Goal: Task Accomplishment & Management: Manage account settings

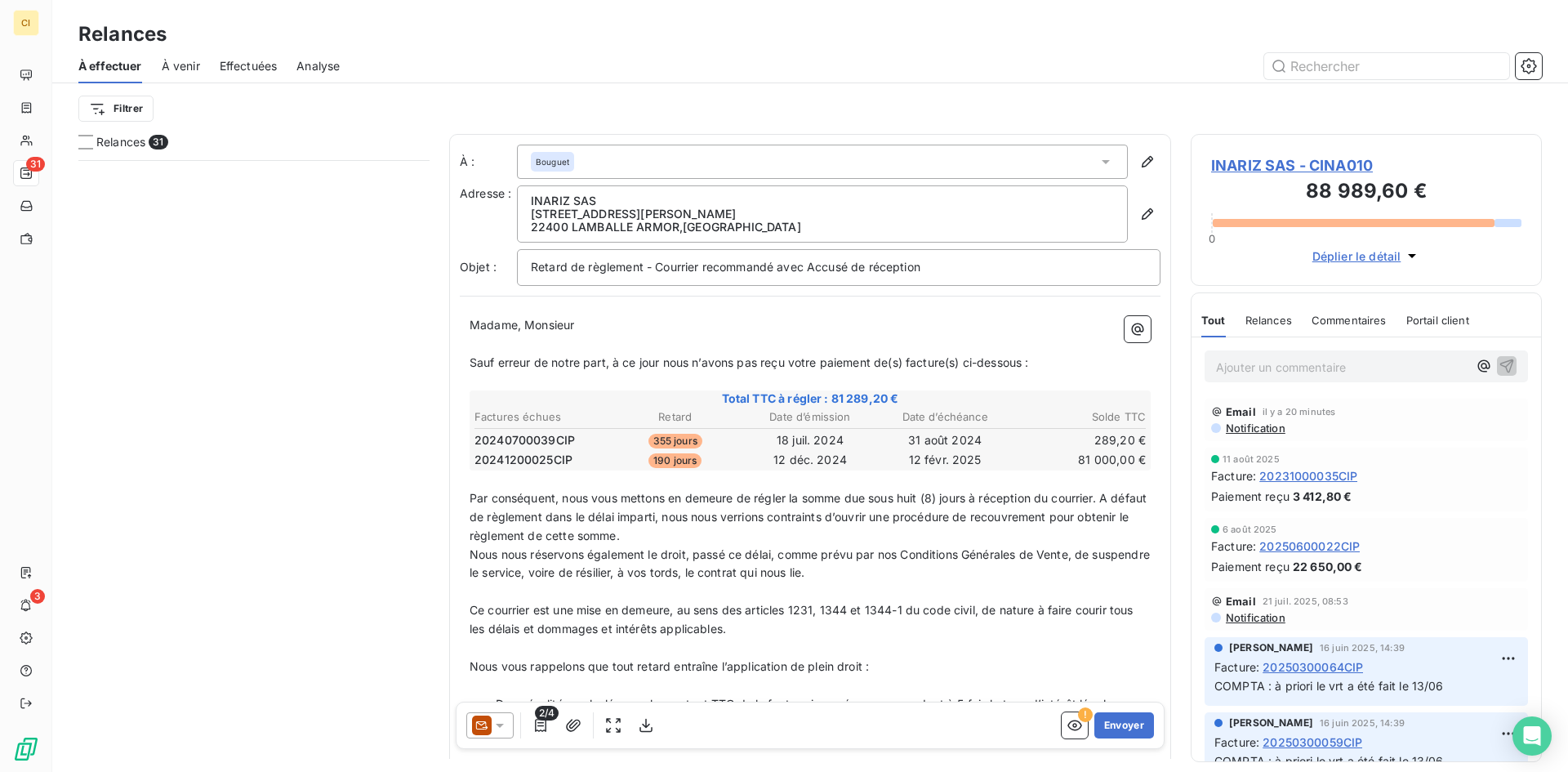
scroll to position [599, 339]
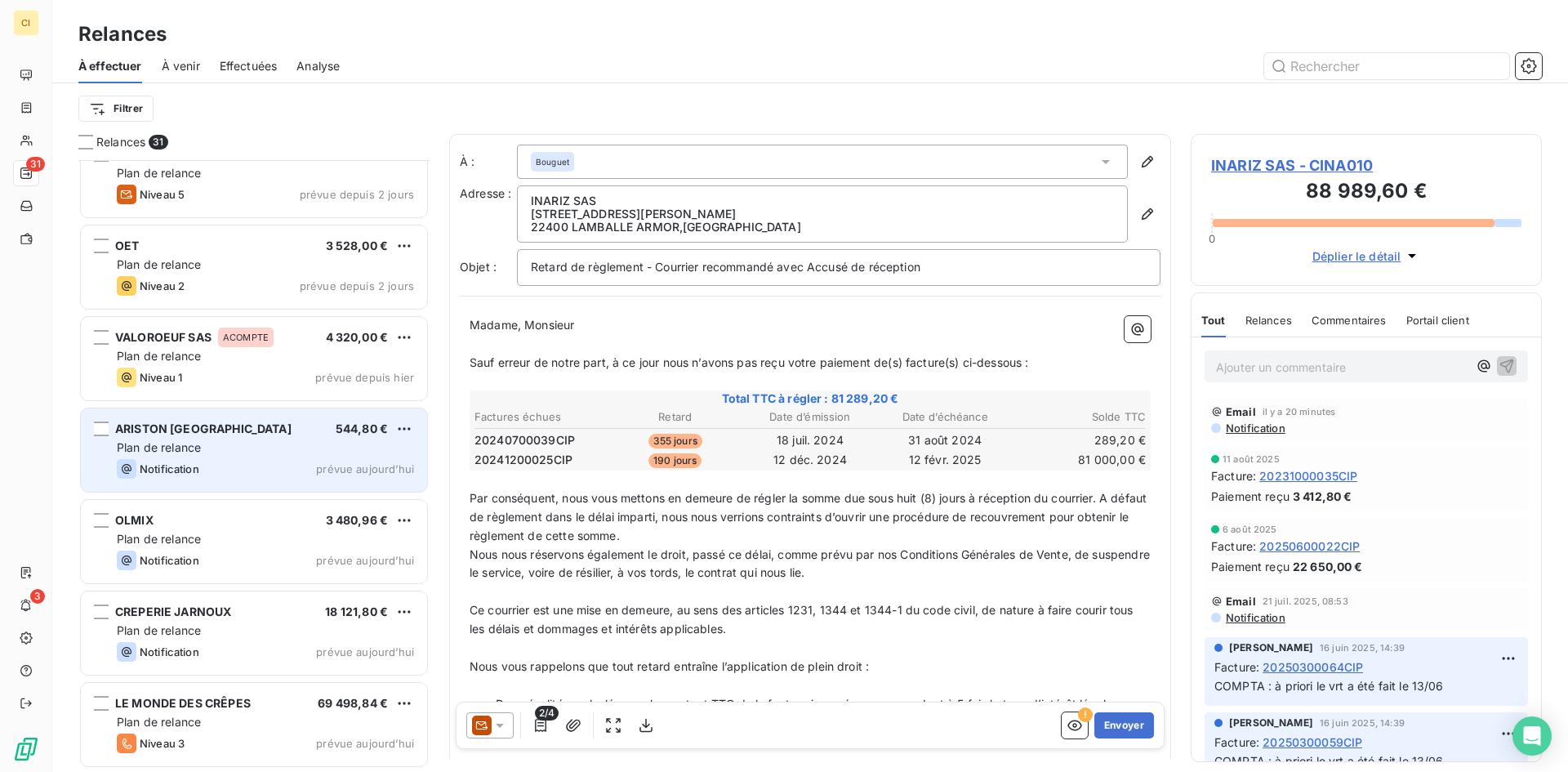
click at [164, 428] on span "ARISTON [GEOGRAPHIC_DATA]" at bounding box center [203, 428] width 176 height 14
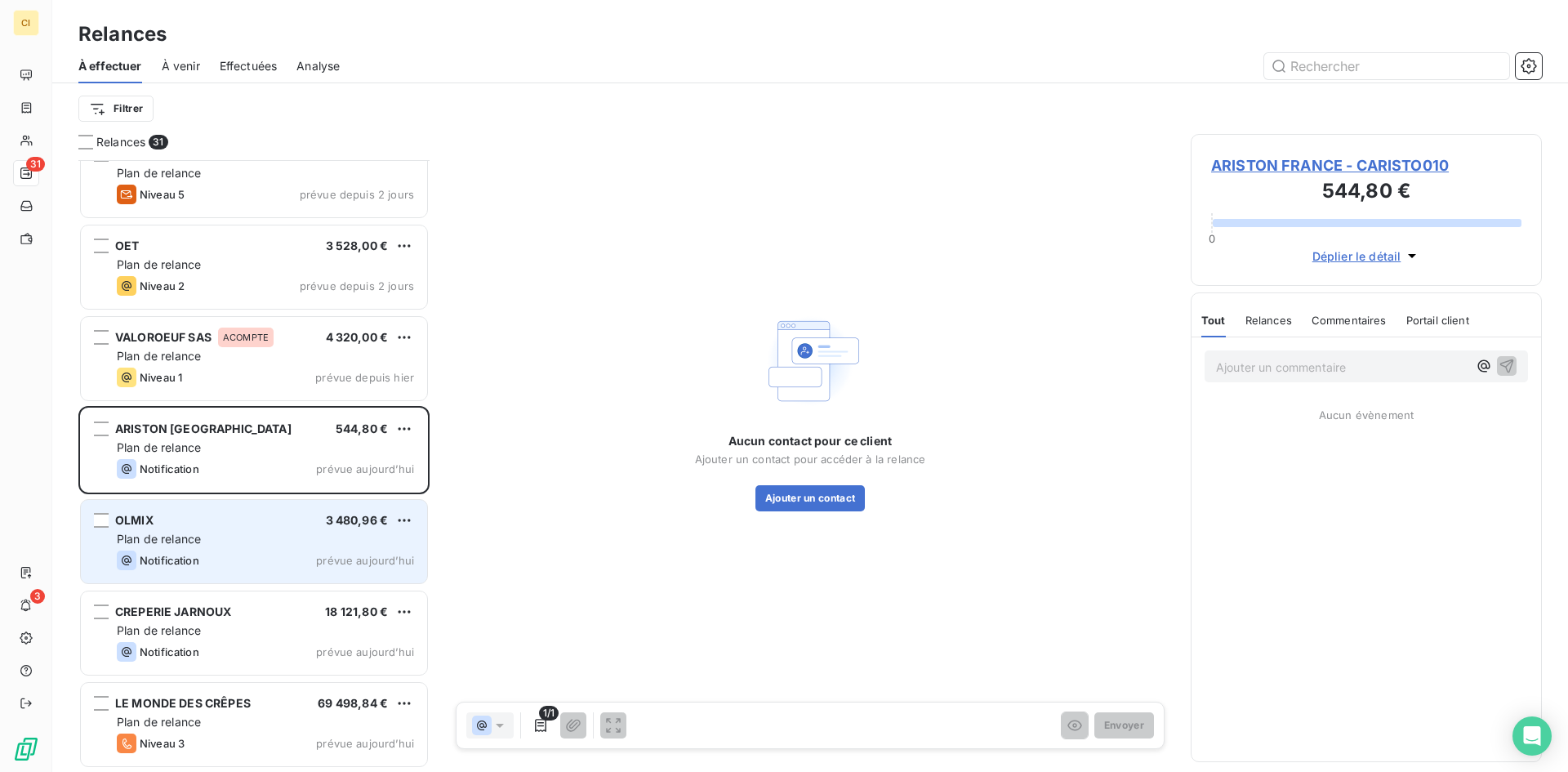
click at [210, 525] on div "OLMIX 3 480,96 €" at bounding box center [266, 521] width 298 height 15
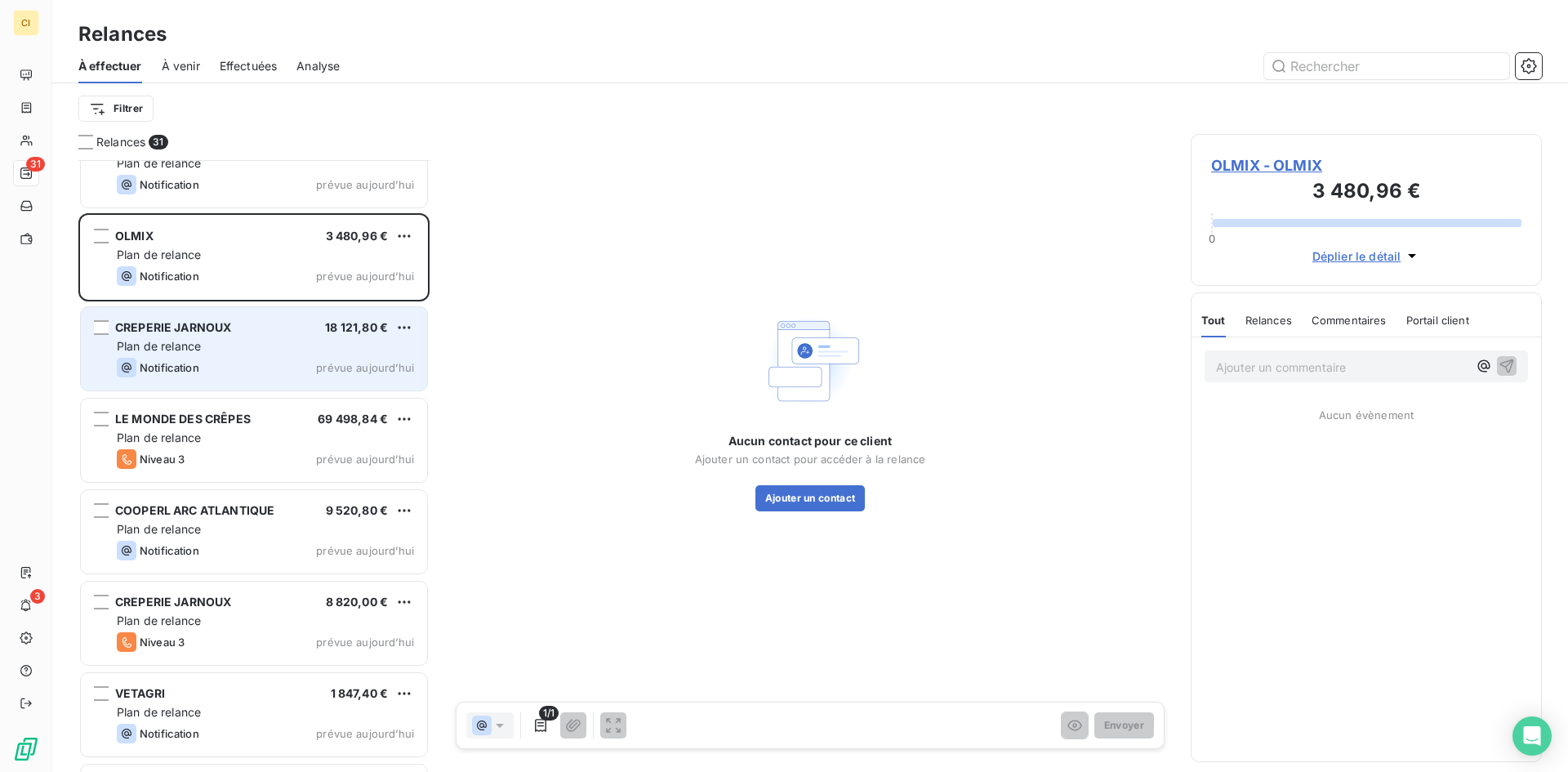
scroll to position [1637, 0]
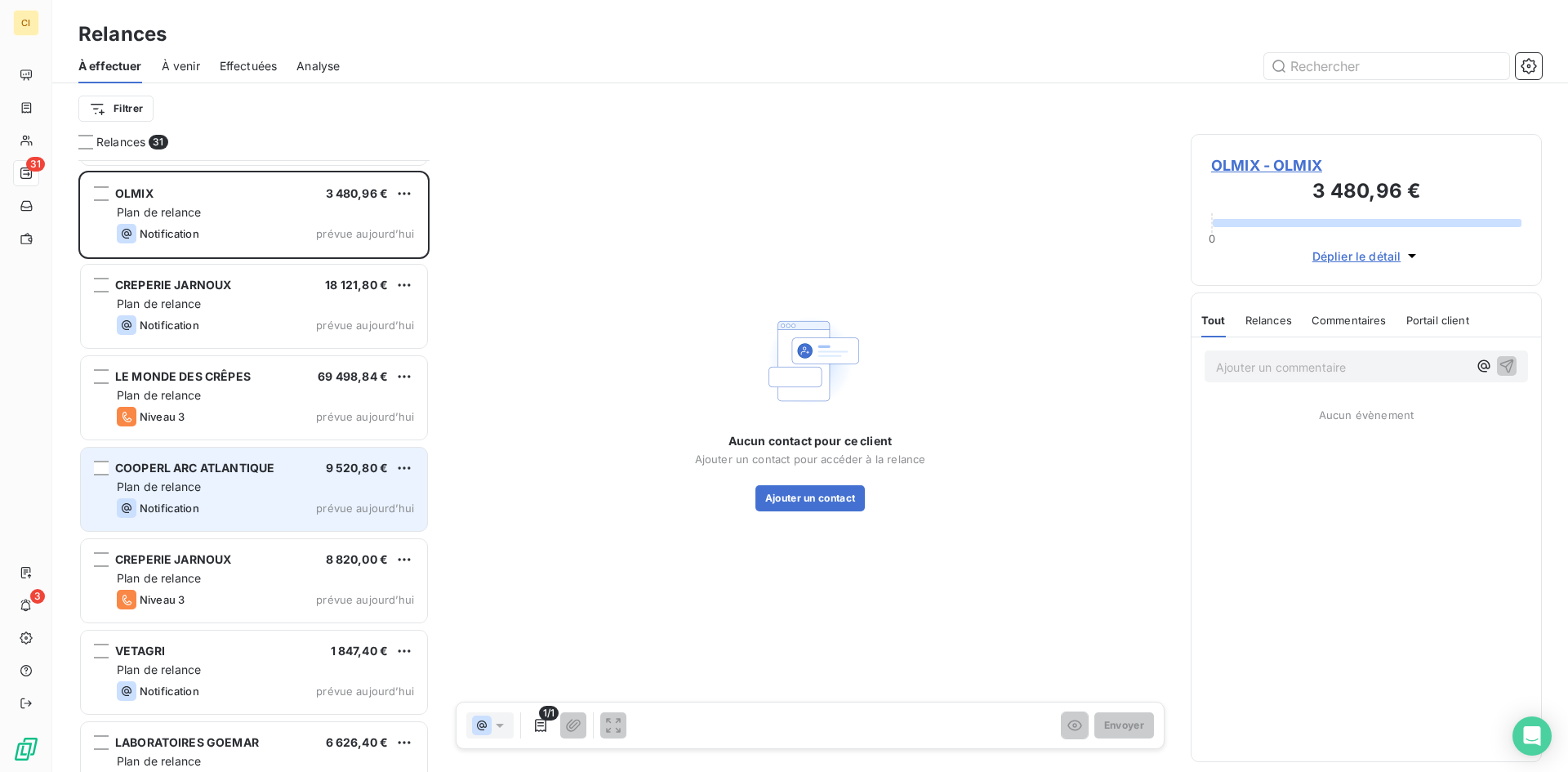
click at [280, 468] on div "COOPERL ARC ATLANTIQUE 9 520,80 €" at bounding box center [266, 468] width 298 height 15
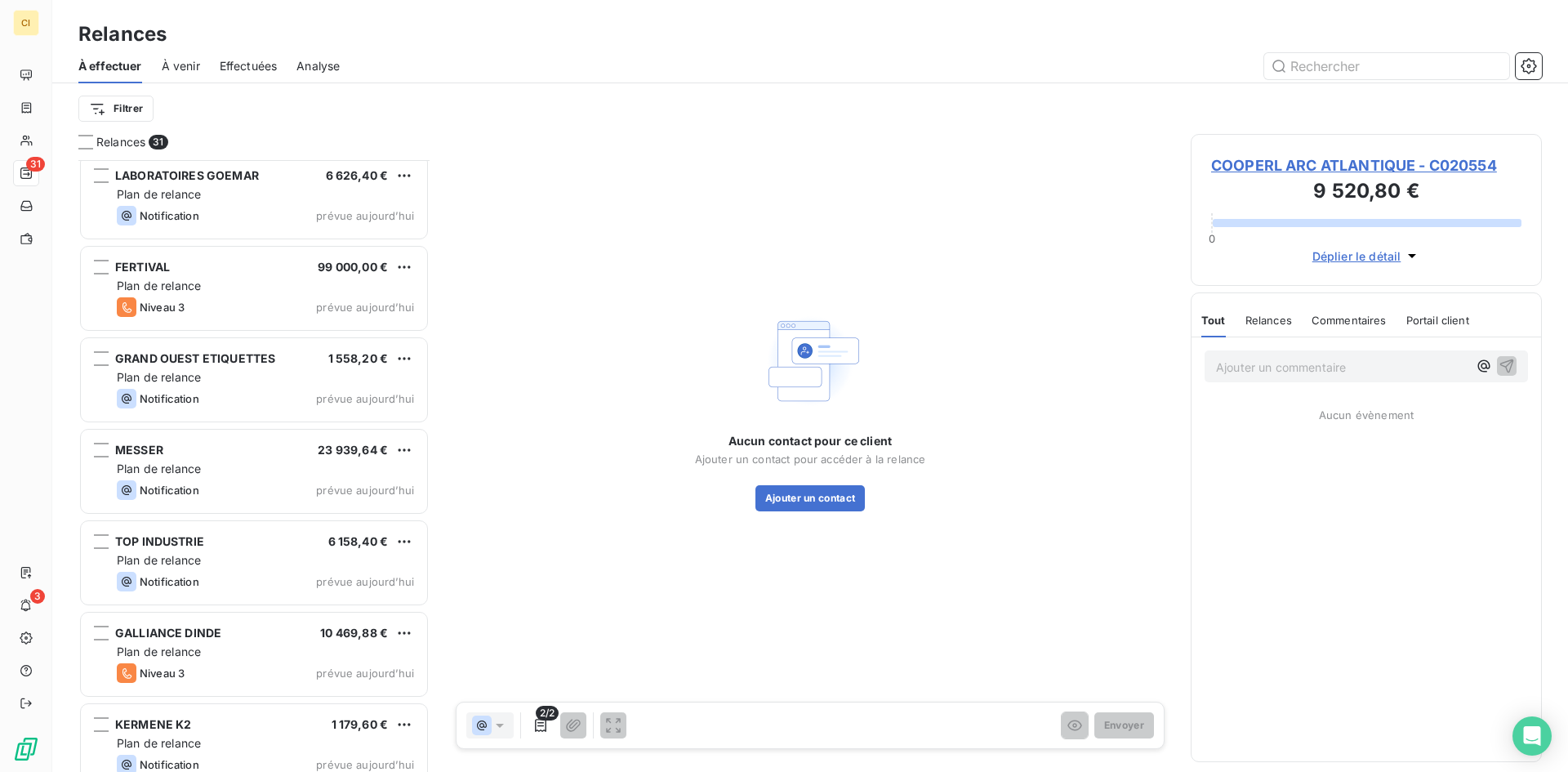
scroll to position [2226, 0]
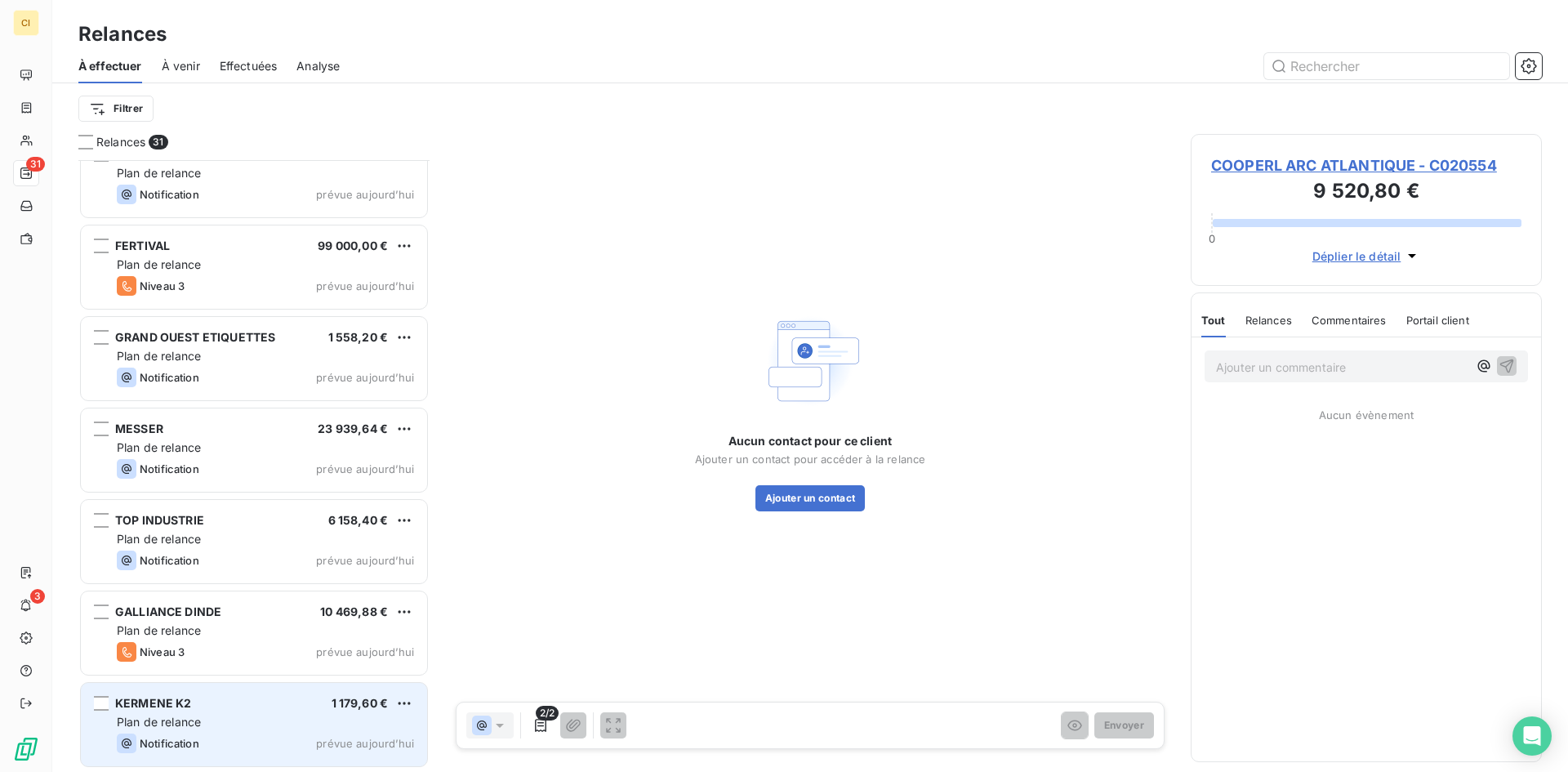
click at [191, 736] on div "Notification" at bounding box center [158, 743] width 82 height 19
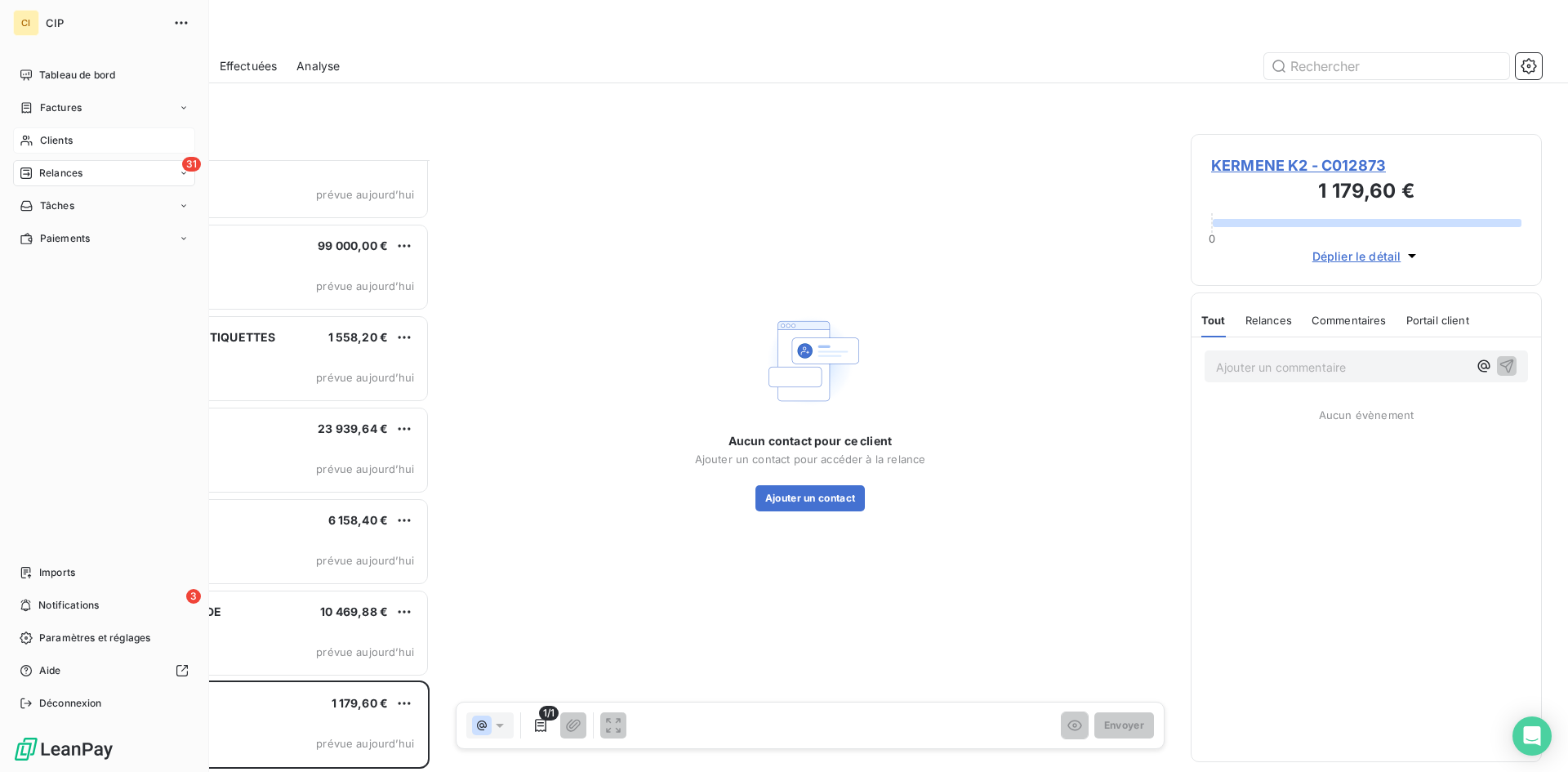
click at [64, 144] on span "Clients" at bounding box center [57, 141] width 33 height 15
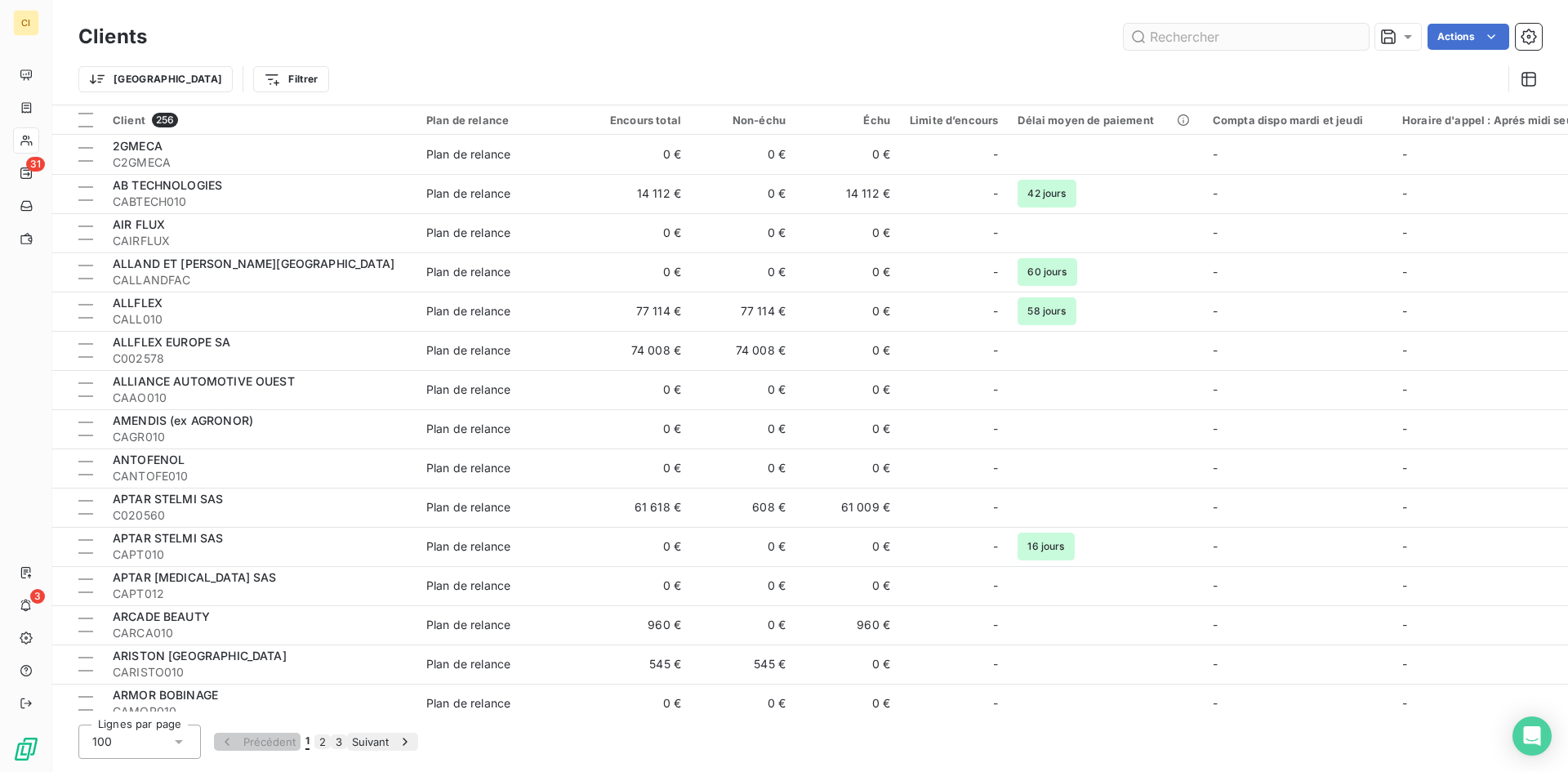
click at [1198, 43] on input "text" at bounding box center [1247, 37] width 245 height 26
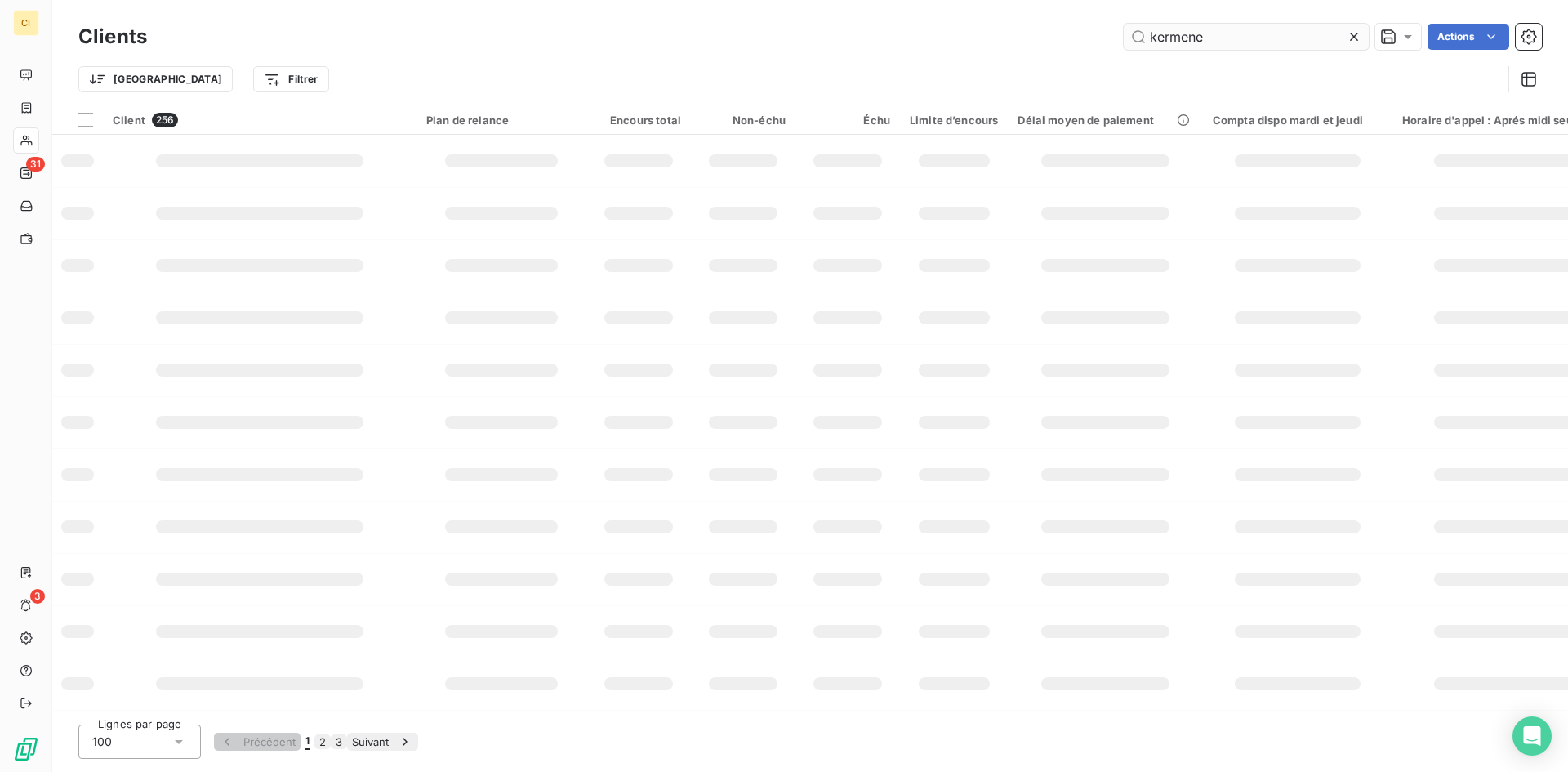
type input "kermene"
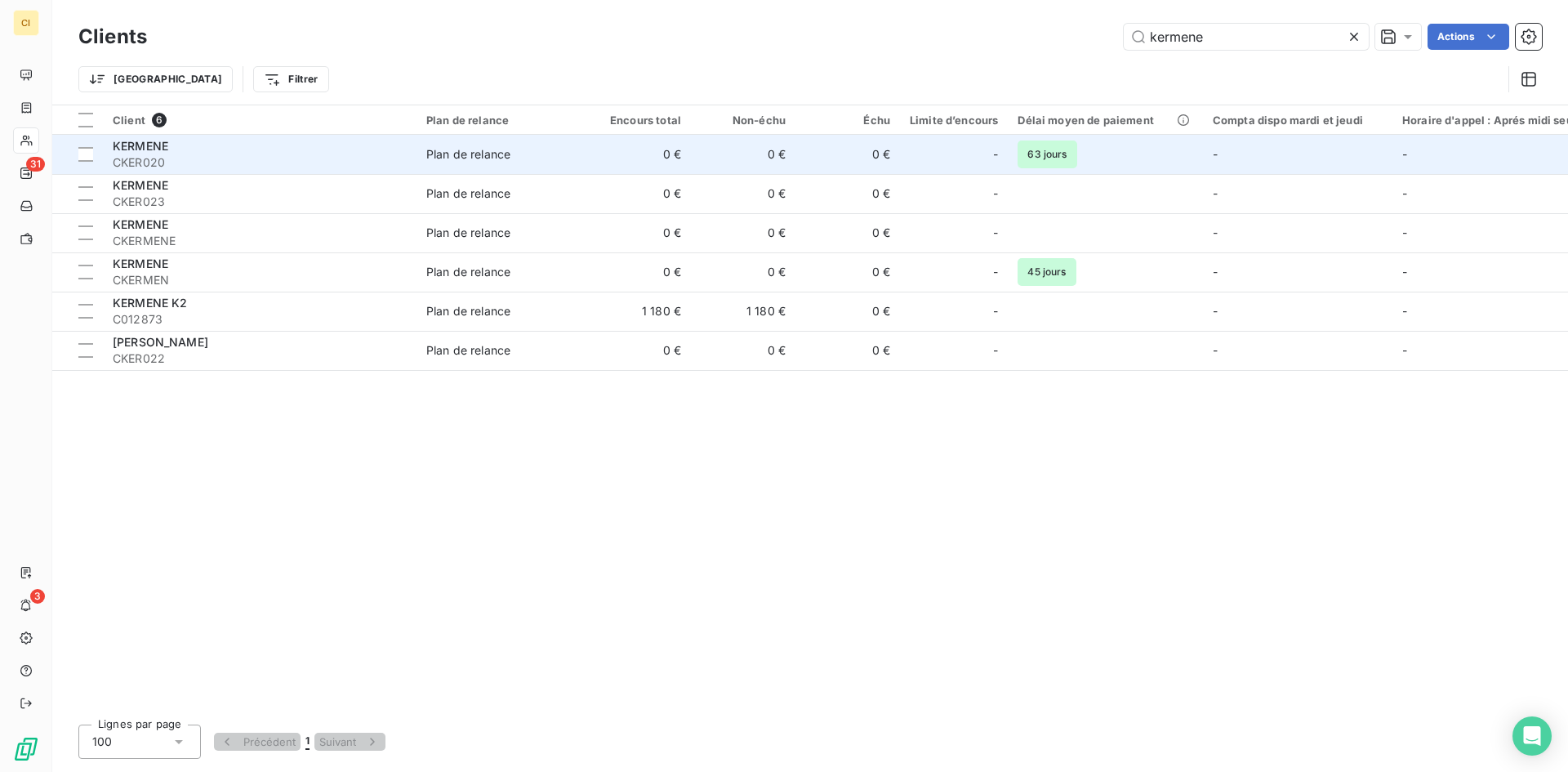
click at [161, 156] on span "CKER020" at bounding box center [259, 163] width 294 height 16
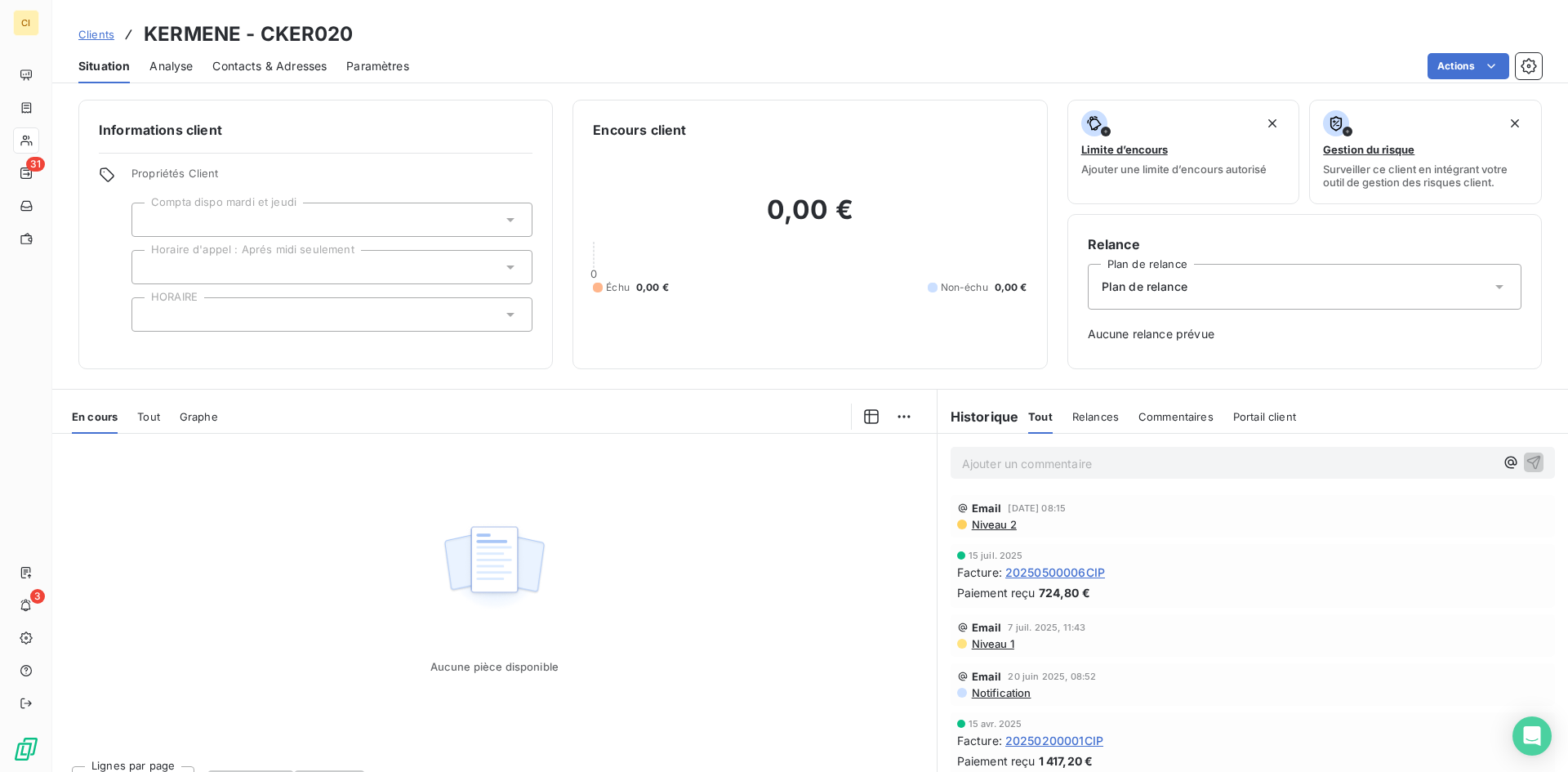
click at [315, 69] on span "Contacts & Adresses" at bounding box center [269, 67] width 114 height 16
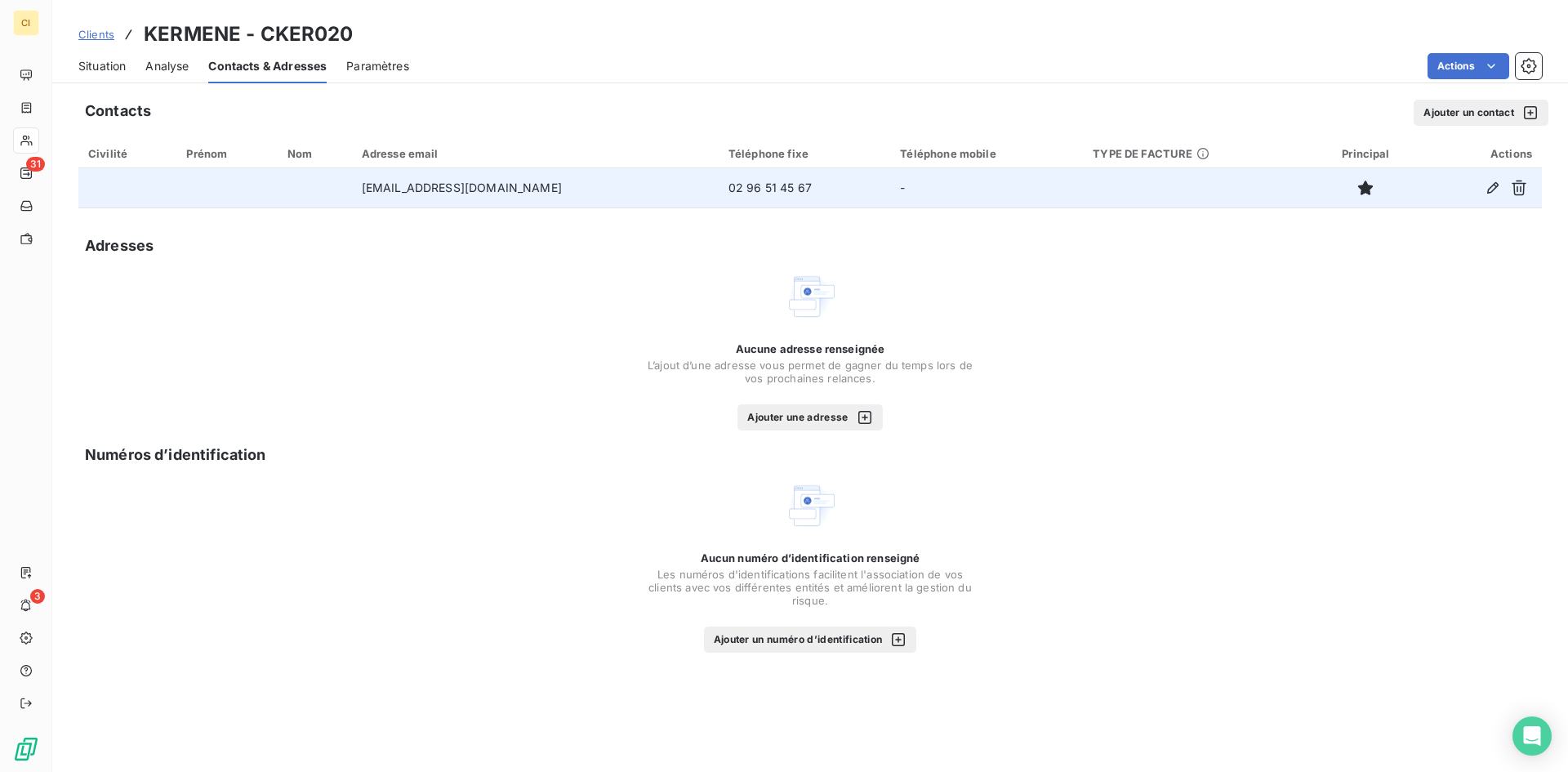
drag, startPoint x: 588, startPoint y: 192, endPoint x: 331, endPoint y: 203, distance: 257.2
click at [331, 203] on tr "[EMAIL_ADDRESS][DOMAIN_NAME] 02 96 51 45 67 -" at bounding box center [810, 187] width 1464 height 39
copy tr "[EMAIL_ADDRESS][DOMAIN_NAME]"
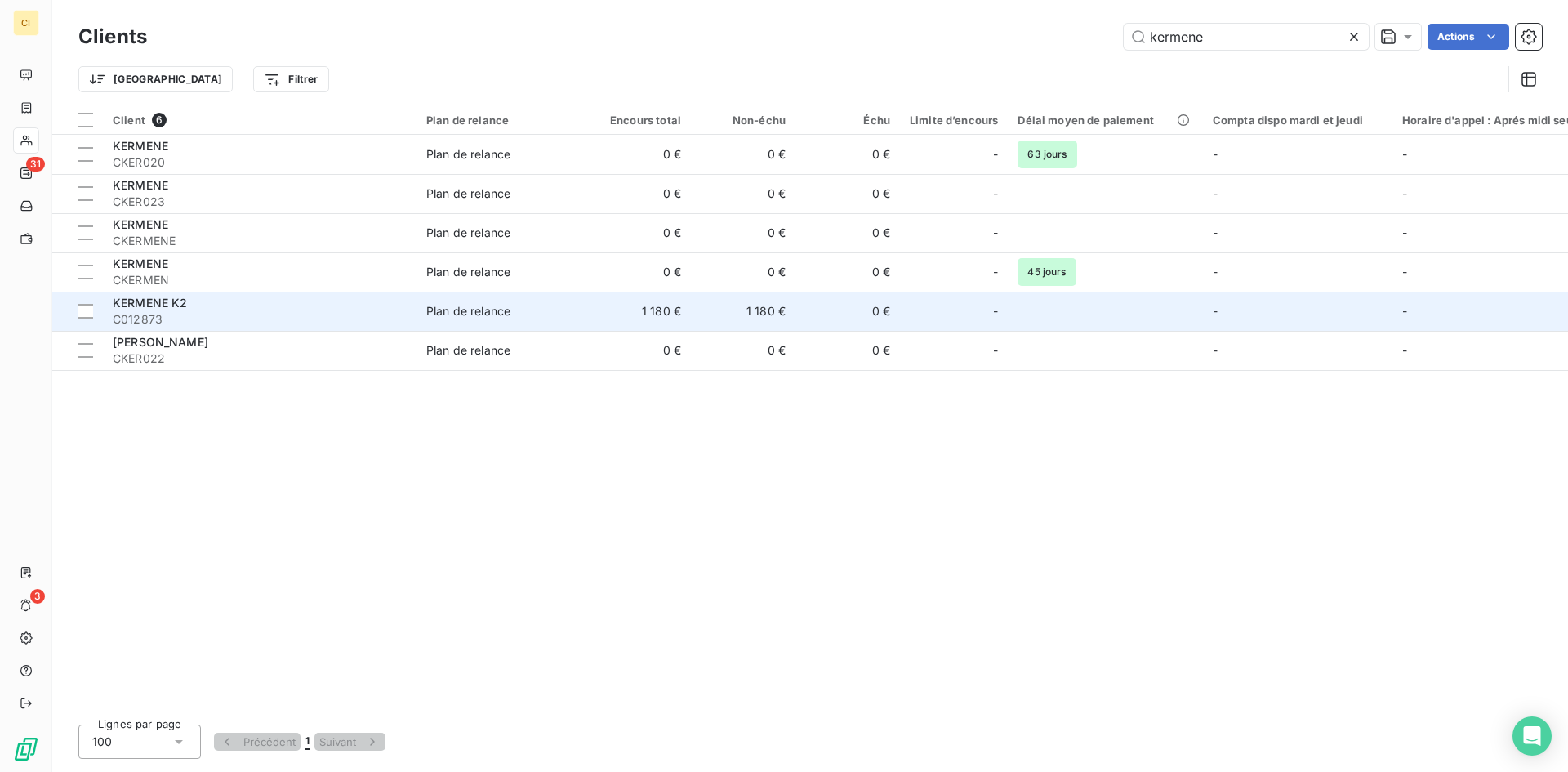
click at [259, 307] on div "KERMENE K2" at bounding box center [259, 303] width 294 height 16
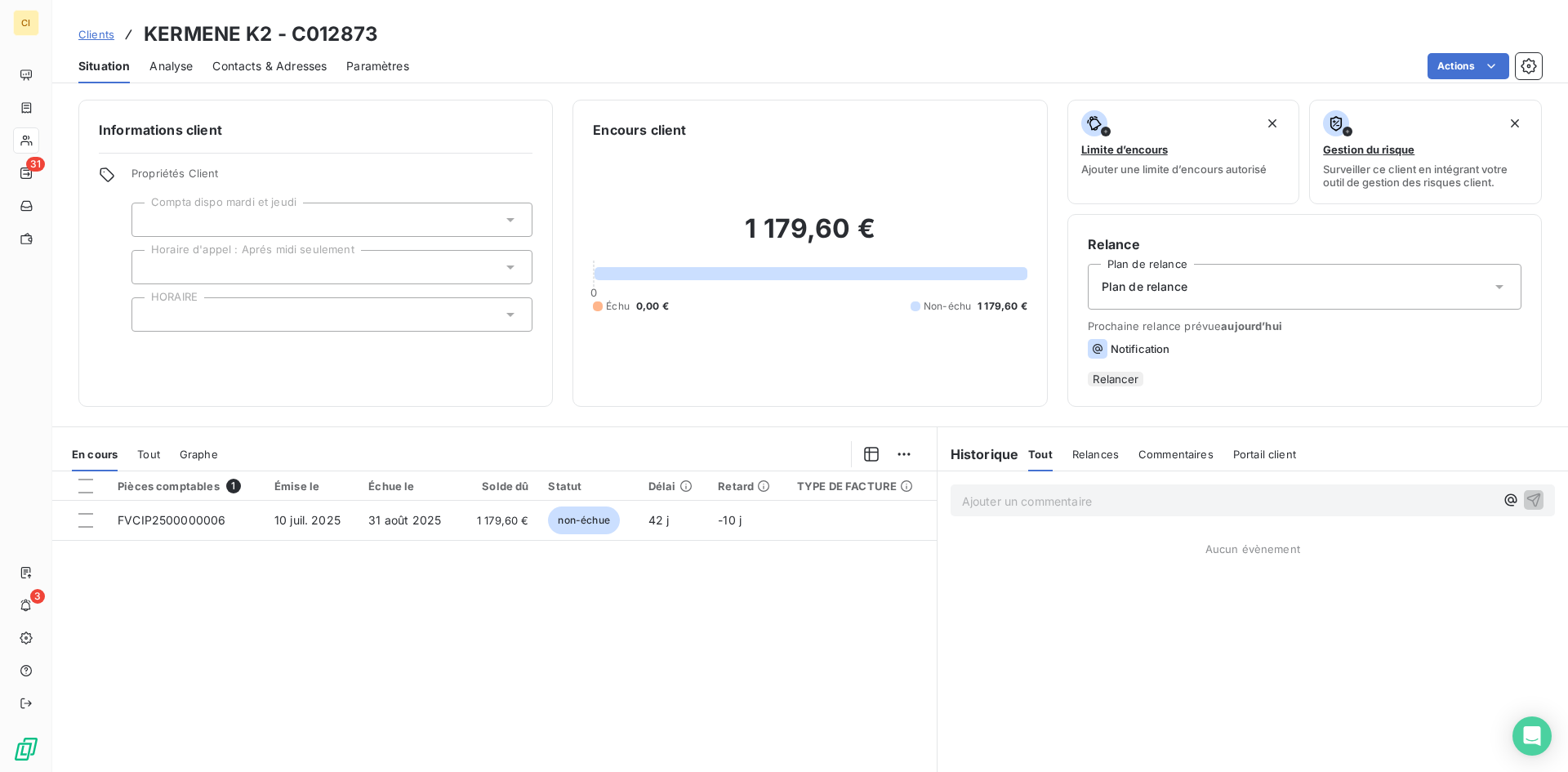
click at [303, 71] on span "Contacts & Adresses" at bounding box center [269, 67] width 114 height 16
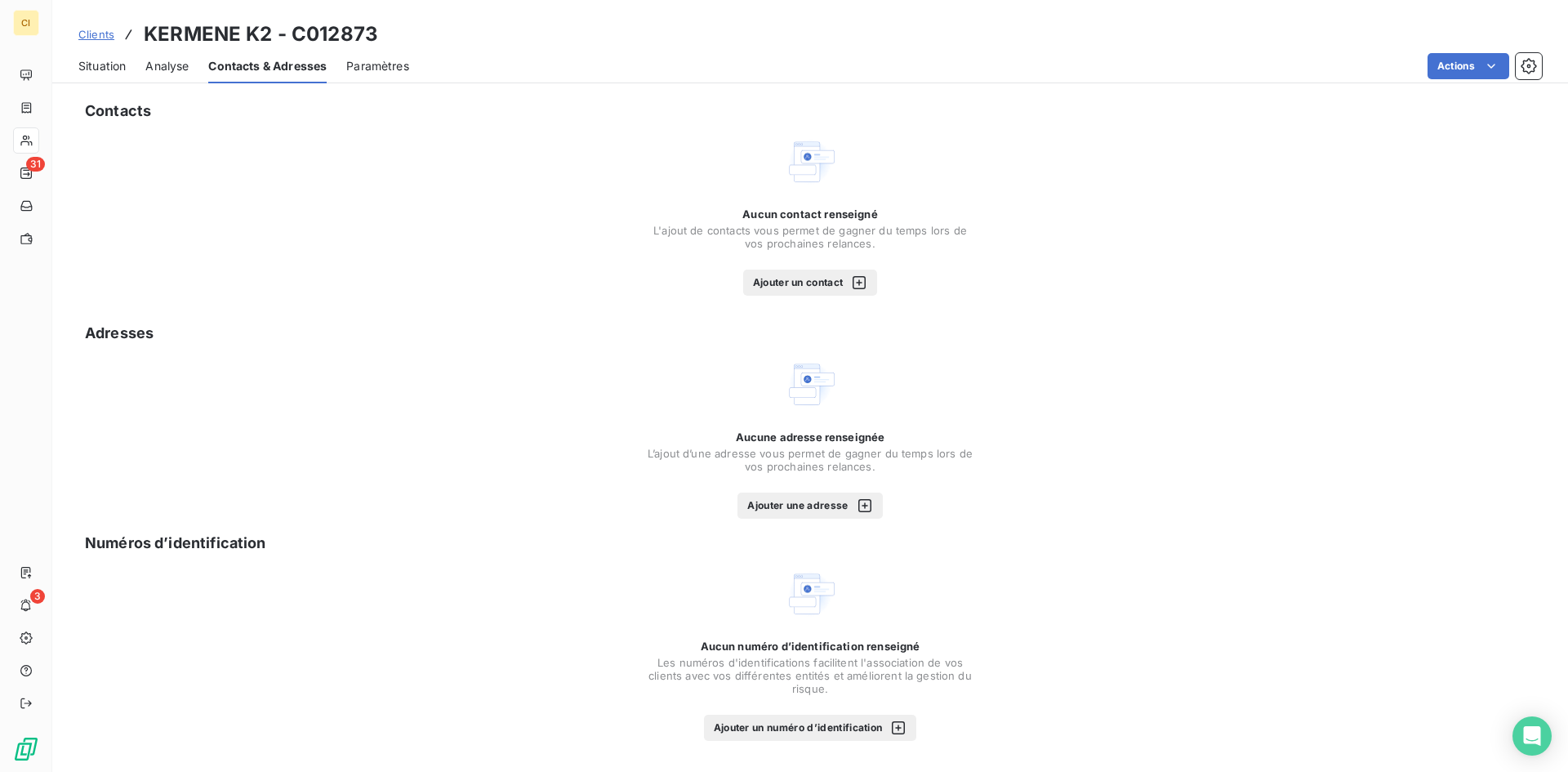
click at [793, 282] on button "Ajouter un contact" at bounding box center [811, 282] width 135 height 26
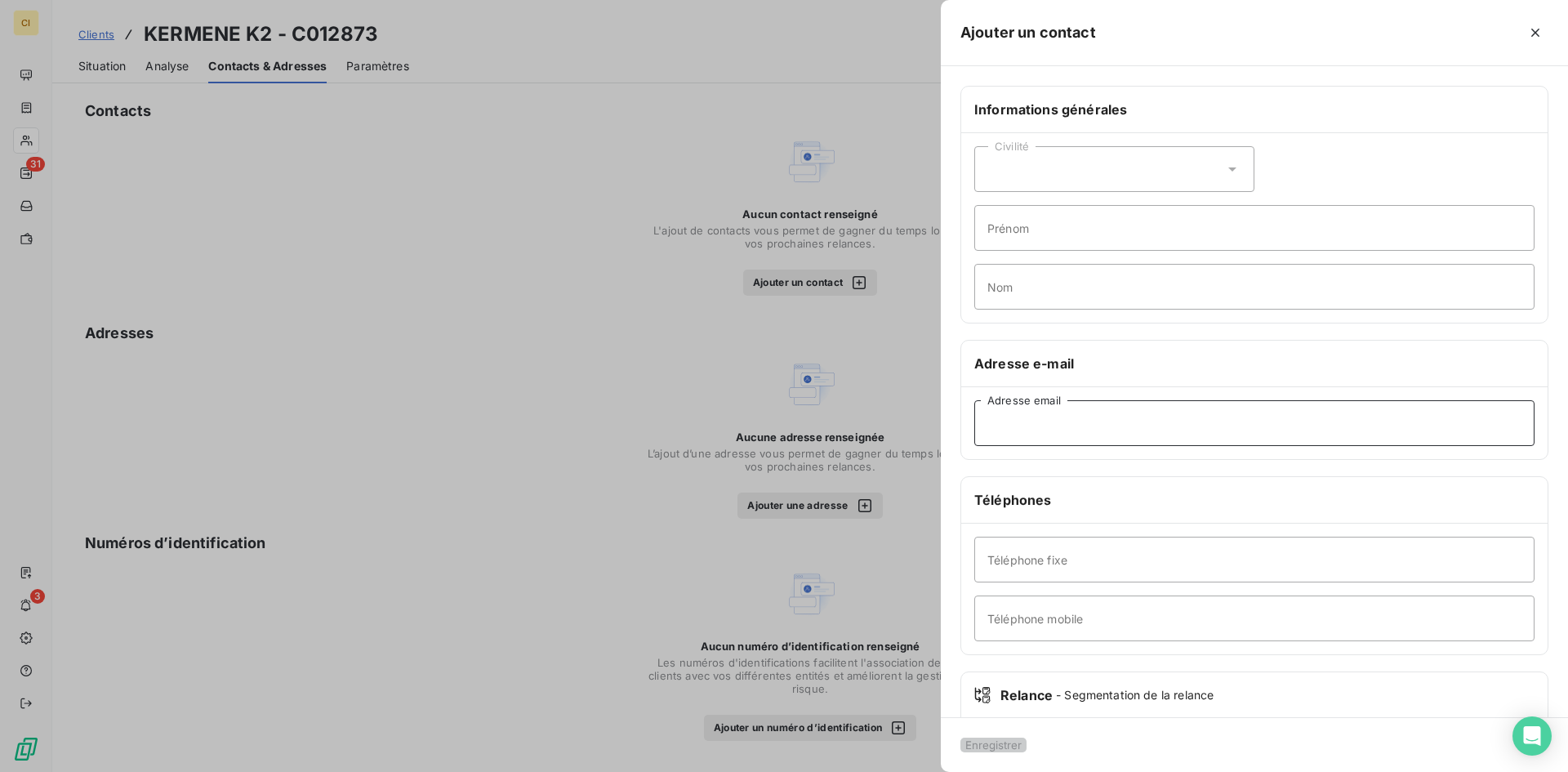
click at [1002, 430] on input "Adresse email" at bounding box center [1255, 423] width 561 height 46
paste input "[EMAIL_ADDRESS][DOMAIN_NAME]"
click at [1024, 418] on input "[EMAIL_ADDRESS][DOMAIN_NAME]" at bounding box center [1255, 423] width 561 height 46
click at [1013, 423] on input "[EMAIL_ADDRESS][DOMAIN_NAME]" at bounding box center [1255, 423] width 561 height 46
type input "[EMAIL_ADDRESS][DOMAIN_NAME]"
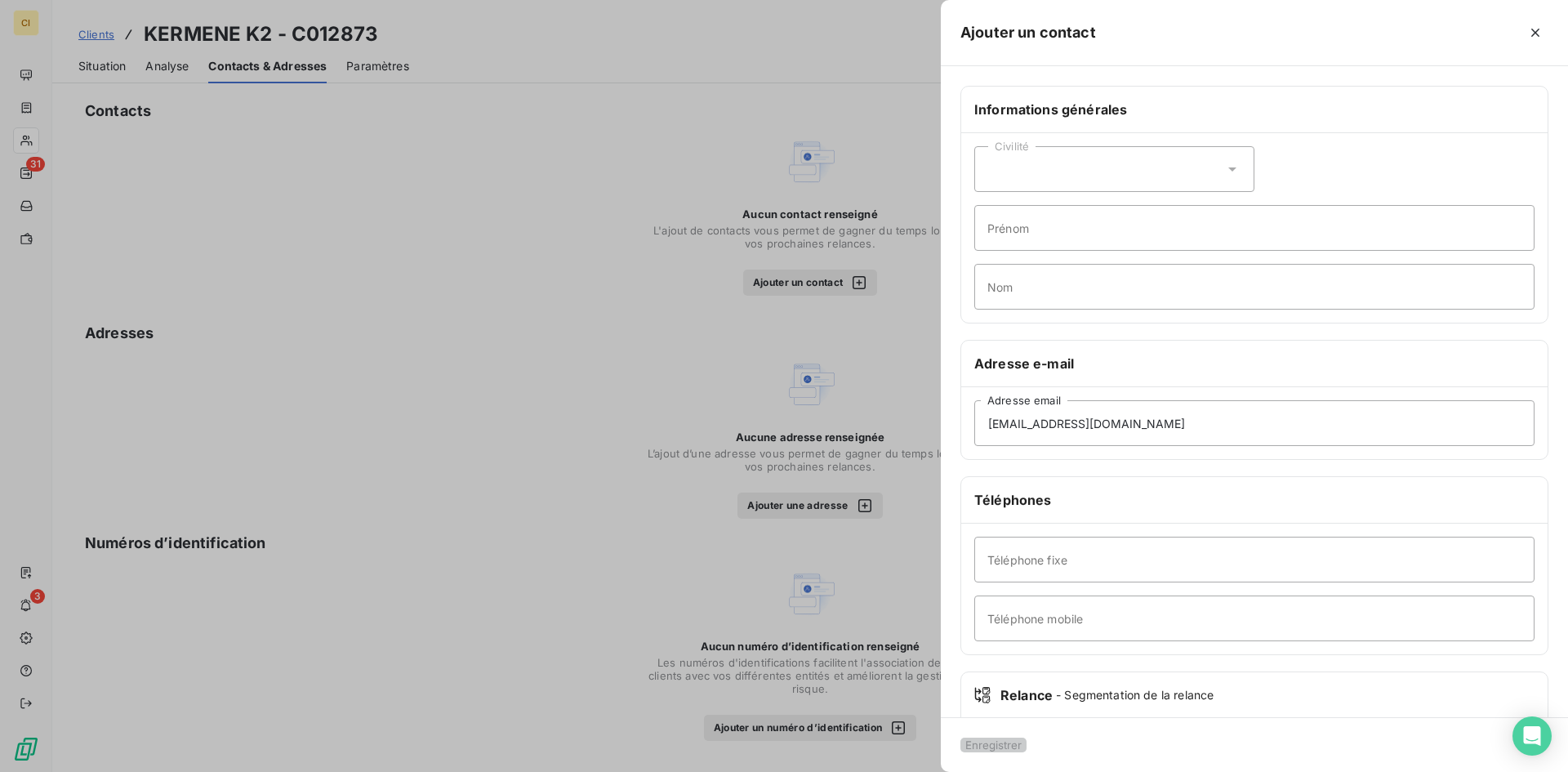
click at [1321, 470] on div "Informations générales Civilité Prénom Nom Adresse e-mail [EMAIL_ADDRESS][DOMAI…" at bounding box center [1254, 449] width 627 height 725
click at [987, 421] on input "[EMAIL_ADDRESS][DOMAIN_NAME]" at bounding box center [1255, 423] width 561 height 46
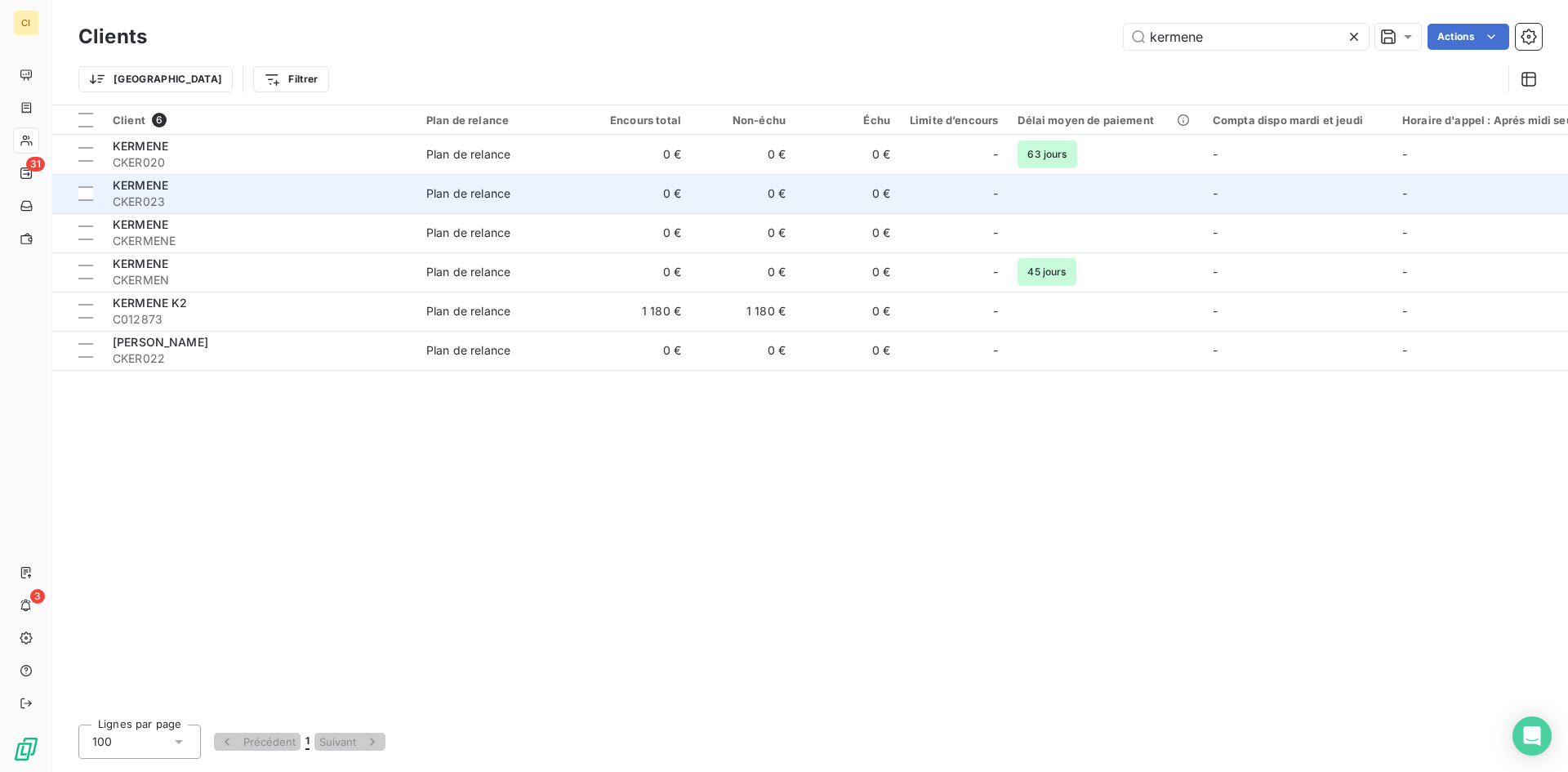
click at [160, 193] on div "KERMENE" at bounding box center [259, 185] width 294 height 16
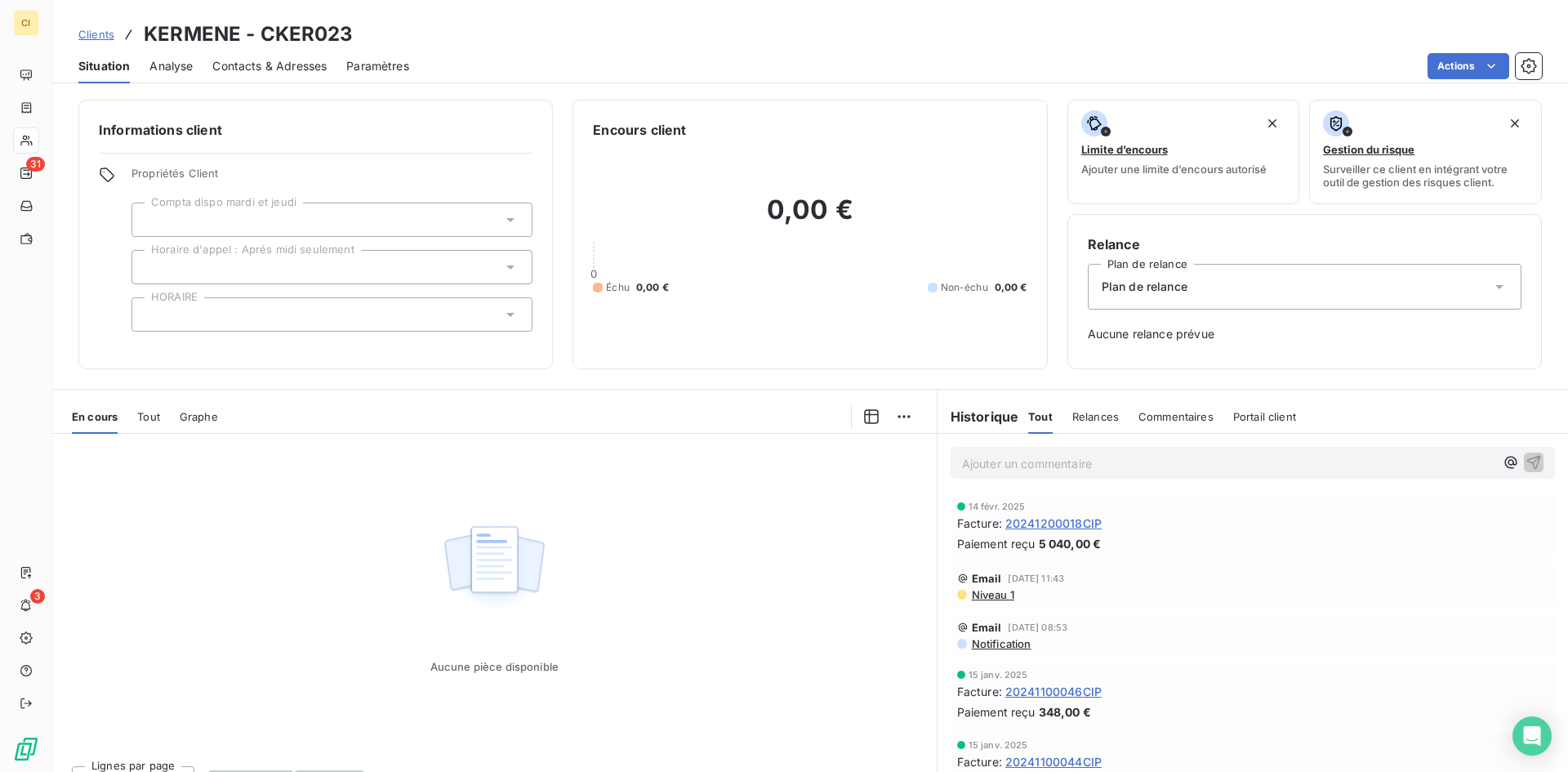
click at [296, 71] on span "Contacts & Adresses" at bounding box center [269, 67] width 114 height 16
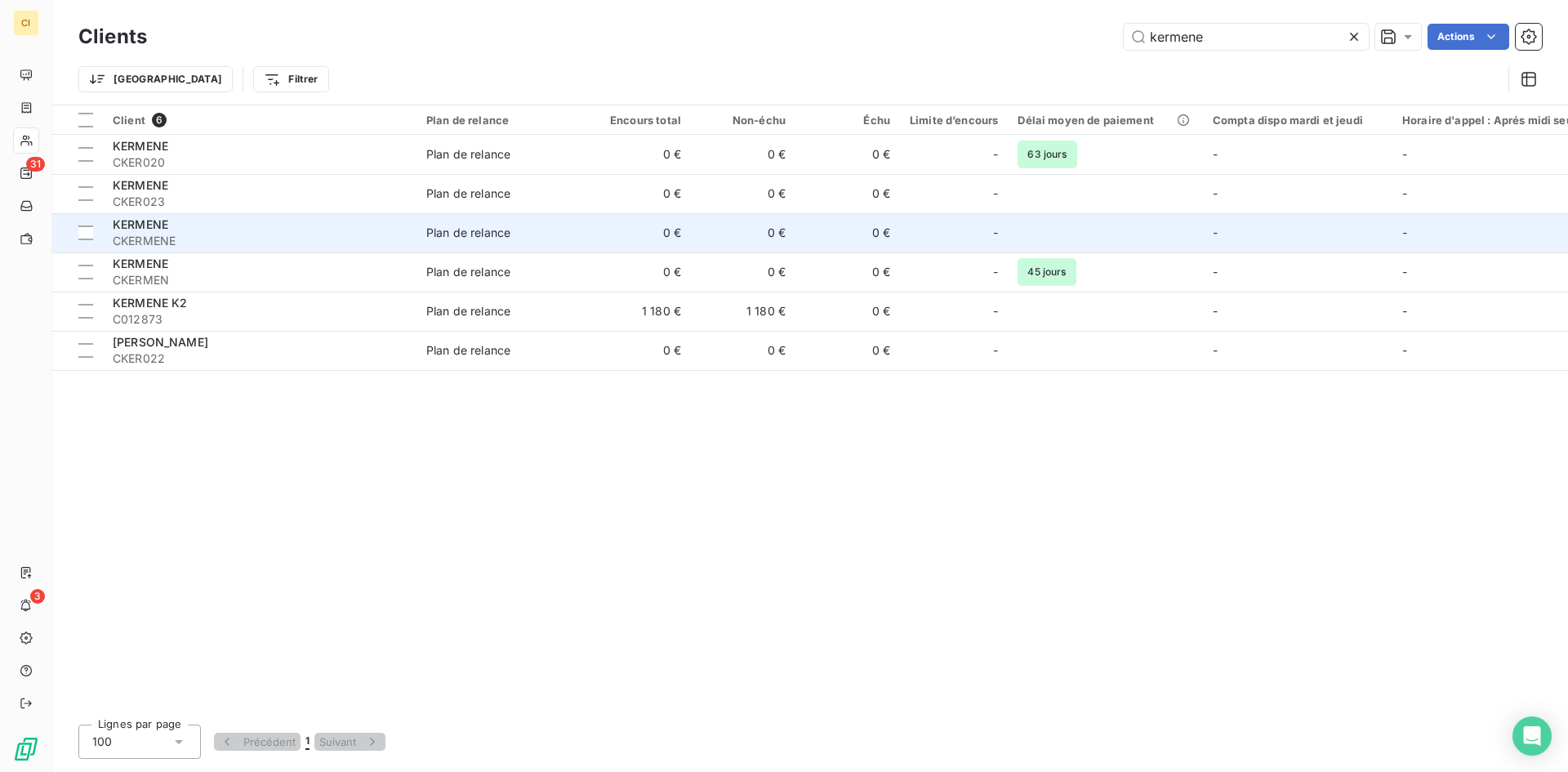
click at [261, 243] on span "CKERMENE" at bounding box center [259, 241] width 294 height 16
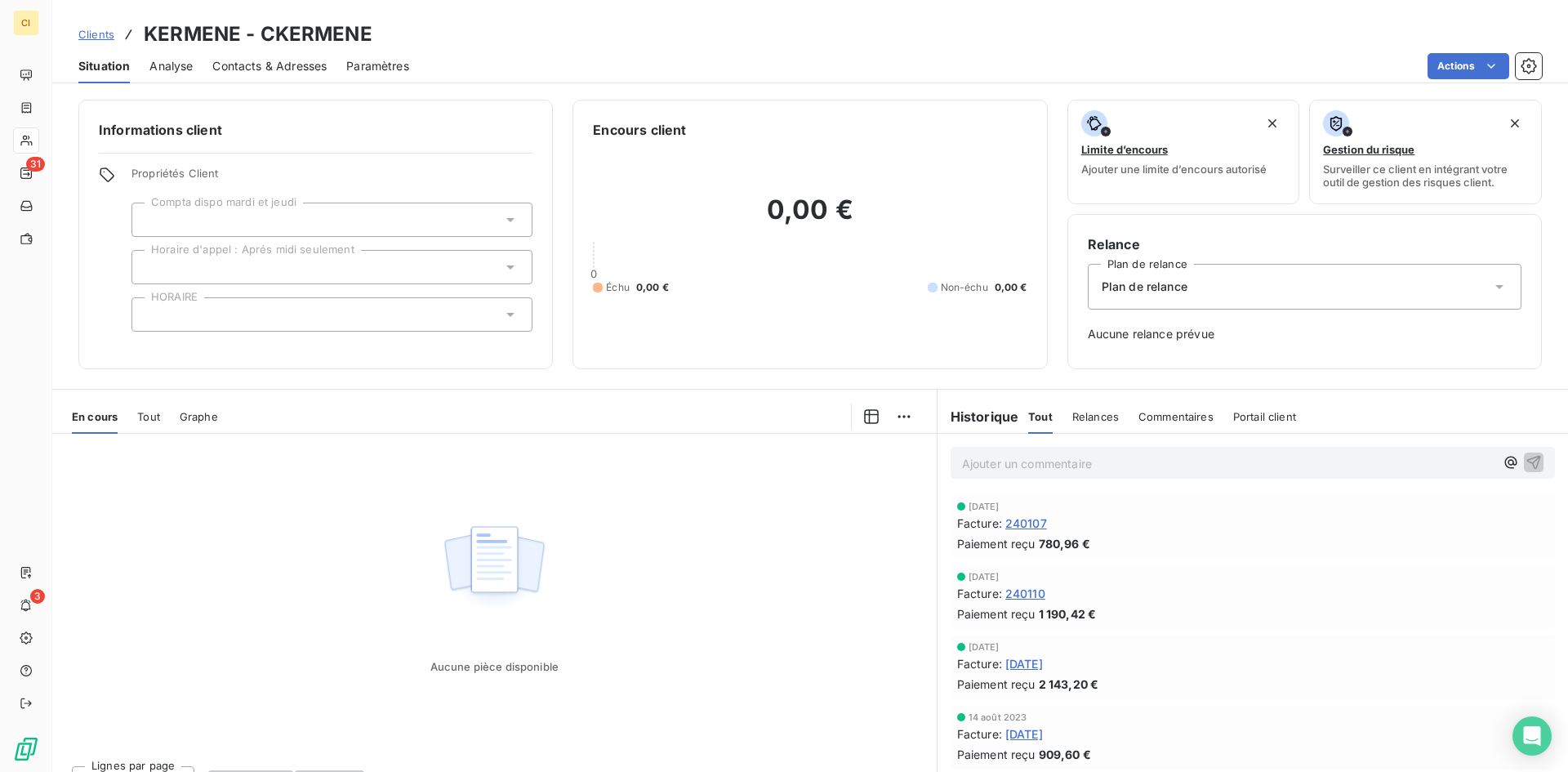
click at [286, 58] on span "Contacts & Adresses" at bounding box center [269, 67] width 114 height 16
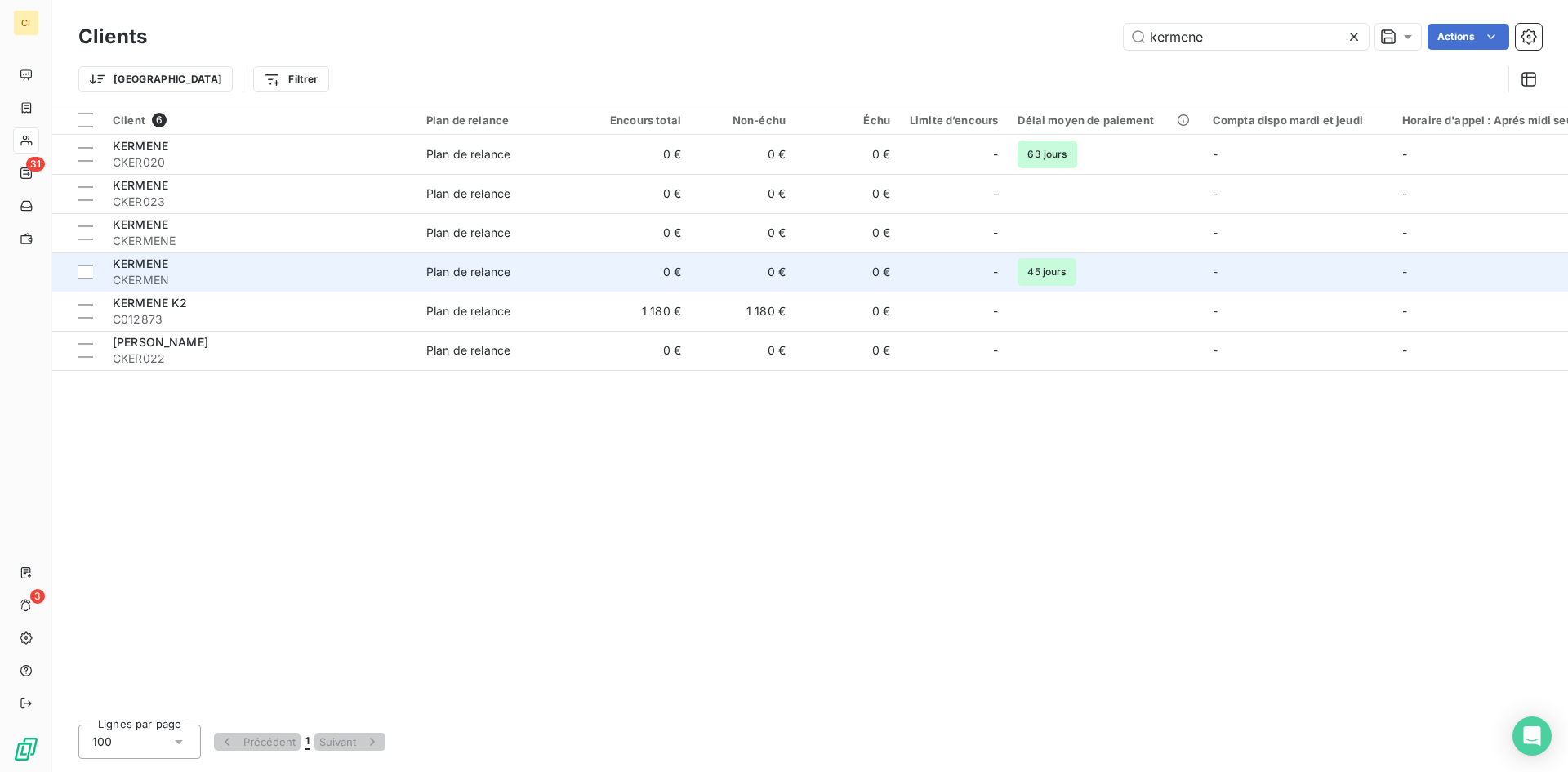
click at [262, 268] on div "KERMENE" at bounding box center [259, 264] width 294 height 16
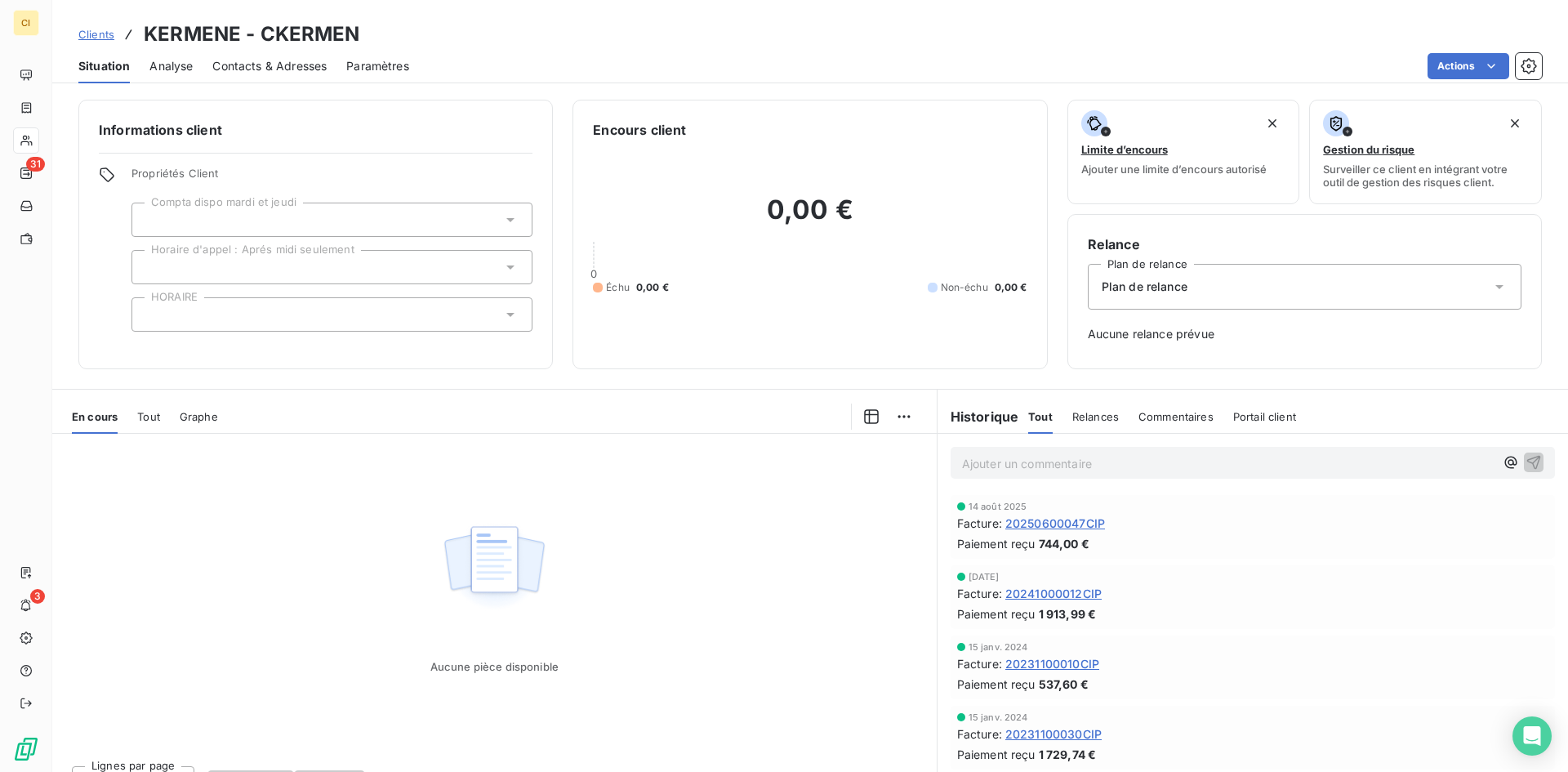
click at [294, 58] on span "Contacts & Adresses" at bounding box center [269, 67] width 114 height 16
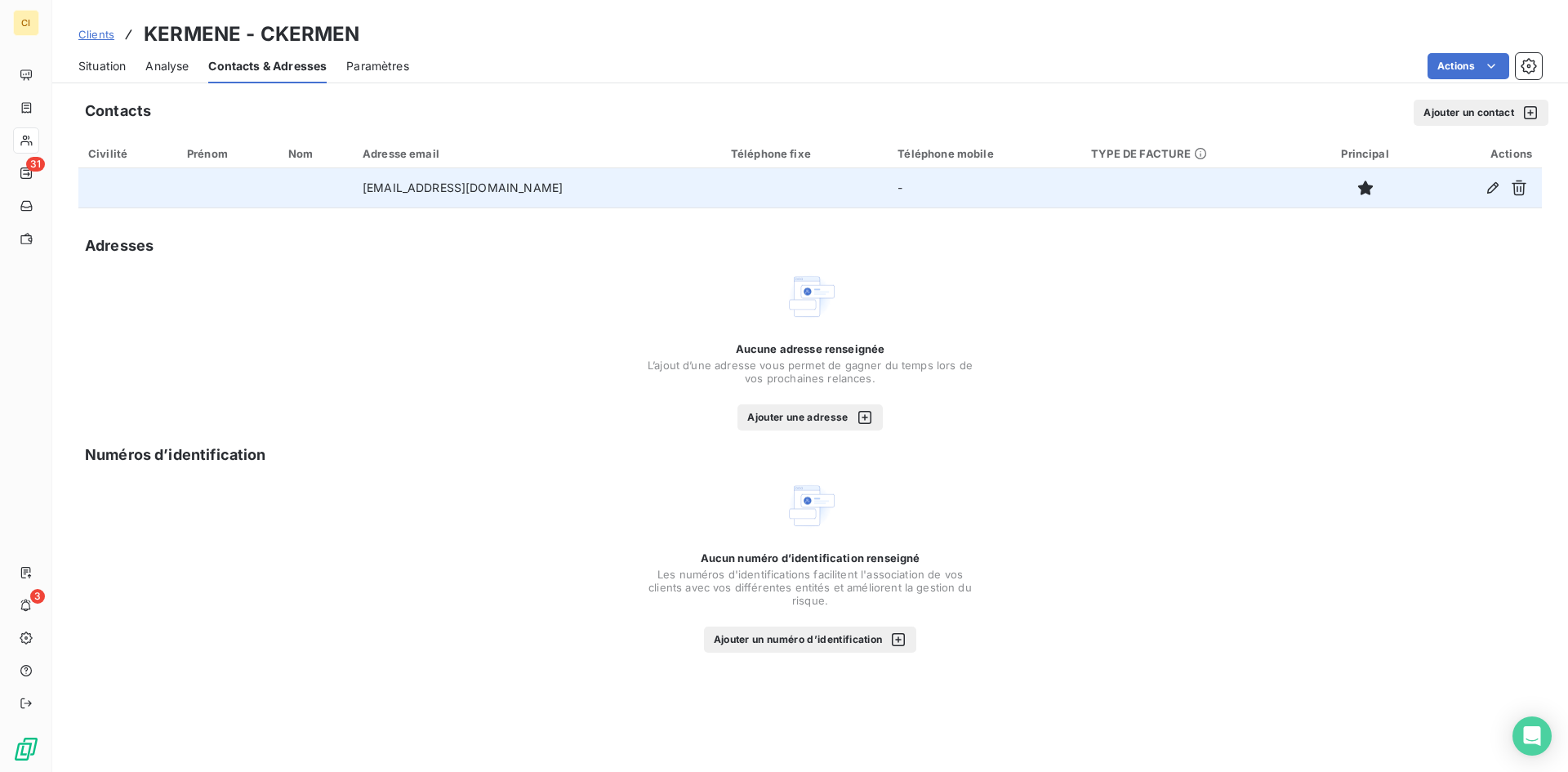
drag, startPoint x: 586, startPoint y: 195, endPoint x: 352, endPoint y: 205, distance: 234.2
click at [353, 205] on td "[EMAIL_ADDRESS][DOMAIN_NAME]" at bounding box center [536, 187] width 368 height 39
drag, startPoint x: 584, startPoint y: 187, endPoint x: 354, endPoint y: 194, distance: 230.1
click at [354, 194] on td "[EMAIL_ADDRESS][DOMAIN_NAME]" at bounding box center [536, 187] width 368 height 39
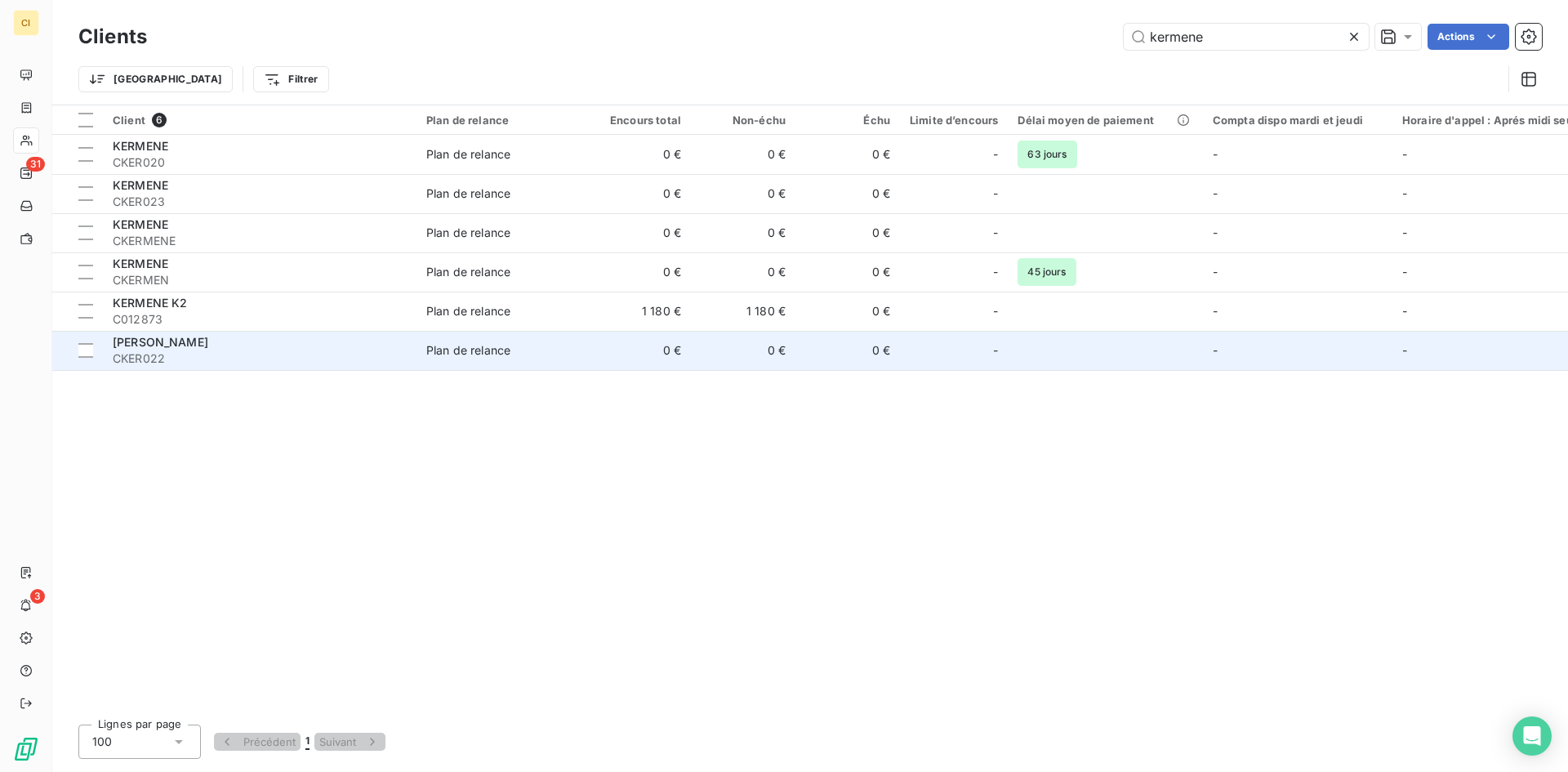
click at [257, 351] on span "CKER022" at bounding box center [259, 359] width 294 height 16
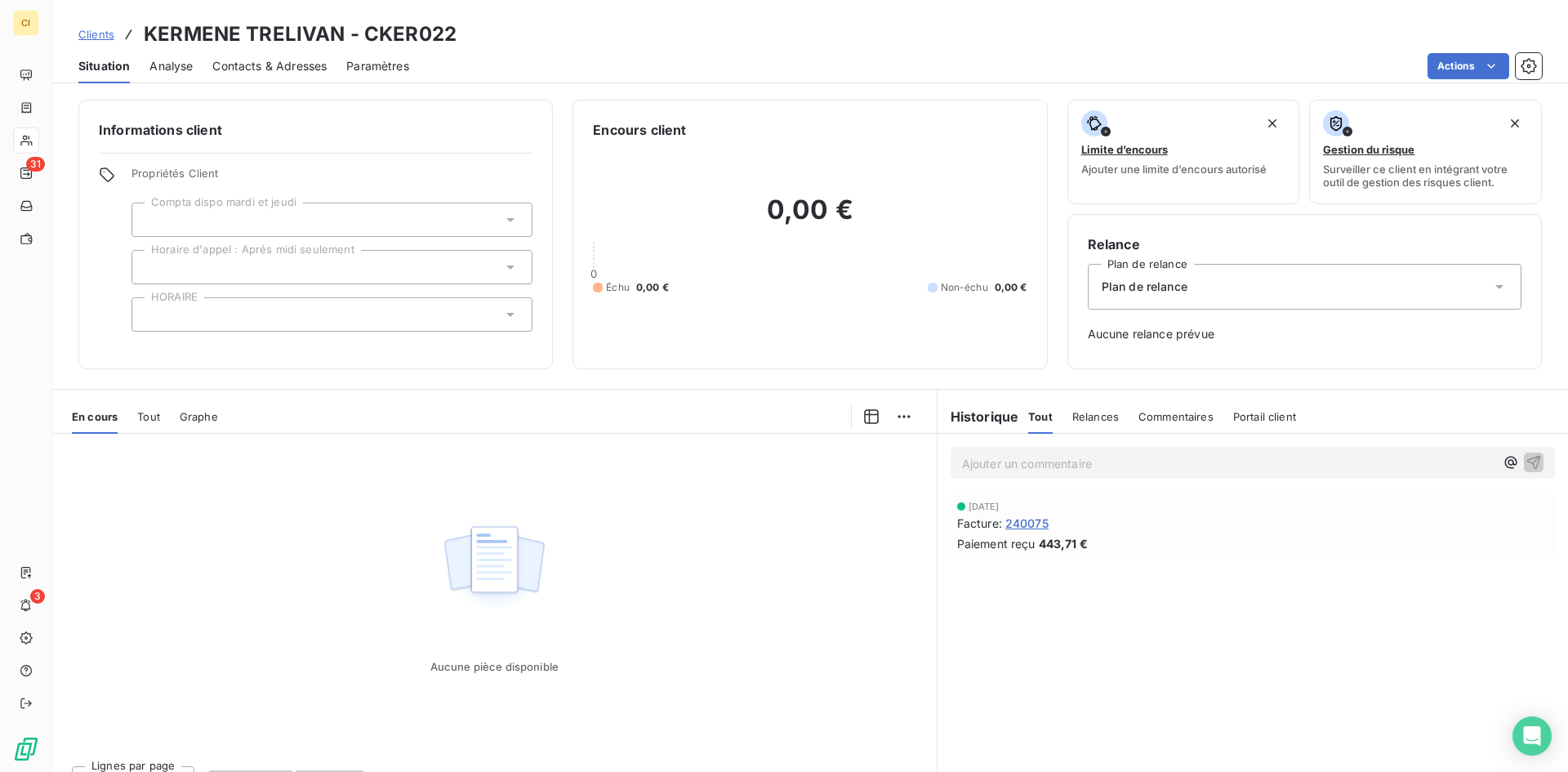
click at [275, 69] on span "Contacts & Adresses" at bounding box center [269, 67] width 114 height 16
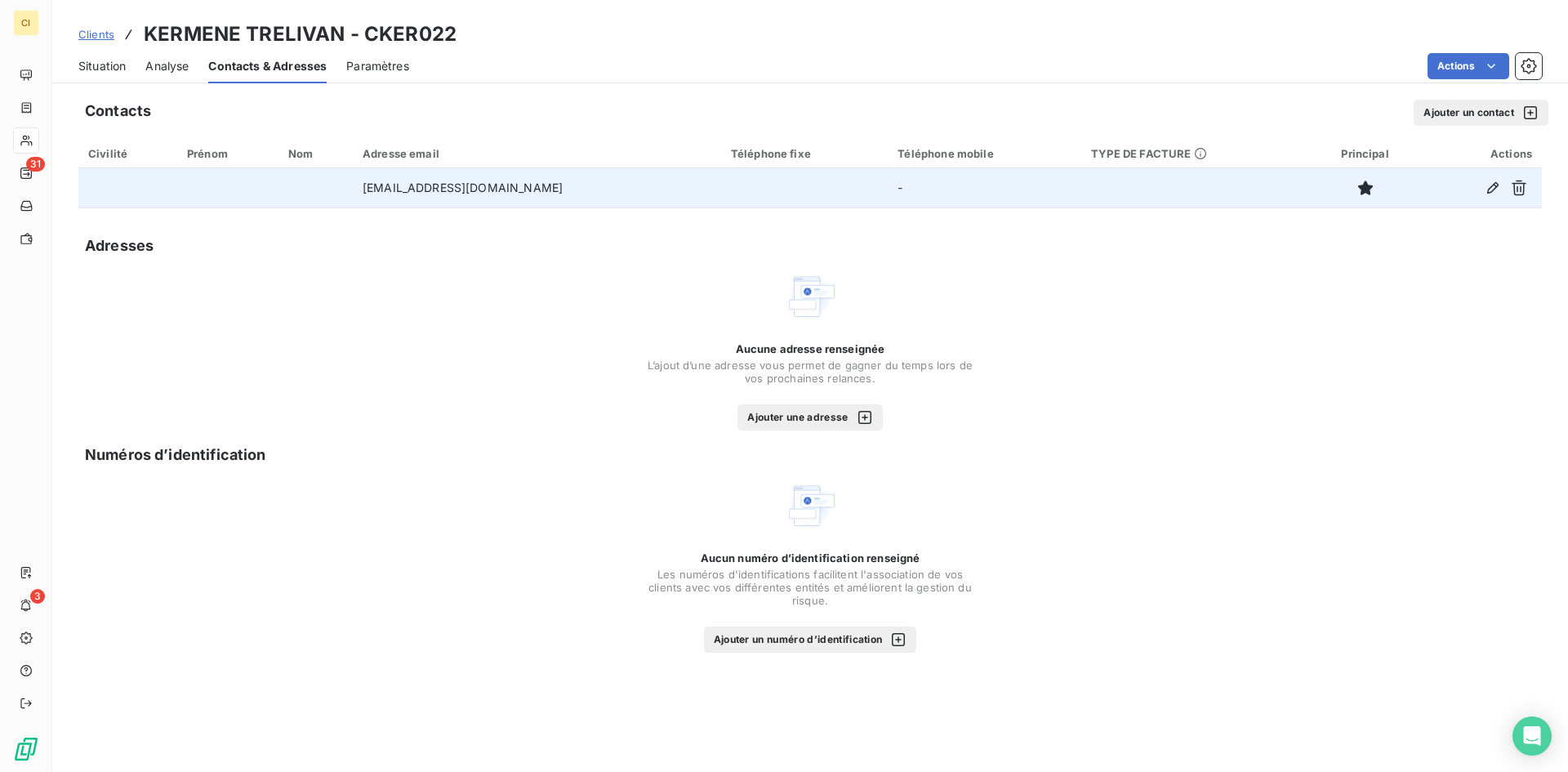
drag, startPoint x: 586, startPoint y: 194, endPoint x: 289, endPoint y: 199, distance: 297.0
click at [289, 199] on tr "[EMAIL_ADDRESS][DOMAIN_NAME] -" at bounding box center [810, 187] width 1464 height 39
copy tr "[EMAIL_ADDRESS][DOMAIN_NAME]"
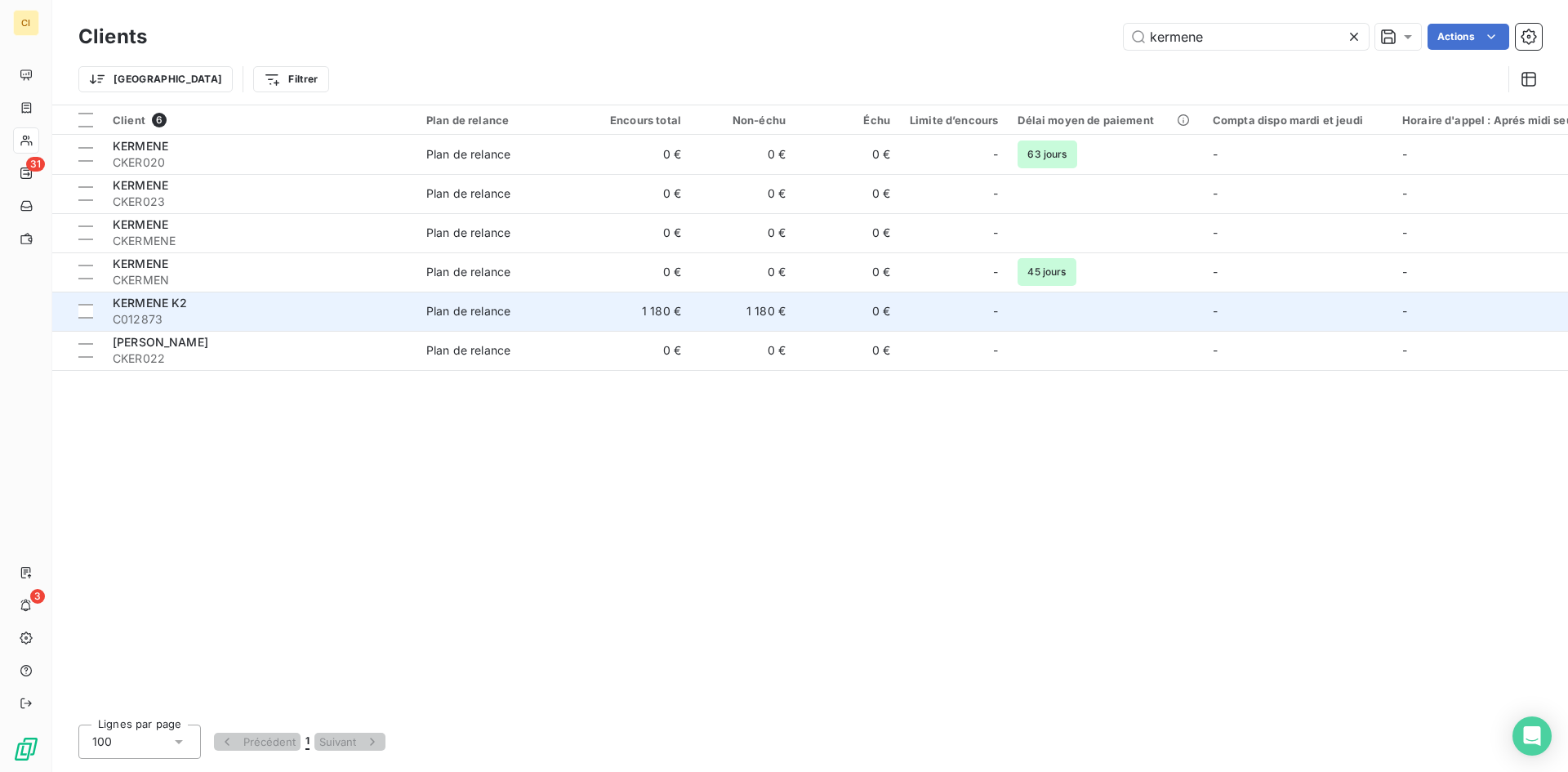
click at [233, 311] on div "KERMENE K2" at bounding box center [259, 303] width 294 height 16
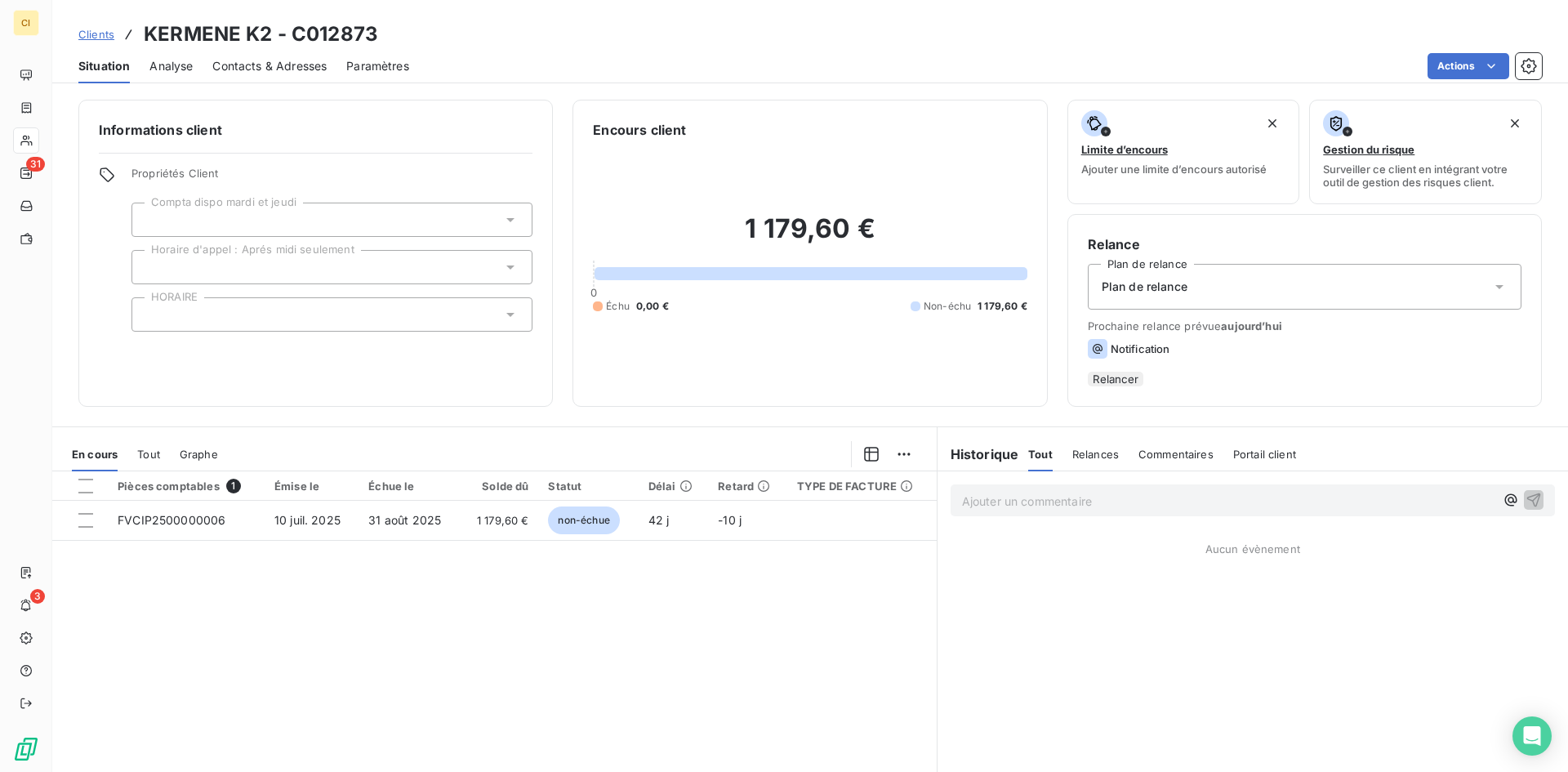
click at [272, 69] on span "Contacts & Adresses" at bounding box center [269, 67] width 114 height 16
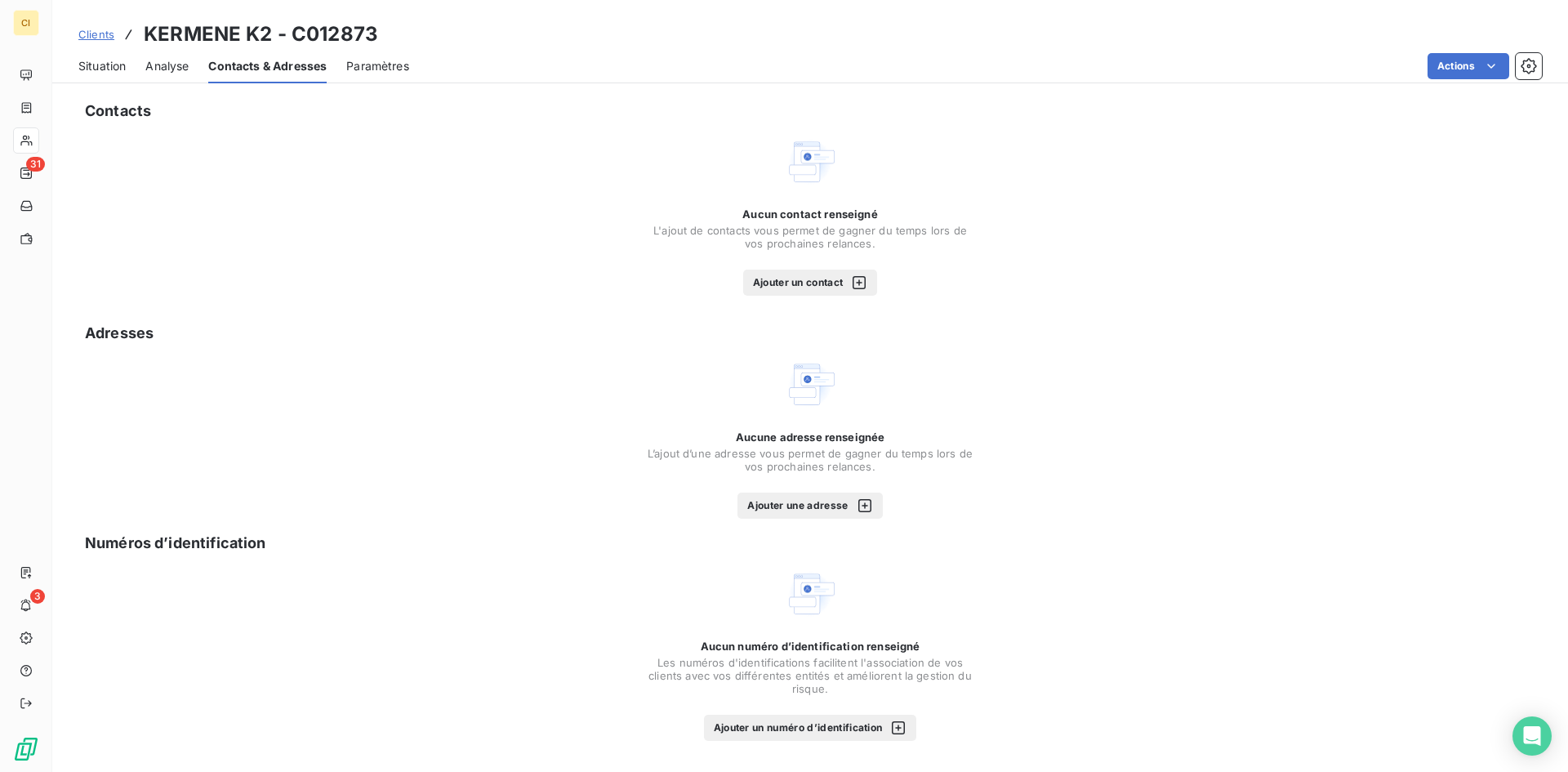
click at [790, 283] on button "Ajouter un contact" at bounding box center [811, 282] width 135 height 26
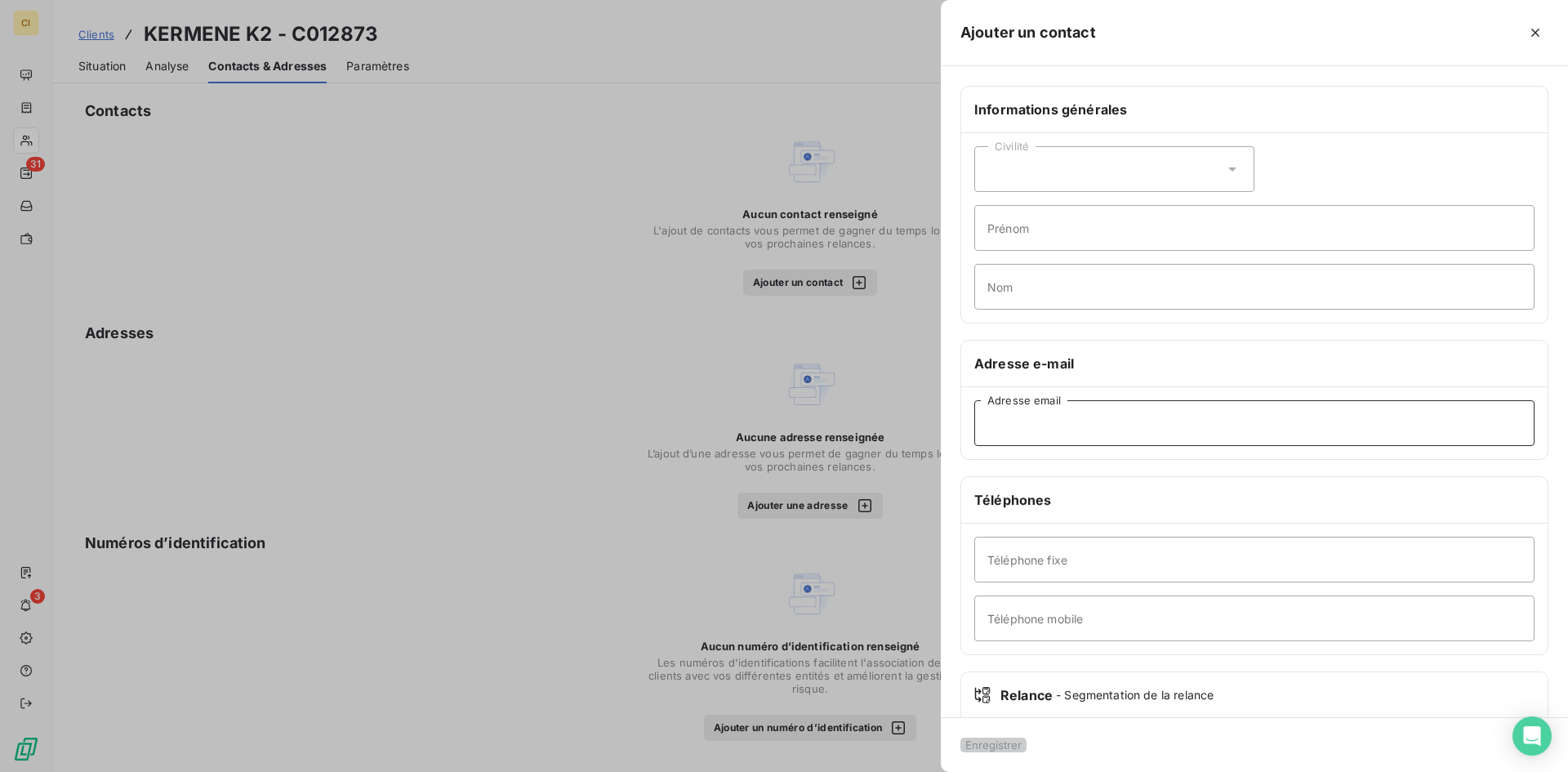
drag, startPoint x: 1017, startPoint y: 414, endPoint x: 1005, endPoint y: 429, distance: 19.2
click at [1005, 429] on input "Adresse email" at bounding box center [1255, 423] width 561 height 46
paste input "[EMAIL_ADDRESS][DOMAIN_NAME]"
click at [1012, 424] on input "[EMAIL_ADDRESS][DOMAIN_NAME]" at bounding box center [1255, 423] width 561 height 46
type input "[EMAIL_ADDRESS][DOMAIN_NAME]"
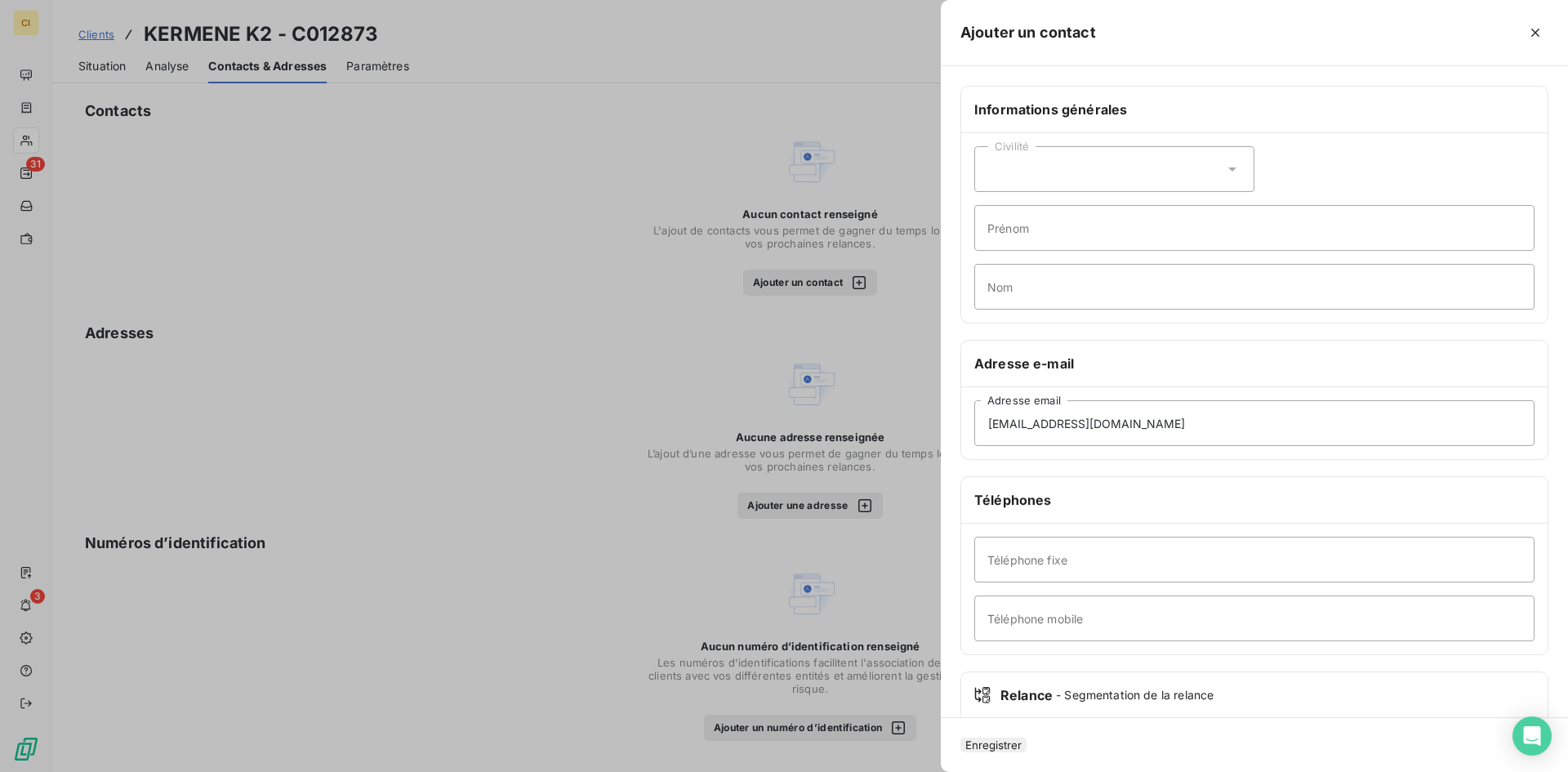
click at [1025, 738] on button "Enregistrer" at bounding box center [994, 746] width 66 height 15
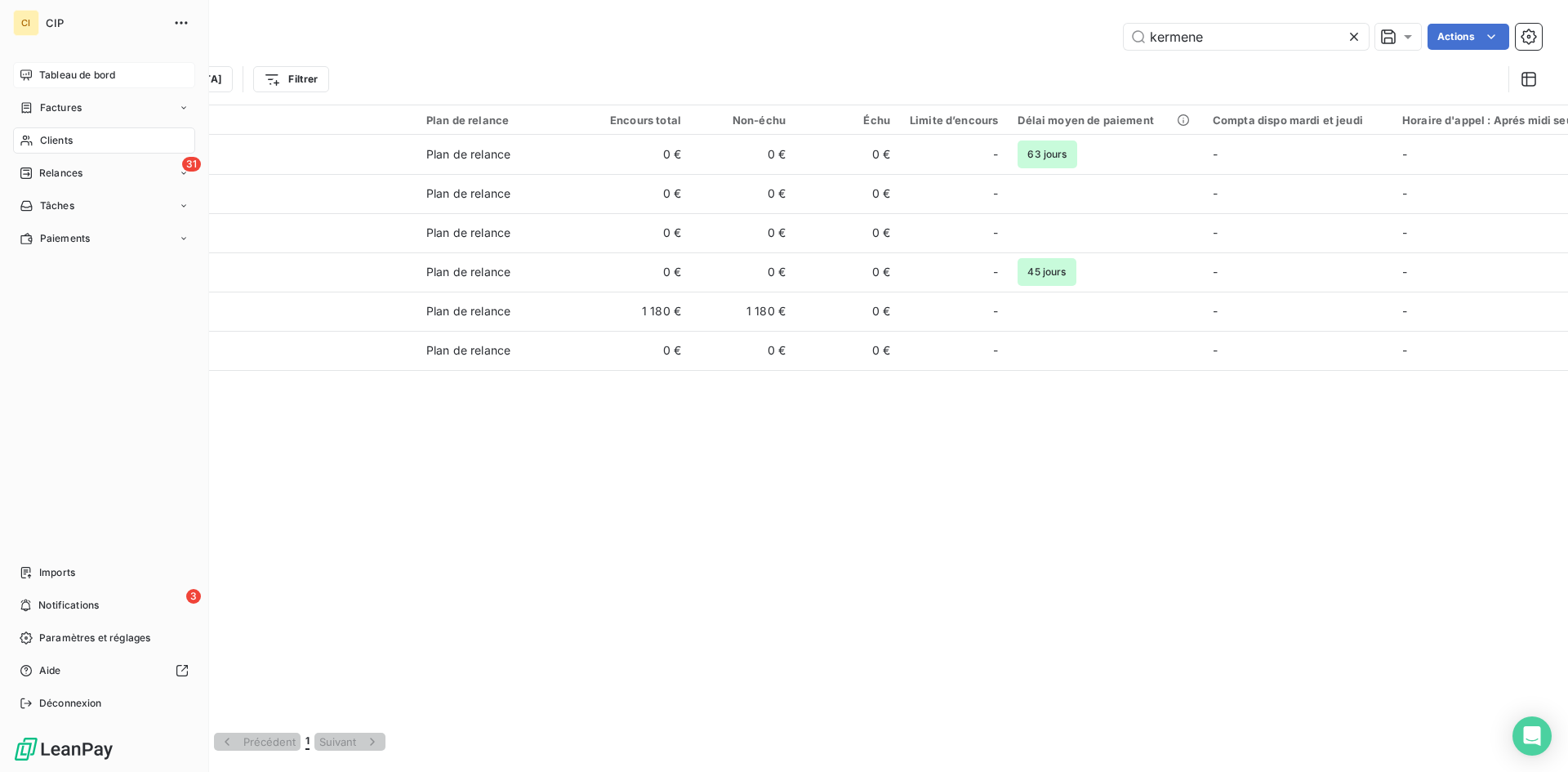
click at [77, 85] on div "Tableau de bord" at bounding box center [103, 75] width 182 height 26
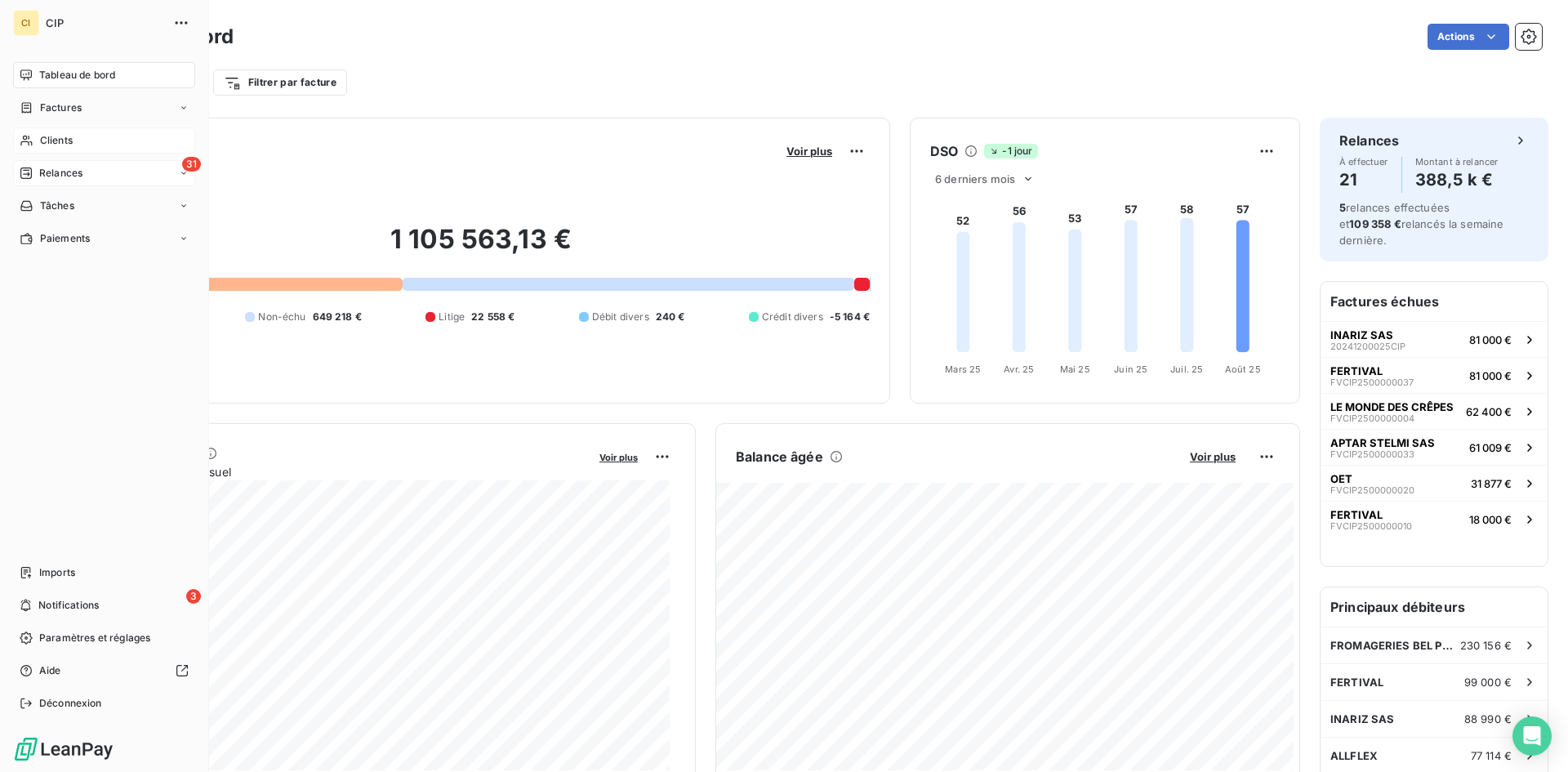
click at [50, 178] on span "Relances" at bounding box center [60, 174] width 43 height 15
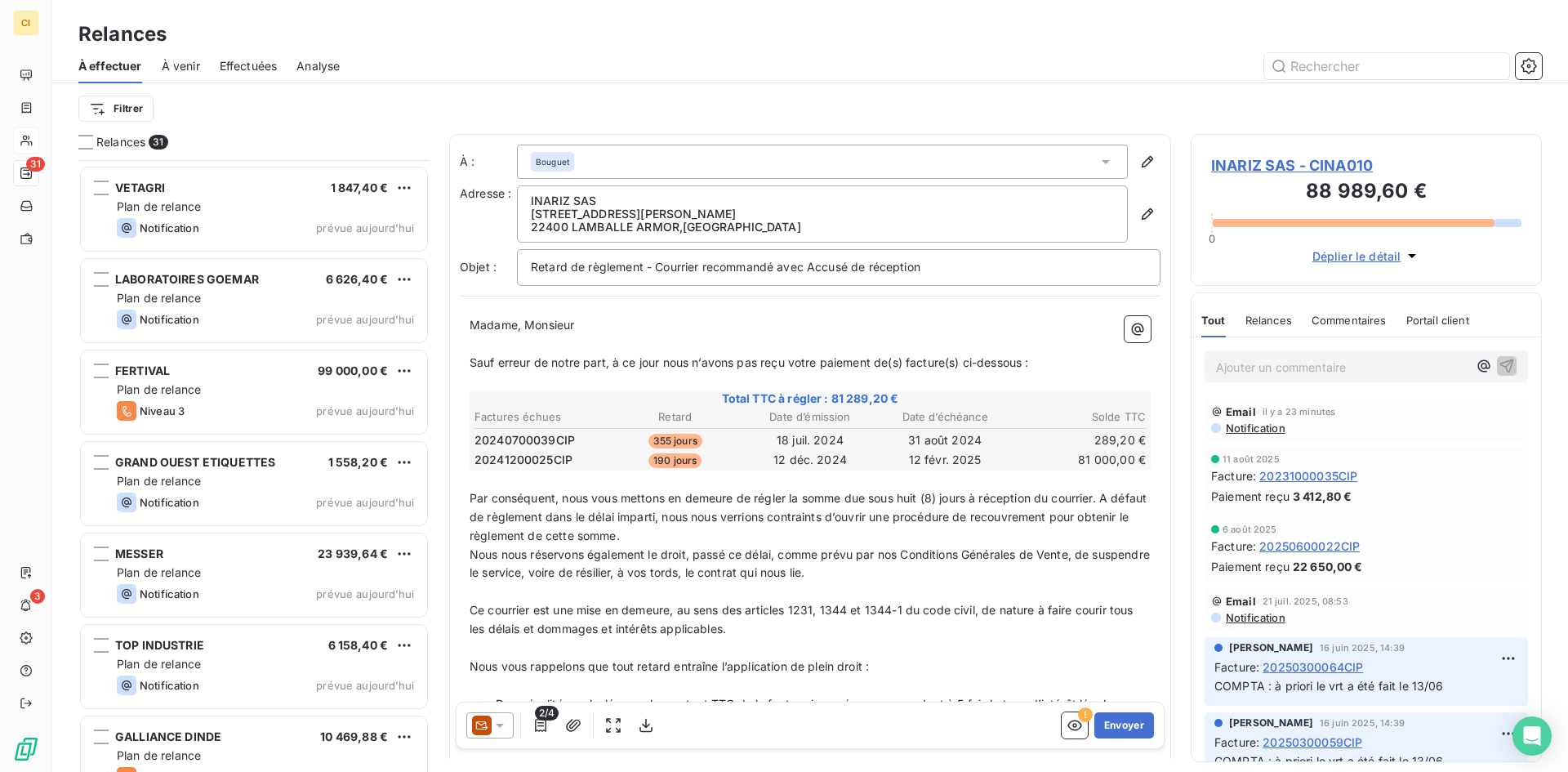
scroll to position [2226, 0]
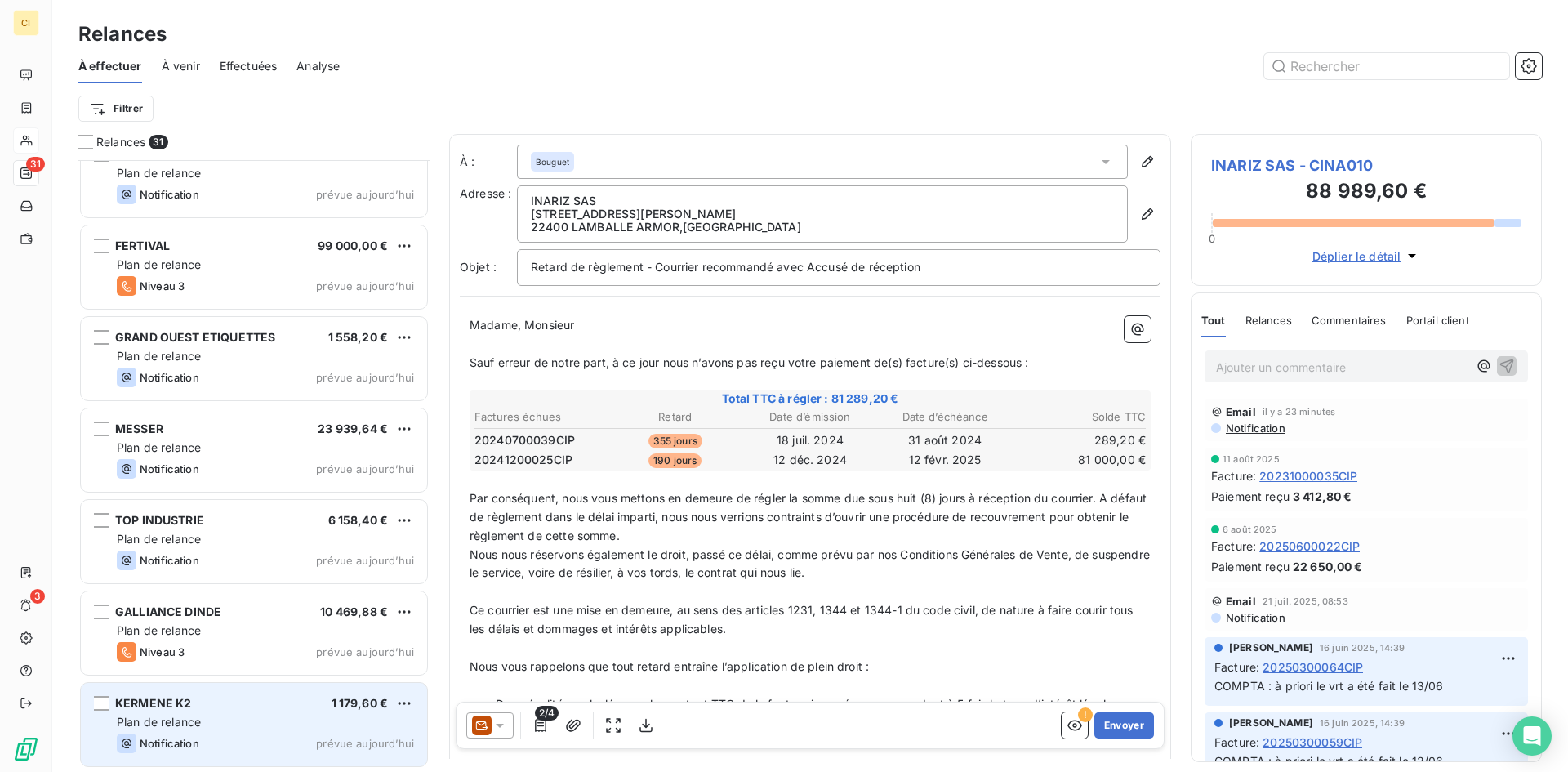
click at [150, 719] on span "Plan de relance" at bounding box center [159, 722] width 84 height 14
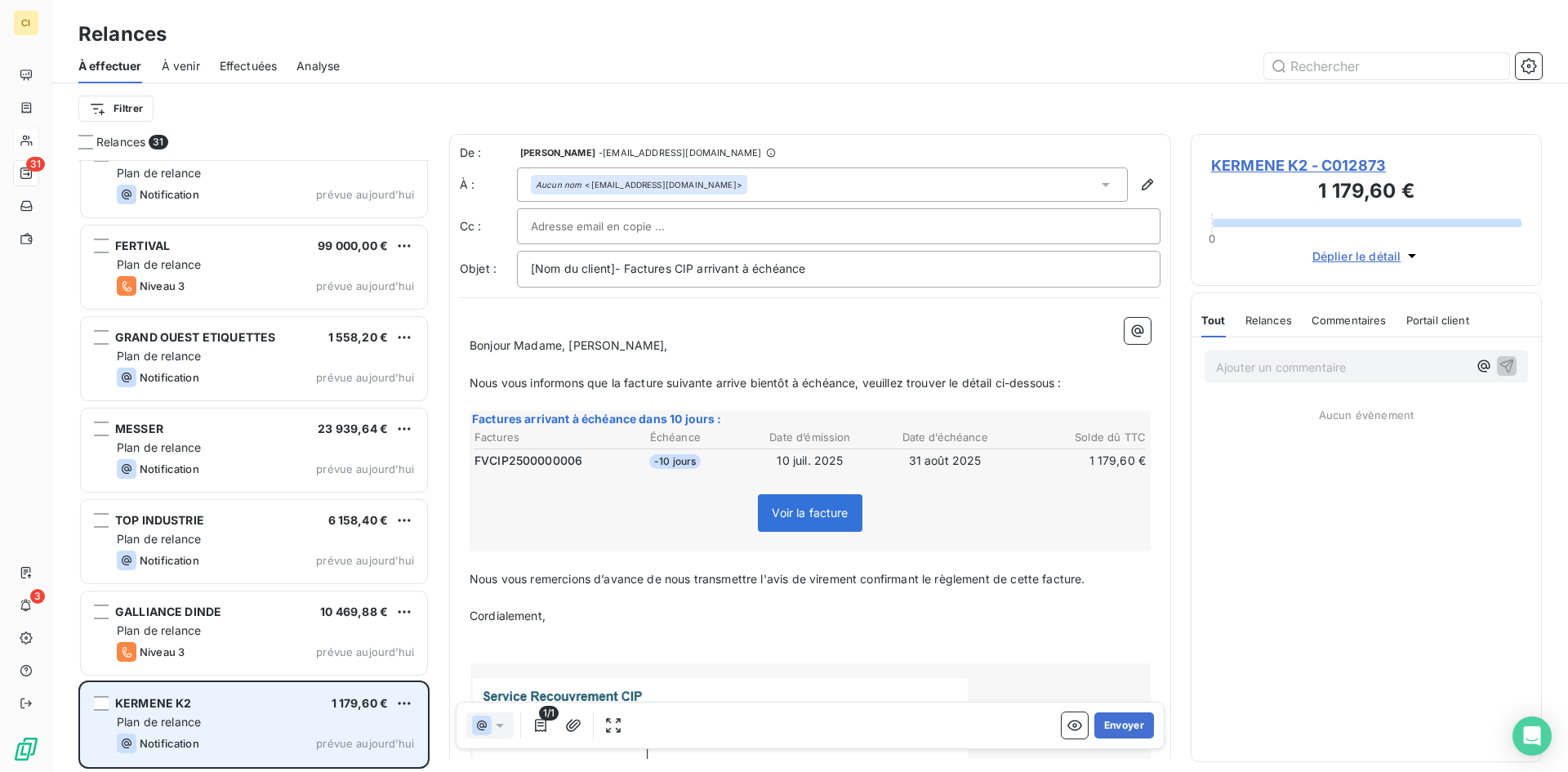
scroll to position [599, 339]
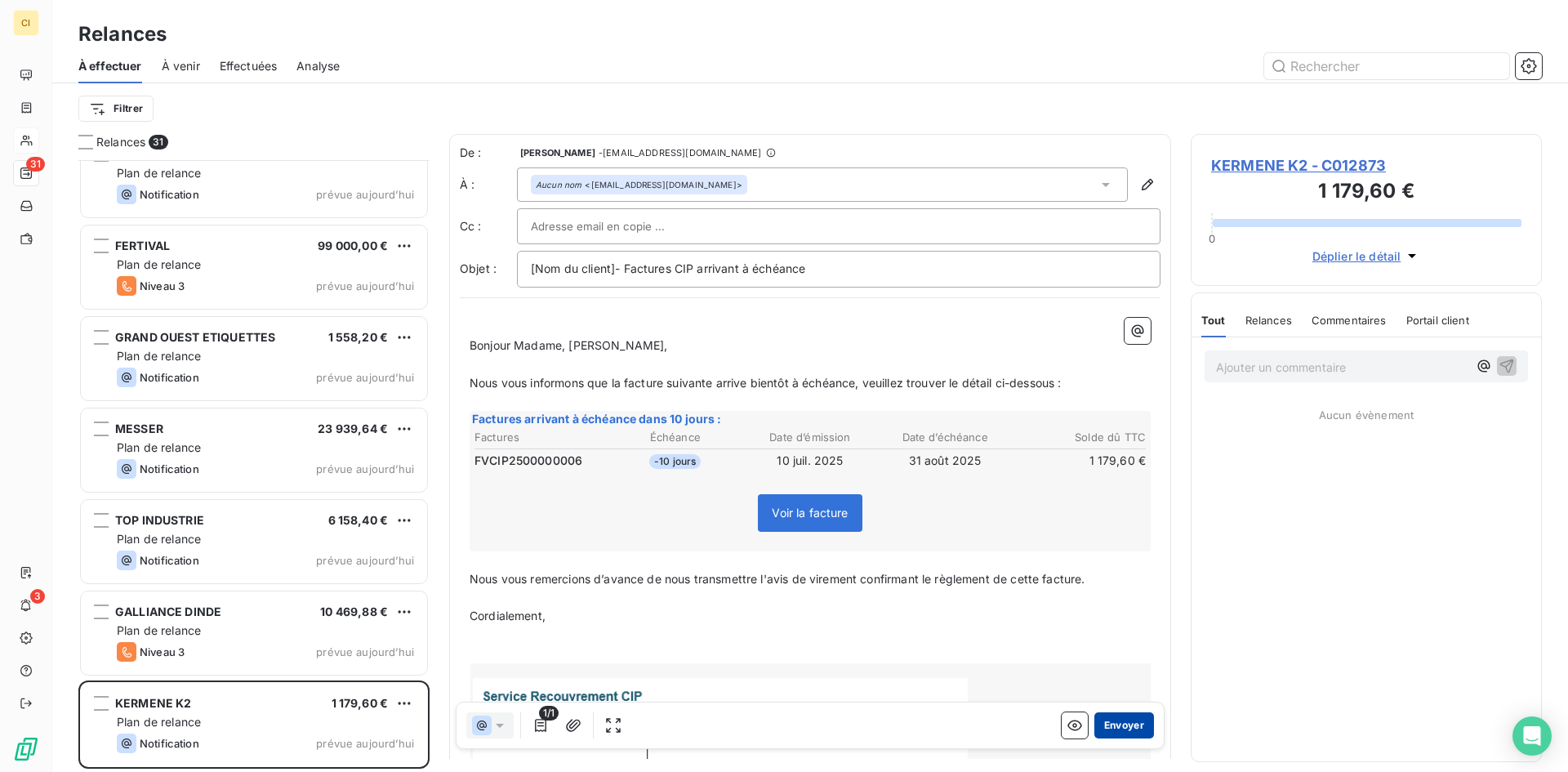
click at [1115, 731] on button "Envoyer" at bounding box center [1123, 725] width 59 height 26
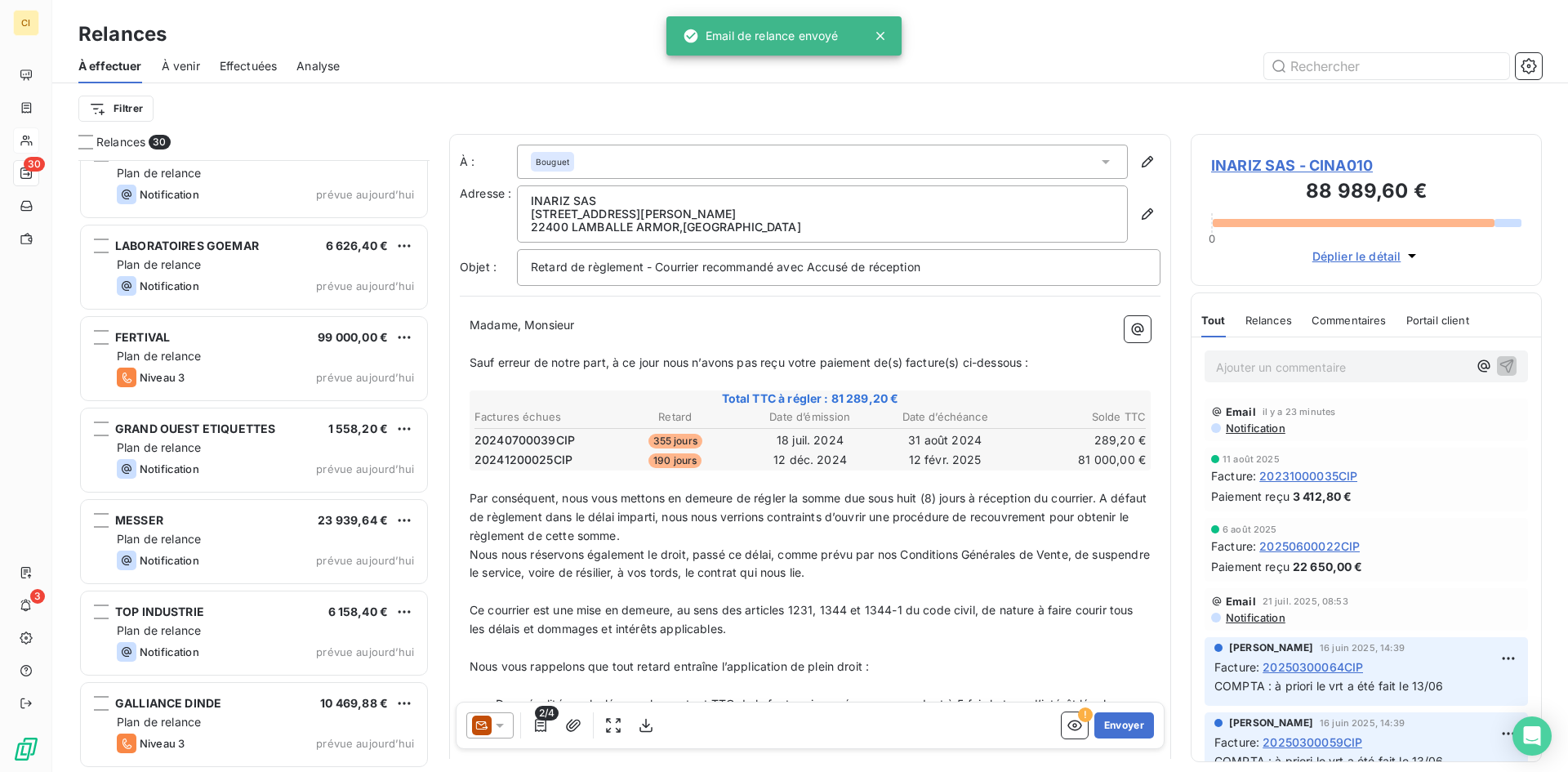
scroll to position [2133, 0]
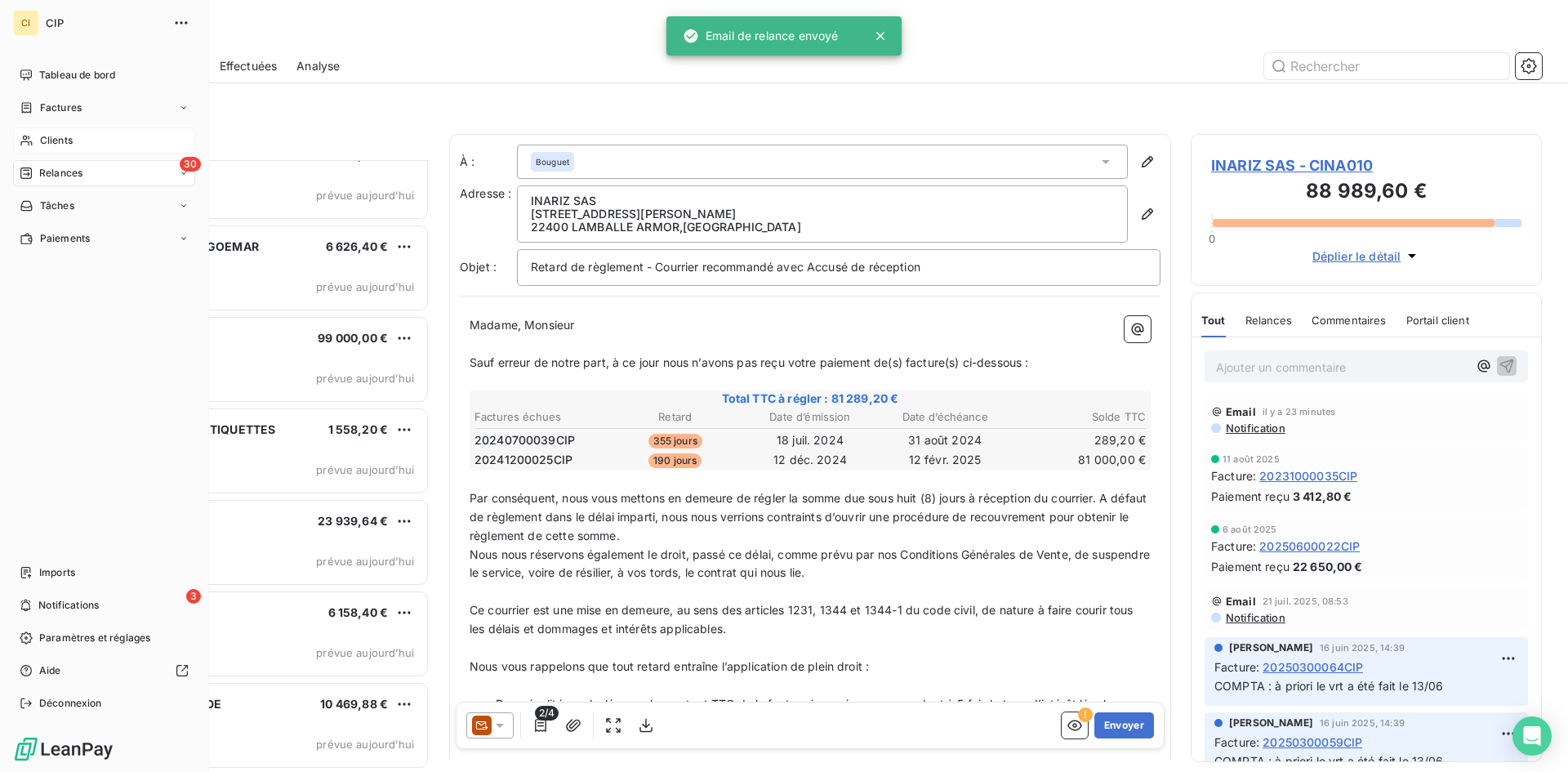
click at [37, 135] on div "Clients" at bounding box center [103, 141] width 182 height 26
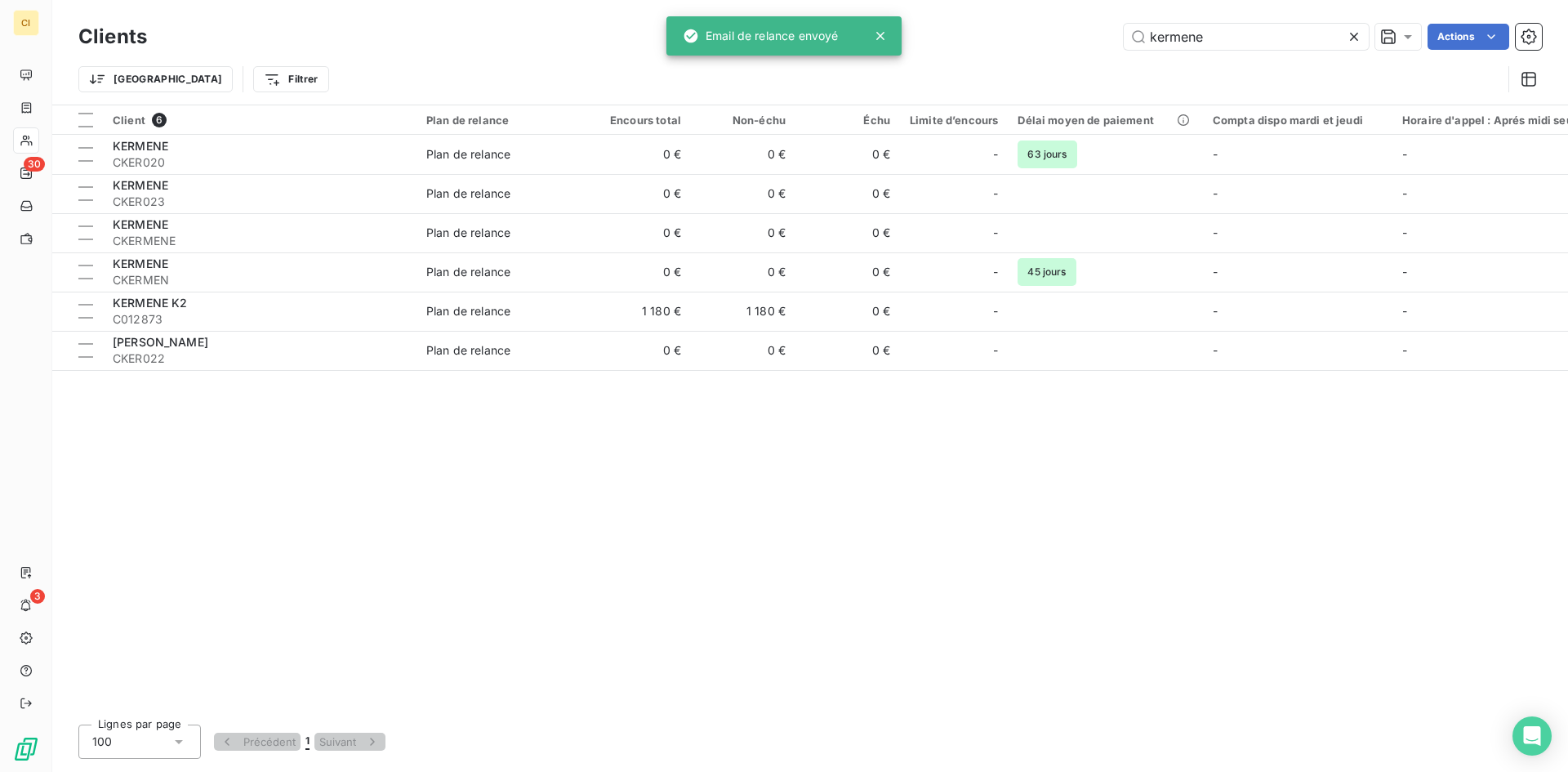
drag, startPoint x: 1233, startPoint y: 35, endPoint x: 1098, endPoint y: 37, distance: 135.0
click at [1099, 37] on div "kermene Actions" at bounding box center [854, 37] width 1375 height 26
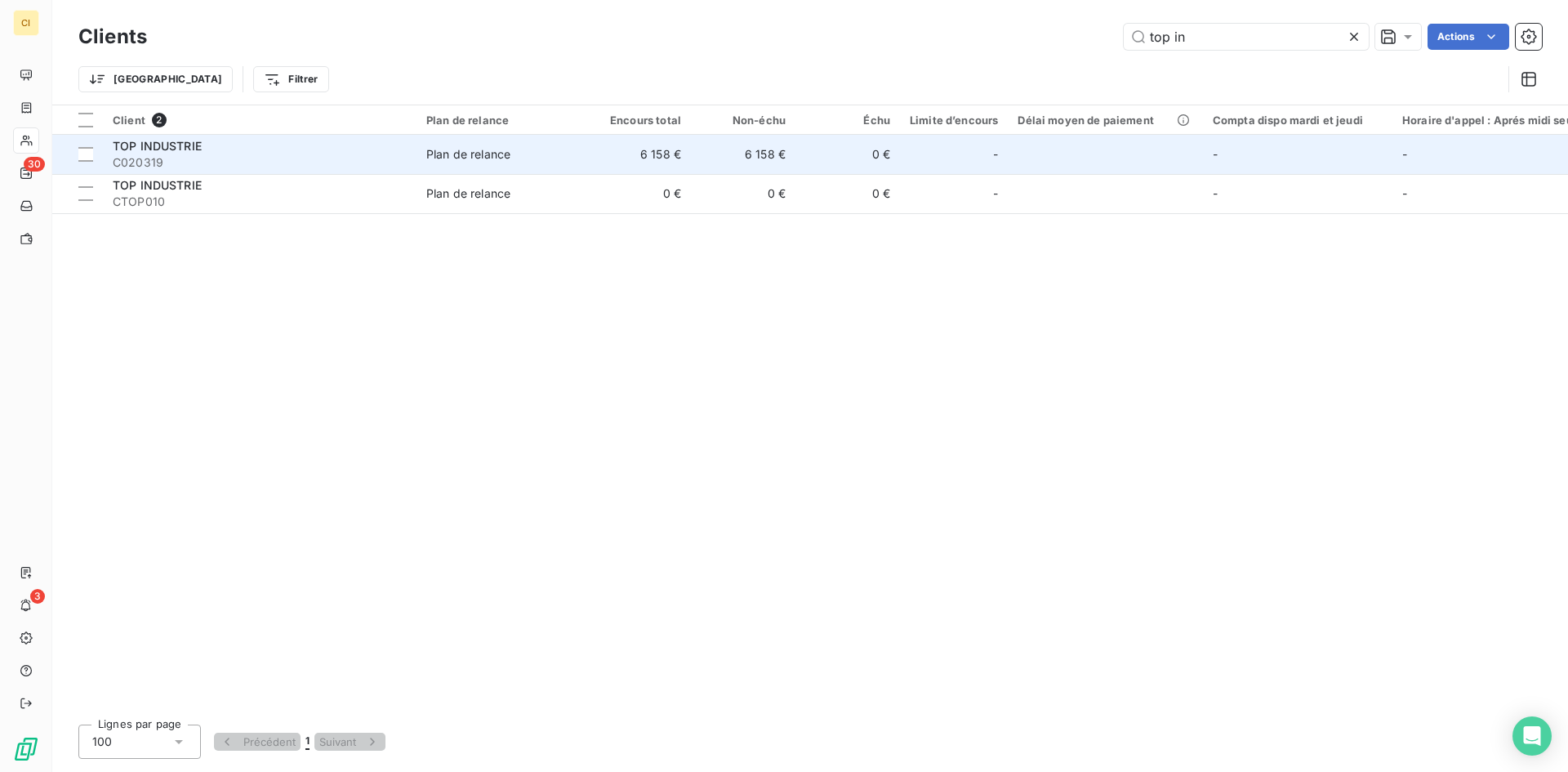
type input "top in"
click at [301, 165] on span "C020319" at bounding box center [259, 163] width 294 height 16
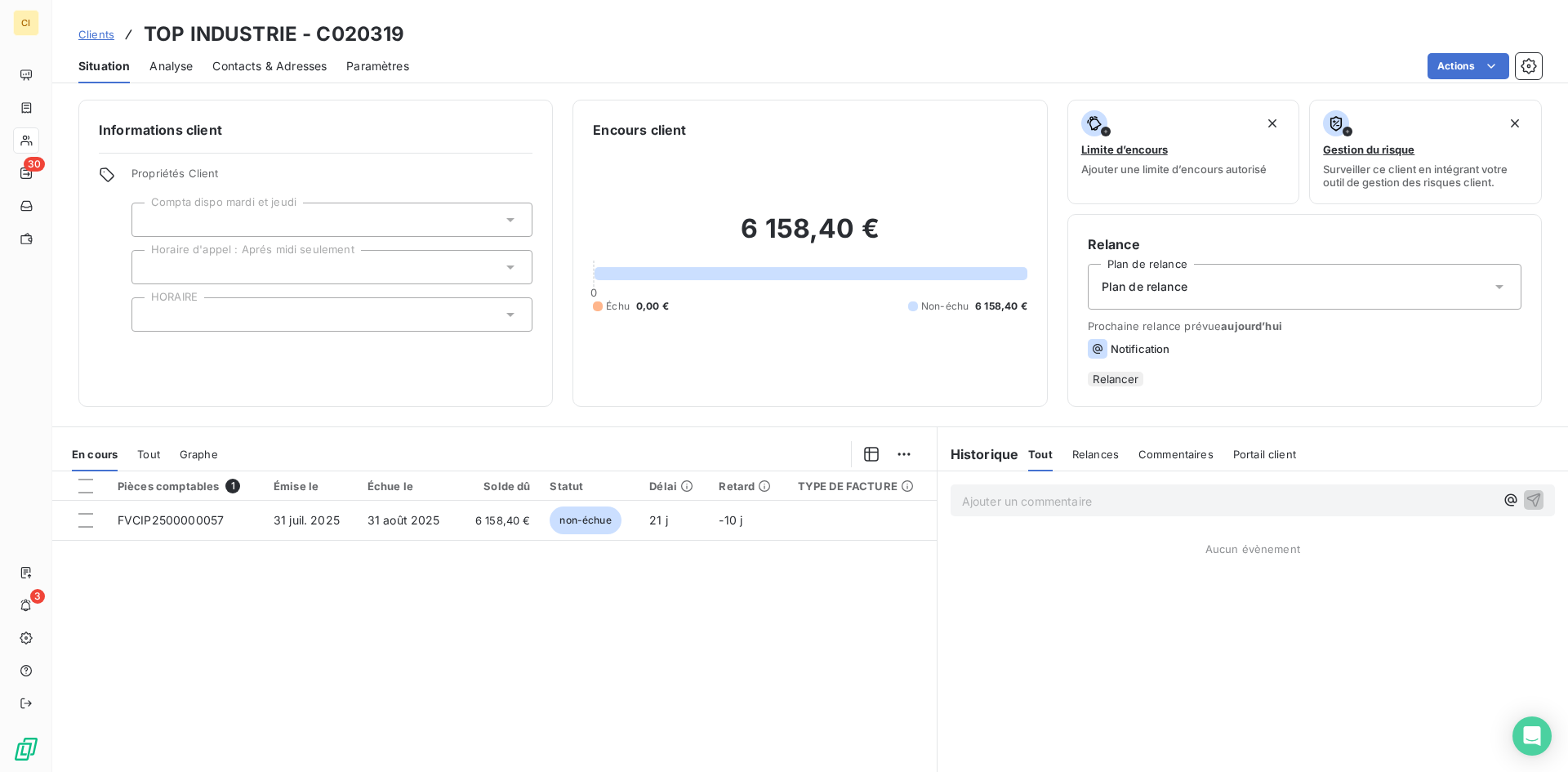
click at [301, 69] on span "Contacts & Adresses" at bounding box center [269, 67] width 114 height 16
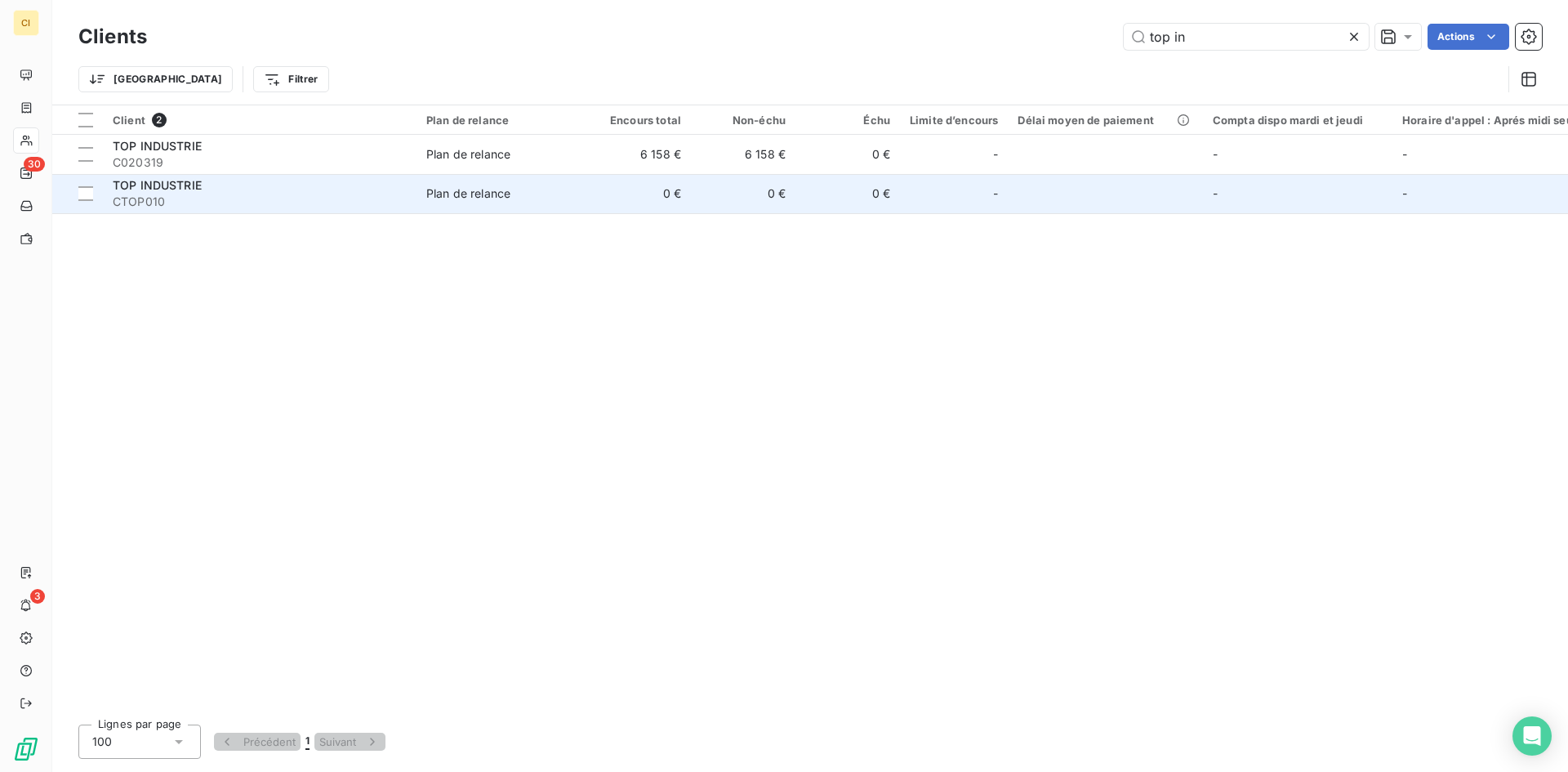
click at [618, 199] on td "0 €" at bounding box center [638, 194] width 104 height 39
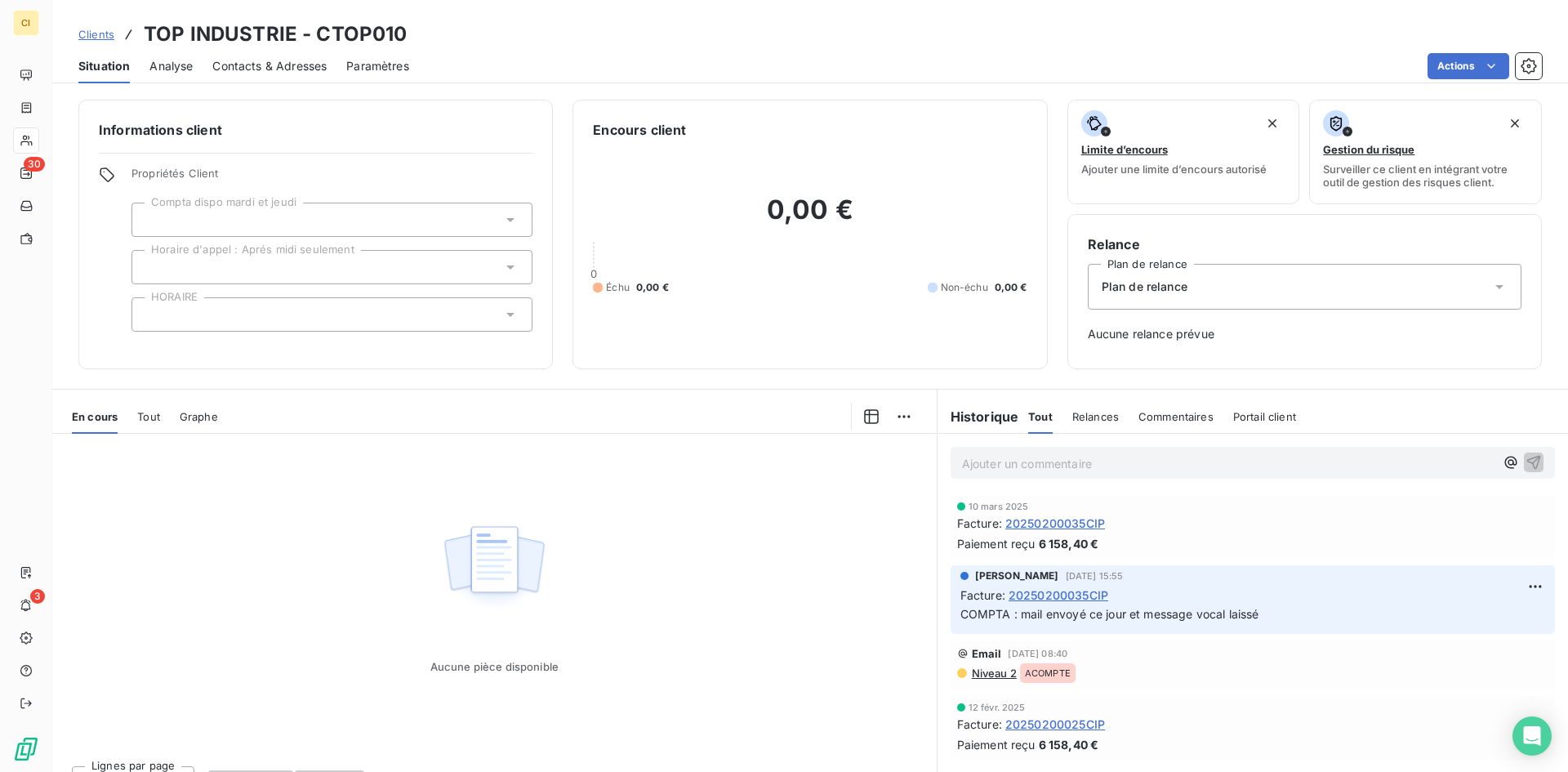
click at [272, 66] on span "Contacts & Adresses" at bounding box center [269, 67] width 114 height 16
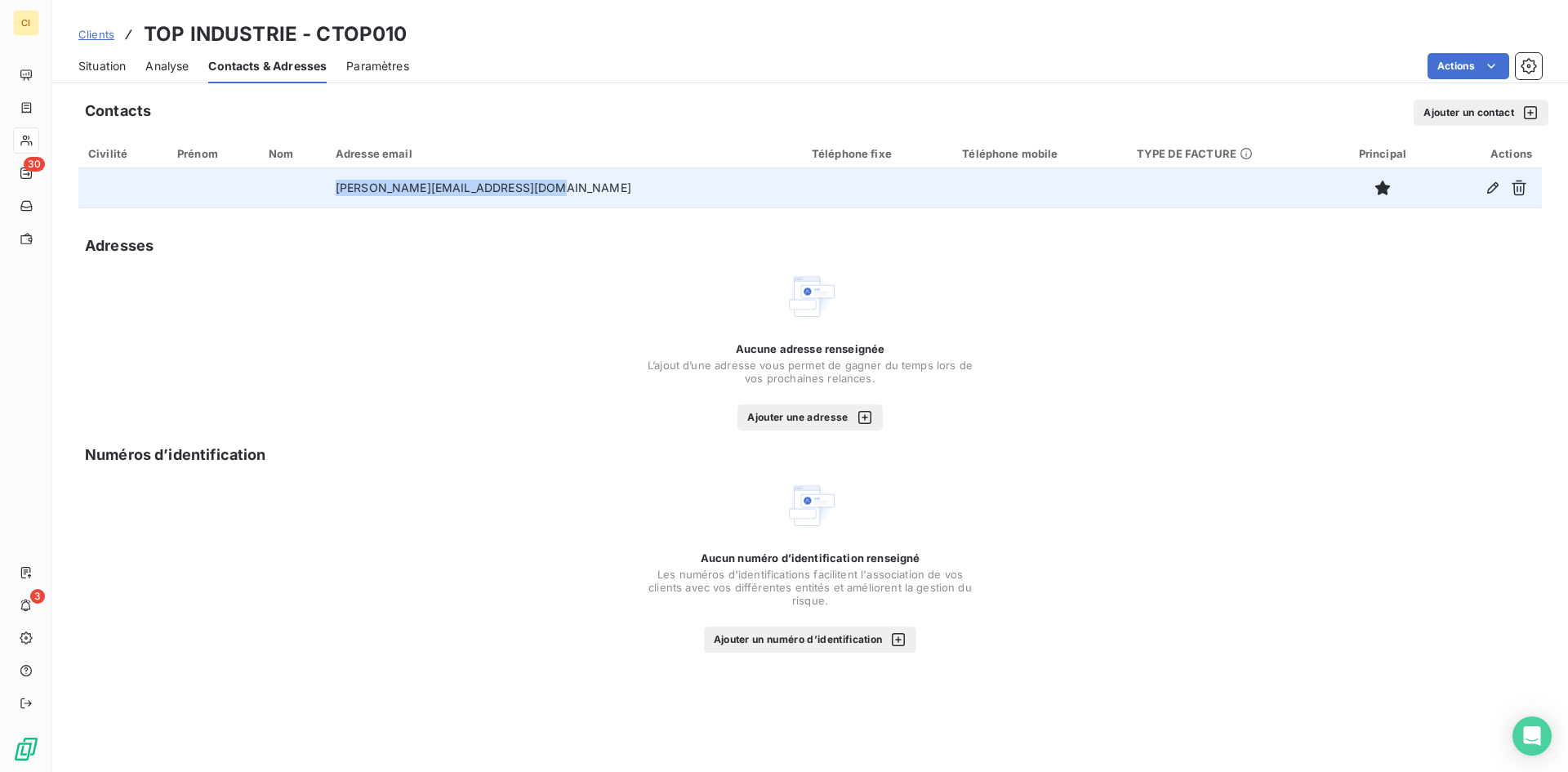
drag, startPoint x: 552, startPoint y: 189, endPoint x: 363, endPoint y: 195, distance: 189.1
click at [363, 195] on td "[PERSON_NAME][EMAIL_ADDRESS][DOMAIN_NAME]" at bounding box center [563, 187] width 476 height 39
copy td "[PERSON_NAME][EMAIL_ADDRESS][DOMAIN_NAME]"
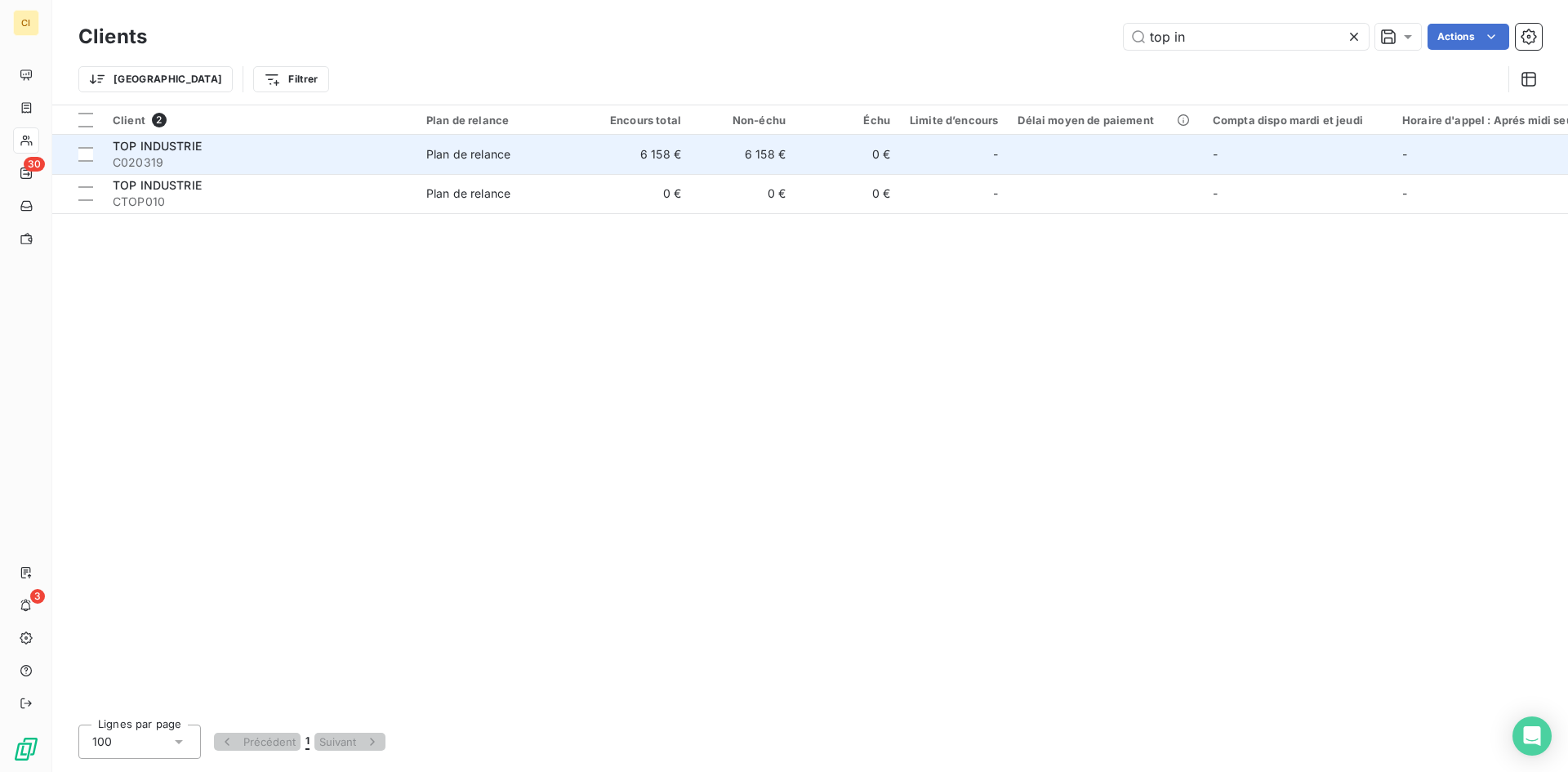
click at [184, 143] on span "TOP INDUSTRIE" at bounding box center [156, 145] width 89 height 14
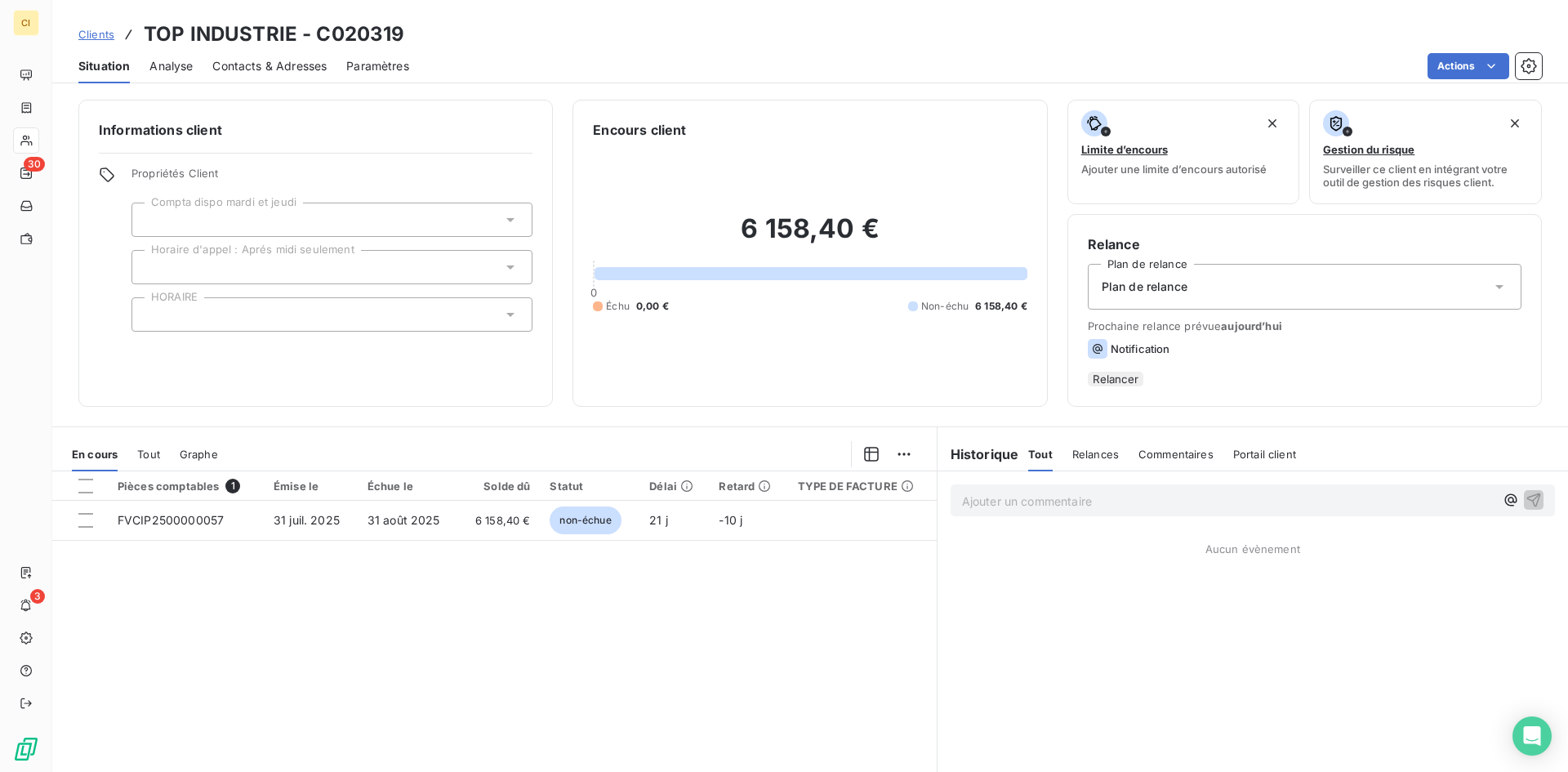
click at [294, 60] on span "Contacts & Adresses" at bounding box center [269, 67] width 114 height 16
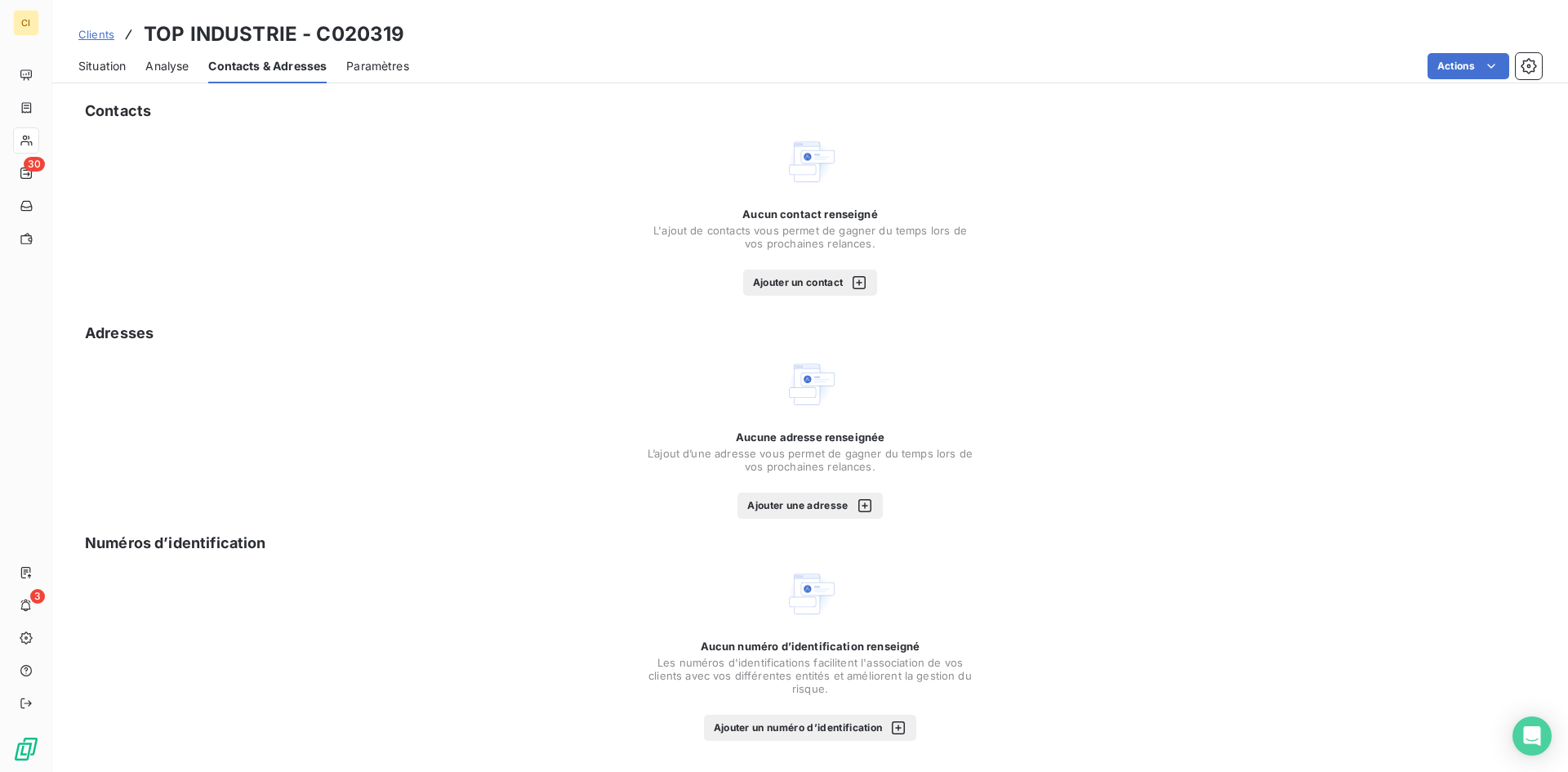
click at [769, 290] on button "Ajouter un contact" at bounding box center [811, 282] width 135 height 26
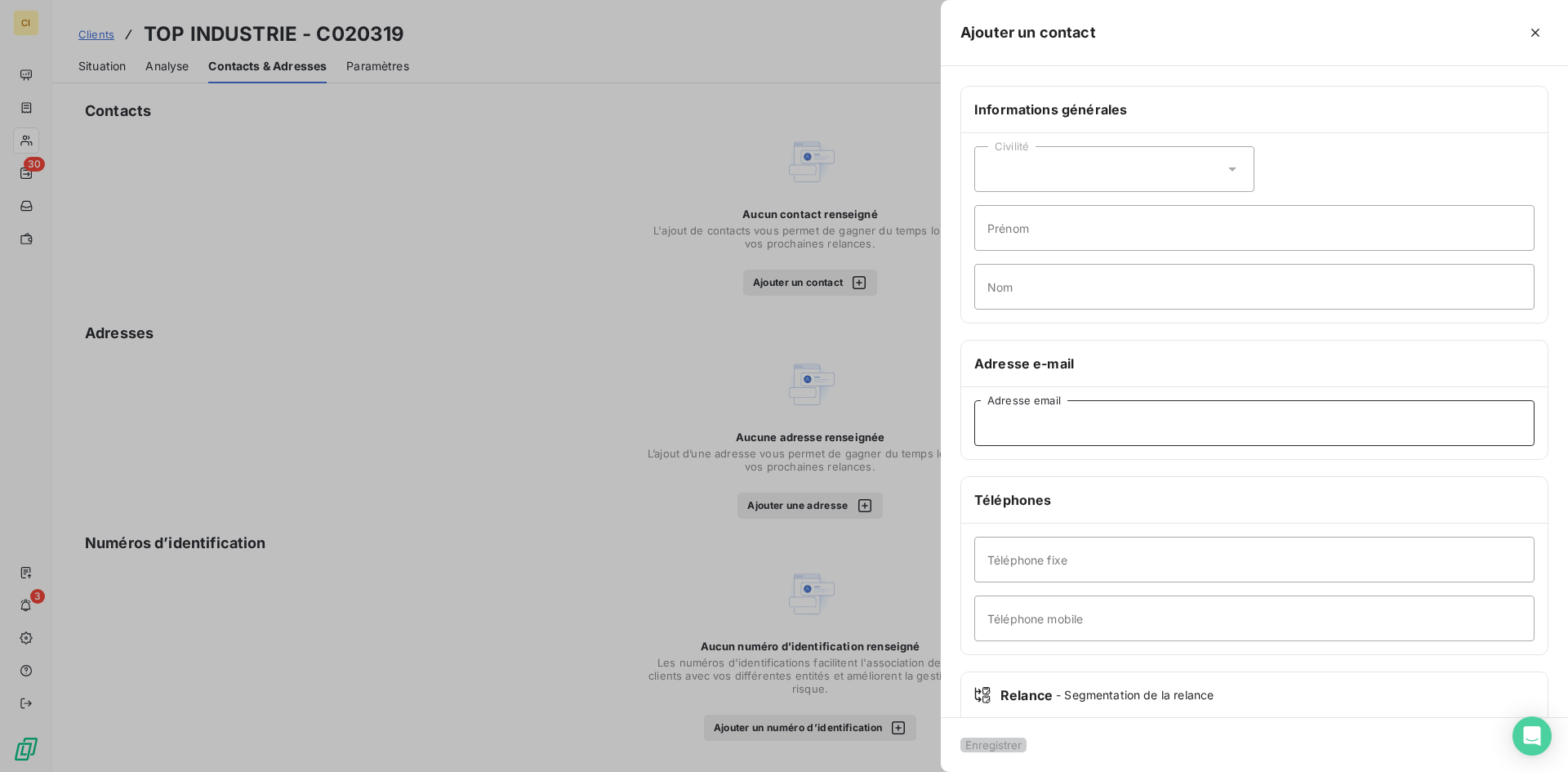
click at [995, 426] on input "Adresse email" at bounding box center [1255, 423] width 561 height 46
paste input "[PERSON_NAME][EMAIL_ADDRESS][DOMAIN_NAME]"
click at [986, 421] on input "[PERSON_NAME][EMAIL_ADDRESS][DOMAIN_NAME]" at bounding box center [1255, 423] width 561 height 46
type input "[PERSON_NAME][EMAIL_ADDRESS][DOMAIN_NAME]"
click at [981, 738] on button "Enregistrer" at bounding box center [994, 746] width 66 height 15
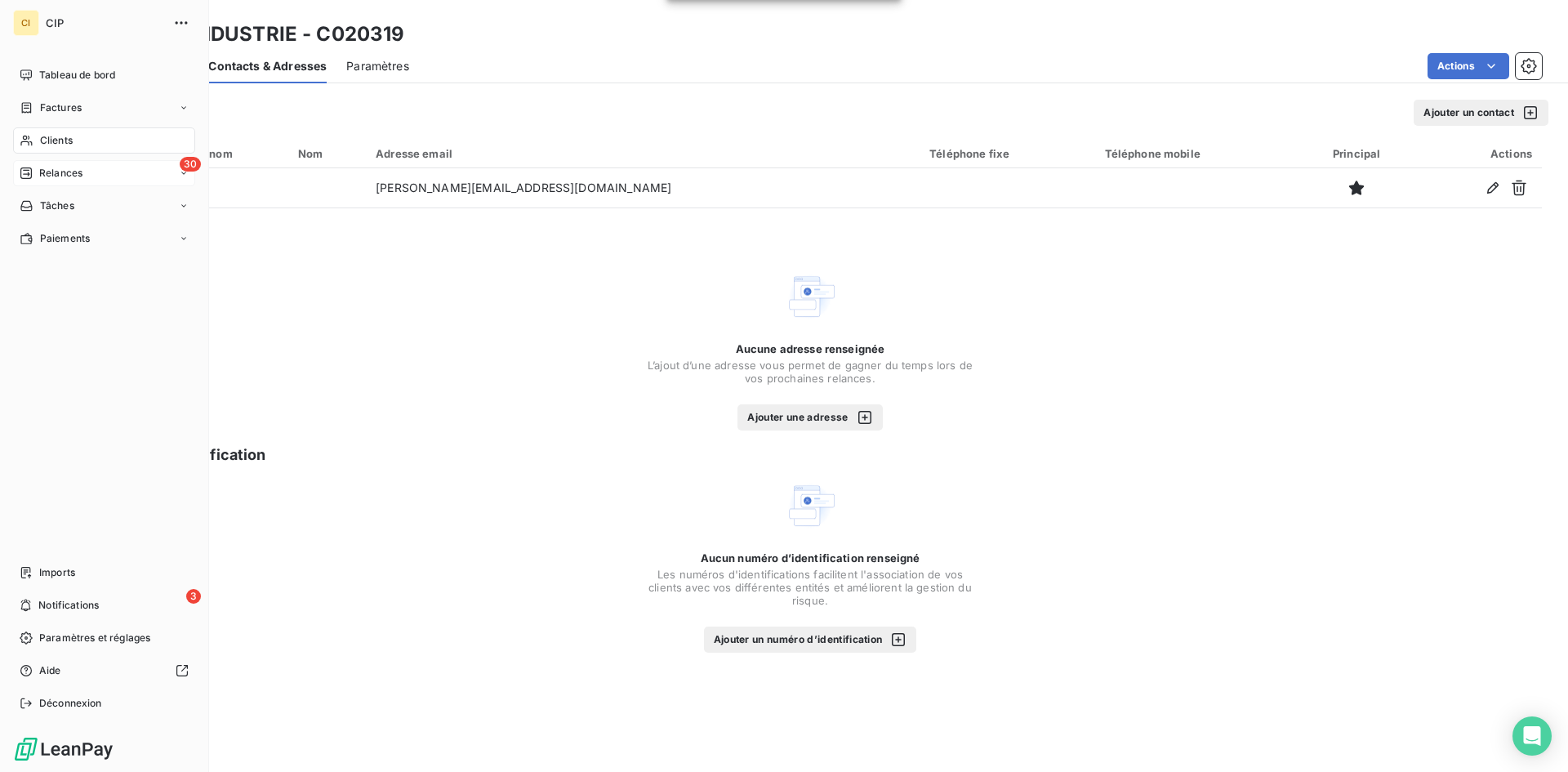
click at [34, 166] on div "Relances" at bounding box center [50, 174] width 63 height 15
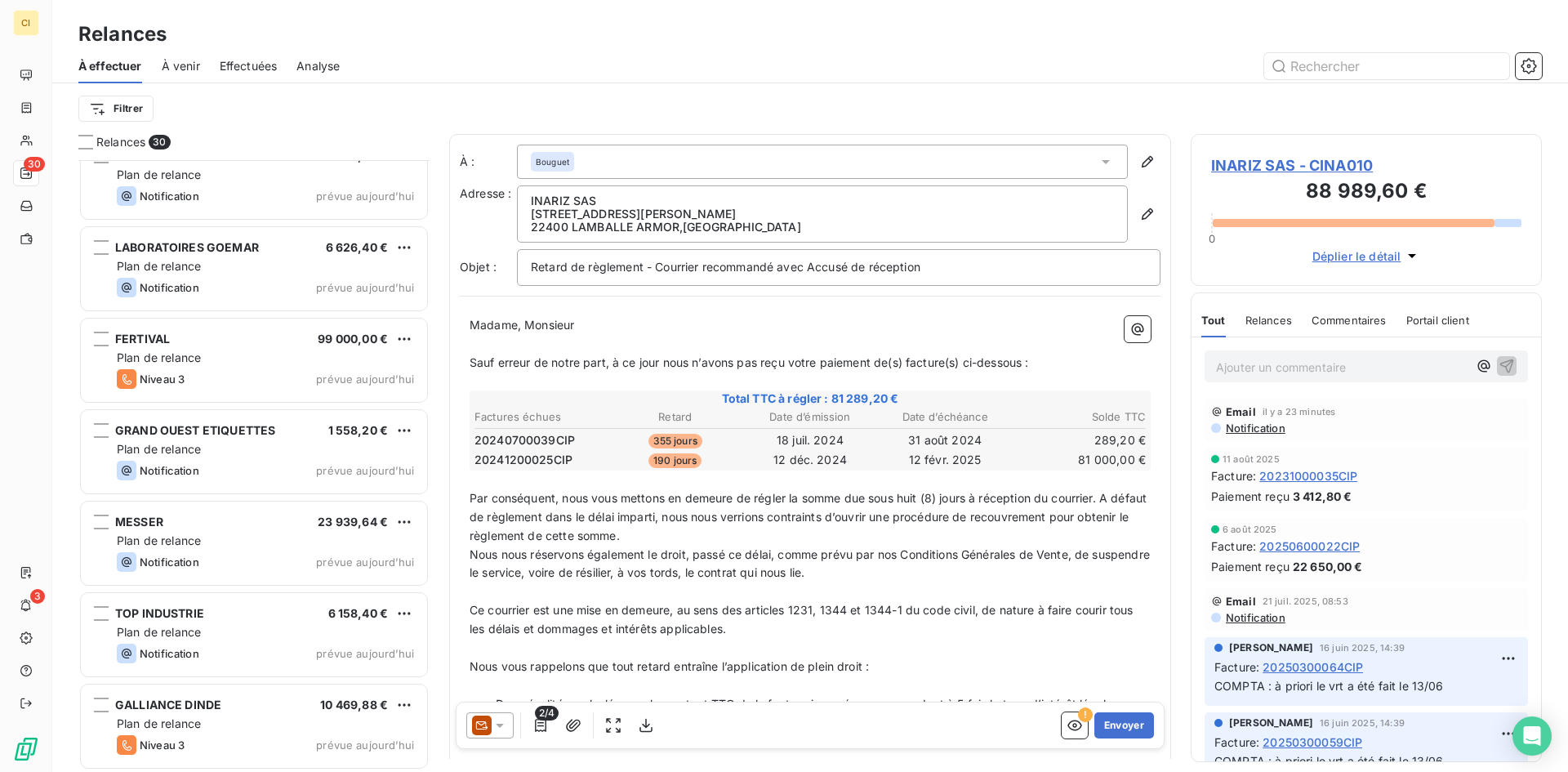
scroll to position [2134, 0]
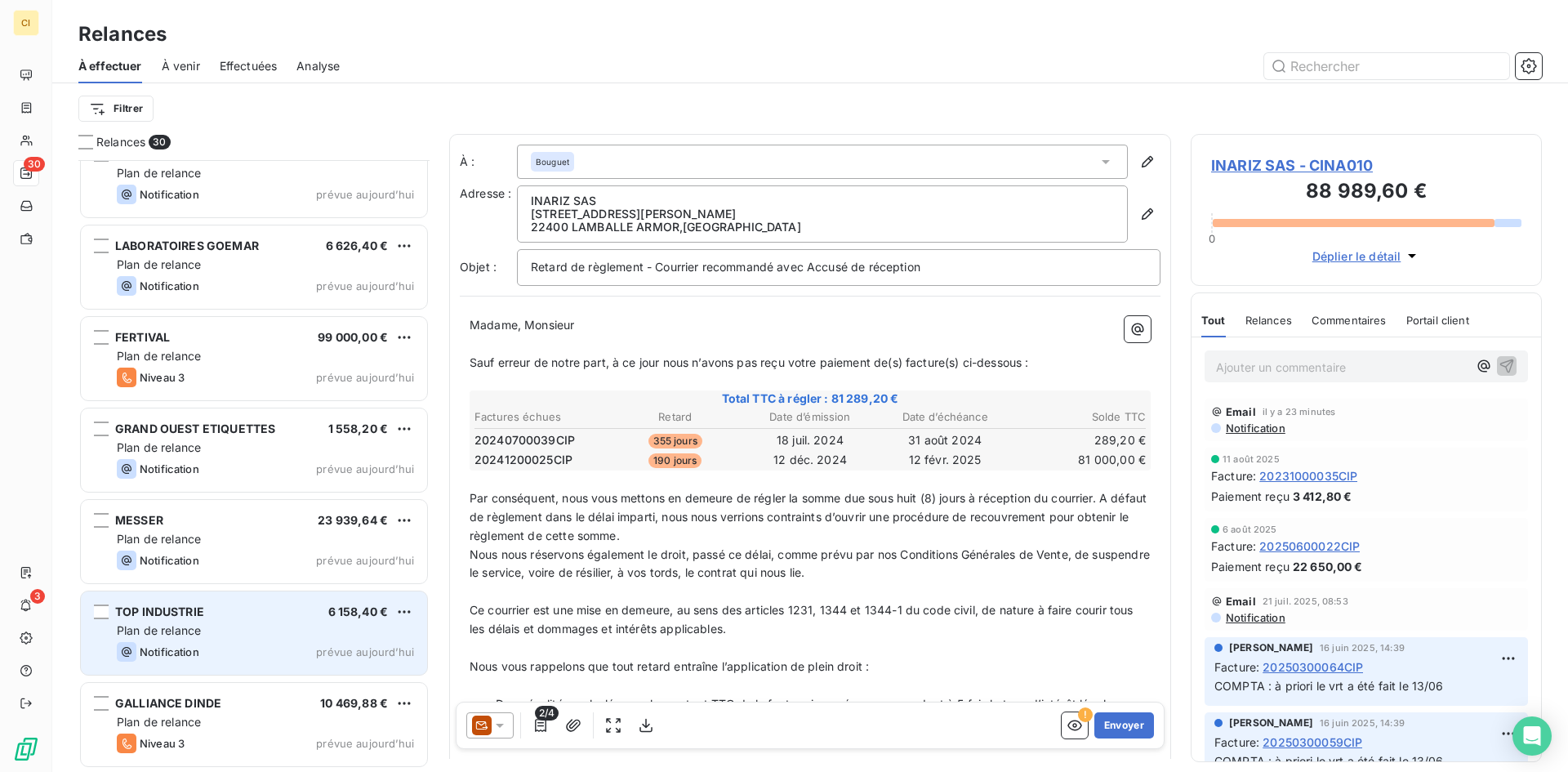
click at [184, 621] on div "TOP INDUSTRIE 6 158,40 € Plan de relance Notification prévue [DATE]" at bounding box center [254, 633] width 346 height 83
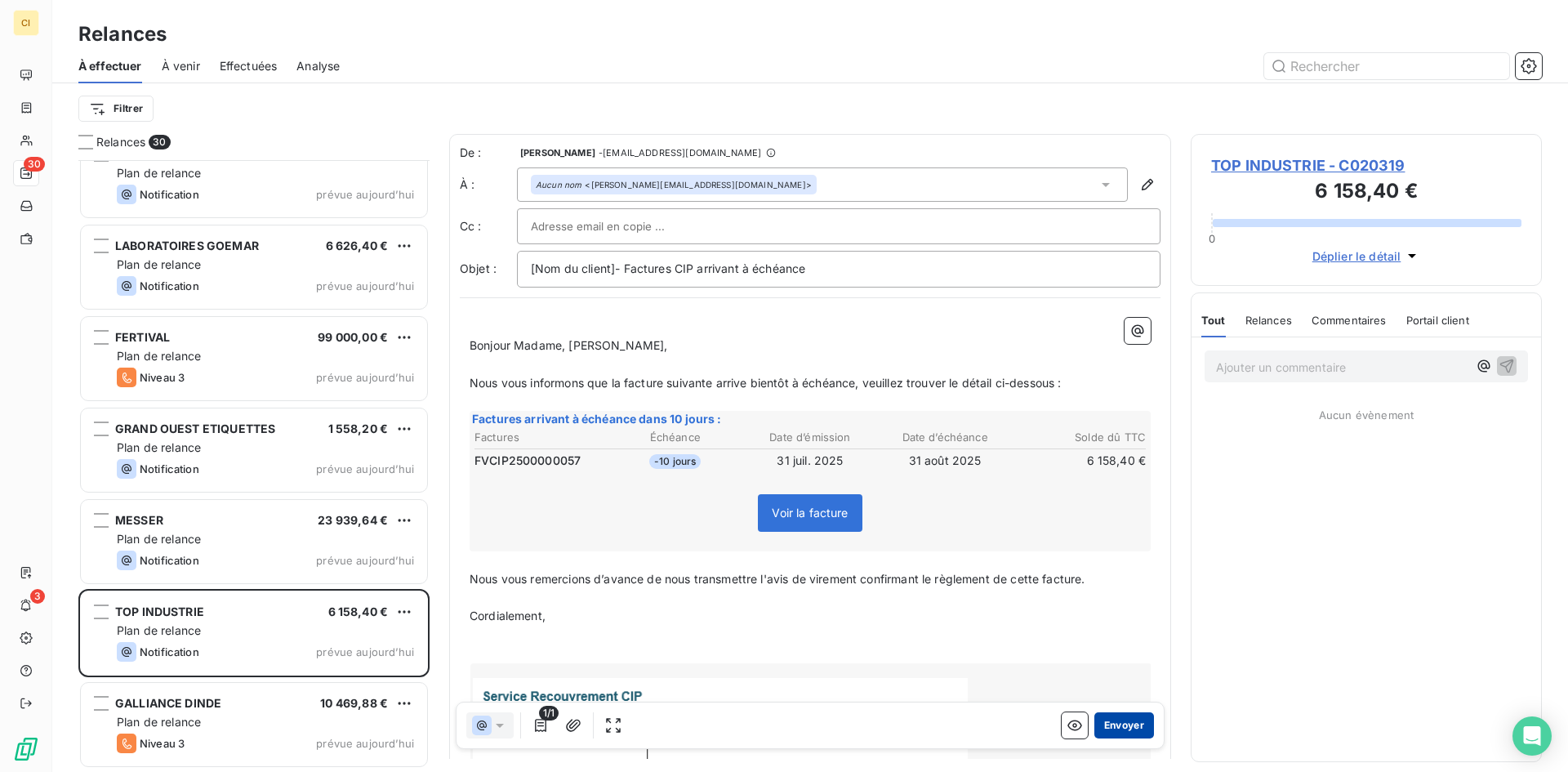
click at [1115, 726] on button "Envoyer" at bounding box center [1123, 725] width 59 height 26
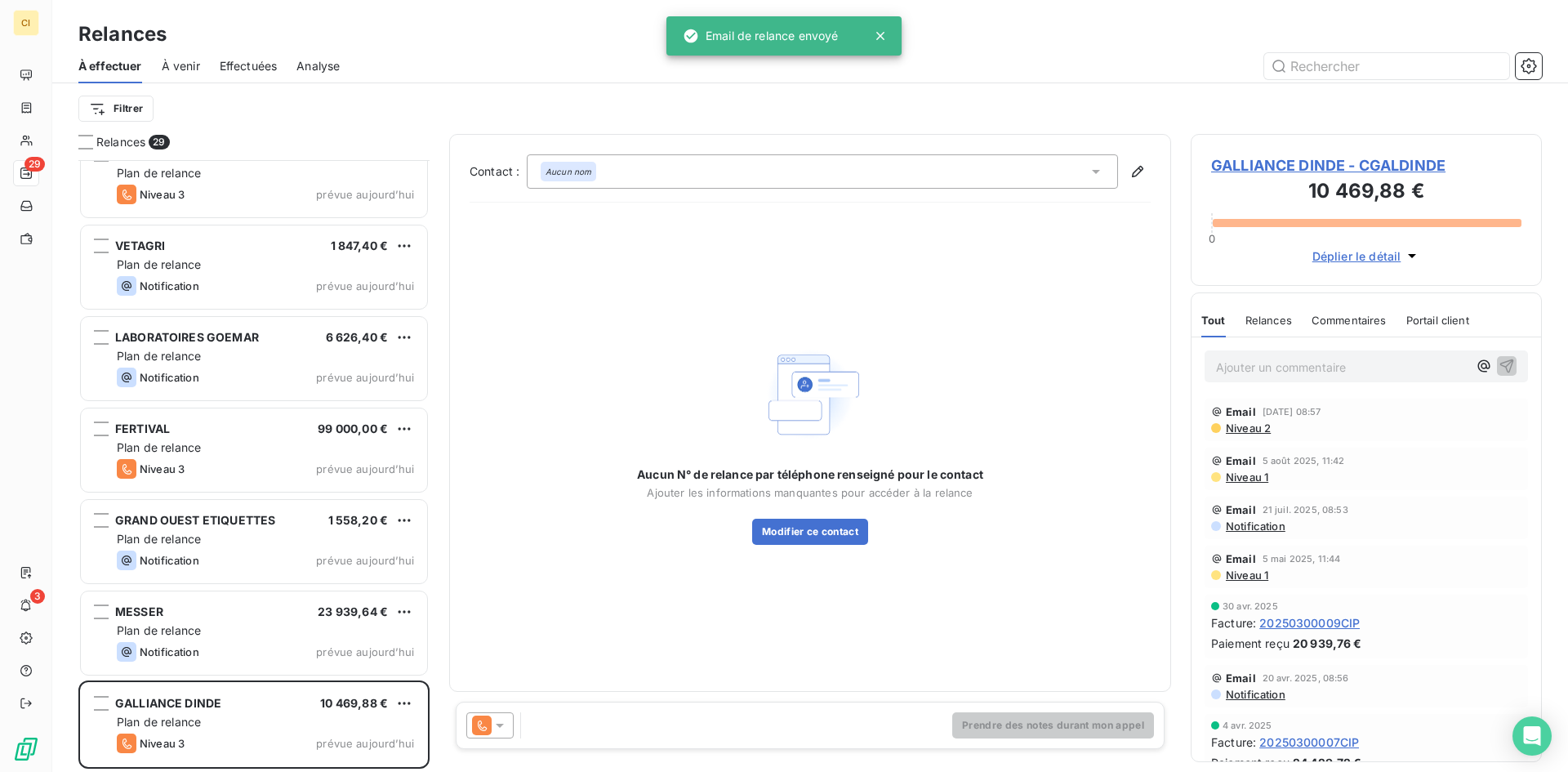
scroll to position [2042, 0]
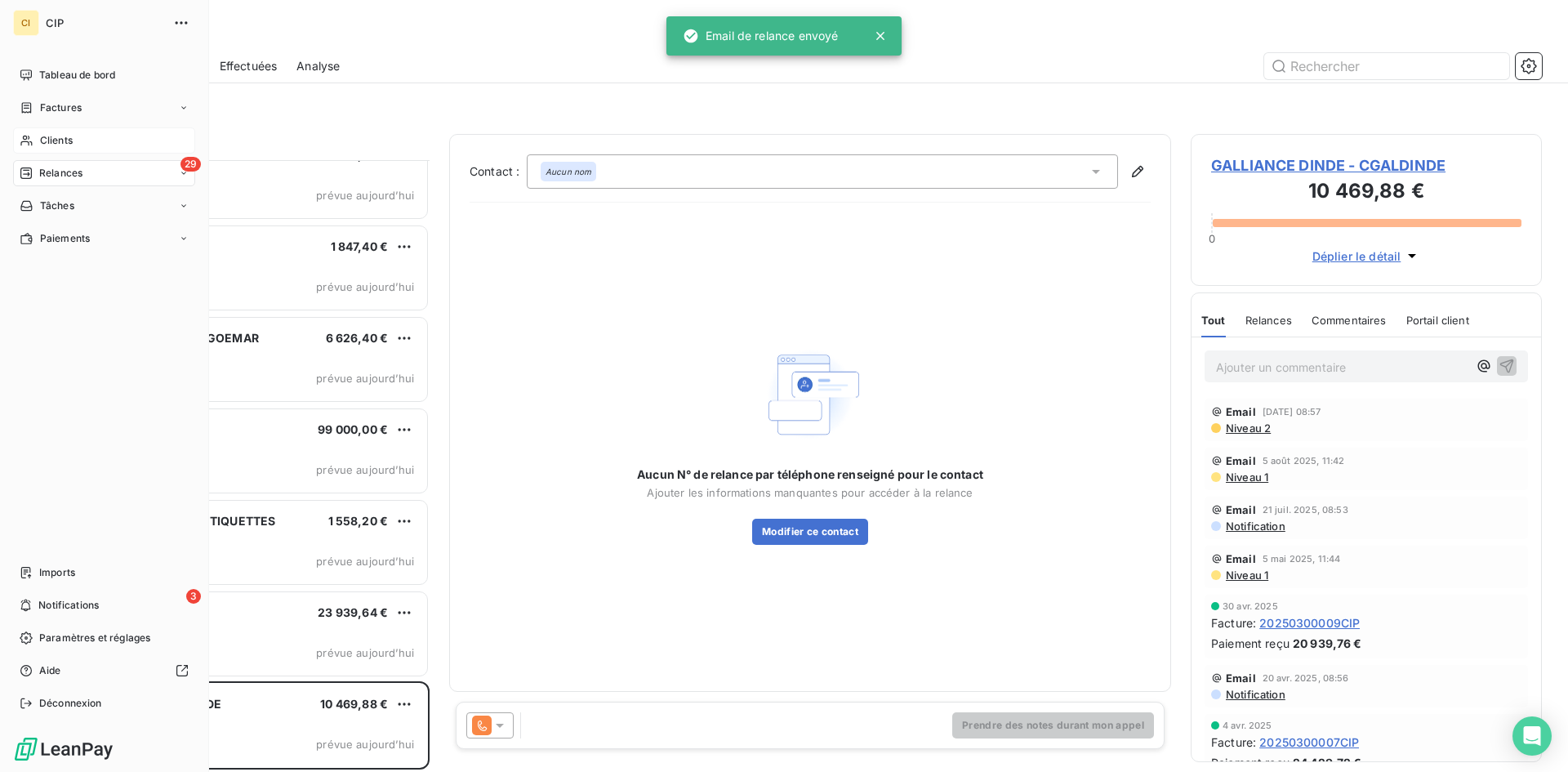
click at [48, 140] on span "Clients" at bounding box center [57, 141] width 33 height 15
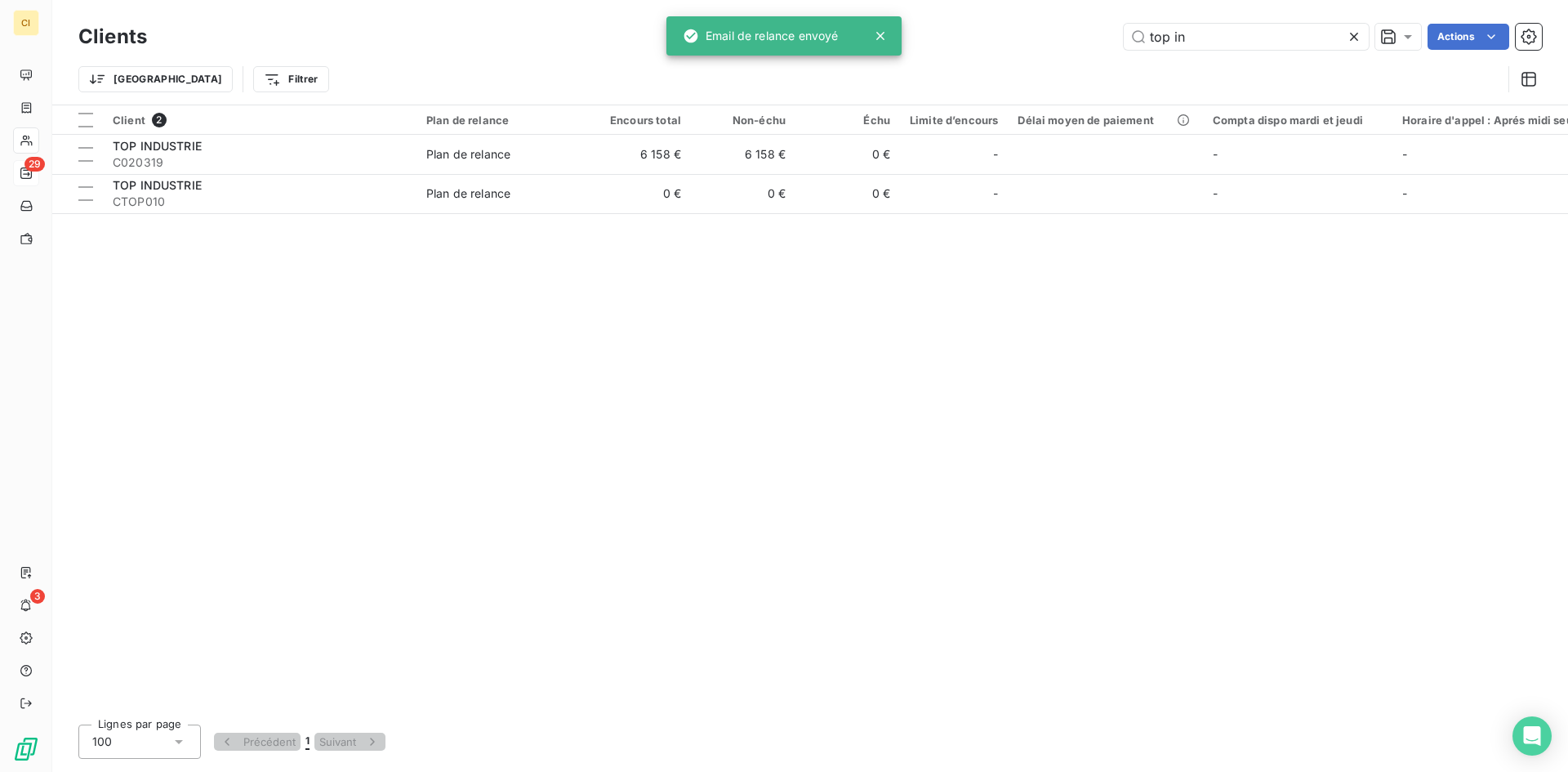
drag, startPoint x: 1209, startPoint y: 35, endPoint x: 1086, endPoint y: 44, distance: 123.3
click at [1086, 44] on div "top in Actions" at bounding box center [854, 37] width 1375 height 26
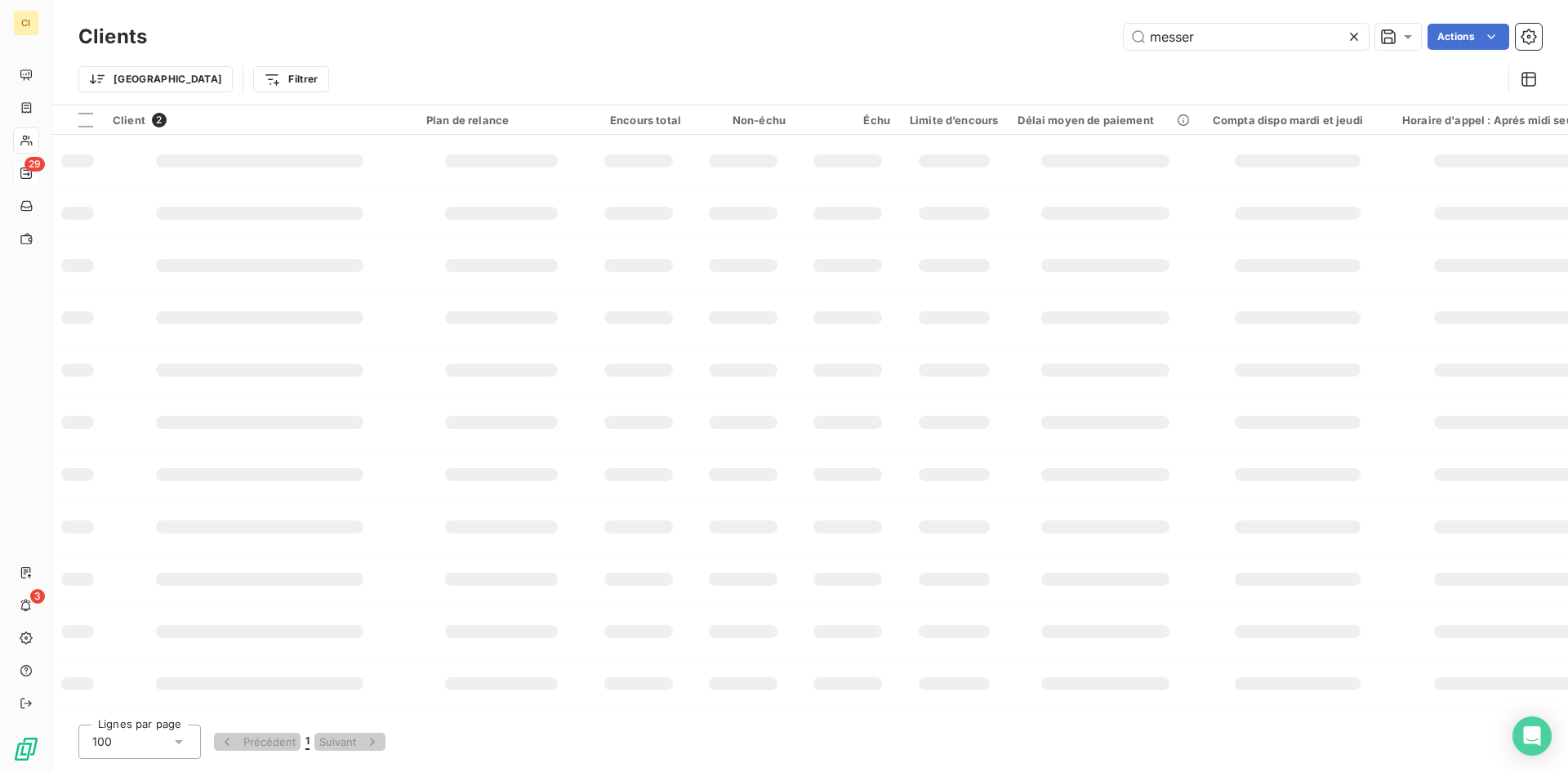
type input "messer"
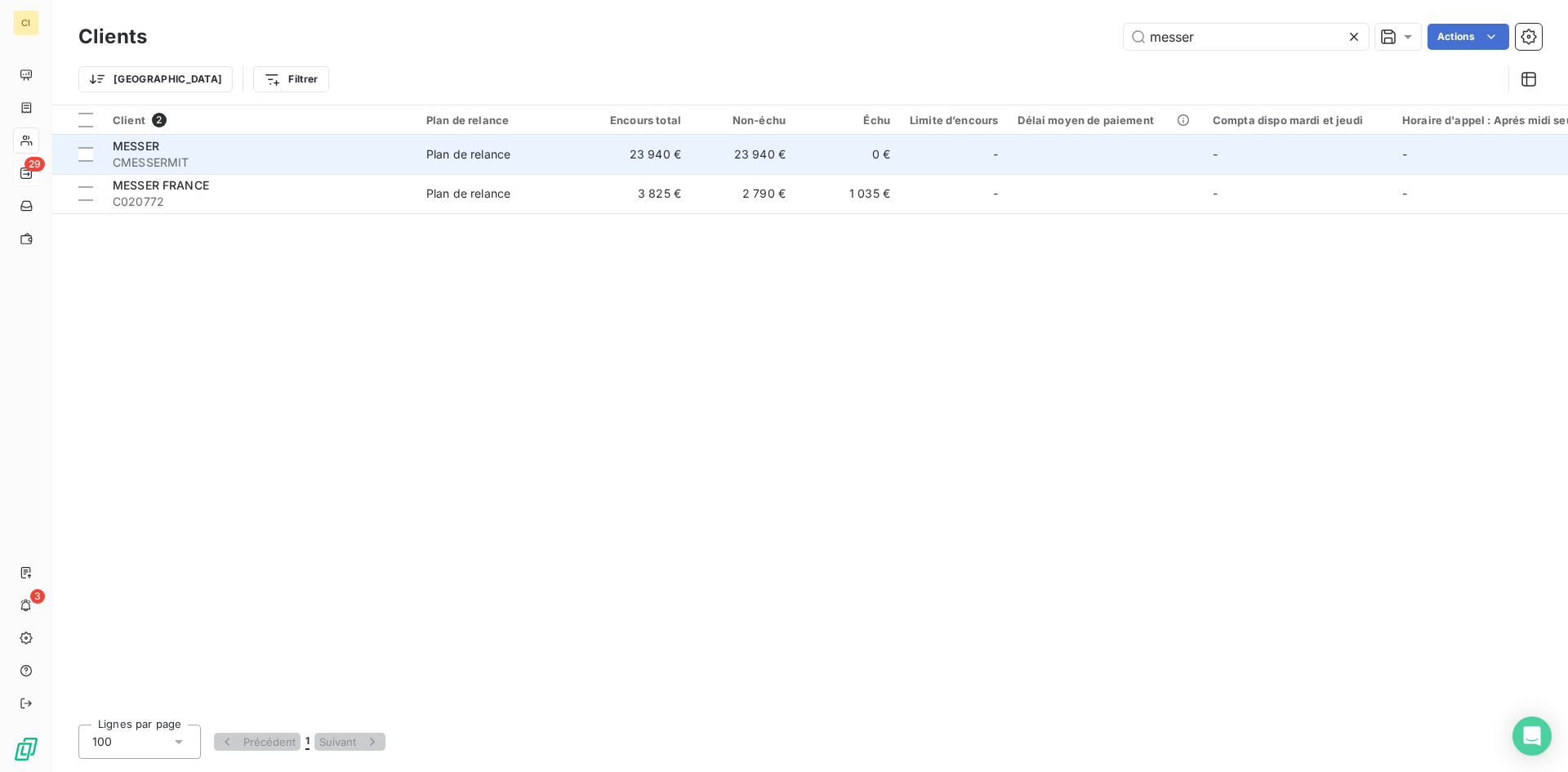
click at [184, 165] on span "CMESSERMIT" at bounding box center [259, 163] width 294 height 16
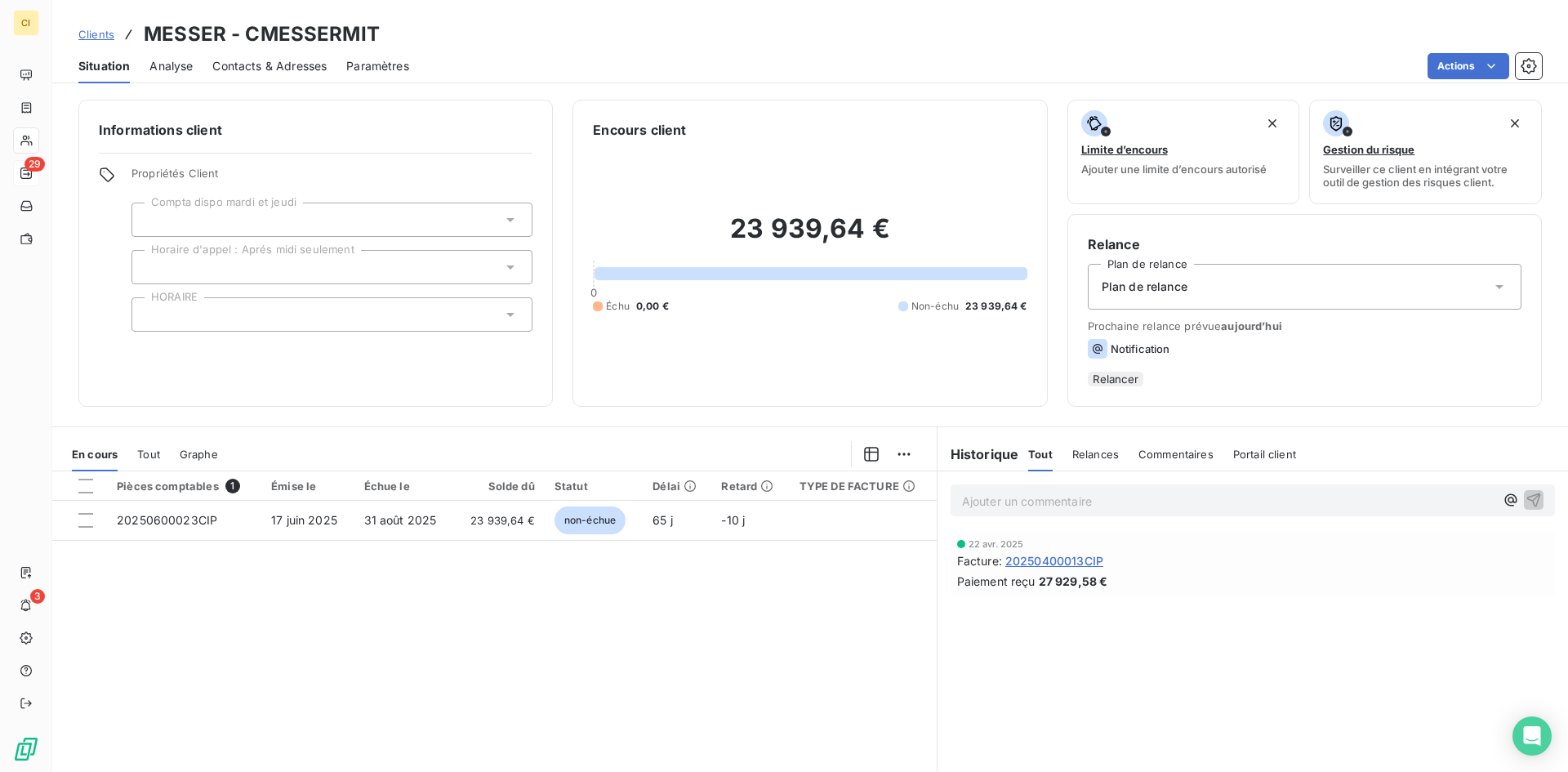
click at [287, 66] on span "Contacts & Adresses" at bounding box center [269, 67] width 114 height 16
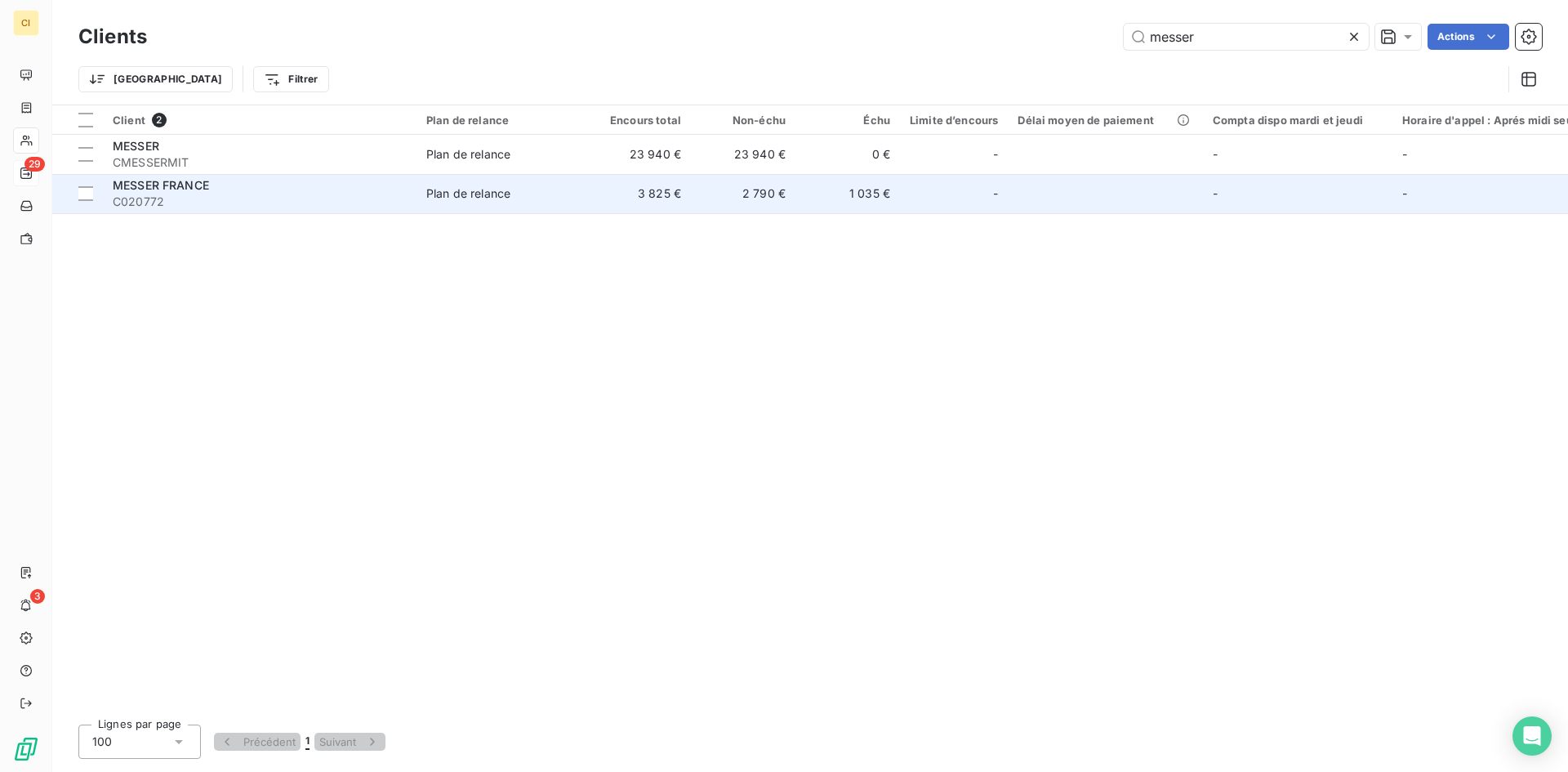
click at [157, 189] on span "MESSER FRANCE" at bounding box center [161, 185] width 97 height 14
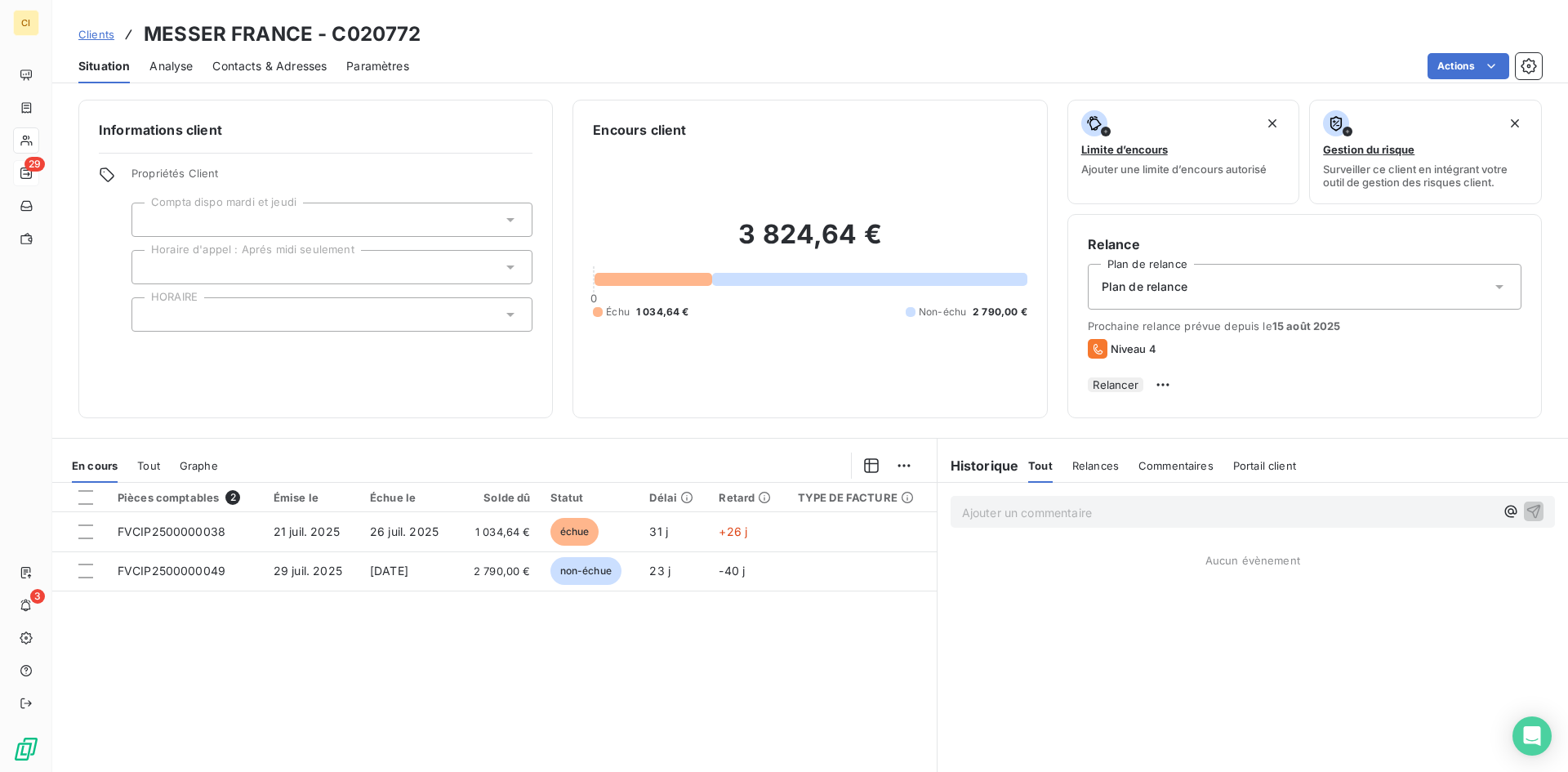
click at [306, 69] on span "Contacts & Adresses" at bounding box center [269, 67] width 114 height 16
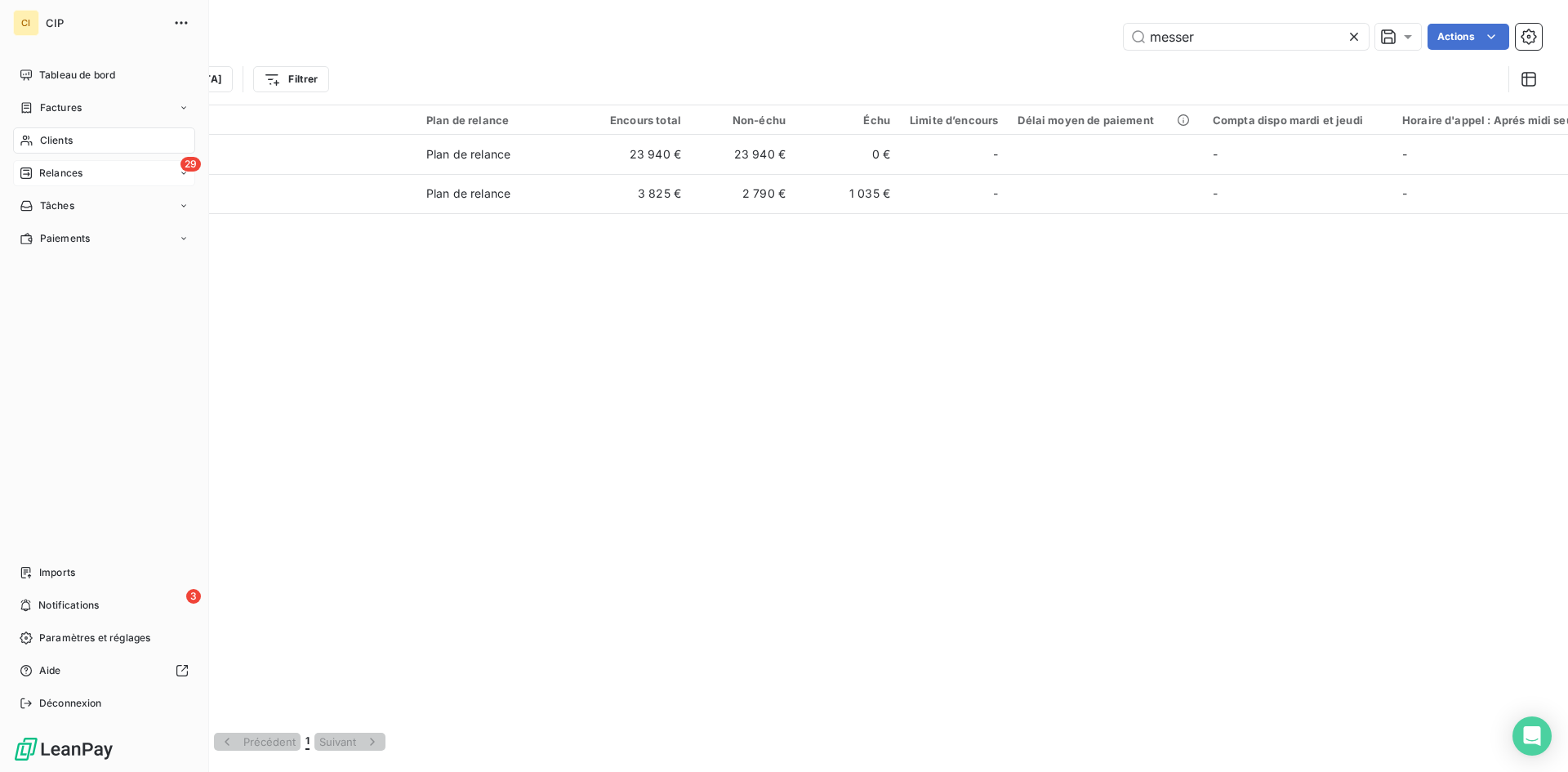
click at [51, 174] on span "Relances" at bounding box center [60, 174] width 43 height 15
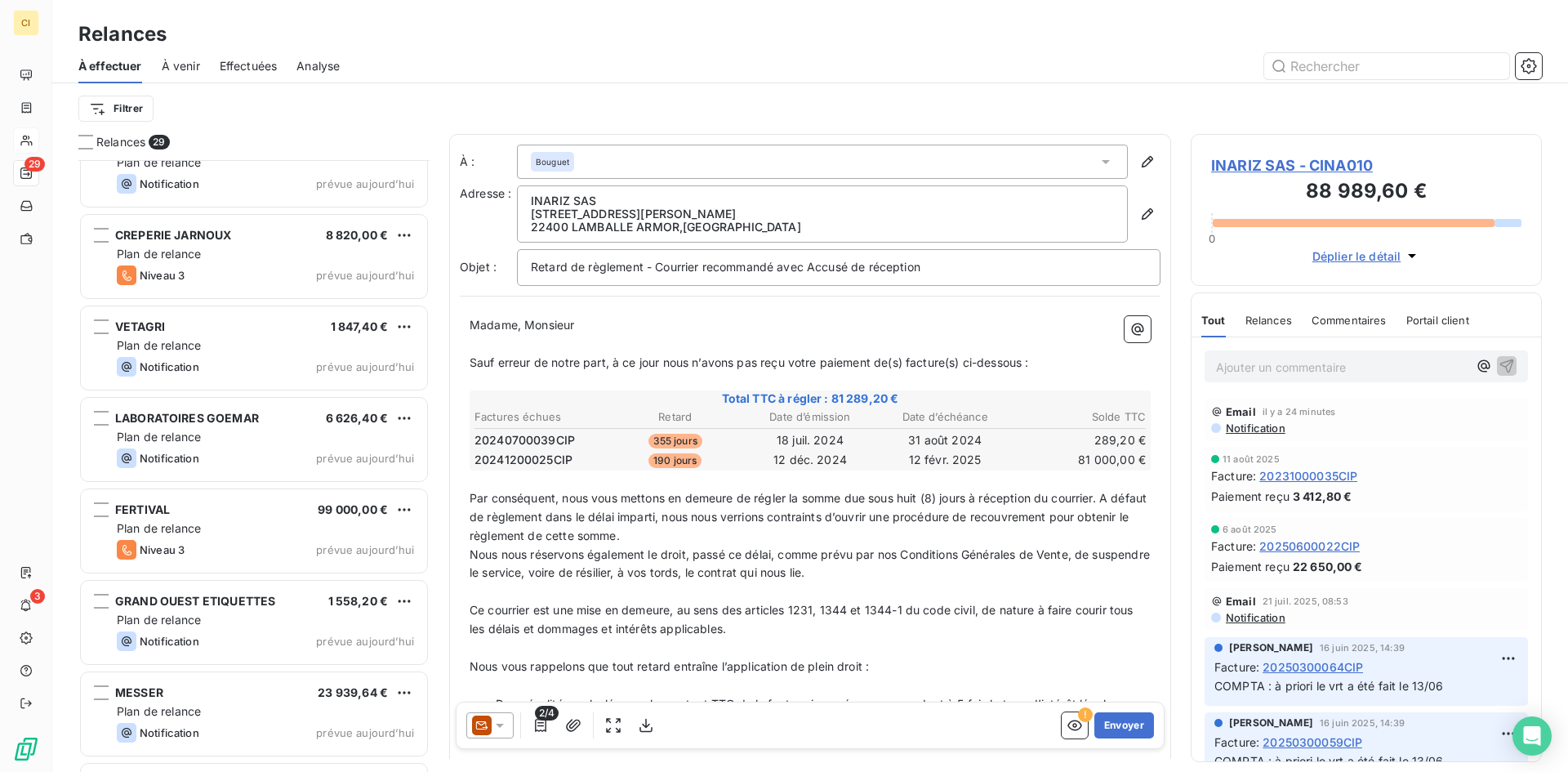
scroll to position [2043, 0]
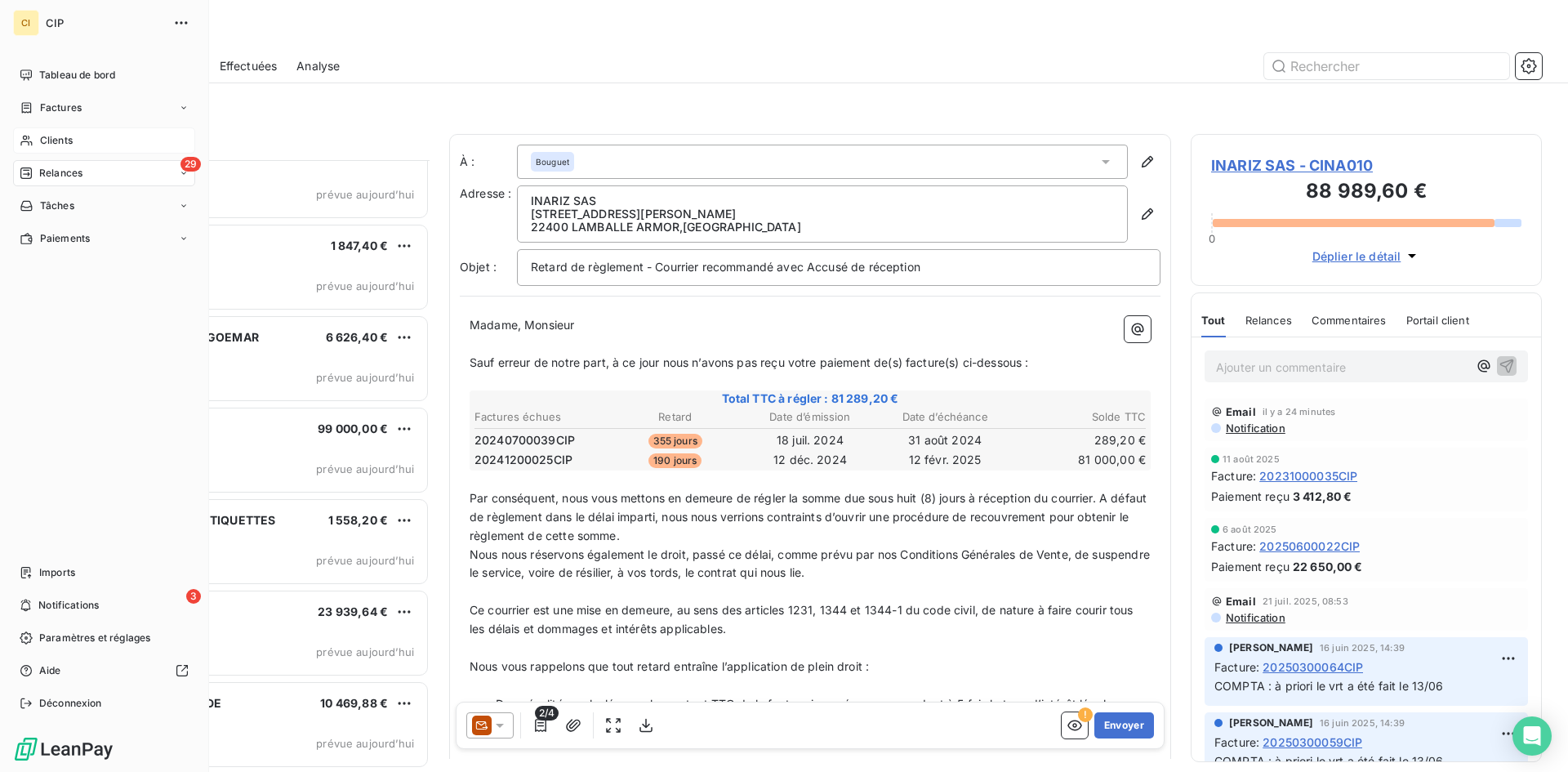
click at [59, 145] on span "Clients" at bounding box center [57, 141] width 33 height 15
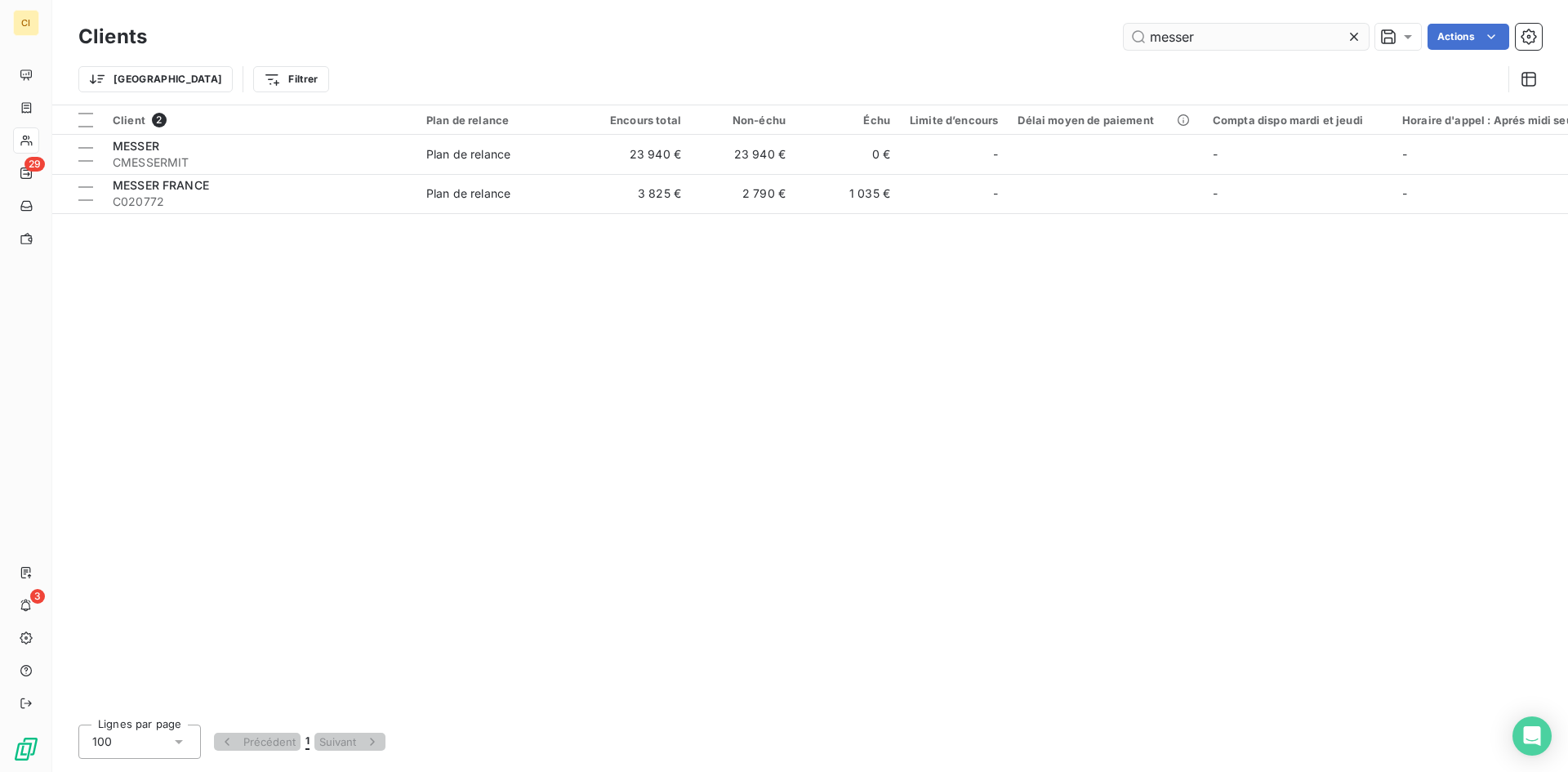
drag, startPoint x: 1206, startPoint y: 34, endPoint x: 1143, endPoint y: 37, distance: 63.1
click at [1143, 37] on input "messer" at bounding box center [1247, 37] width 245 height 26
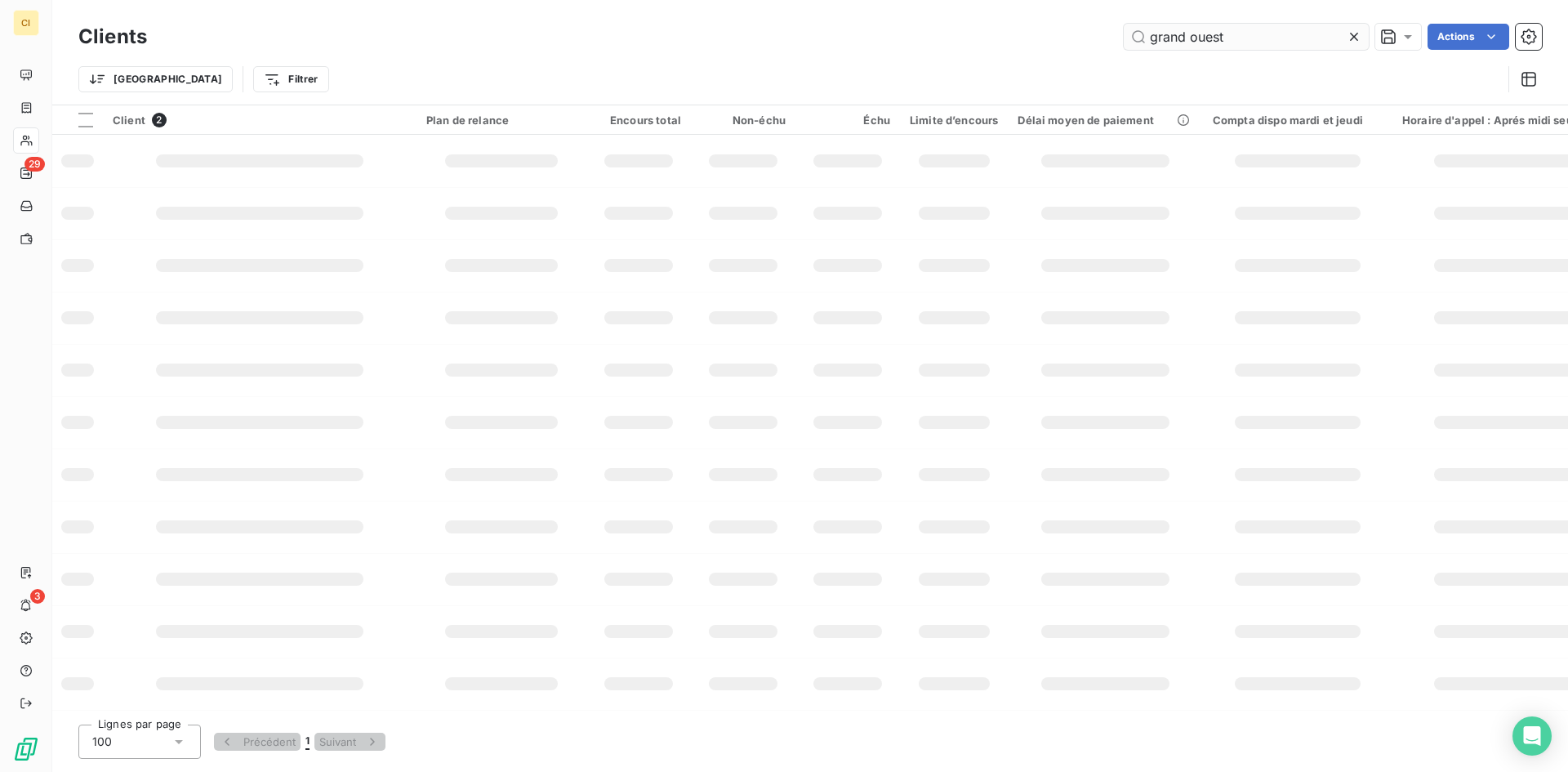
type input "grand ouest"
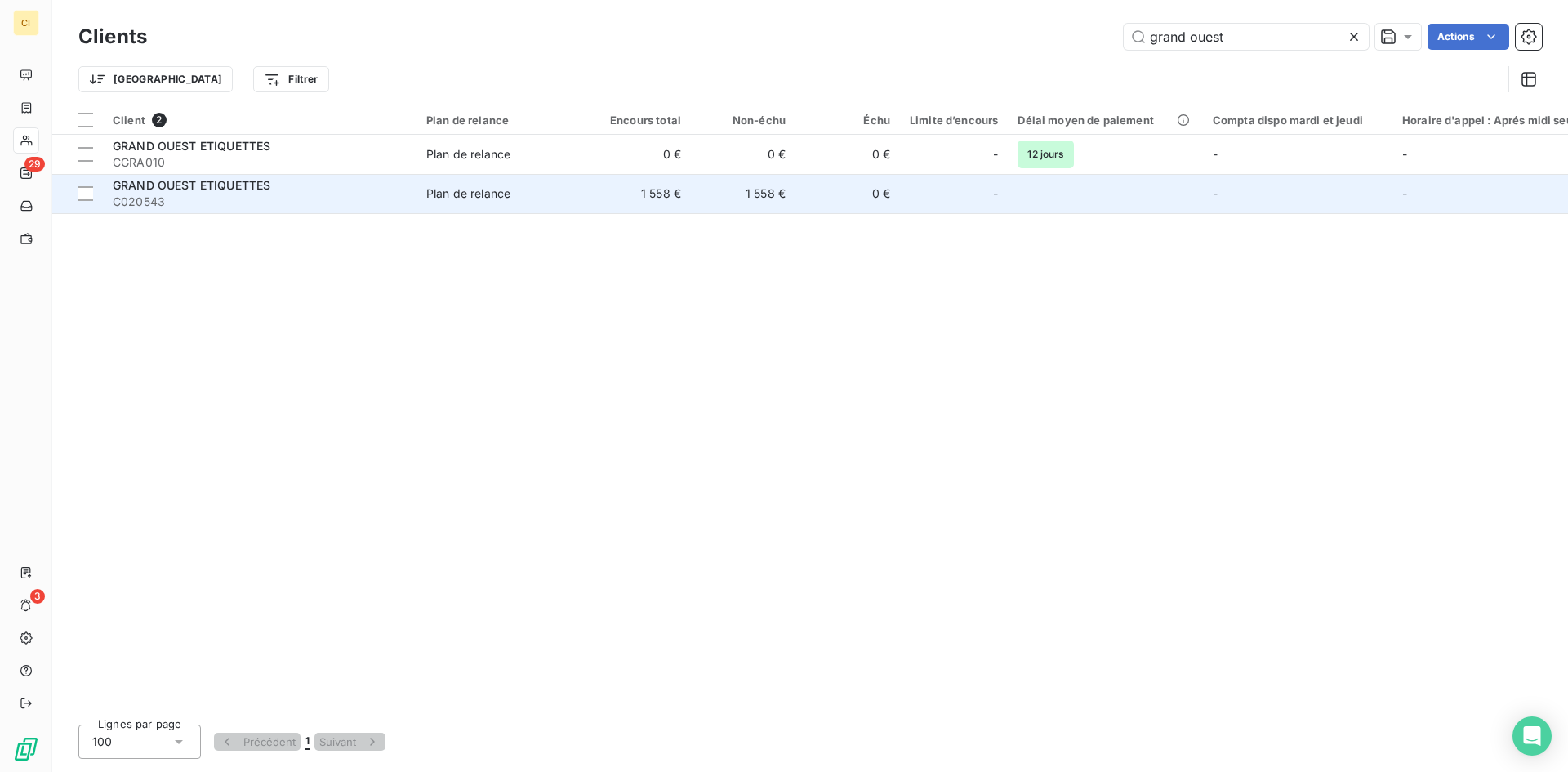
click at [451, 192] on div "Plan de relance" at bounding box center [468, 194] width 84 height 16
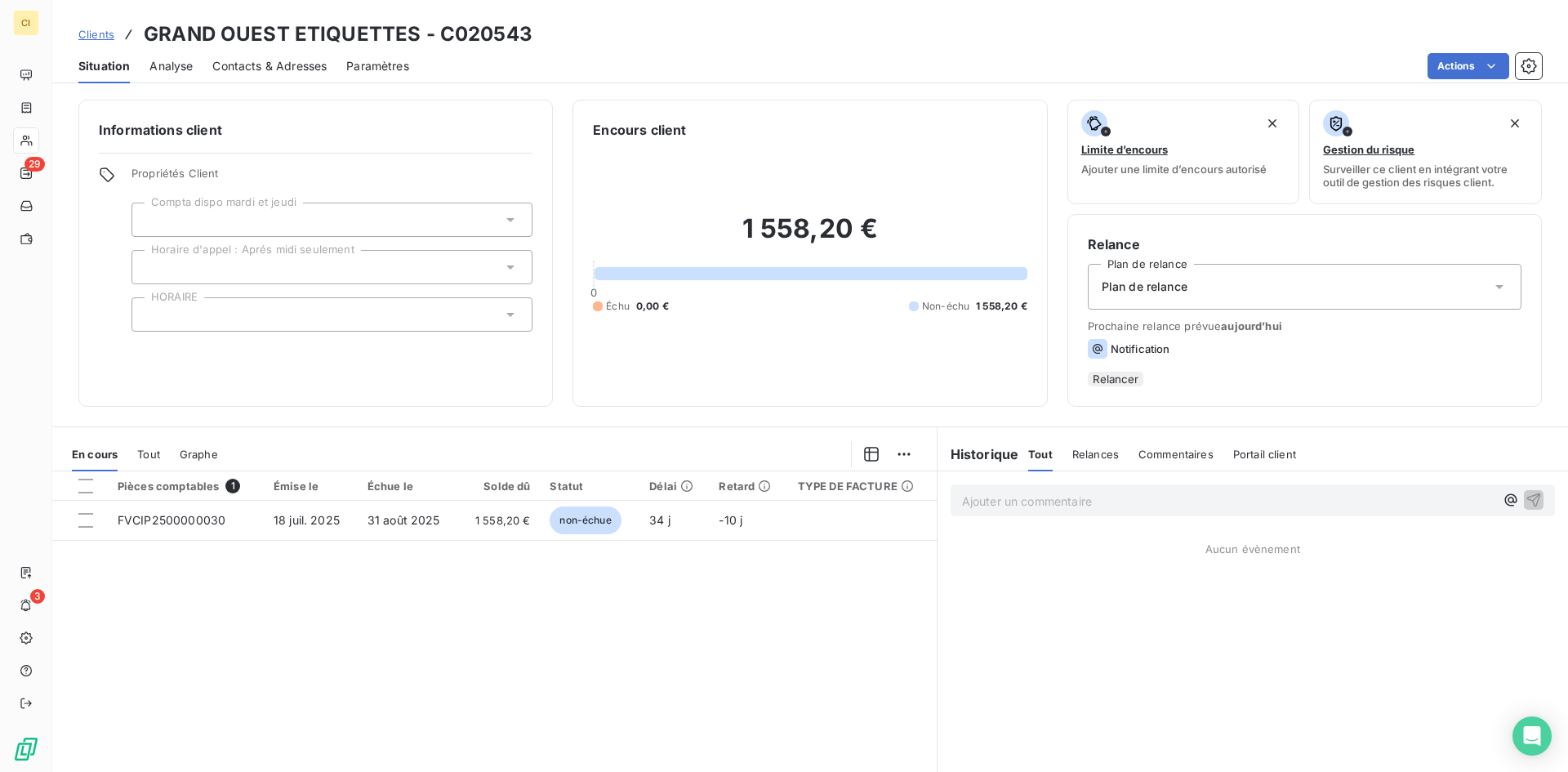
click at [282, 59] on span "Contacts & Adresses" at bounding box center [269, 67] width 114 height 16
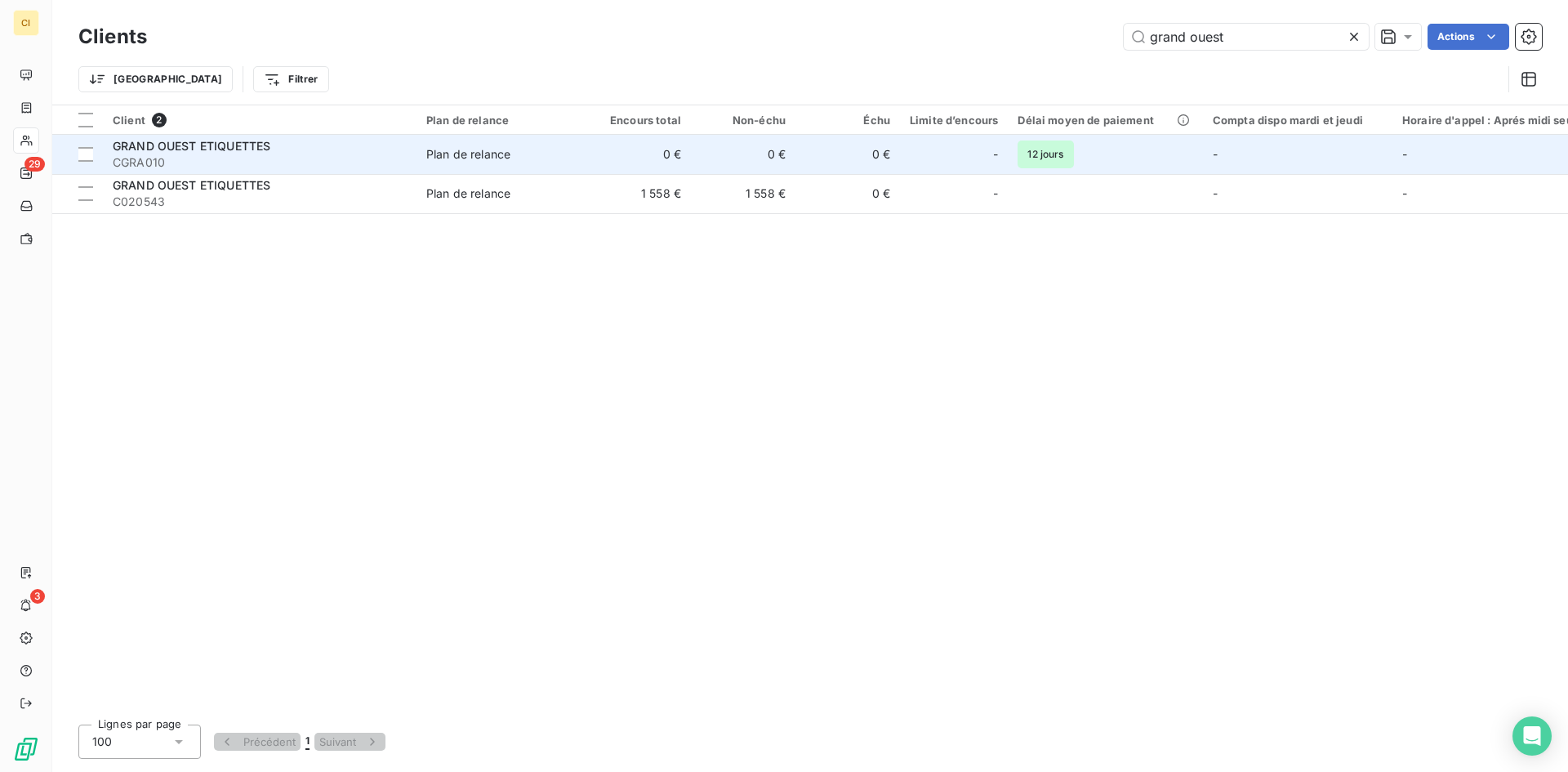
click at [154, 143] on span "GRAND OUEST ETIQUETTES" at bounding box center [191, 145] width 158 height 14
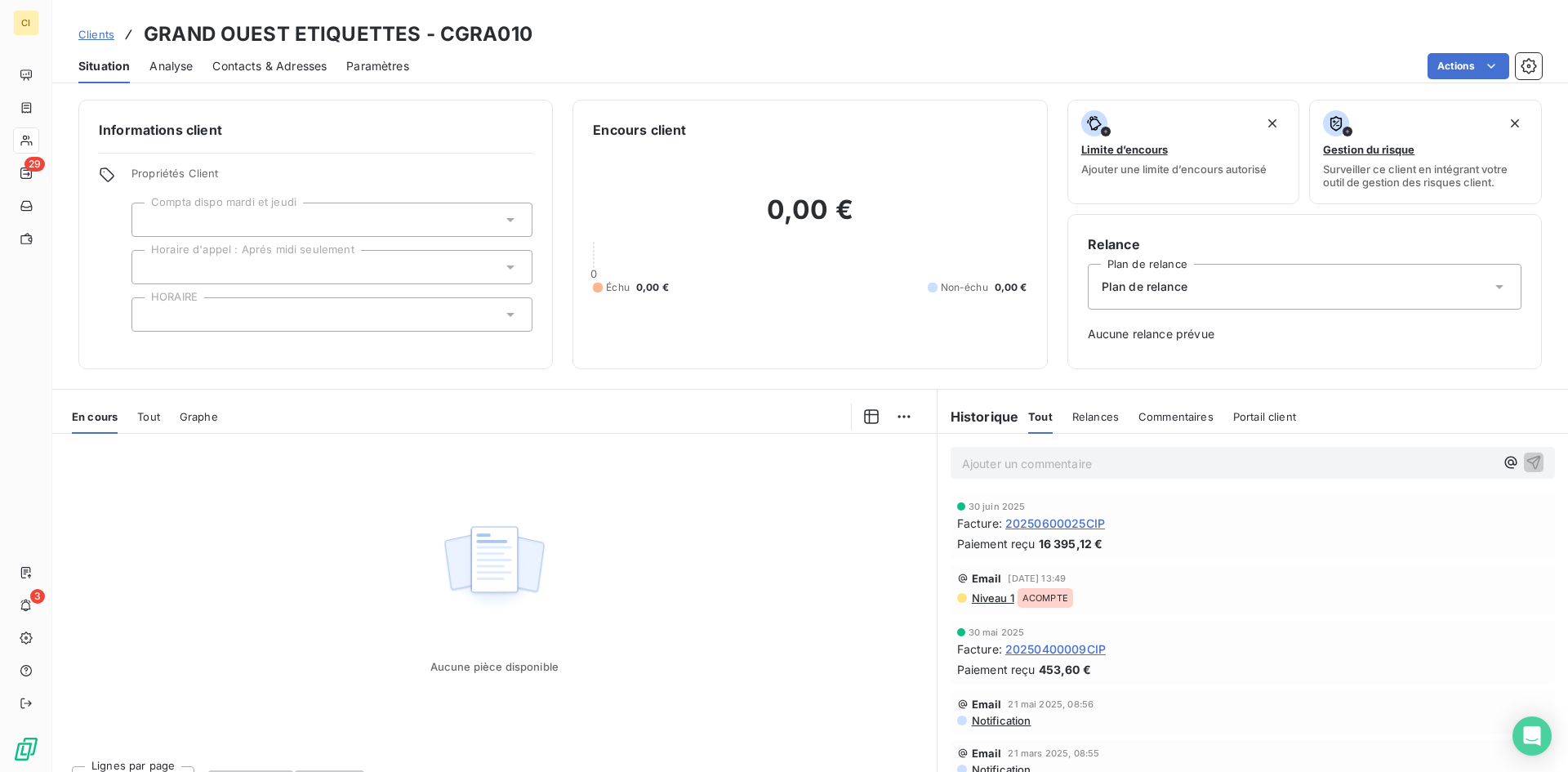
click at [310, 73] on span "Contacts & Adresses" at bounding box center [269, 67] width 114 height 16
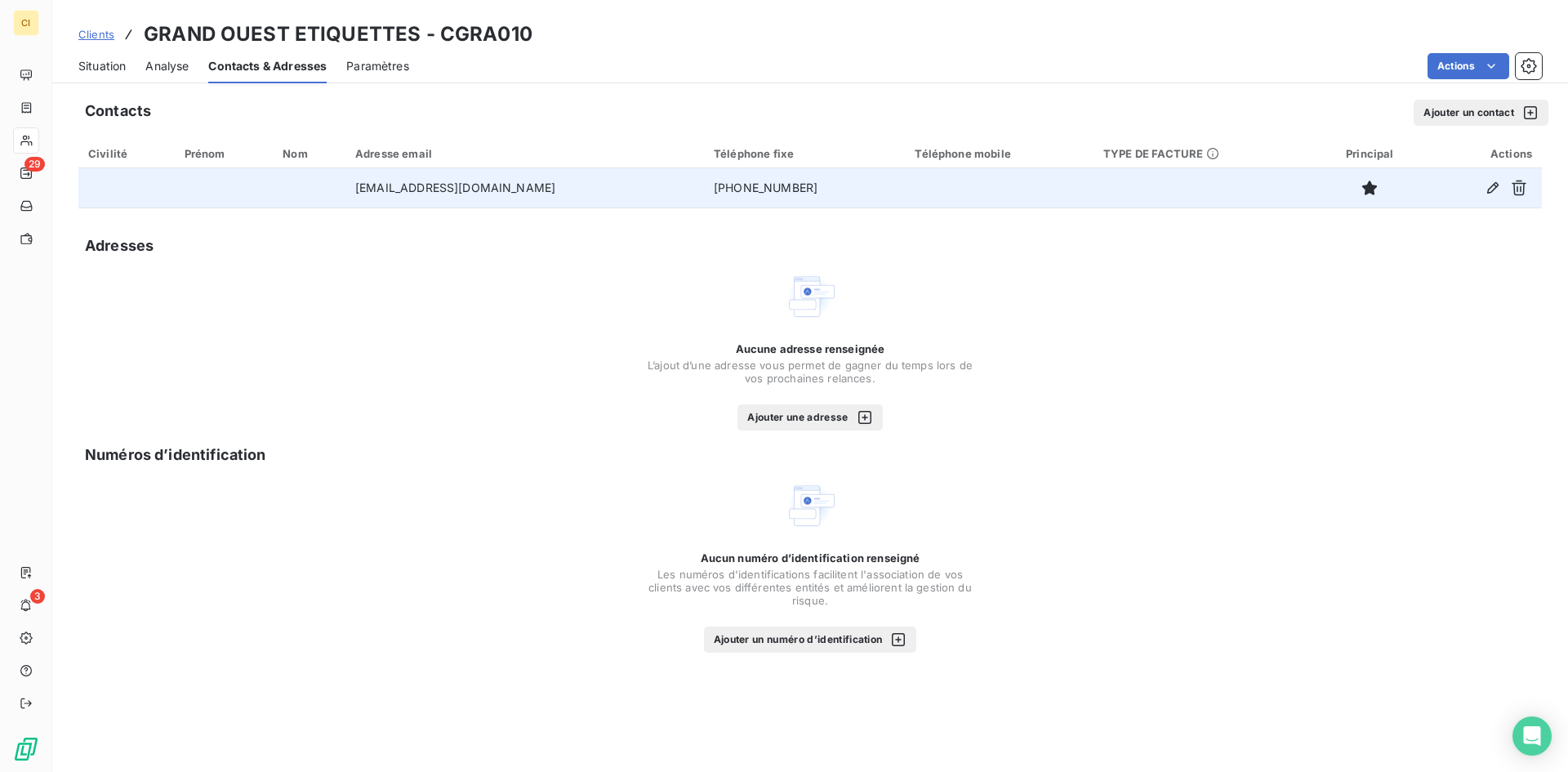
drag, startPoint x: 552, startPoint y: 191, endPoint x: 355, endPoint y: 197, distance: 197.1
click at [355, 197] on td "[EMAIL_ADDRESS][DOMAIN_NAME]" at bounding box center [524, 187] width 359 height 39
copy td "[EMAIL_ADDRESS][DOMAIN_NAME]"
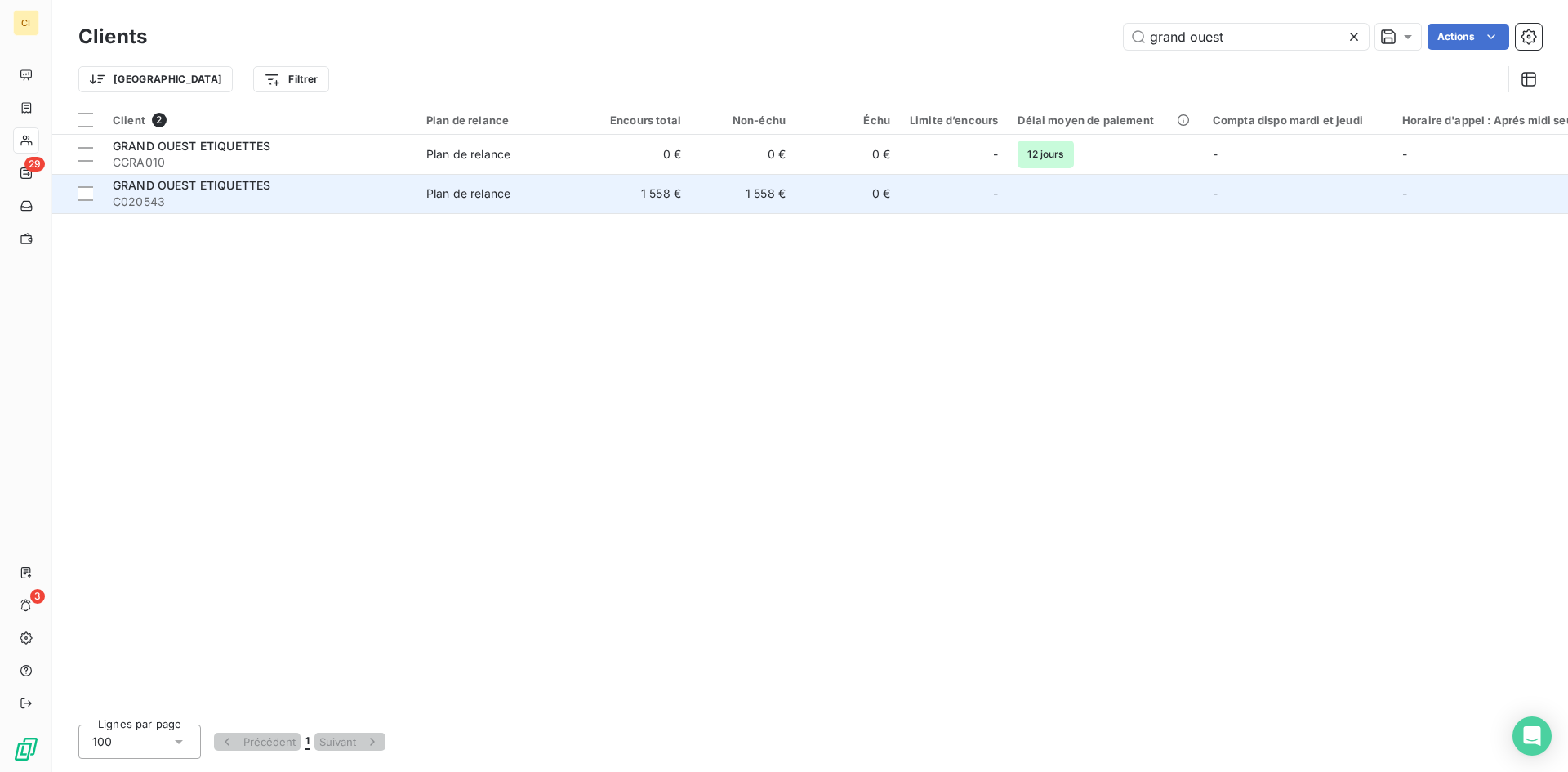
click at [466, 202] on td "Plan de relance" at bounding box center [501, 194] width 170 height 39
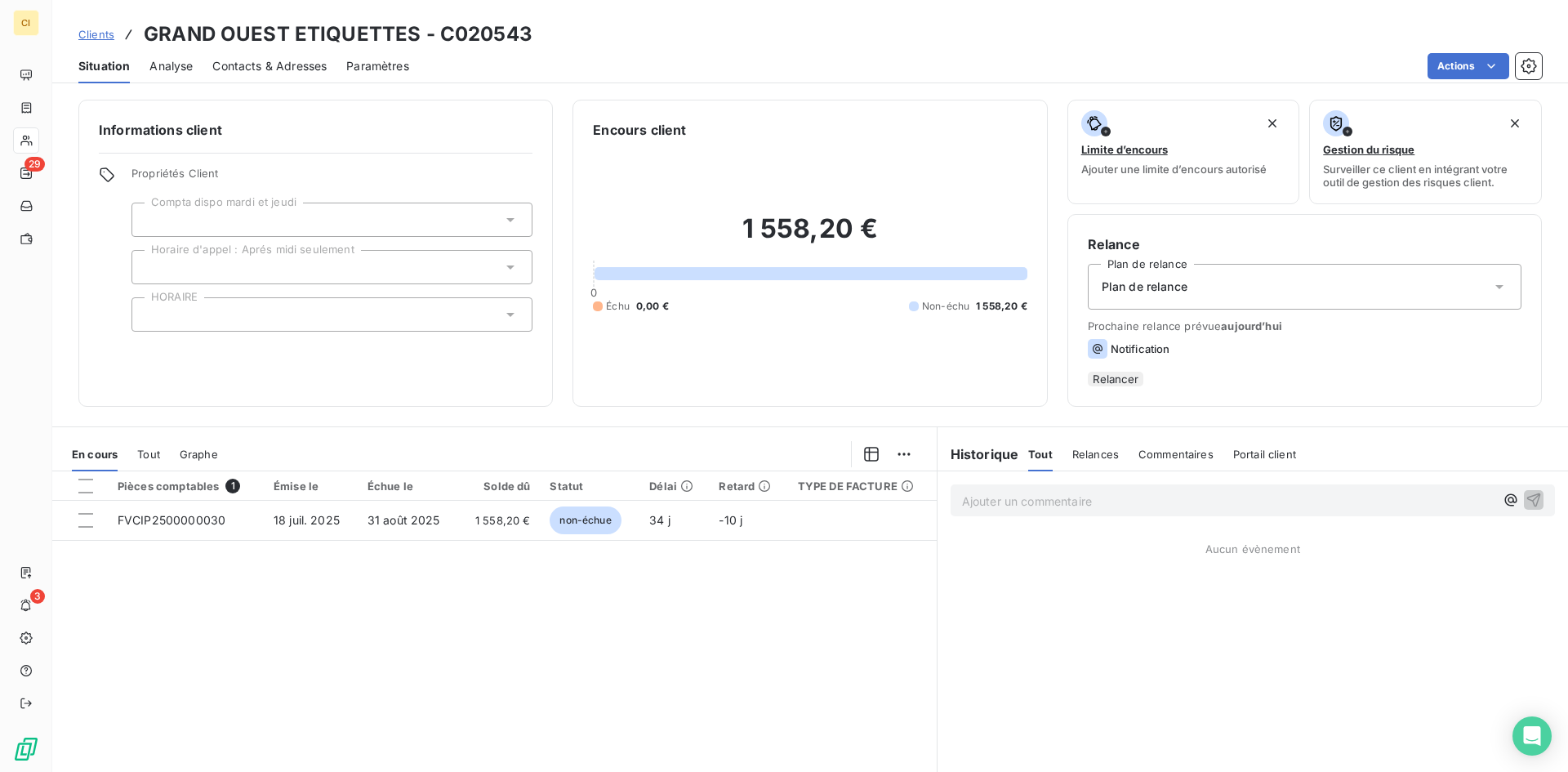
click at [304, 62] on span "Contacts & Adresses" at bounding box center [269, 67] width 114 height 16
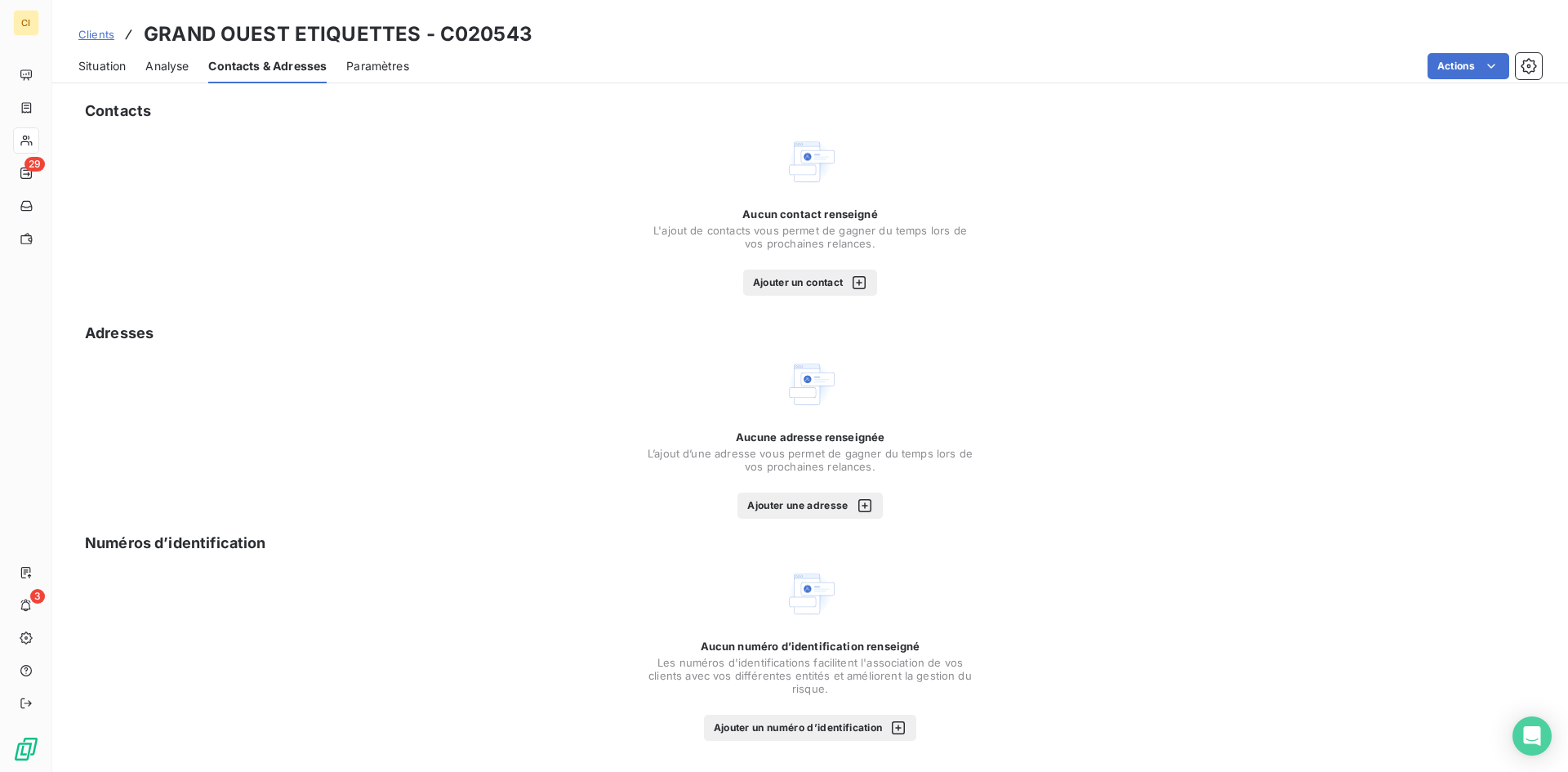
drag, startPoint x: 835, startPoint y: 304, endPoint x: 822, endPoint y: 285, distance: 23.0
click at [836, 304] on div "Contacts Aucun contact renseigné L'ajout de contacts vous permet de gagner du t…" at bounding box center [810, 430] width 1516 height 682
click at [818, 280] on button "Ajouter un contact" at bounding box center [811, 282] width 135 height 26
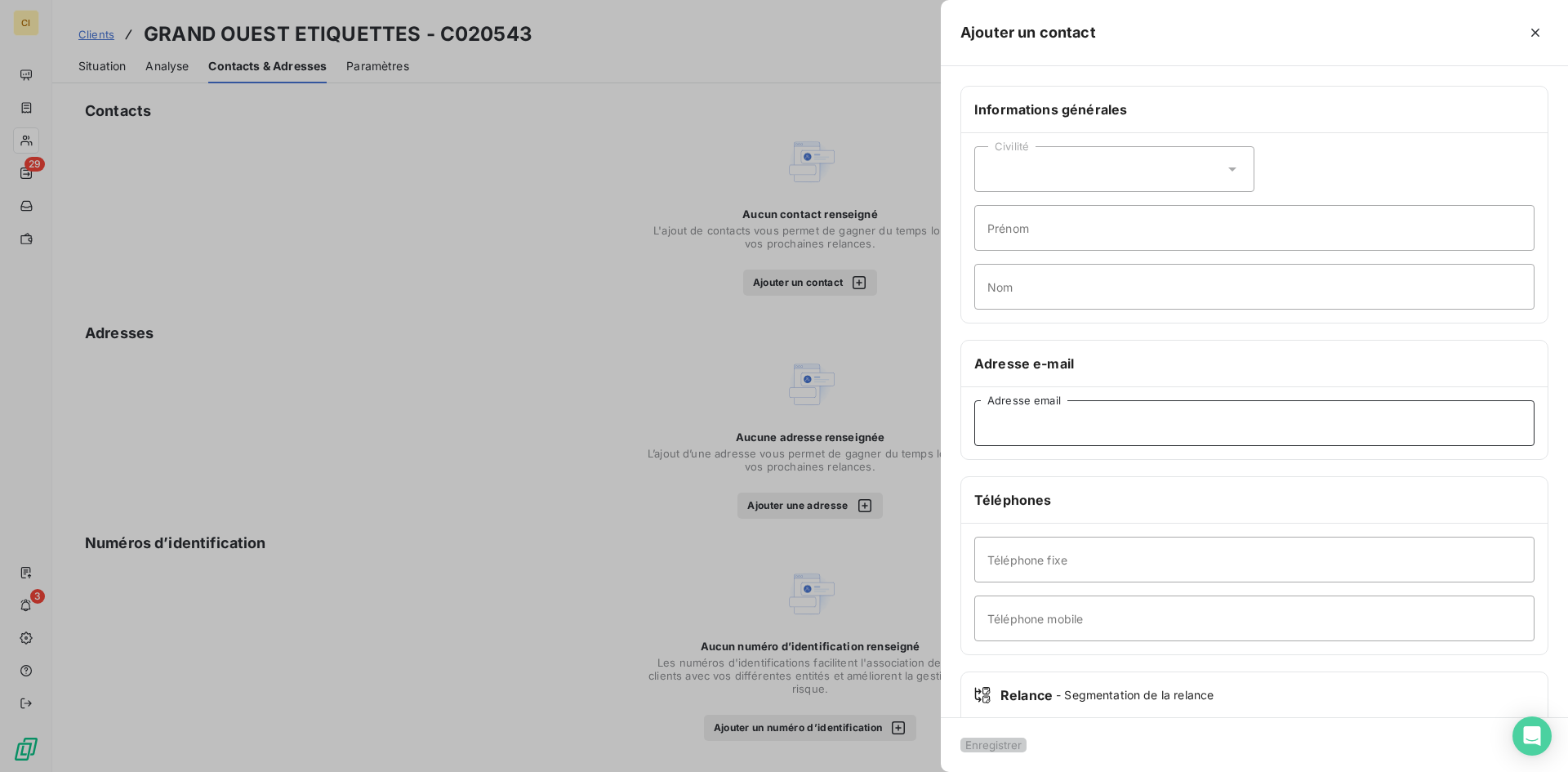
click at [1003, 426] on input "Adresse email" at bounding box center [1255, 423] width 561 height 46
paste input "[EMAIL_ADDRESS][DOMAIN_NAME]"
type input "[EMAIL_ADDRESS][DOMAIN_NAME]"
click at [1026, 746] on button "Enregistrer" at bounding box center [994, 746] width 66 height 15
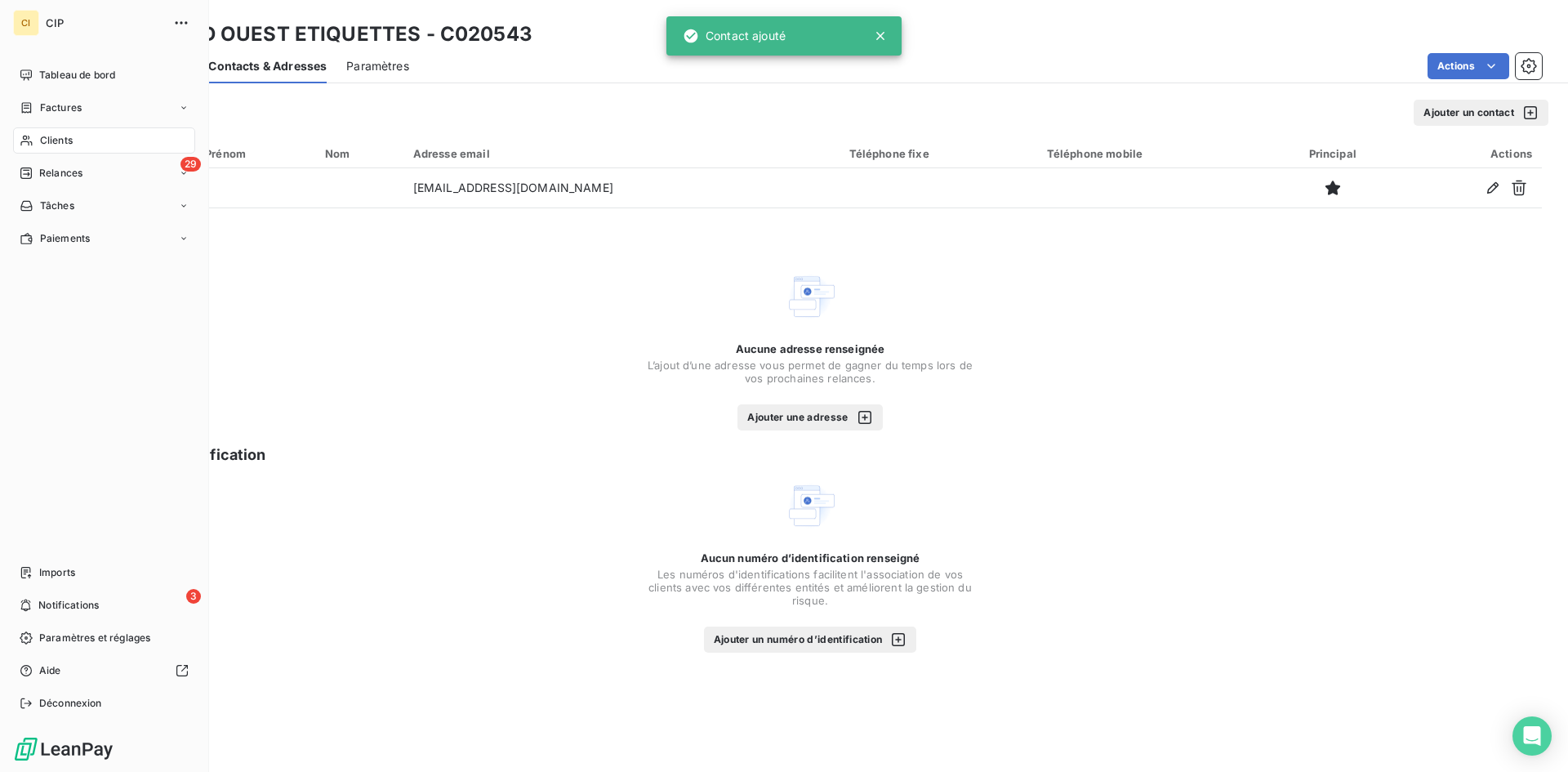
drag, startPoint x: 42, startPoint y: 168, endPoint x: 50, endPoint y: 272, distance: 104.3
click at [43, 168] on span "Relances" at bounding box center [60, 174] width 43 height 15
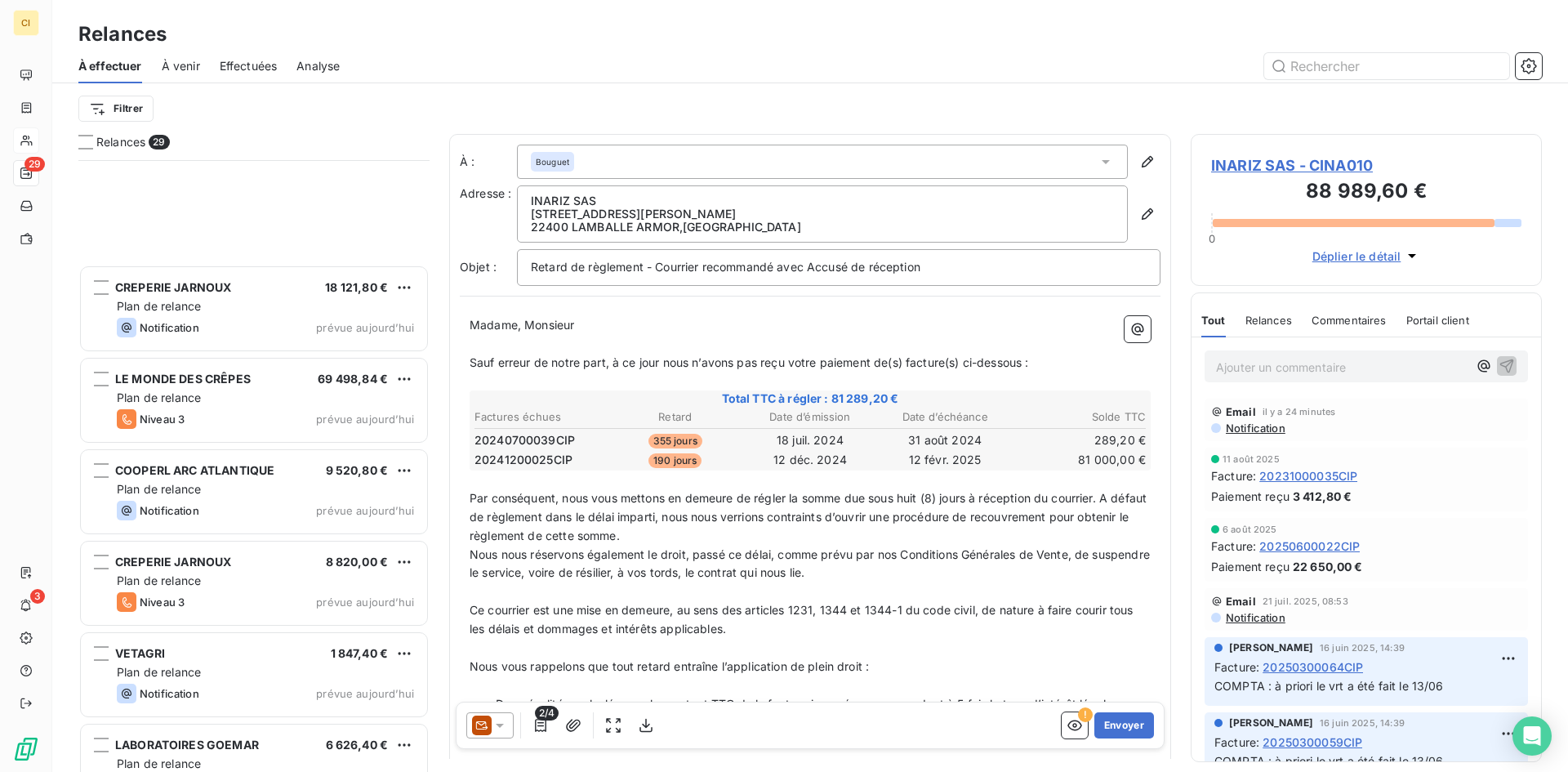
scroll to position [2043, 0]
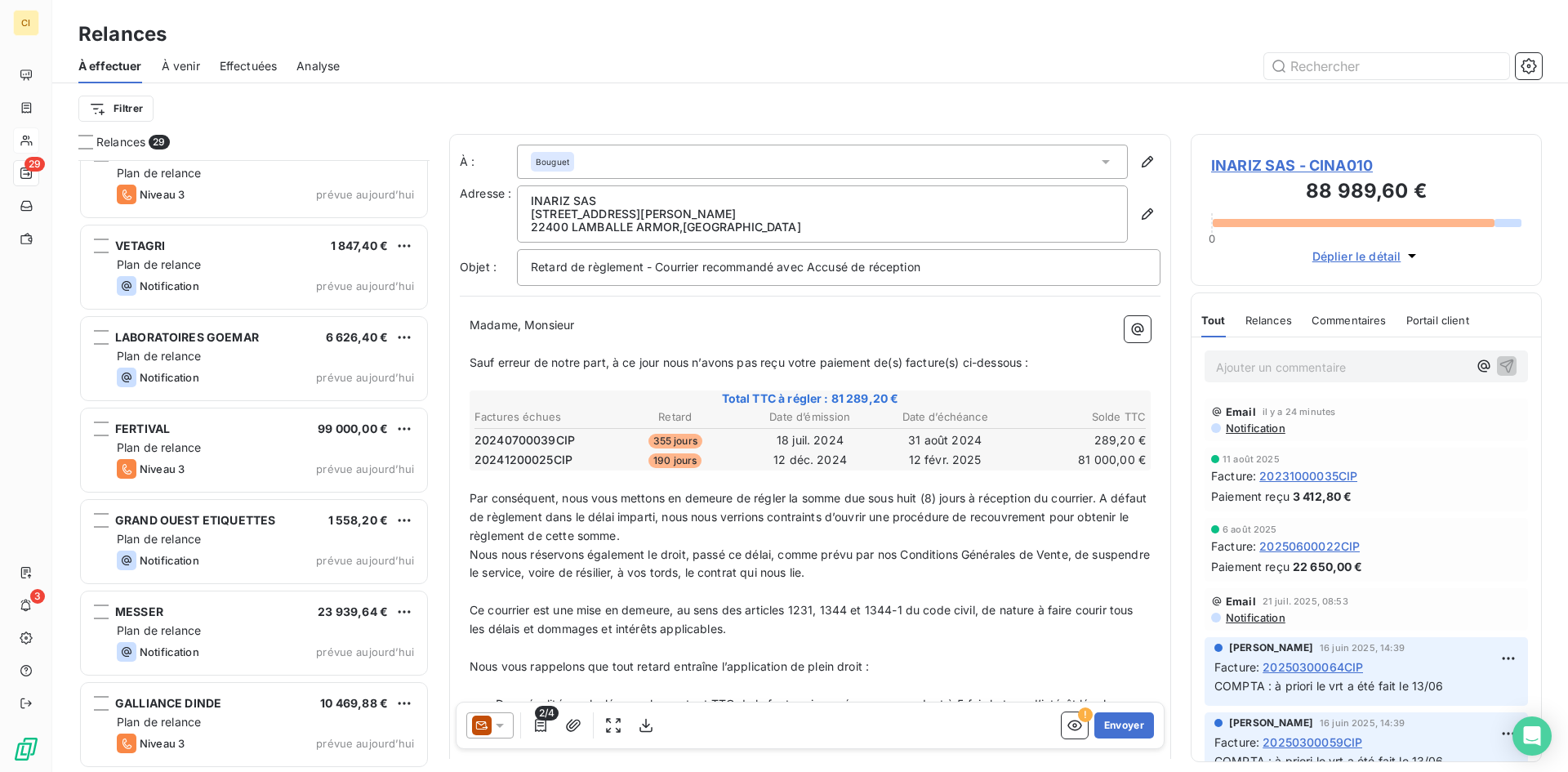
click at [234, 555] on div "Notification prévue [DATE]" at bounding box center [266, 560] width 298 height 19
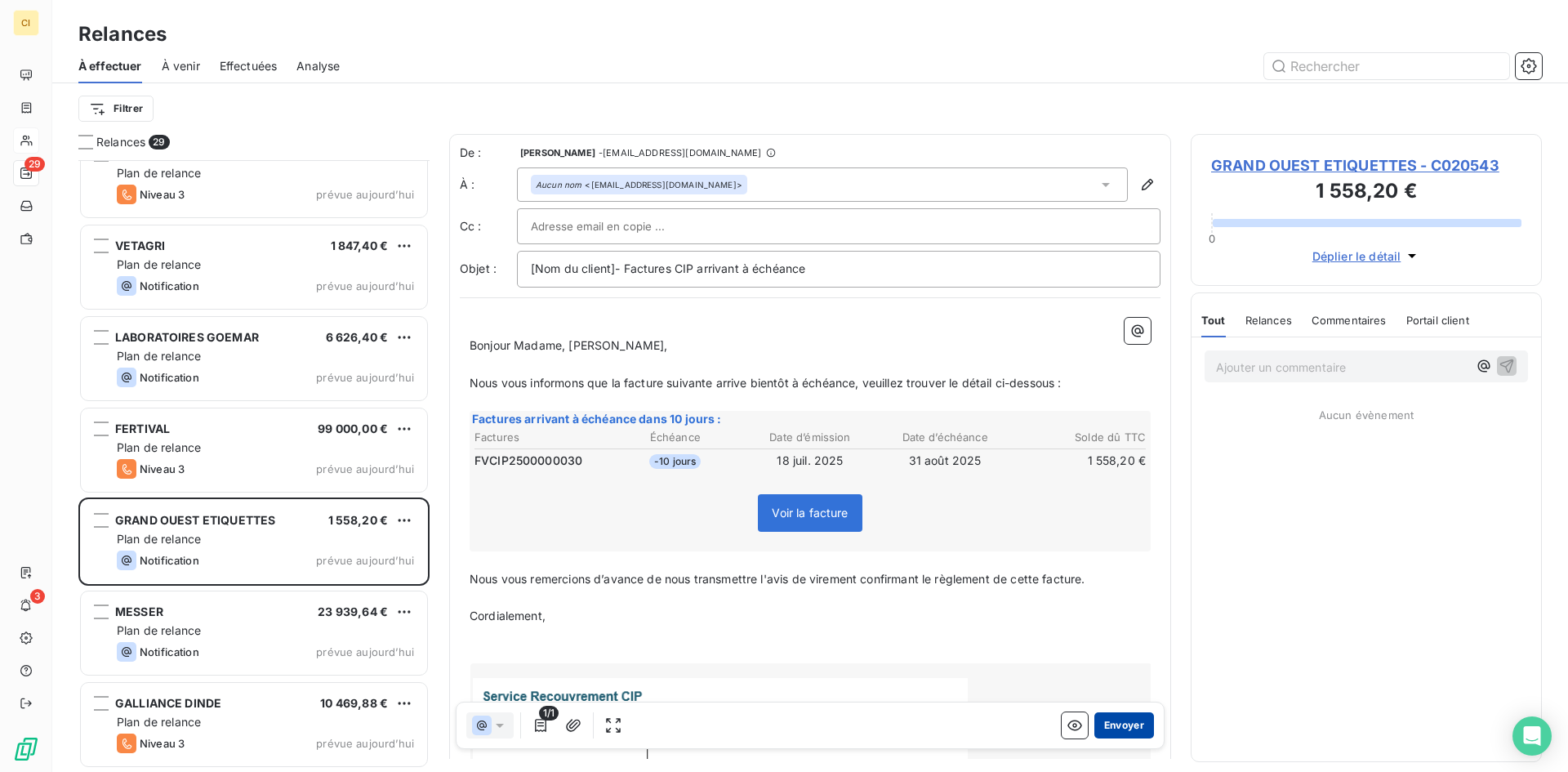
click at [1103, 728] on button "Envoyer" at bounding box center [1123, 725] width 59 height 26
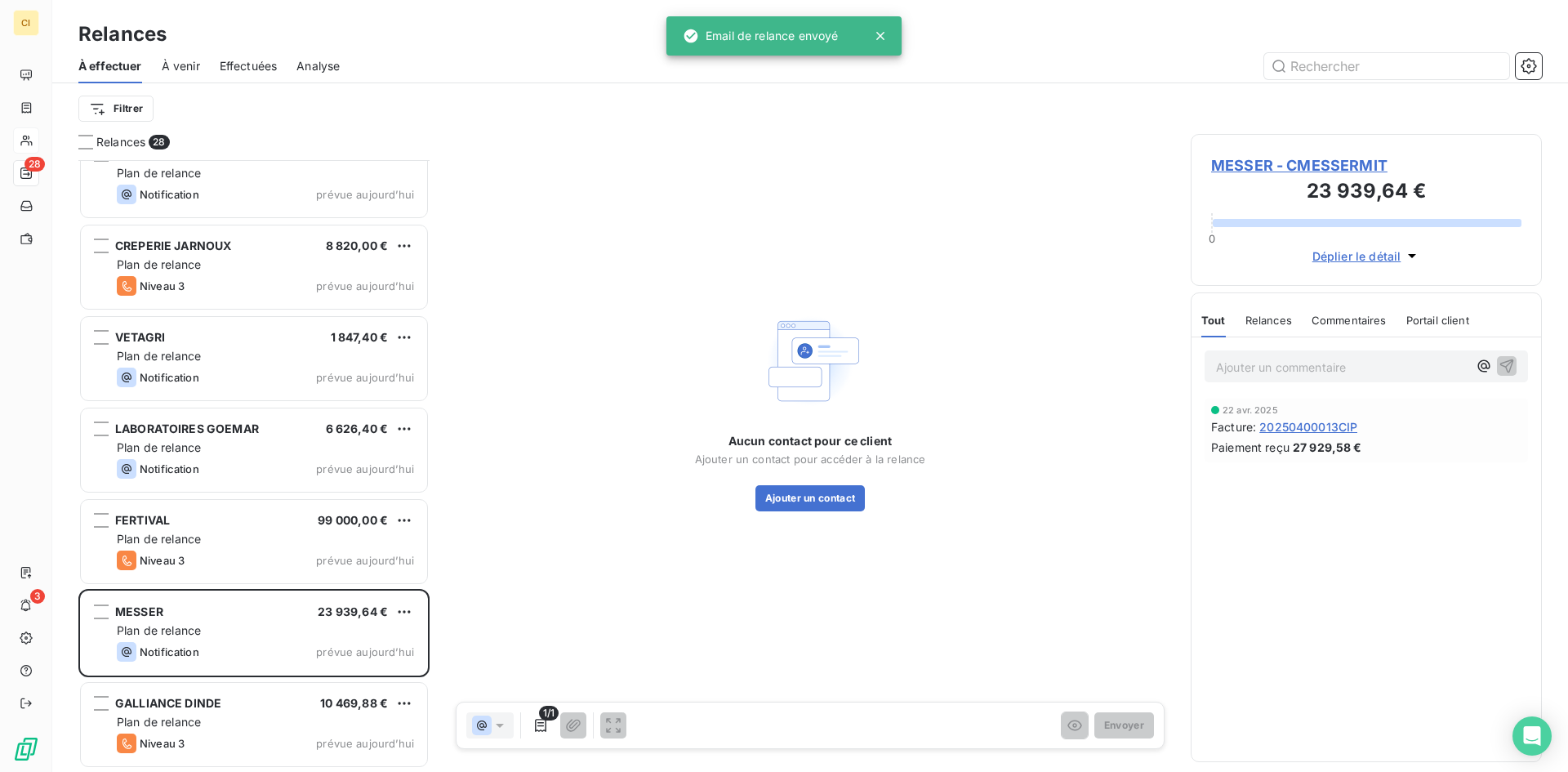
scroll to position [1951, 0]
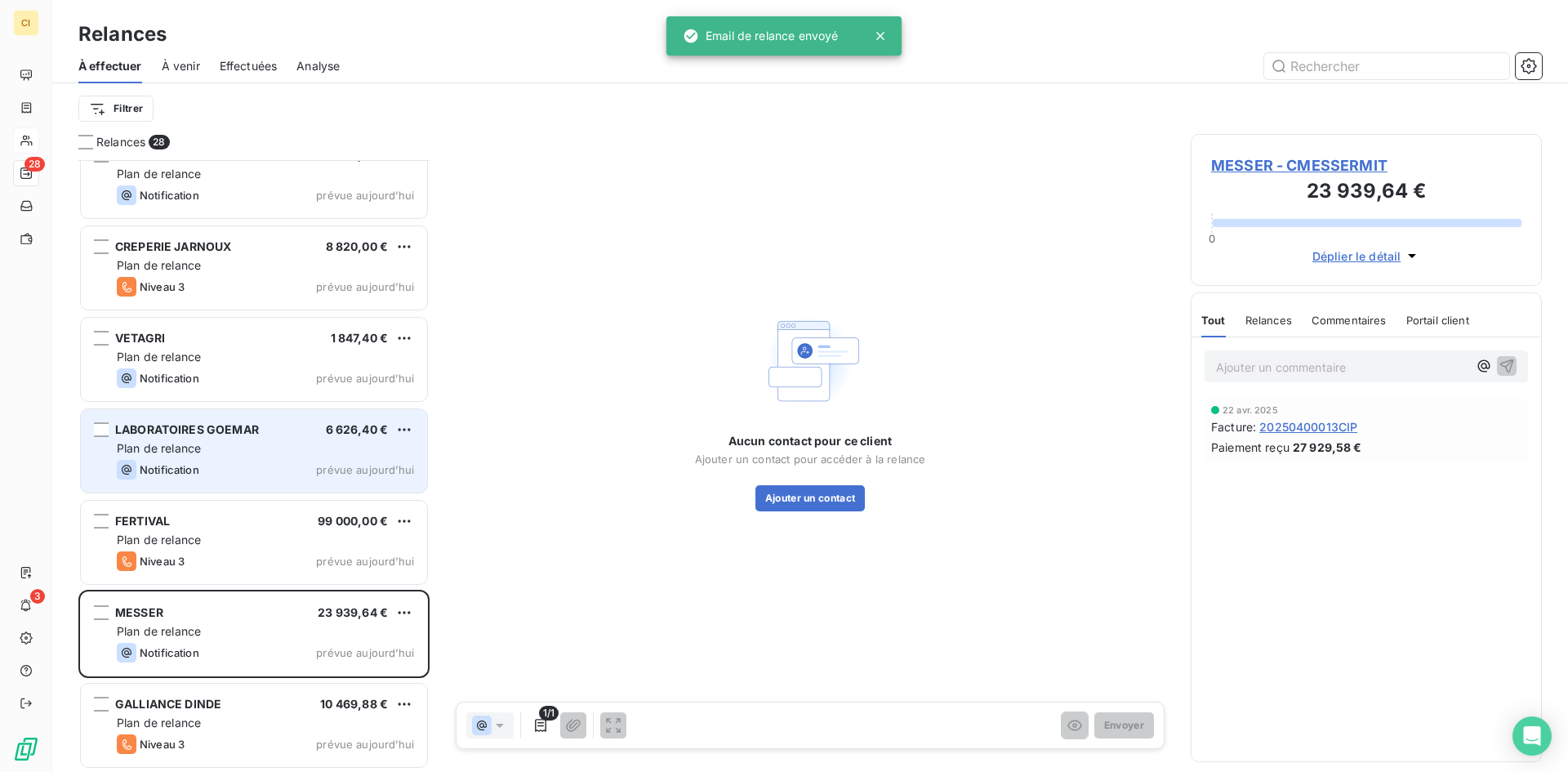
click at [175, 442] on span "Plan de relance" at bounding box center [159, 448] width 84 height 14
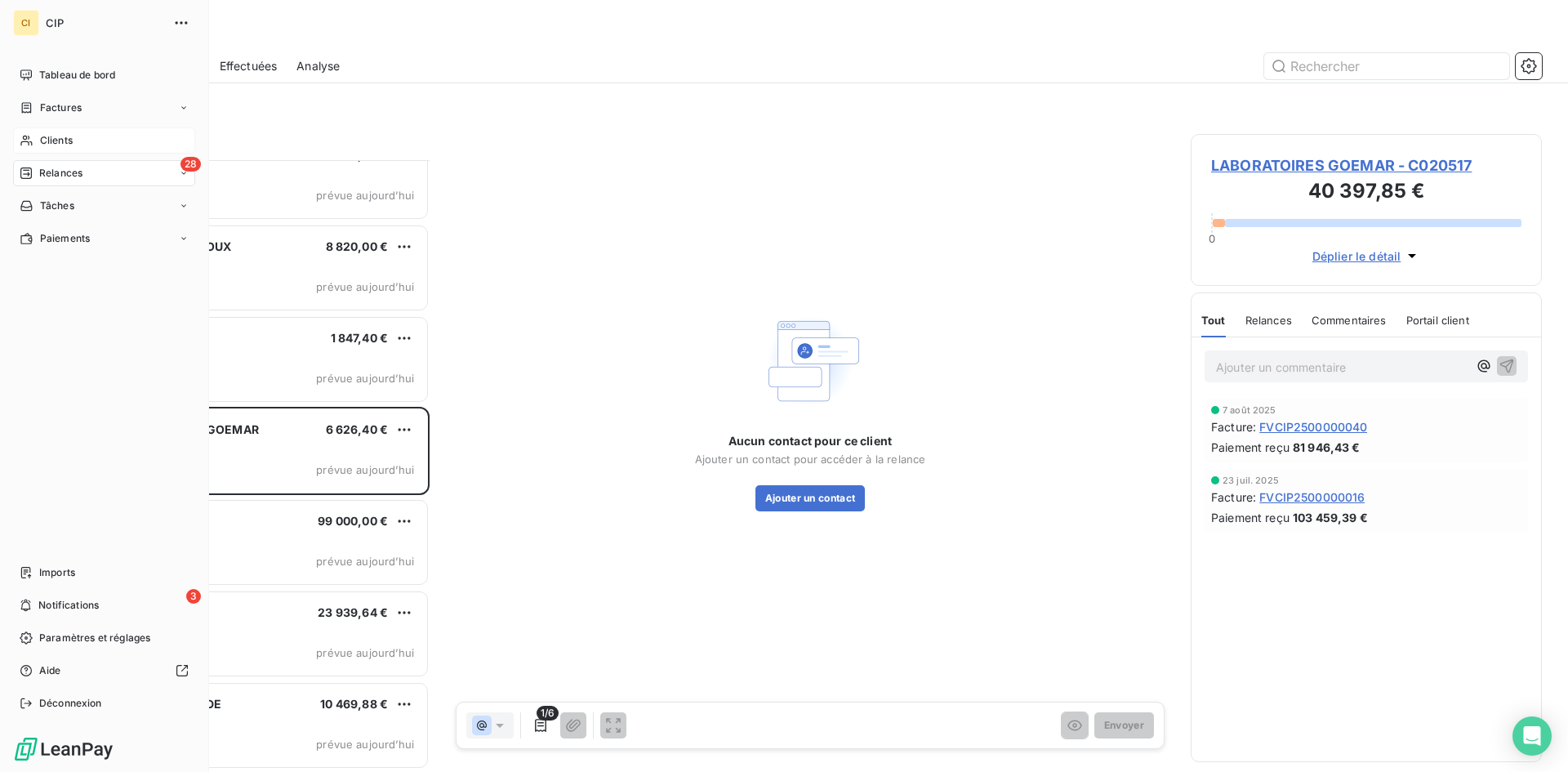
click at [51, 137] on span "Clients" at bounding box center [57, 141] width 33 height 15
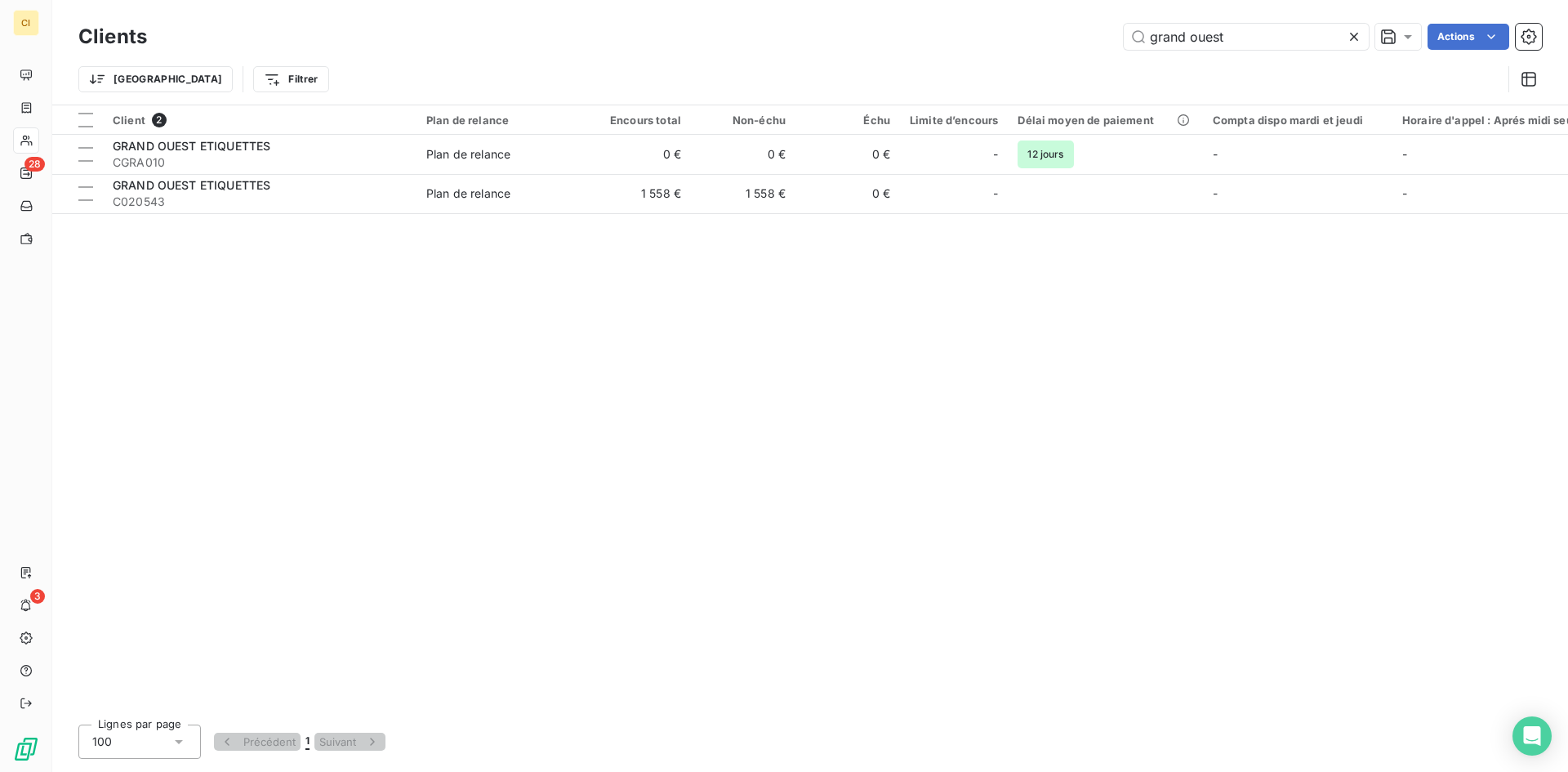
drag, startPoint x: 1239, startPoint y: 31, endPoint x: 1085, endPoint y: 66, distance: 157.9
click at [1085, 66] on div "Clients grand ouest Actions Trier Filtrer" at bounding box center [810, 61] width 1464 height 85
type input "goemar"
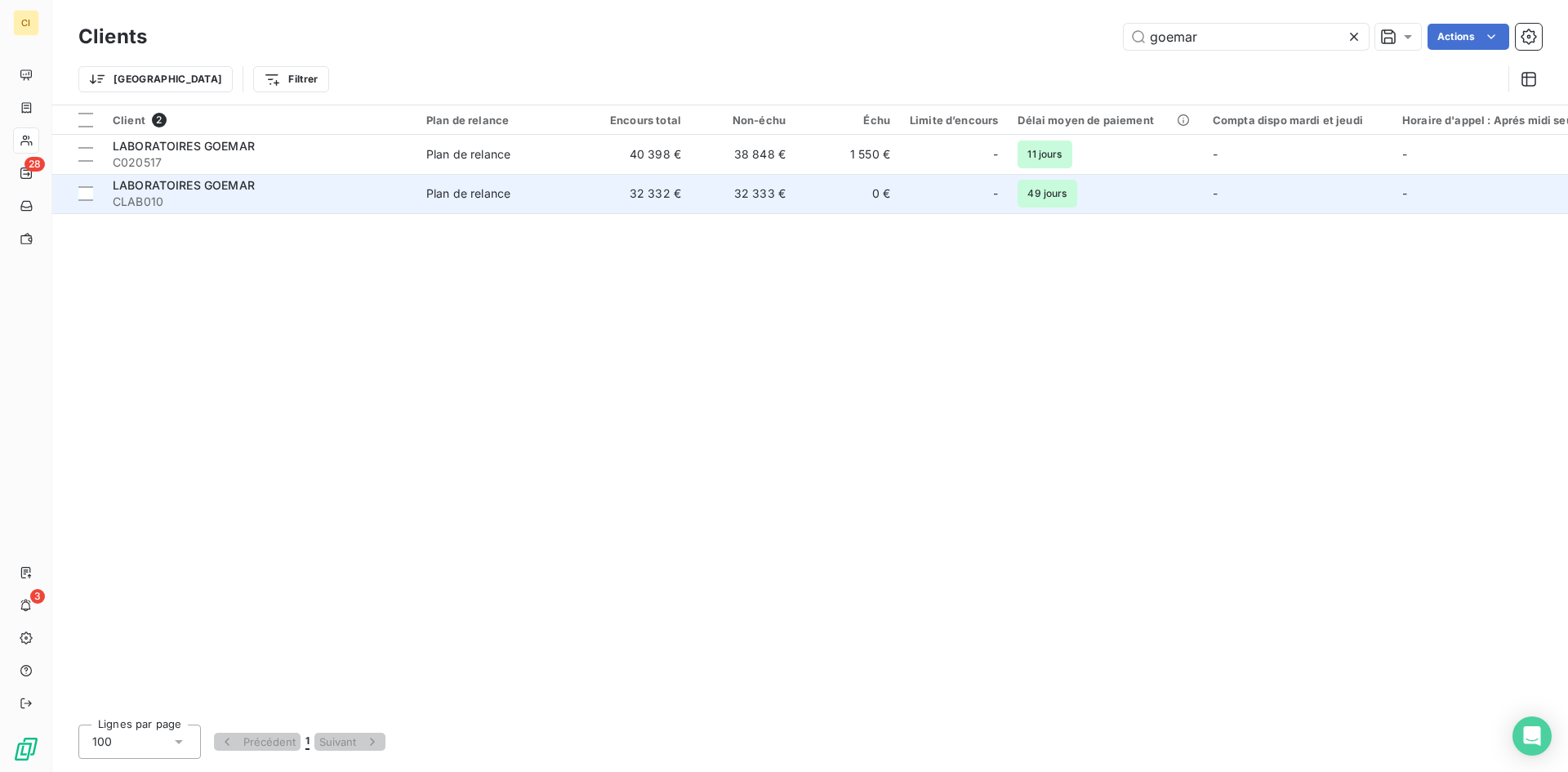
click at [421, 200] on td "Plan de relance" at bounding box center [501, 194] width 170 height 39
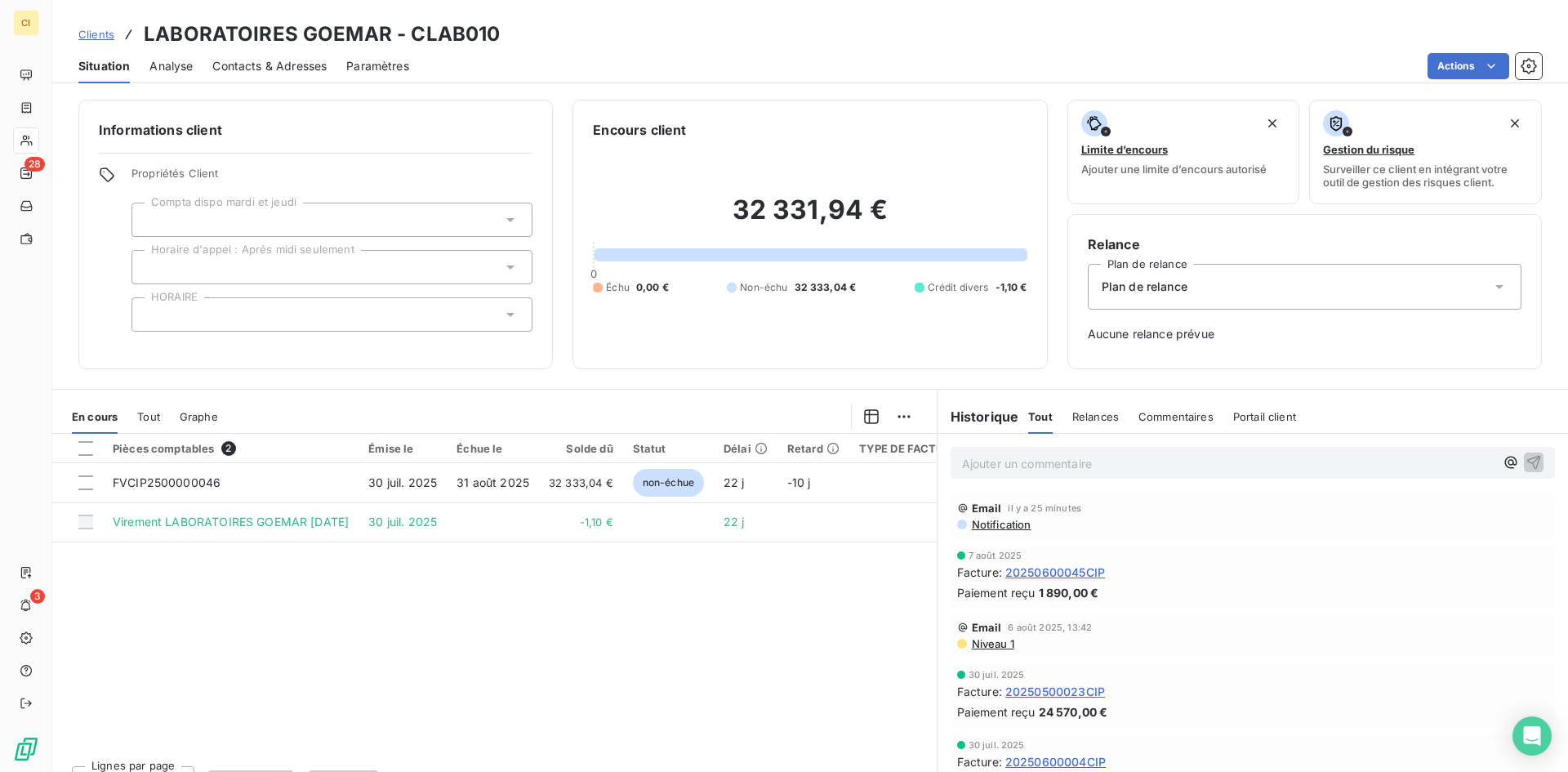
click at [315, 65] on span "Contacts & Adresses" at bounding box center [269, 67] width 114 height 16
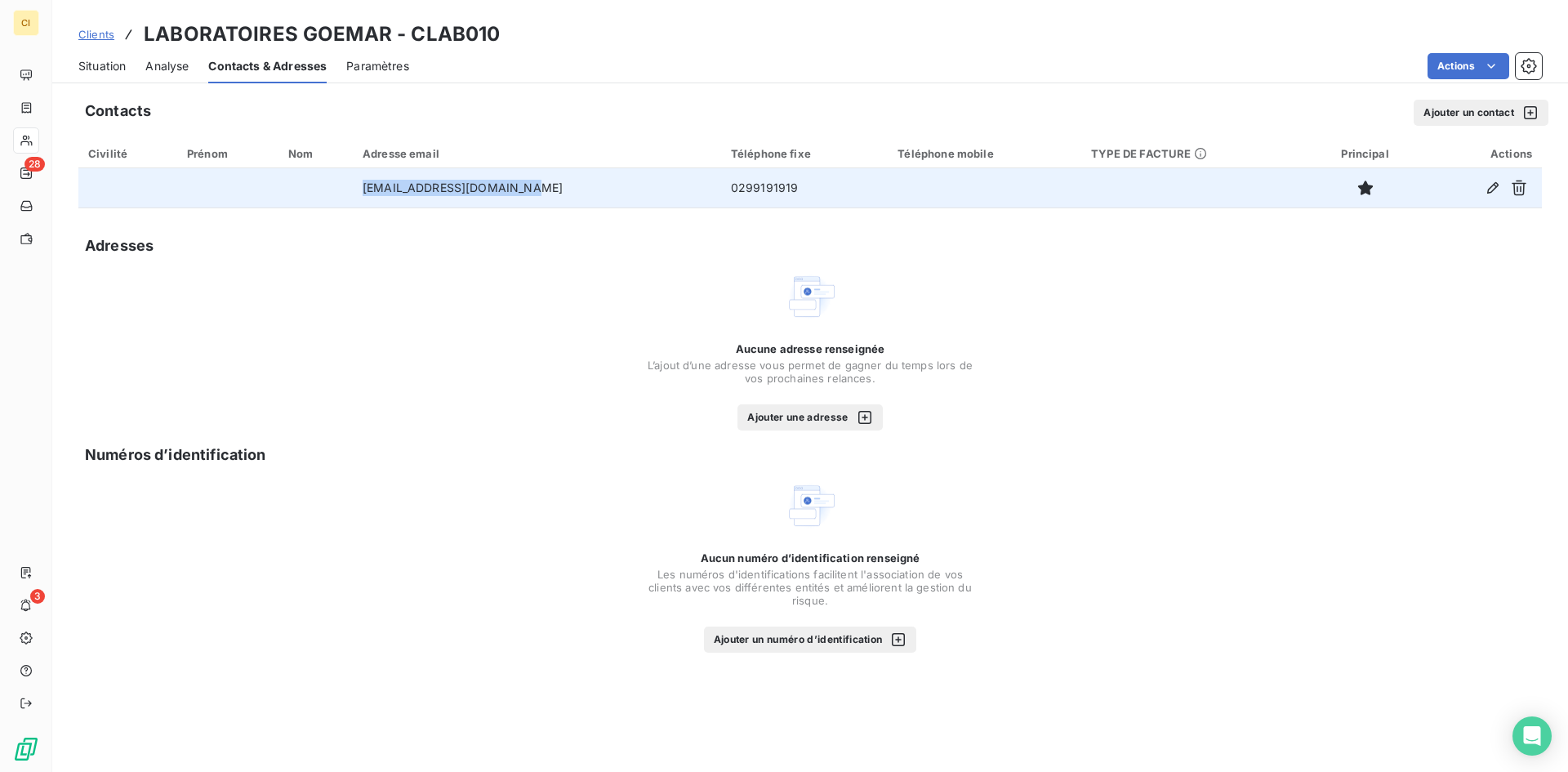
drag, startPoint x: 538, startPoint y: 190, endPoint x: 371, endPoint y: 196, distance: 167.1
click at [371, 196] on td "[EMAIL_ADDRESS][DOMAIN_NAME]" at bounding box center [536, 187] width 368 height 39
copy td "[EMAIL_ADDRESS][DOMAIN_NAME]"
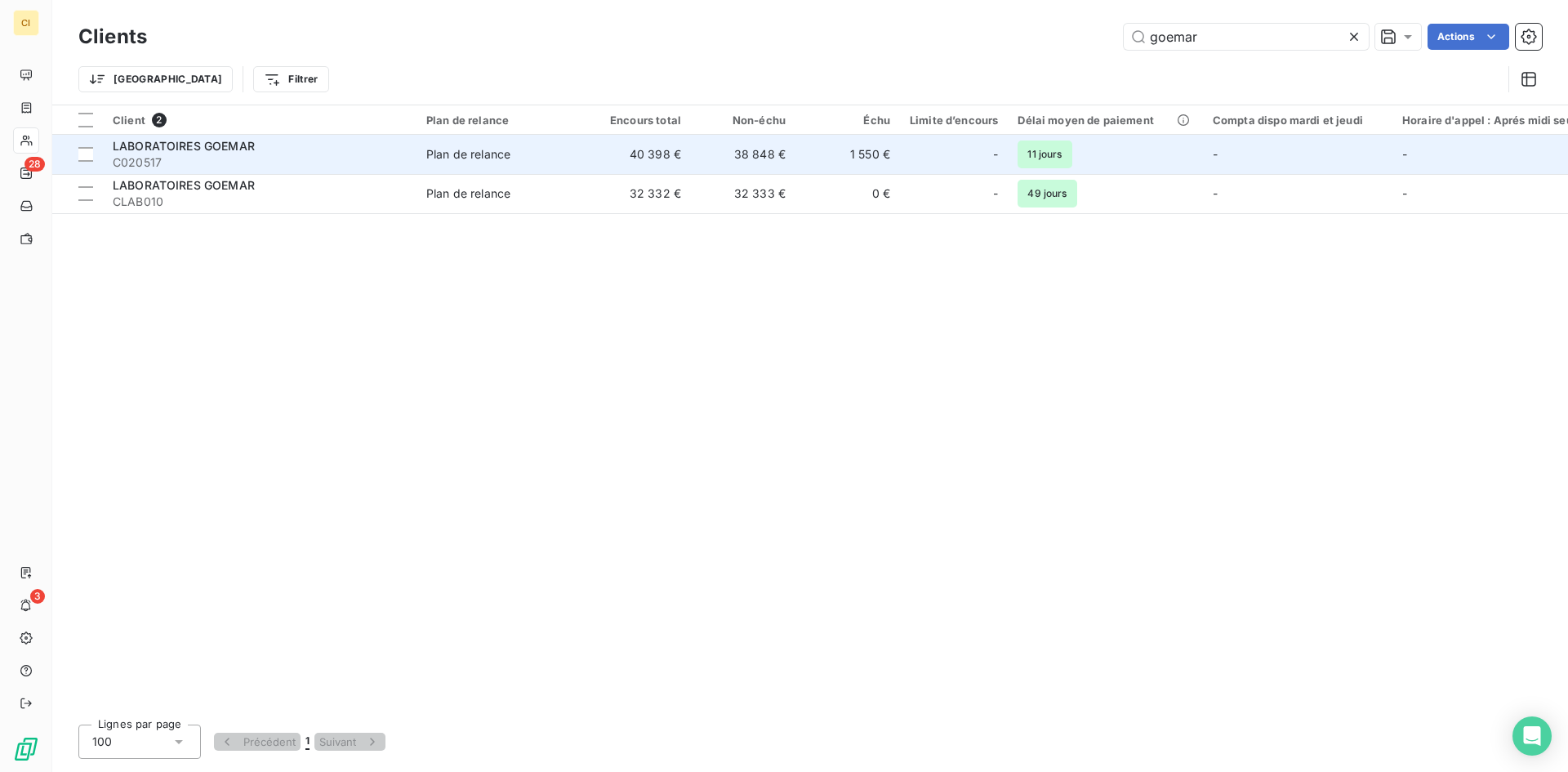
click at [452, 154] on div "Plan de relance" at bounding box center [468, 154] width 84 height 16
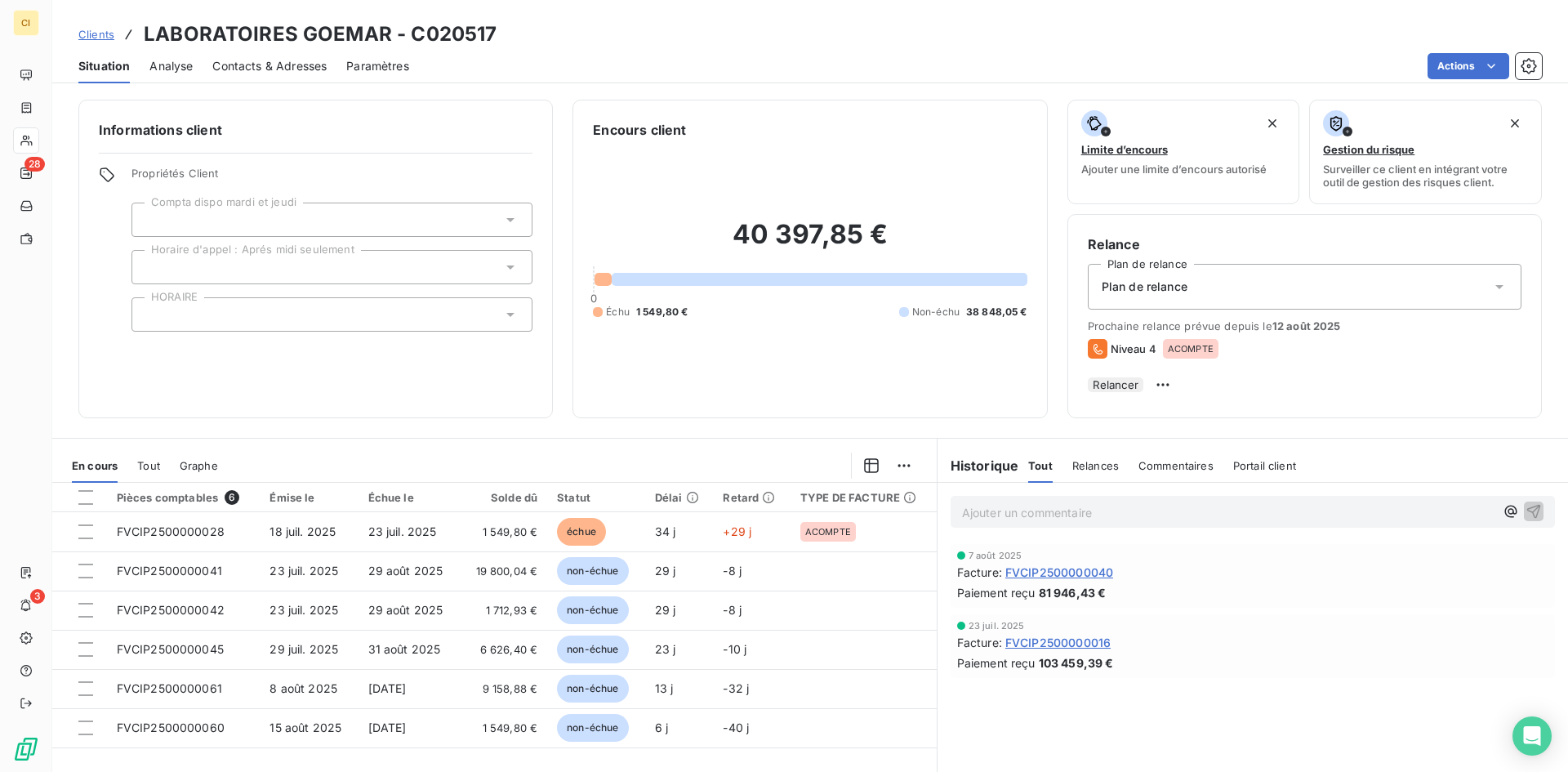
click at [289, 70] on span "Contacts & Adresses" at bounding box center [269, 67] width 114 height 16
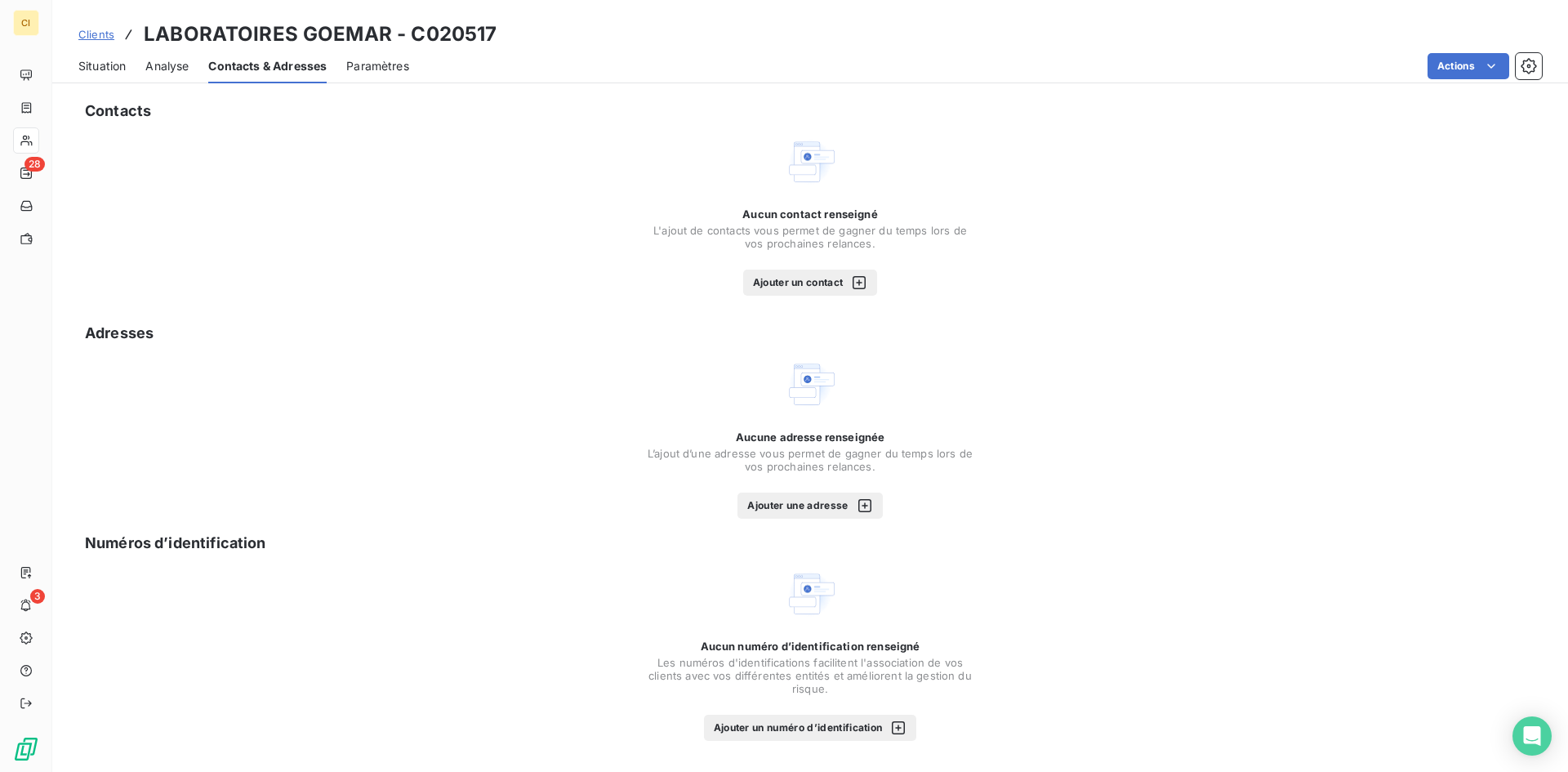
click at [773, 282] on button "Ajouter un contact" at bounding box center [811, 282] width 135 height 26
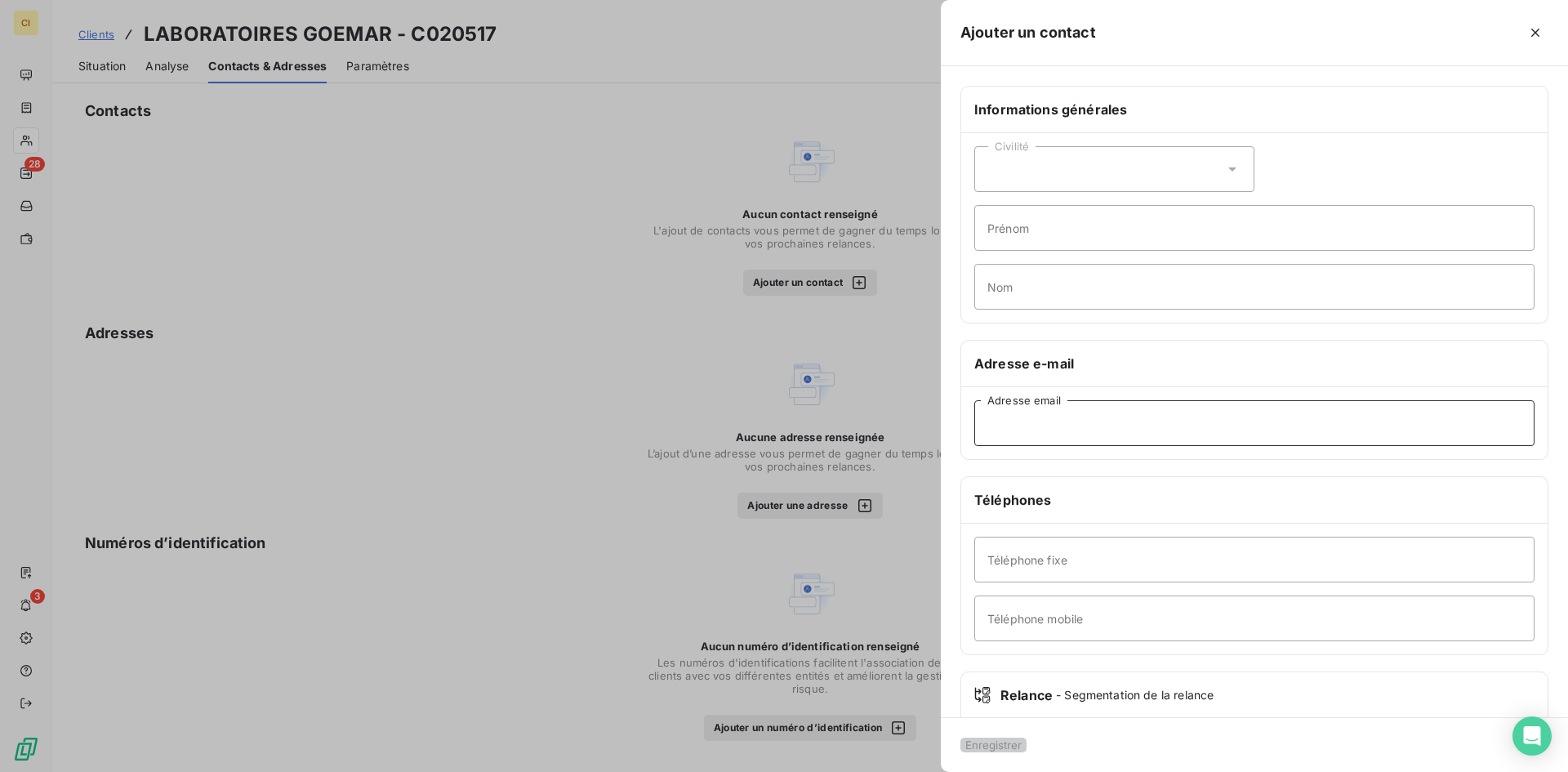
click at [1005, 435] on input "Adresse email" at bounding box center [1255, 423] width 561 height 46
paste input "[EMAIL_ADDRESS][DOMAIN_NAME]"
type input "[EMAIL_ADDRESS][DOMAIN_NAME]"
click at [990, 739] on button "Enregistrer" at bounding box center [994, 746] width 66 height 15
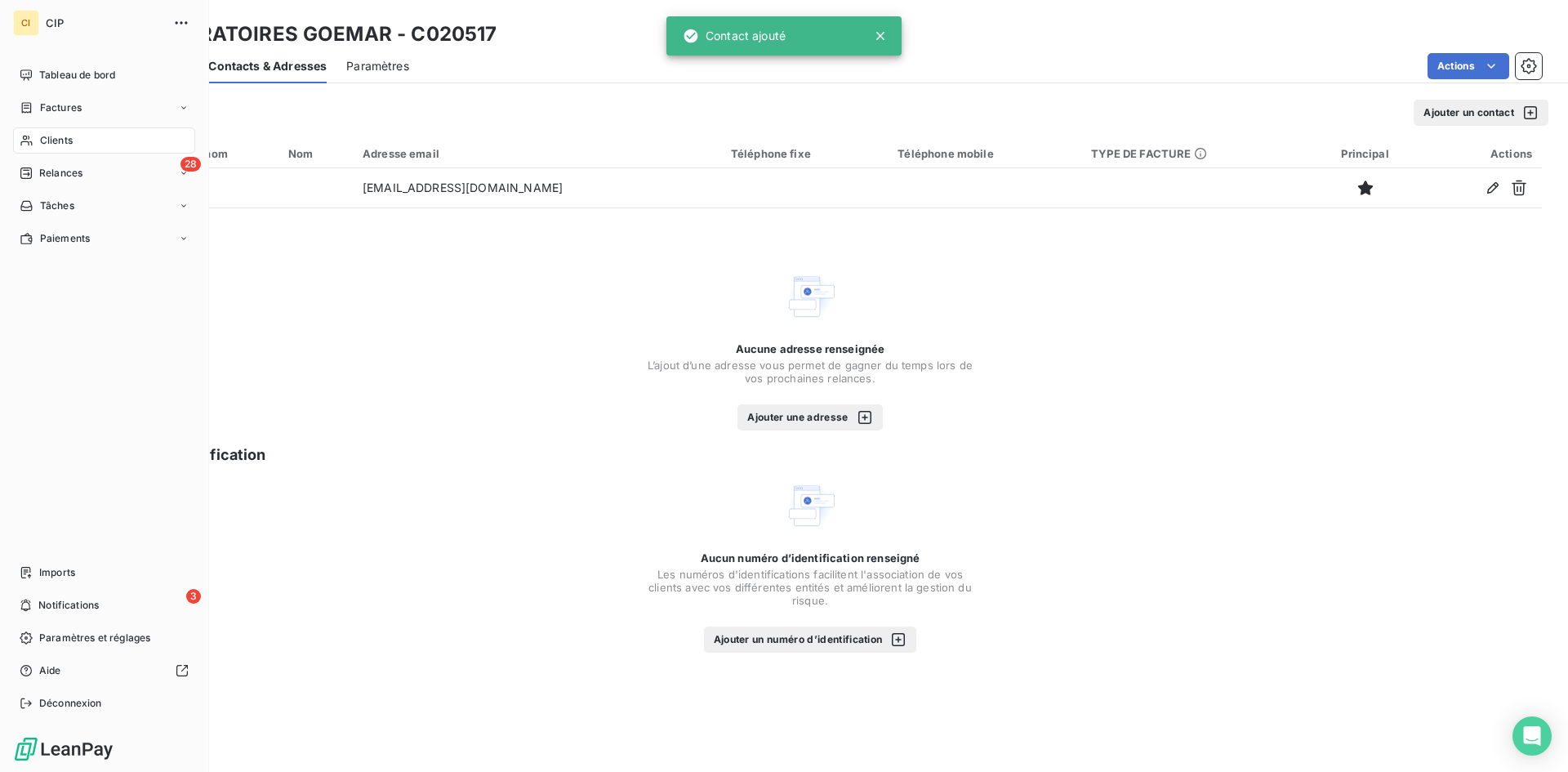
drag, startPoint x: 45, startPoint y: 174, endPoint x: 1, endPoint y: 531, distance: 359.7
click at [45, 174] on span "Relances" at bounding box center [60, 174] width 43 height 15
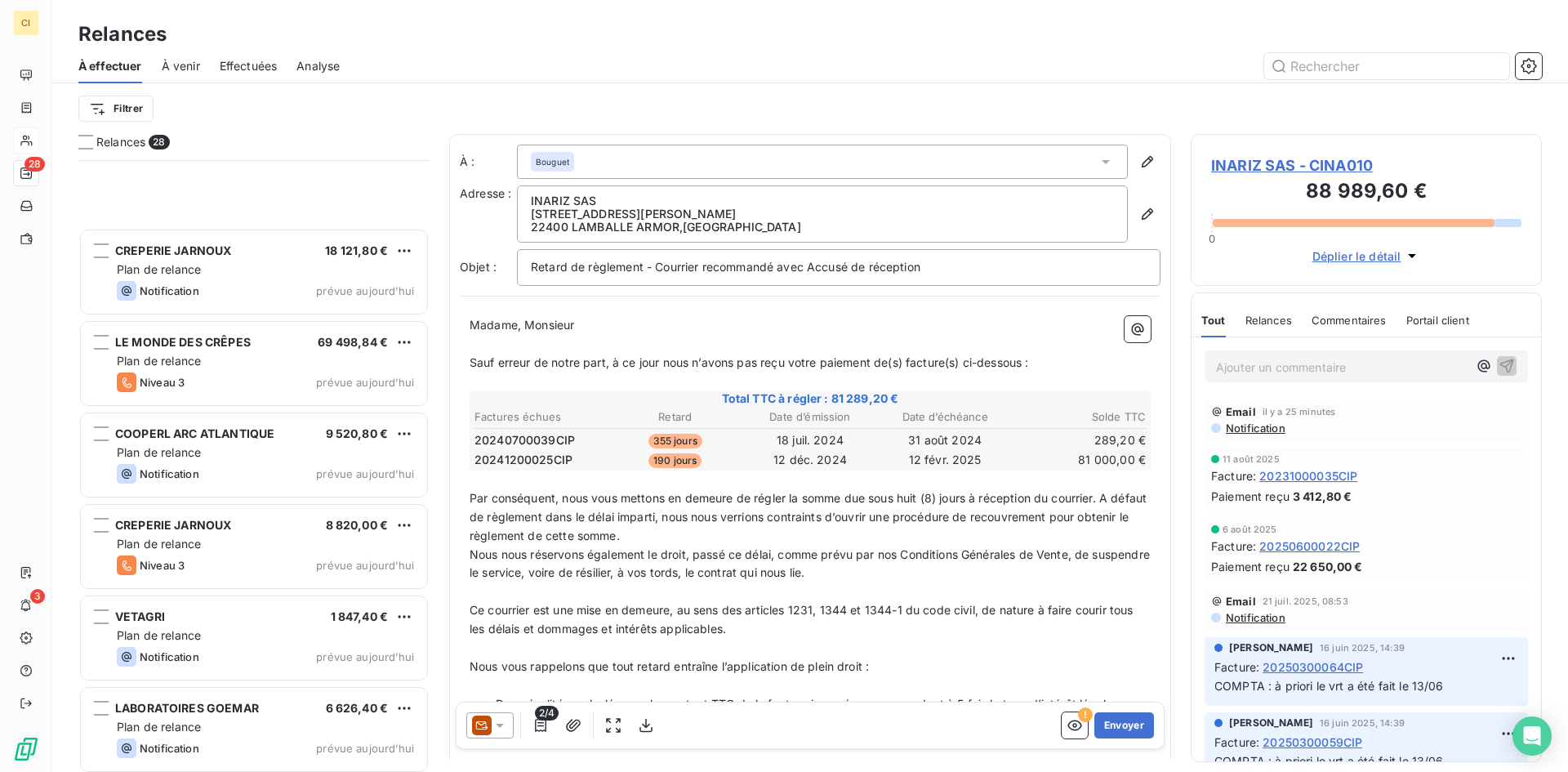
scroll to position [1951, 0]
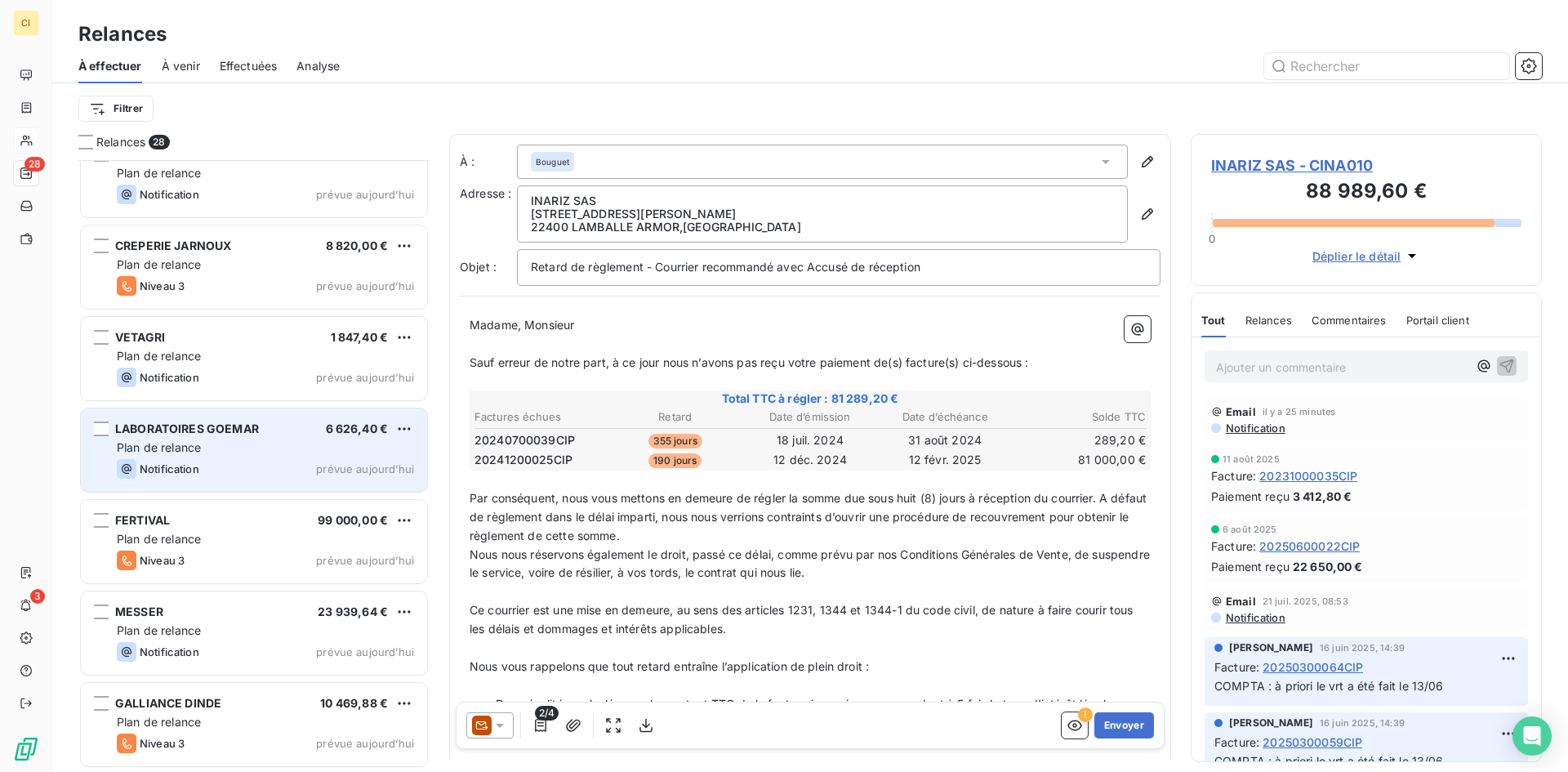
click at [258, 455] on div "Plan de relance" at bounding box center [266, 448] width 298 height 16
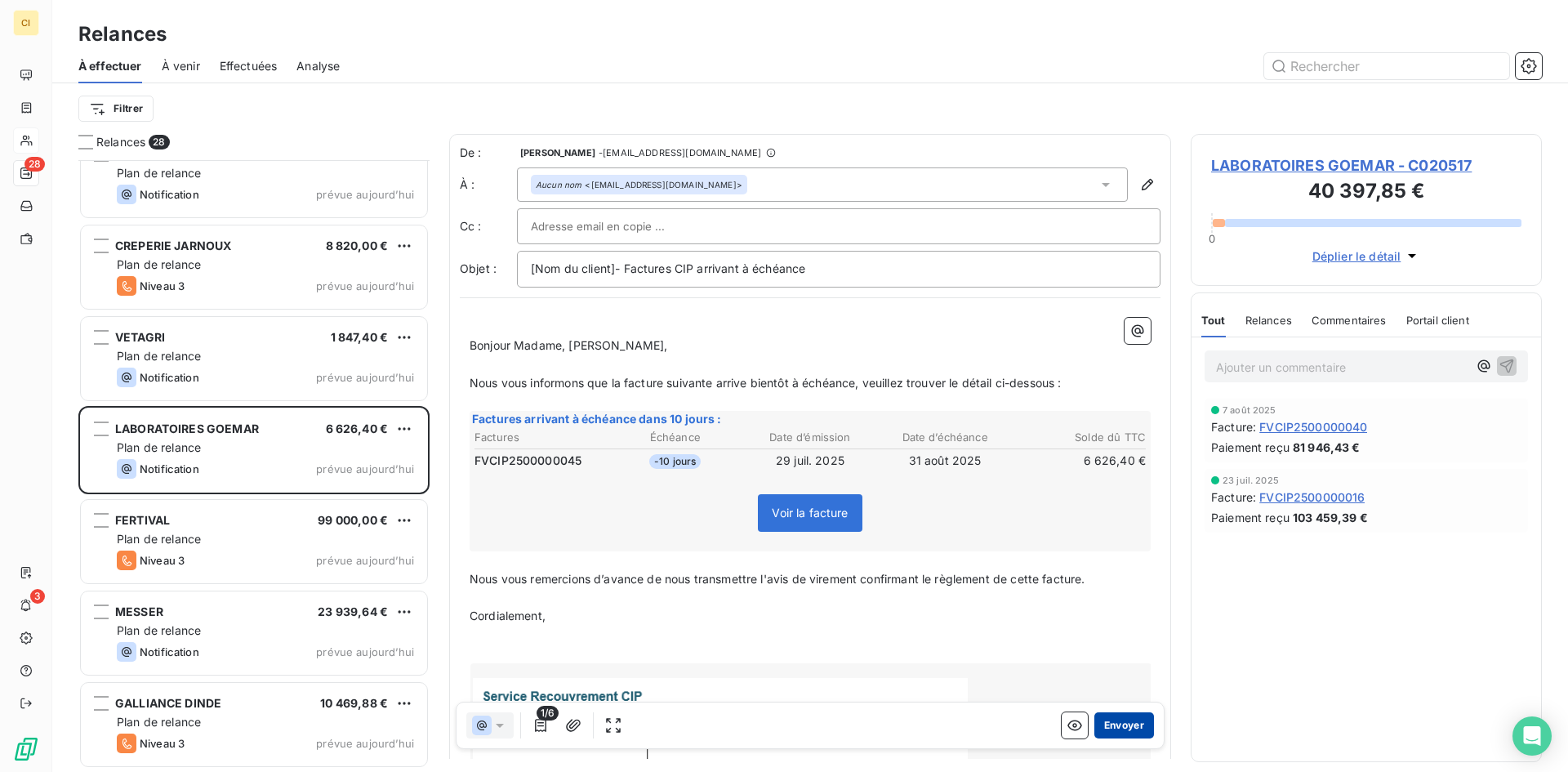
click at [1110, 729] on button "Envoyer" at bounding box center [1123, 725] width 59 height 26
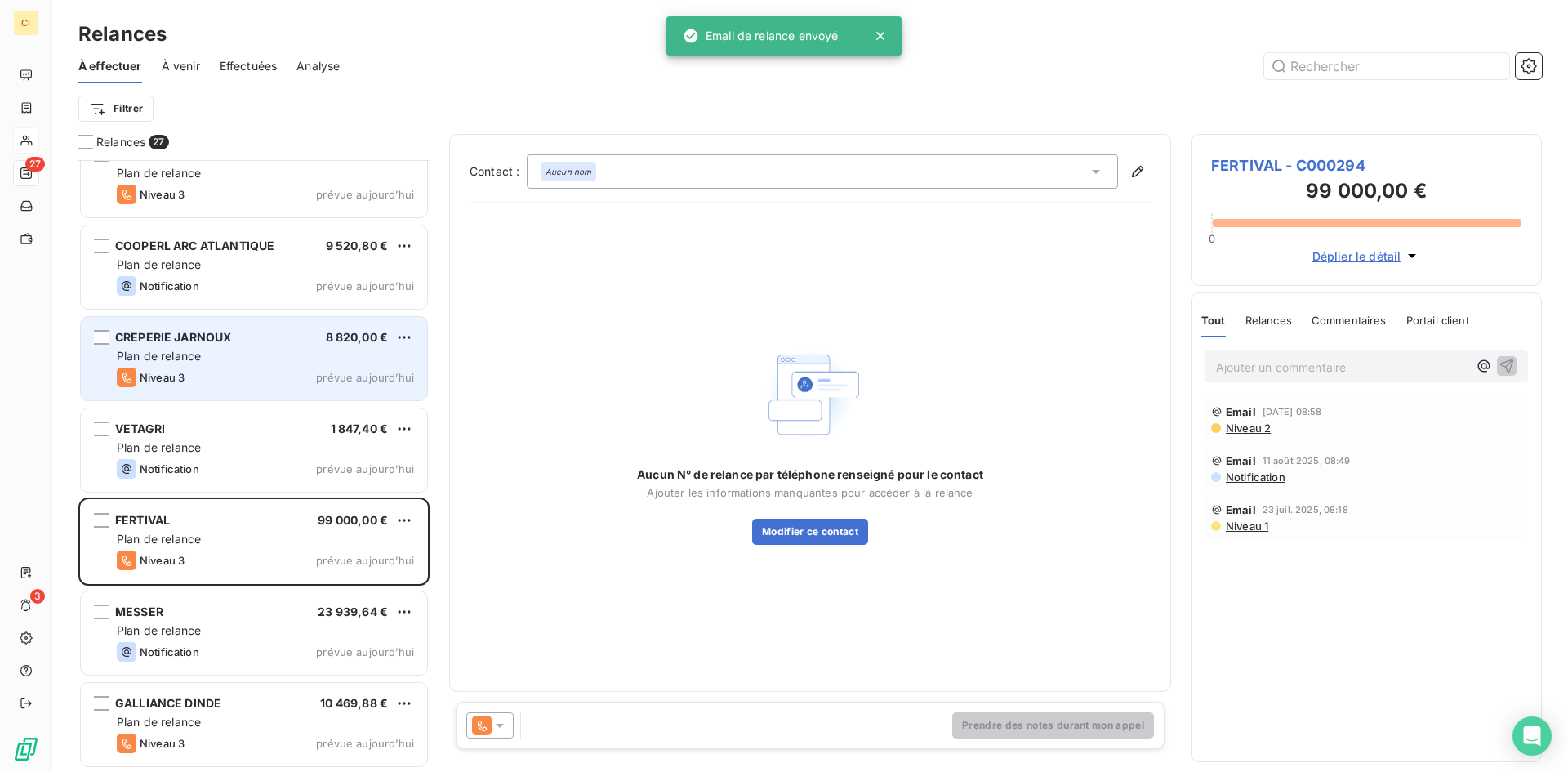
scroll to position [1859, 0]
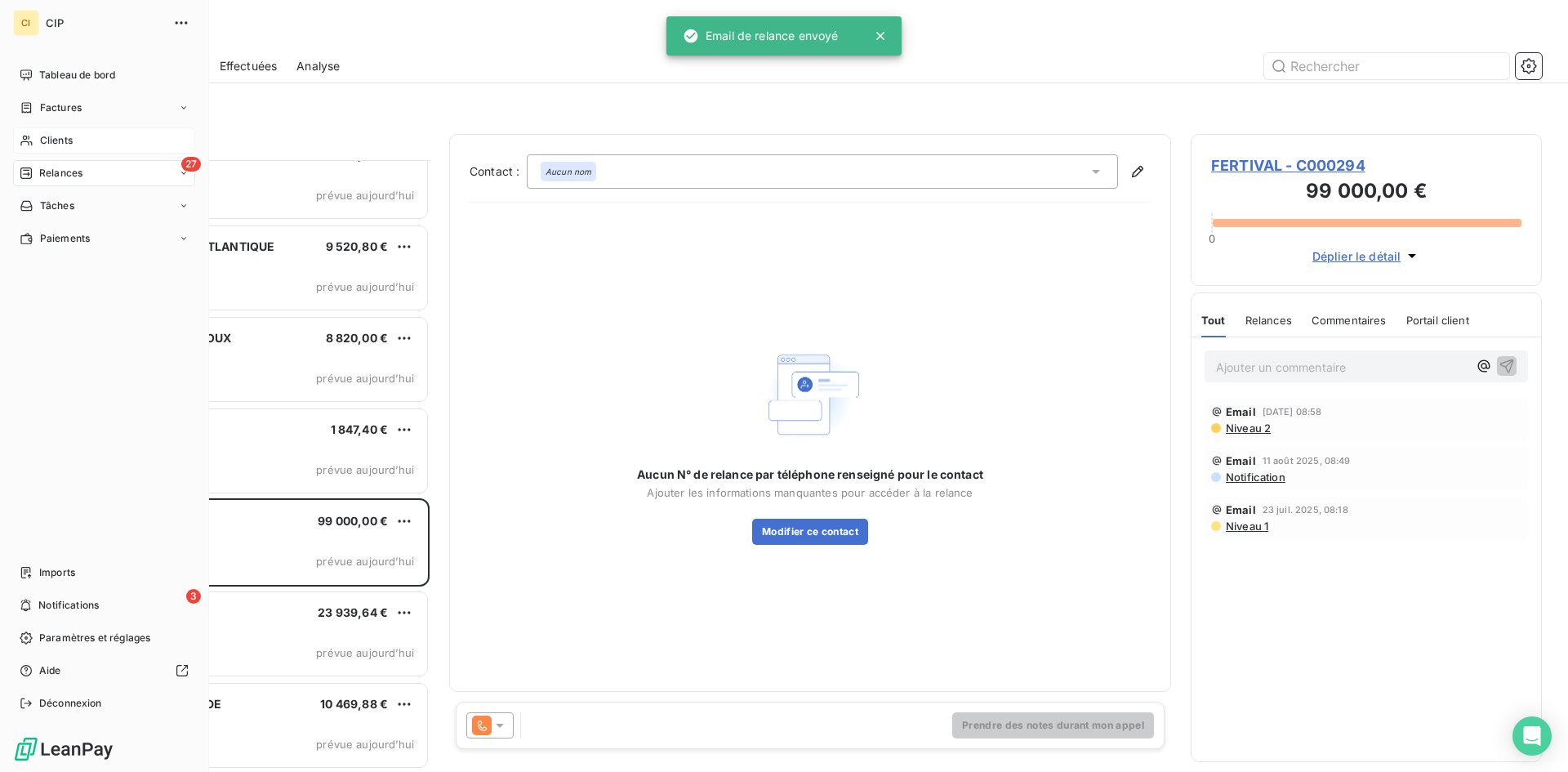
click at [47, 136] on span "Clients" at bounding box center [57, 141] width 33 height 15
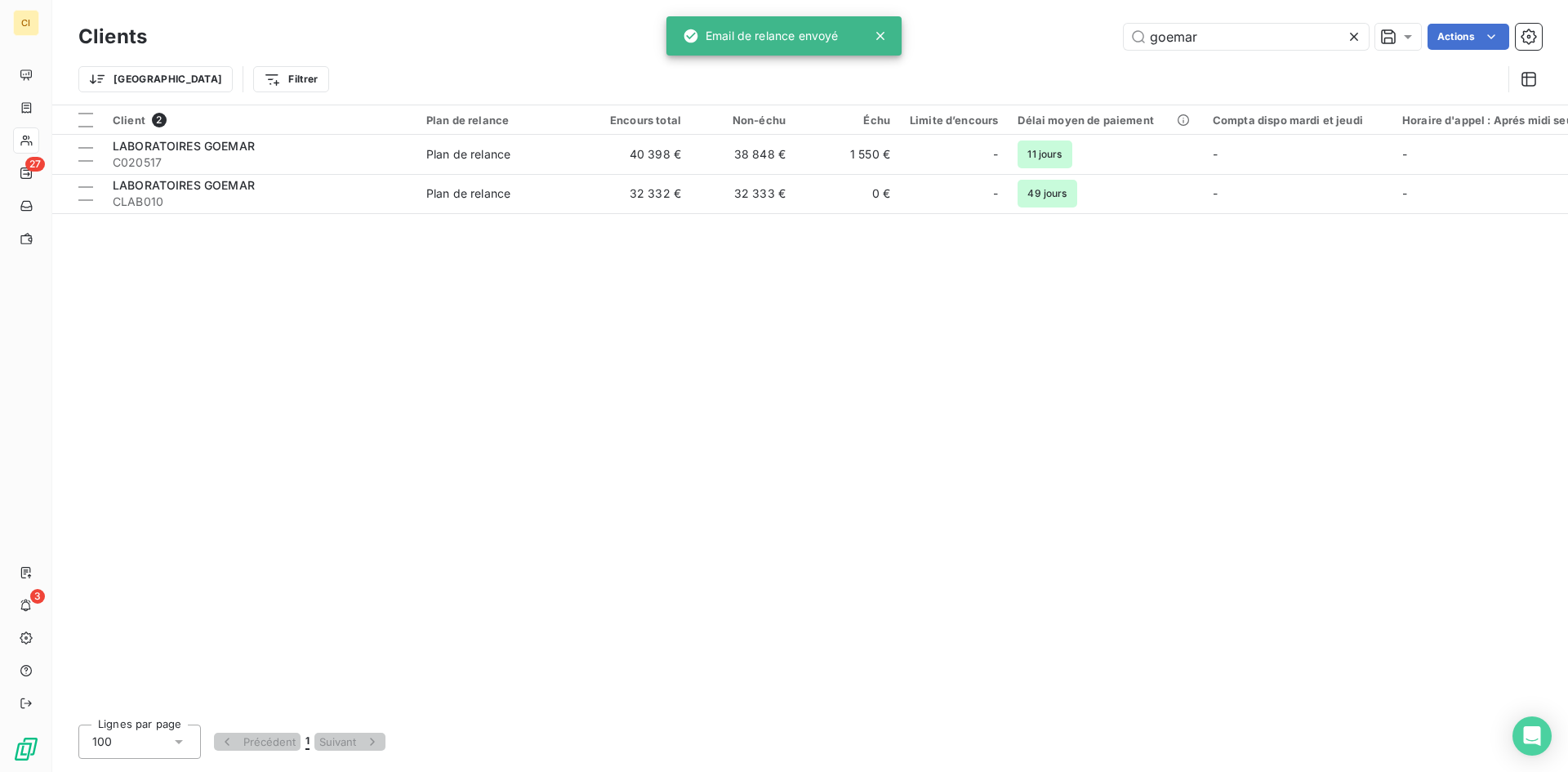
drag, startPoint x: 1220, startPoint y: 36, endPoint x: 1125, endPoint y: 52, distance: 96.3
click at [1125, 52] on div "Clients goemar Actions" at bounding box center [810, 37] width 1464 height 35
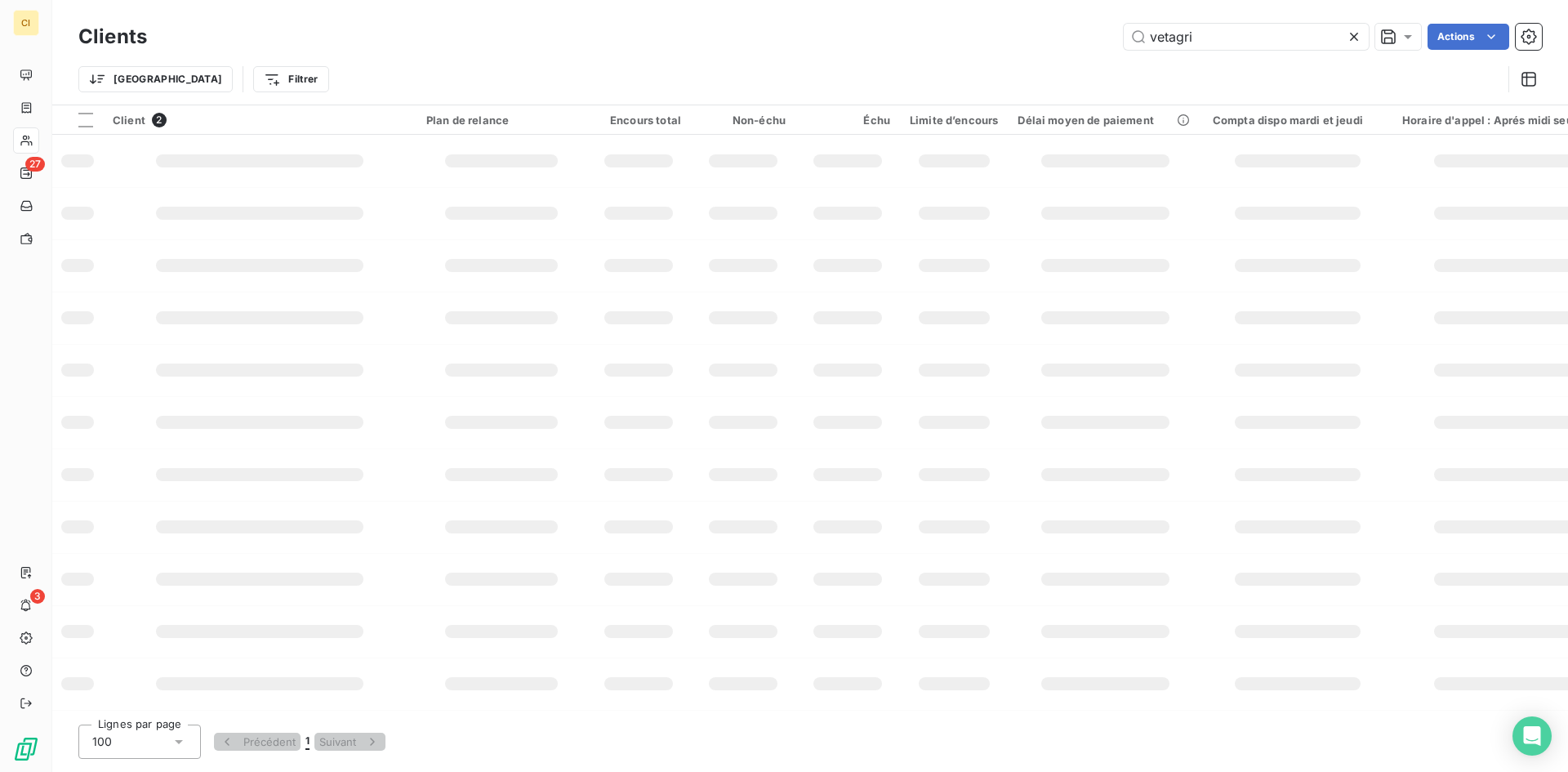
type input "vetagri"
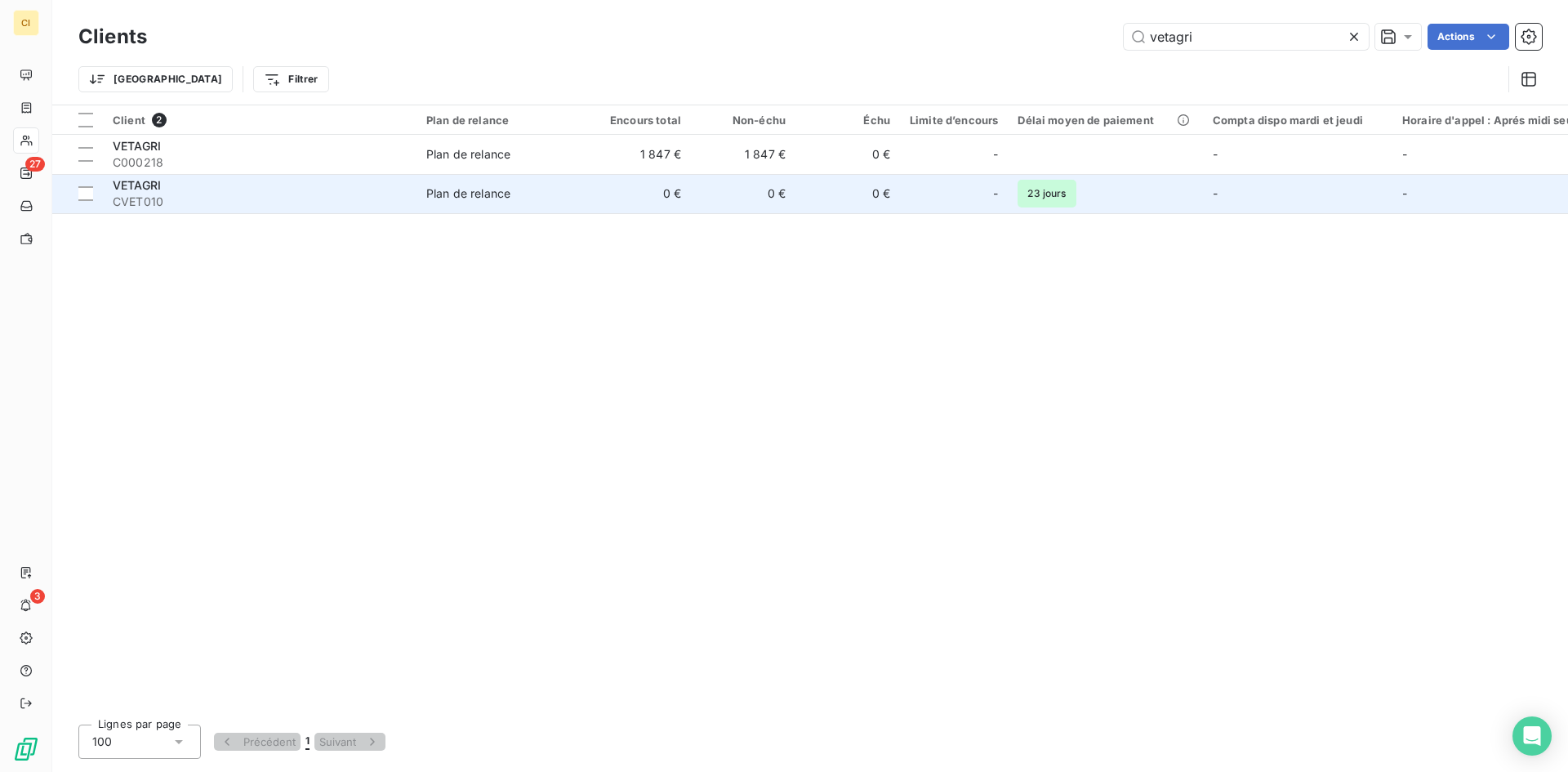
click at [188, 209] on span "CVET010" at bounding box center [259, 202] width 294 height 16
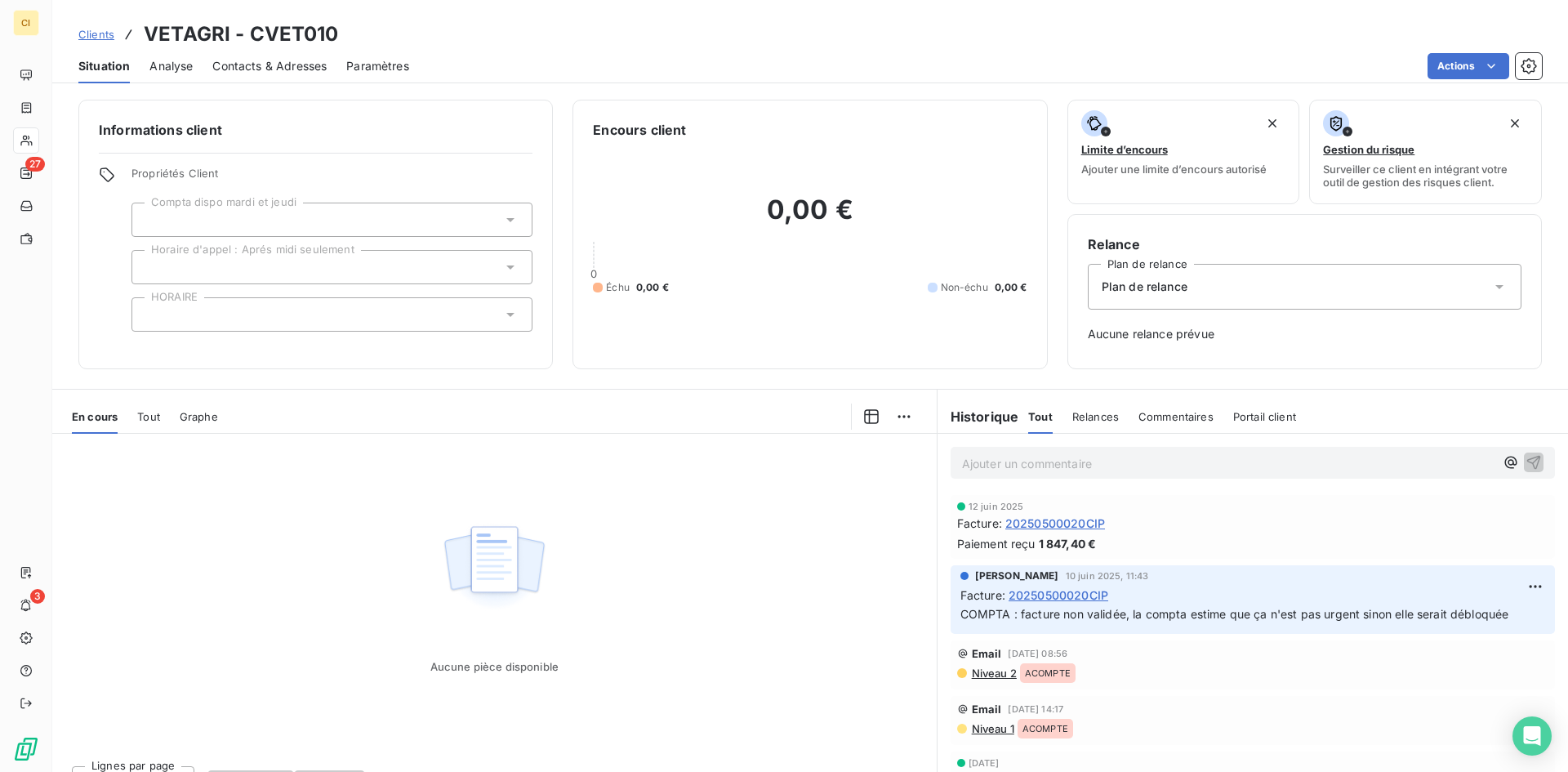
click at [251, 67] on span "Contacts & Adresses" at bounding box center [269, 67] width 114 height 16
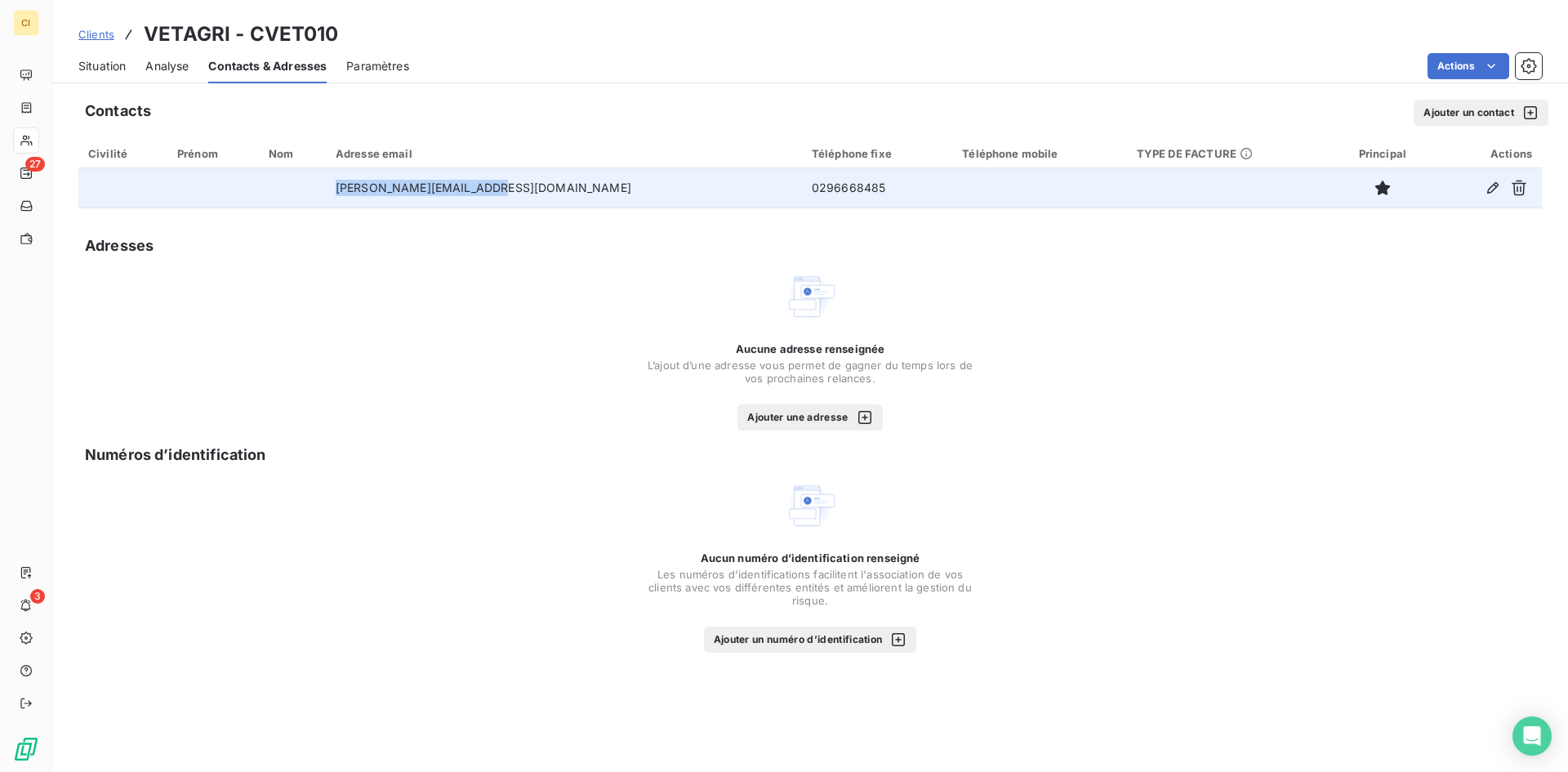
drag, startPoint x: 531, startPoint y: 194, endPoint x: 378, endPoint y: 198, distance: 153.1
click at [378, 198] on td "[PERSON_NAME][EMAIL_ADDRESS][DOMAIN_NAME]" at bounding box center [563, 187] width 476 height 39
copy td "[PERSON_NAME][EMAIL_ADDRESS][DOMAIN_NAME]"
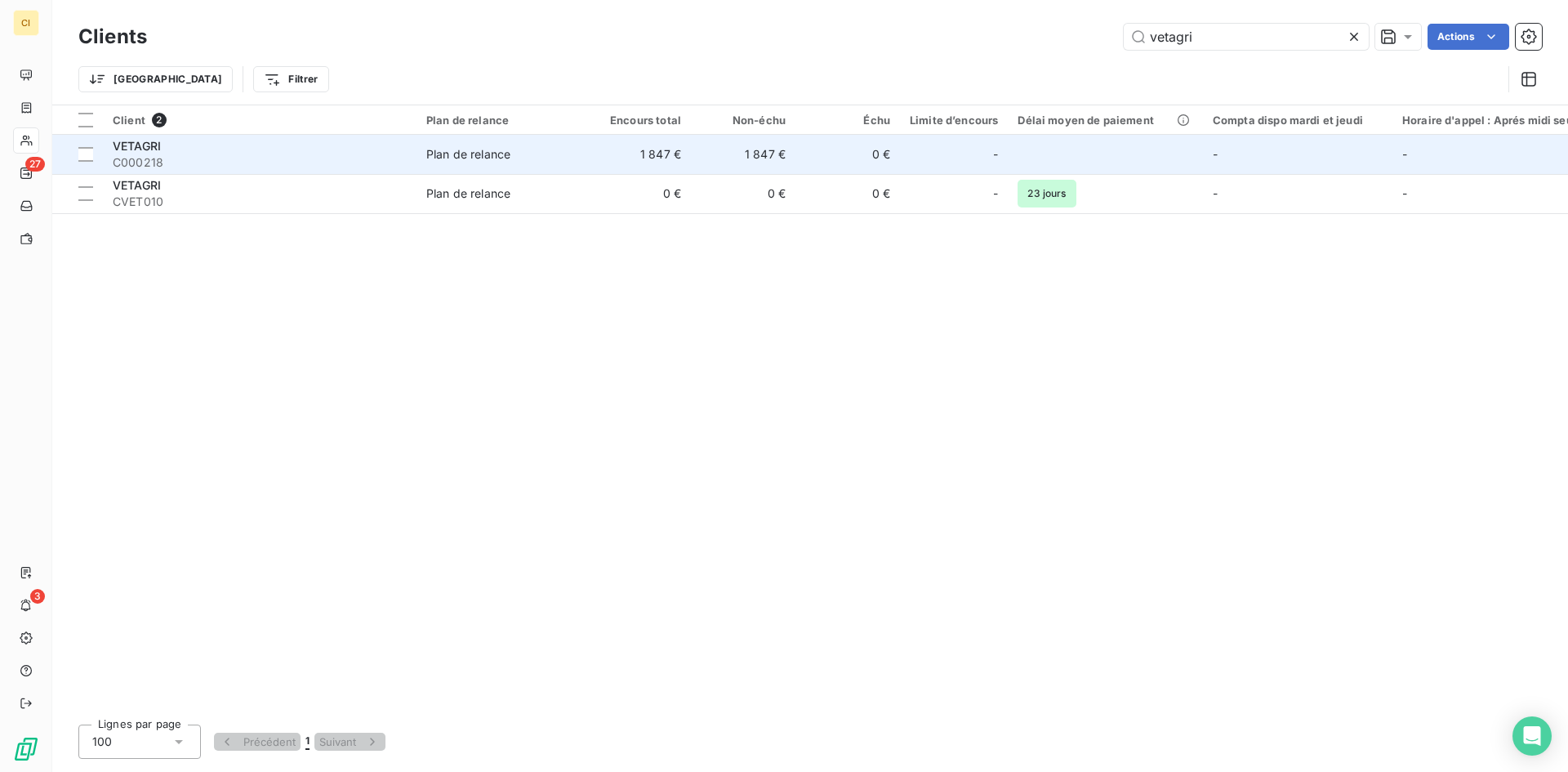
click at [216, 147] on div "VETAGRI" at bounding box center [259, 146] width 294 height 16
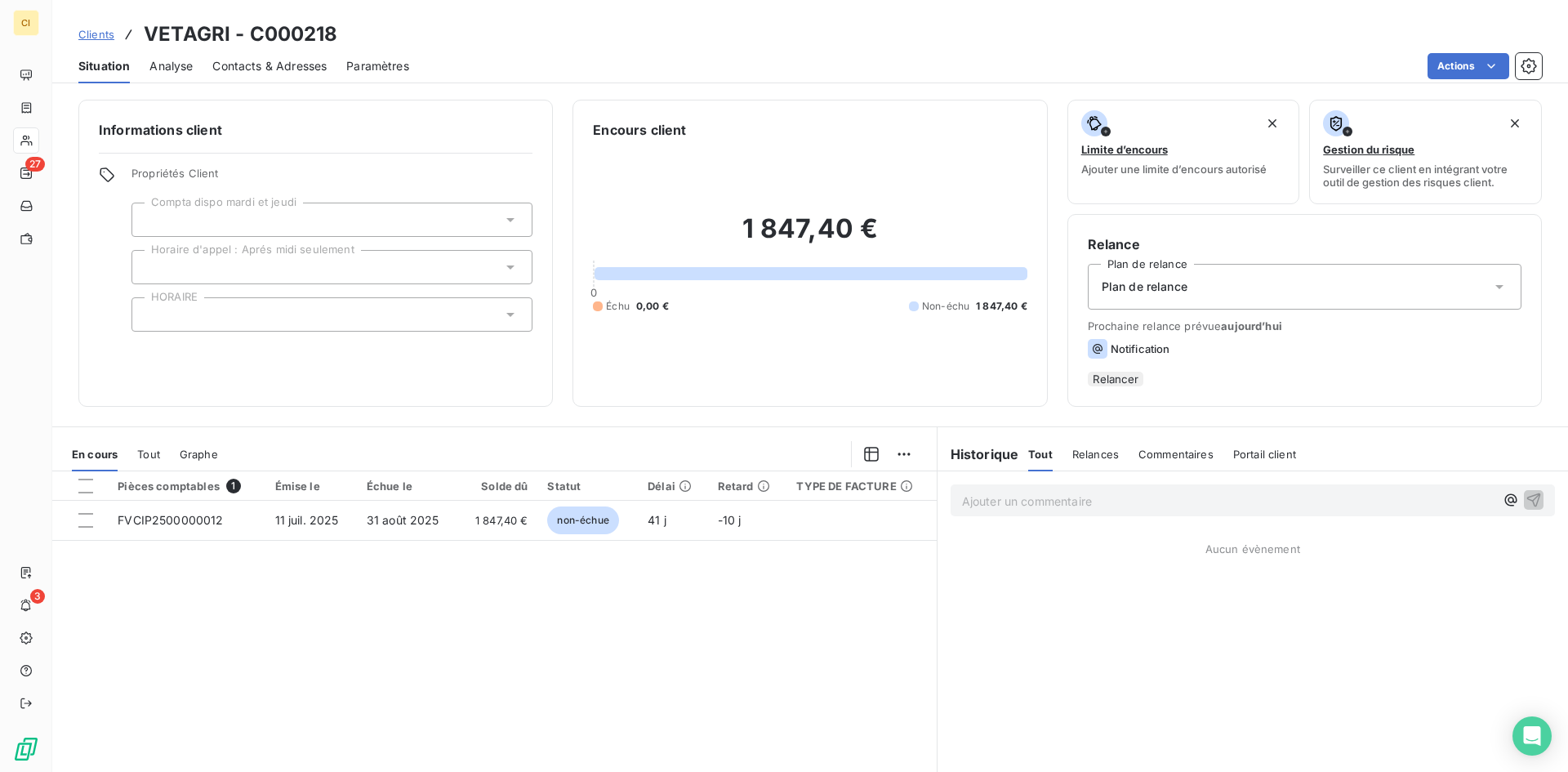
click at [389, 104] on div "Informations client Propriétés Client Compta dispo [DATE] et [DATE] Horaire d'a…" at bounding box center [316, 253] width 475 height 307
click at [303, 74] on div "Contacts & Adresses" at bounding box center [269, 67] width 114 height 35
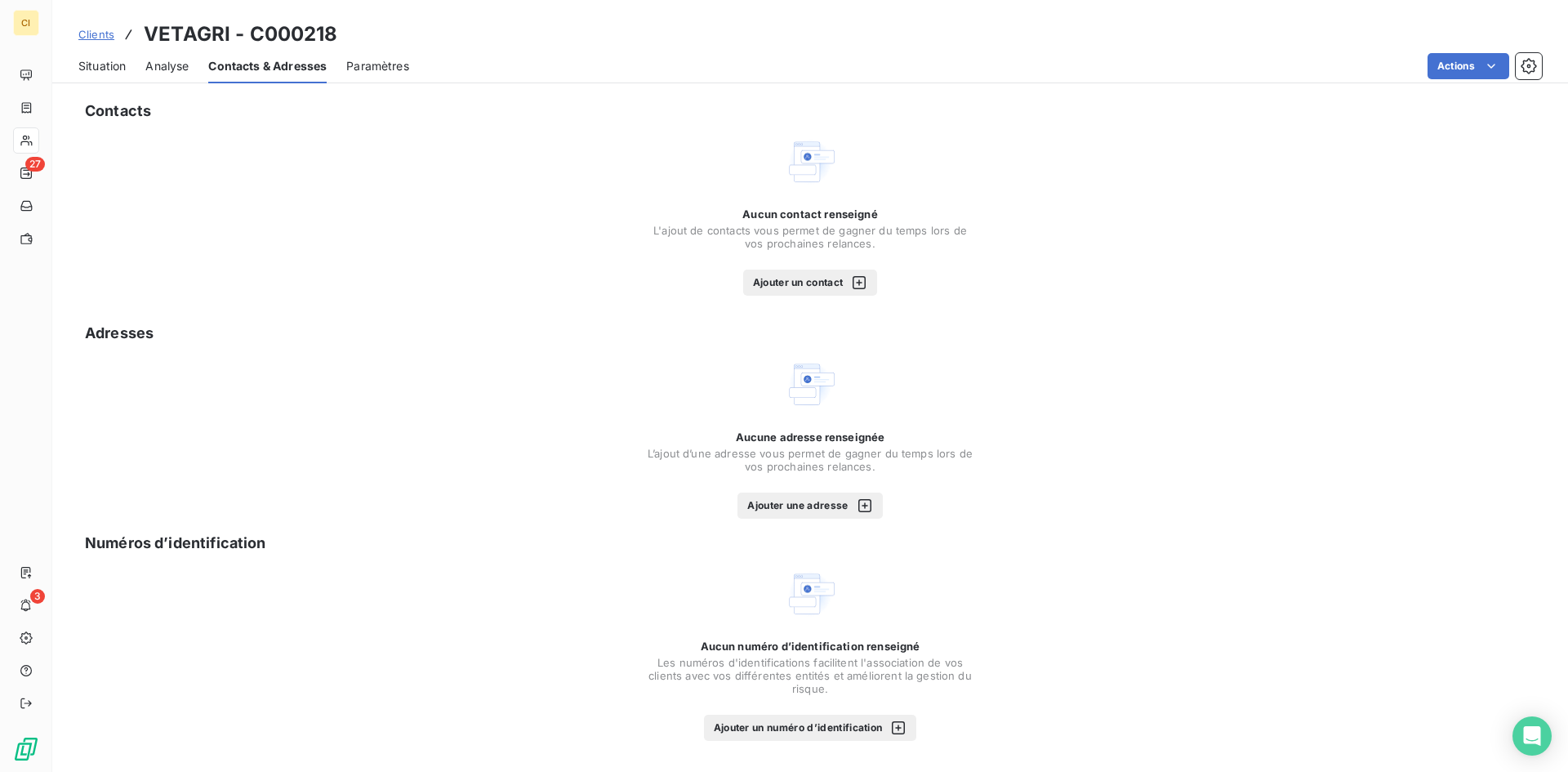
click at [791, 290] on button "Ajouter un contact" at bounding box center [811, 282] width 135 height 26
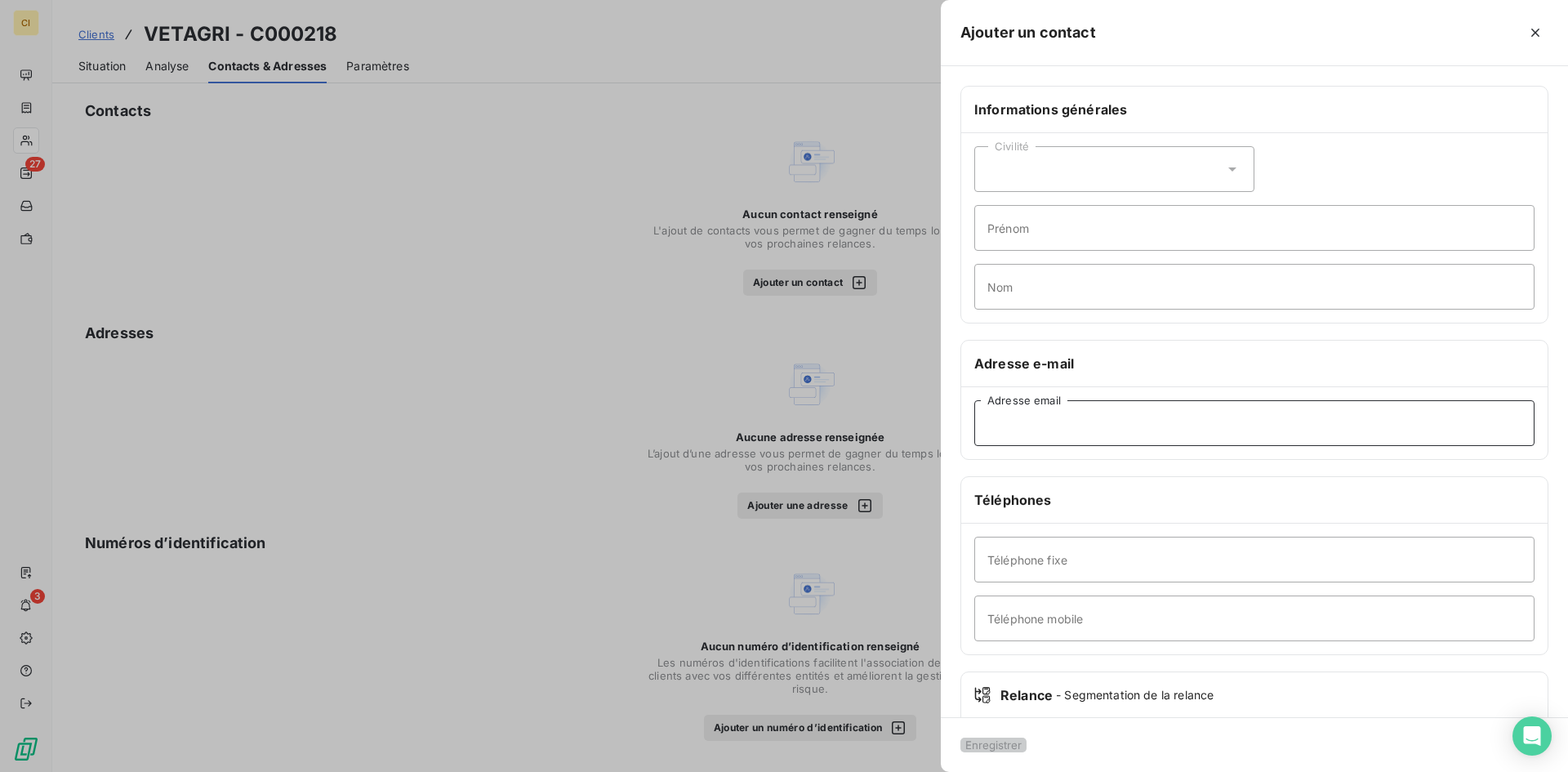
click at [995, 417] on input "Adresse email" at bounding box center [1255, 423] width 561 height 46
paste input "[PERSON_NAME][EMAIL_ADDRESS][DOMAIN_NAME]"
type input "[PERSON_NAME][EMAIL_ADDRESS][DOMAIN_NAME]"
click at [985, 738] on button "Enregistrer" at bounding box center [994, 746] width 66 height 15
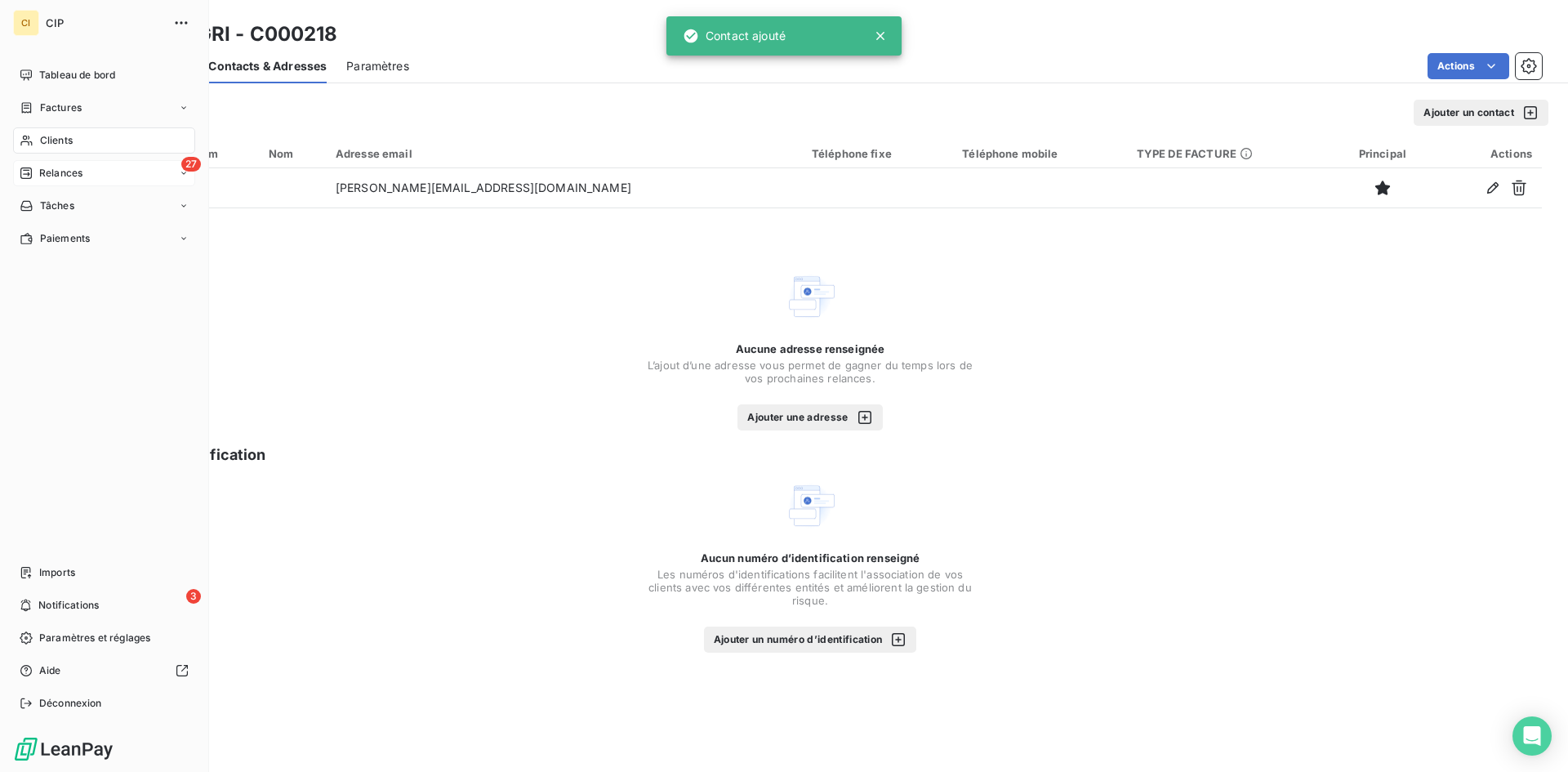
click at [50, 172] on span "Relances" at bounding box center [60, 174] width 43 height 15
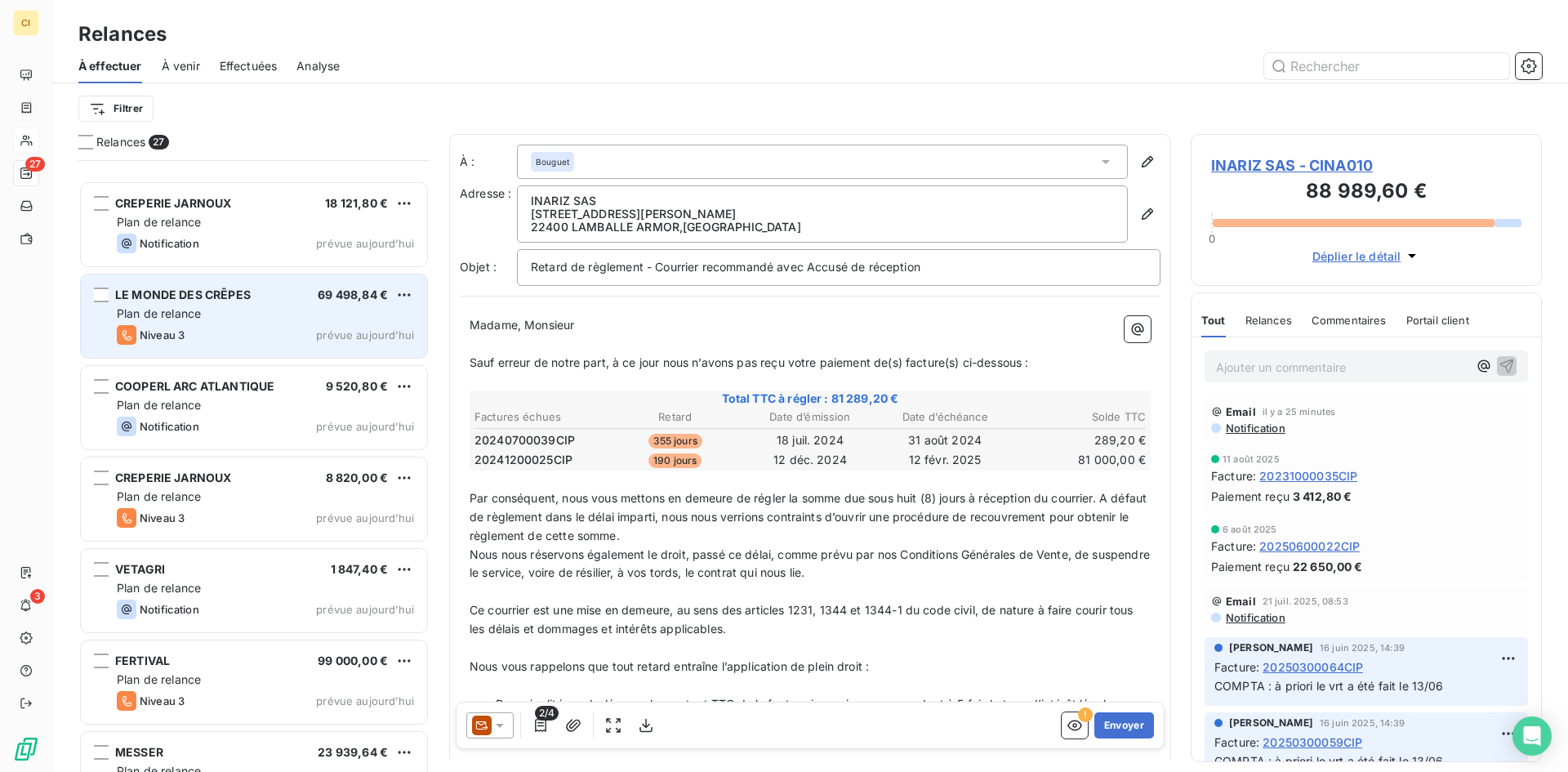
scroll to position [1860, 0]
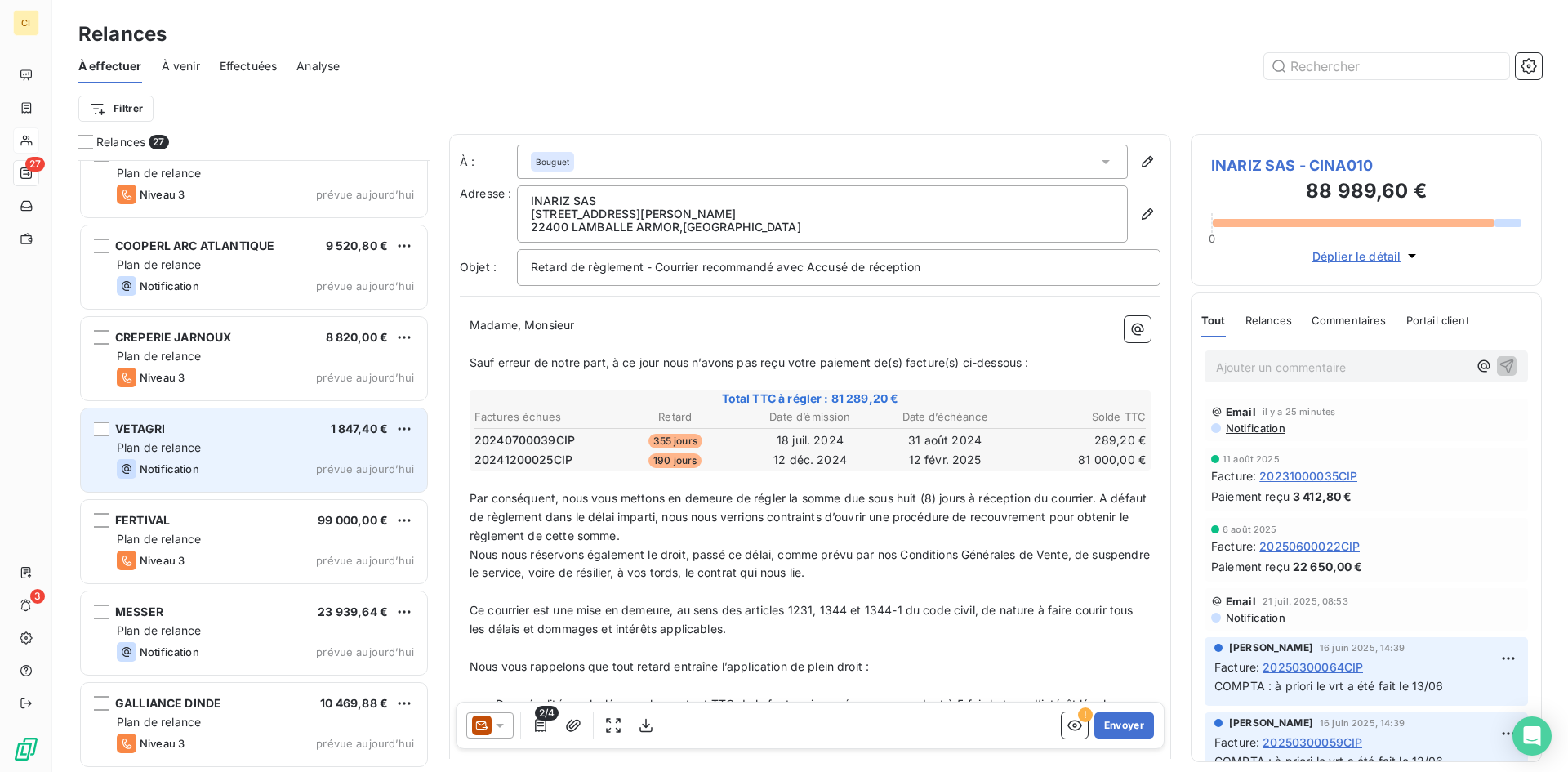
click at [237, 443] on div "Plan de relance" at bounding box center [266, 448] width 298 height 16
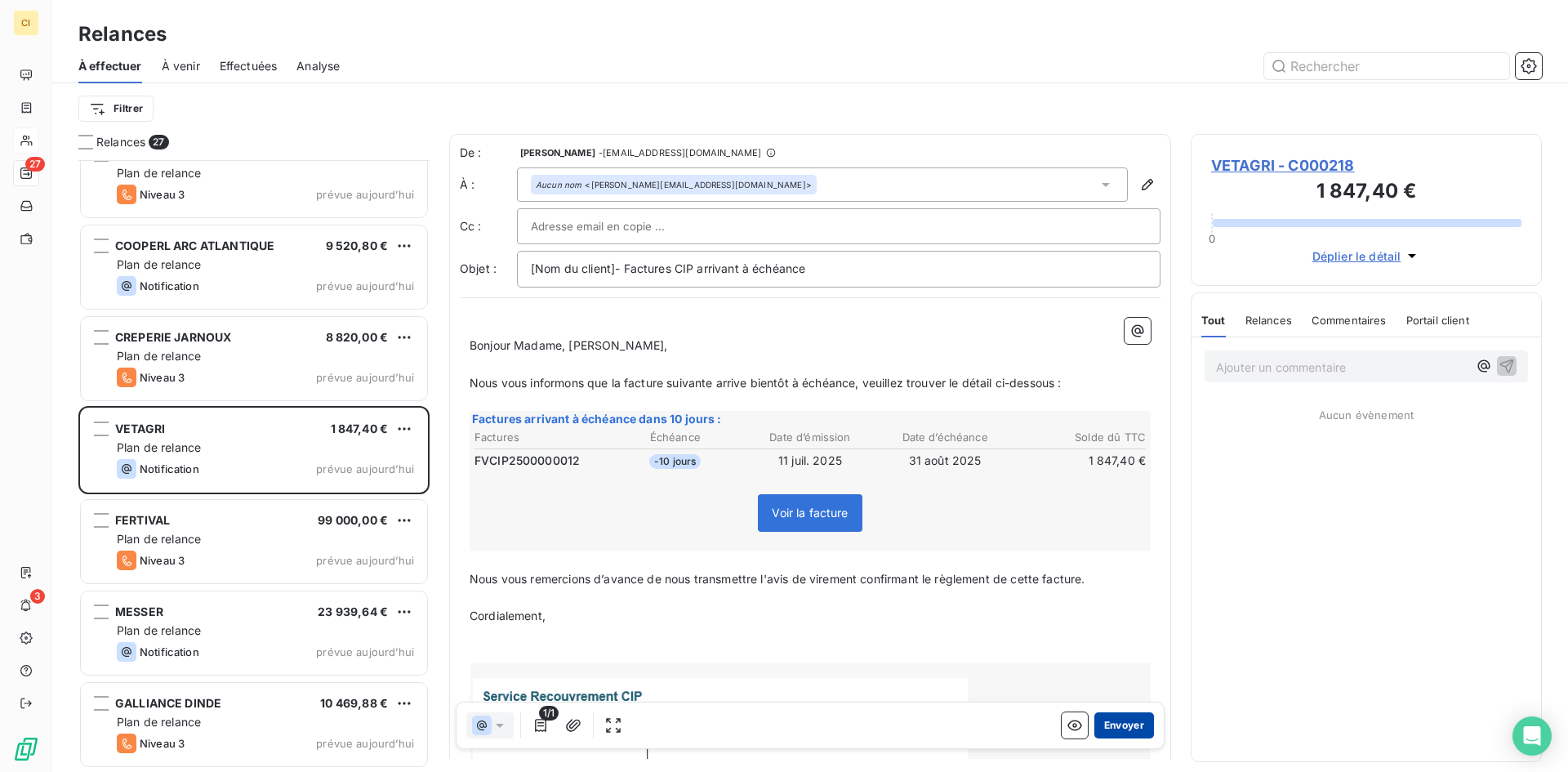
click at [1127, 724] on button "Envoyer" at bounding box center [1123, 725] width 59 height 26
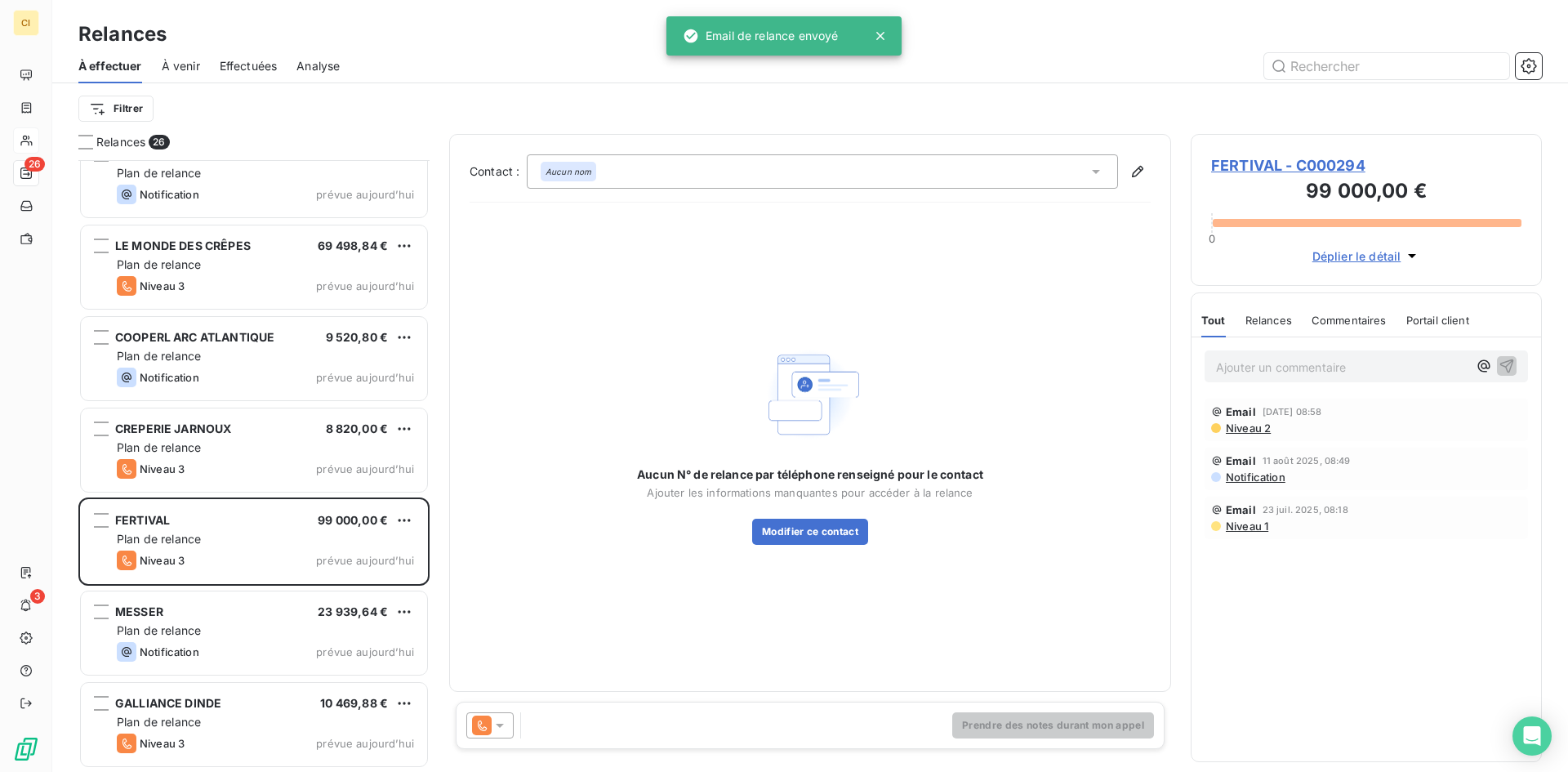
scroll to position [1768, 0]
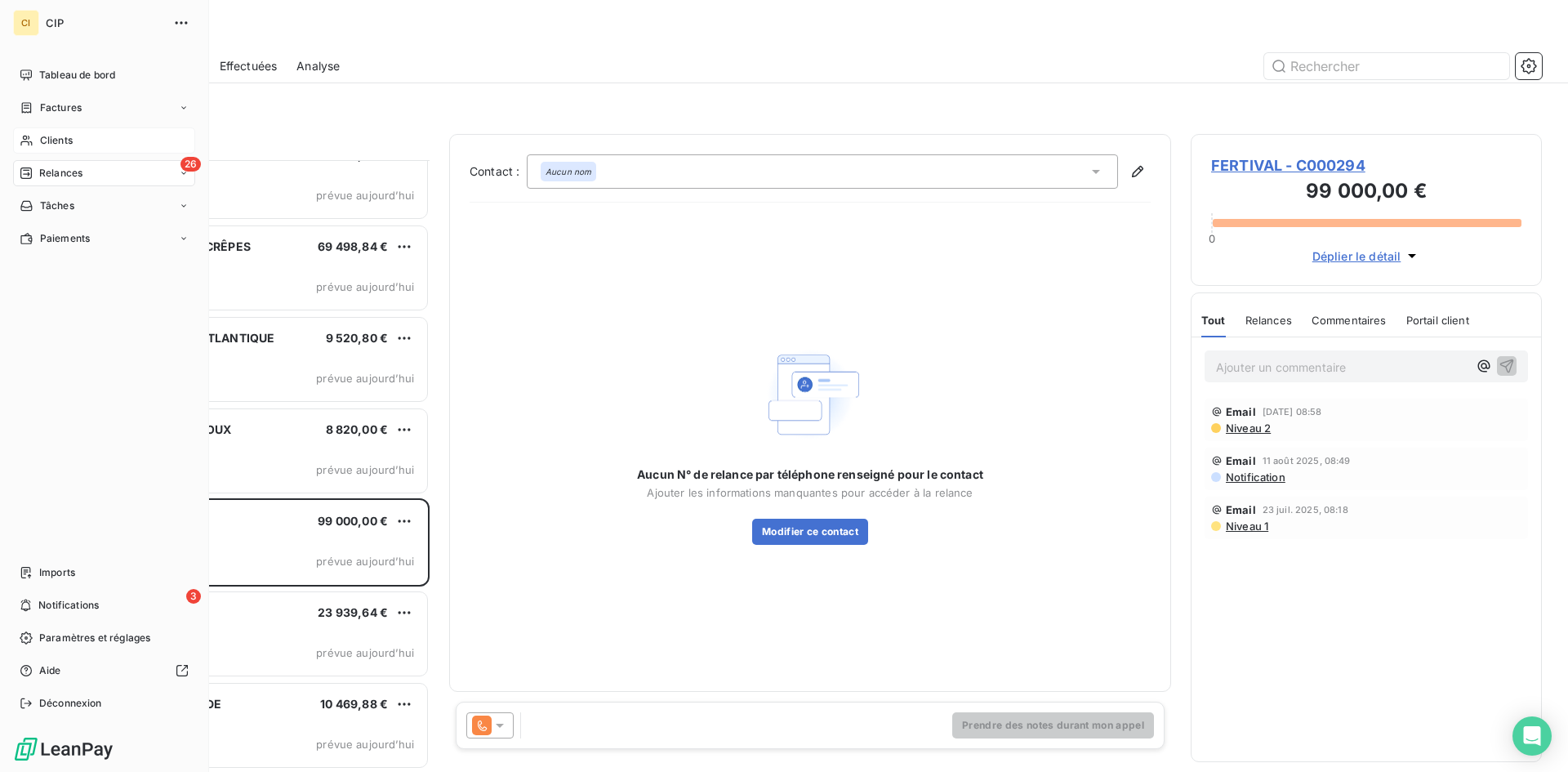
click at [54, 133] on span "Clients" at bounding box center [57, 141] width 33 height 15
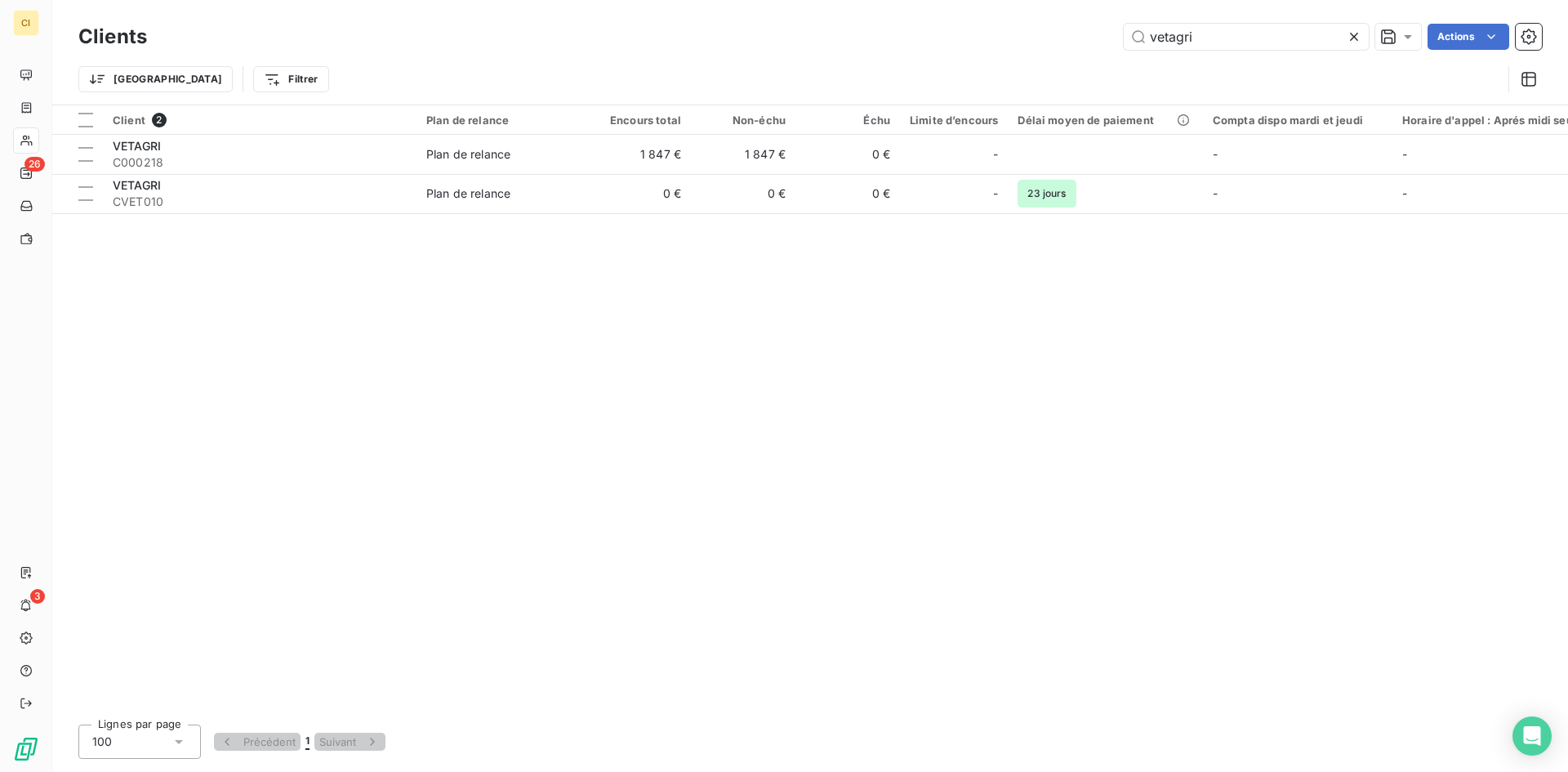
drag, startPoint x: 1221, startPoint y: 42, endPoint x: 1039, endPoint y: 47, distance: 182.1
click at [1039, 47] on div "vetagri Actions" at bounding box center [854, 37] width 1375 height 26
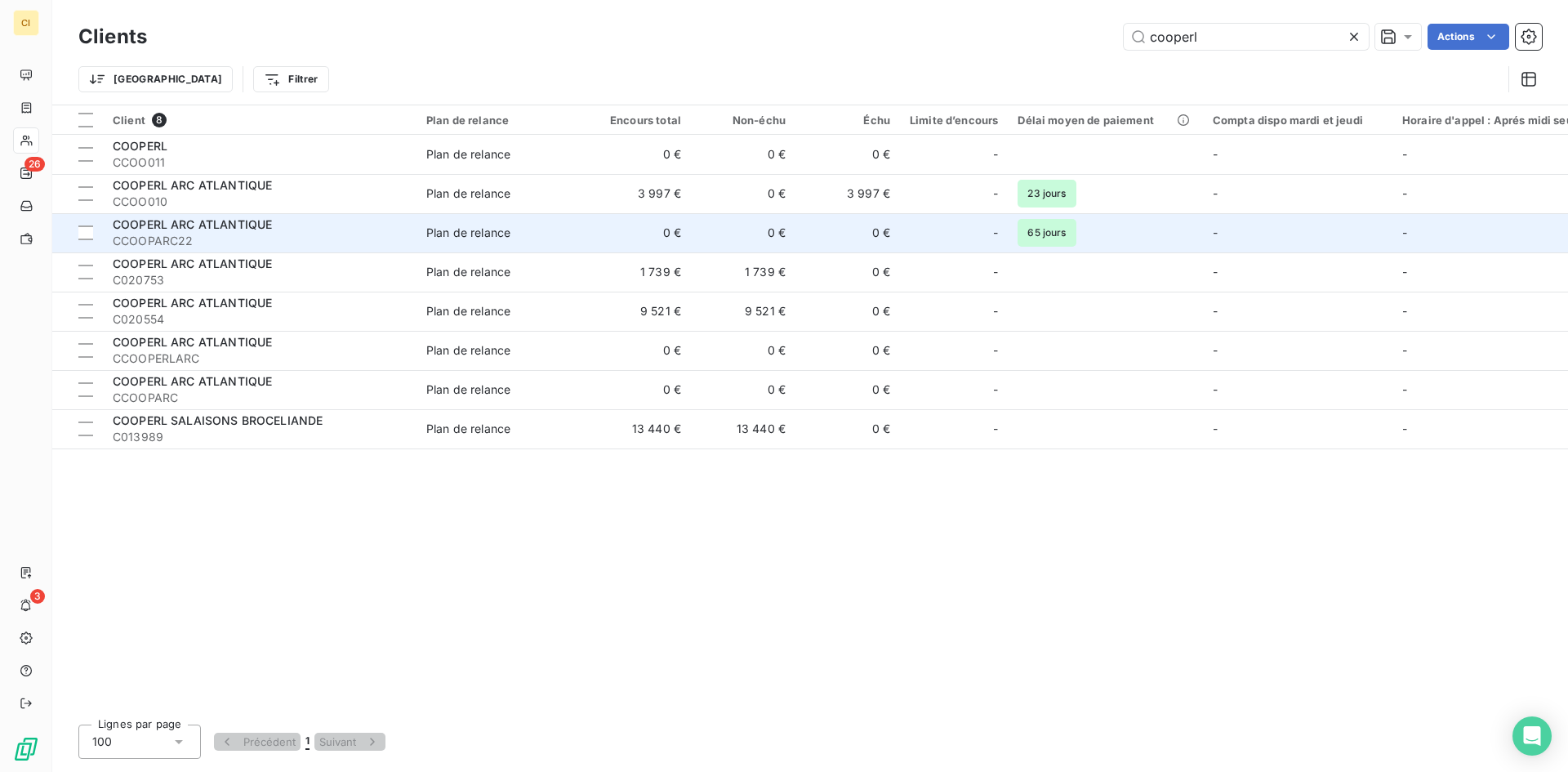
type input "cooperl"
click at [225, 236] on span "CCOOPARC22" at bounding box center [259, 241] width 294 height 16
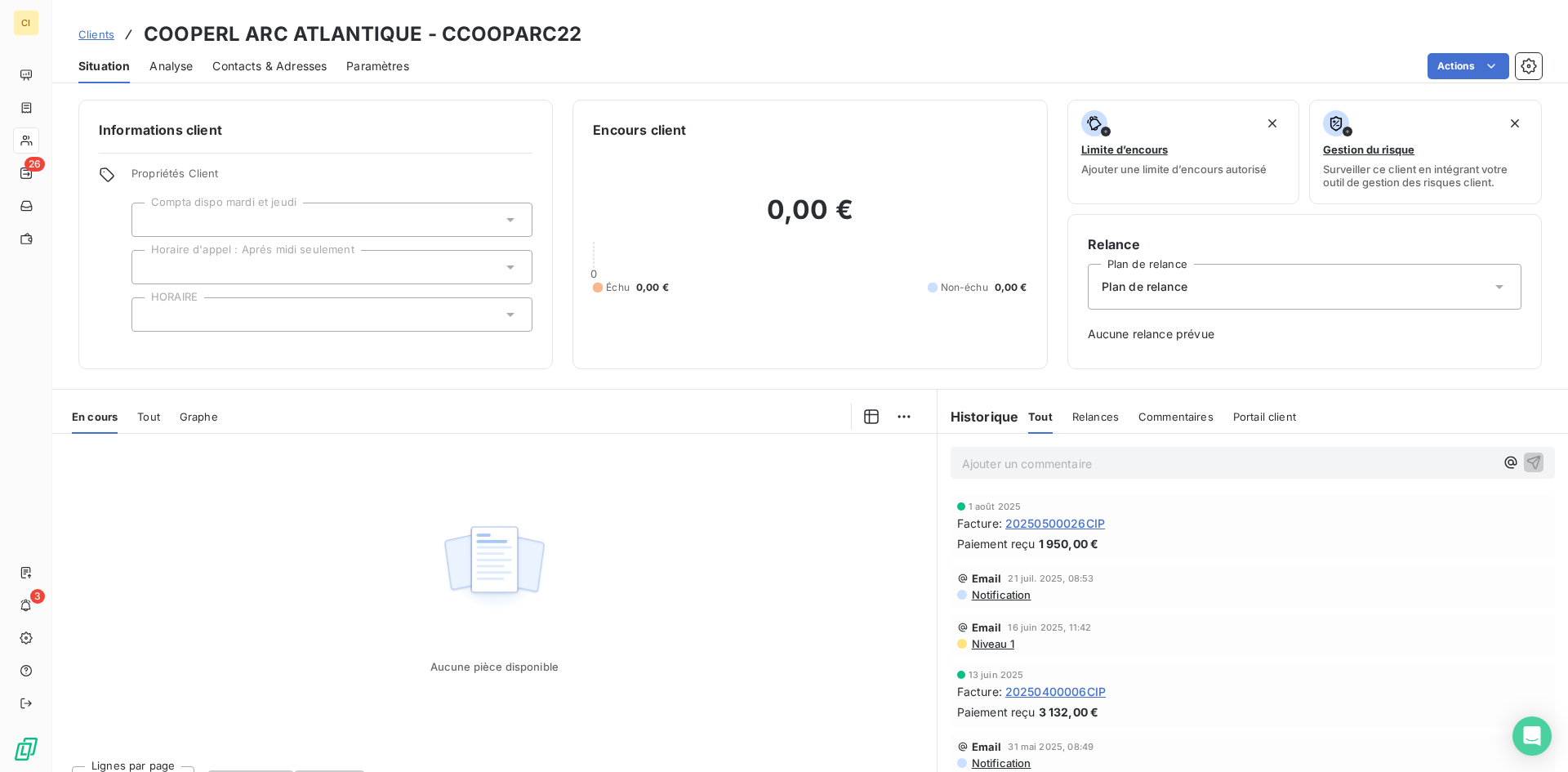
click at [307, 63] on span "Contacts & Adresses" at bounding box center [269, 67] width 114 height 16
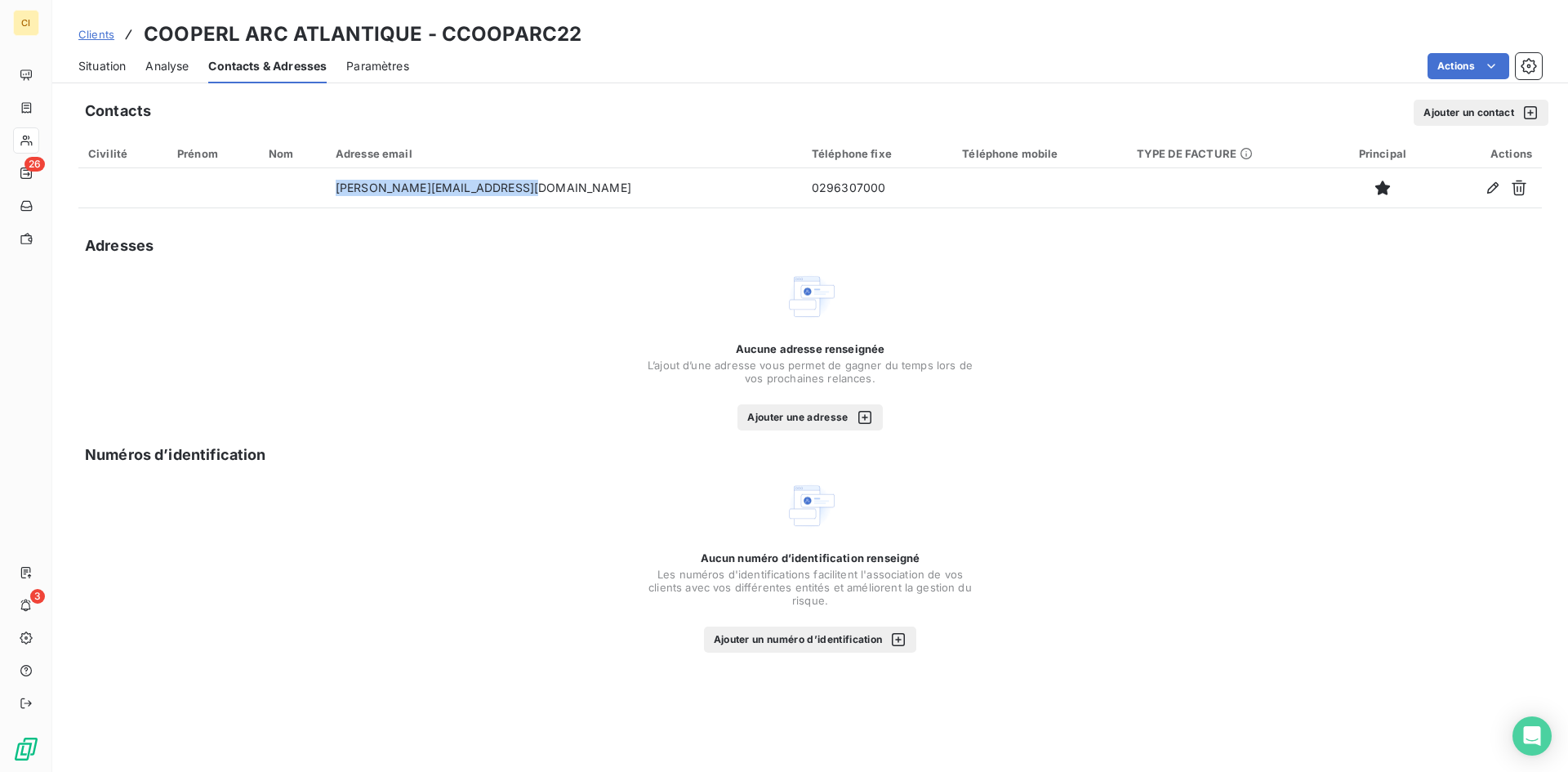
drag, startPoint x: 544, startPoint y: 191, endPoint x: 365, endPoint y: 214, distance: 180.5
click at [365, 214] on div "Contacts Ajouter un contact Civilité Prénom Nom Adresse email Téléphone fixe Té…" at bounding box center [810, 430] width 1516 height 682
copy table "Civilité Prénom Nom Adresse email Téléphone fixe Téléphone mobile TYPE DE FACTU…"
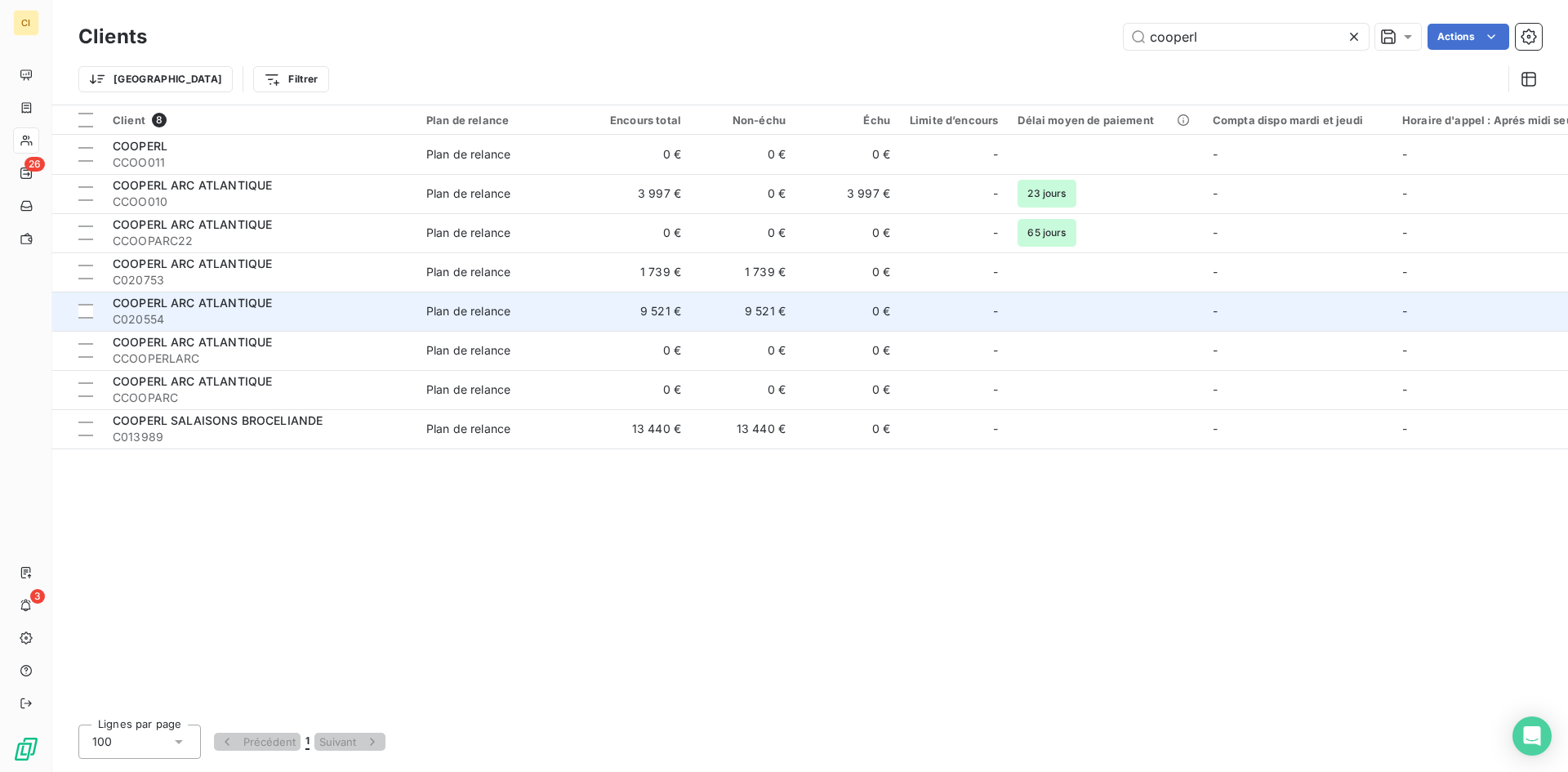
click at [227, 308] on span "COOPERL ARC ATLANTIQUE" at bounding box center [192, 302] width 159 height 14
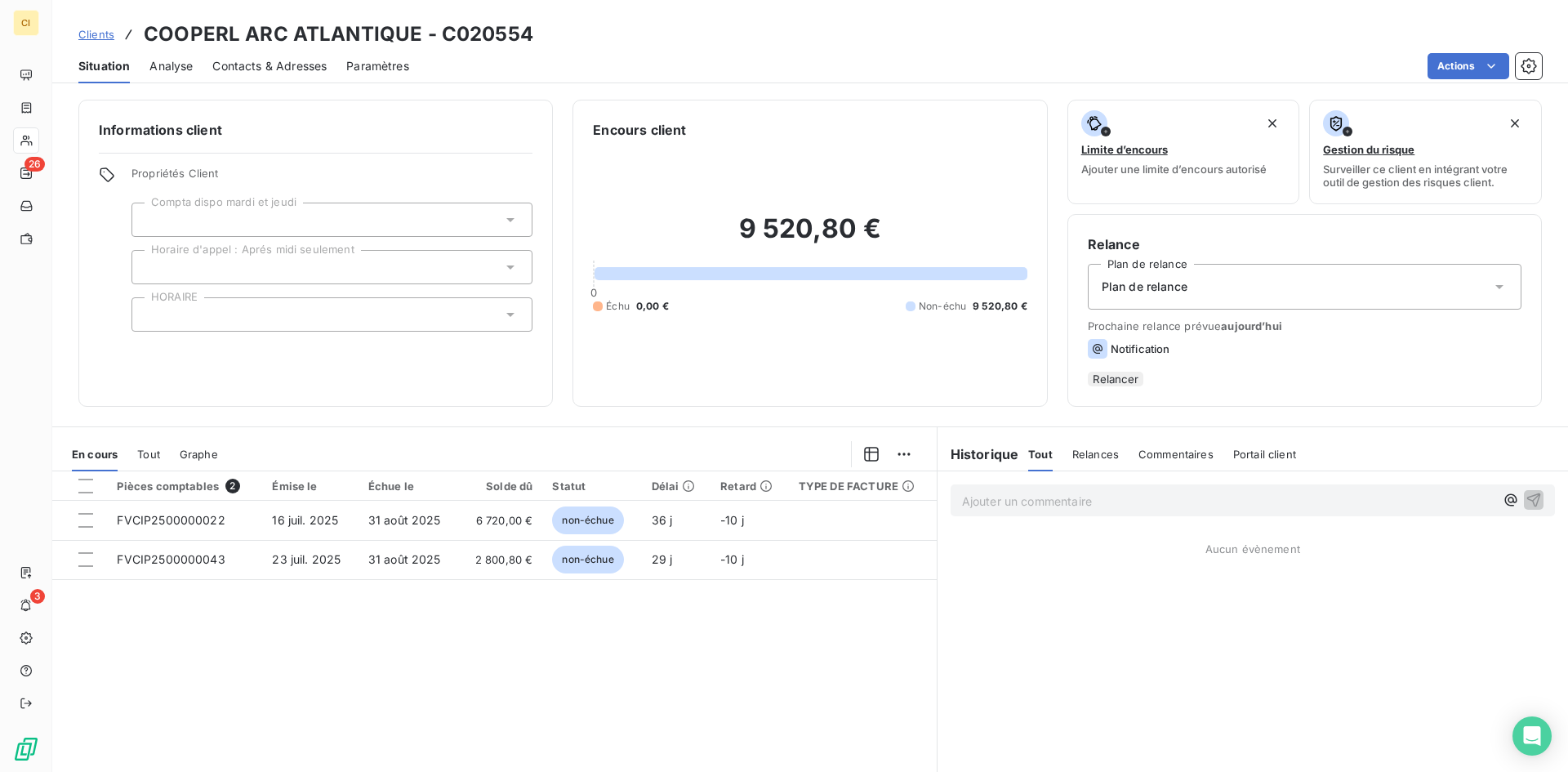
click at [290, 54] on div "Contacts & Adresses" at bounding box center [269, 67] width 114 height 35
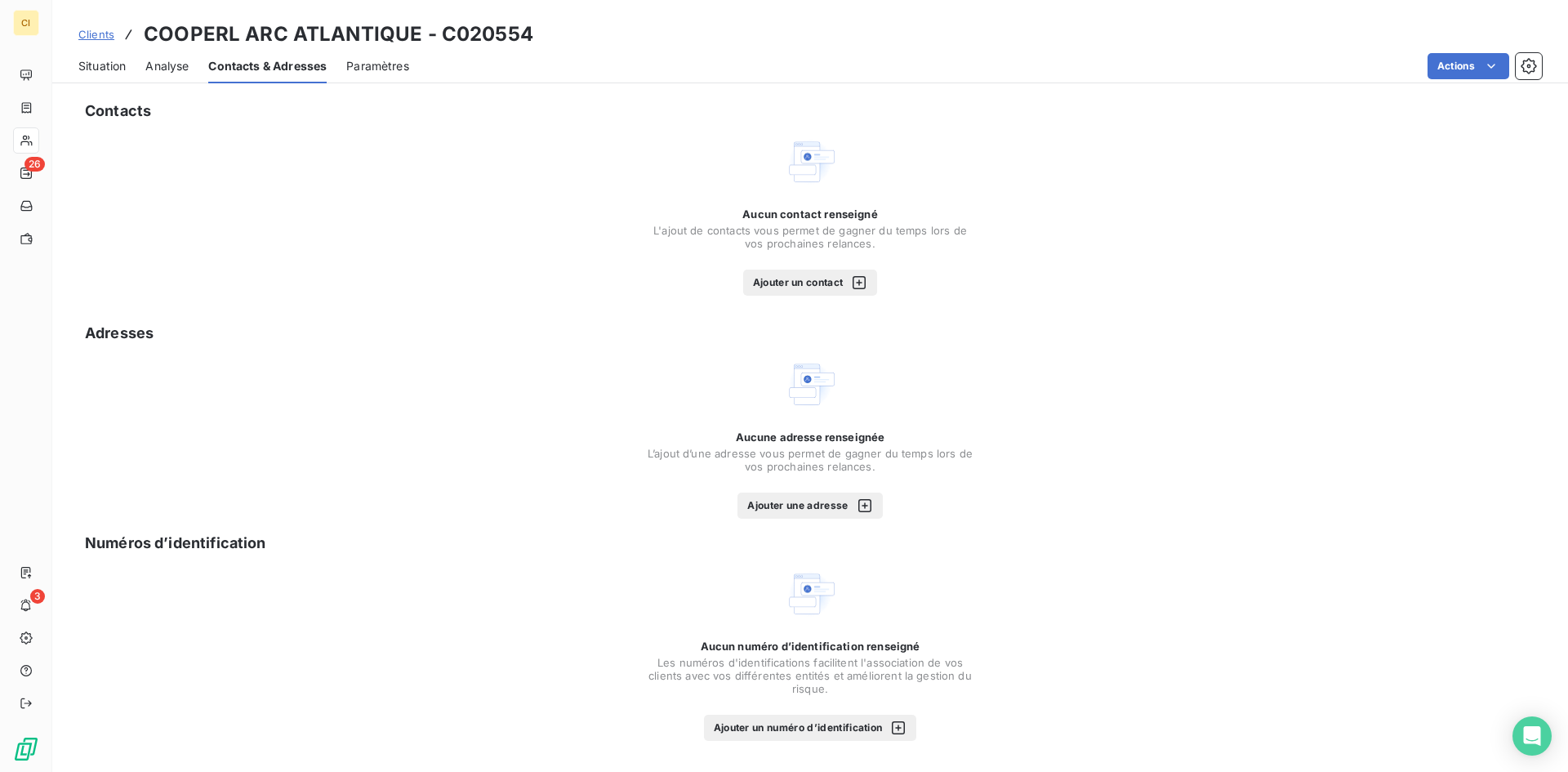
click at [832, 288] on button "Ajouter un contact" at bounding box center [811, 282] width 135 height 26
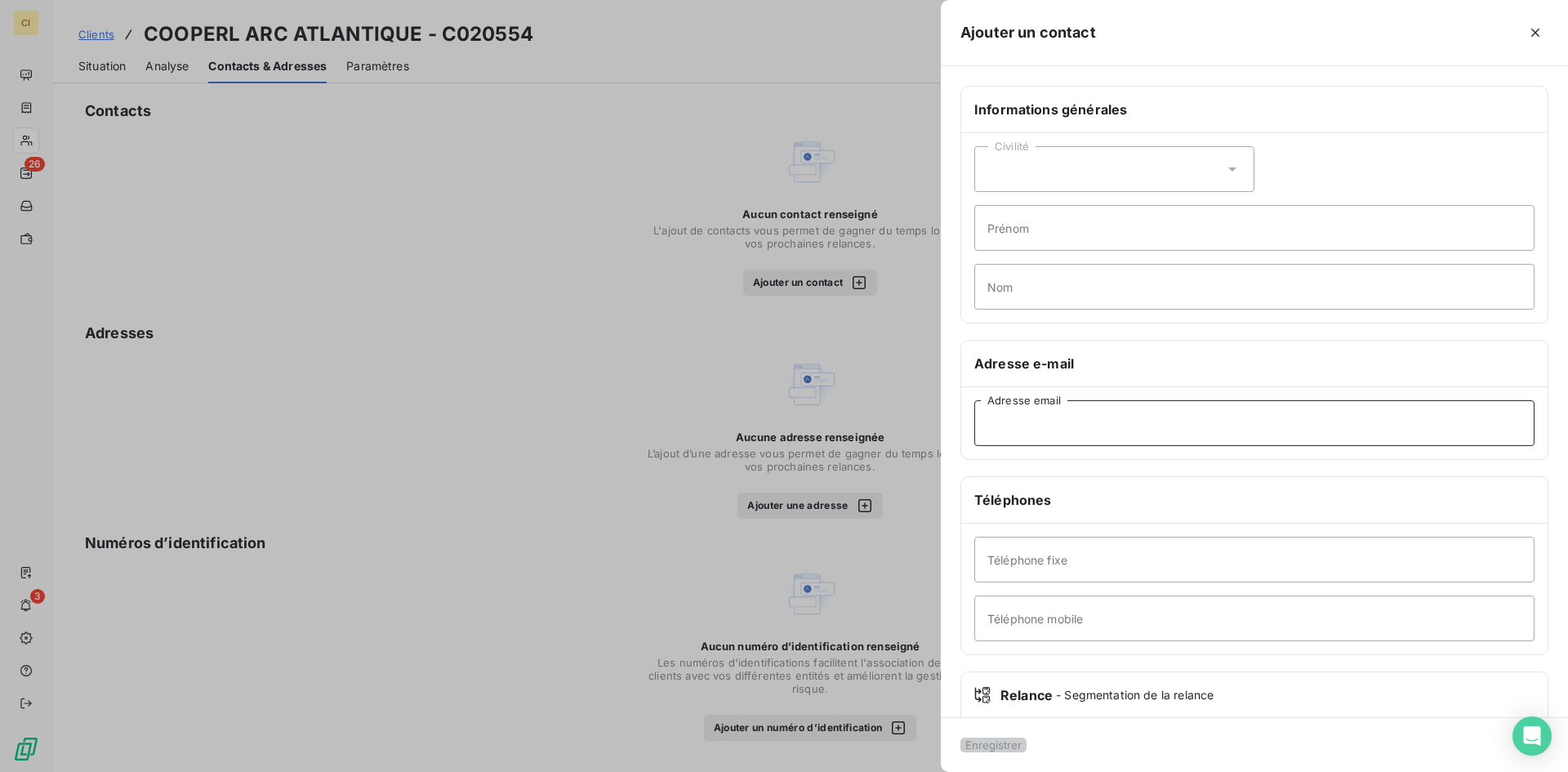
click at [1015, 428] on input "Adresse email" at bounding box center [1255, 423] width 561 height 46
paste input "[PERSON_NAME][EMAIL_ADDRESS][DOMAIN_NAME]"
type input "[PERSON_NAME][EMAIL_ADDRESS][DOMAIN_NAME]"
click at [998, 738] on button "Enregistrer" at bounding box center [994, 746] width 66 height 15
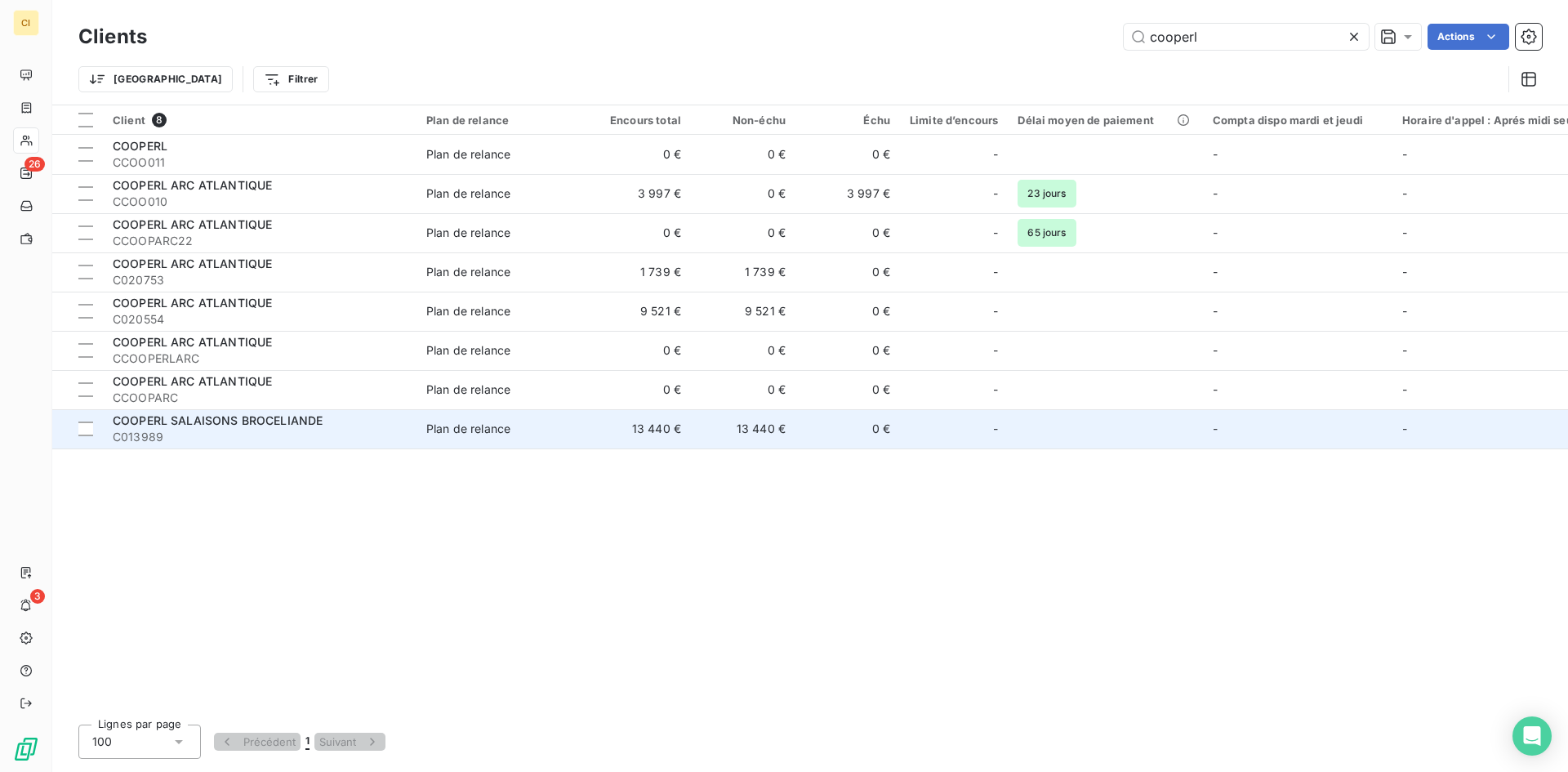
click at [157, 433] on span "C013989" at bounding box center [259, 438] width 294 height 16
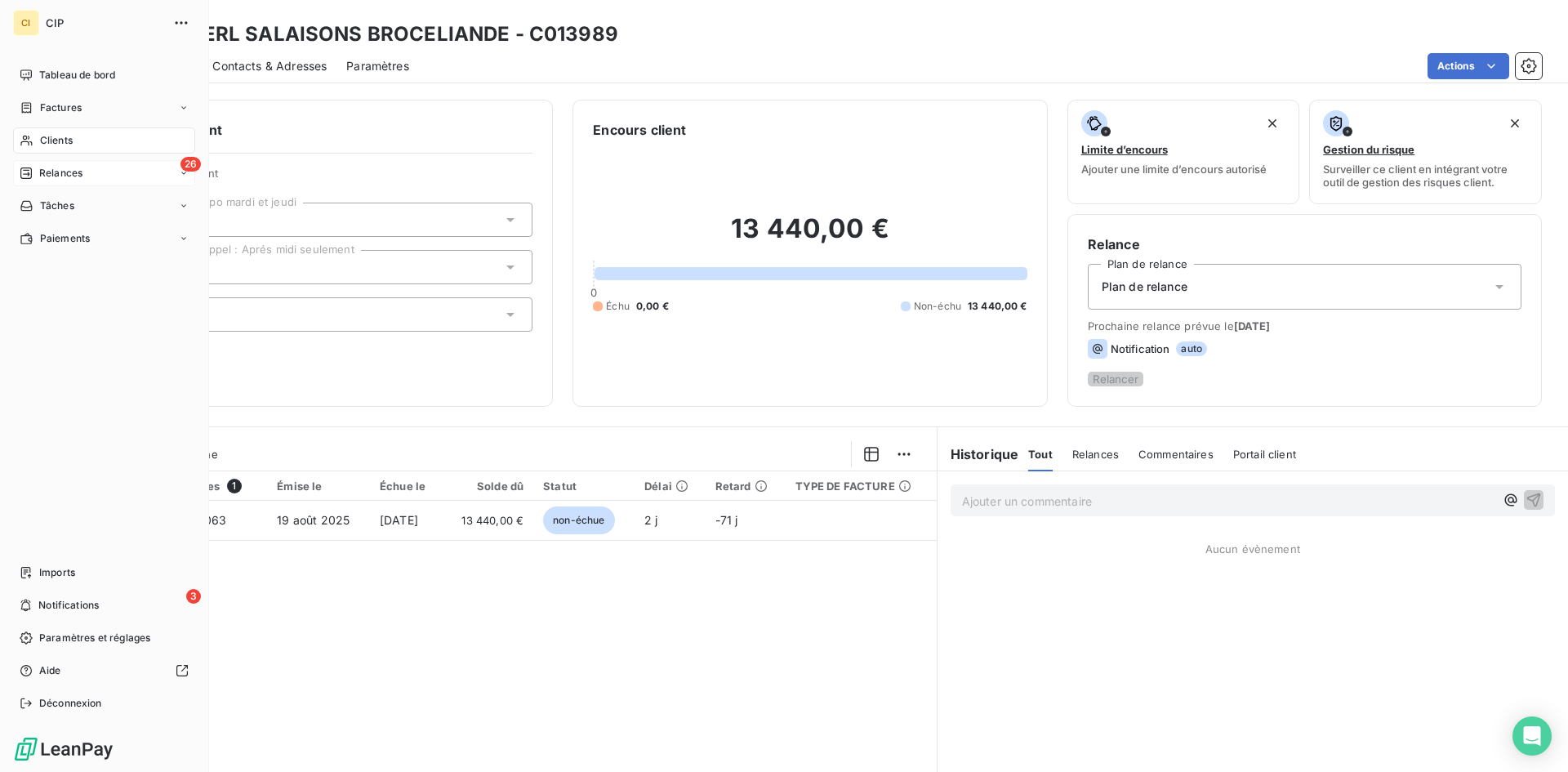
click at [52, 166] on span "Relances" at bounding box center [60, 174] width 43 height 15
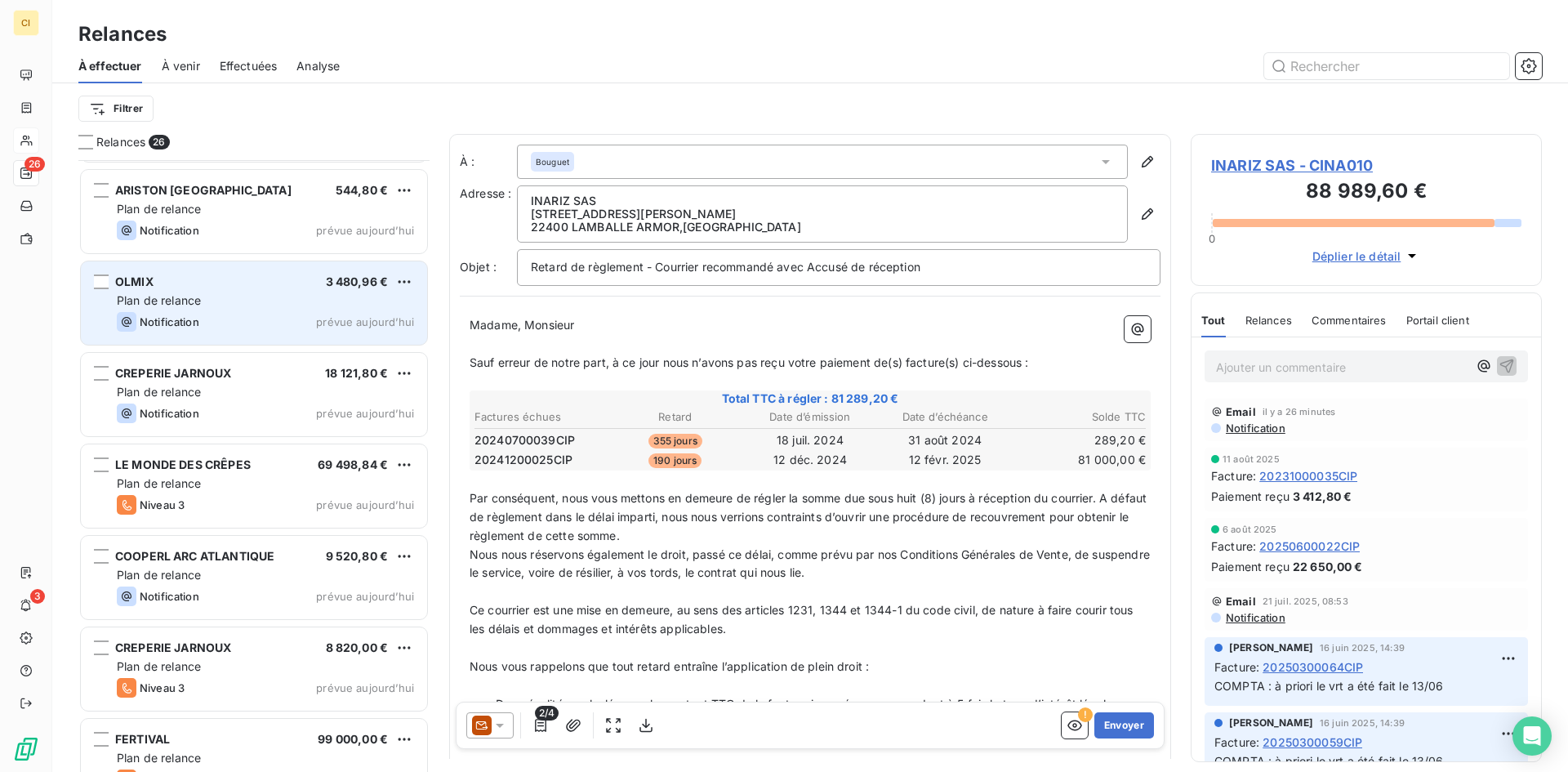
scroll to position [1553, 0]
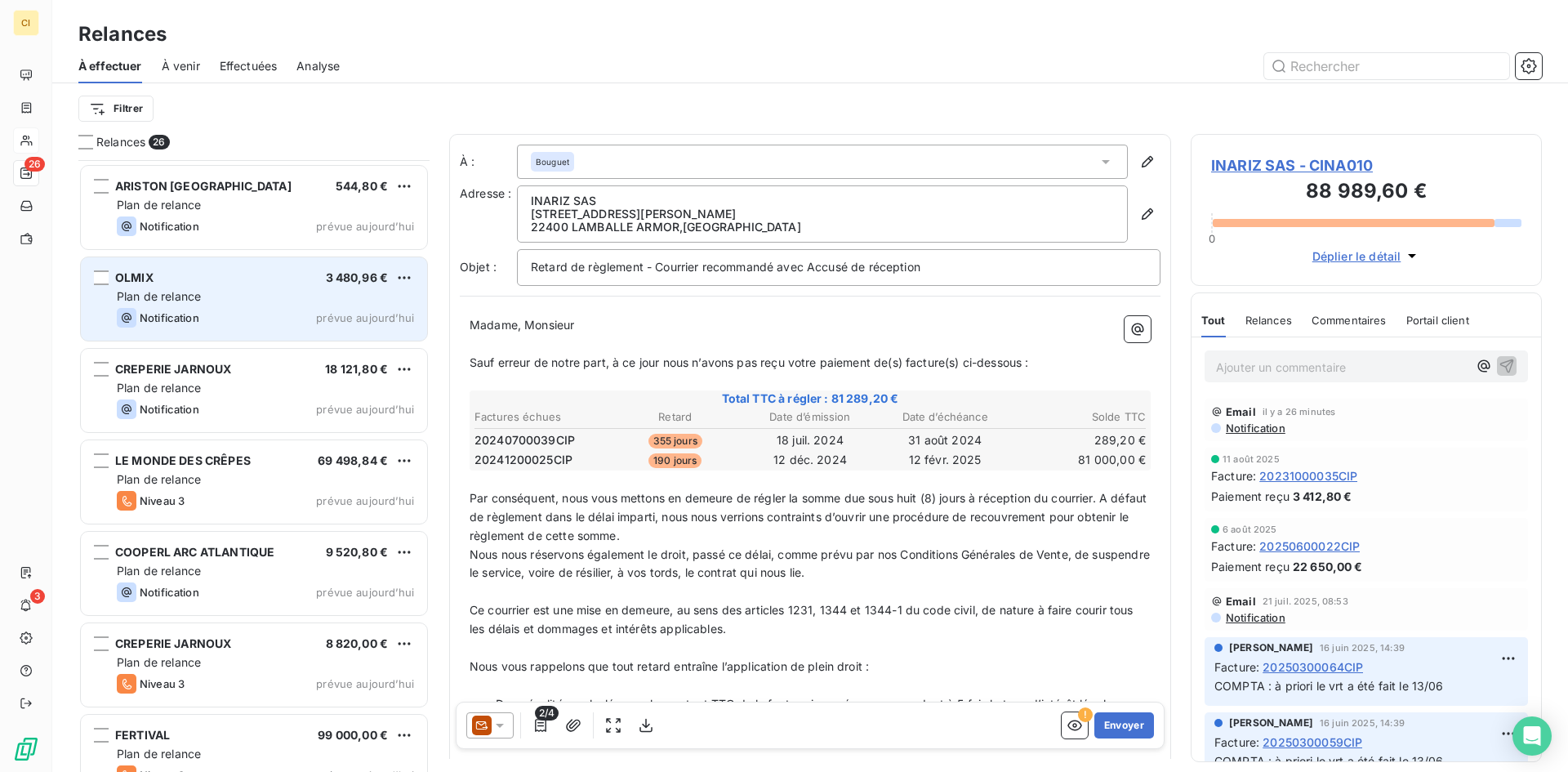
click at [262, 553] on span "COOPERL ARC ATLANTIQUE" at bounding box center [195, 552] width 159 height 14
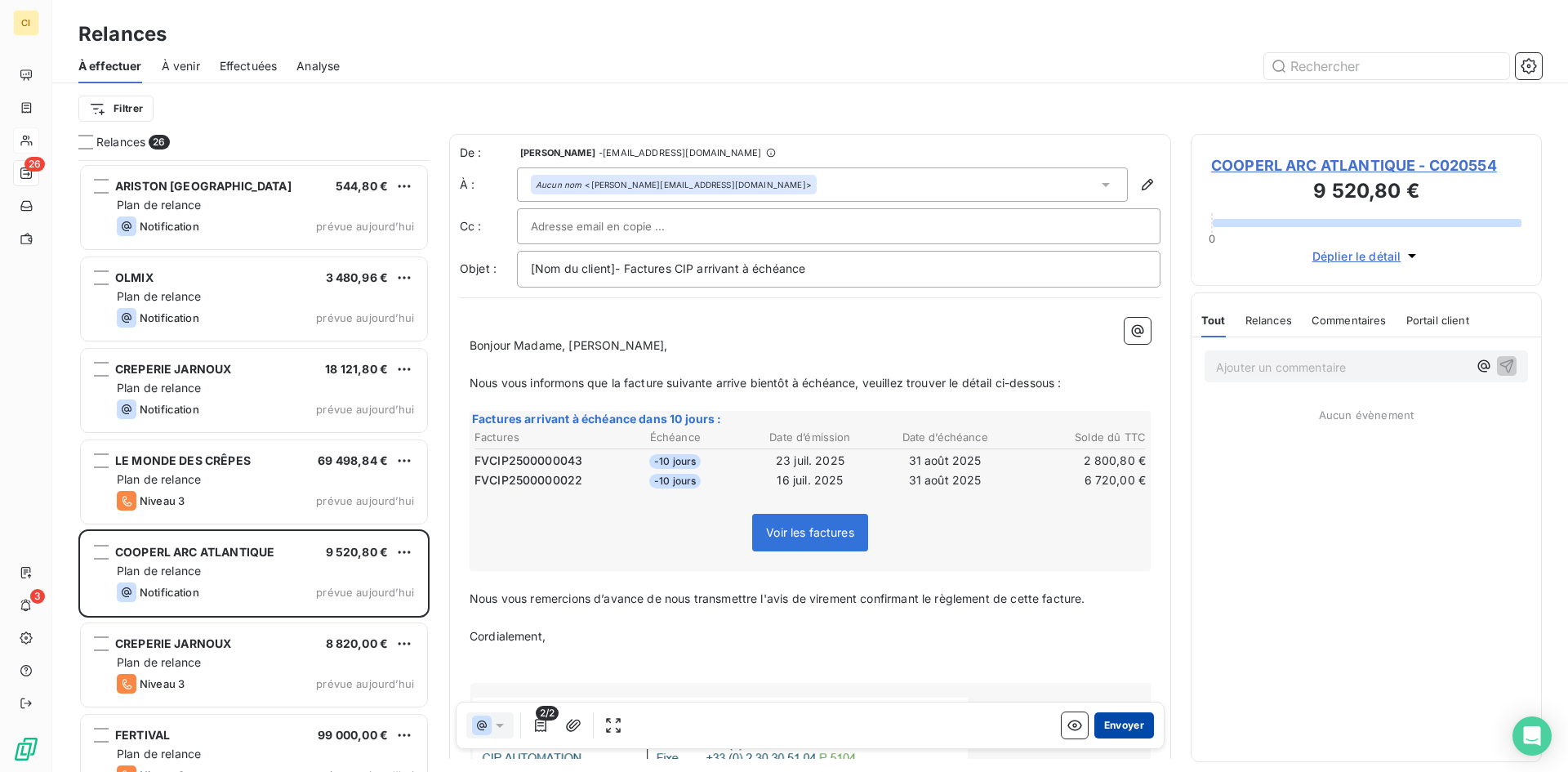
click at [1105, 724] on button "Envoyer" at bounding box center [1123, 725] width 59 height 26
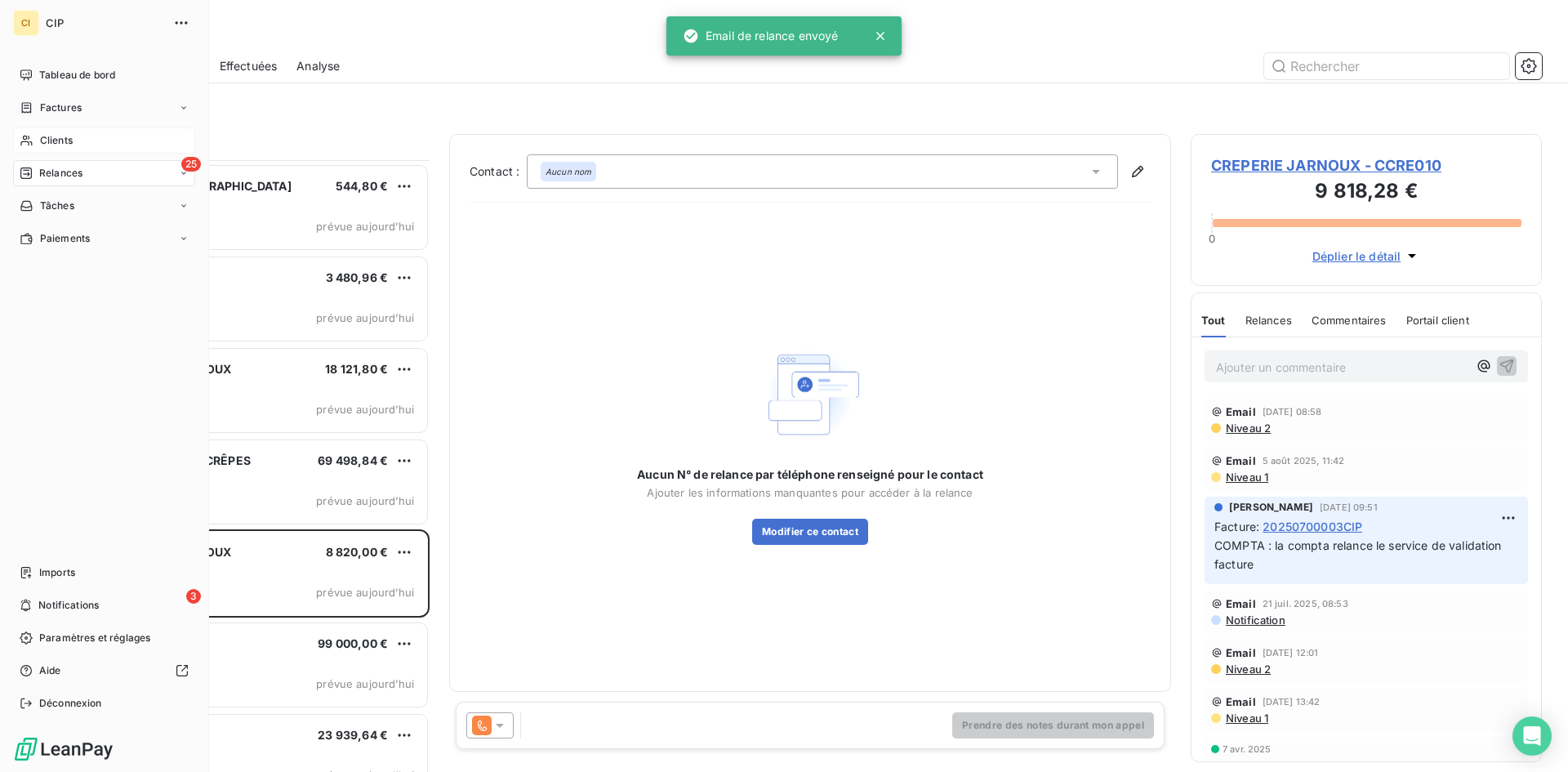
click at [62, 142] on span "Clients" at bounding box center [57, 141] width 33 height 15
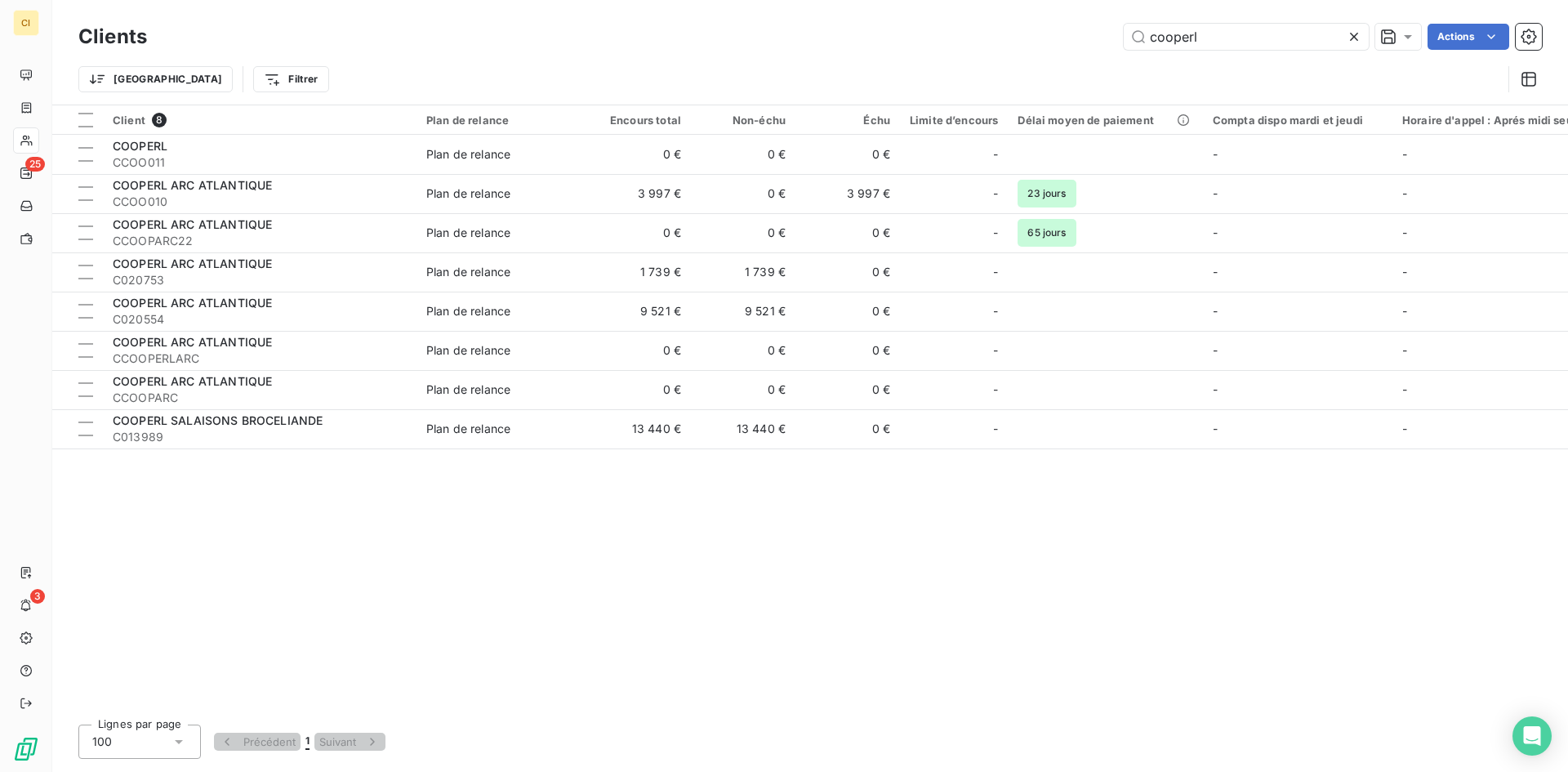
drag, startPoint x: 1212, startPoint y: 40, endPoint x: 1085, endPoint y: 52, distance: 127.6
click at [1085, 52] on div "Clients cooperl Actions" at bounding box center [810, 37] width 1464 height 35
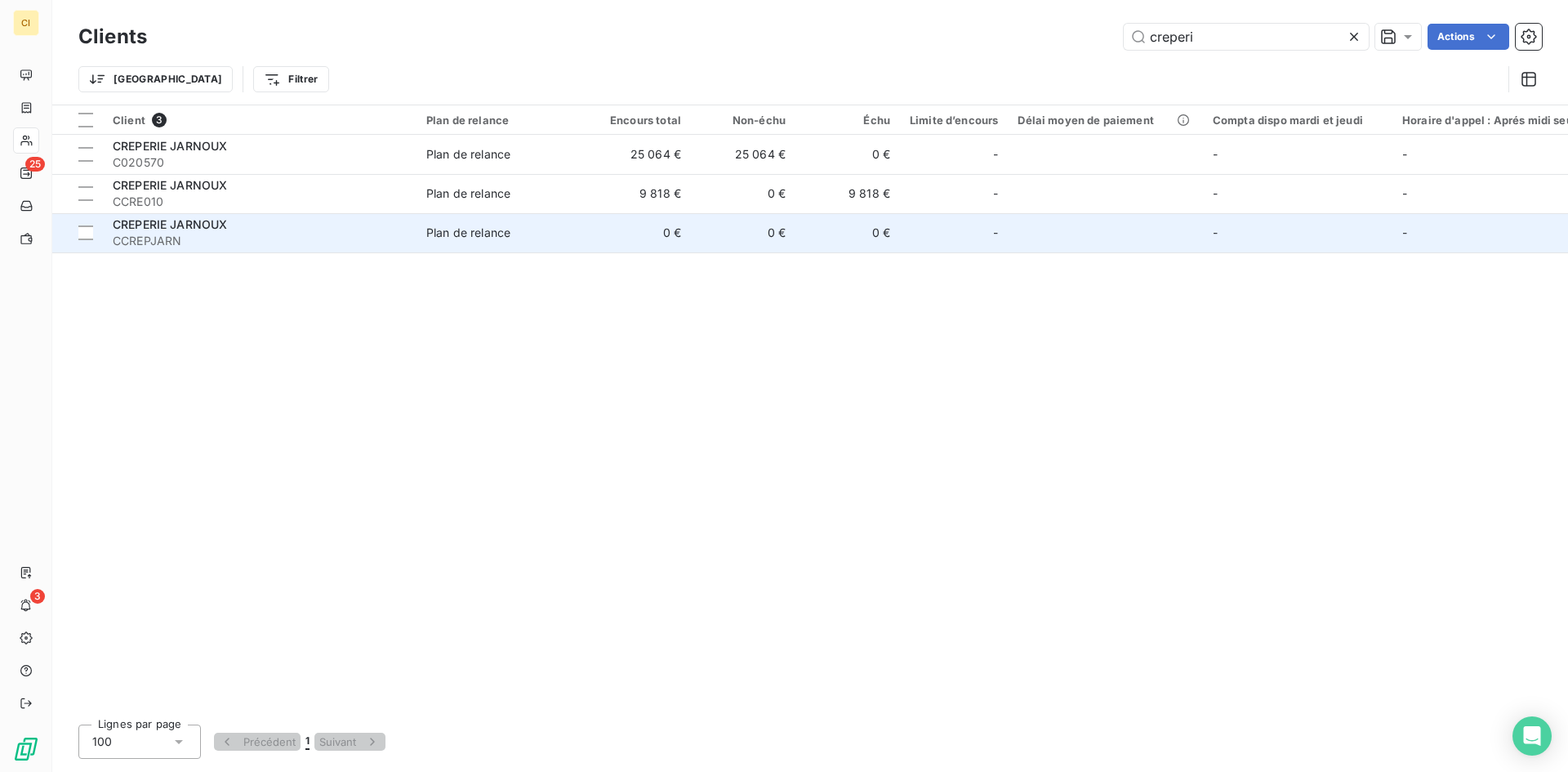
type input "creperi"
click at [157, 239] on span "CCREPJARN" at bounding box center [259, 241] width 294 height 16
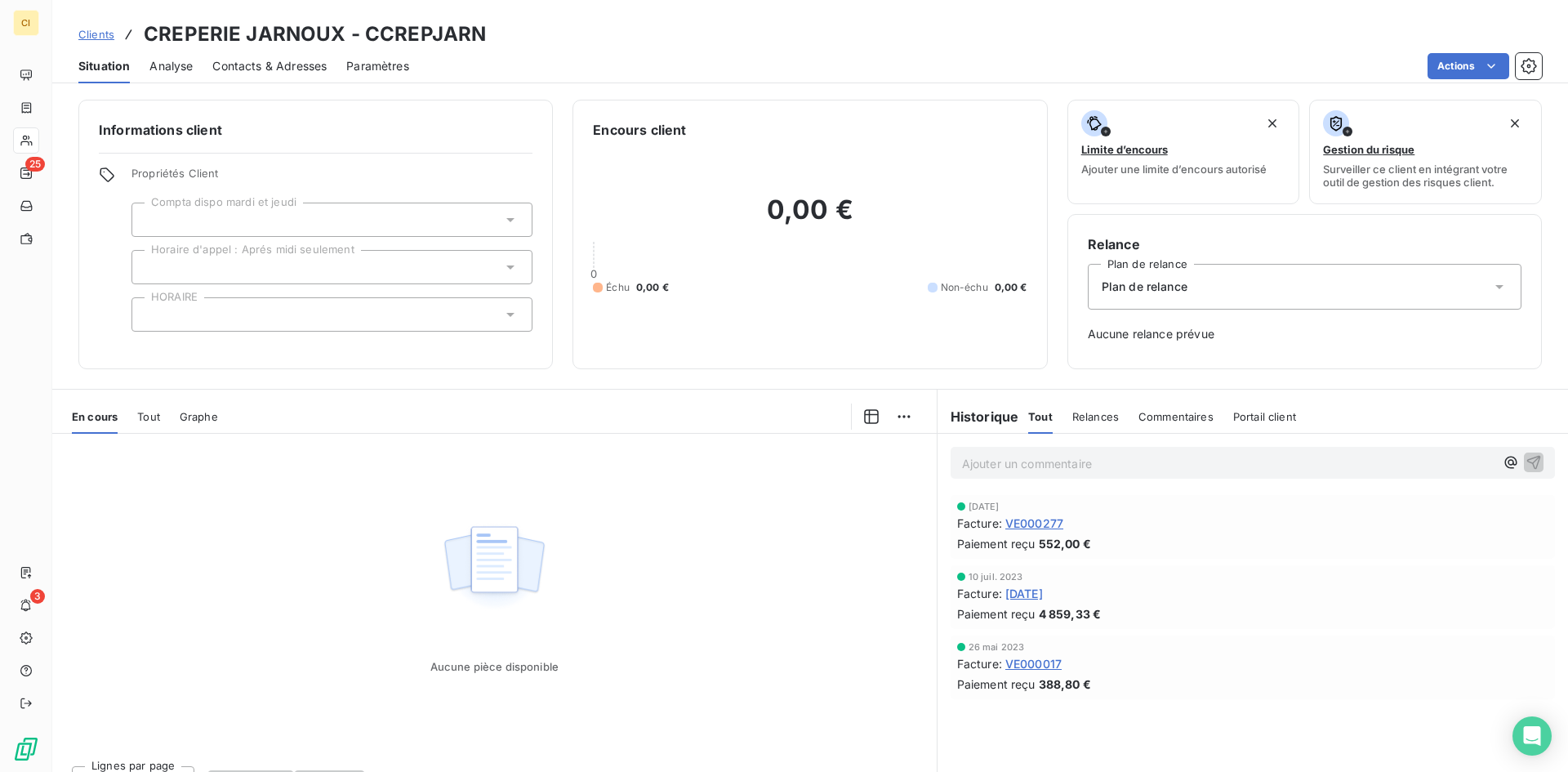
click at [302, 66] on span "Contacts & Adresses" at bounding box center [269, 67] width 114 height 16
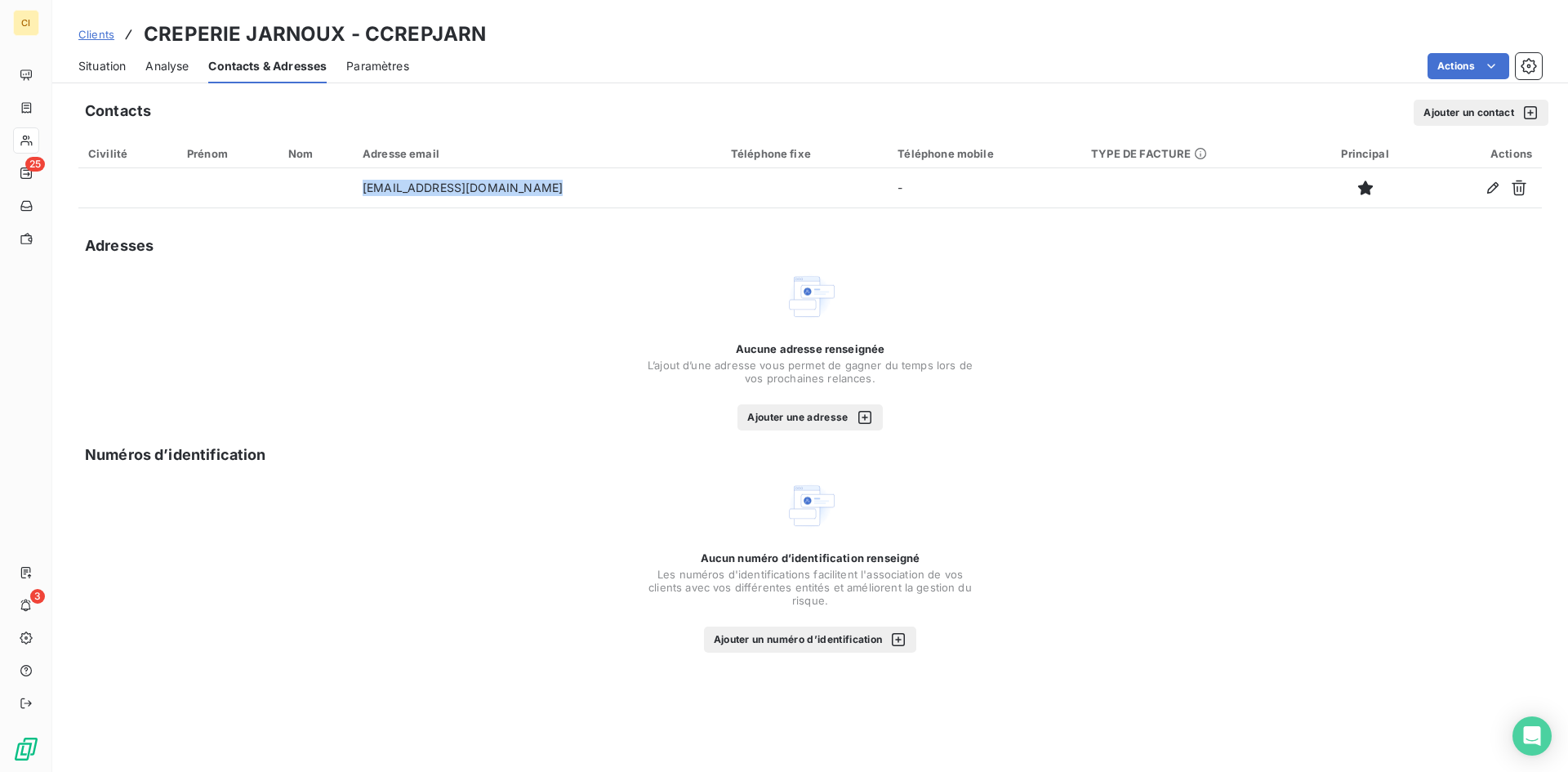
drag, startPoint x: 542, startPoint y: 195, endPoint x: 344, endPoint y: 209, distance: 198.5
click at [347, 209] on div "Contacts Ajouter un contact Civilité Prénom Nom Adresse email Téléphone fixe Té…" at bounding box center [810, 430] width 1516 height 682
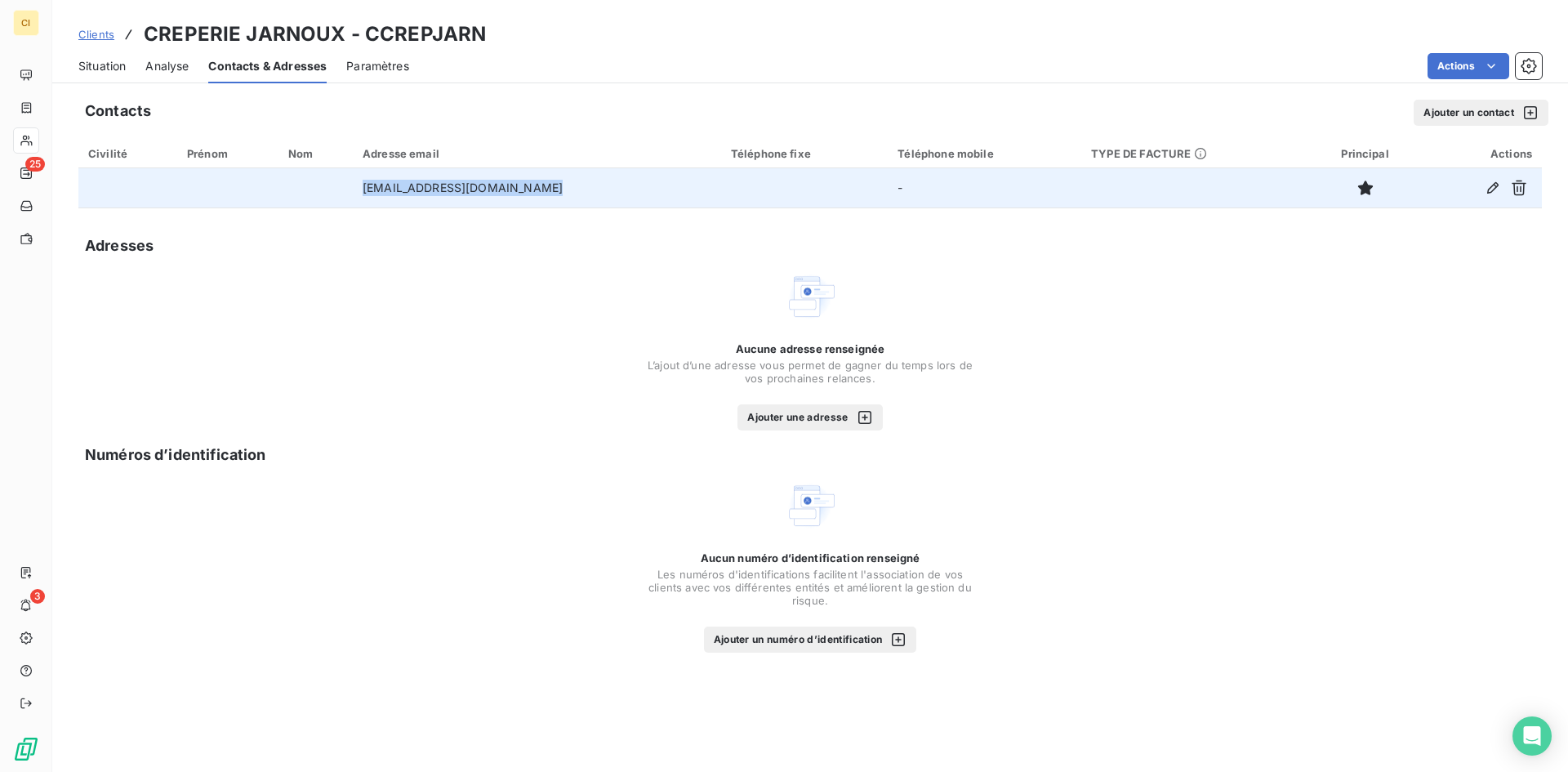
copy table "Civilité Prénom Nom Adresse email Téléphone fixe Téléphone mobile TYPE DE FACTU…"
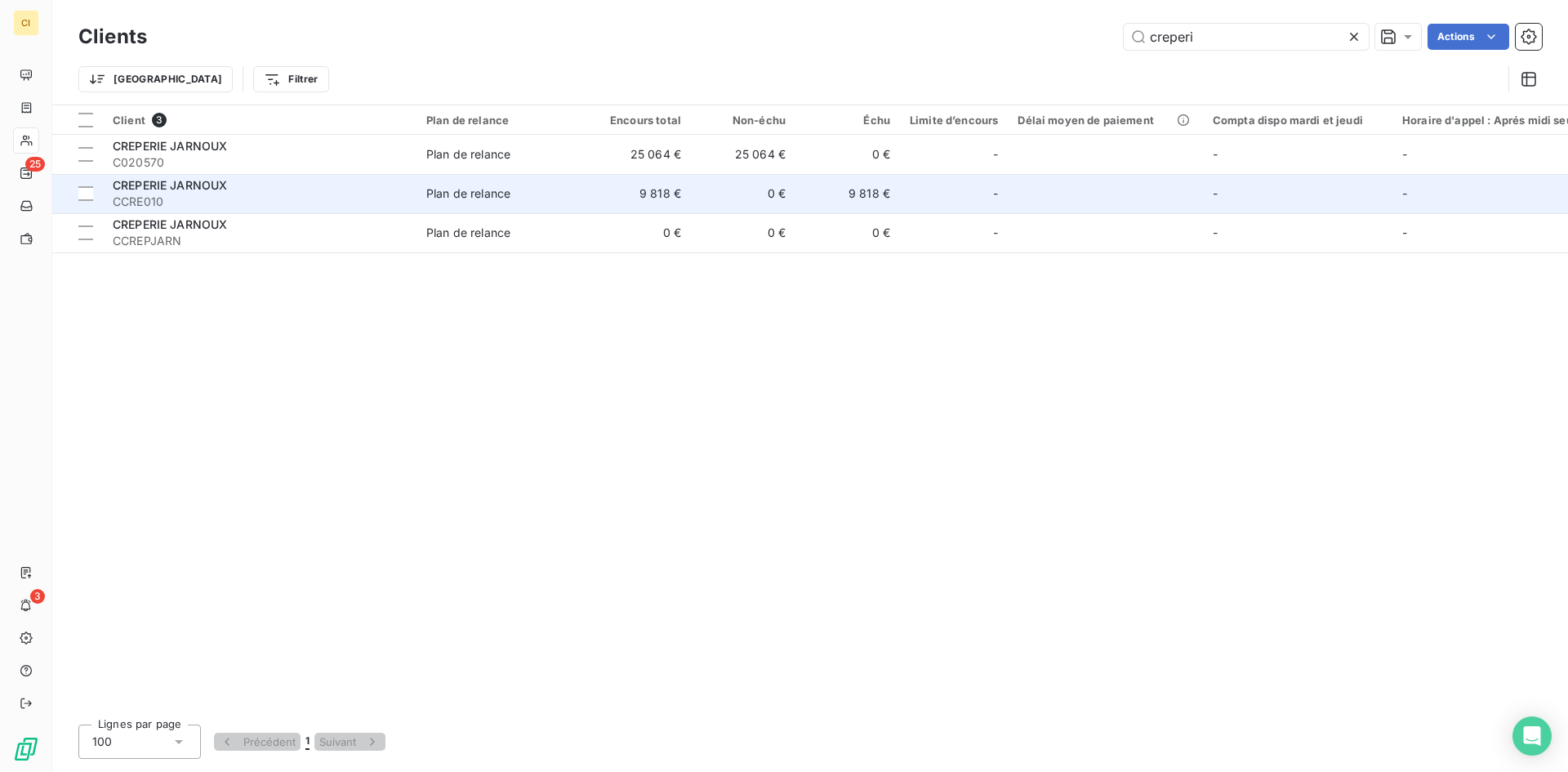
click at [199, 186] on span "CREPERIE JARNOUX" at bounding box center [169, 185] width 114 height 14
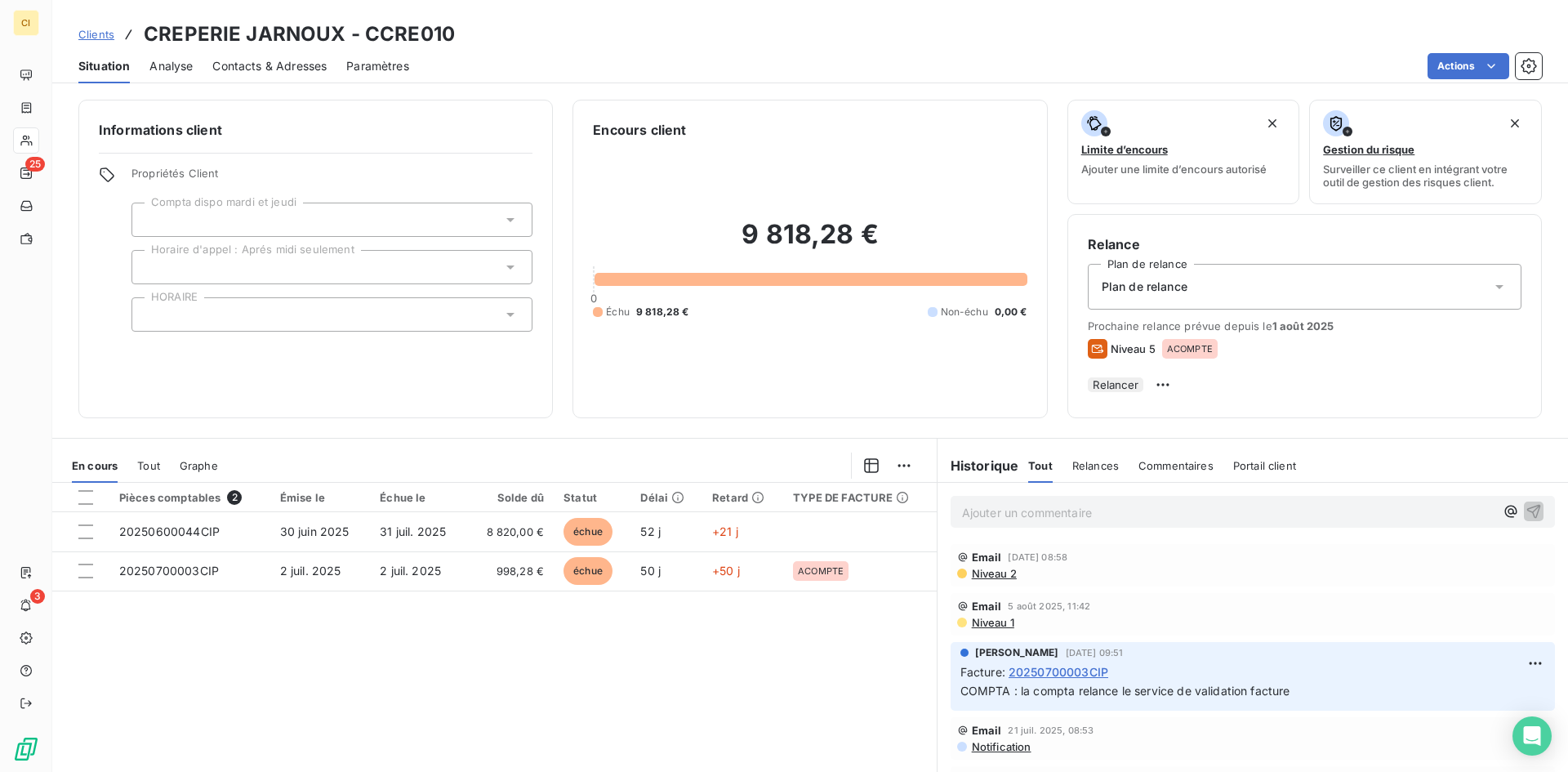
click at [300, 68] on span "Contacts & Adresses" at bounding box center [269, 67] width 114 height 16
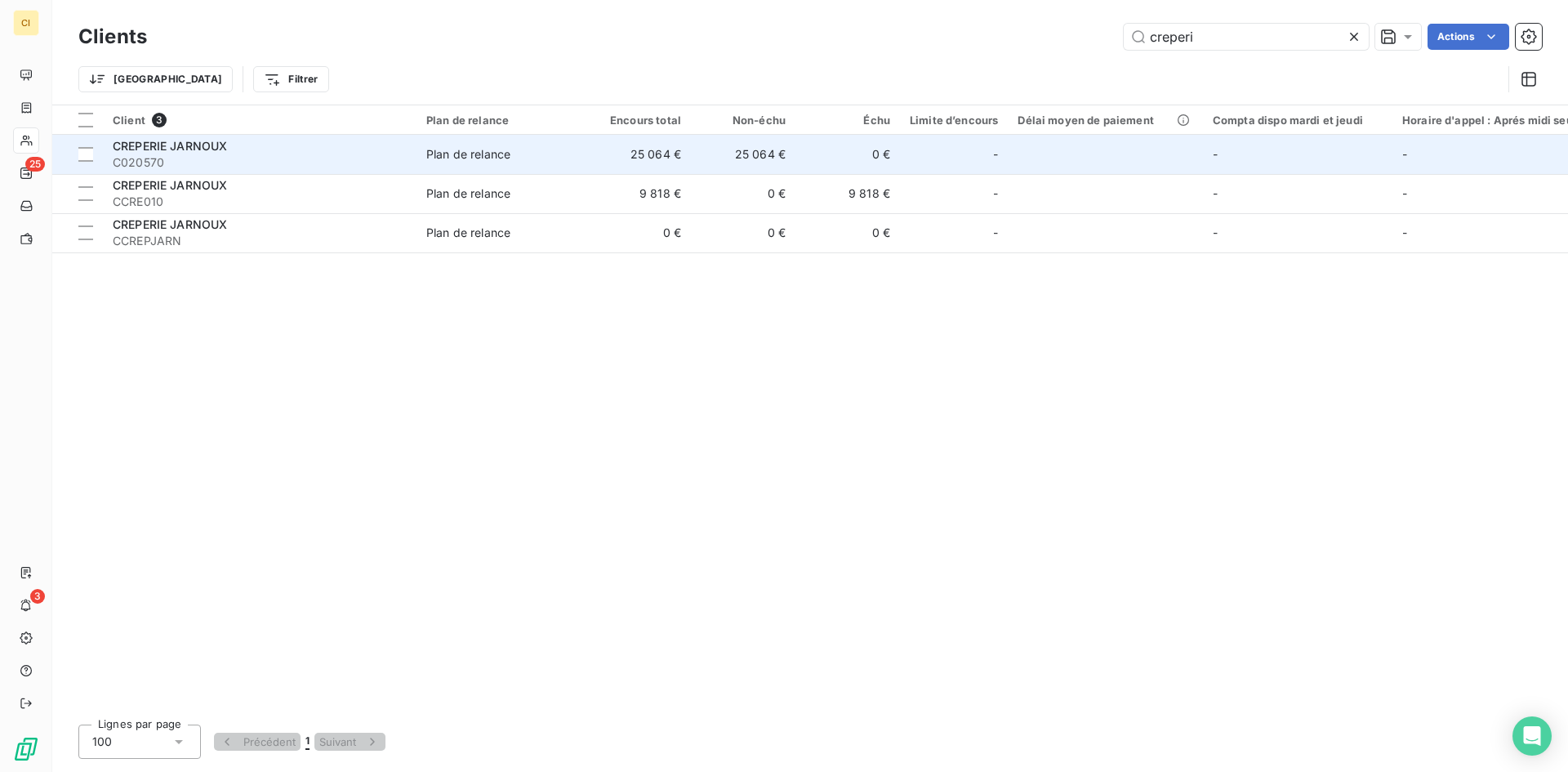
click at [481, 153] on div "Plan de relance" at bounding box center [468, 154] width 84 height 16
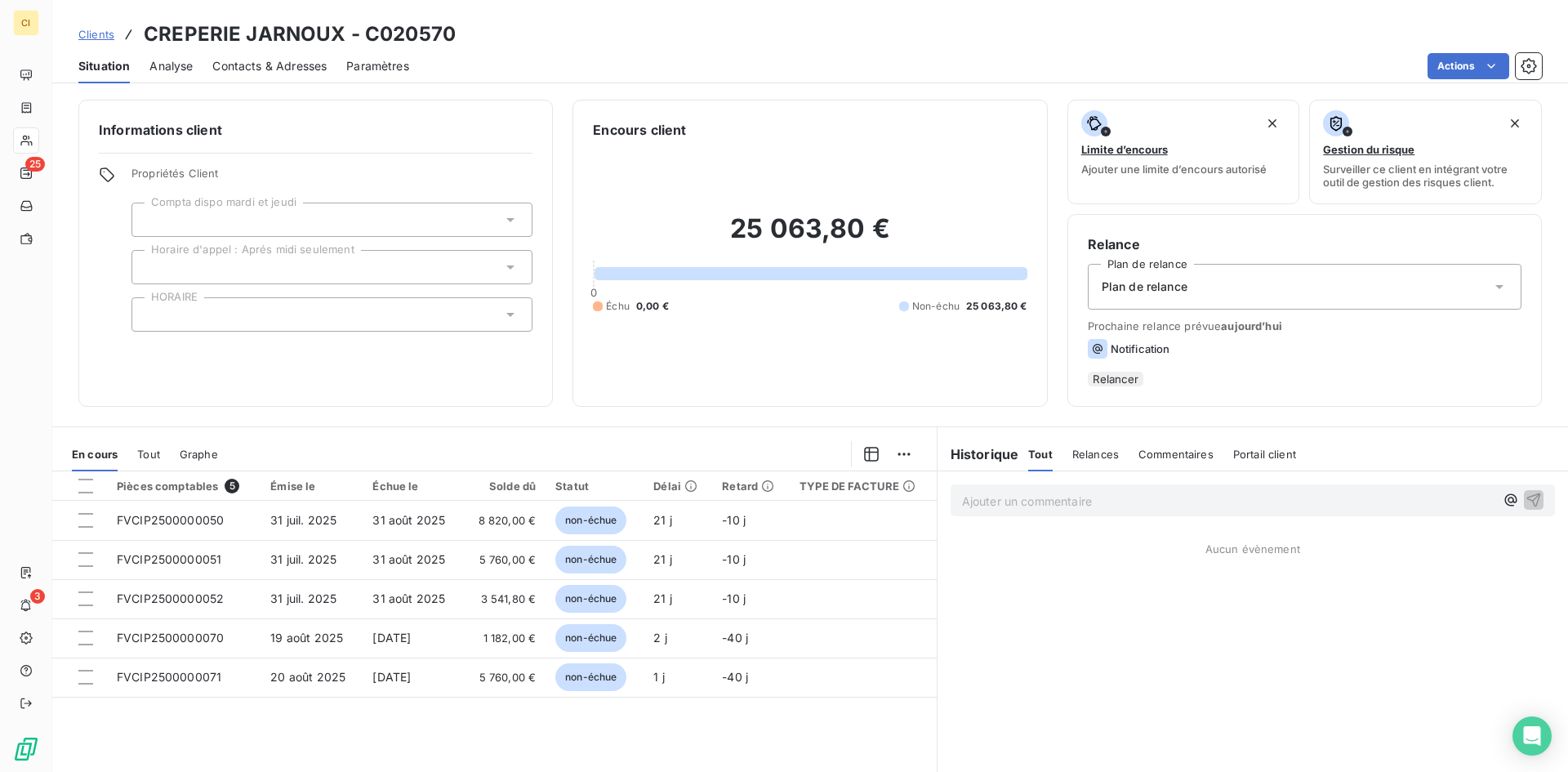
click at [300, 60] on span "Contacts & Adresses" at bounding box center [269, 67] width 114 height 16
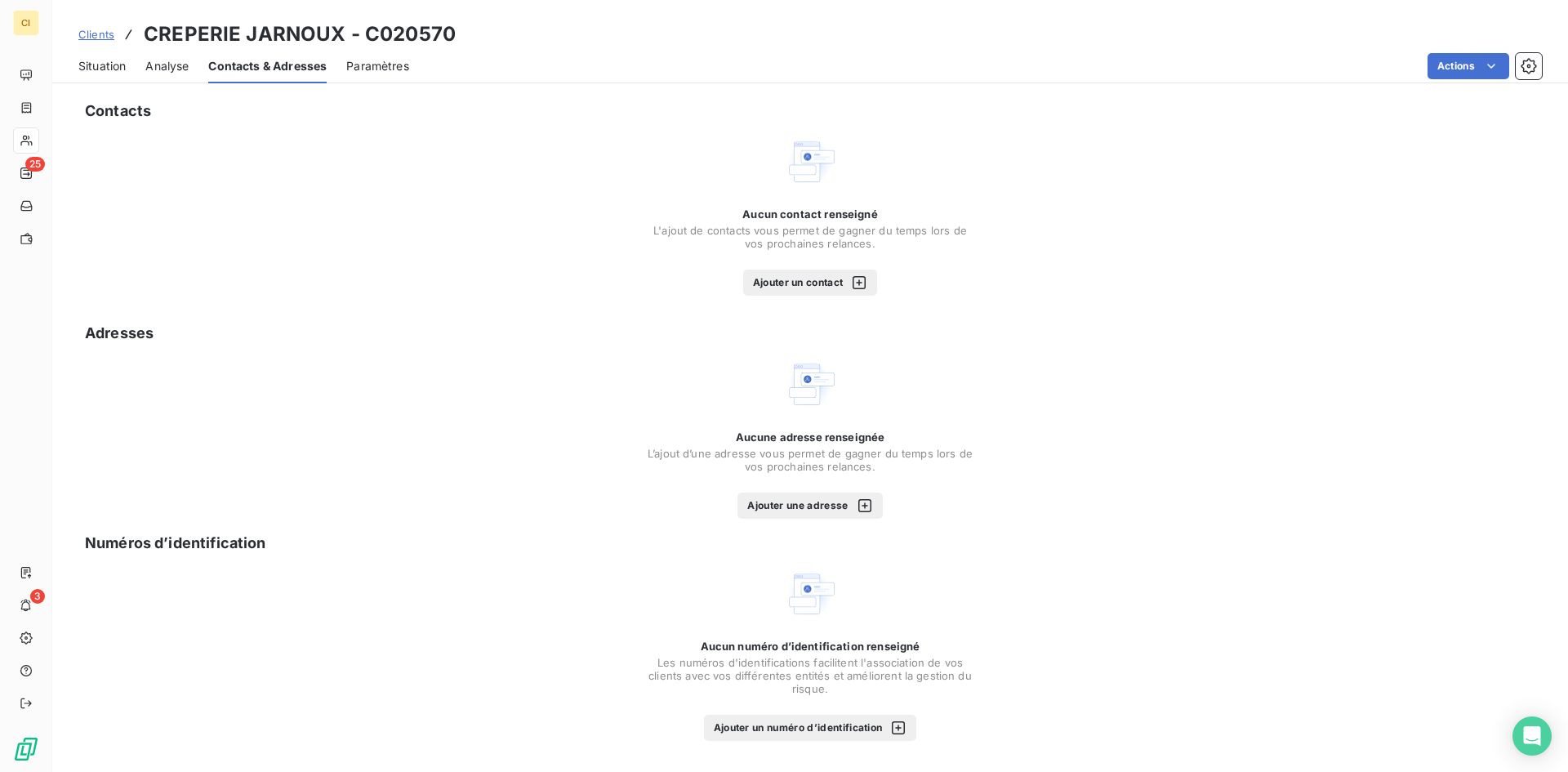
click at [799, 276] on button "Ajouter un contact" at bounding box center [811, 282] width 135 height 26
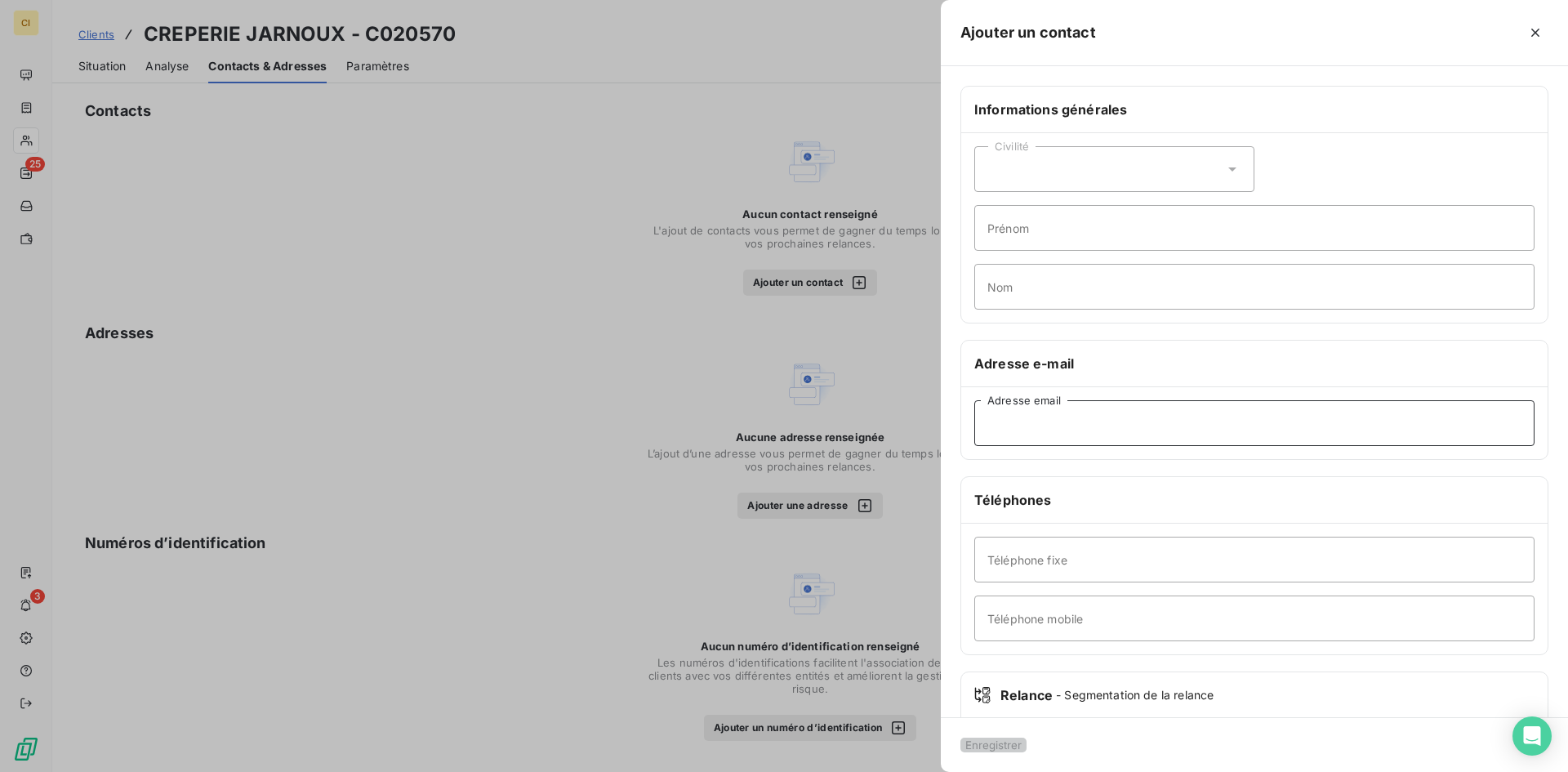
click at [1000, 424] on input "Adresse email" at bounding box center [1255, 423] width 561 height 46
paste input "[EMAIL_ADDRESS][DOMAIN_NAME]"
type input "[EMAIL_ADDRESS][DOMAIN_NAME]"
click at [994, 738] on button "Enregistrer" at bounding box center [994, 746] width 66 height 15
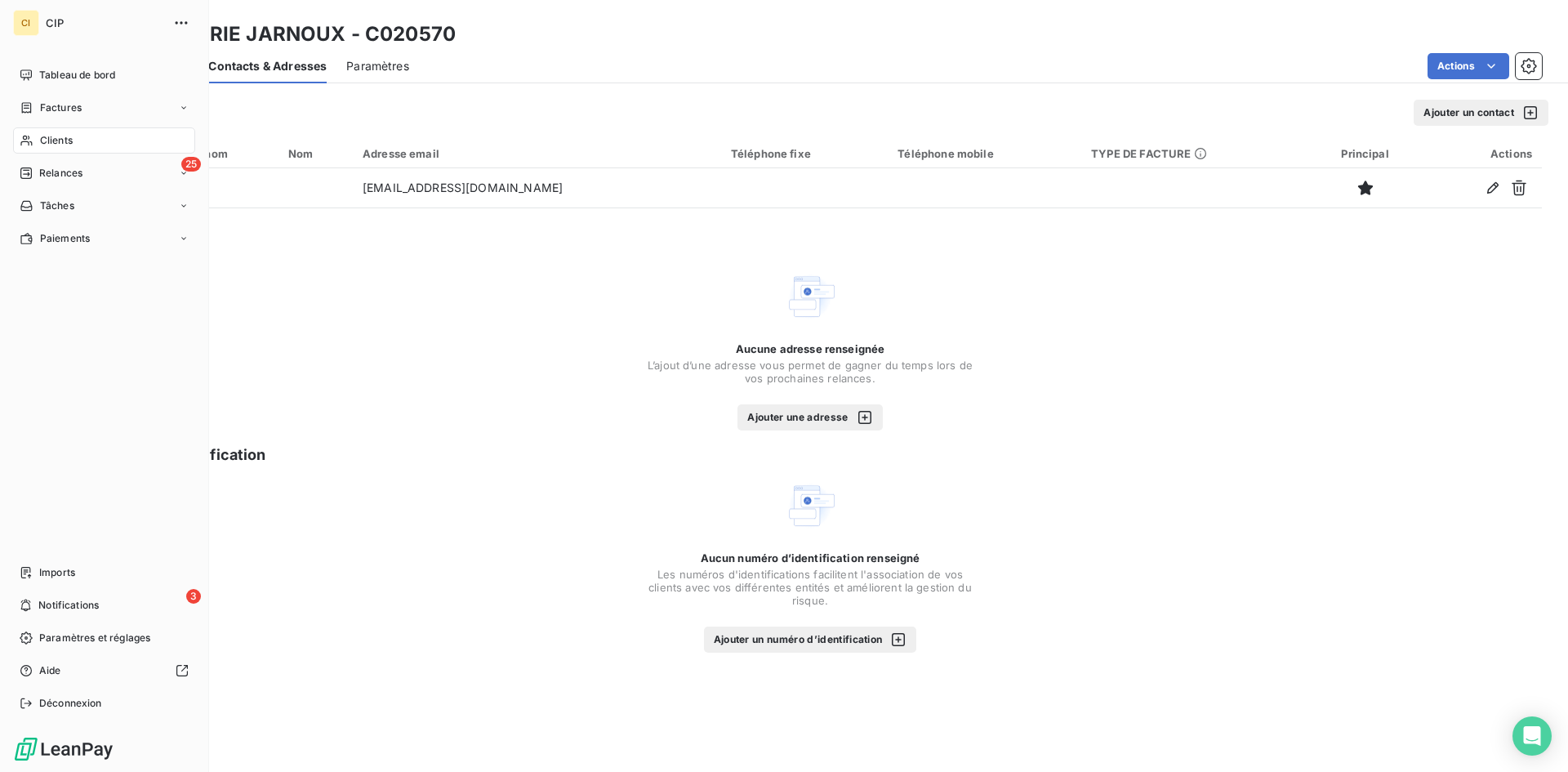
drag, startPoint x: 61, startPoint y: 173, endPoint x: 140, endPoint y: 439, distance: 277.5
click at [61, 173] on span "Relances" at bounding box center [60, 174] width 43 height 15
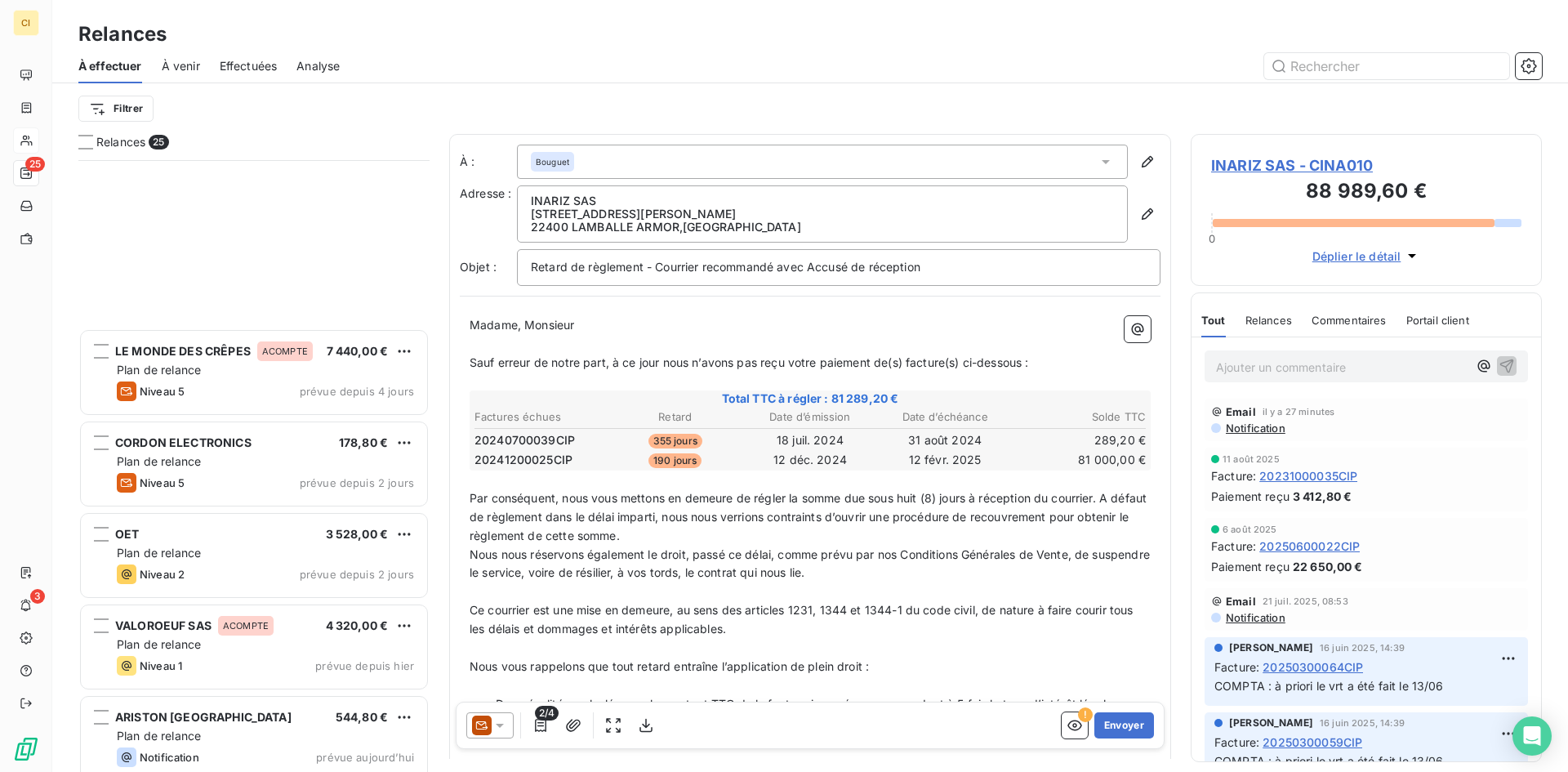
scroll to position [1308, 0]
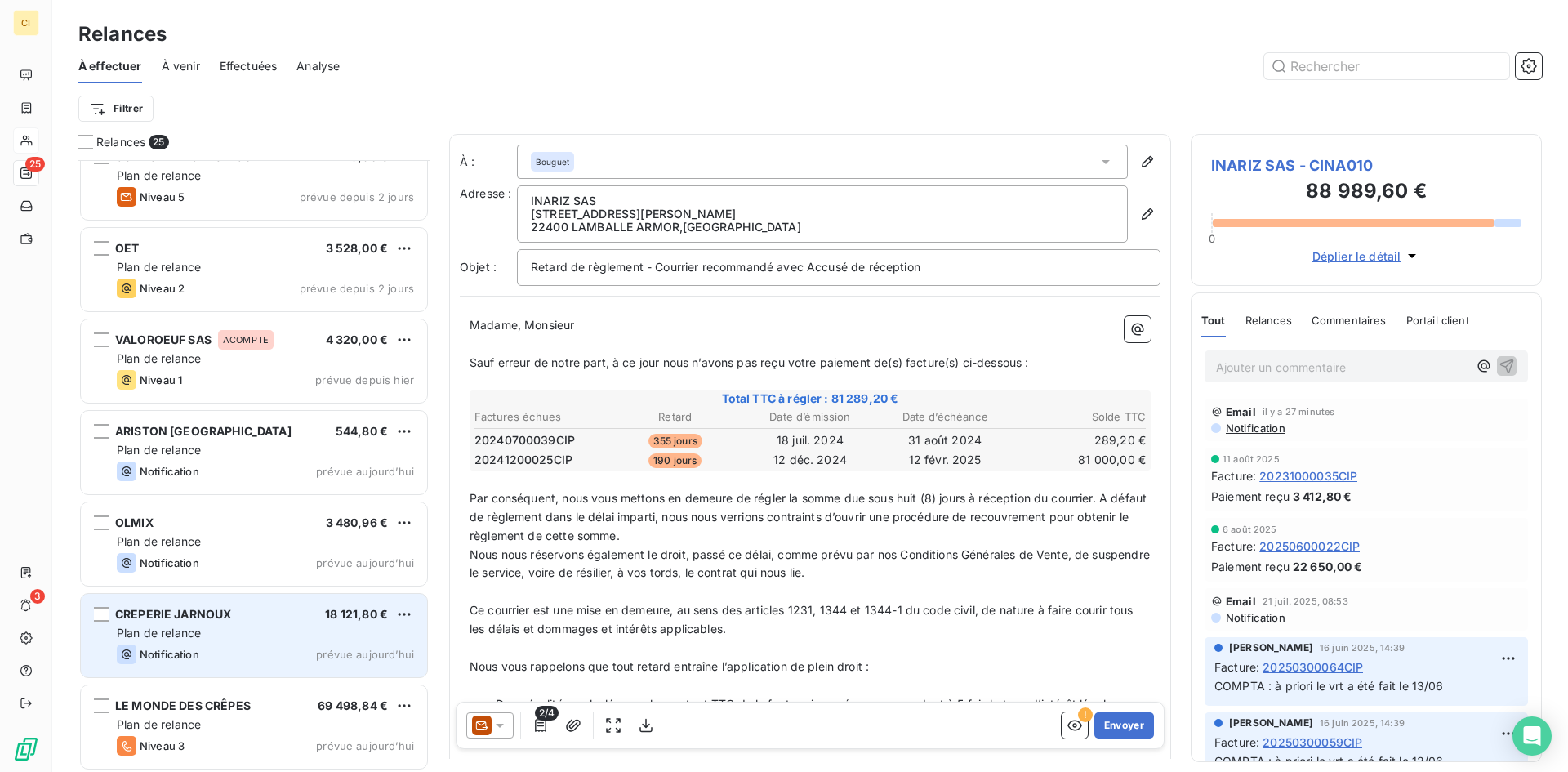
click at [175, 637] on span "Plan de relance" at bounding box center [159, 632] width 84 height 14
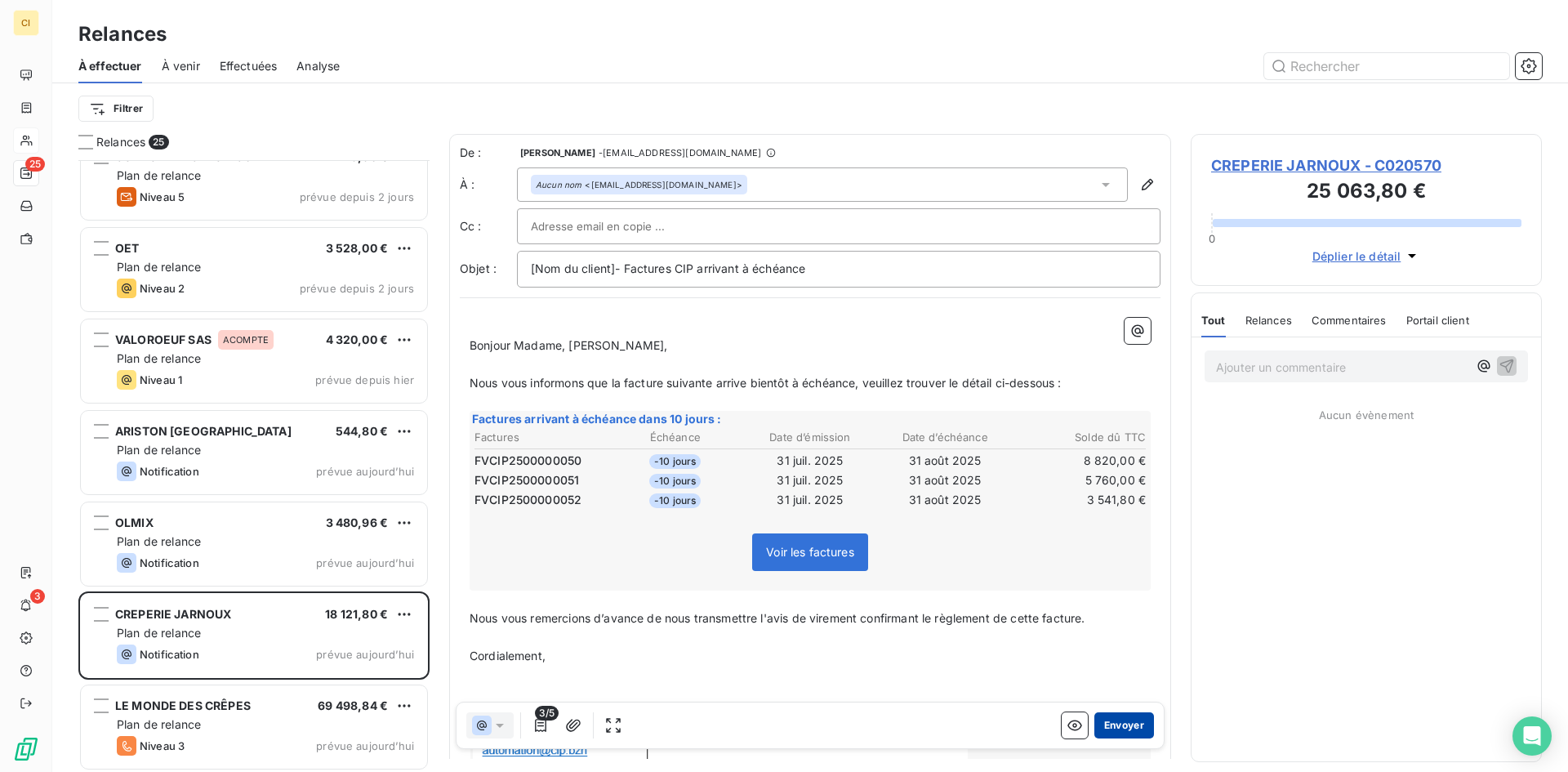
click at [1131, 720] on button "Envoyer" at bounding box center [1123, 725] width 59 height 26
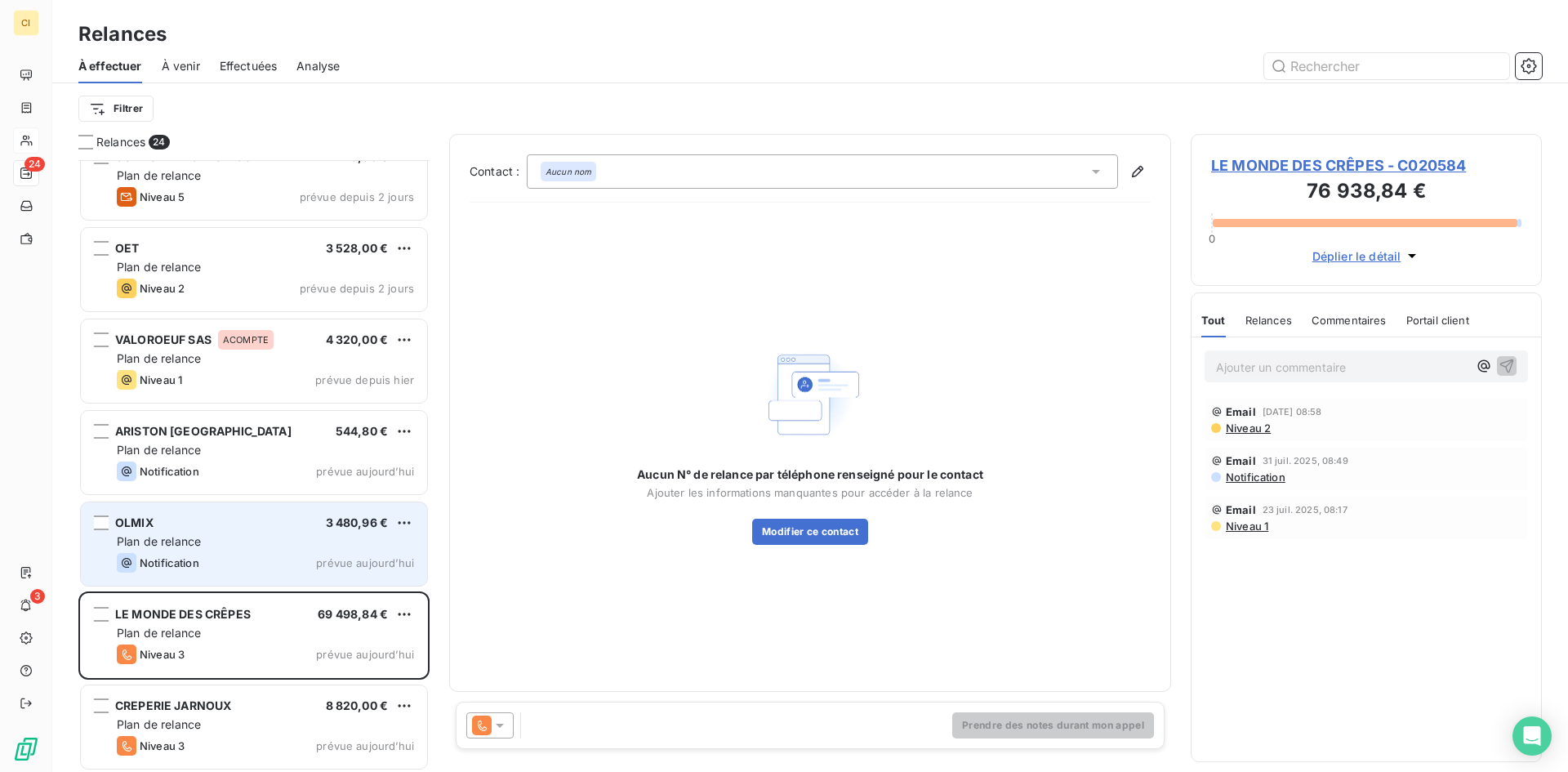
click at [180, 530] on div "OLMIX 3 480,96 €" at bounding box center [266, 523] width 298 height 15
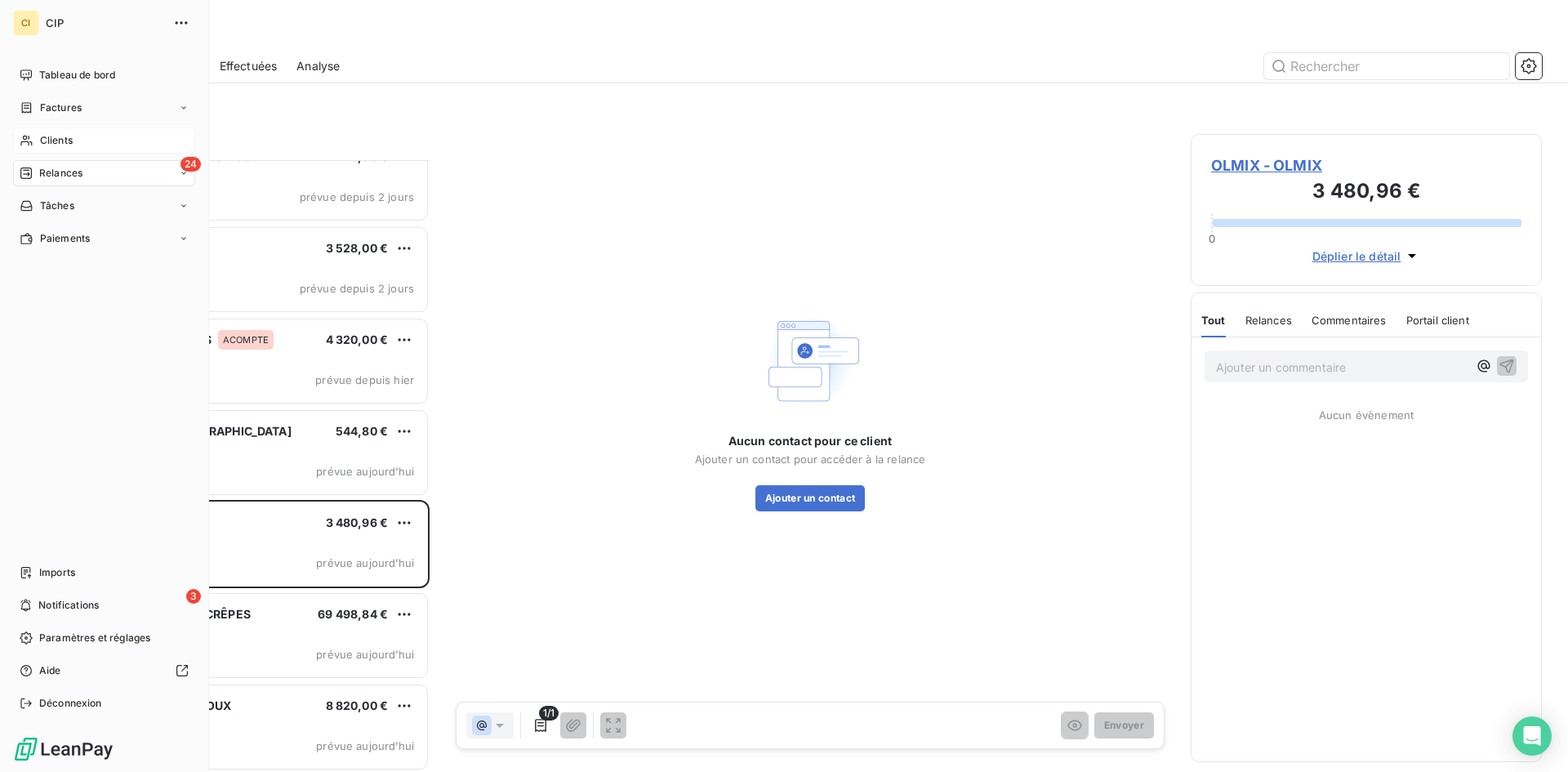
drag, startPoint x: 55, startPoint y: 134, endPoint x: 188, endPoint y: 133, distance: 133.0
click at [55, 134] on span "Clients" at bounding box center [57, 141] width 33 height 15
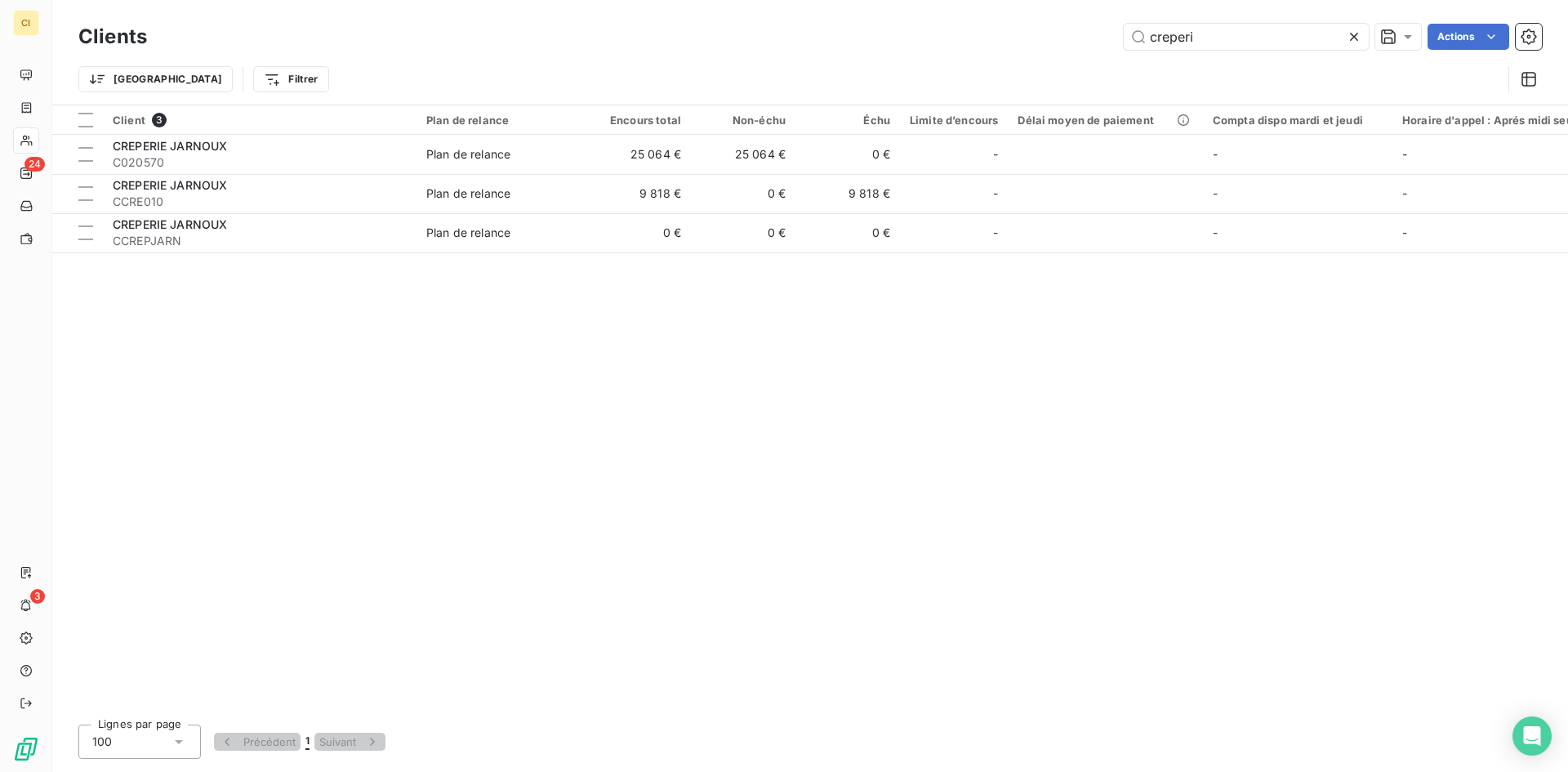
drag, startPoint x: 1226, startPoint y: 33, endPoint x: 1047, endPoint y: 53, distance: 180.1
click at [1047, 53] on div "Clients creperi Actions" at bounding box center [810, 37] width 1464 height 35
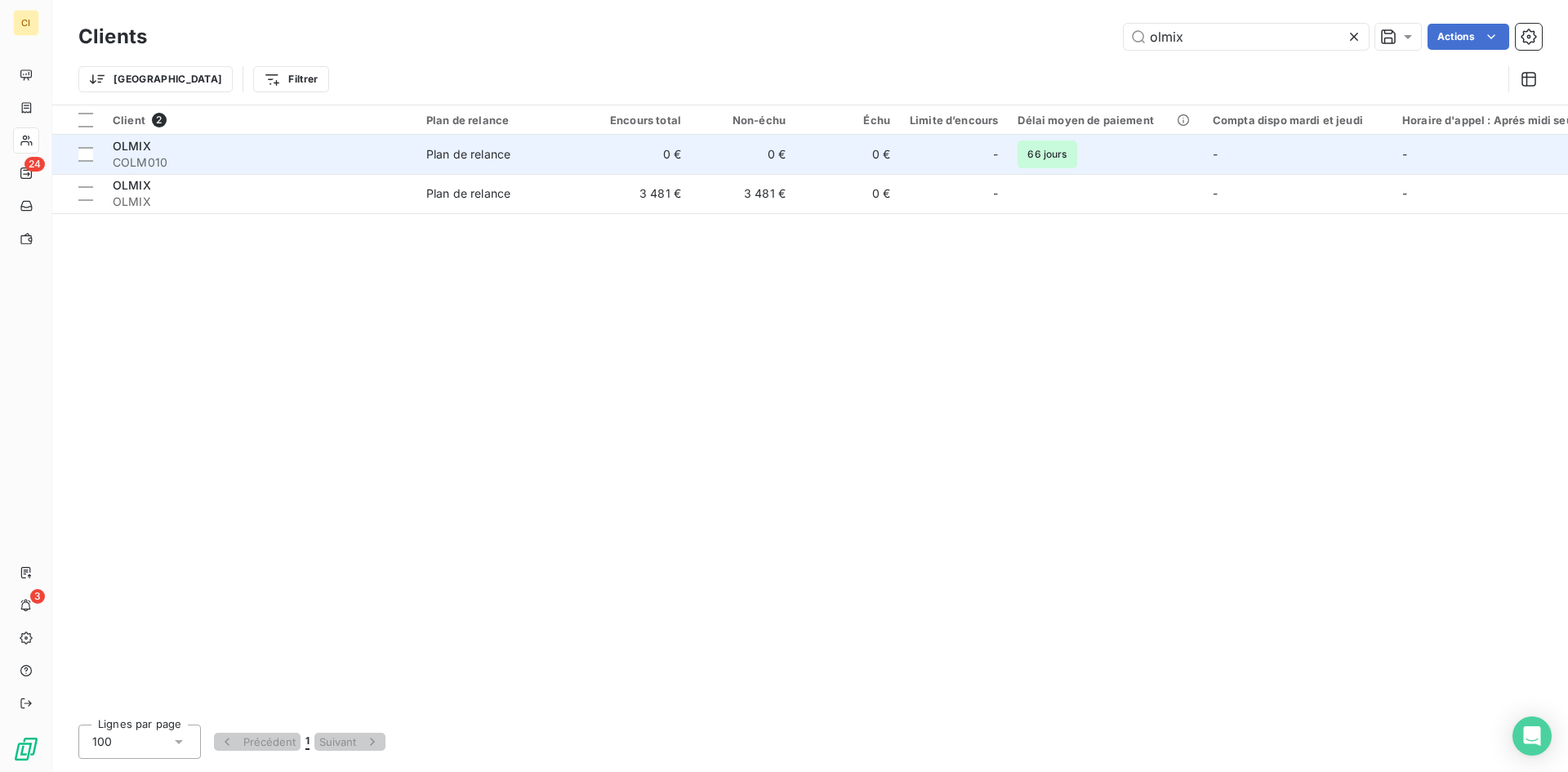
type input "olmix"
click at [648, 148] on td "0 €" at bounding box center [638, 154] width 104 height 39
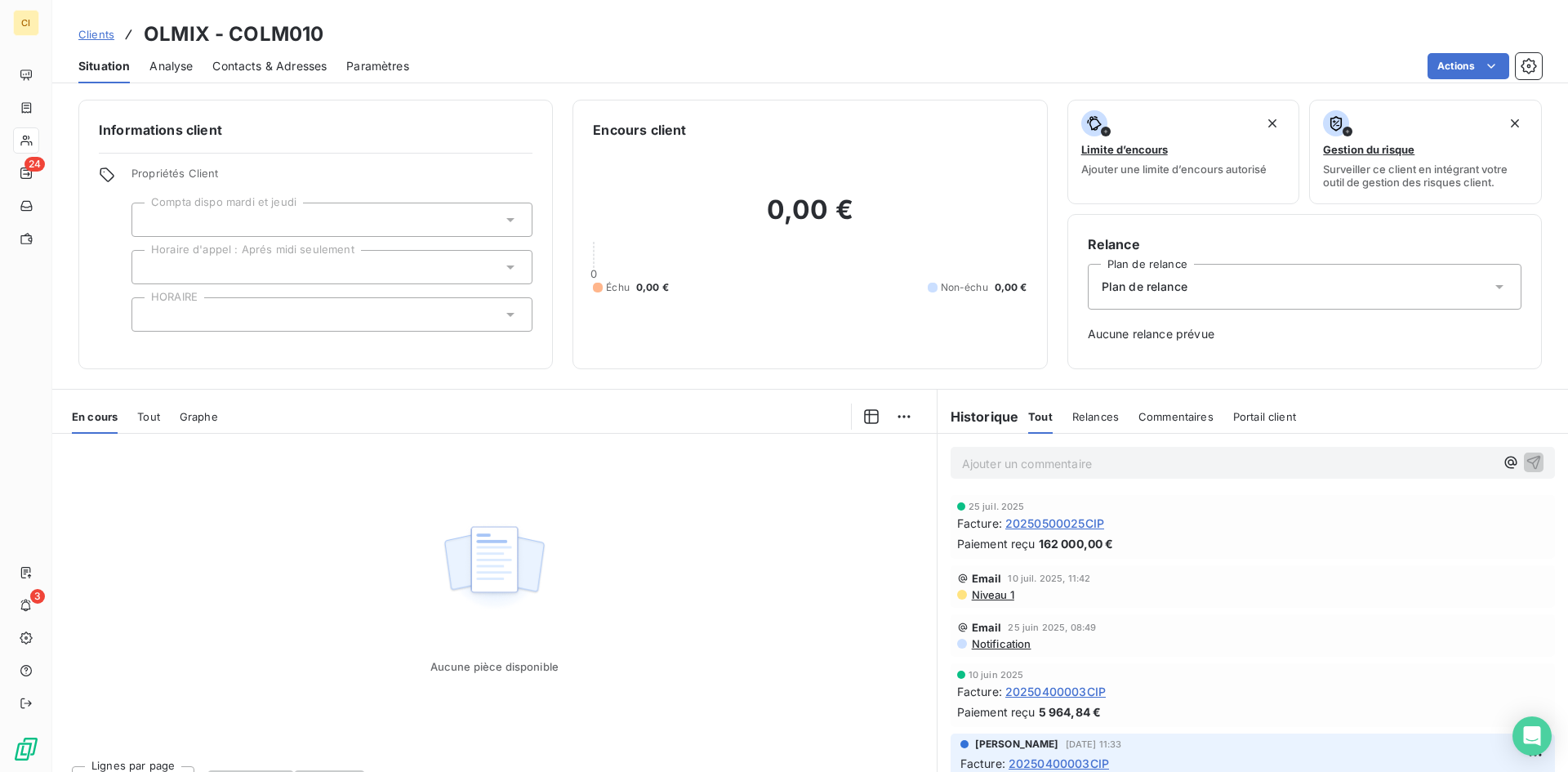
drag, startPoint x: 258, startPoint y: 69, endPoint x: 283, endPoint y: 70, distance: 25.0
click at [259, 69] on span "Contacts & Adresses" at bounding box center [269, 67] width 114 height 16
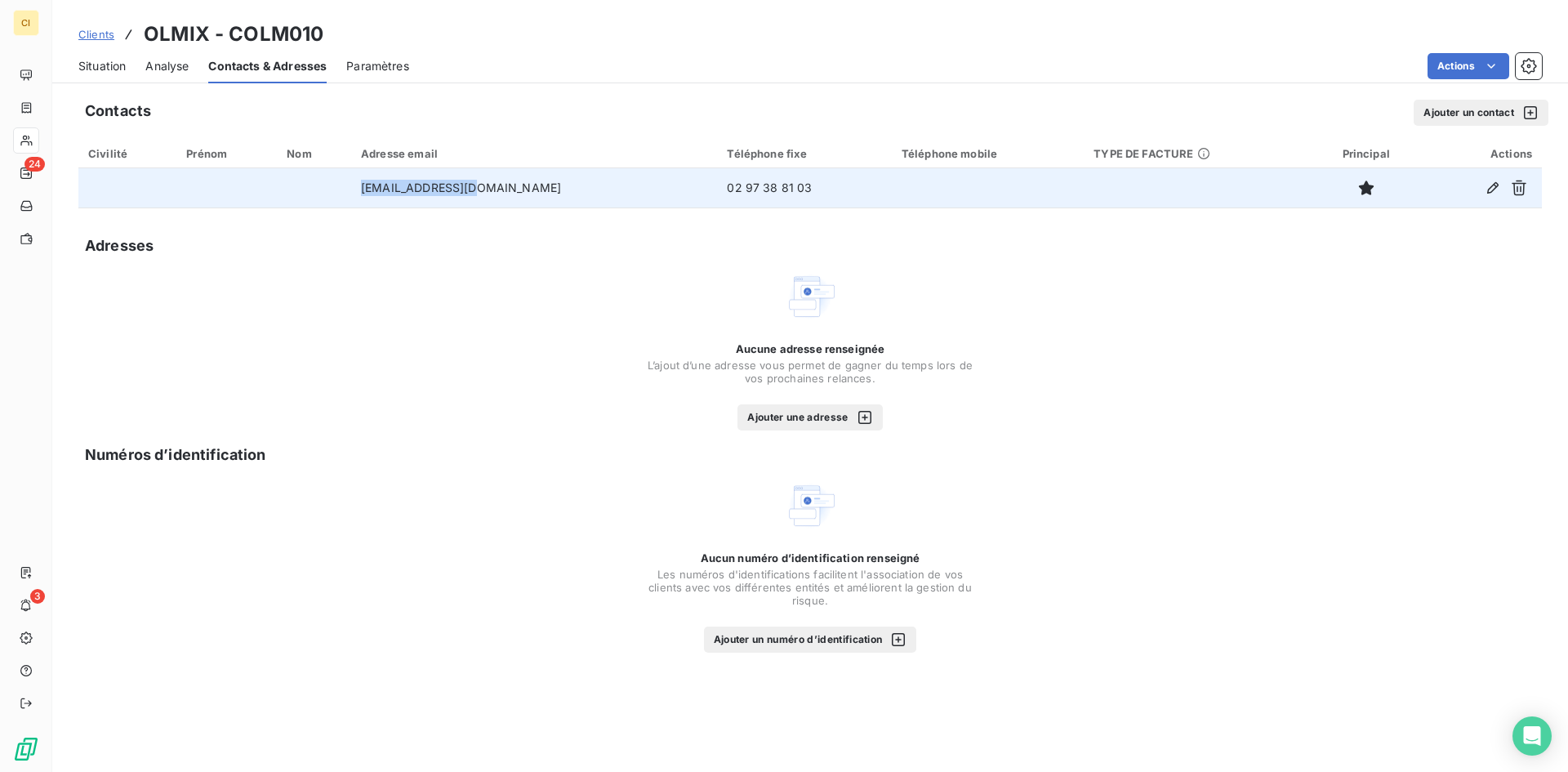
drag, startPoint x: 515, startPoint y: 188, endPoint x: 366, endPoint y: 197, distance: 149.3
click at [366, 197] on tr "[EMAIL_ADDRESS][DOMAIN_NAME] 02 97 38 81 03" at bounding box center [810, 187] width 1464 height 39
copy tr "[EMAIL_ADDRESS][DOMAIN_NAME]"
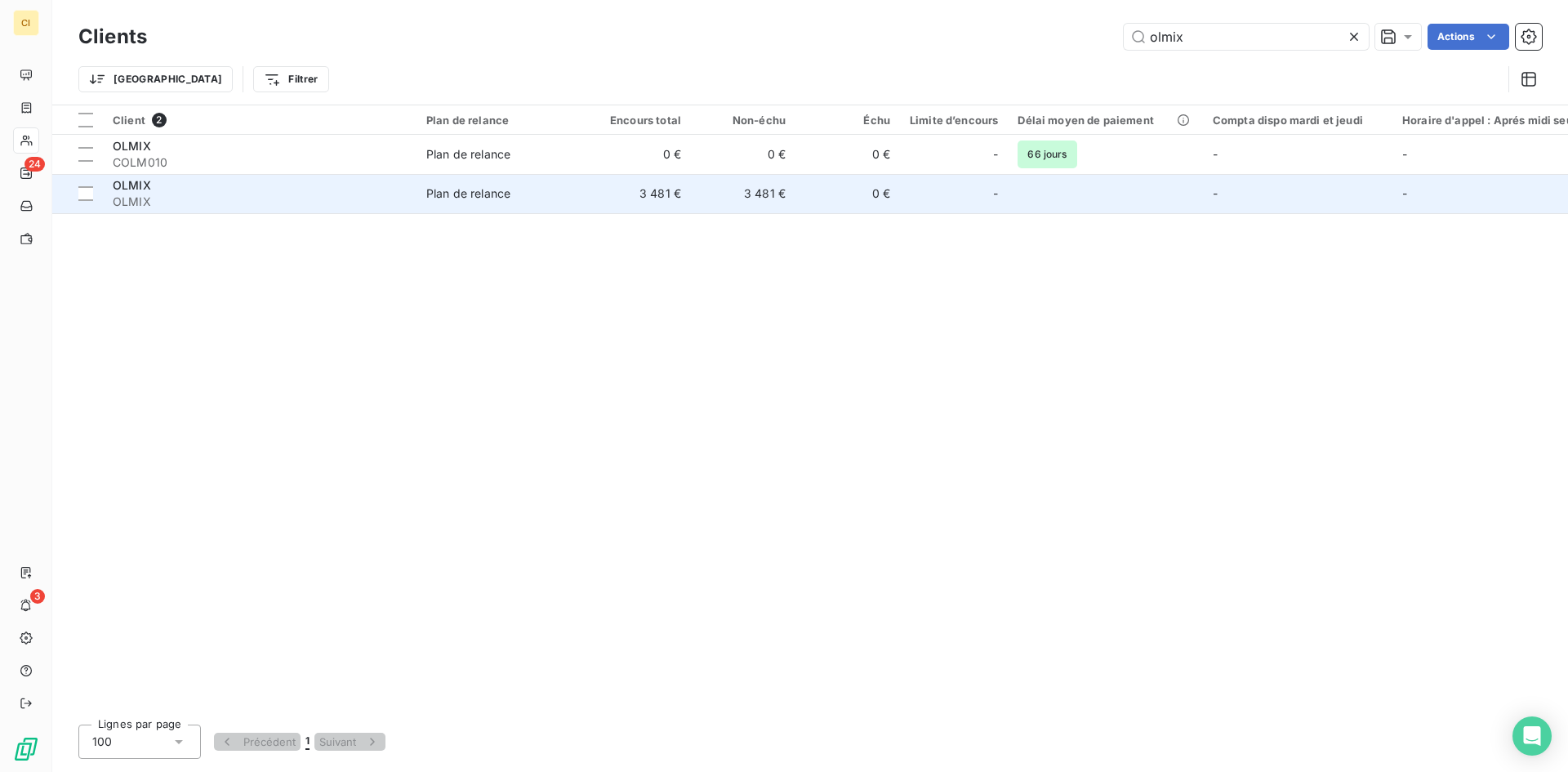
click at [479, 202] on td "Plan de relance" at bounding box center [501, 194] width 170 height 39
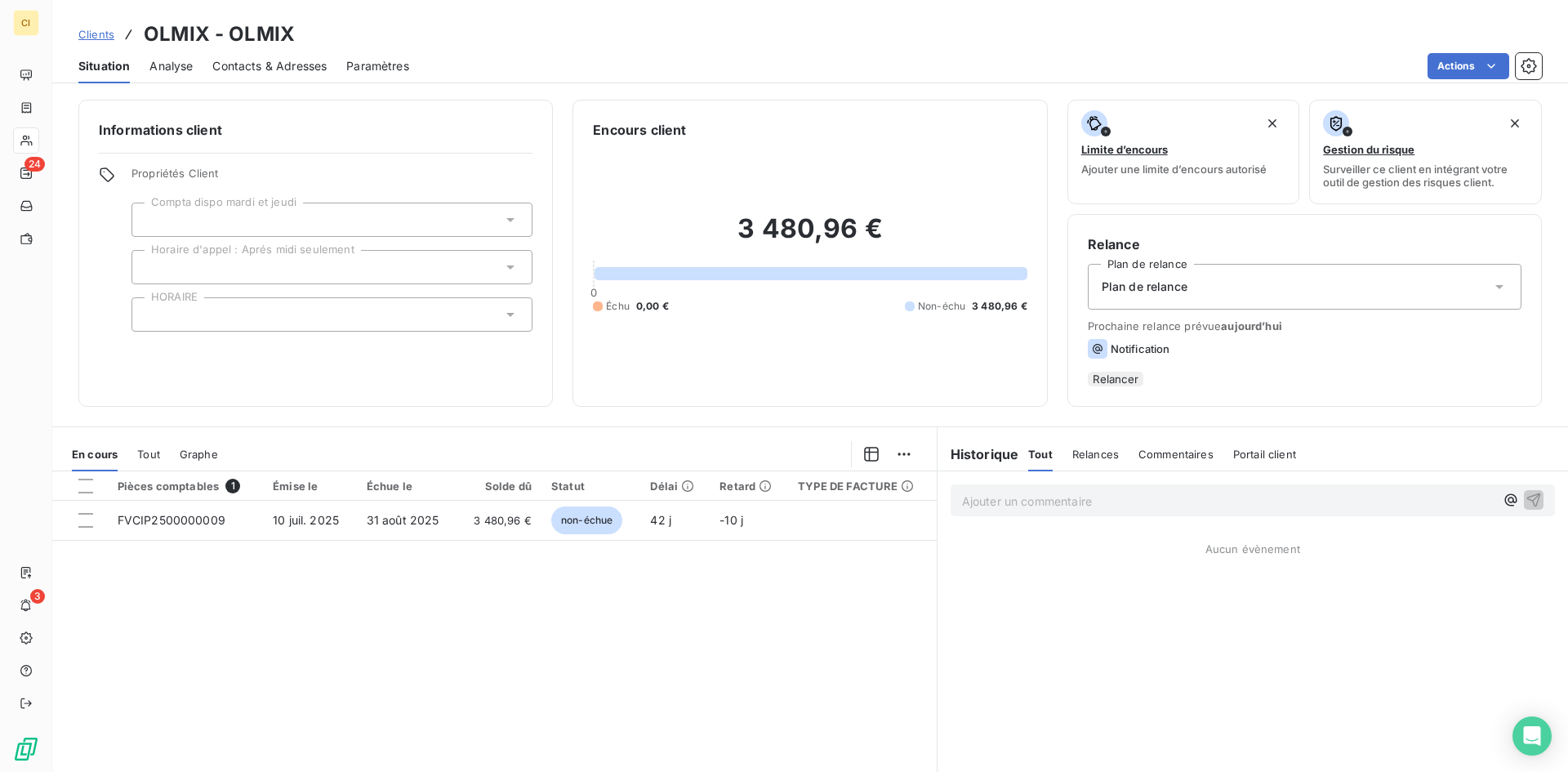
click at [275, 56] on div "Contacts & Adresses" at bounding box center [269, 67] width 114 height 35
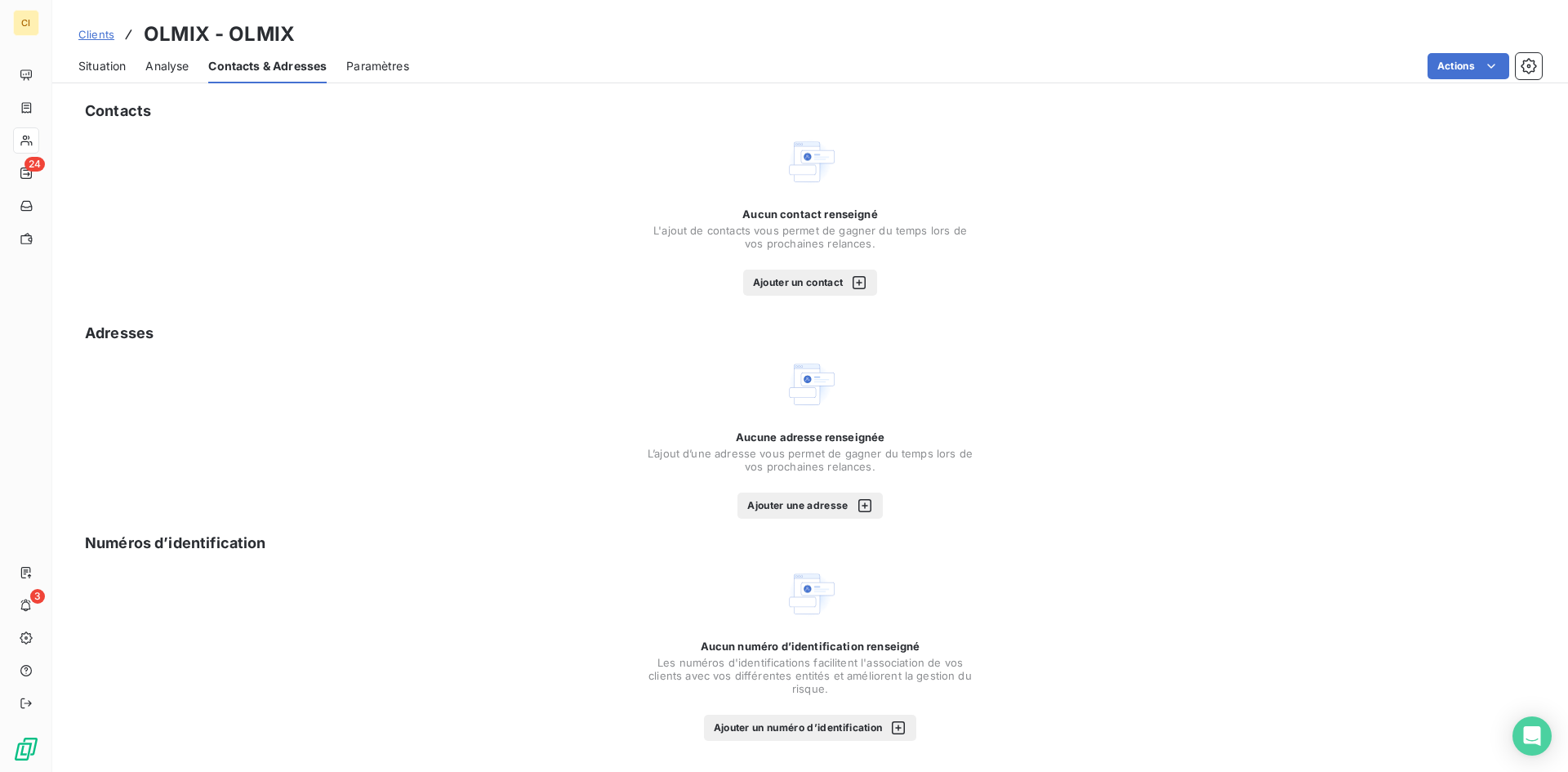
click at [804, 291] on button "Ajouter un contact" at bounding box center [811, 282] width 135 height 26
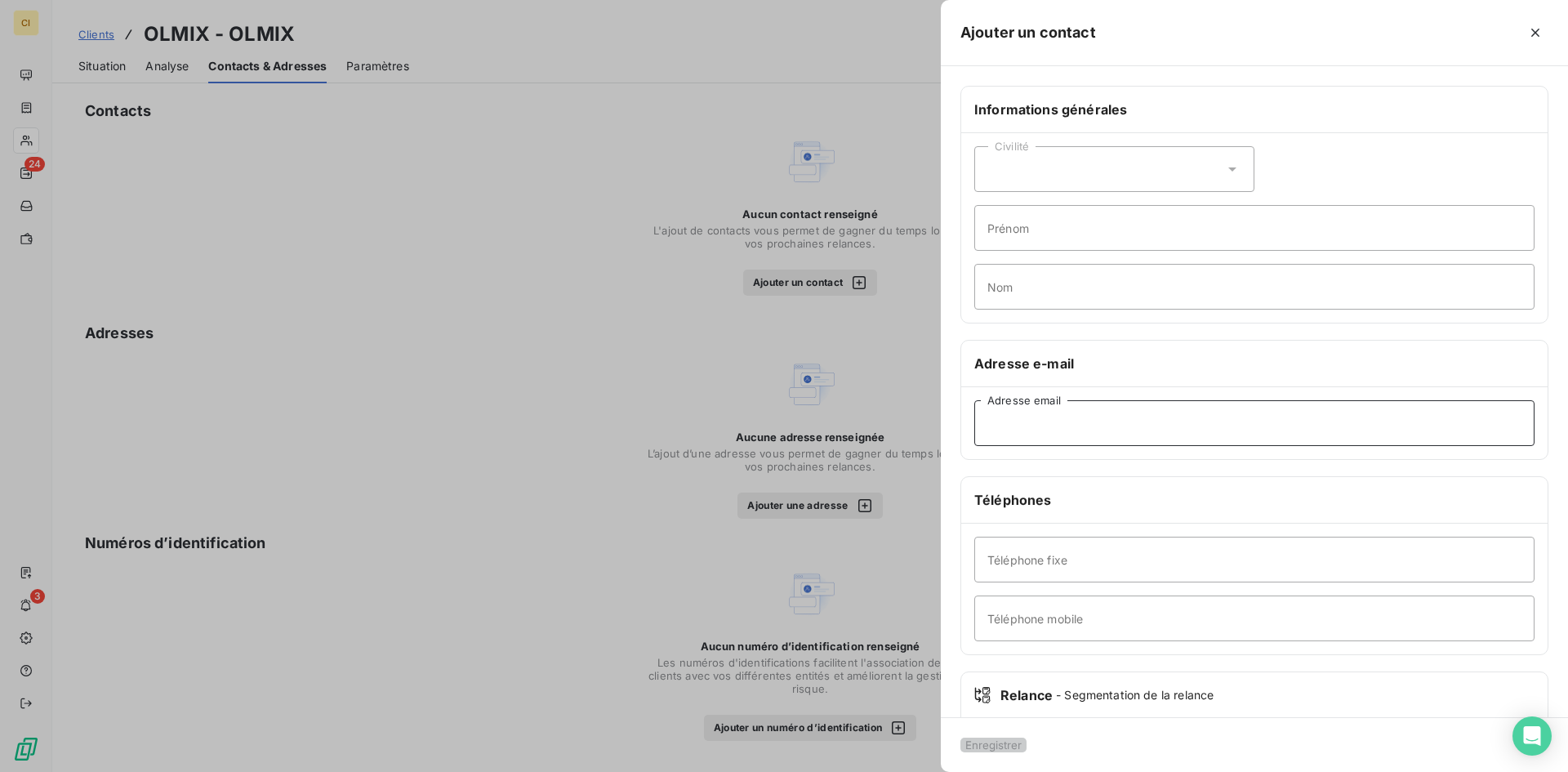
click at [1016, 425] on input "Adresse email" at bounding box center [1255, 423] width 561 height 46
paste input "[EMAIL_ADDRESS][DOMAIN_NAME]"
click at [1016, 421] on input "[EMAIL_ADDRESS][DOMAIN_NAME]" at bounding box center [1255, 423] width 561 height 46
type input "[EMAIL_ADDRESS][DOMAIN_NAME]"
click at [1012, 740] on button "Enregistrer" at bounding box center [994, 746] width 66 height 15
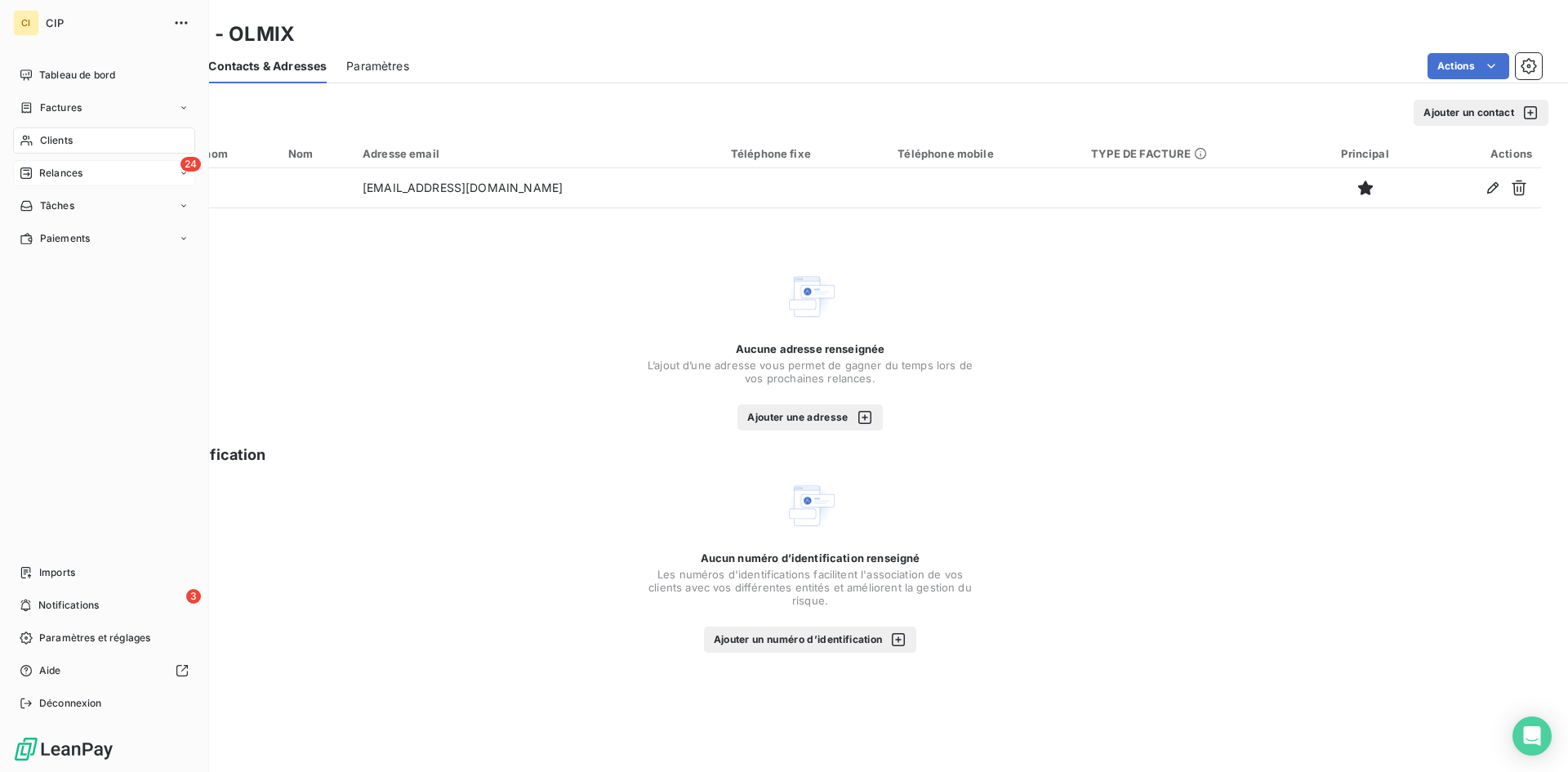
click at [50, 174] on span "Relances" at bounding box center [60, 174] width 43 height 15
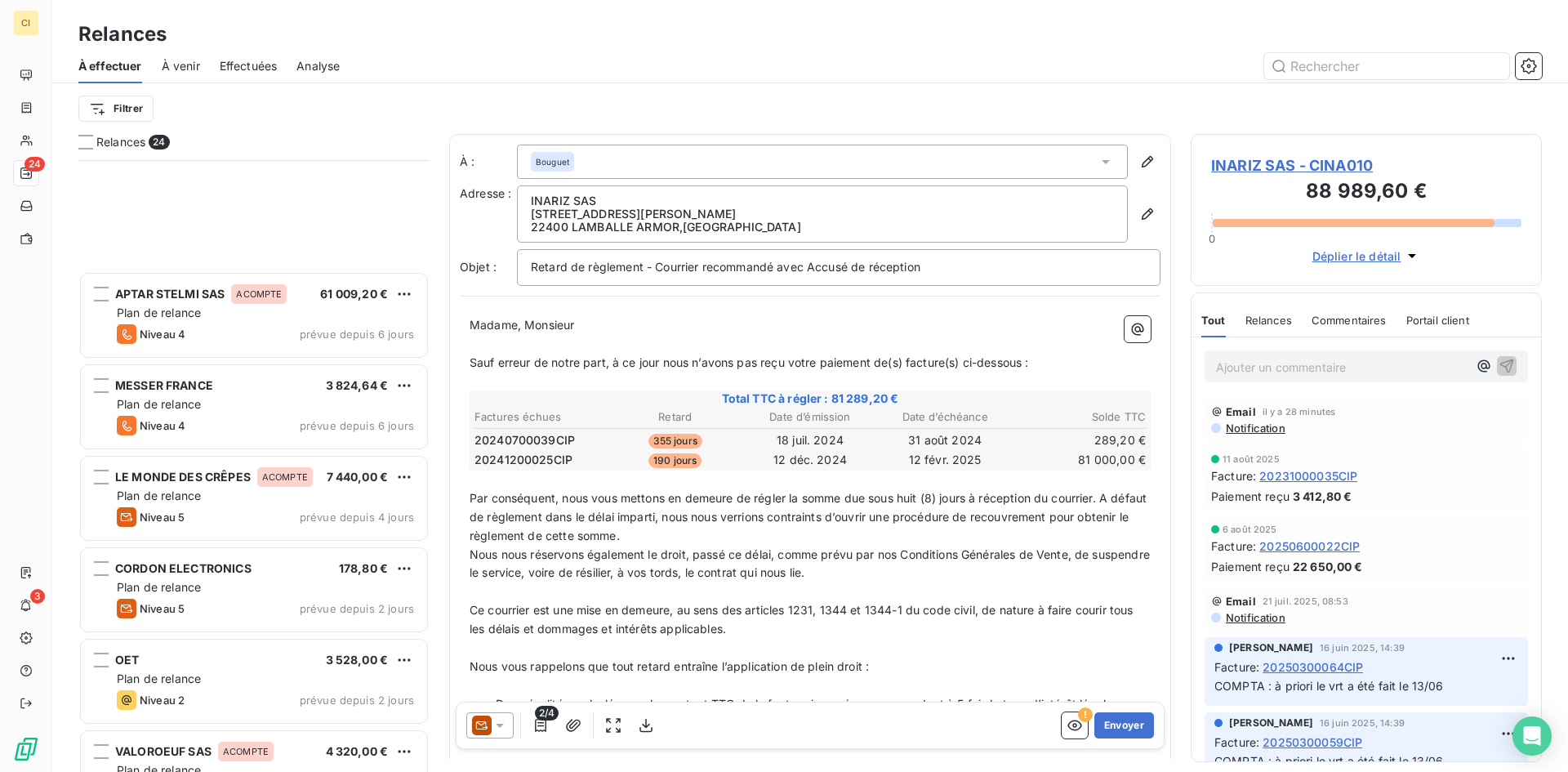
scroll to position [1145, 0]
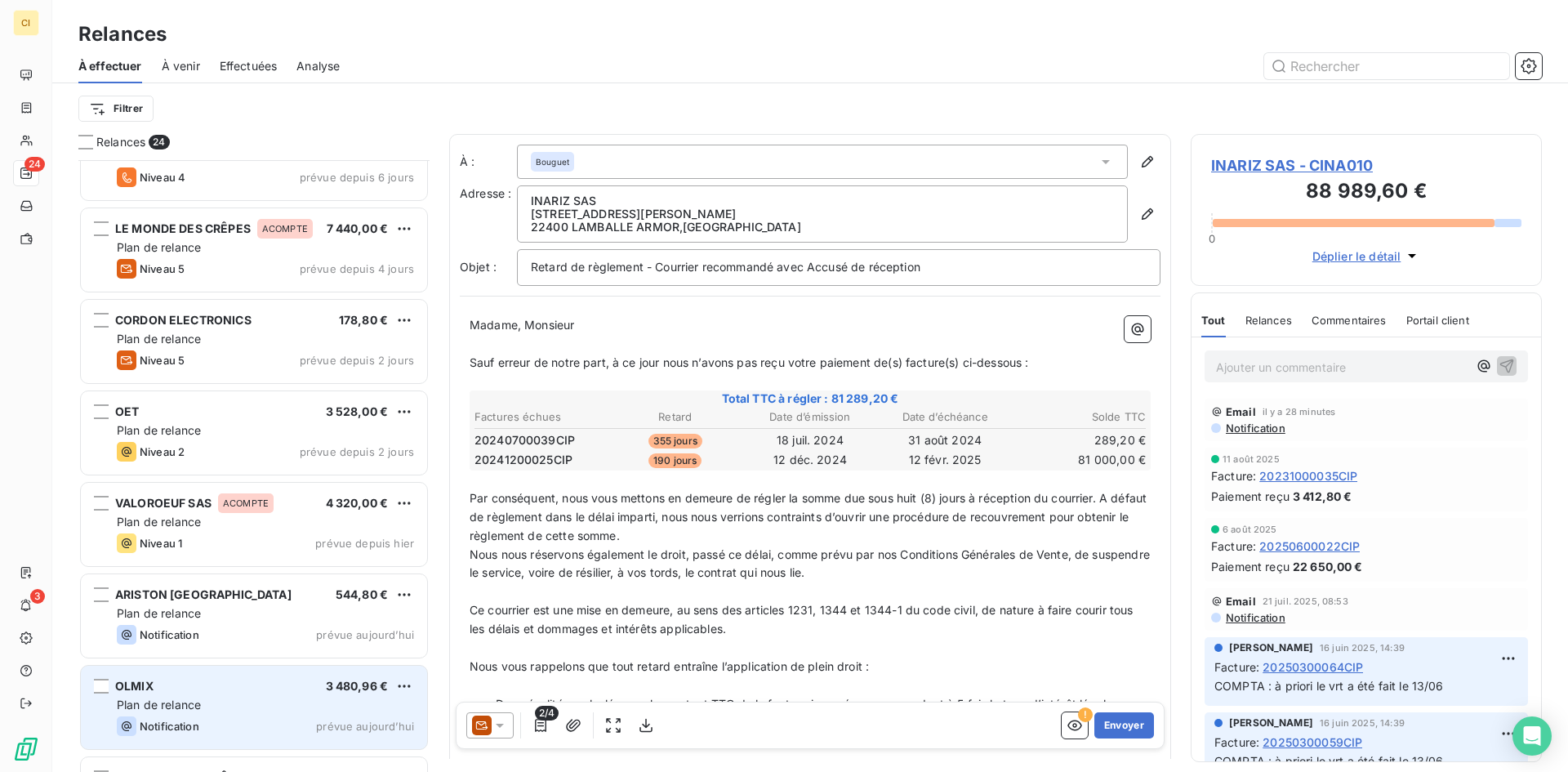
click at [182, 685] on div "OLMIX 3 480,96 €" at bounding box center [266, 686] width 298 height 15
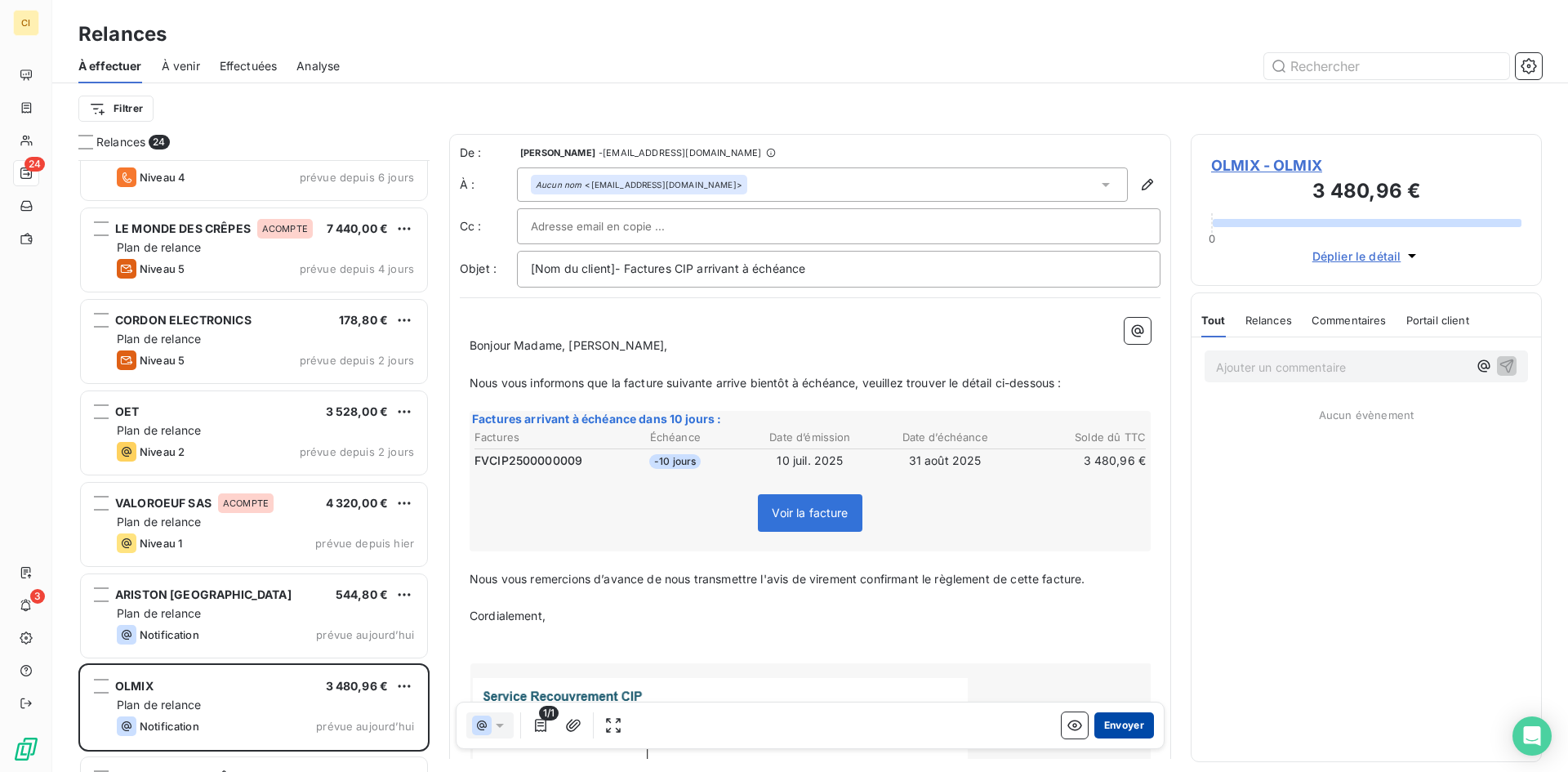
click at [1114, 719] on button "Envoyer" at bounding box center [1123, 725] width 59 height 26
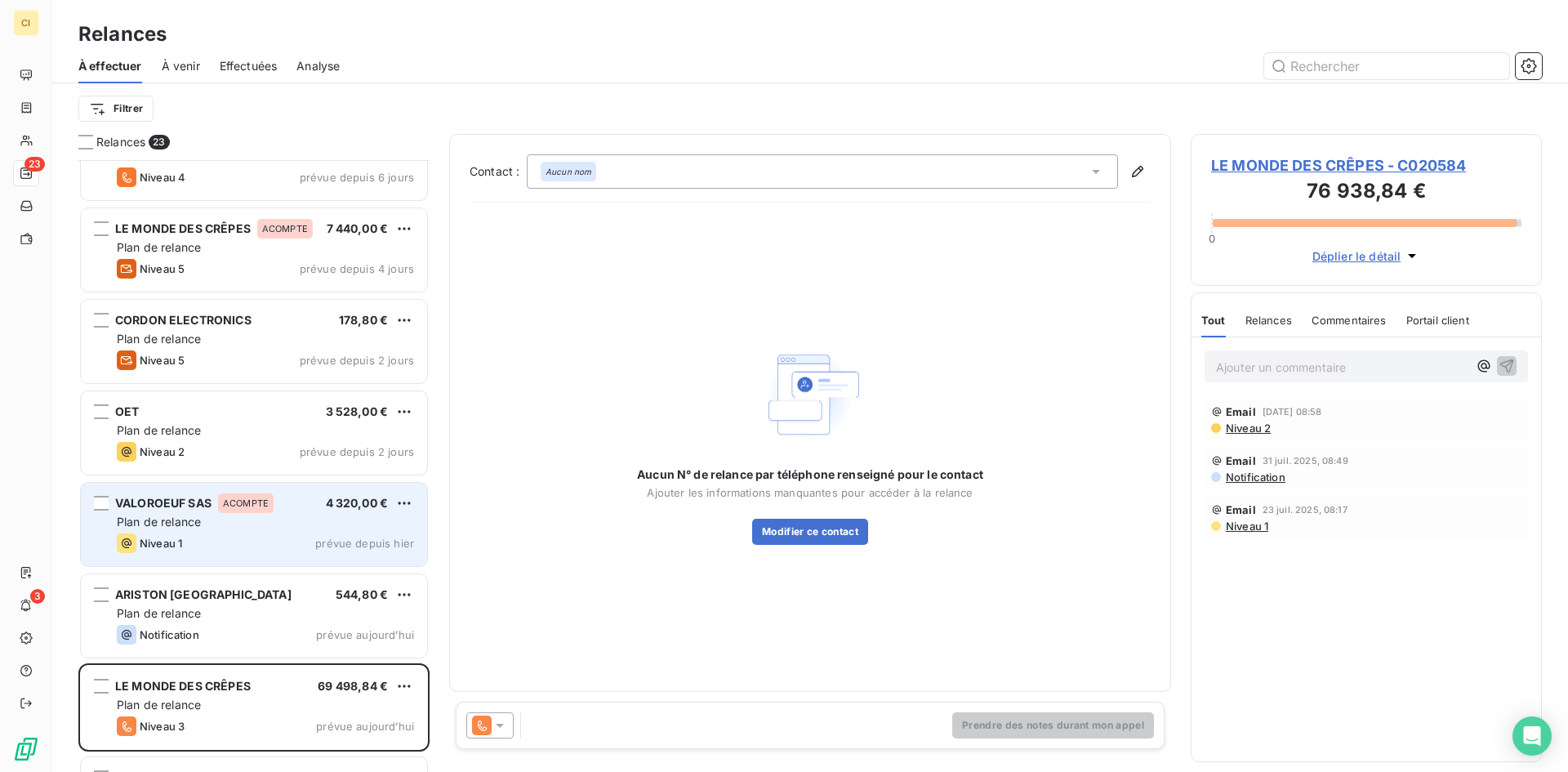
click at [253, 553] on div "Niveau 1 prévue depuis hier" at bounding box center [266, 543] width 298 height 19
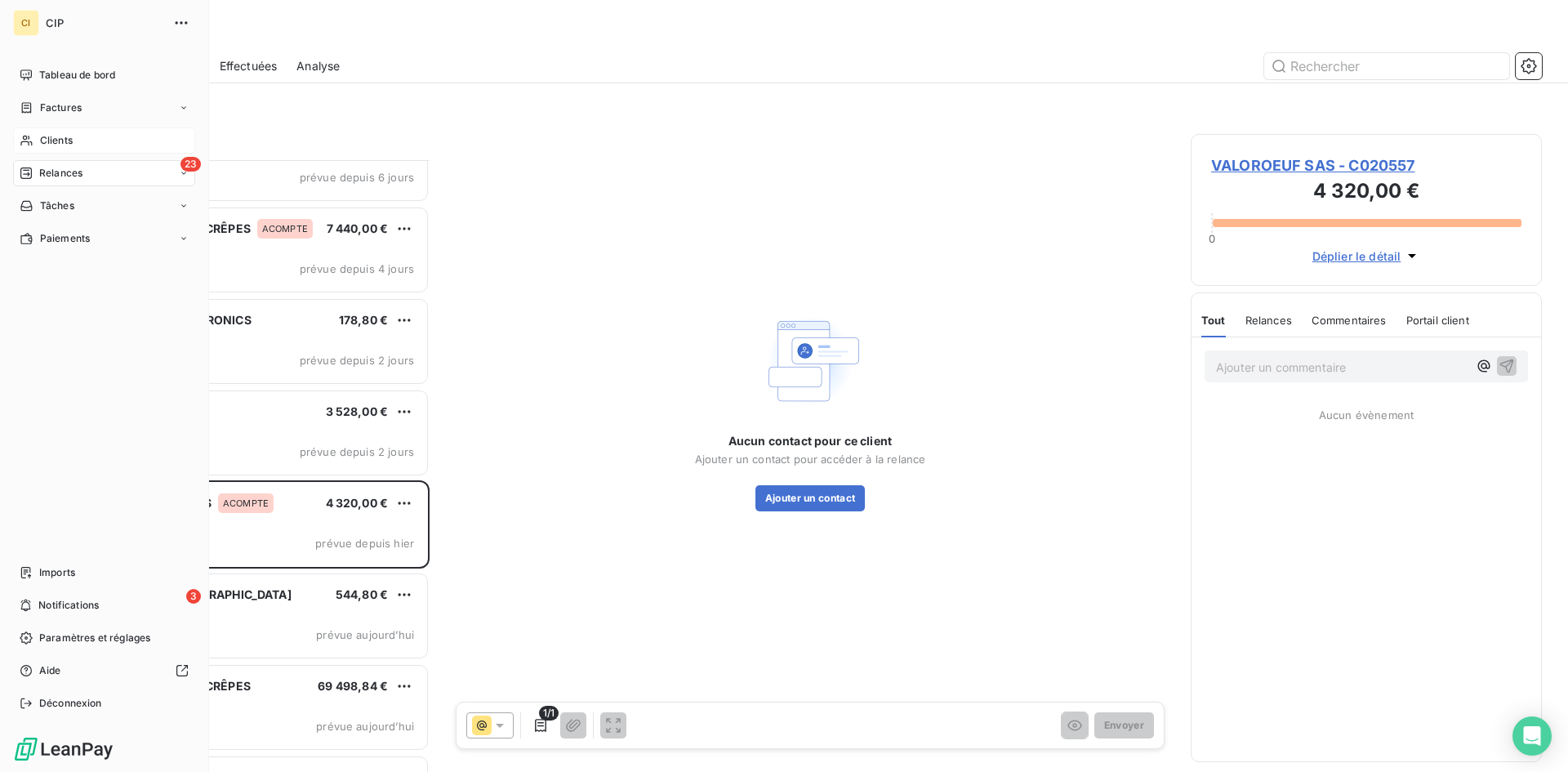
drag, startPoint x: 61, startPoint y: 143, endPoint x: 89, endPoint y: 148, distance: 28.4
click at [61, 143] on span "Clients" at bounding box center [57, 141] width 33 height 15
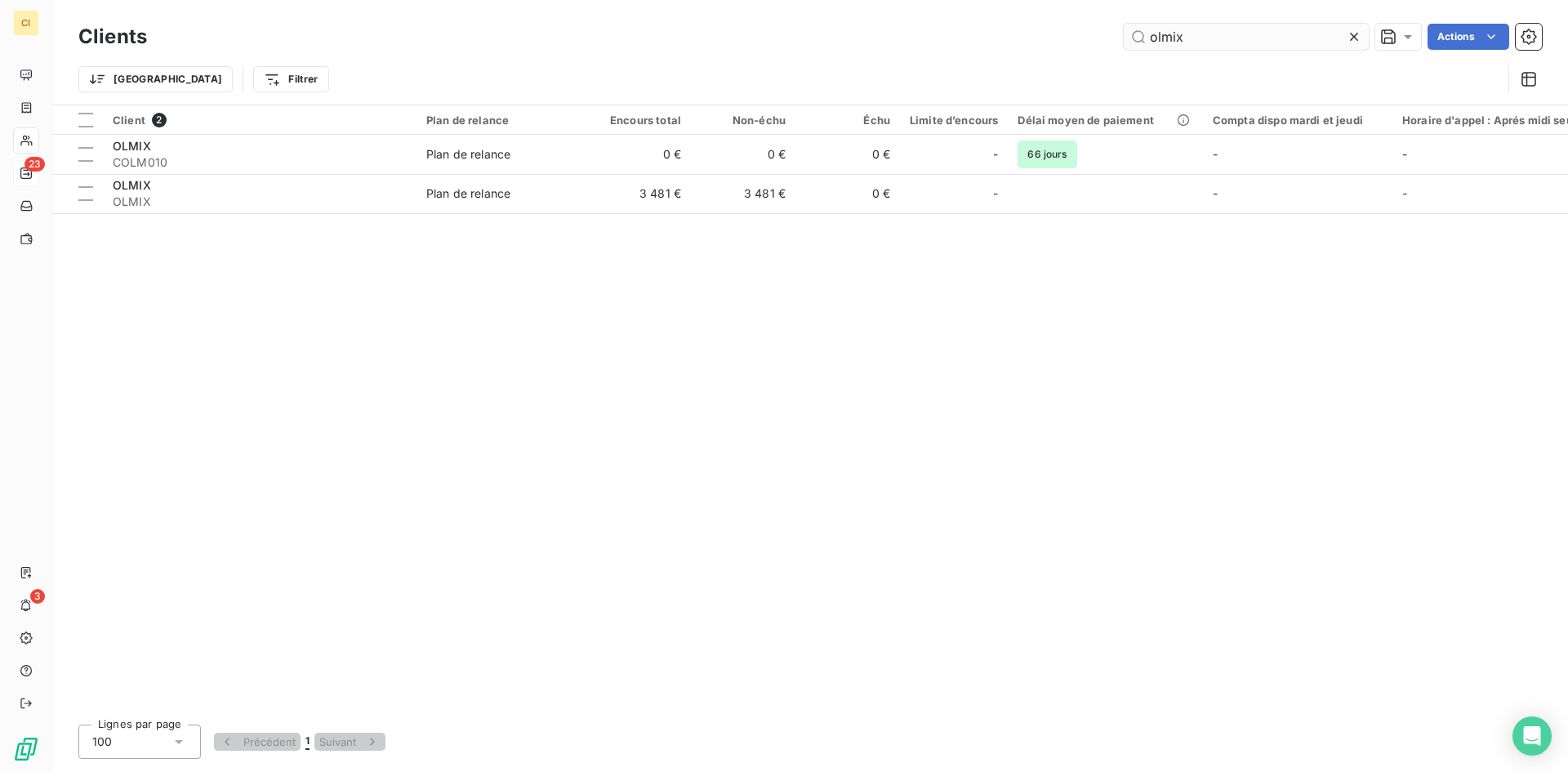
drag, startPoint x: 1185, startPoint y: 32, endPoint x: 1136, endPoint y: 41, distance: 49.8
click at [1136, 41] on input "olmix" at bounding box center [1247, 37] width 245 height 26
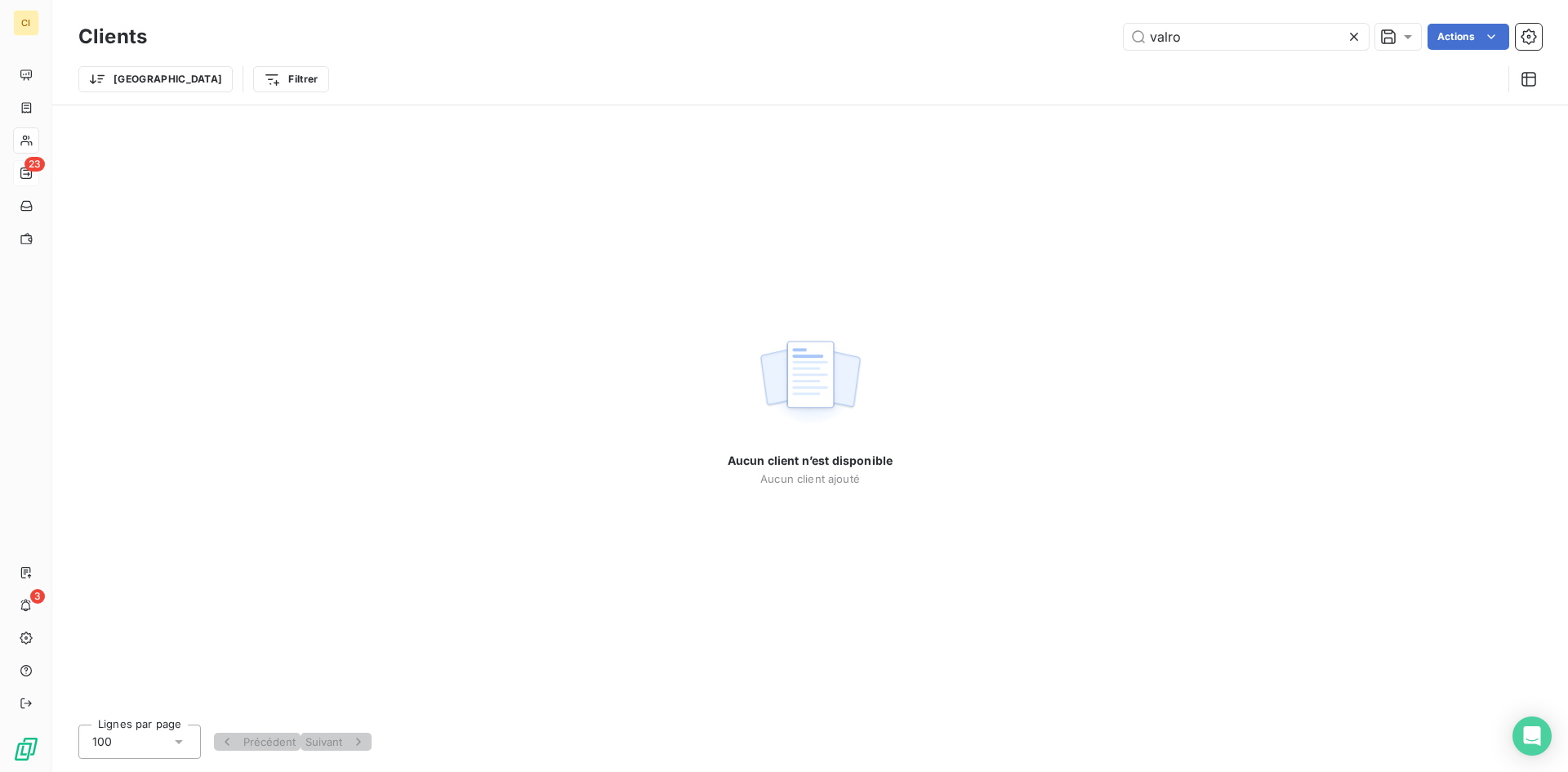
drag, startPoint x: 1191, startPoint y: 41, endPoint x: 1099, endPoint y: 37, distance: 92.1
click at [1101, 41] on div "valro Actions" at bounding box center [854, 37] width 1375 height 26
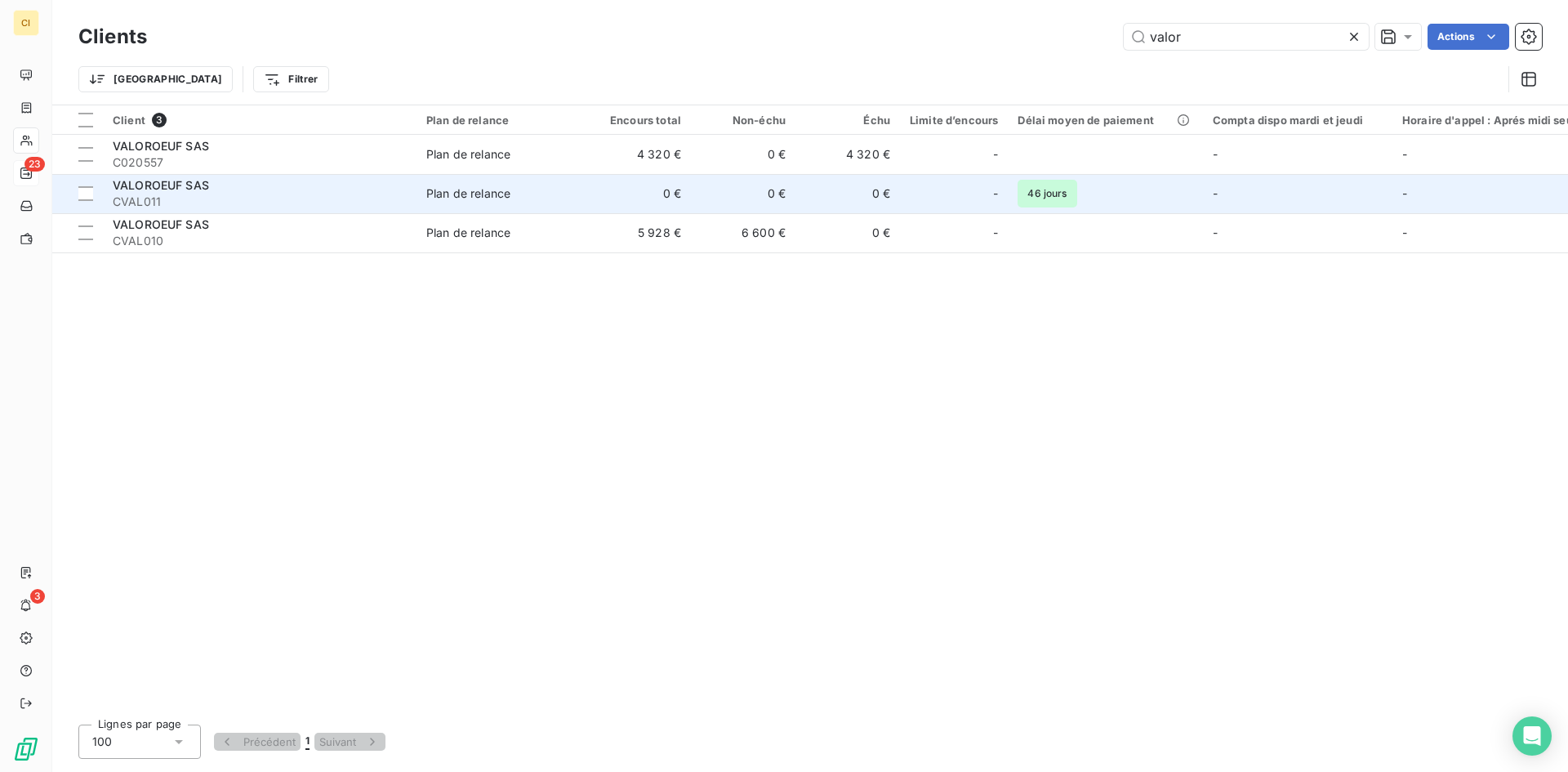
type input "valor"
click at [139, 199] on span "CVAL011" at bounding box center [259, 202] width 294 height 16
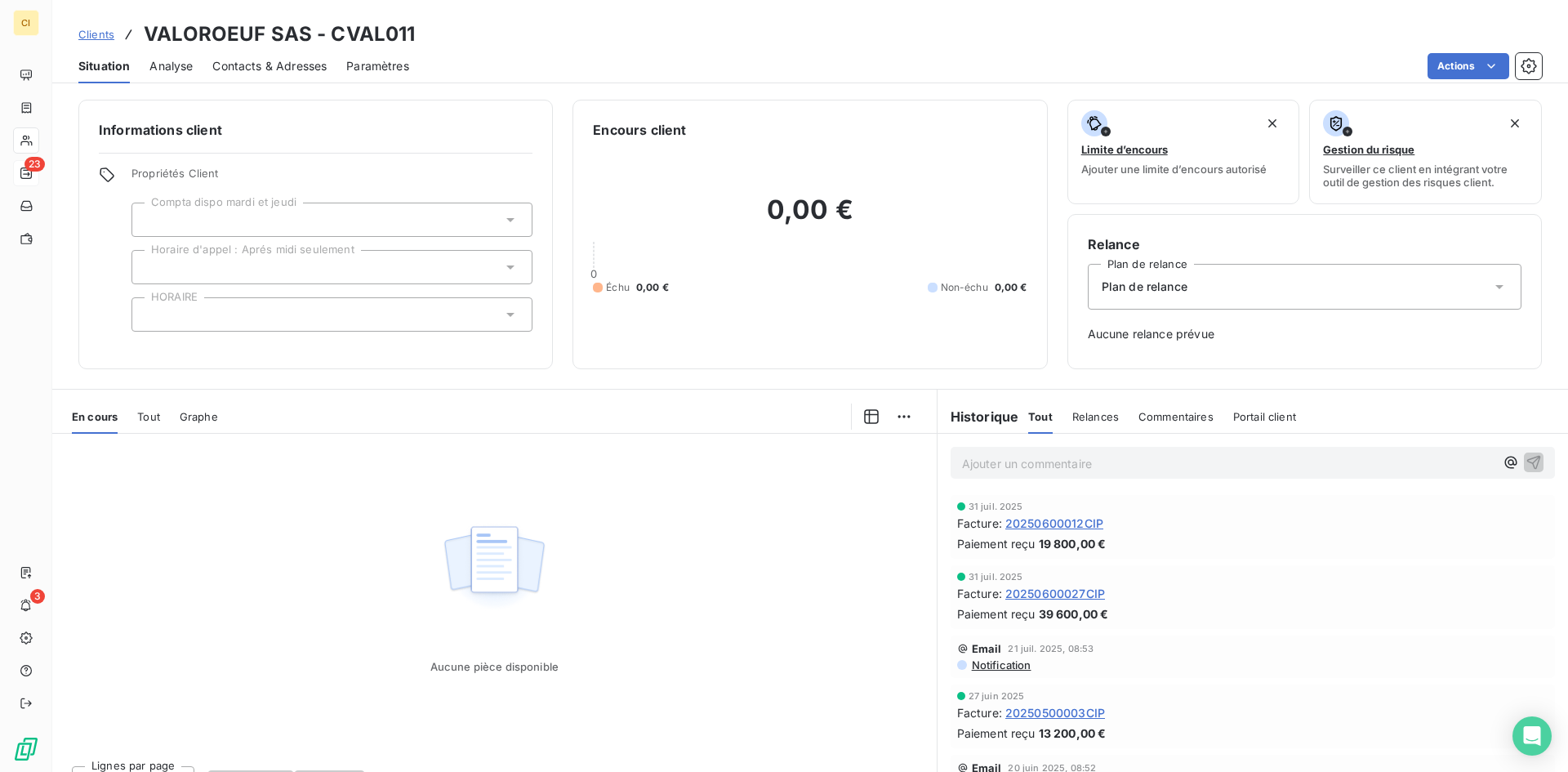
click at [268, 61] on span "Contacts & Adresses" at bounding box center [269, 67] width 114 height 16
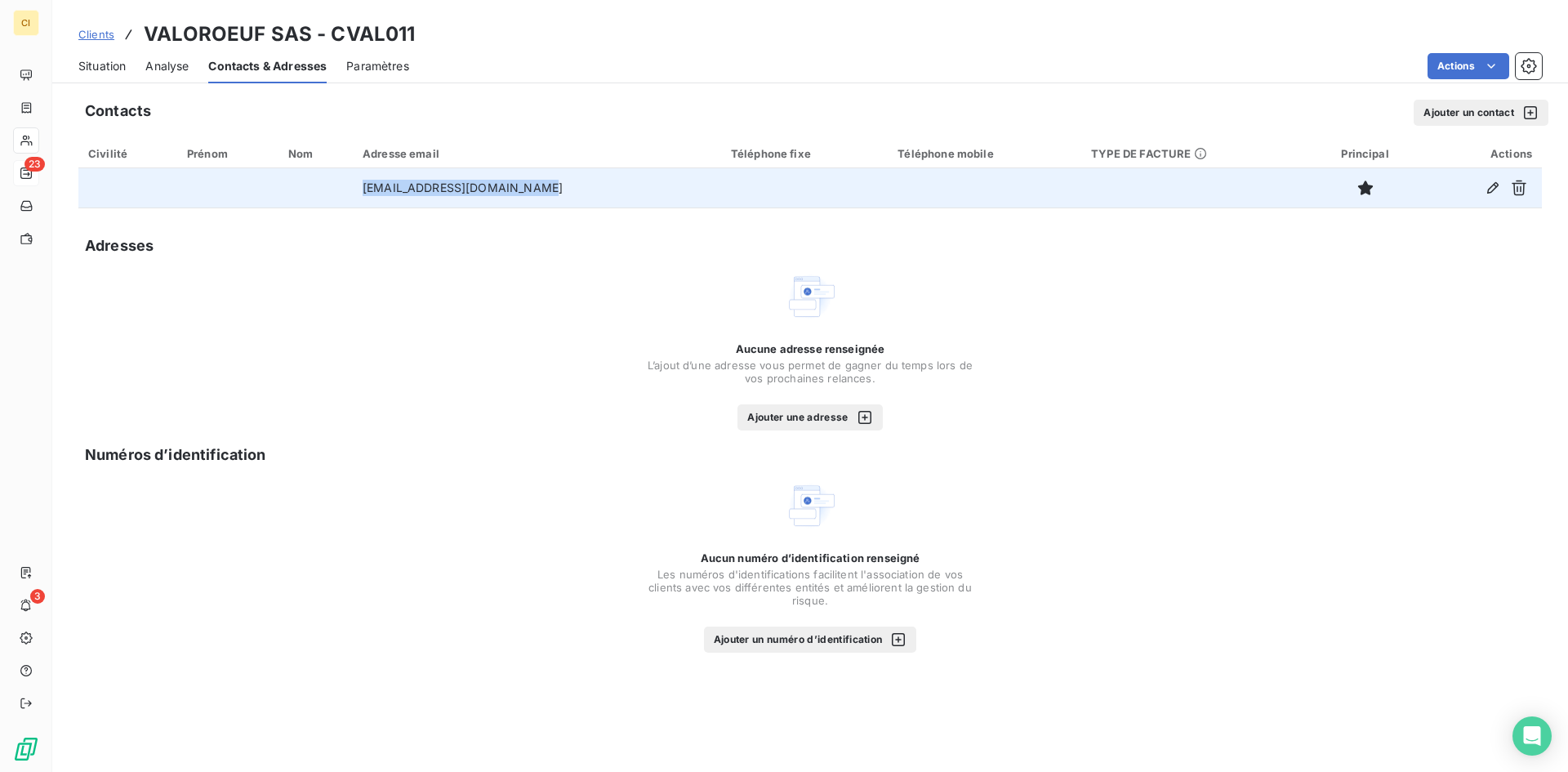
drag, startPoint x: 537, startPoint y: 191, endPoint x: 367, endPoint y: 192, distance: 170.0
click at [367, 192] on td "[EMAIL_ADDRESS][DOMAIN_NAME]" at bounding box center [536, 187] width 368 height 39
copy td "[EMAIL_ADDRESS][DOMAIN_NAME]"
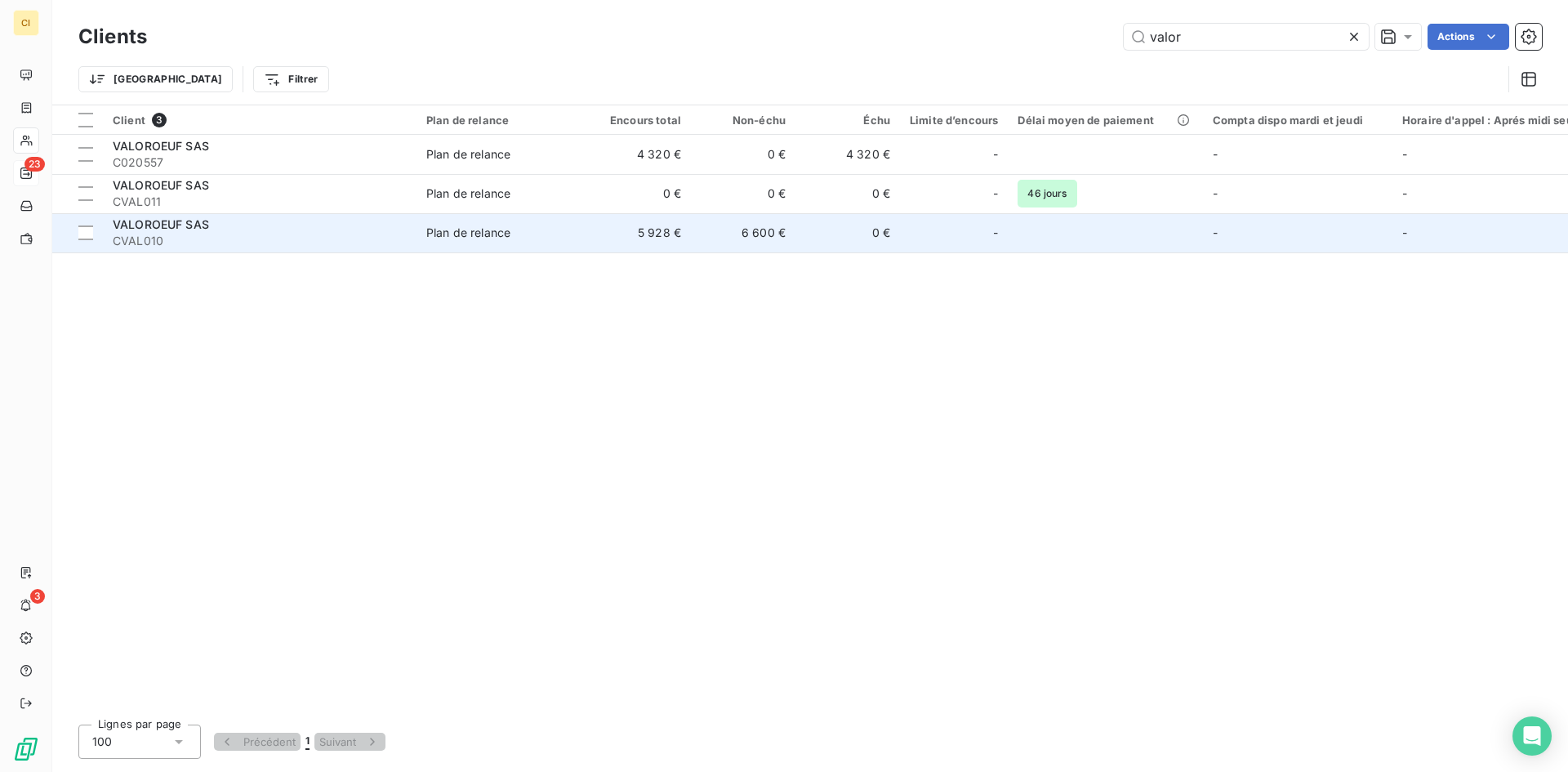
click at [195, 228] on span "VALOROEUF SAS" at bounding box center [161, 224] width 97 height 14
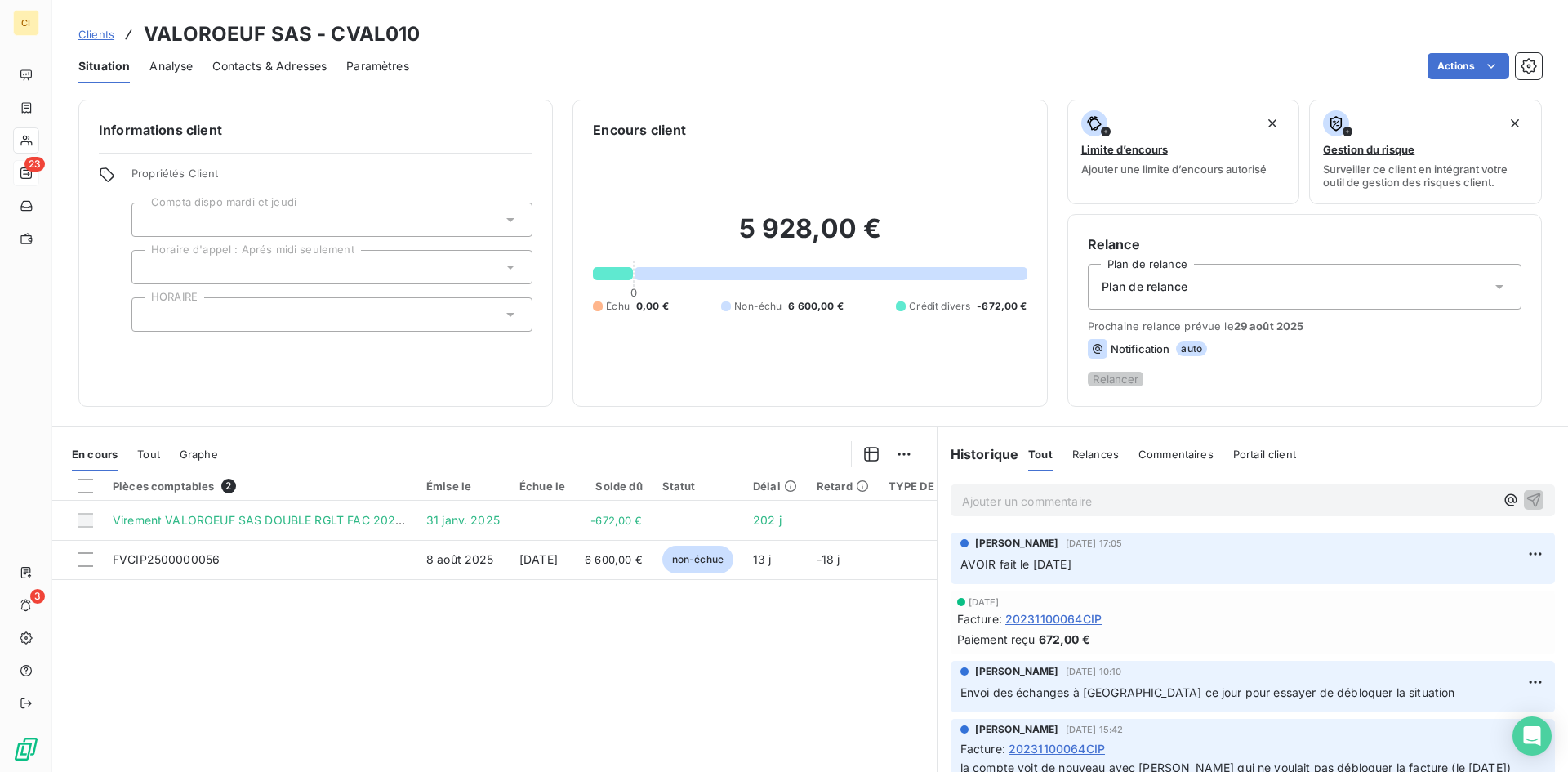
click at [258, 73] on span "Contacts & Adresses" at bounding box center [269, 67] width 114 height 16
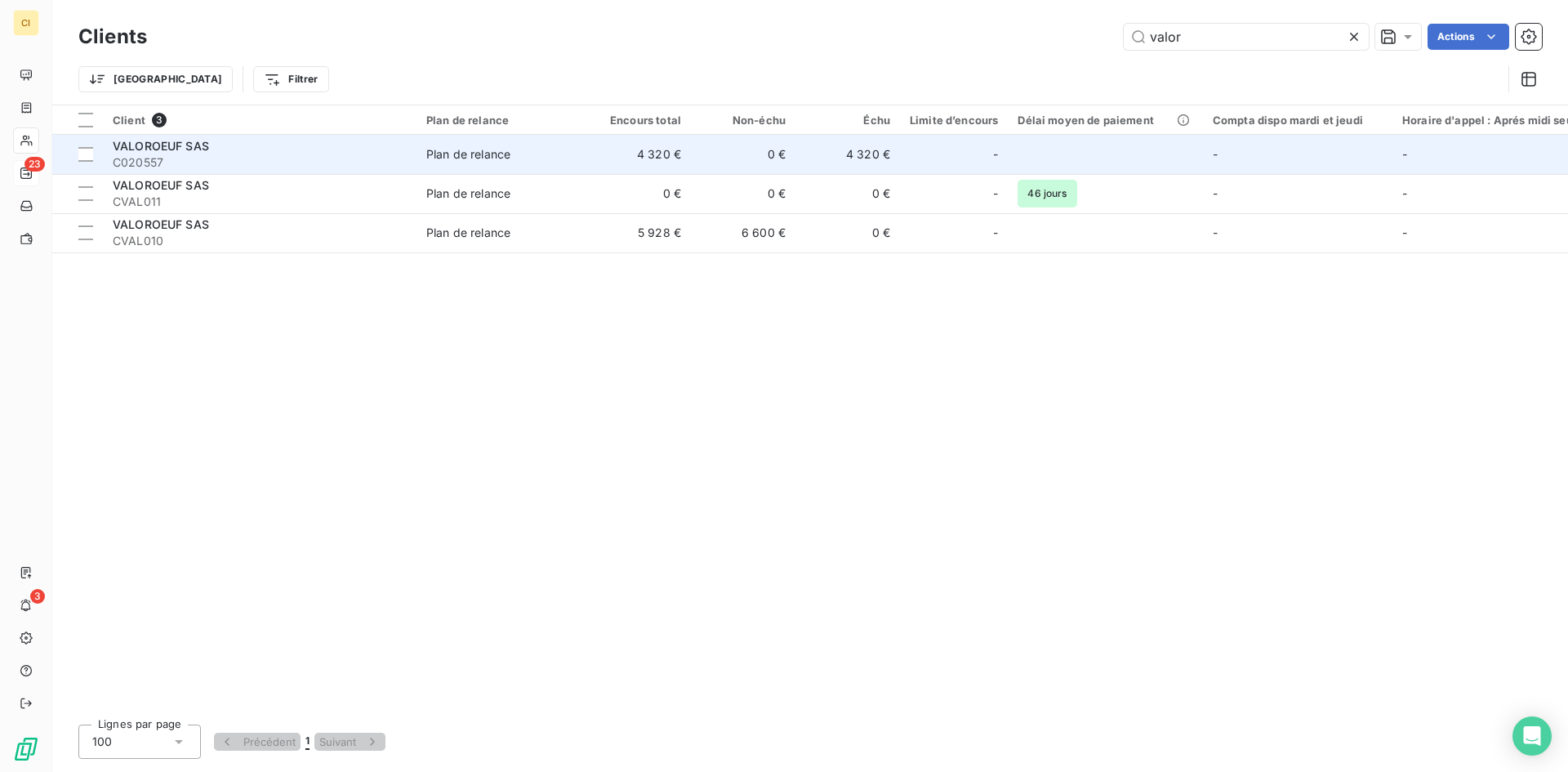
click at [213, 159] on span "C020557" at bounding box center [259, 163] width 294 height 16
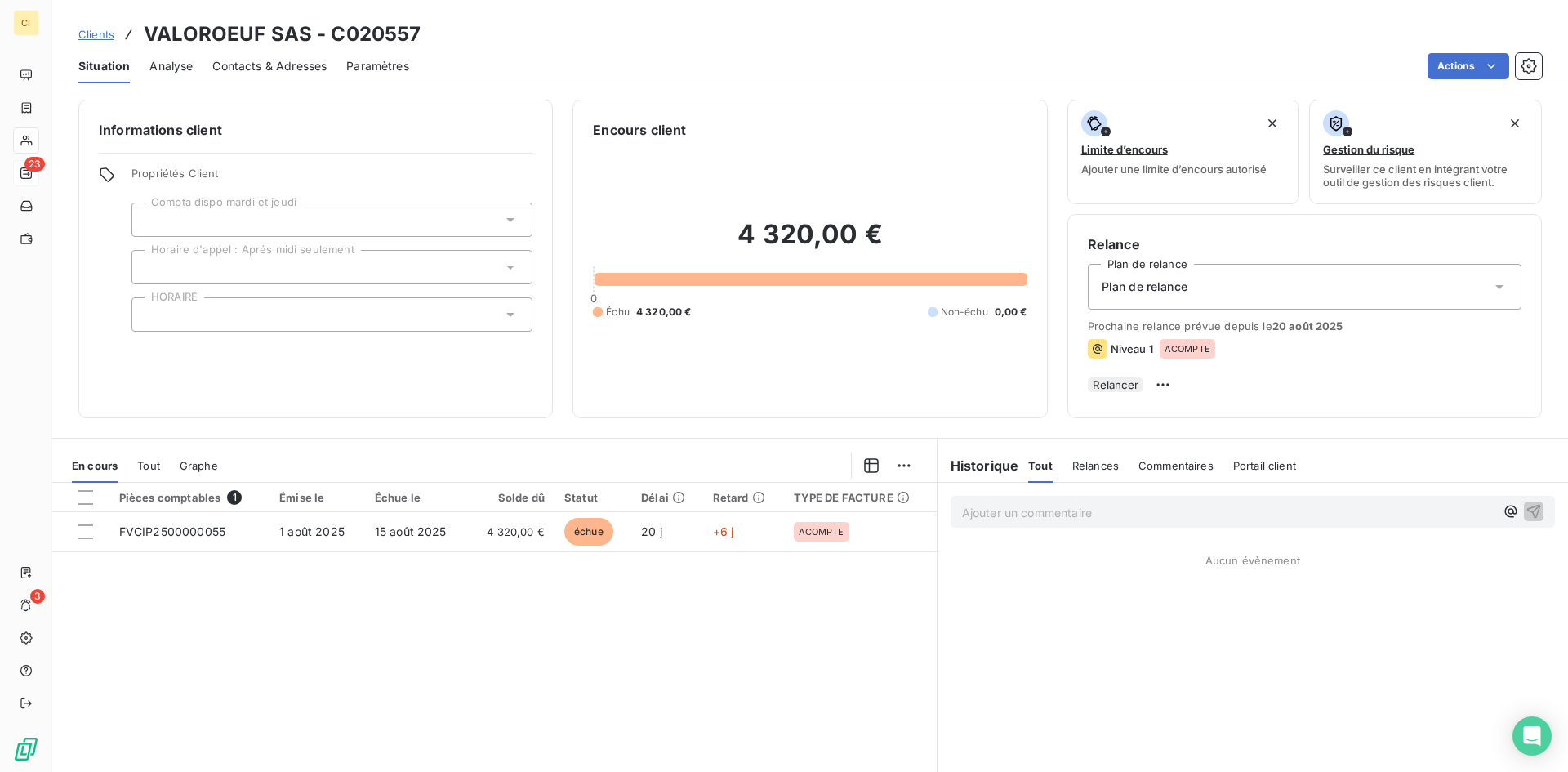
click at [310, 73] on span "Contacts & Adresses" at bounding box center [269, 67] width 114 height 16
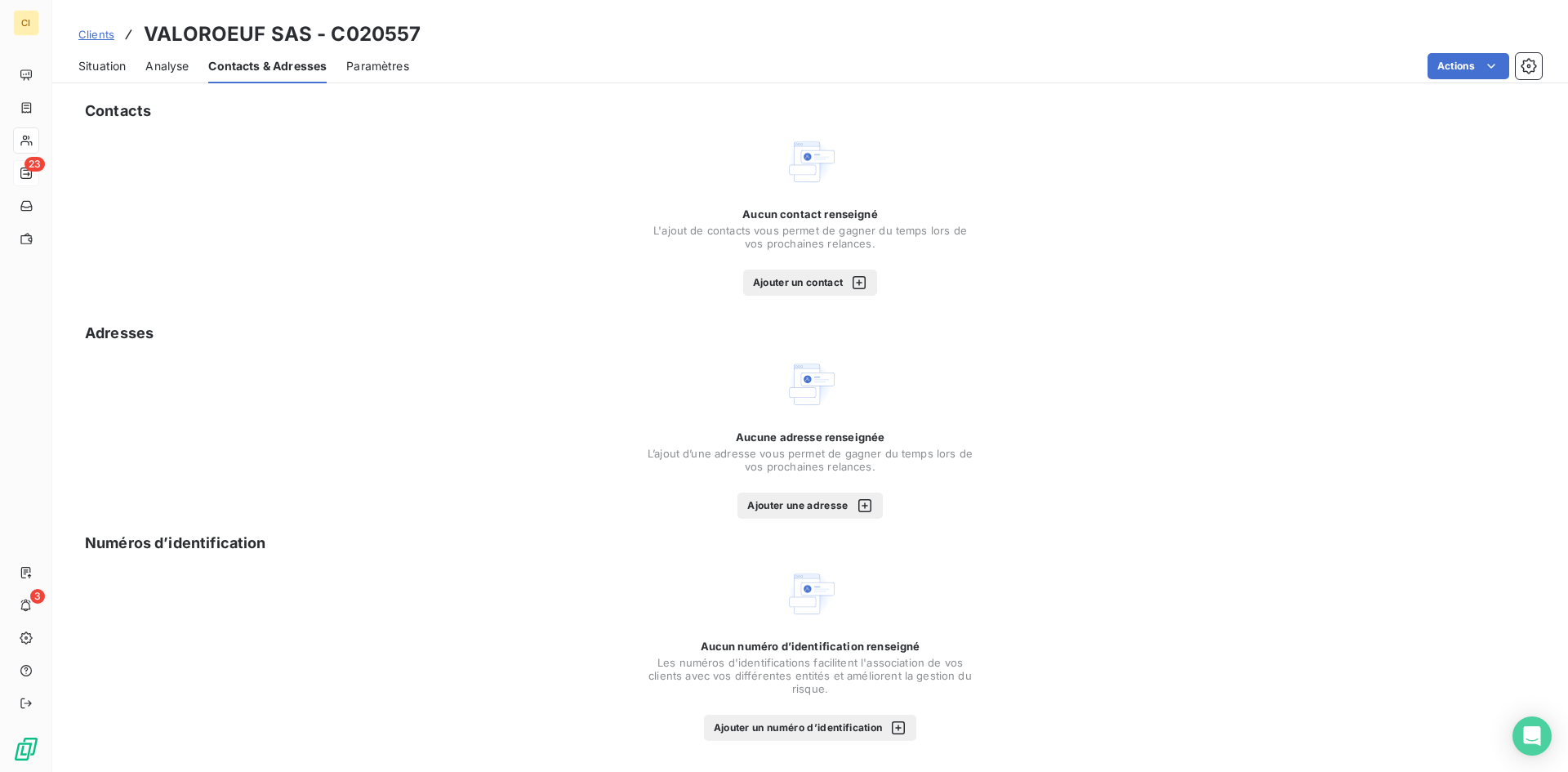
click at [787, 277] on button "Ajouter un contact" at bounding box center [811, 282] width 135 height 26
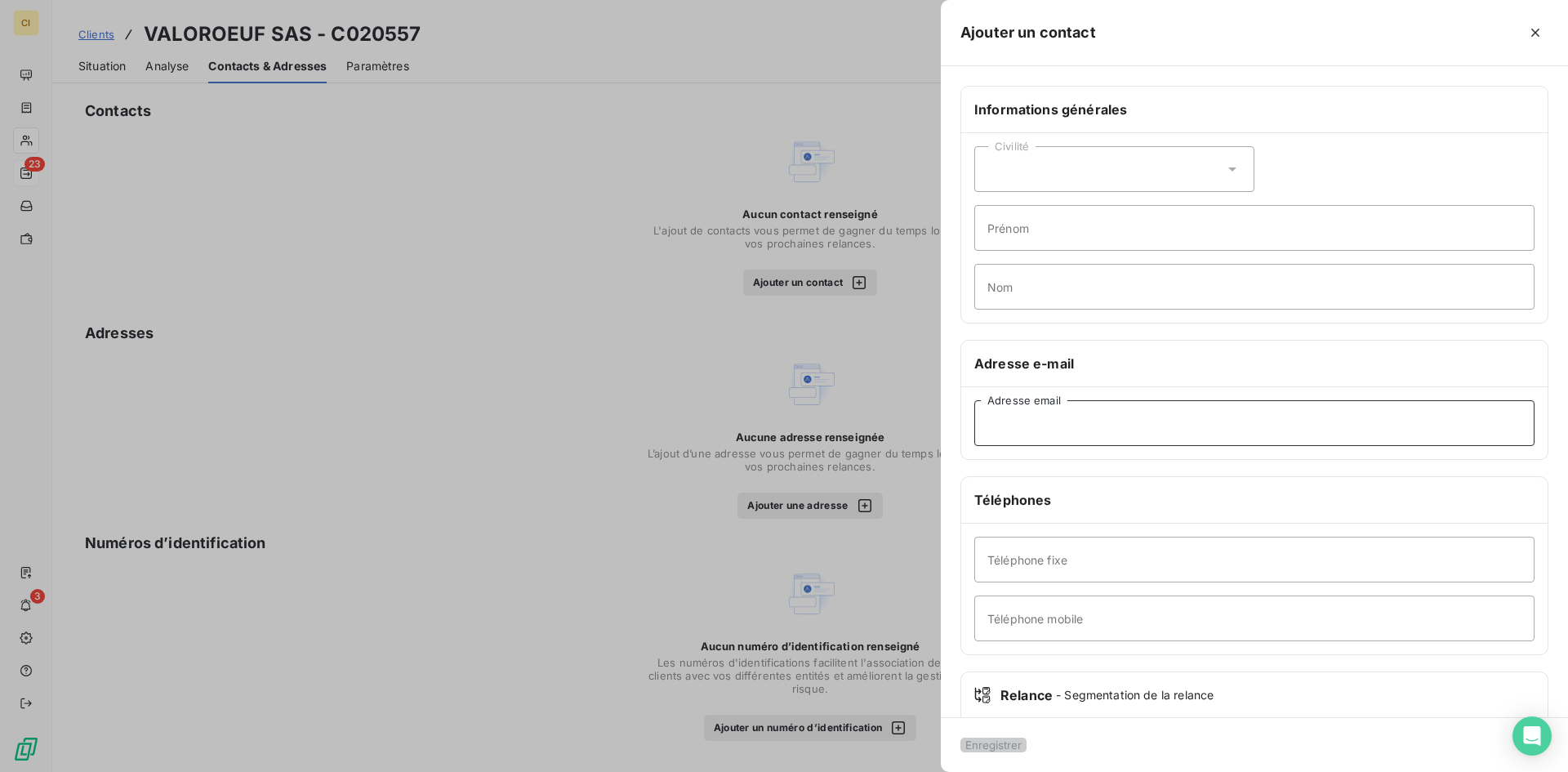
click at [984, 423] on input "Adresse email" at bounding box center [1255, 423] width 561 height 46
paste input "[EMAIL_ADDRESS][DOMAIN_NAME]"
type input "[EMAIL_ADDRESS][DOMAIN_NAME]"
click at [998, 738] on button "Enregistrer" at bounding box center [994, 746] width 66 height 15
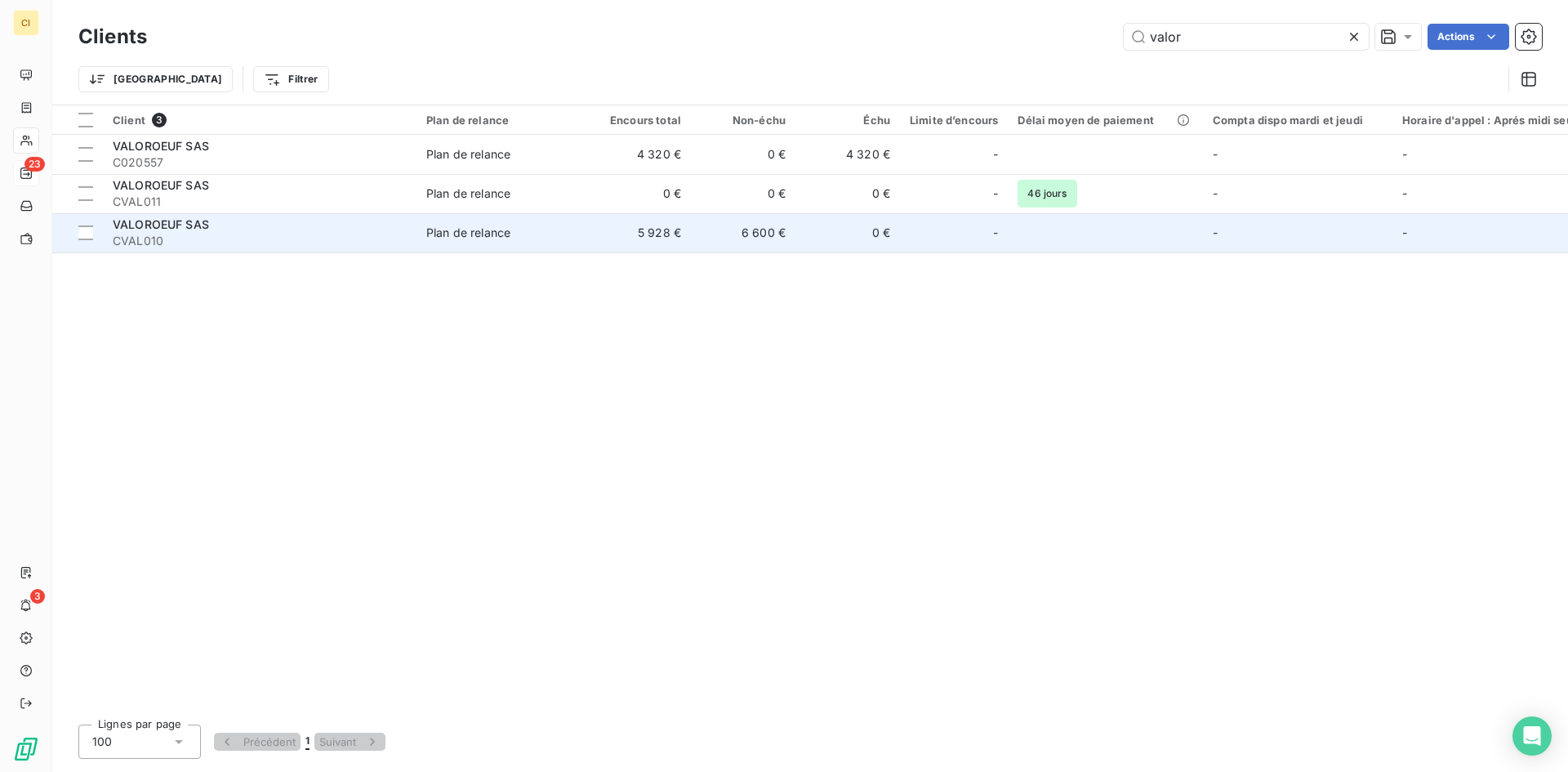
click at [178, 228] on span "VALOROEUF SAS" at bounding box center [161, 224] width 97 height 14
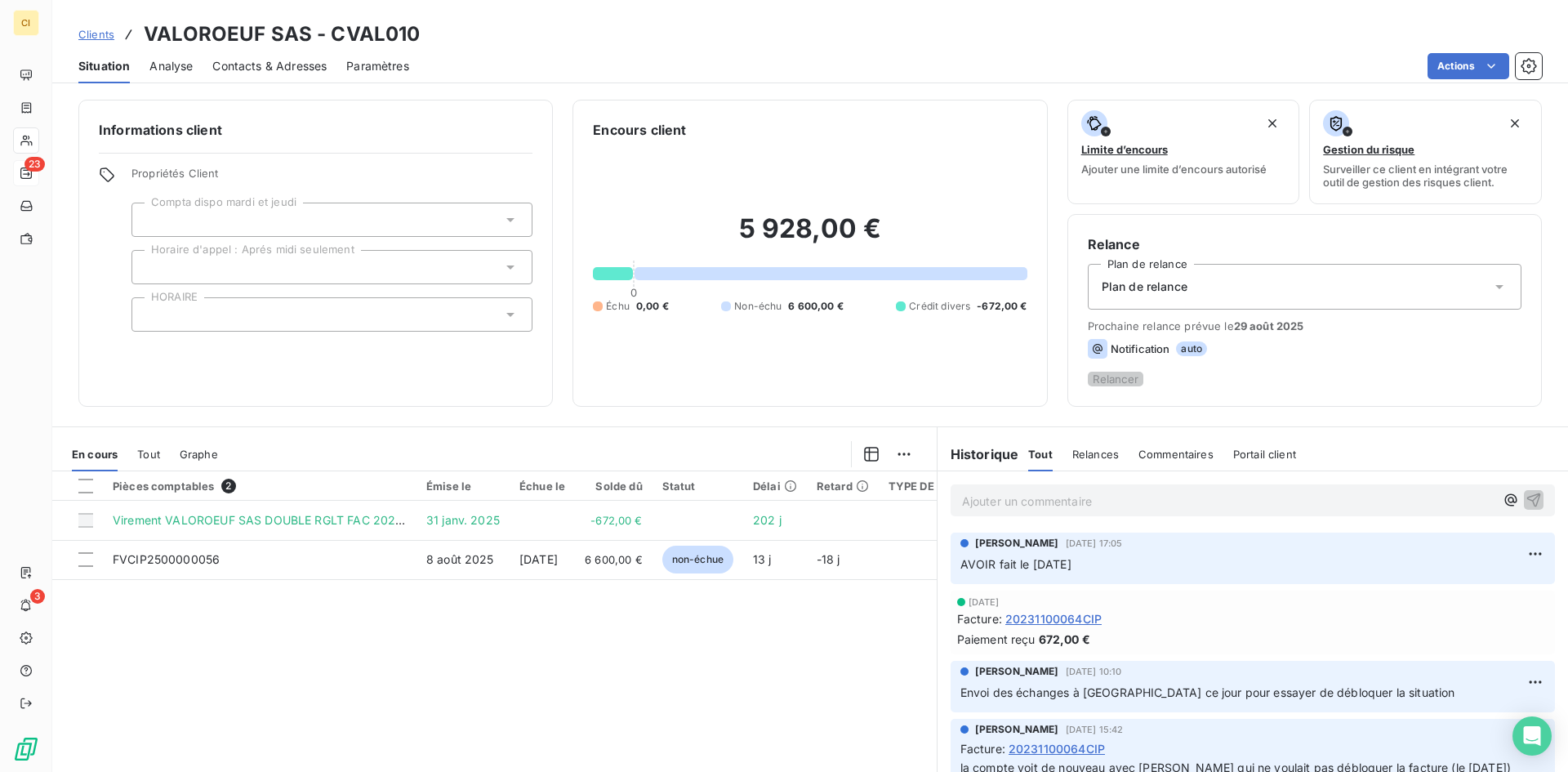
click at [262, 66] on span "Contacts & Adresses" at bounding box center [269, 67] width 114 height 16
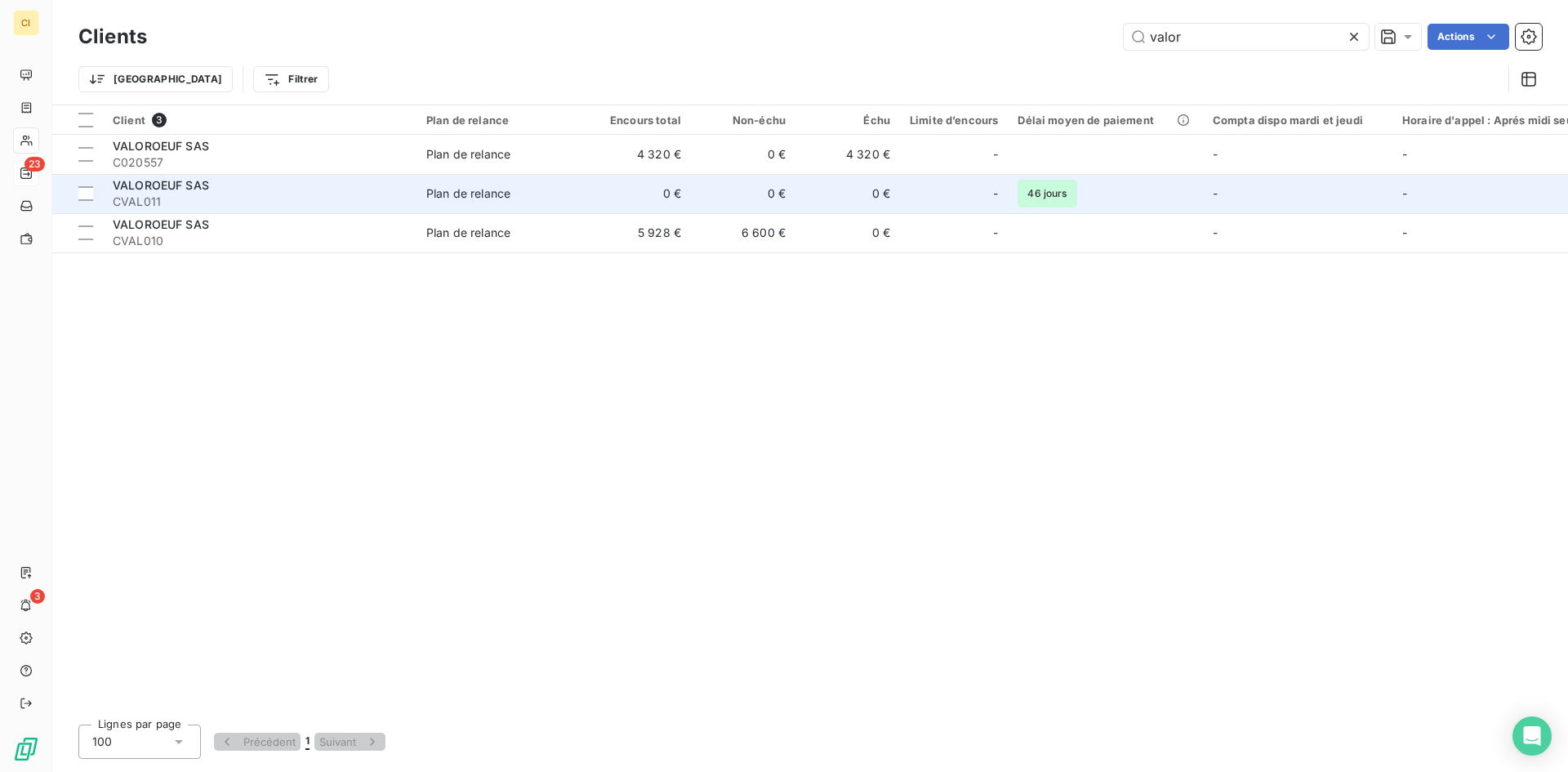
click at [188, 205] on span "CVAL011" at bounding box center [259, 202] width 294 height 16
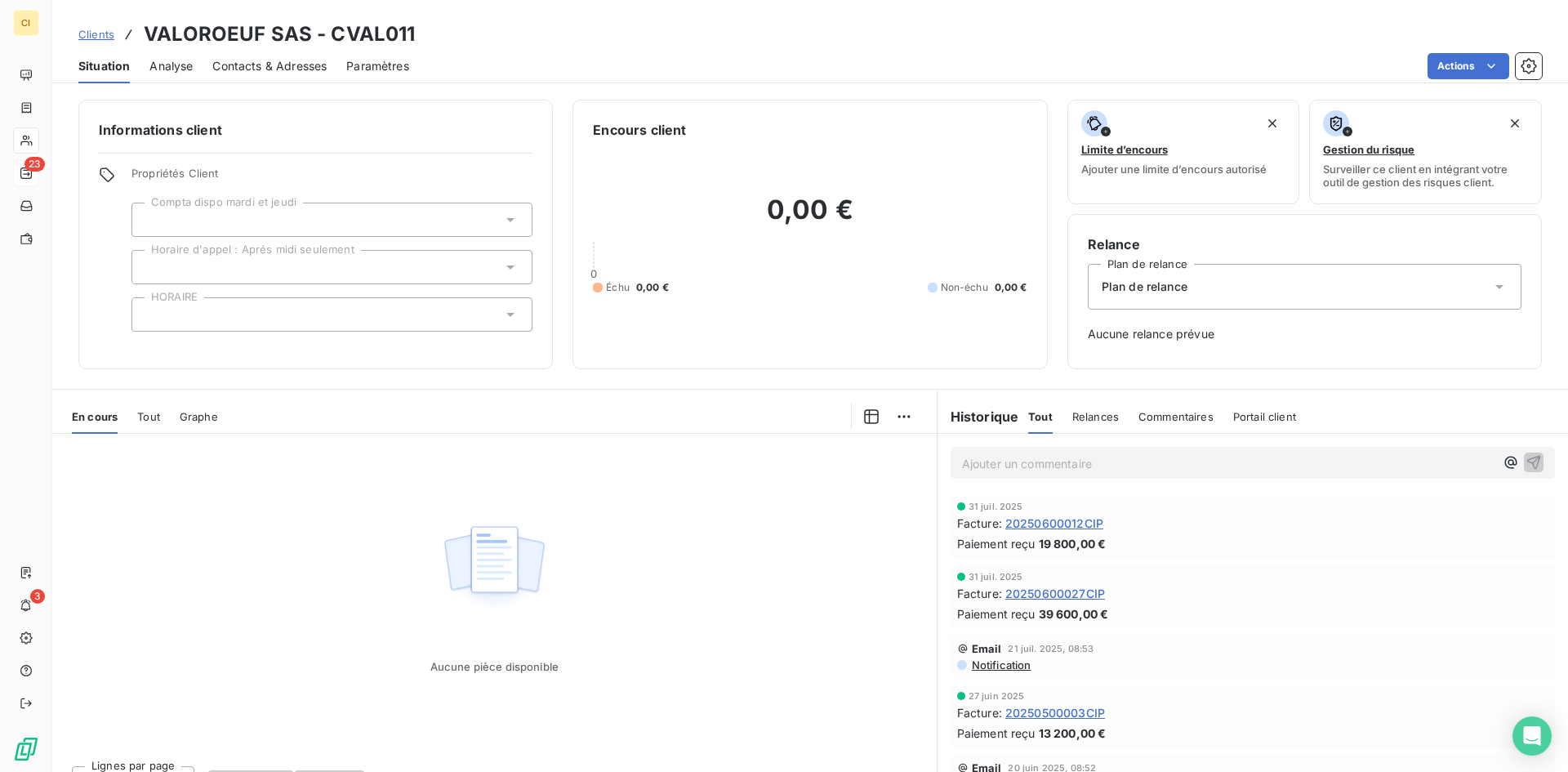
click at [277, 66] on span "Contacts & Adresses" at bounding box center [269, 67] width 114 height 16
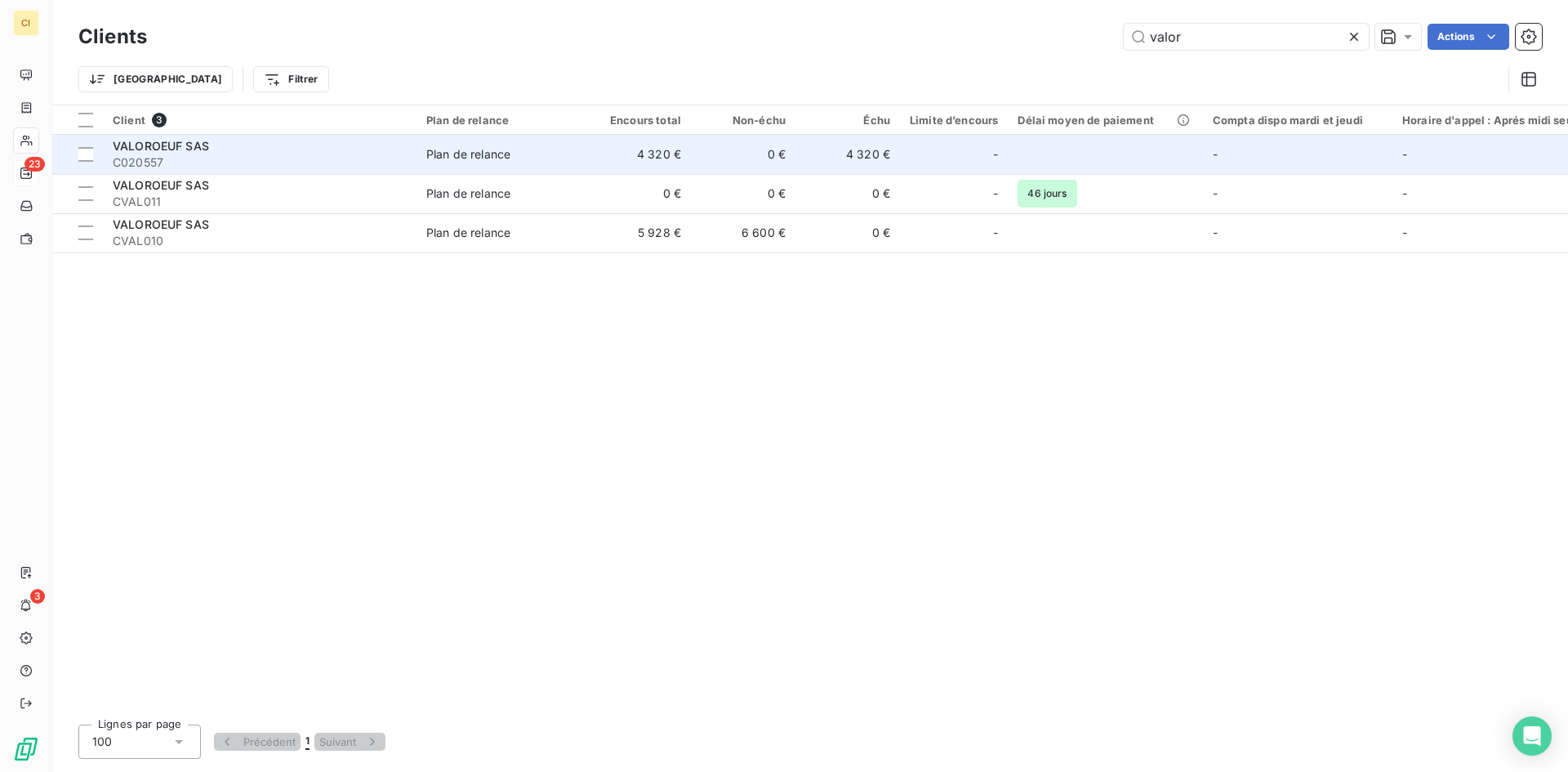
click at [432, 159] on div "Plan de relance" at bounding box center [468, 154] width 84 height 16
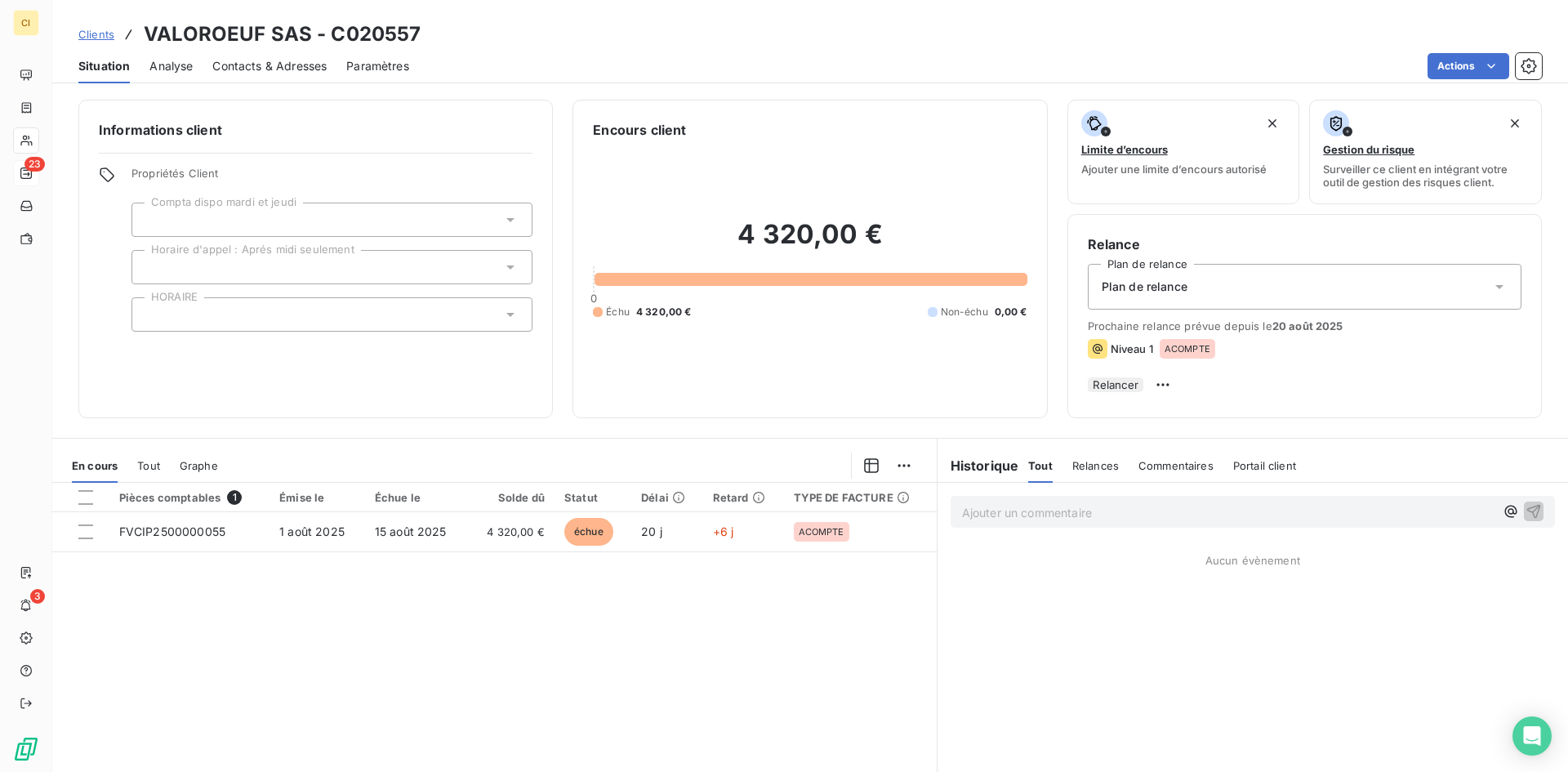
click at [282, 60] on span "Contacts & Adresses" at bounding box center [269, 67] width 114 height 16
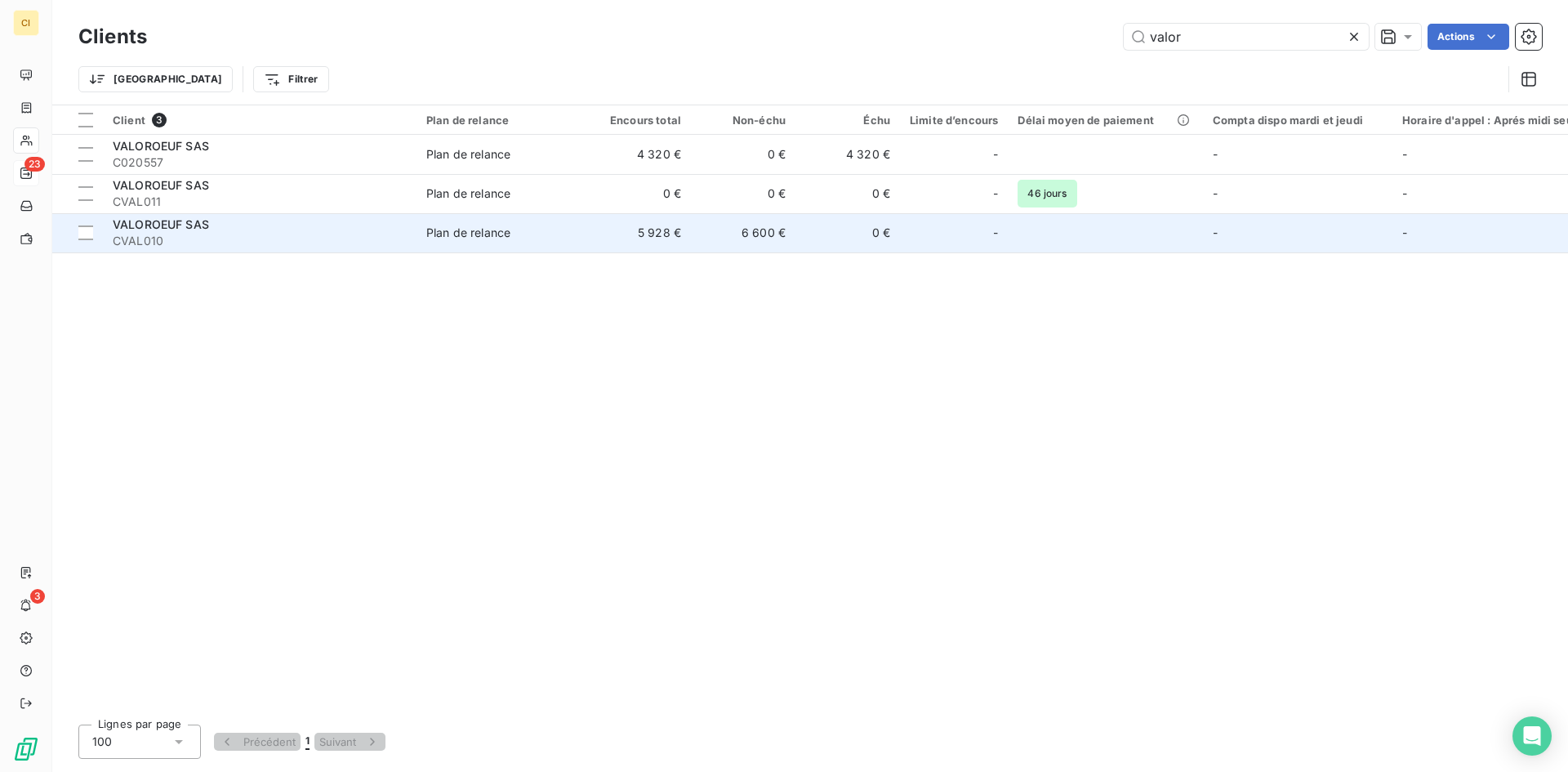
click at [447, 242] on td "Plan de relance" at bounding box center [501, 232] width 170 height 39
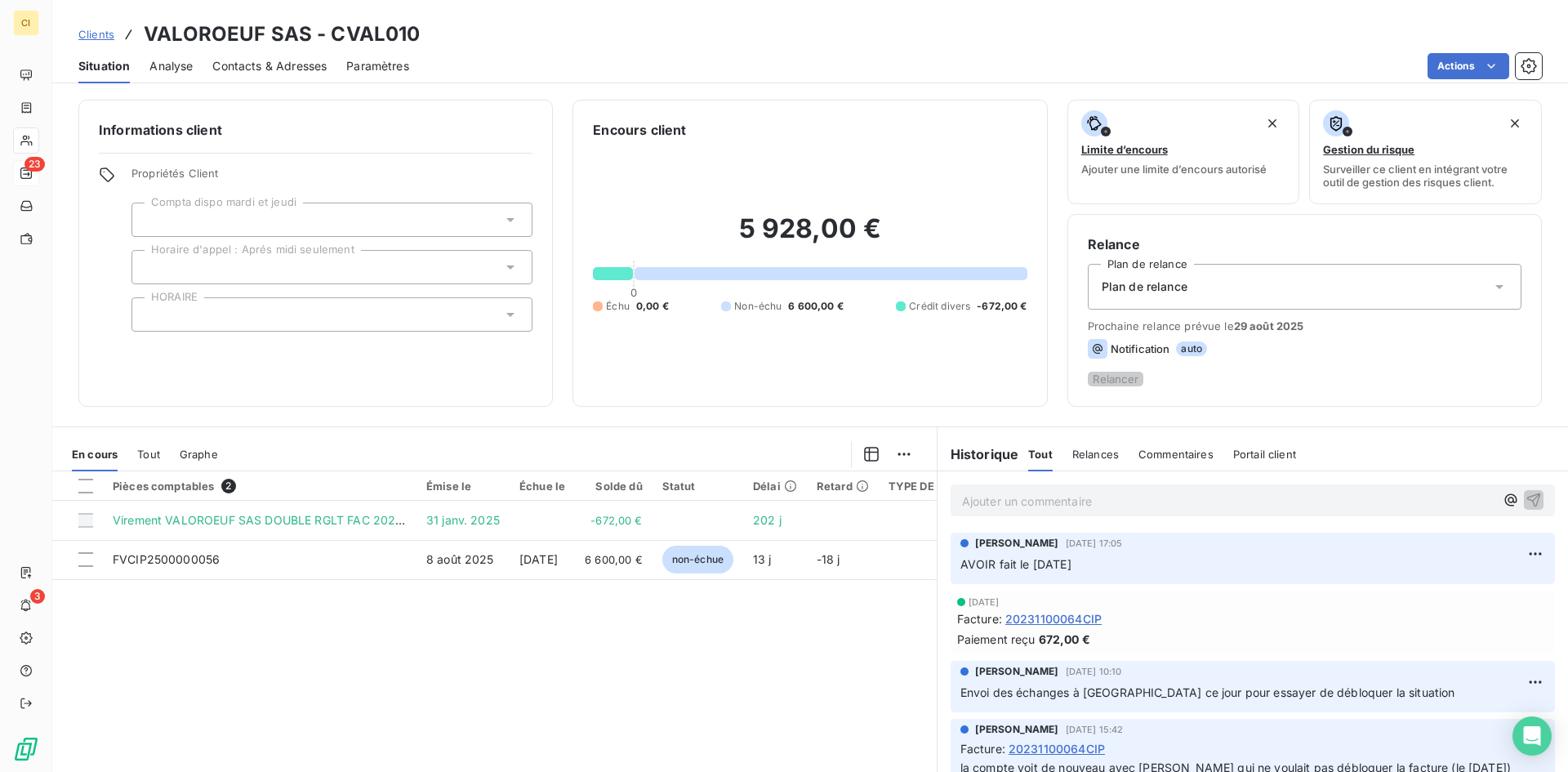
click at [289, 69] on span "Contacts & Adresses" at bounding box center [269, 67] width 114 height 16
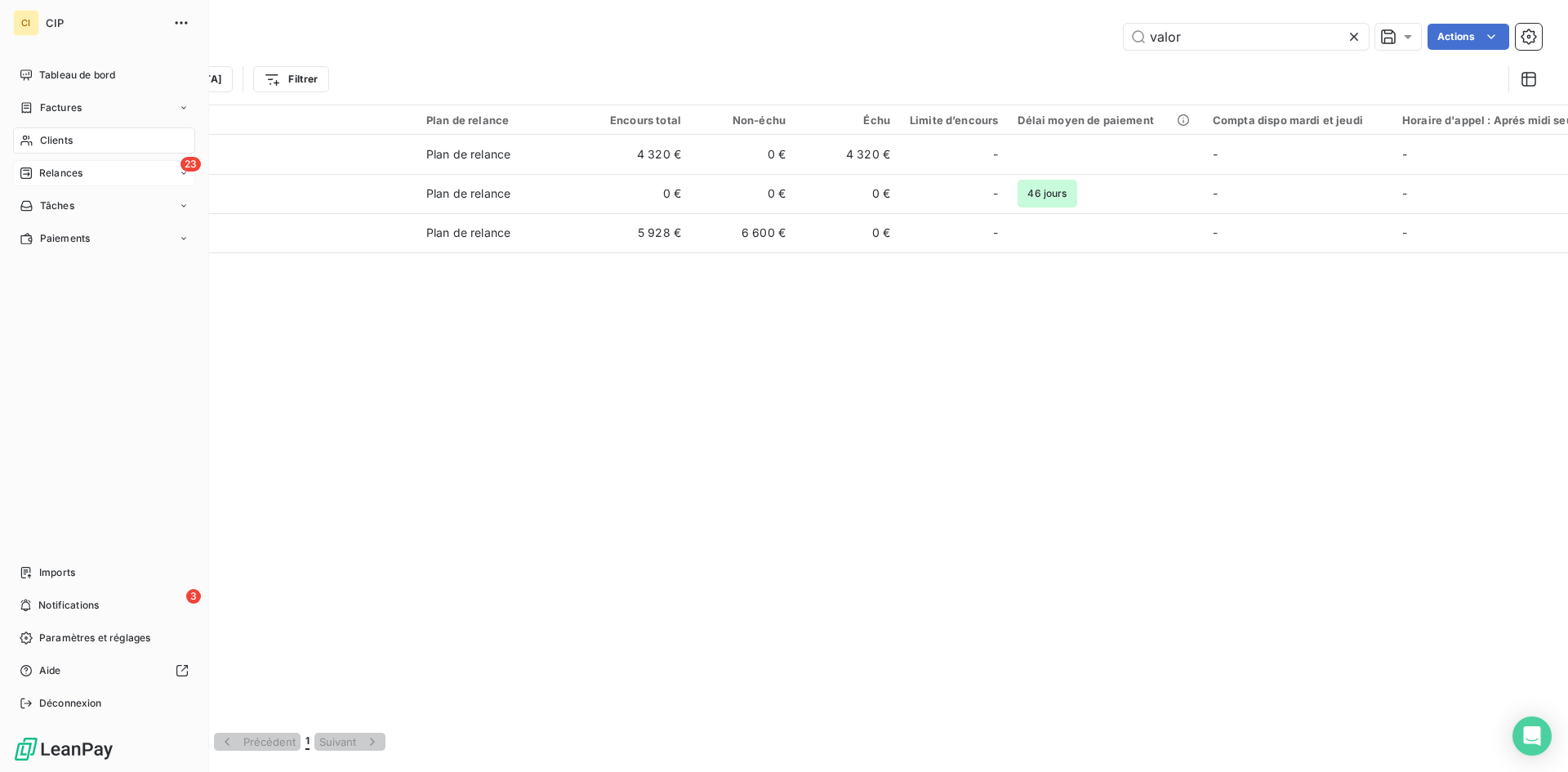
click at [58, 174] on span "Relances" at bounding box center [60, 174] width 43 height 15
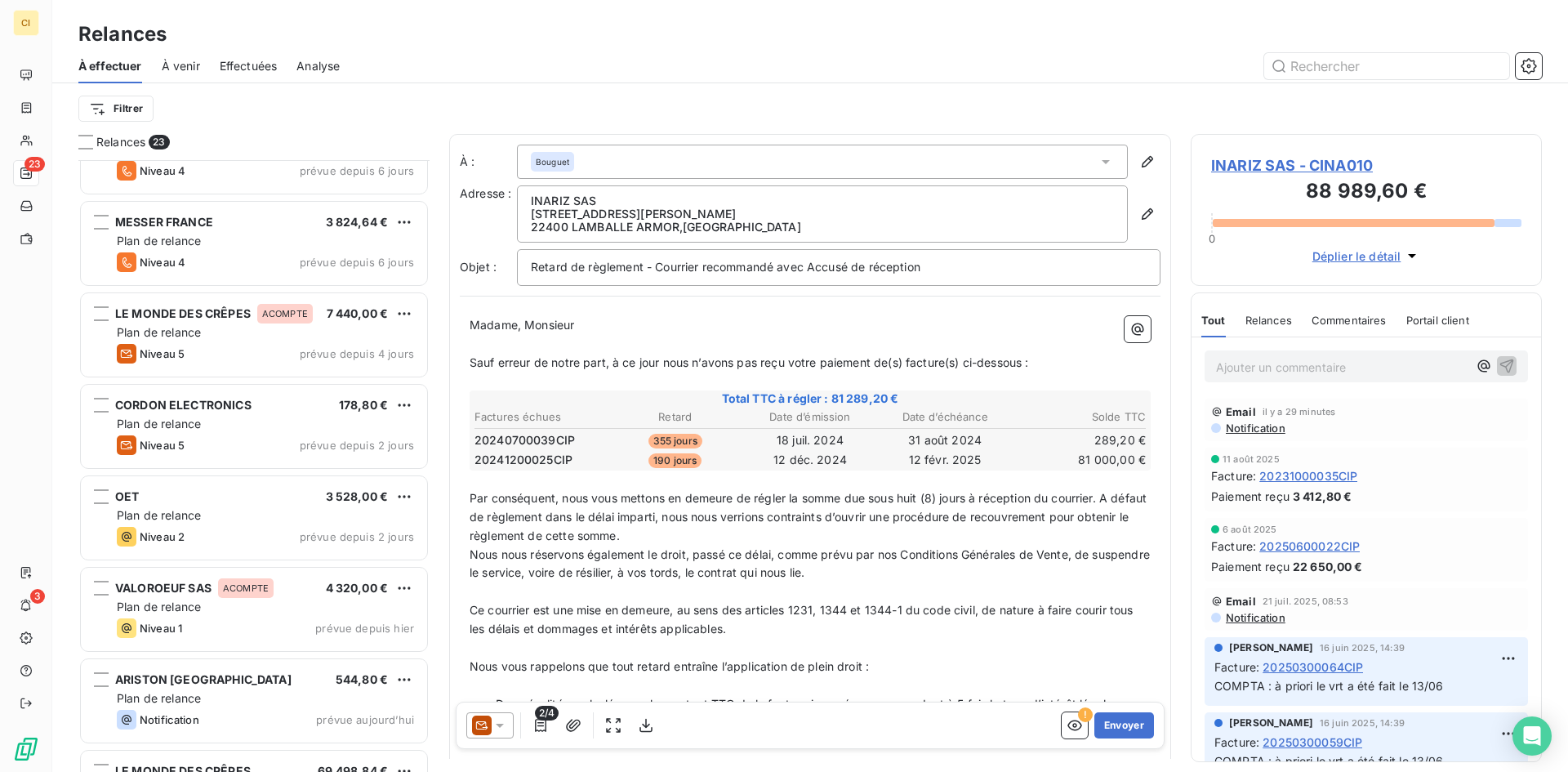
scroll to position [1063, 0]
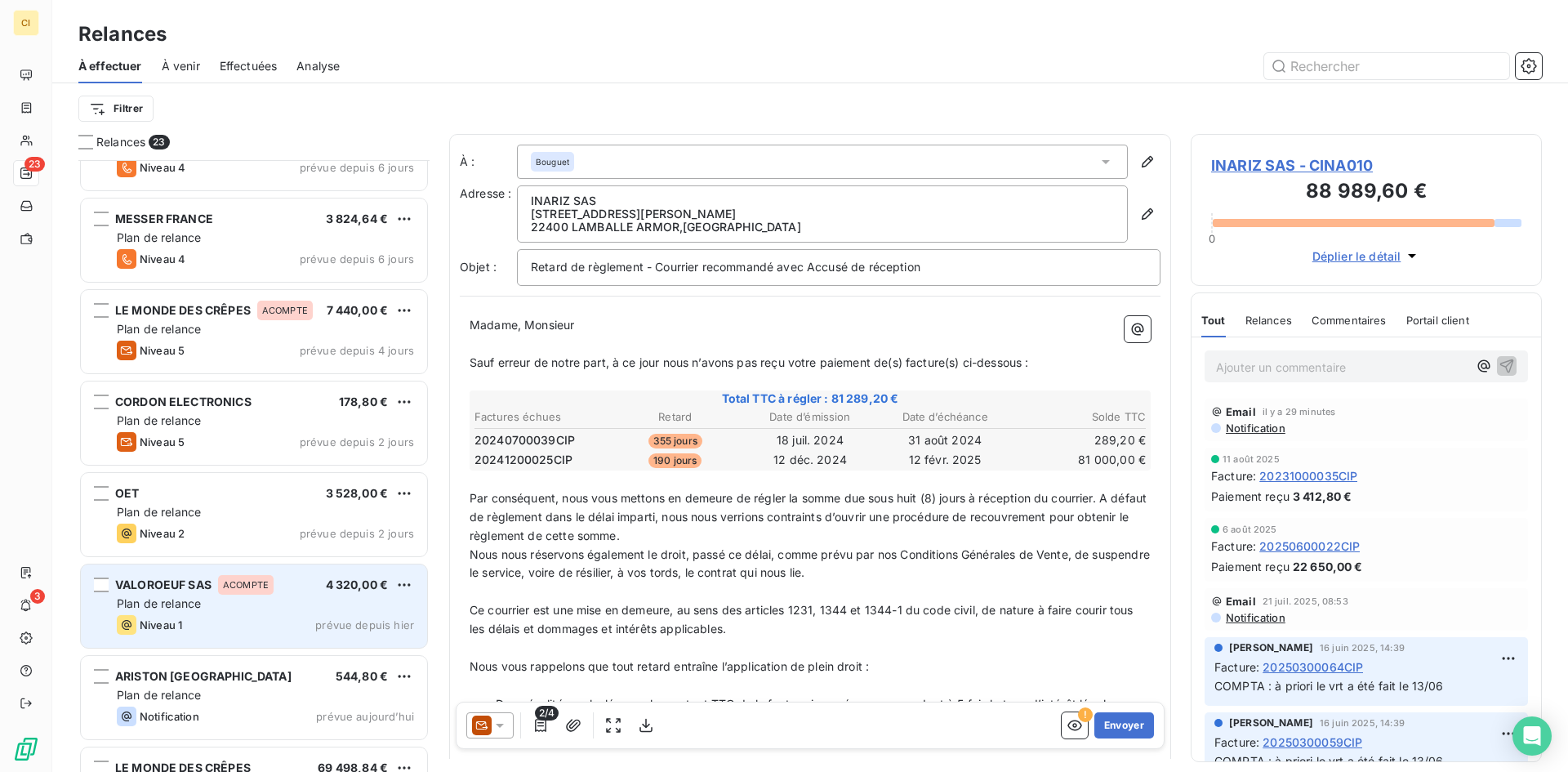
click at [197, 609] on span "Plan de relance" at bounding box center [159, 603] width 84 height 14
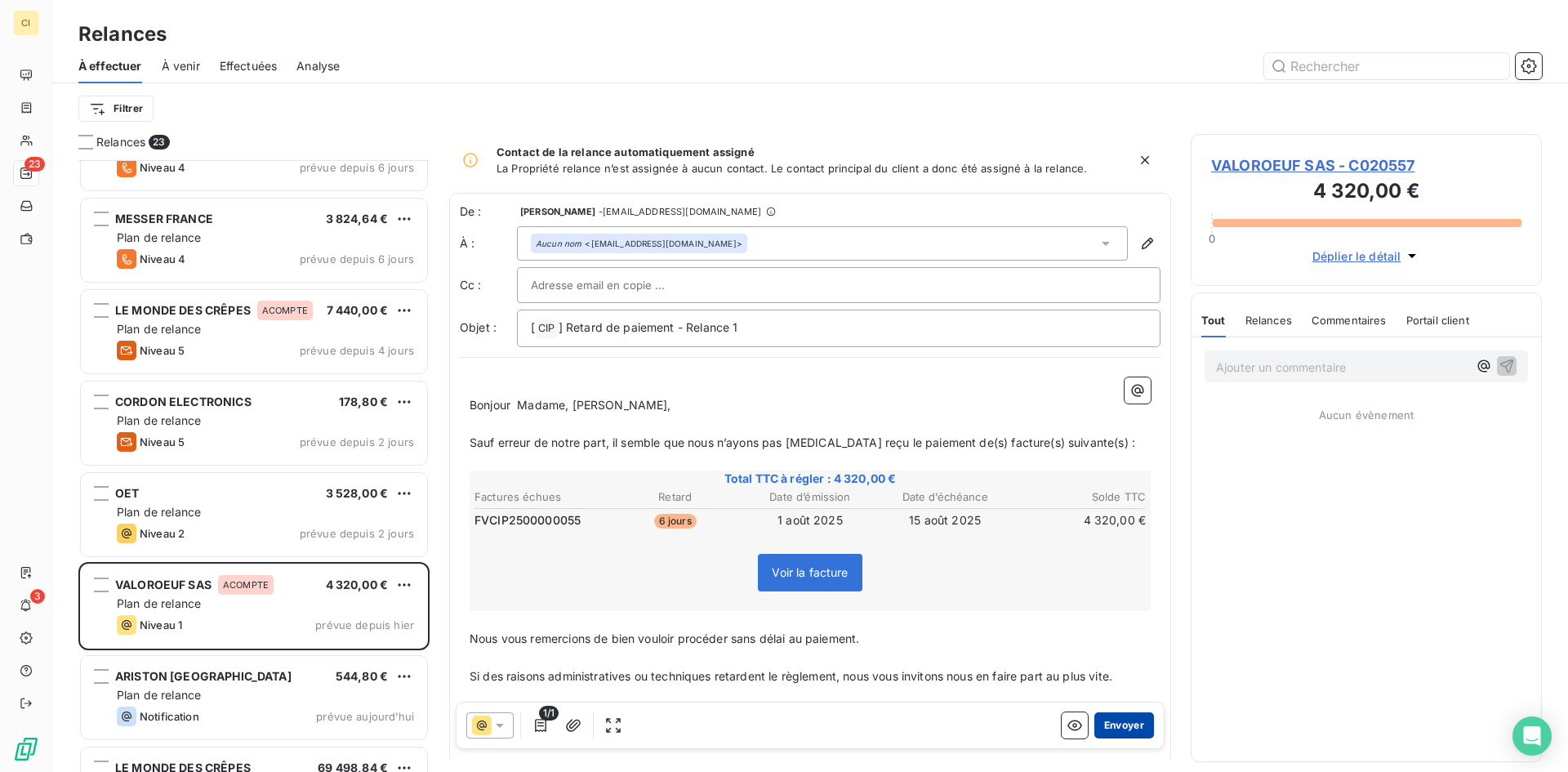
click at [1100, 723] on button "Envoyer" at bounding box center [1123, 725] width 59 height 26
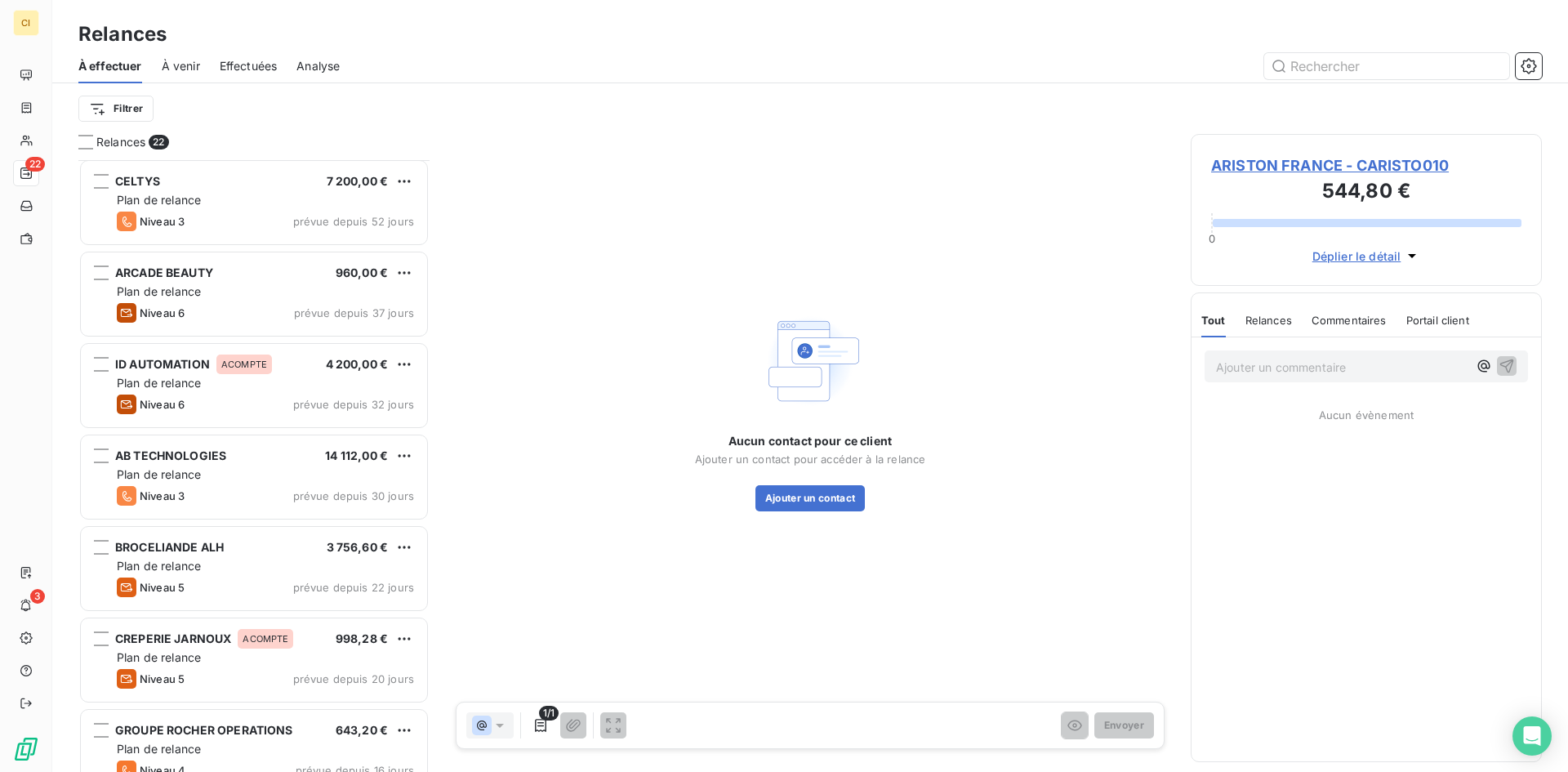
scroll to position [246, 0]
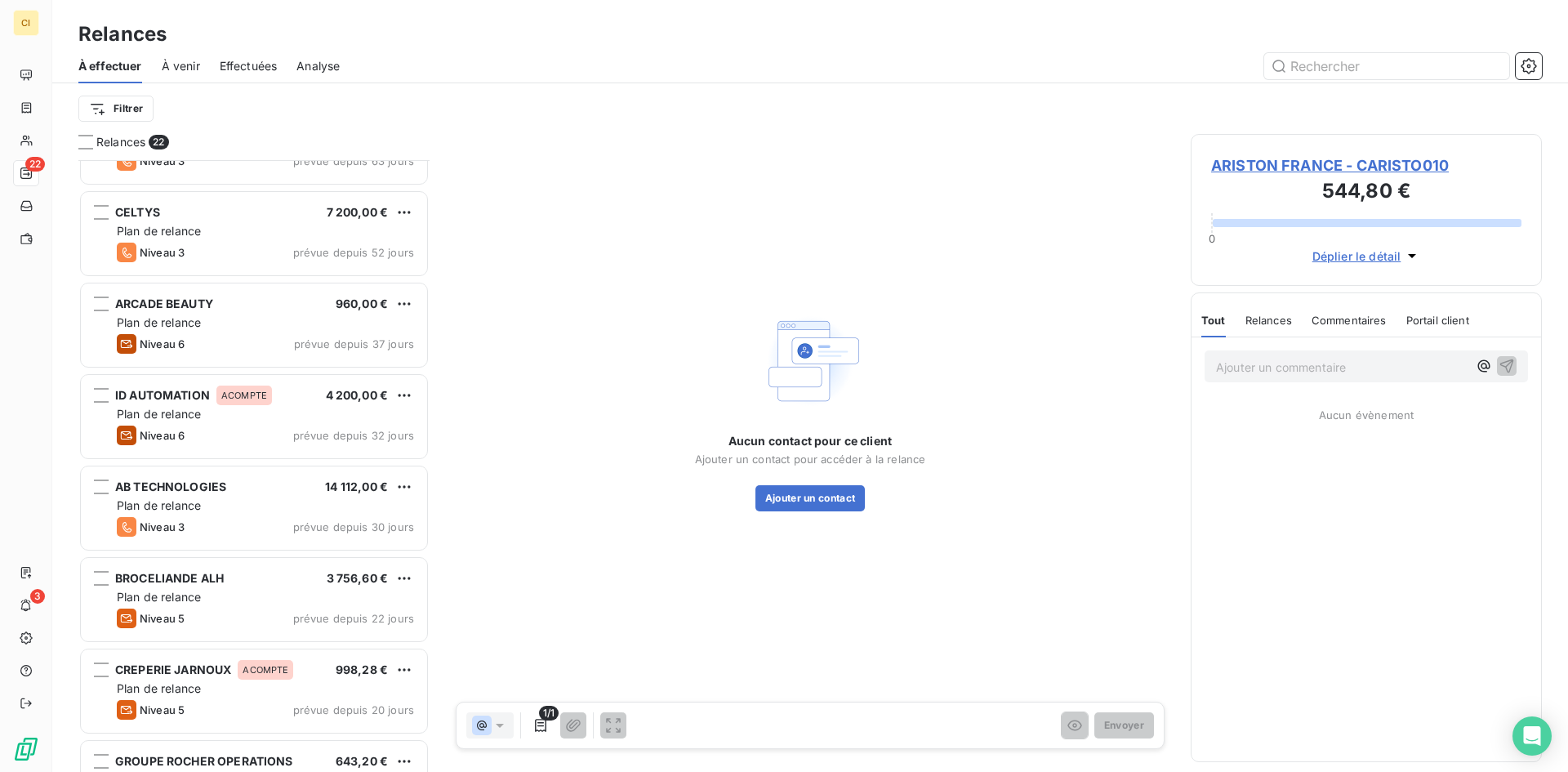
click at [157, 525] on span "Niveau 3" at bounding box center [162, 527] width 45 height 13
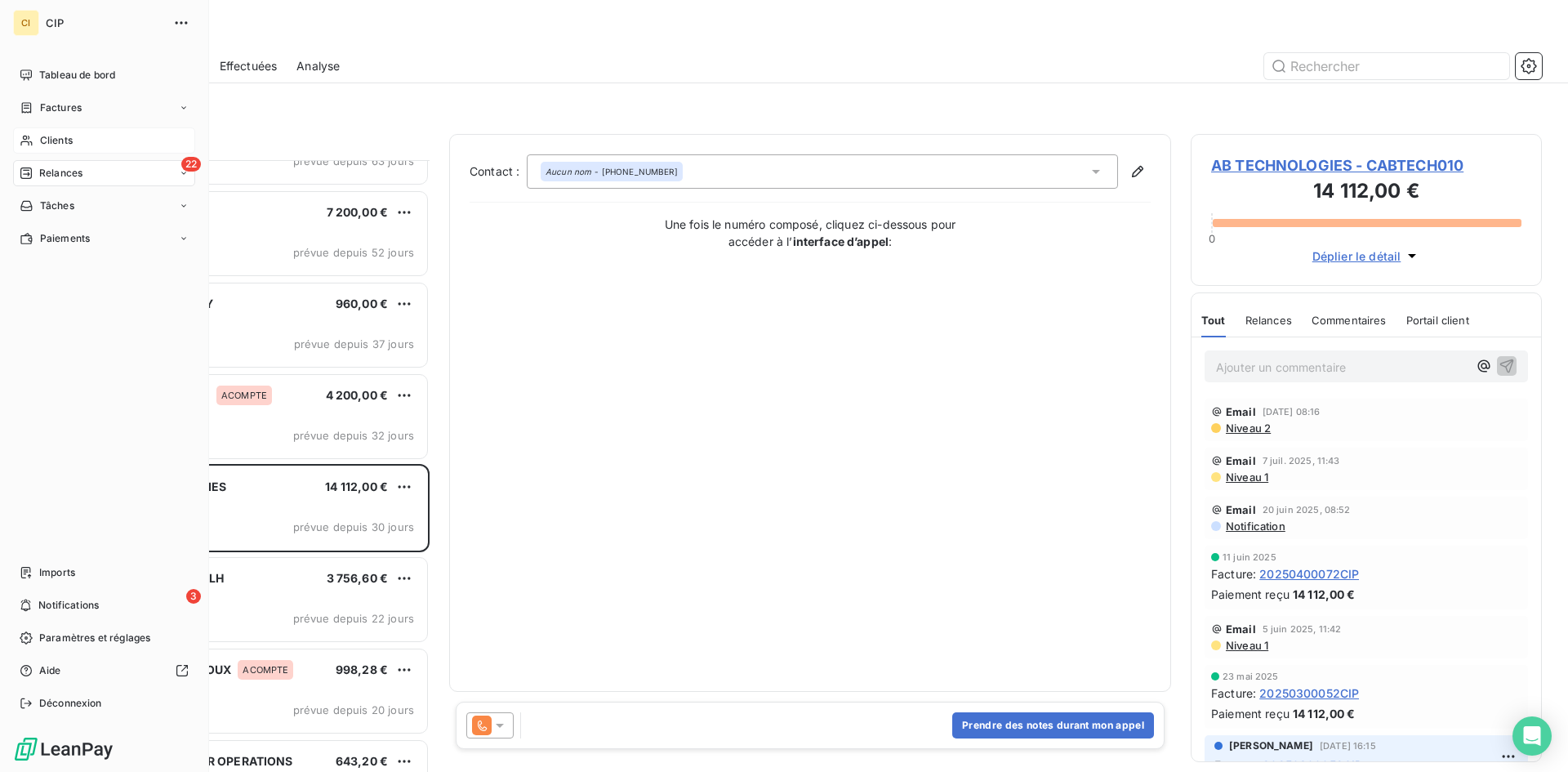
click at [63, 143] on span "Clients" at bounding box center [57, 141] width 33 height 15
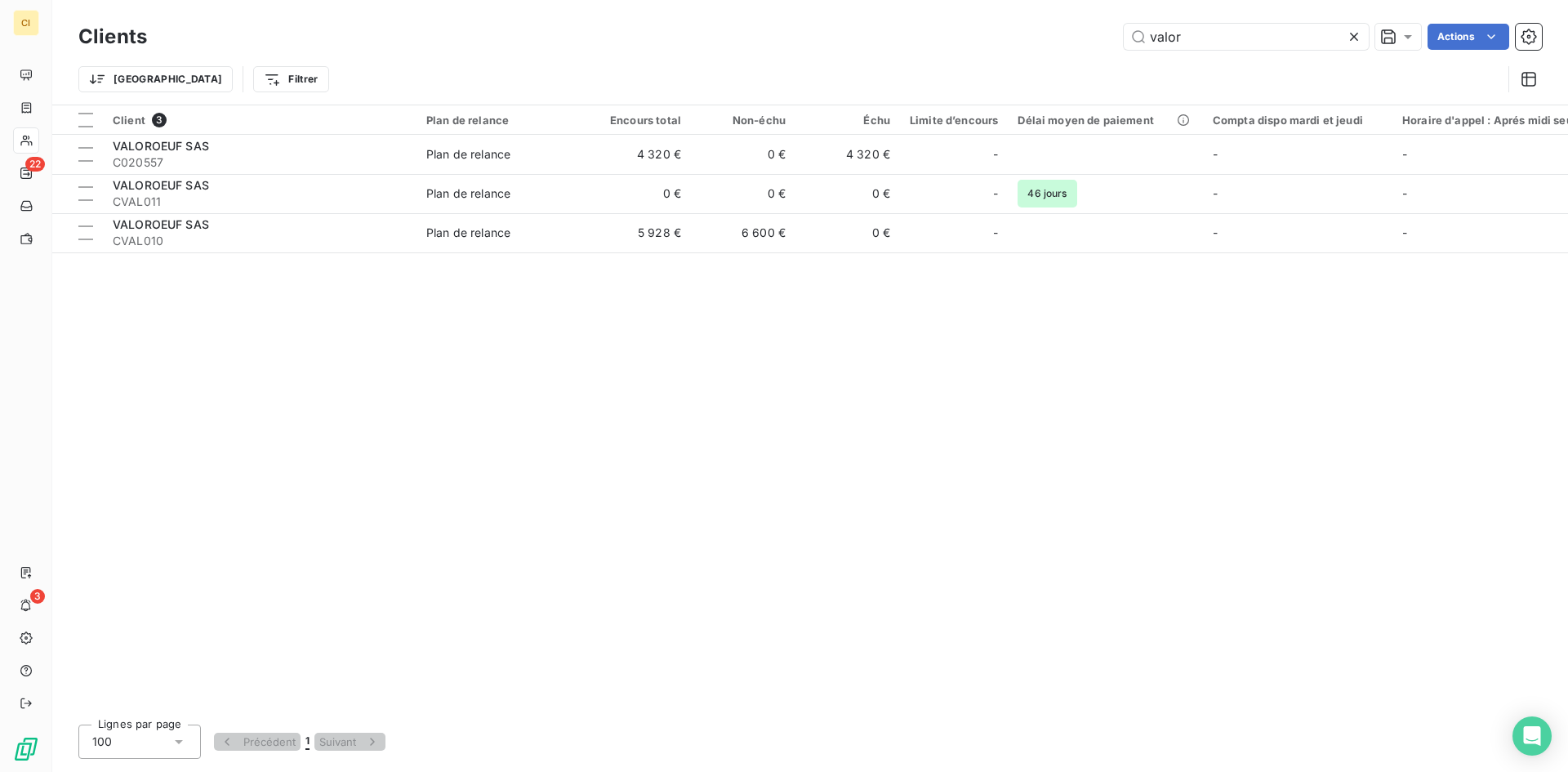
drag, startPoint x: 1192, startPoint y: 37, endPoint x: 1101, endPoint y: 49, distance: 91.8
click at [1118, 47] on div "valor Actions" at bounding box center [854, 37] width 1375 height 26
click at [1085, 52] on div "Clients valor Actions" at bounding box center [810, 37] width 1464 height 35
drag, startPoint x: 1187, startPoint y: 35, endPoint x: 1121, endPoint y: 46, distance: 66.9
click at [1121, 46] on div "valor Actions" at bounding box center [854, 37] width 1375 height 26
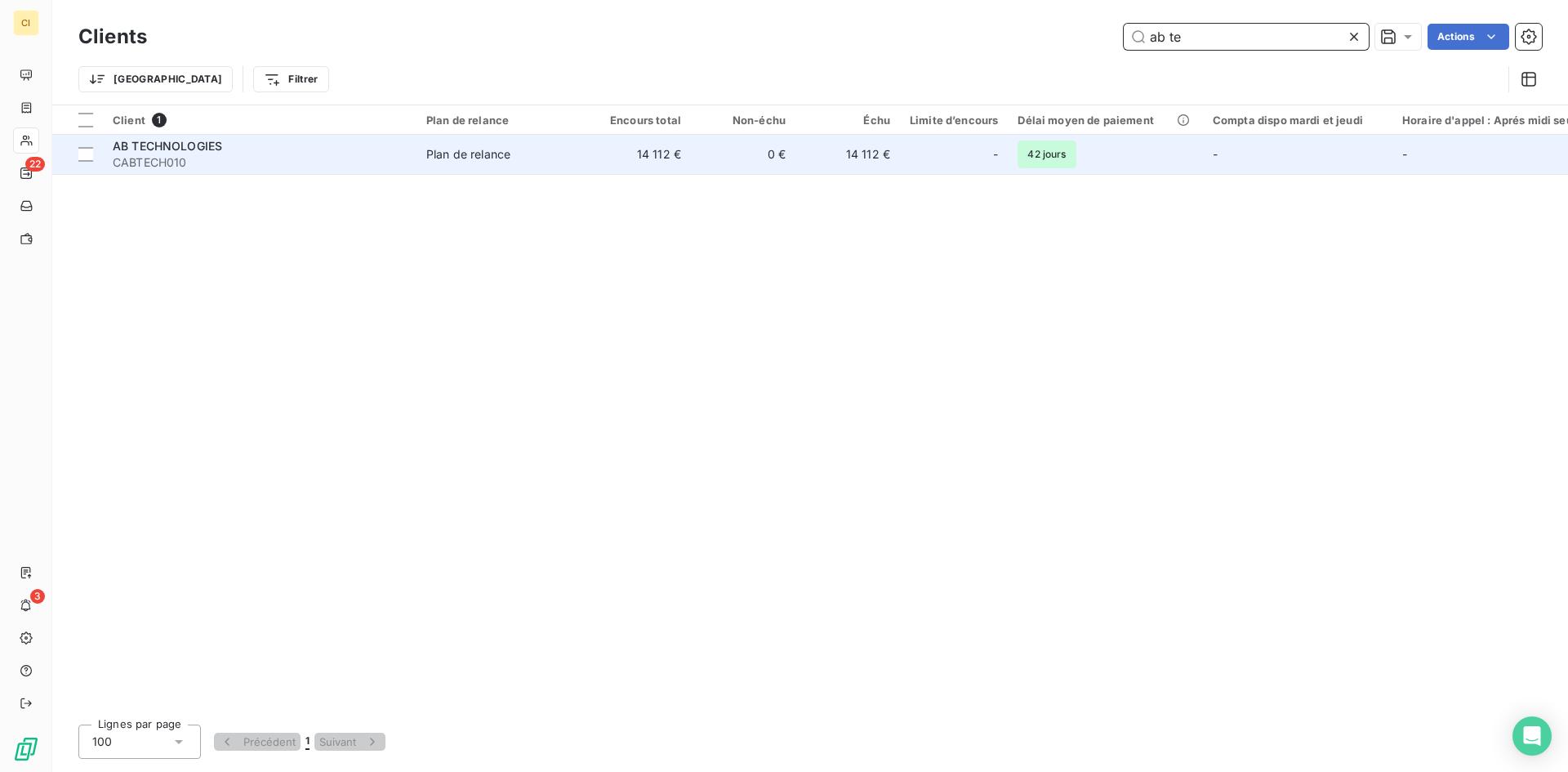
type input "ab te"
click at [182, 143] on span "AB TECHNOLOGIES" at bounding box center [167, 145] width 110 height 14
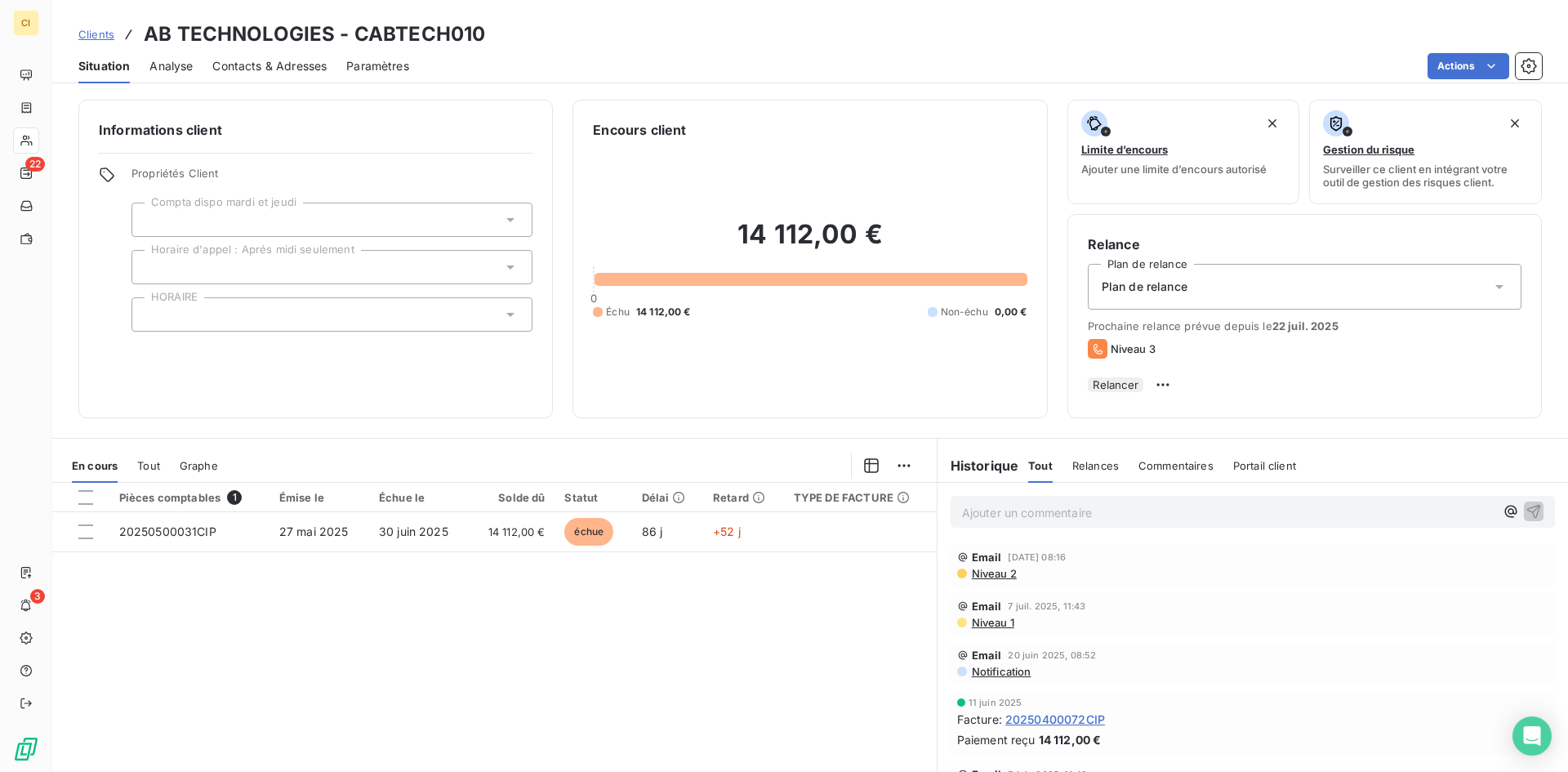
click at [244, 71] on span "Contacts & Adresses" at bounding box center [269, 67] width 114 height 16
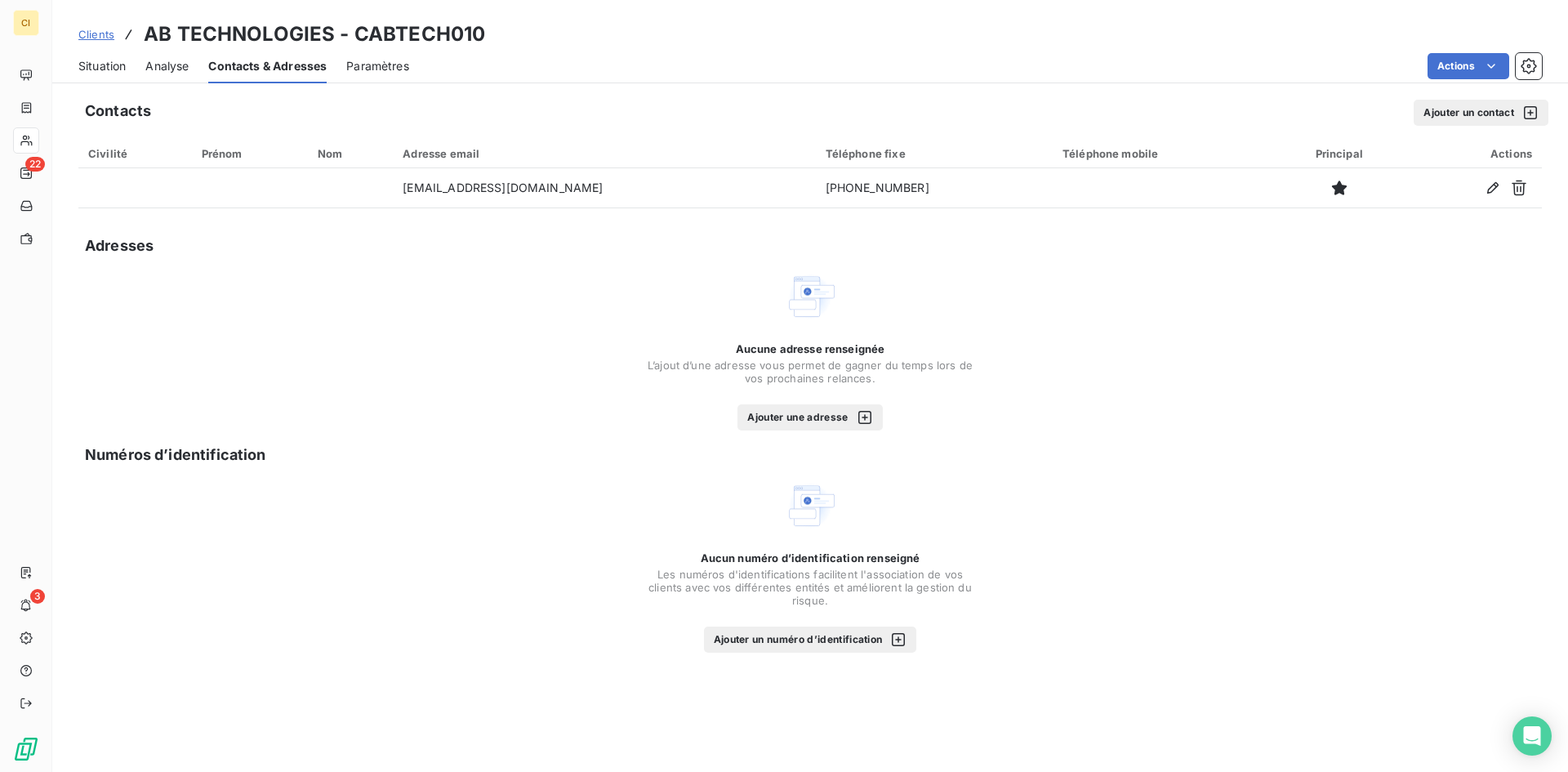
click at [110, 70] on span "Situation" at bounding box center [102, 67] width 47 height 16
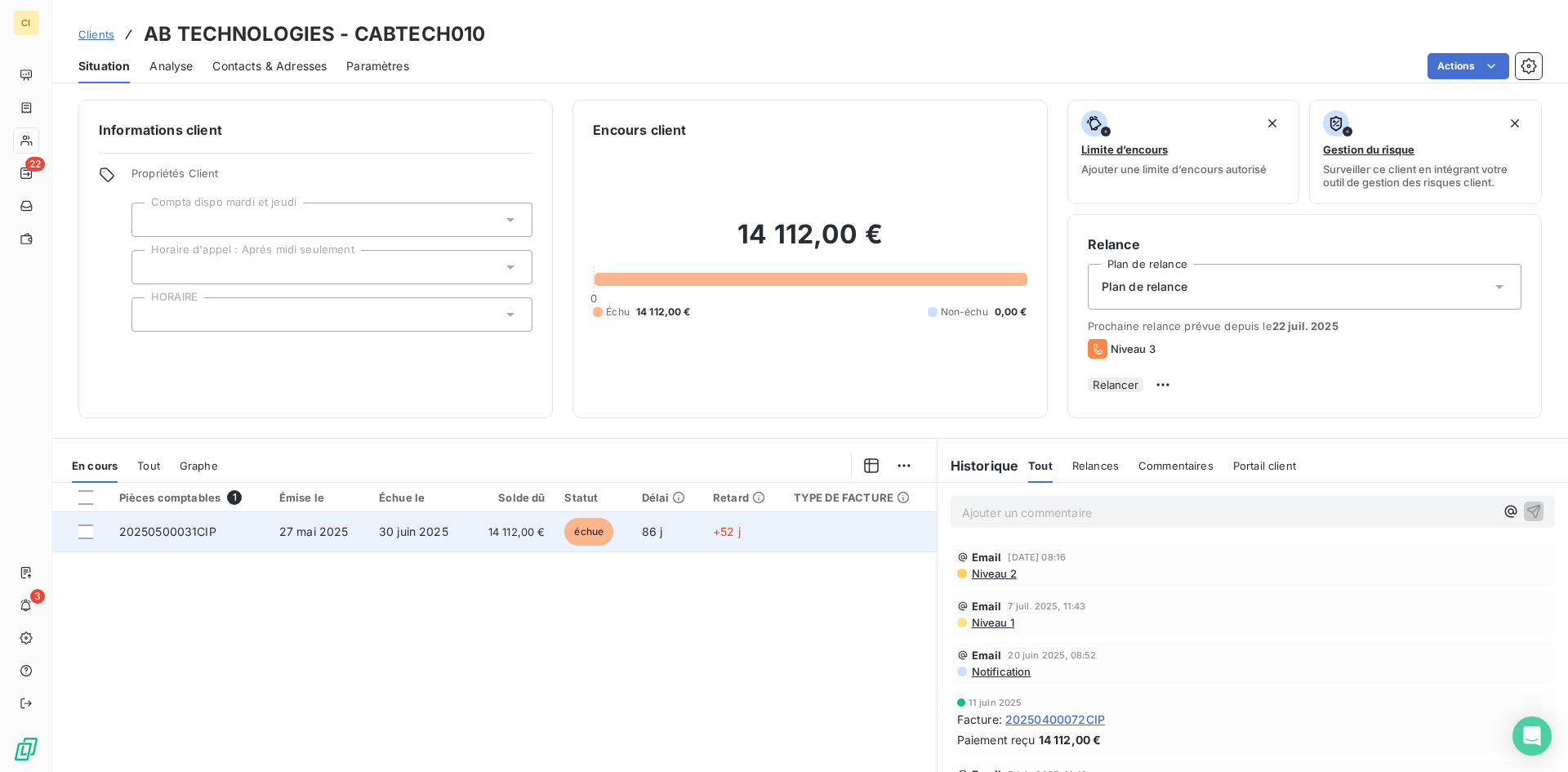
click at [149, 536] on span "20250500031CIP" at bounding box center [168, 531] width 97 height 14
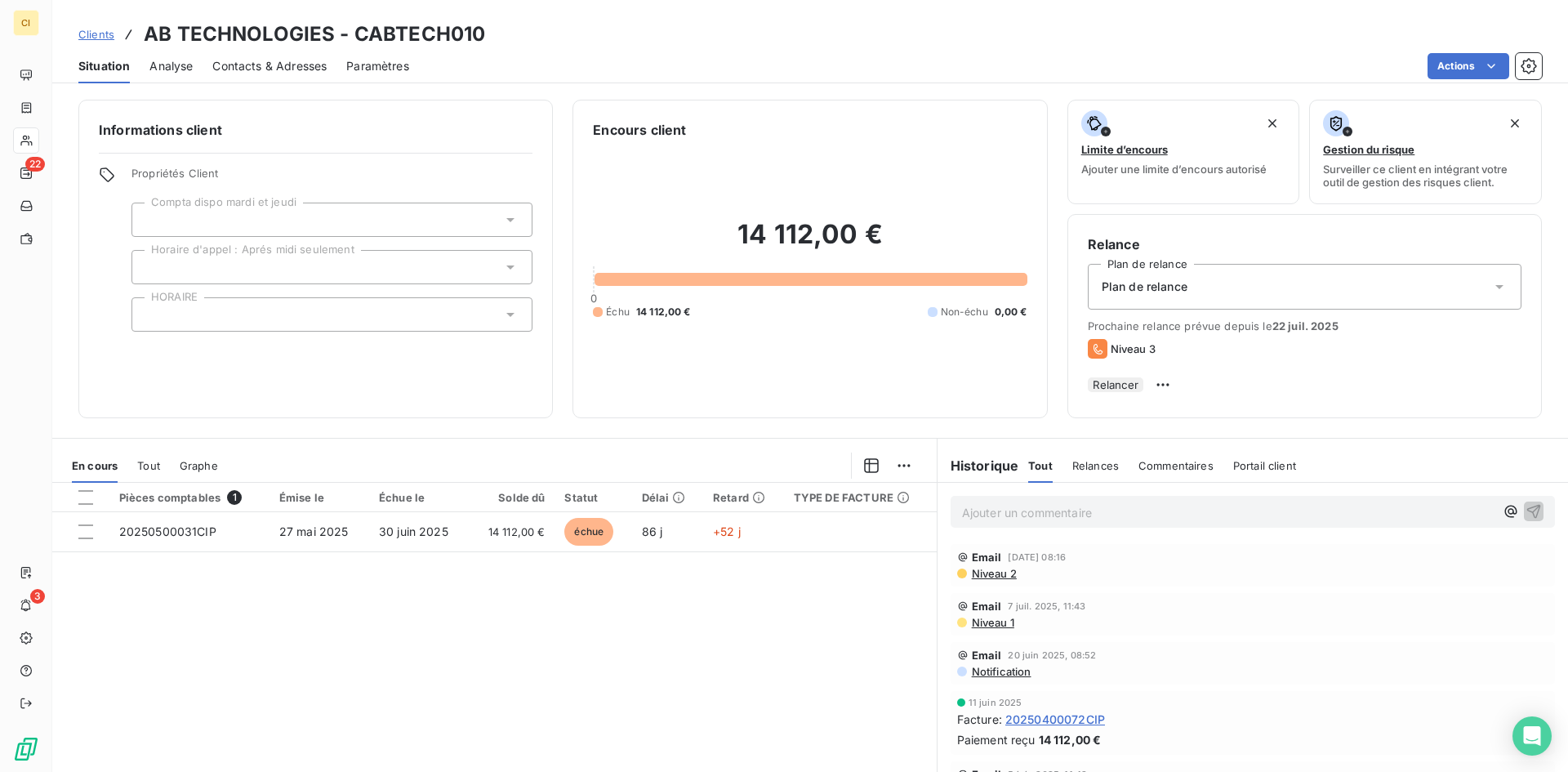
click at [978, 523] on p "Ajouter un commentaire ﻿" at bounding box center [1228, 513] width 532 height 20
drag, startPoint x: 1088, startPoint y: 516, endPoint x: 1100, endPoint y: 514, distance: 12.2
click at [1088, 516] on p "COMPTA : Mr [PERSON_NAME]" at bounding box center [1228, 512] width 532 height 19
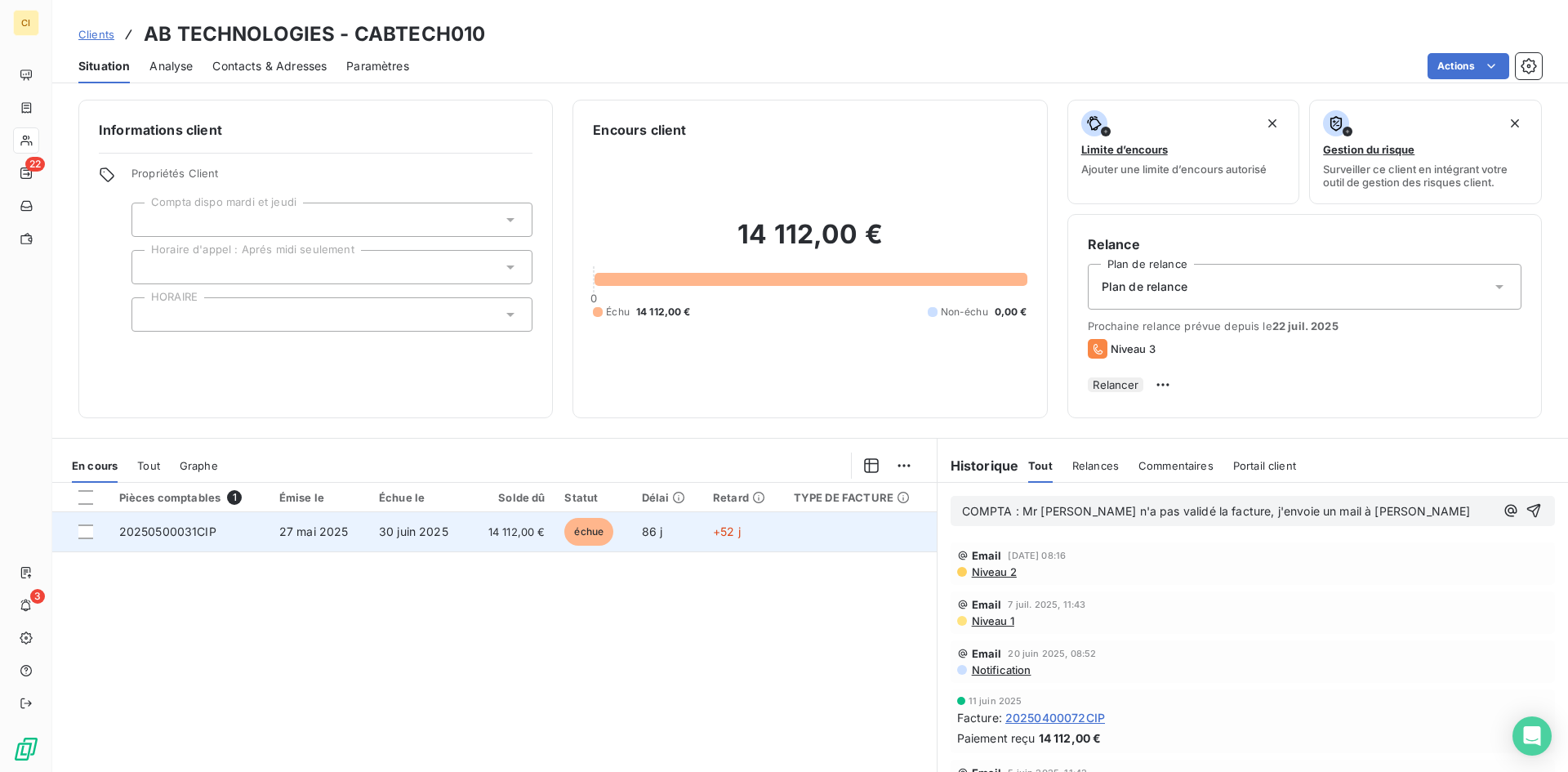
click at [204, 538] on span "20250500031CIP" at bounding box center [168, 531] width 97 height 14
click at [167, 538] on span "20250500031CIP" at bounding box center [168, 531] width 97 height 14
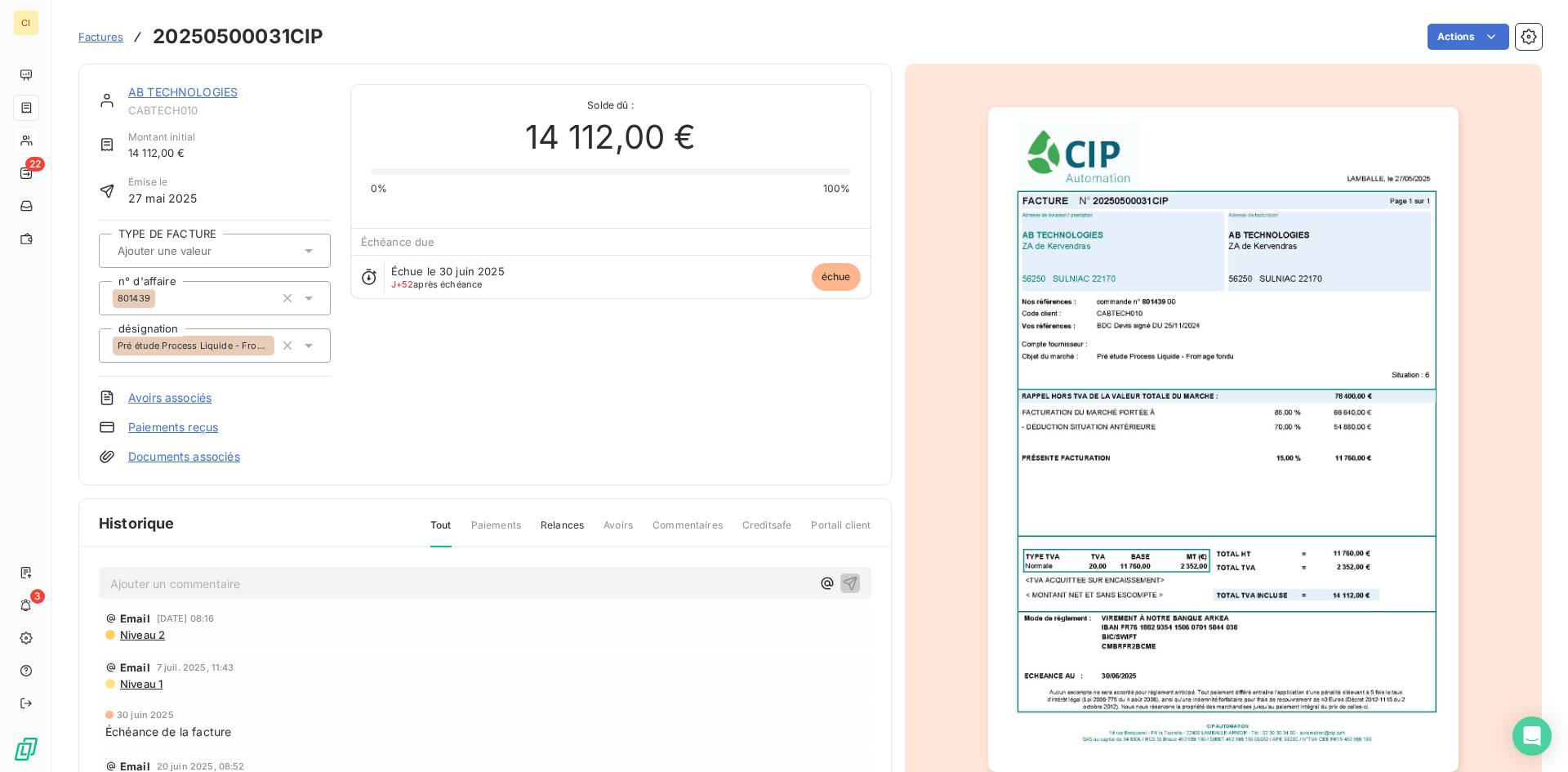
click at [147, 584] on p "Ajouter un commentaire ﻿" at bounding box center [460, 584] width 700 height 20
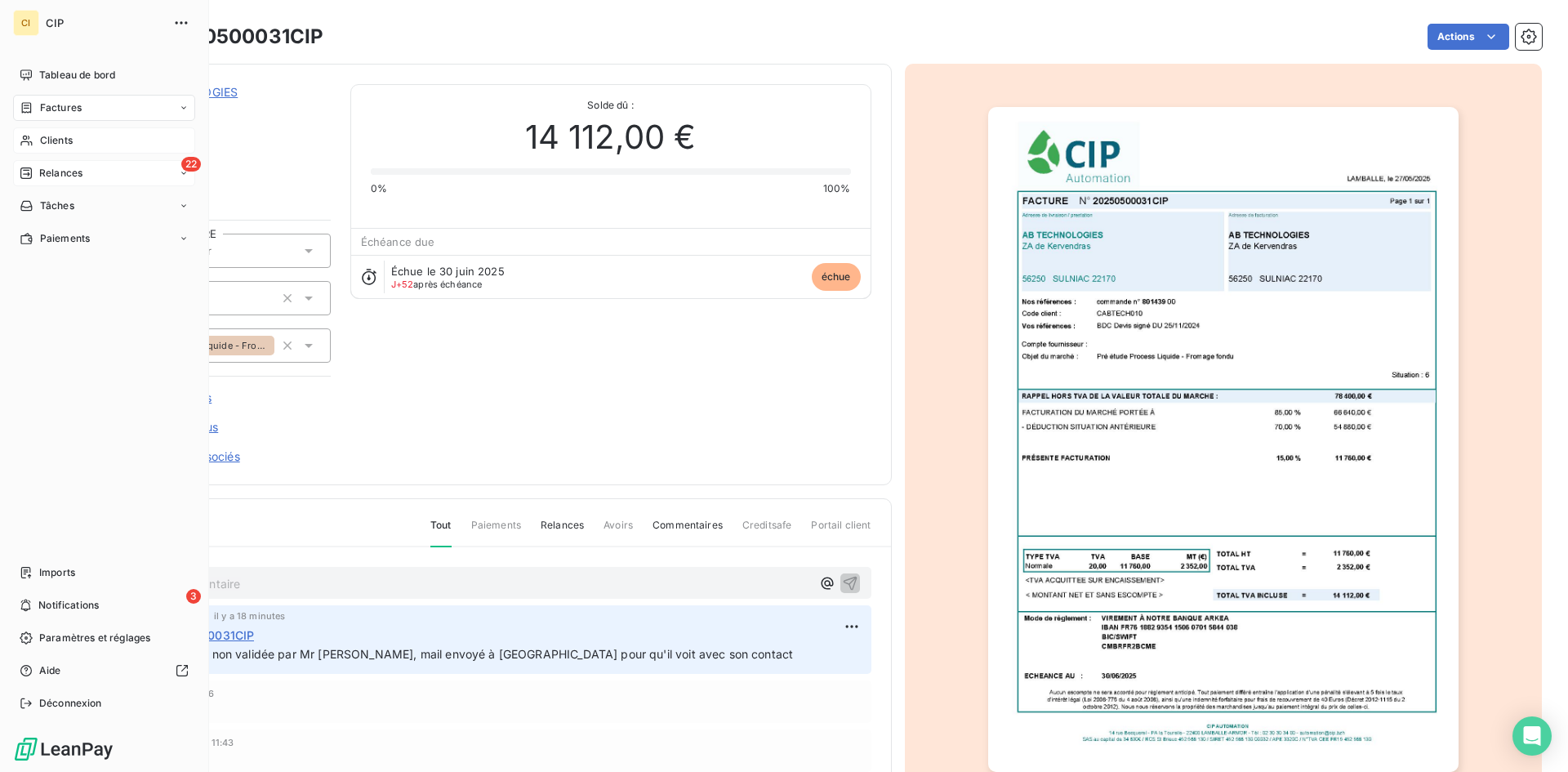
click at [47, 174] on span "Relances" at bounding box center [60, 174] width 43 height 15
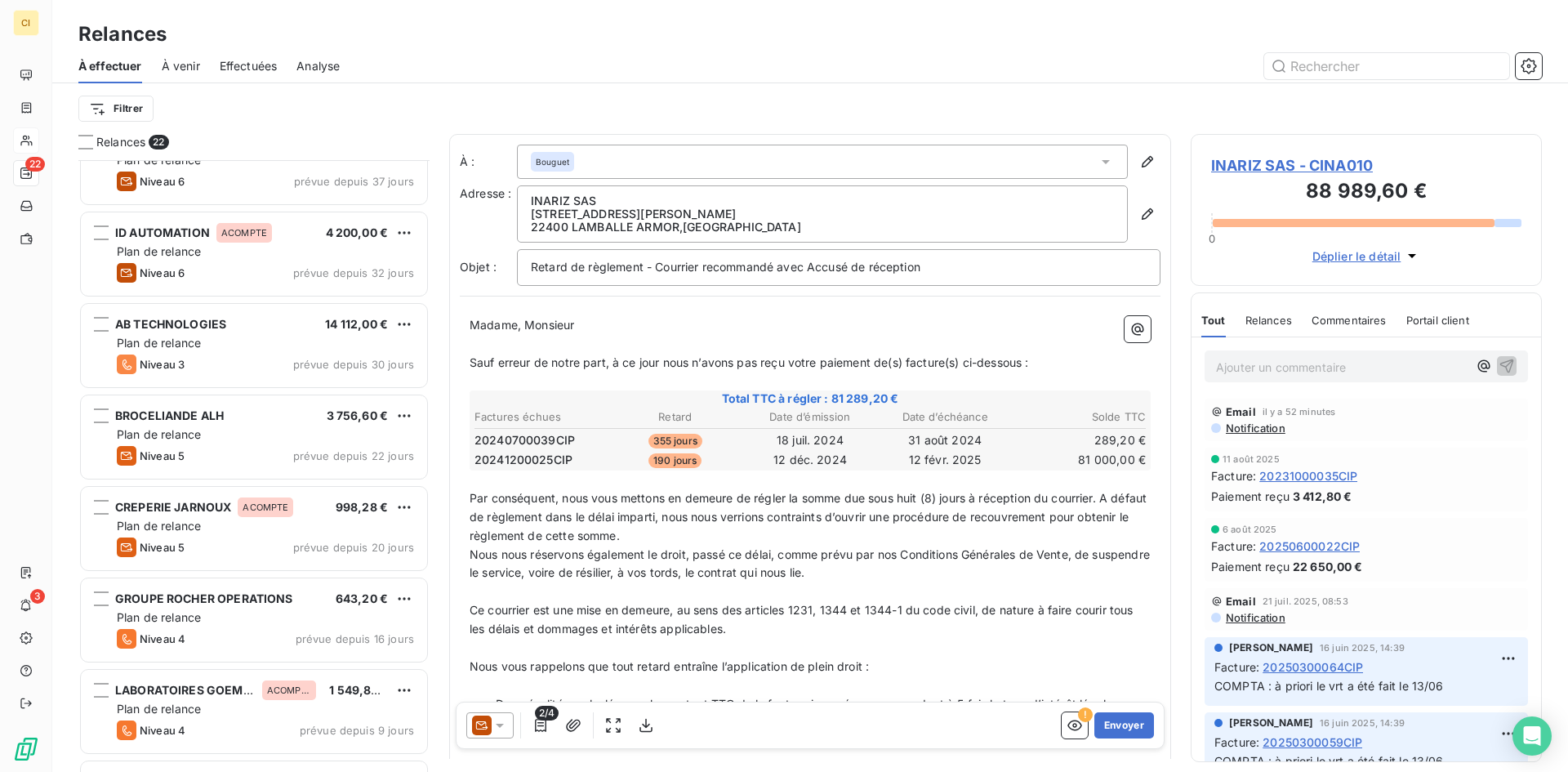
scroll to position [409, 0]
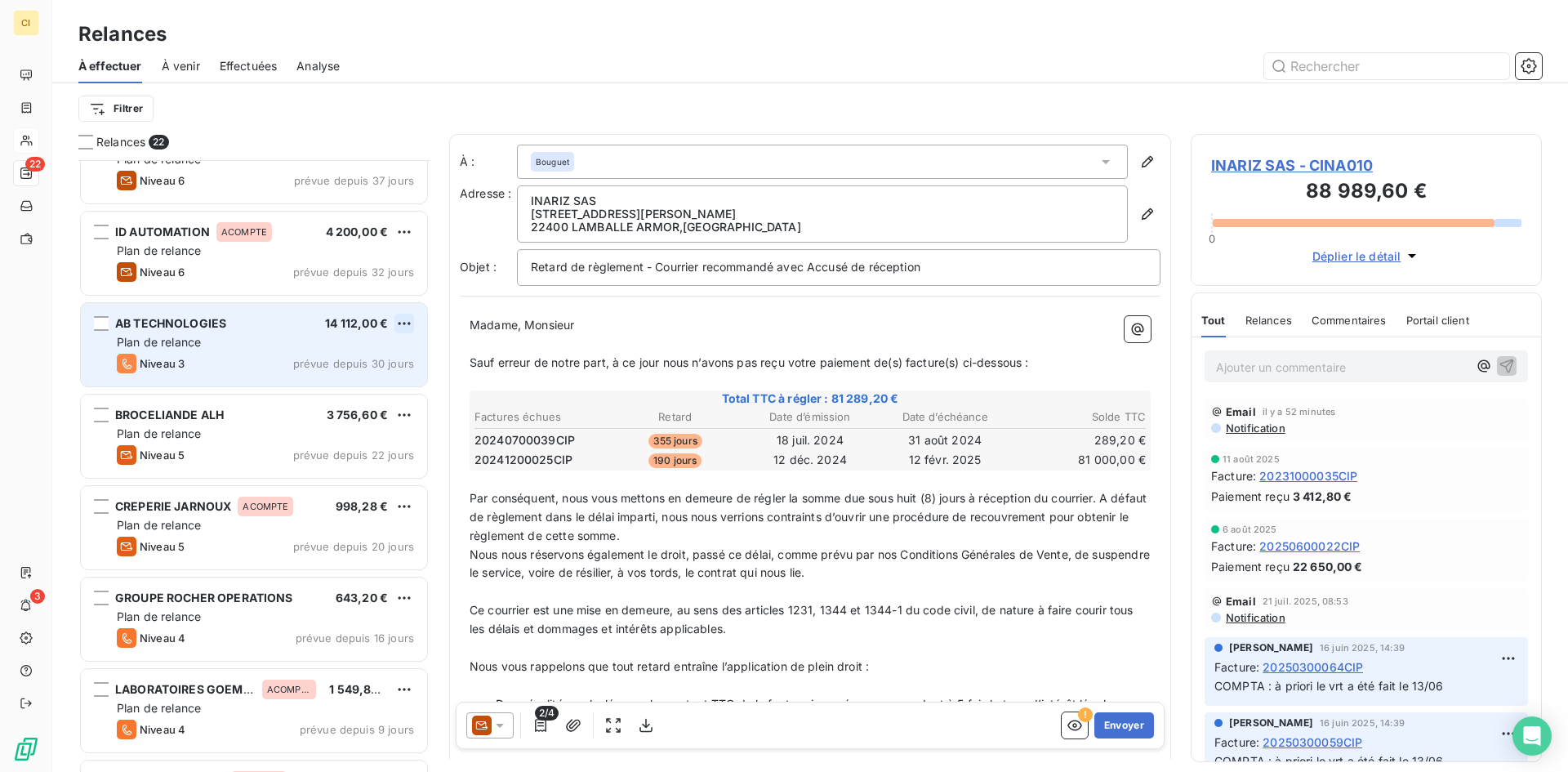
click at [401, 322] on html "CI 22 3 Relances À effectuer À venir Effectuées Analyse Filtrer Relances 22 CEL…" at bounding box center [784, 386] width 1568 height 772
click at [319, 383] on div "Passer cette action" at bounding box center [333, 386] width 146 height 26
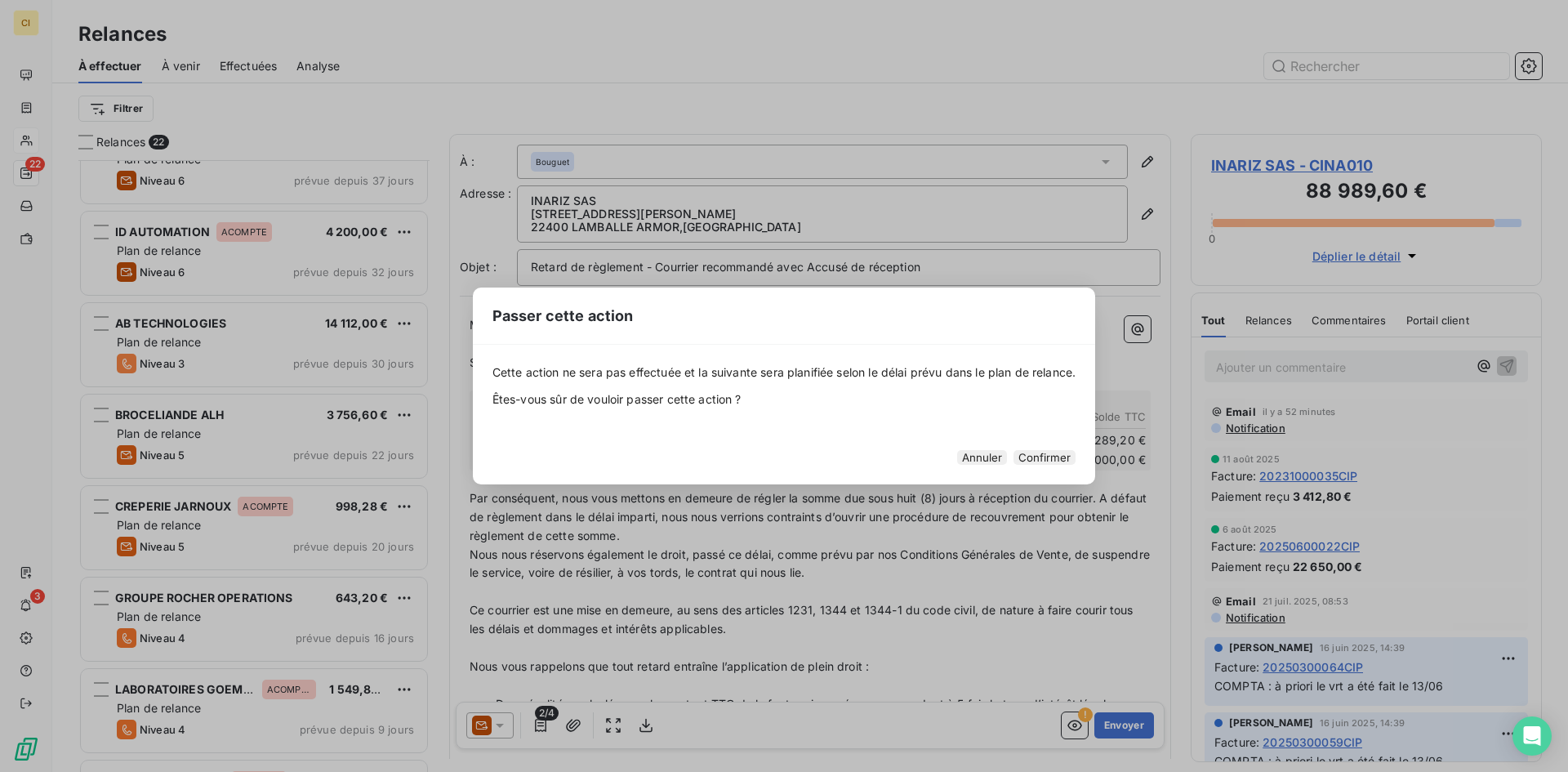
click at [1043, 460] on button "Confirmer" at bounding box center [1045, 458] width 62 height 15
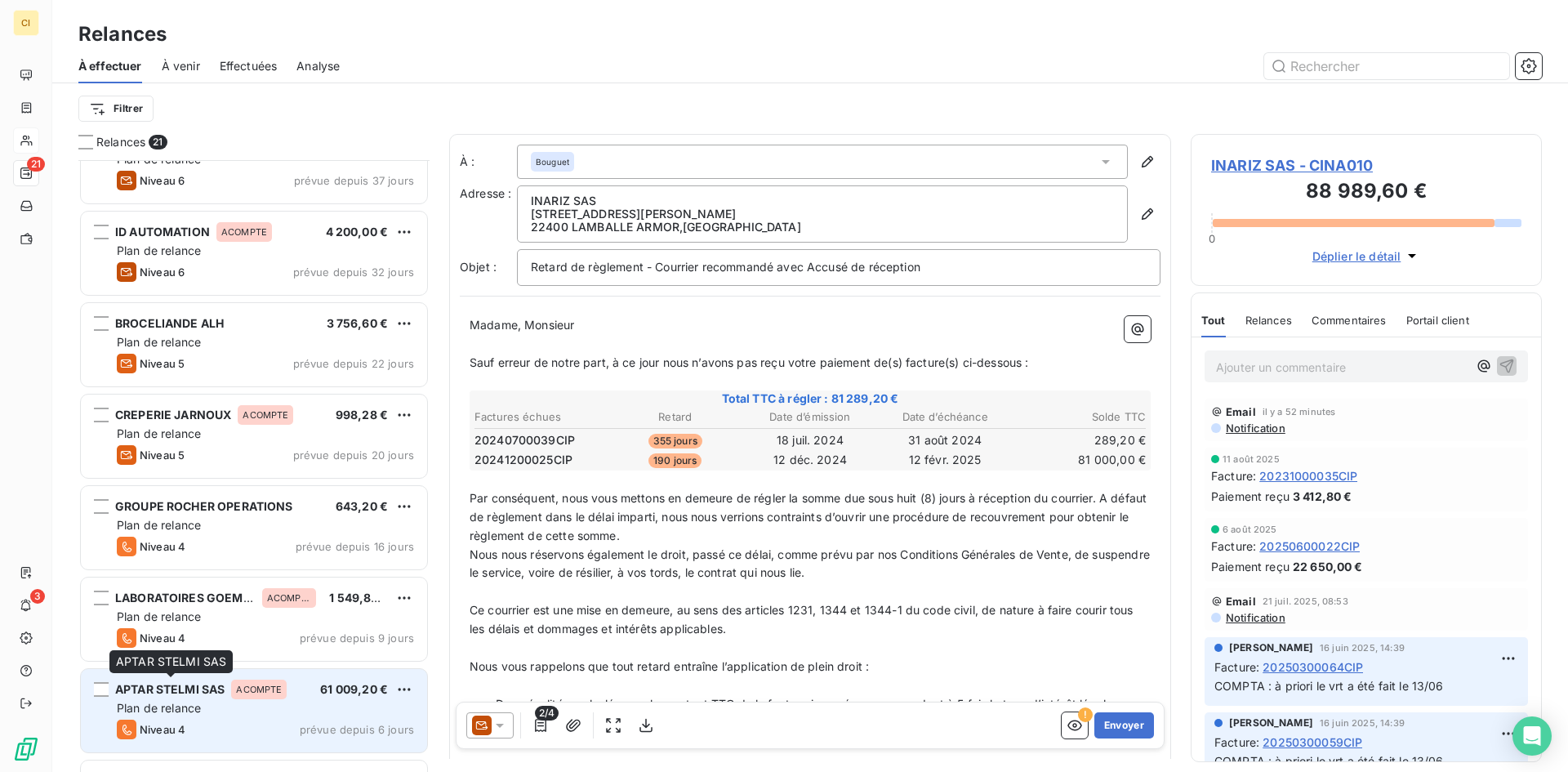
click at [165, 686] on span "APTAR STELMI SAS" at bounding box center [170, 689] width 110 height 14
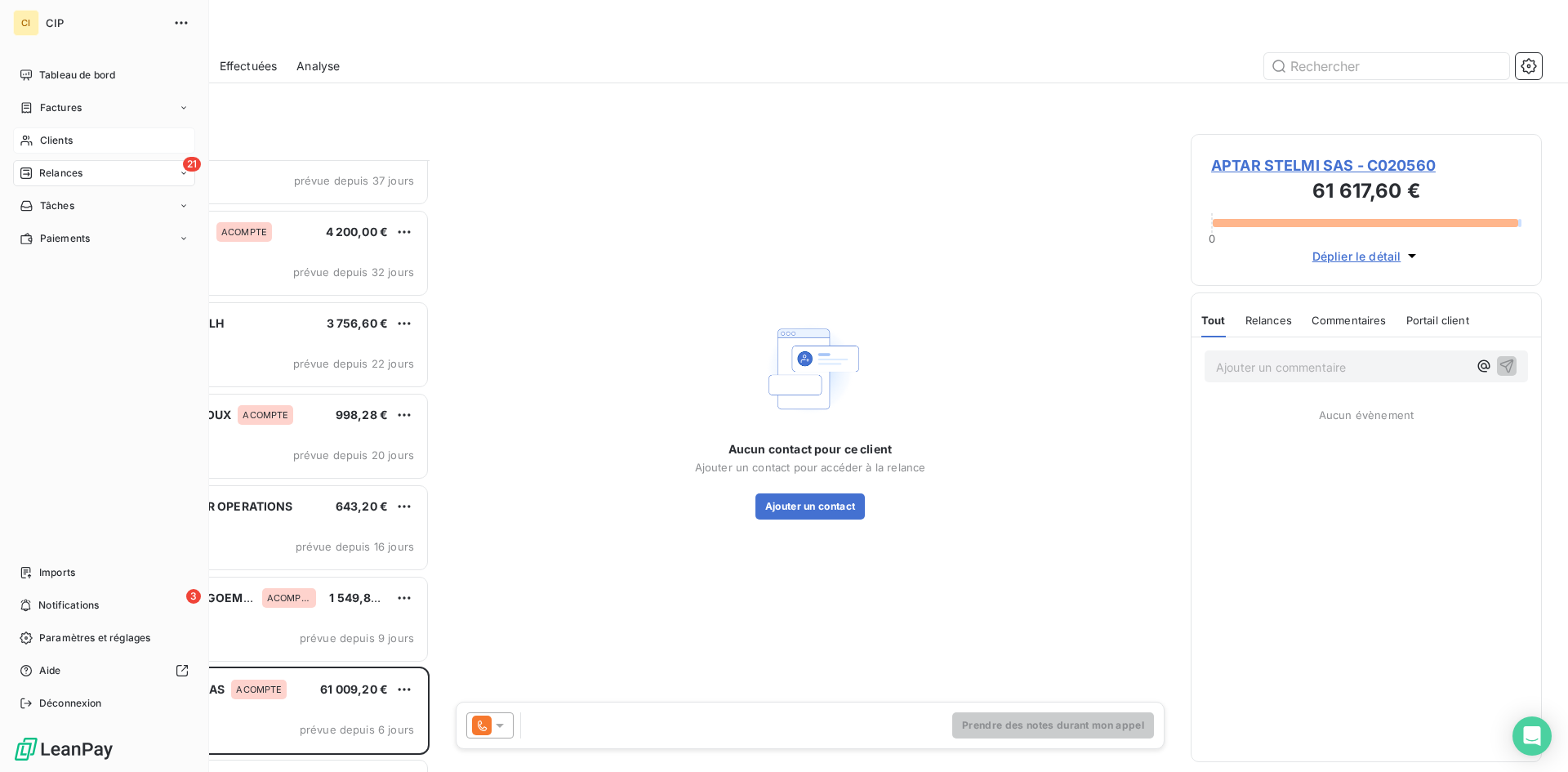
click at [43, 141] on span "Clients" at bounding box center [57, 141] width 33 height 15
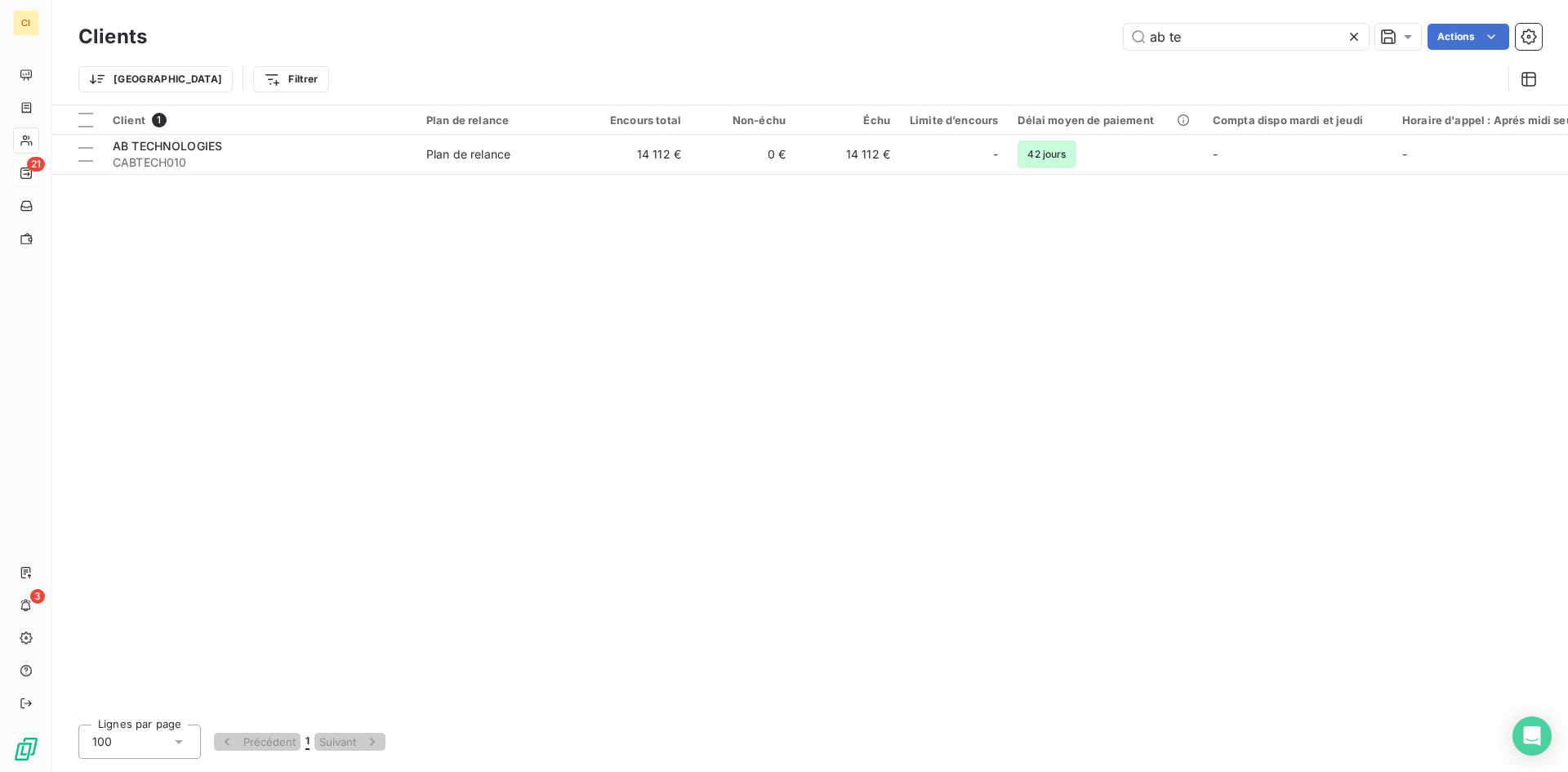
drag, startPoint x: 1216, startPoint y: 39, endPoint x: 1021, endPoint y: 61, distance: 196.2
click at [1021, 61] on div "Clients ab te Actions Trier Filtrer" at bounding box center [810, 61] width 1464 height 85
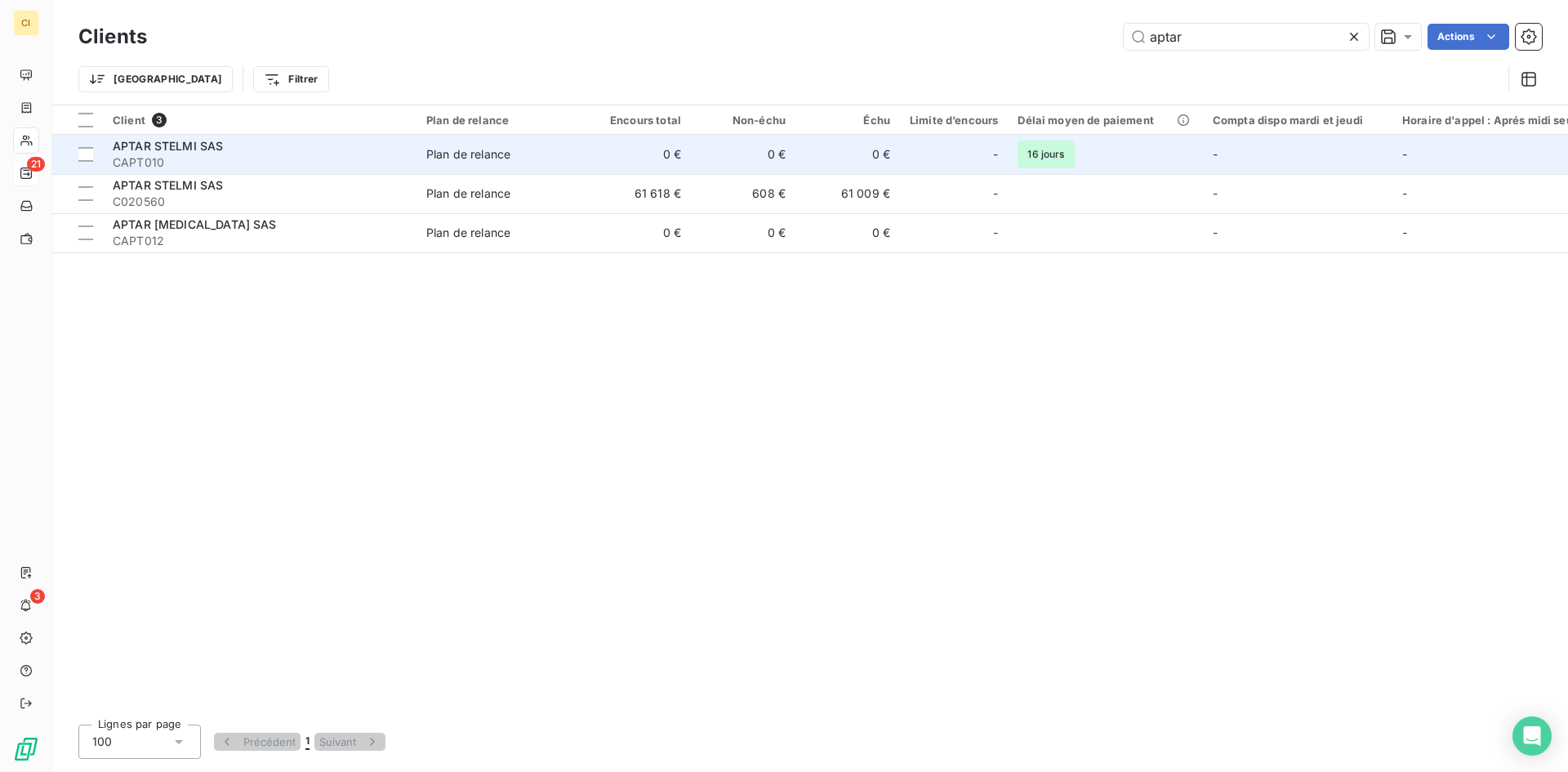
type input "aptar"
click at [194, 160] on span "CAPT010" at bounding box center [259, 163] width 294 height 16
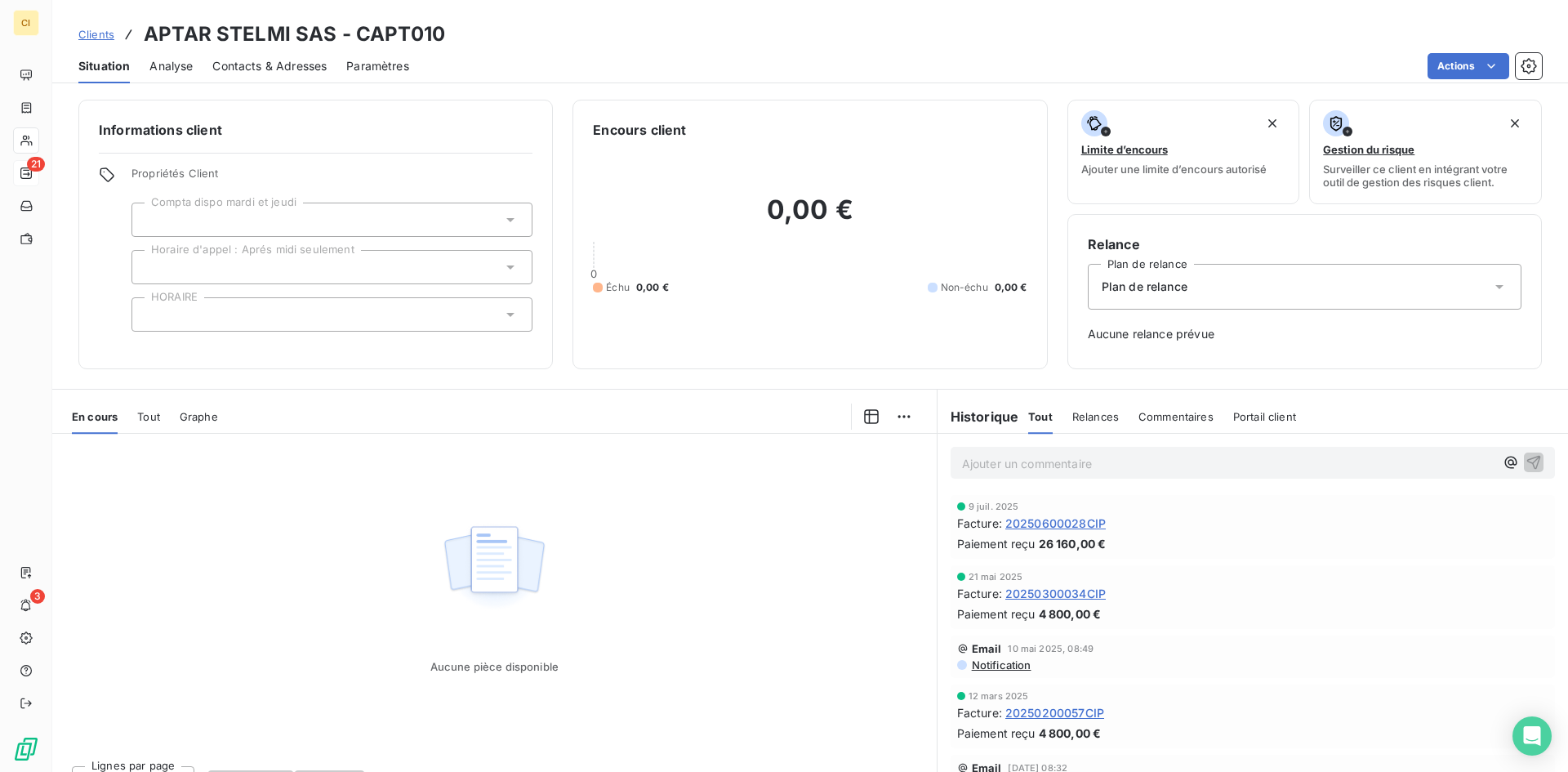
click at [257, 64] on span "Contacts & Adresses" at bounding box center [269, 67] width 114 height 16
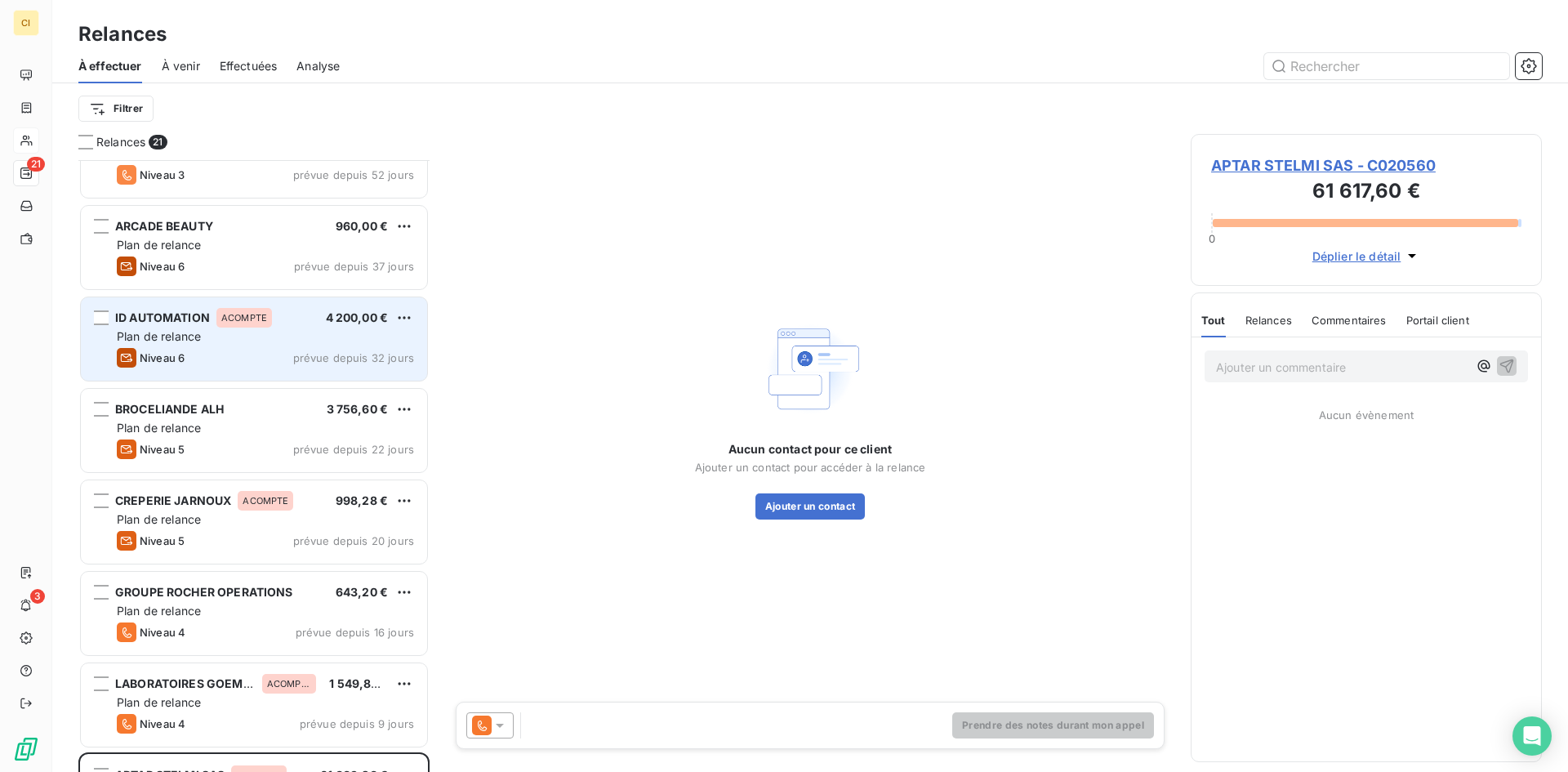
scroll to position [328, 0]
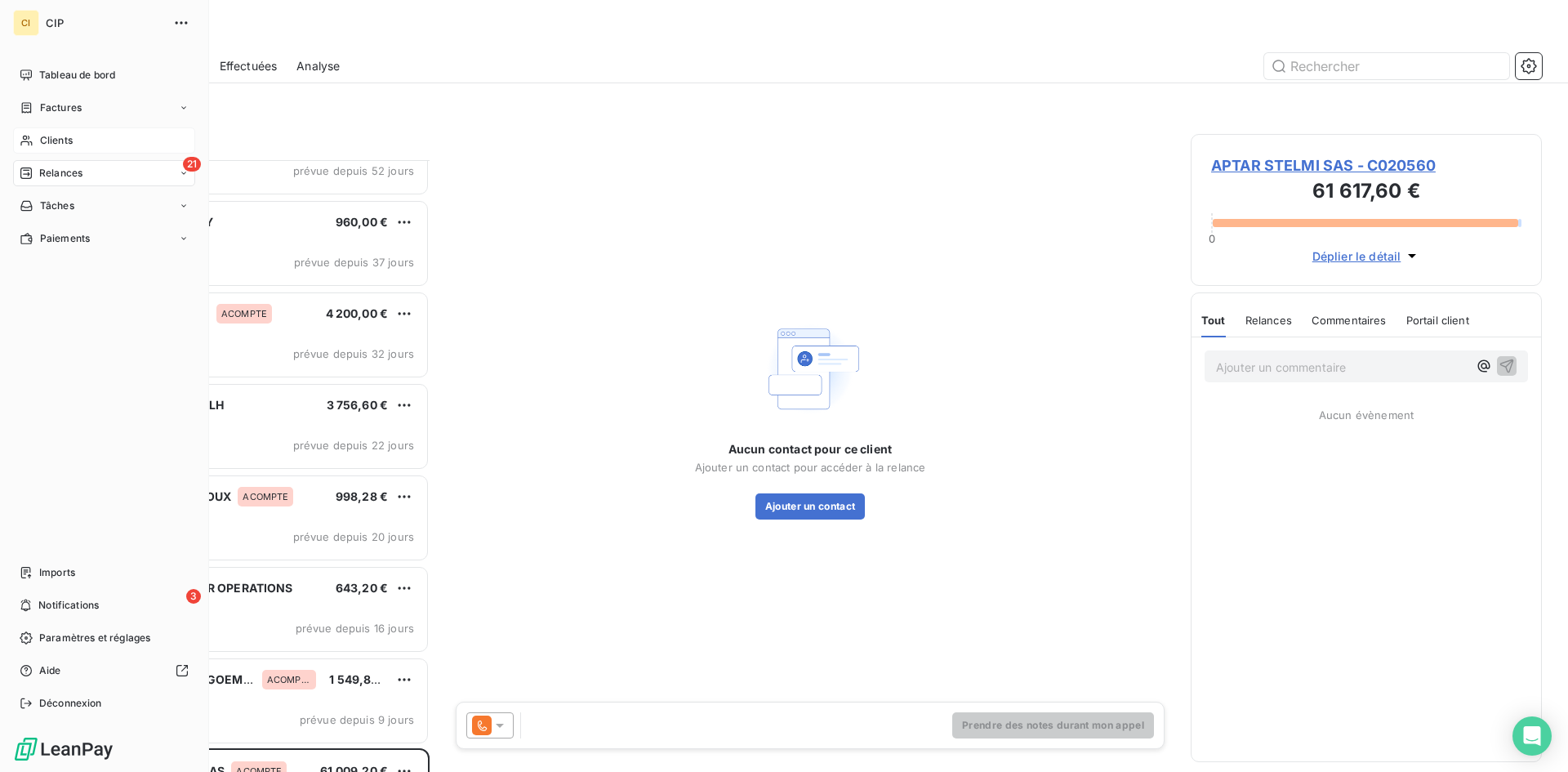
click at [64, 143] on span "Clients" at bounding box center [57, 141] width 33 height 15
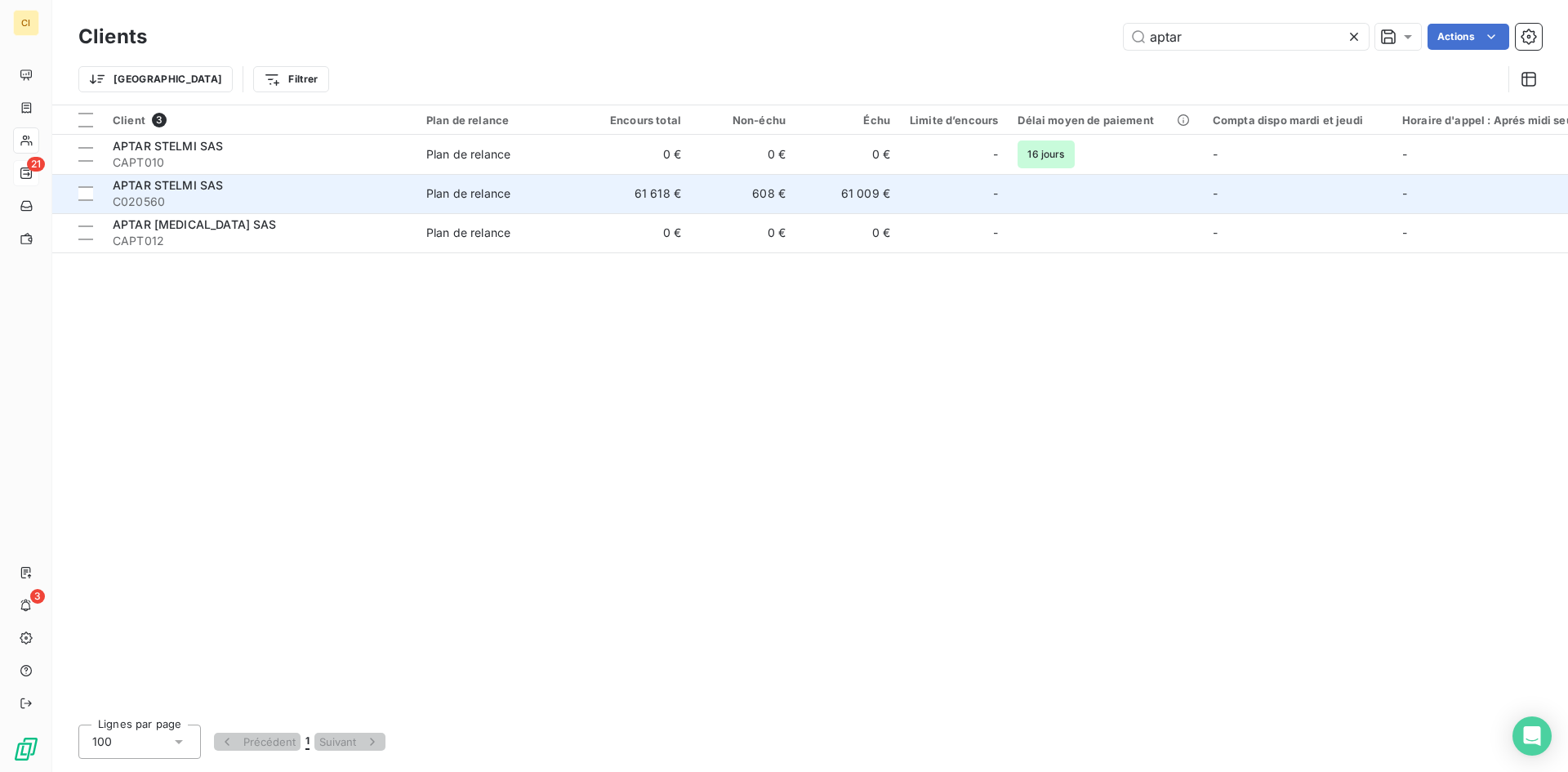
click at [277, 197] on span "C020560" at bounding box center [259, 202] width 294 height 16
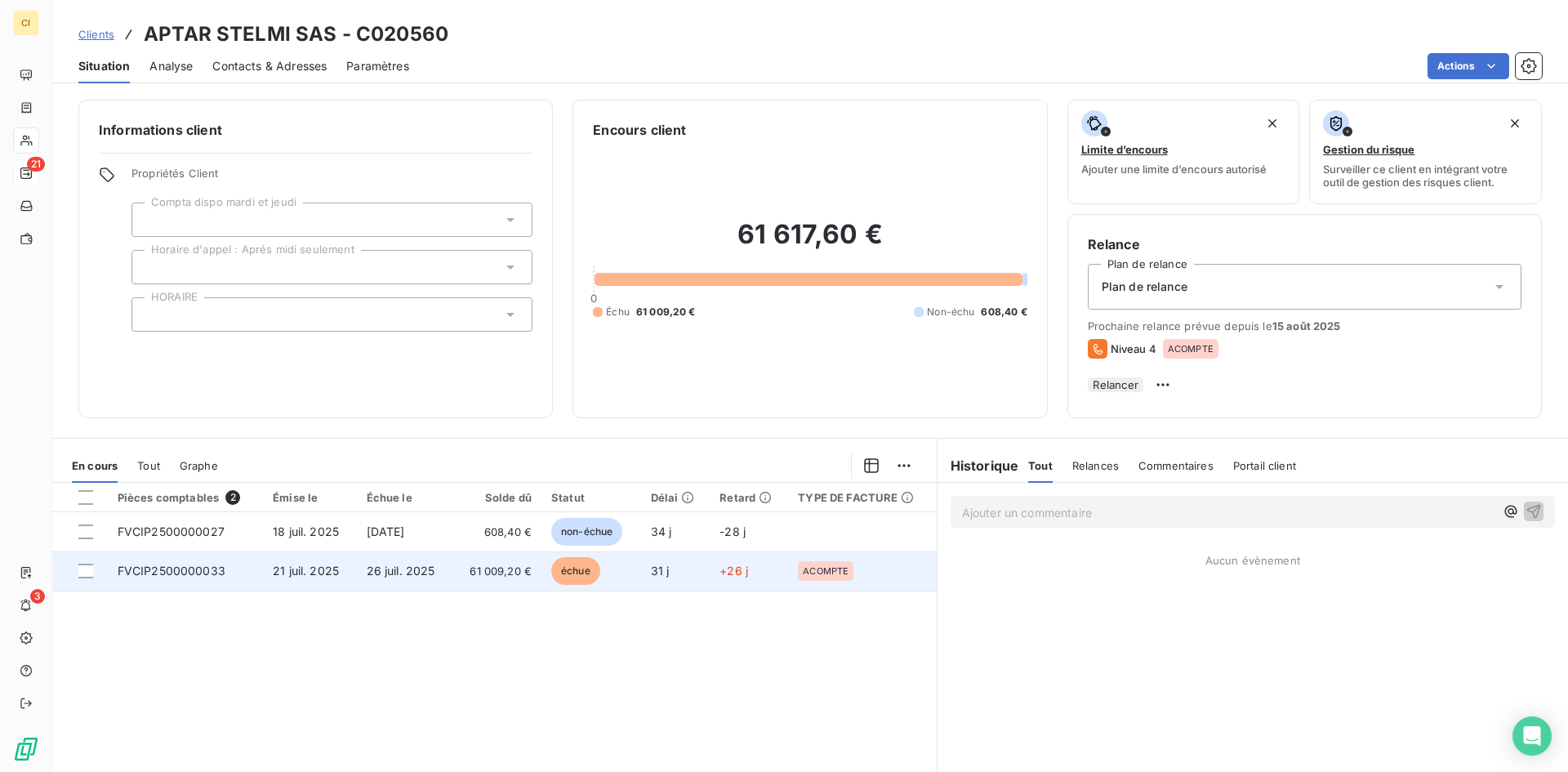
click at [311, 586] on td "21 juil. 2025" at bounding box center [310, 571] width 93 height 39
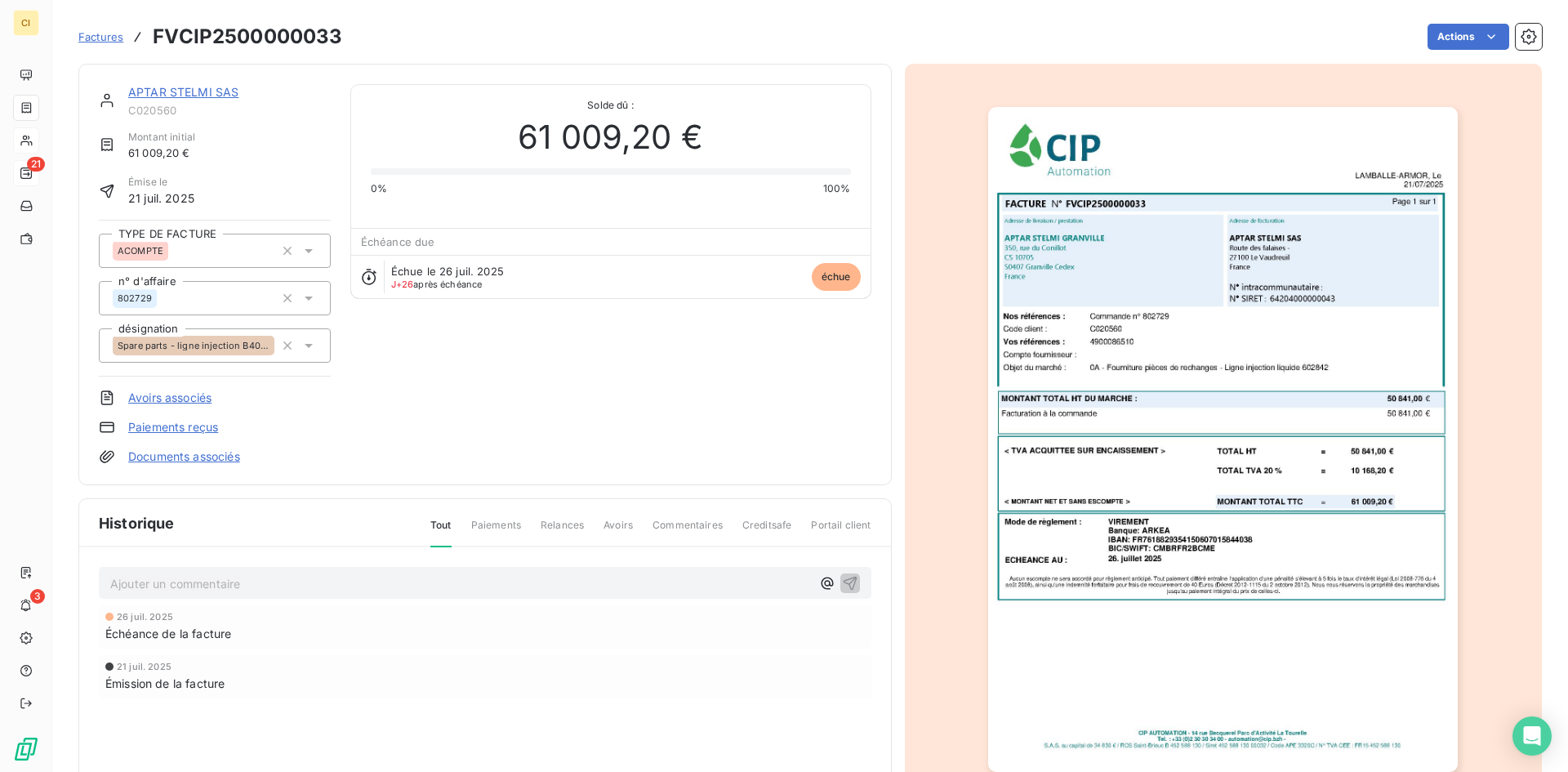
click at [379, 578] on p "Ajouter un commentaire ﻿" at bounding box center [460, 584] width 700 height 20
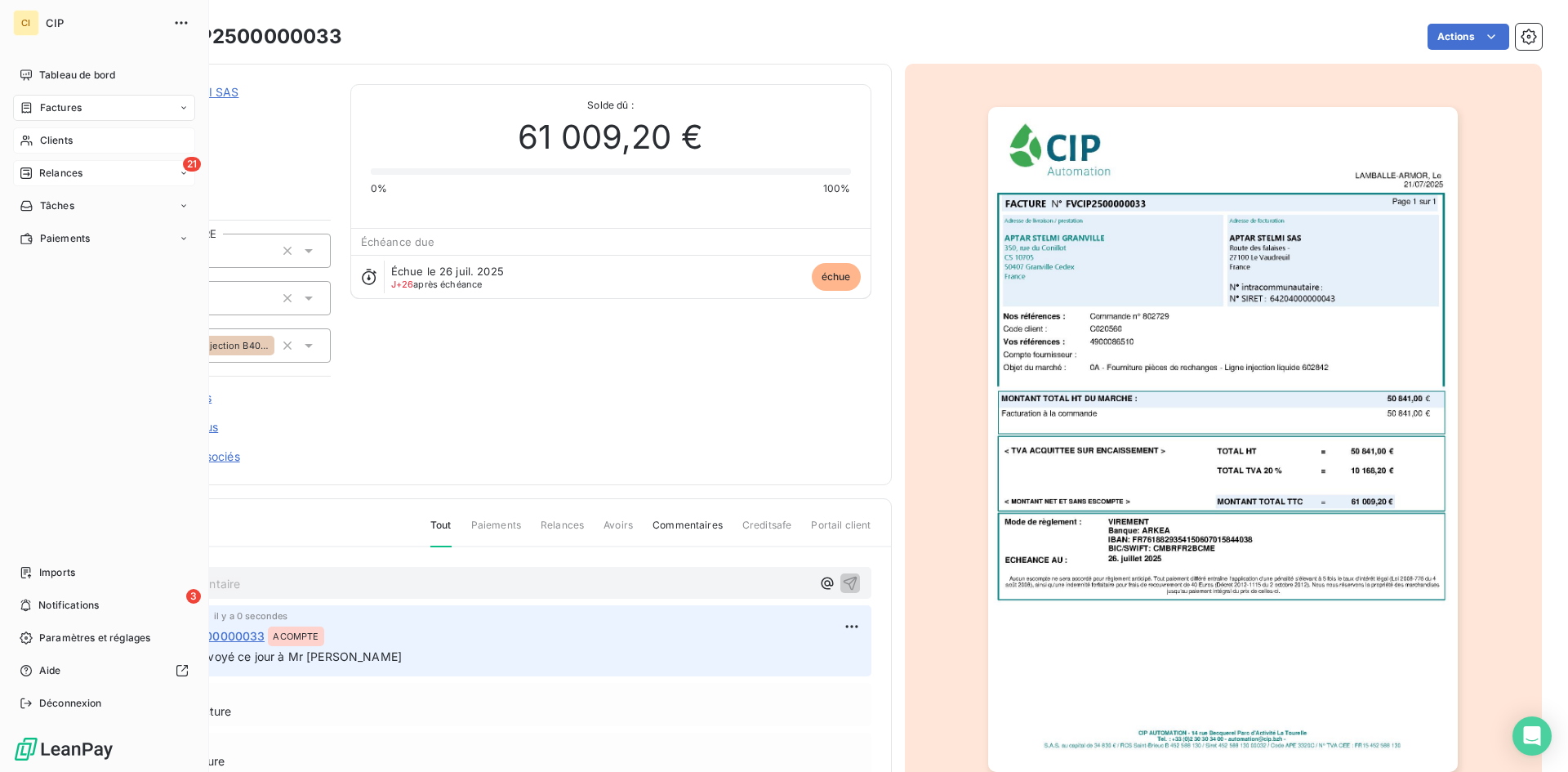
click at [65, 160] on div "21 Relances" at bounding box center [103, 173] width 182 height 26
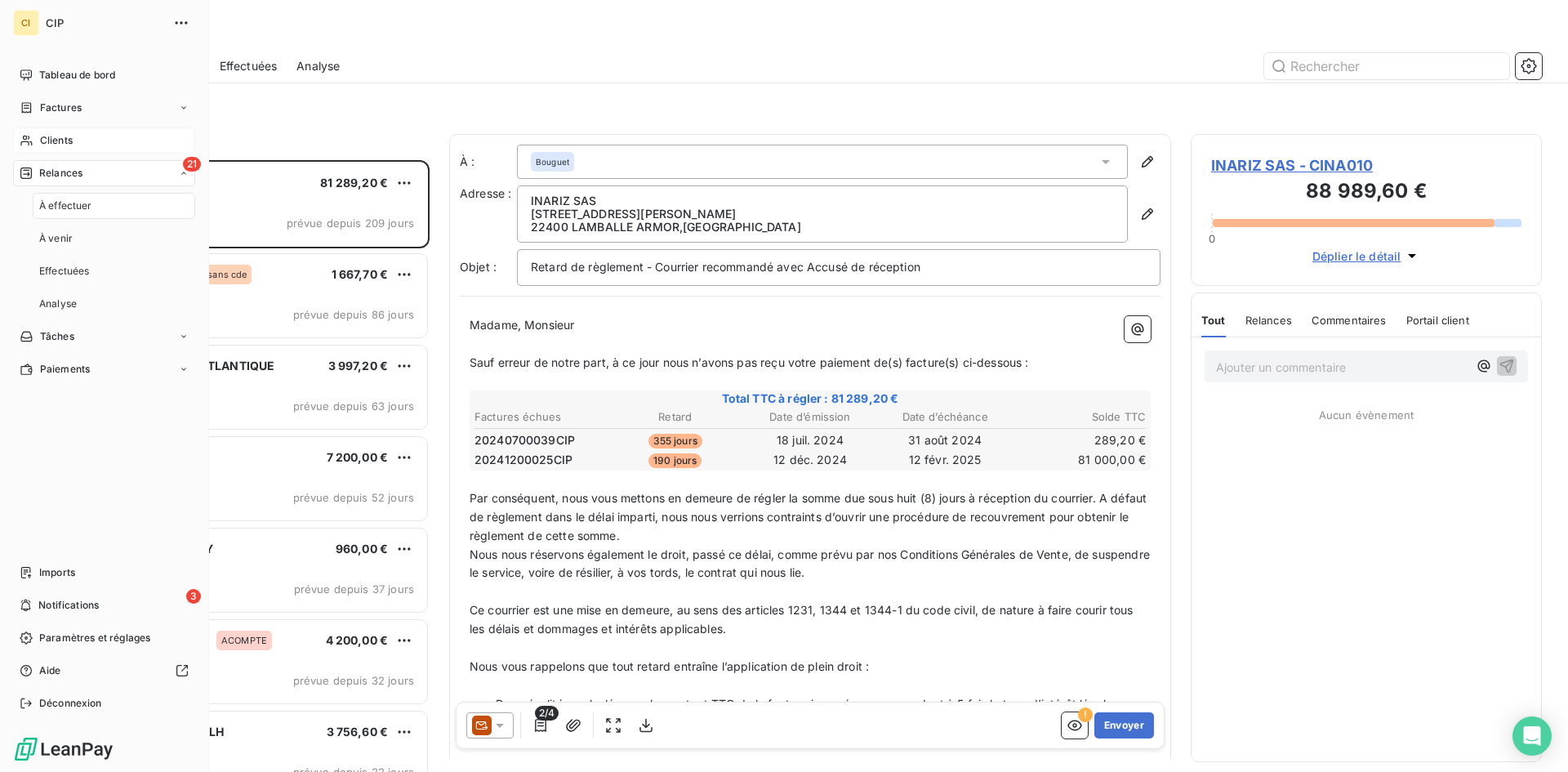
scroll to position [599, 339]
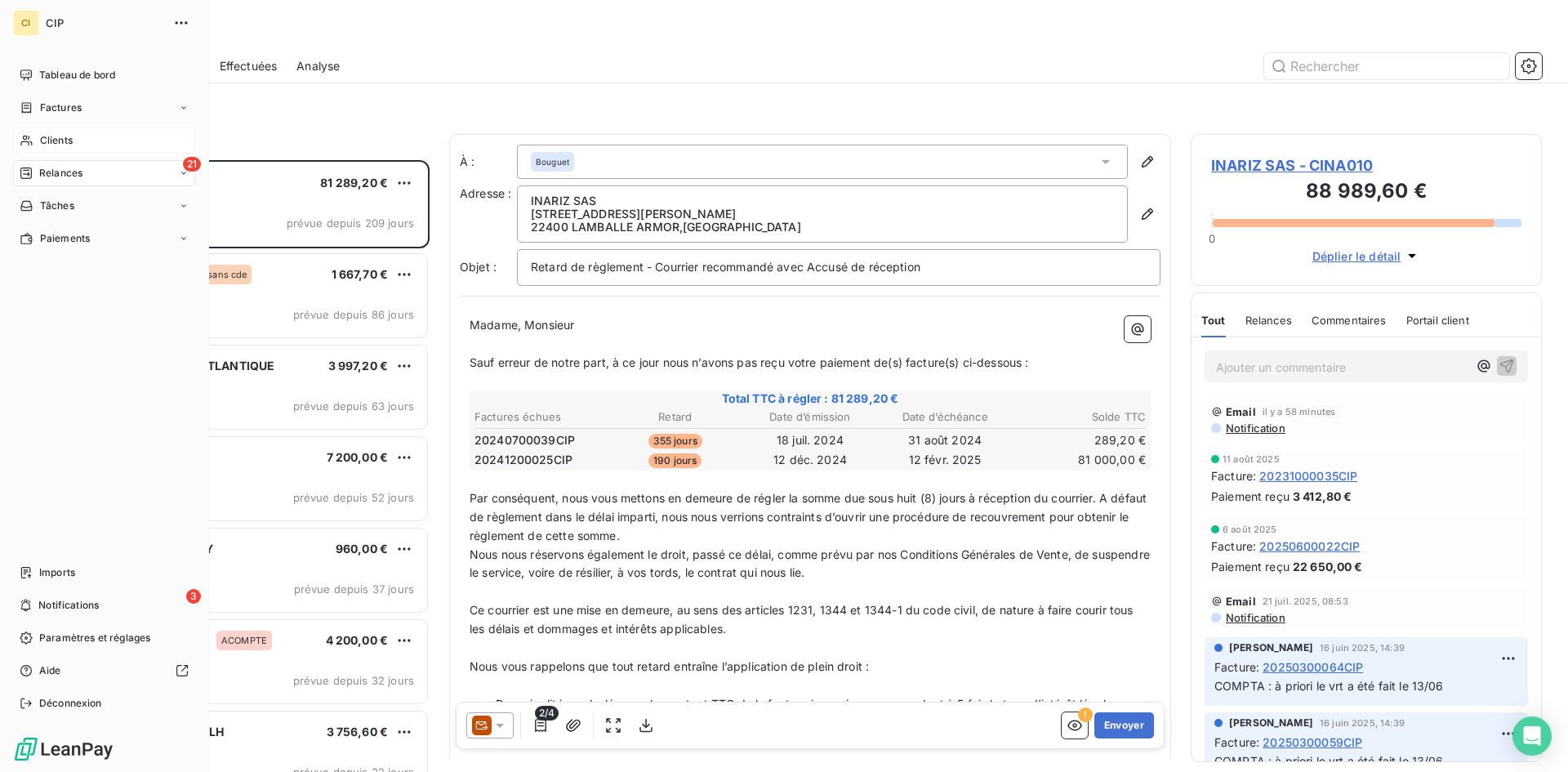
click at [58, 140] on span "Clients" at bounding box center [57, 141] width 33 height 15
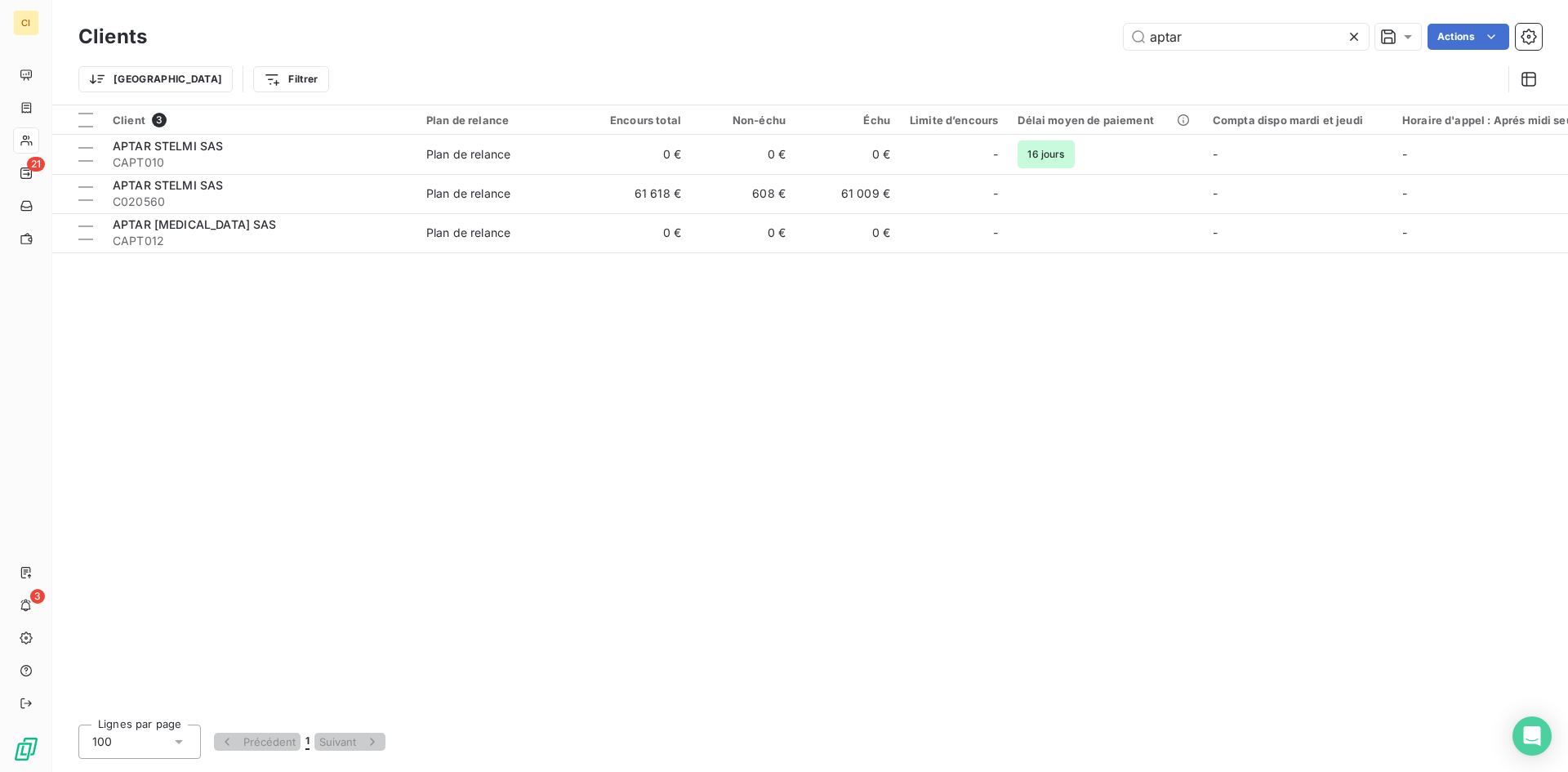
drag, startPoint x: 1209, startPoint y: 35, endPoint x: 1100, endPoint y: 44, distance: 109.4
click at [1100, 44] on div "aptar Actions" at bounding box center [854, 37] width 1375 height 26
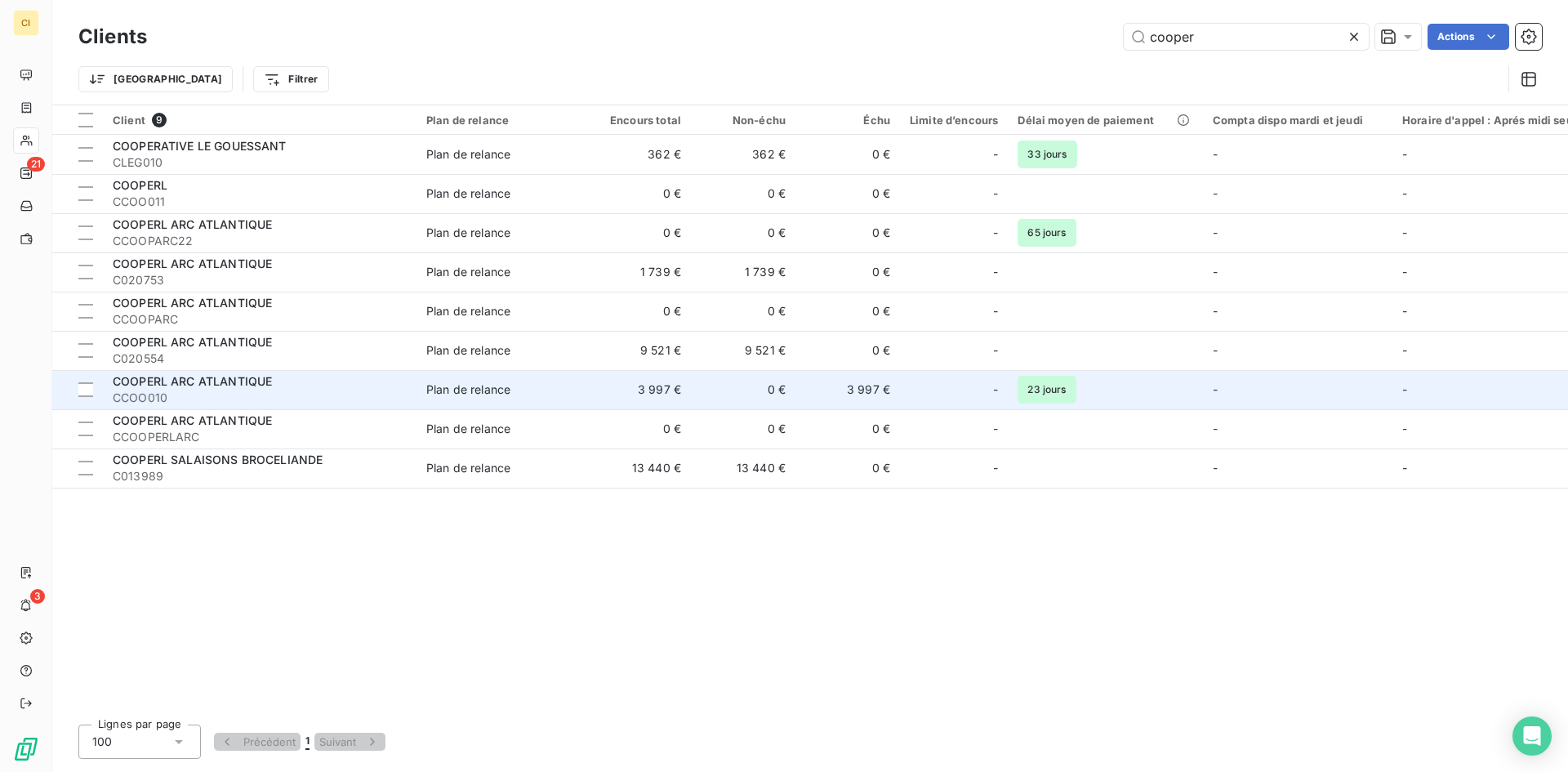
type input "cooper"
click at [182, 388] on div "COOPERL ARC ATLANTIQUE" at bounding box center [259, 382] width 294 height 16
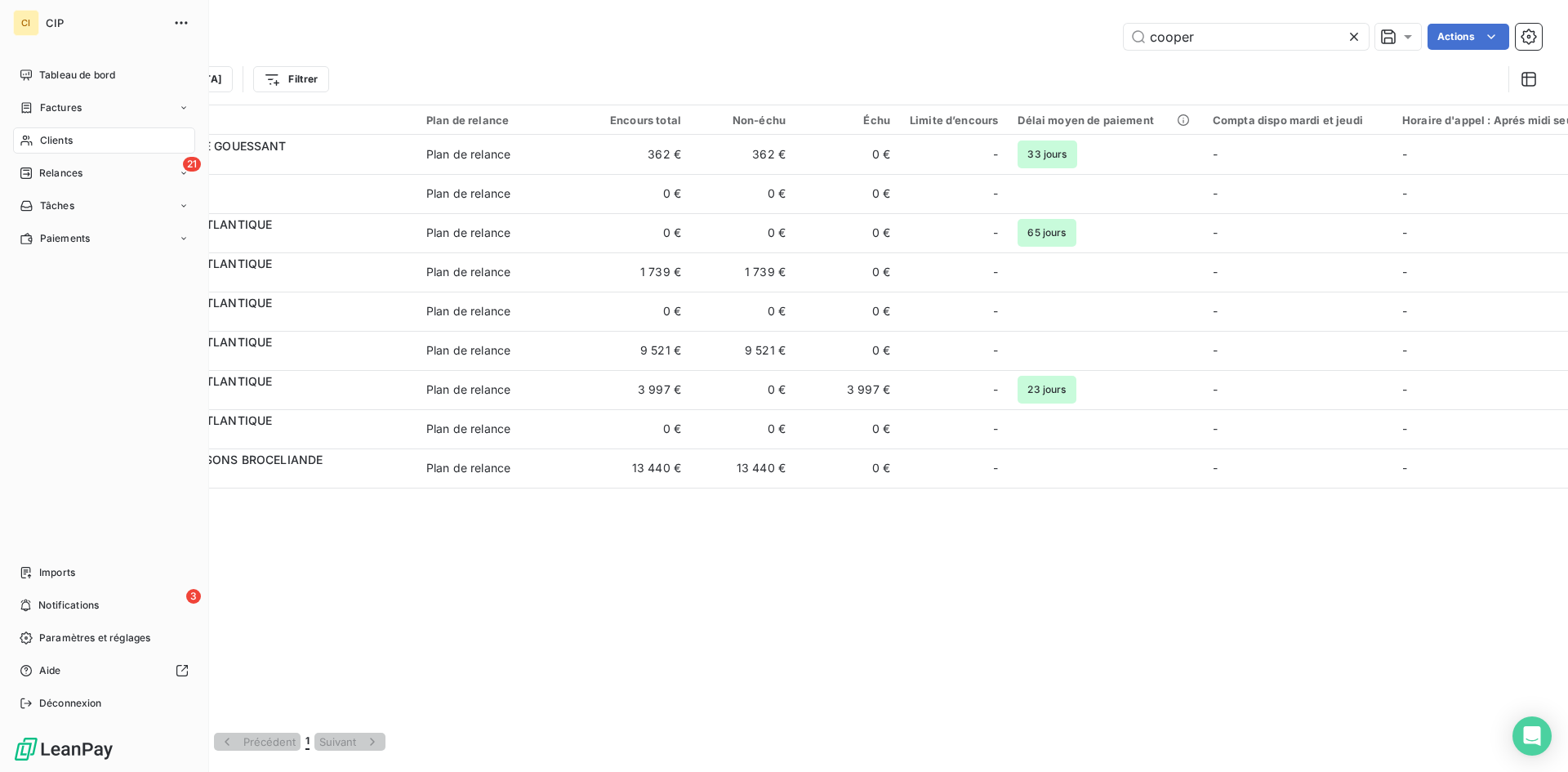
click at [52, 173] on span "Relances" at bounding box center [60, 174] width 43 height 15
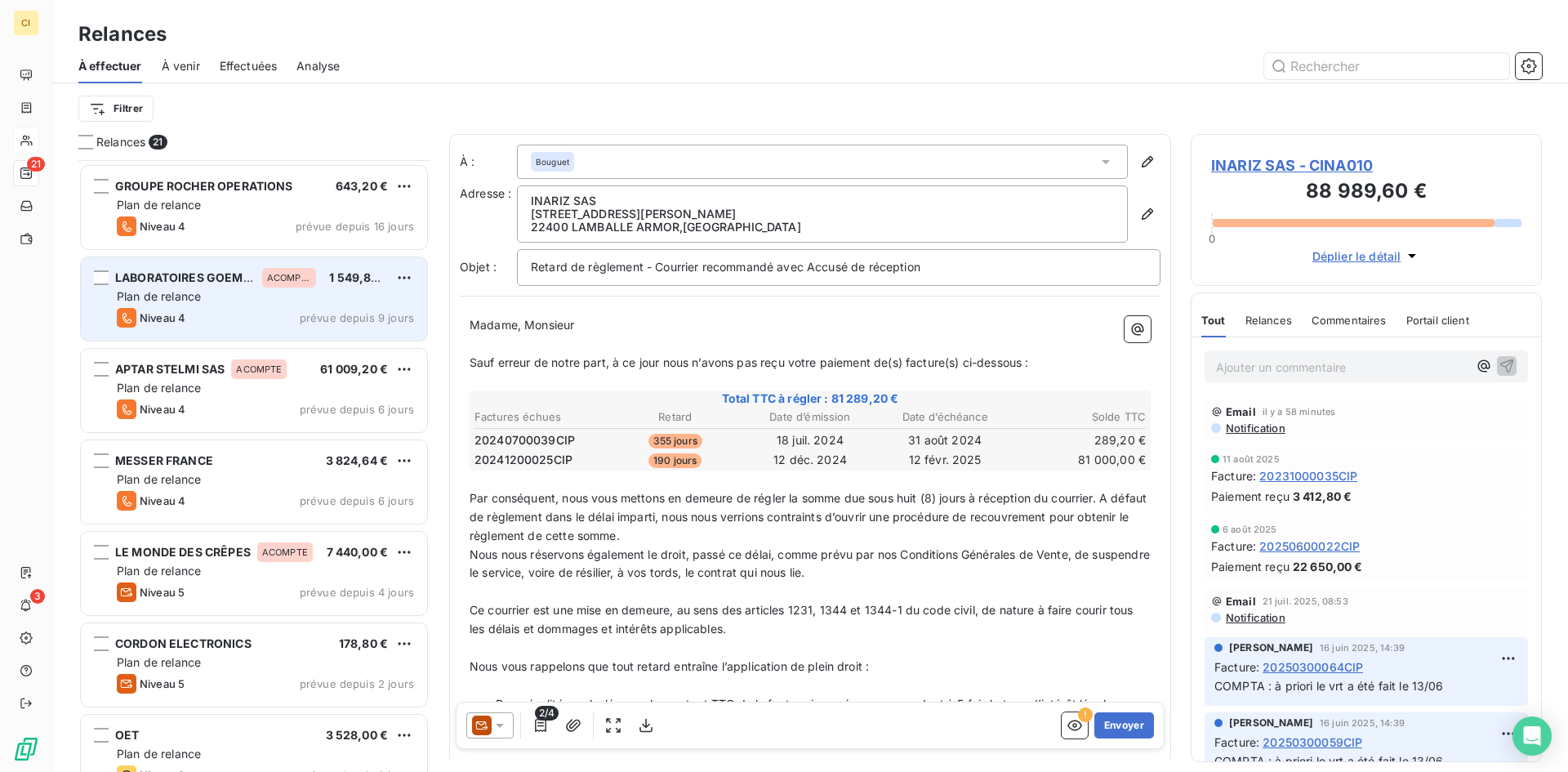
scroll to position [736, 0]
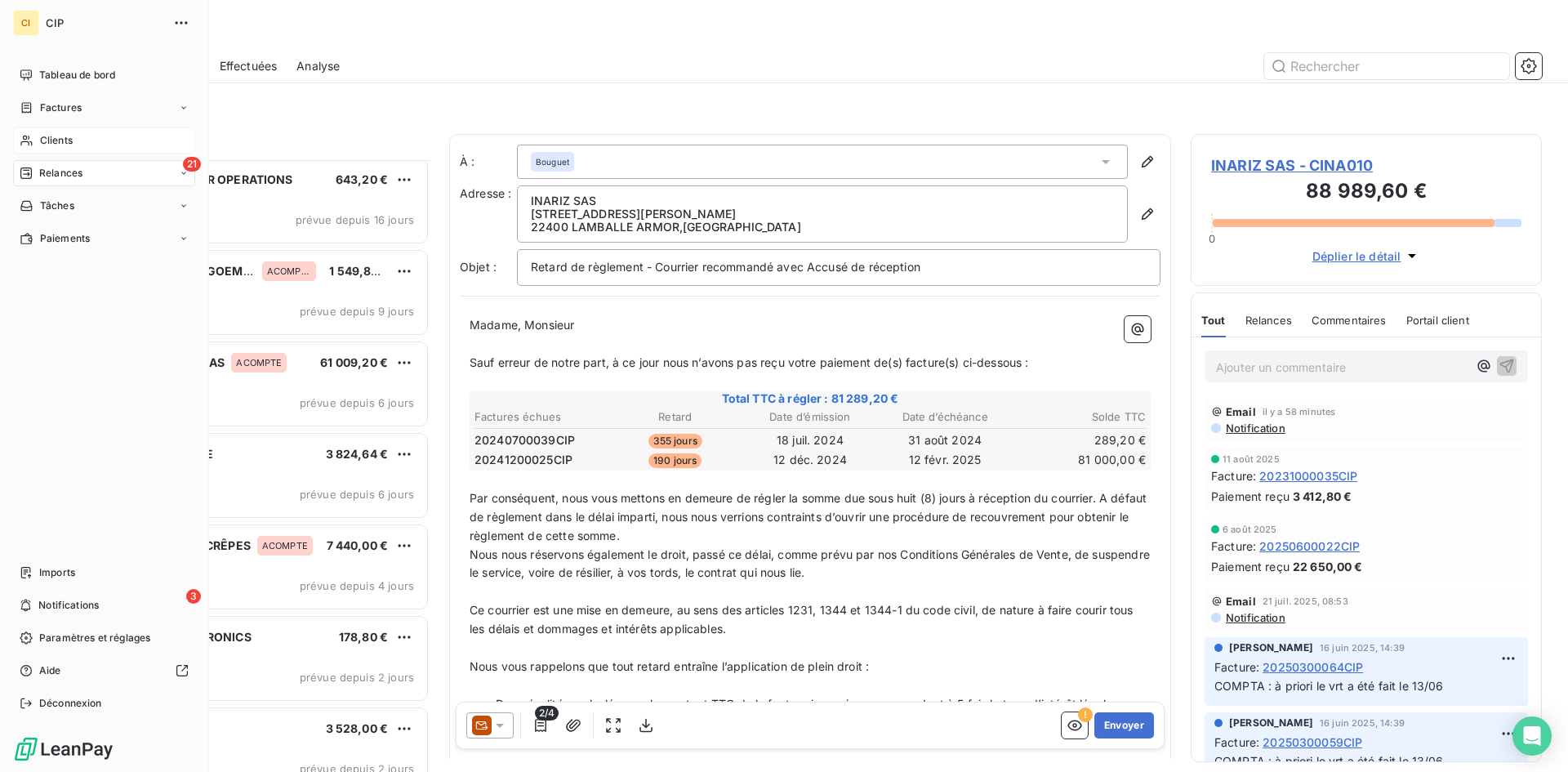
click at [38, 143] on div "Clients" at bounding box center [103, 141] width 182 height 26
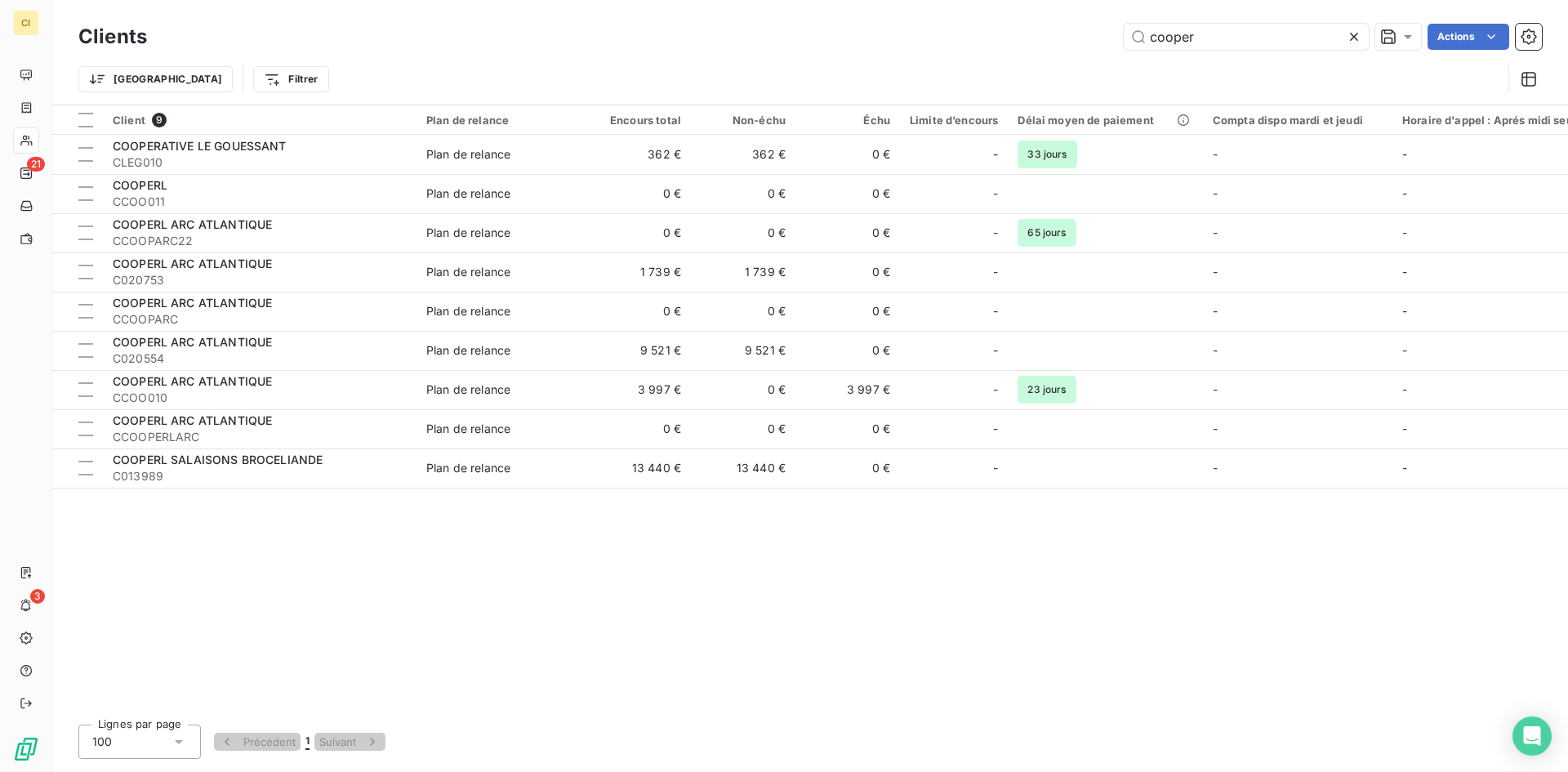
drag, startPoint x: 1229, startPoint y: 33, endPoint x: 1060, endPoint y: 49, distance: 169.8
click at [1060, 49] on div "cooper Actions" at bounding box center [854, 37] width 1375 height 26
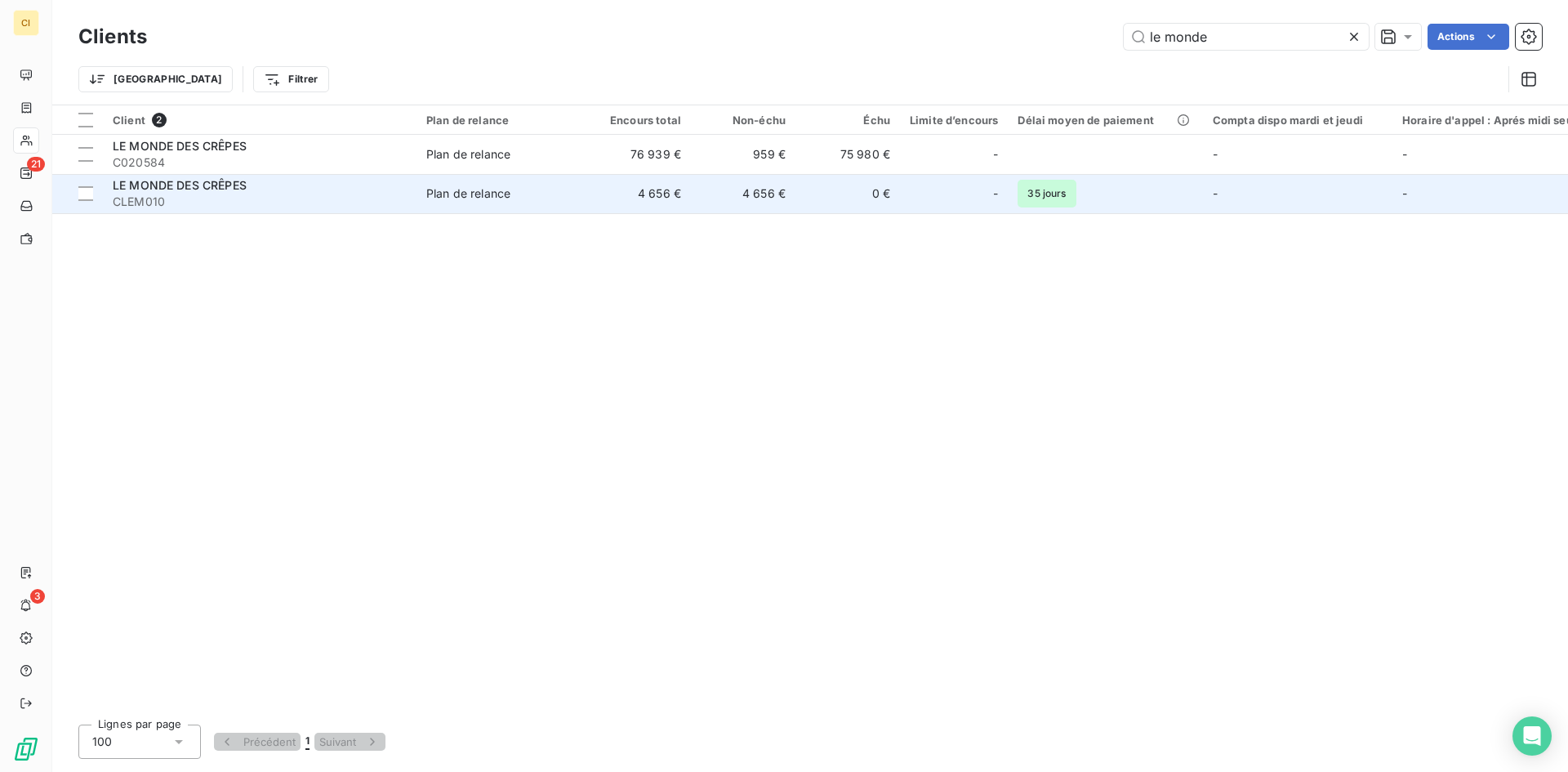
type input "le monde"
click at [162, 194] on span "CLEM010" at bounding box center [259, 202] width 294 height 16
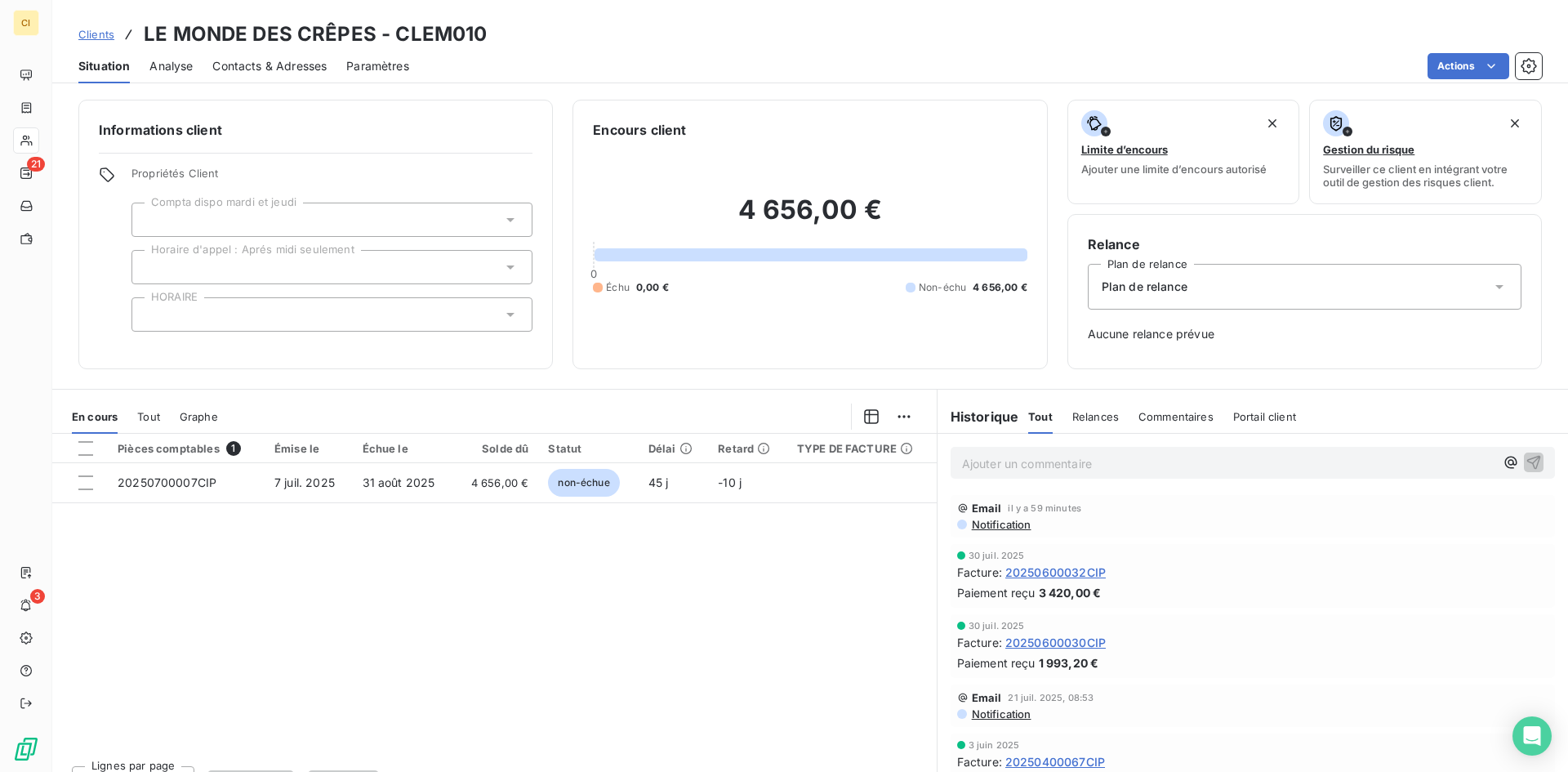
click at [306, 70] on span "Contacts & Adresses" at bounding box center [269, 67] width 114 height 16
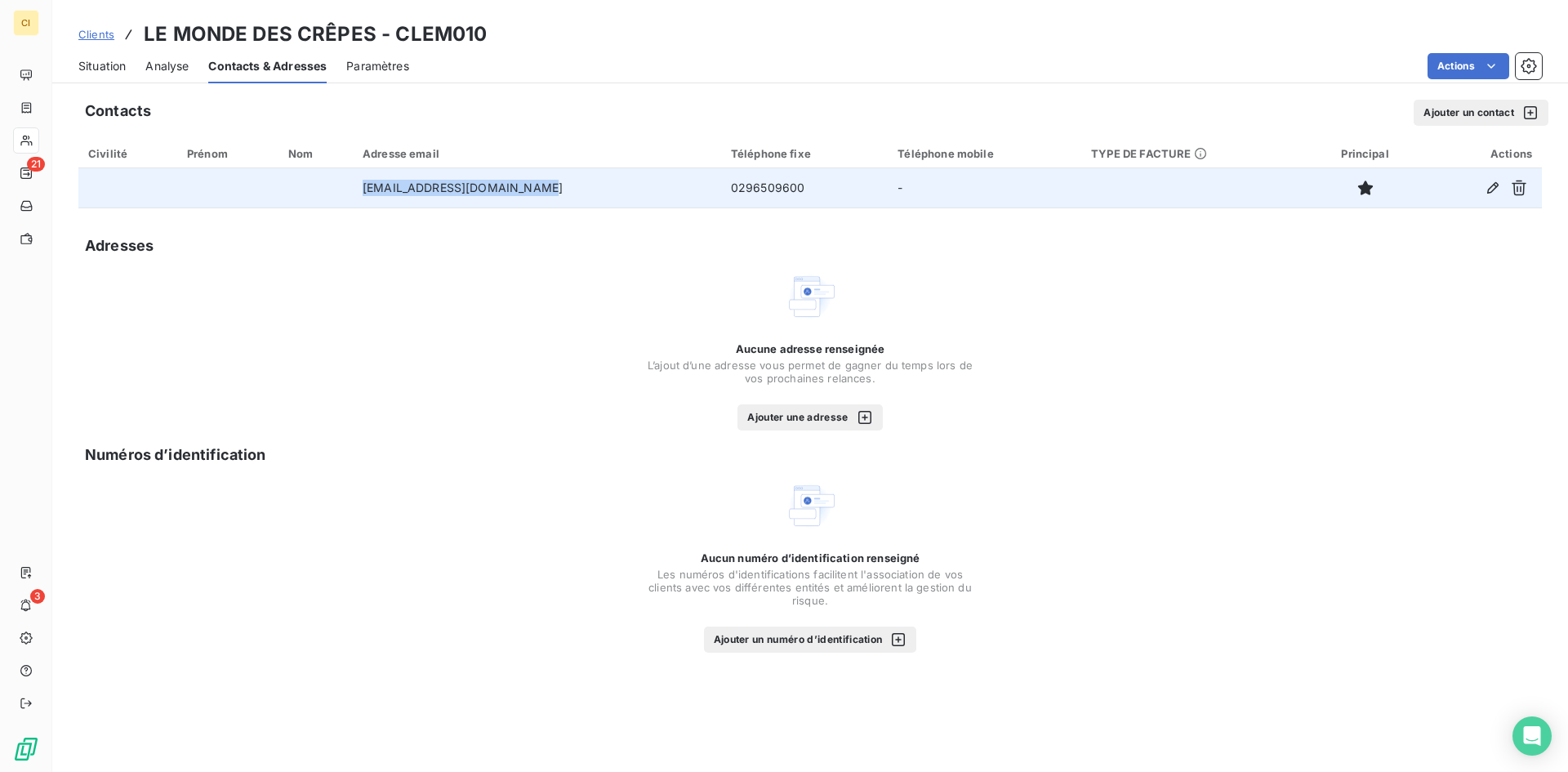
drag, startPoint x: 552, startPoint y: 189, endPoint x: 359, endPoint y: 201, distance: 193.4
click at [359, 201] on td "[EMAIL_ADDRESS][DOMAIN_NAME]" at bounding box center [536, 187] width 368 height 39
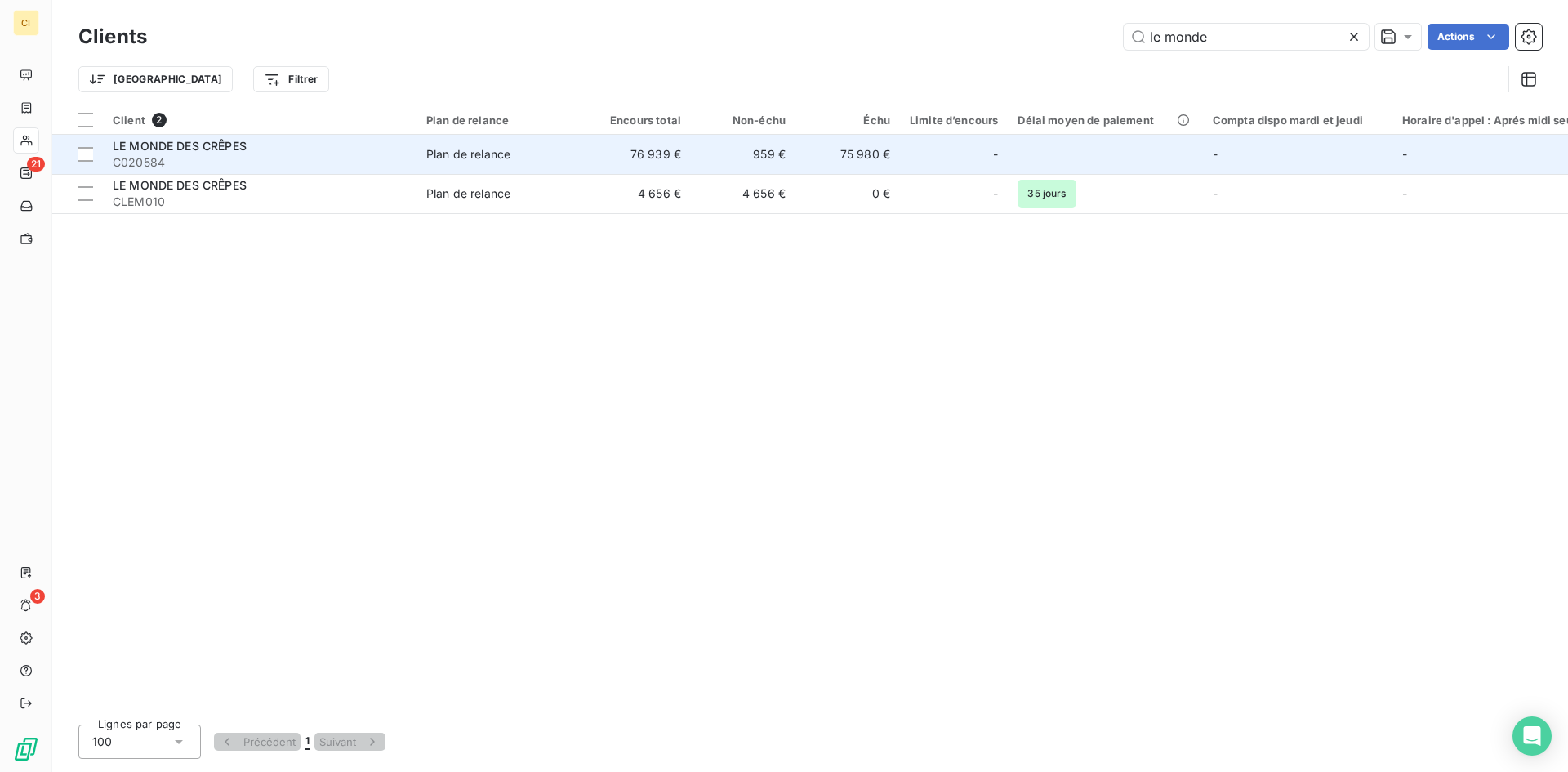
click at [242, 150] on span "LE MONDE DES CRÊPES" at bounding box center [179, 145] width 134 height 14
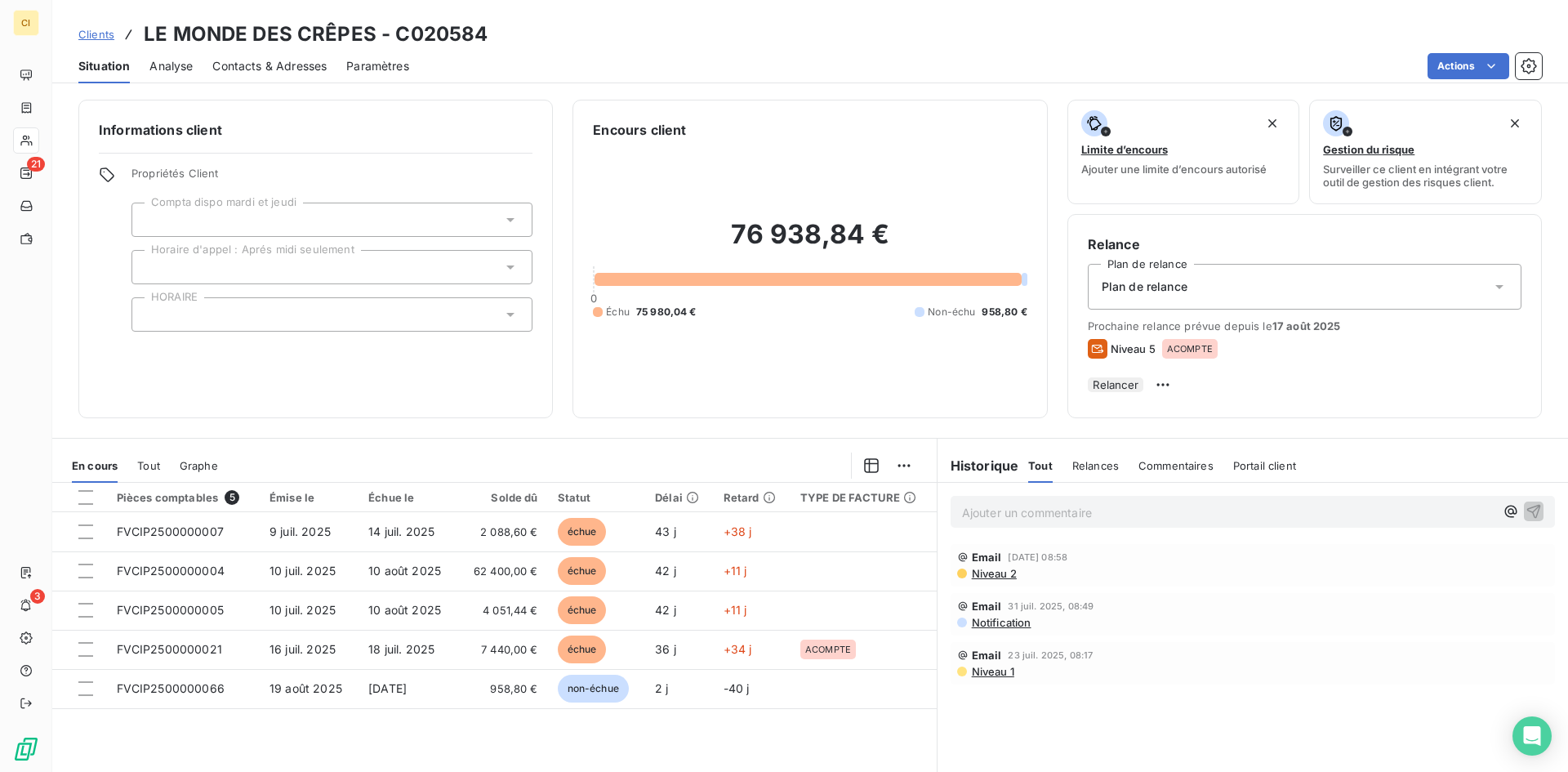
click at [272, 66] on span "Contacts & Adresses" at bounding box center [269, 67] width 114 height 16
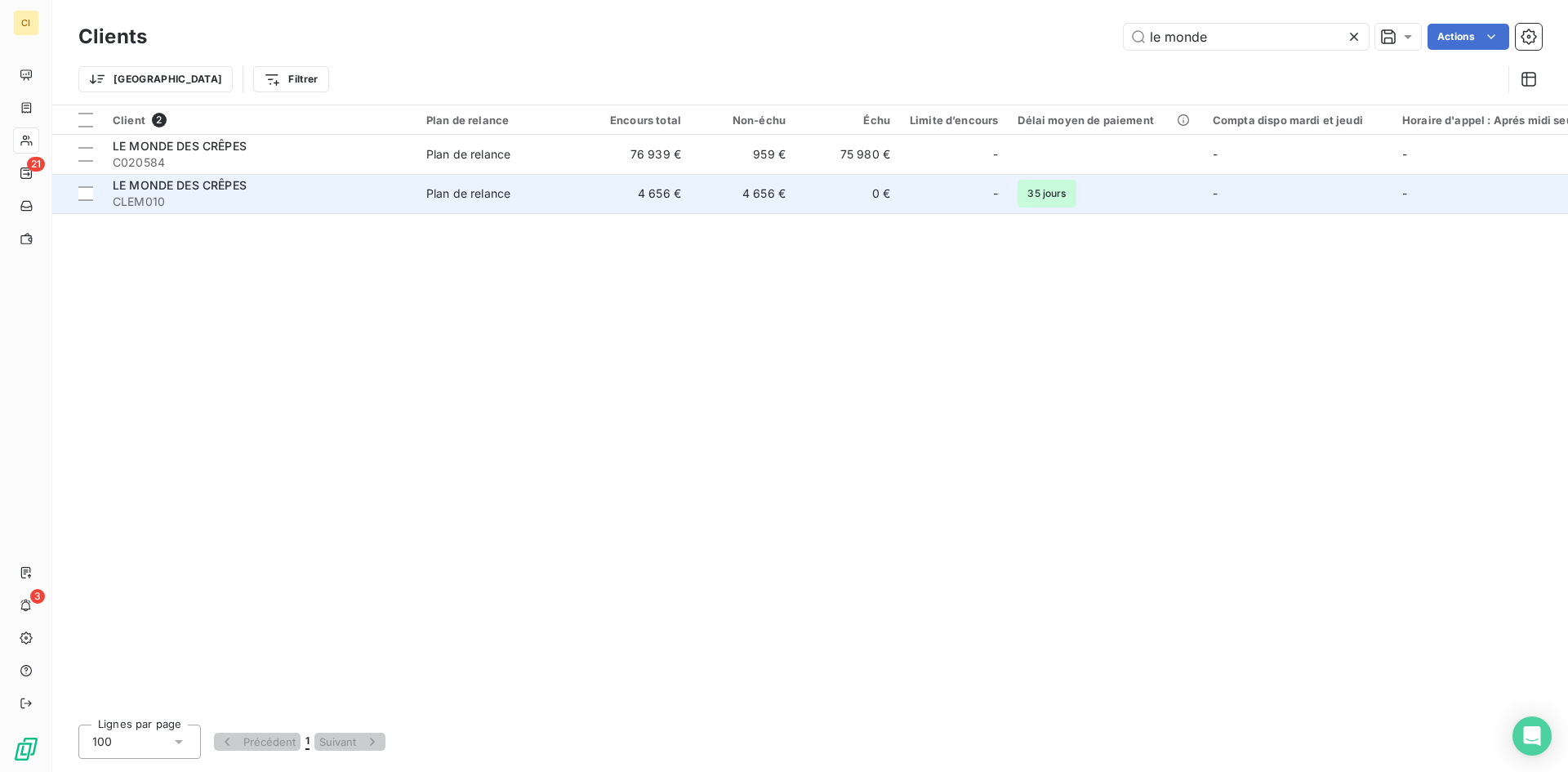
click at [482, 190] on div "Plan de relance" at bounding box center [468, 194] width 84 height 16
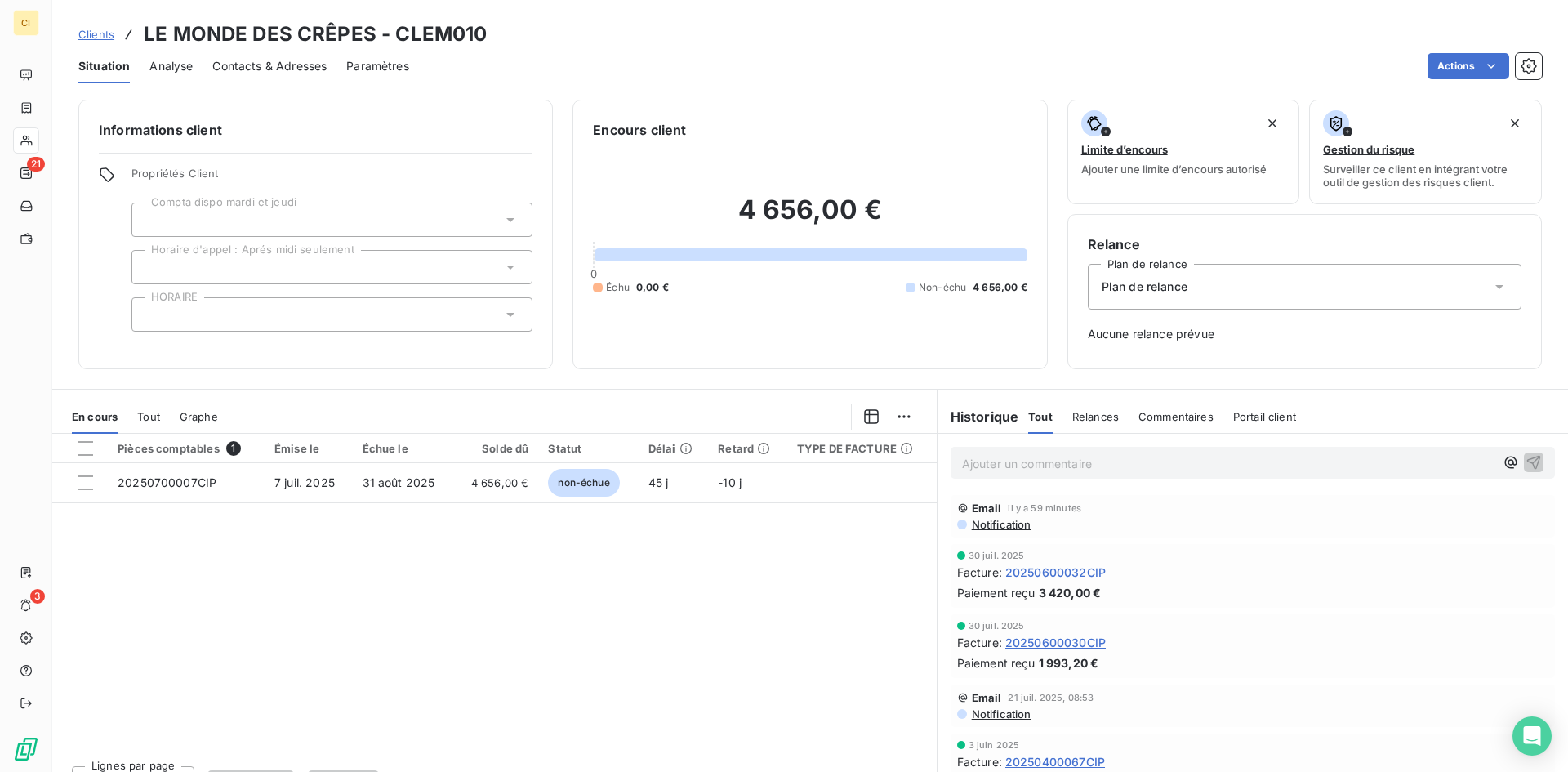
click at [228, 58] on span "Contacts & Adresses" at bounding box center [269, 67] width 114 height 16
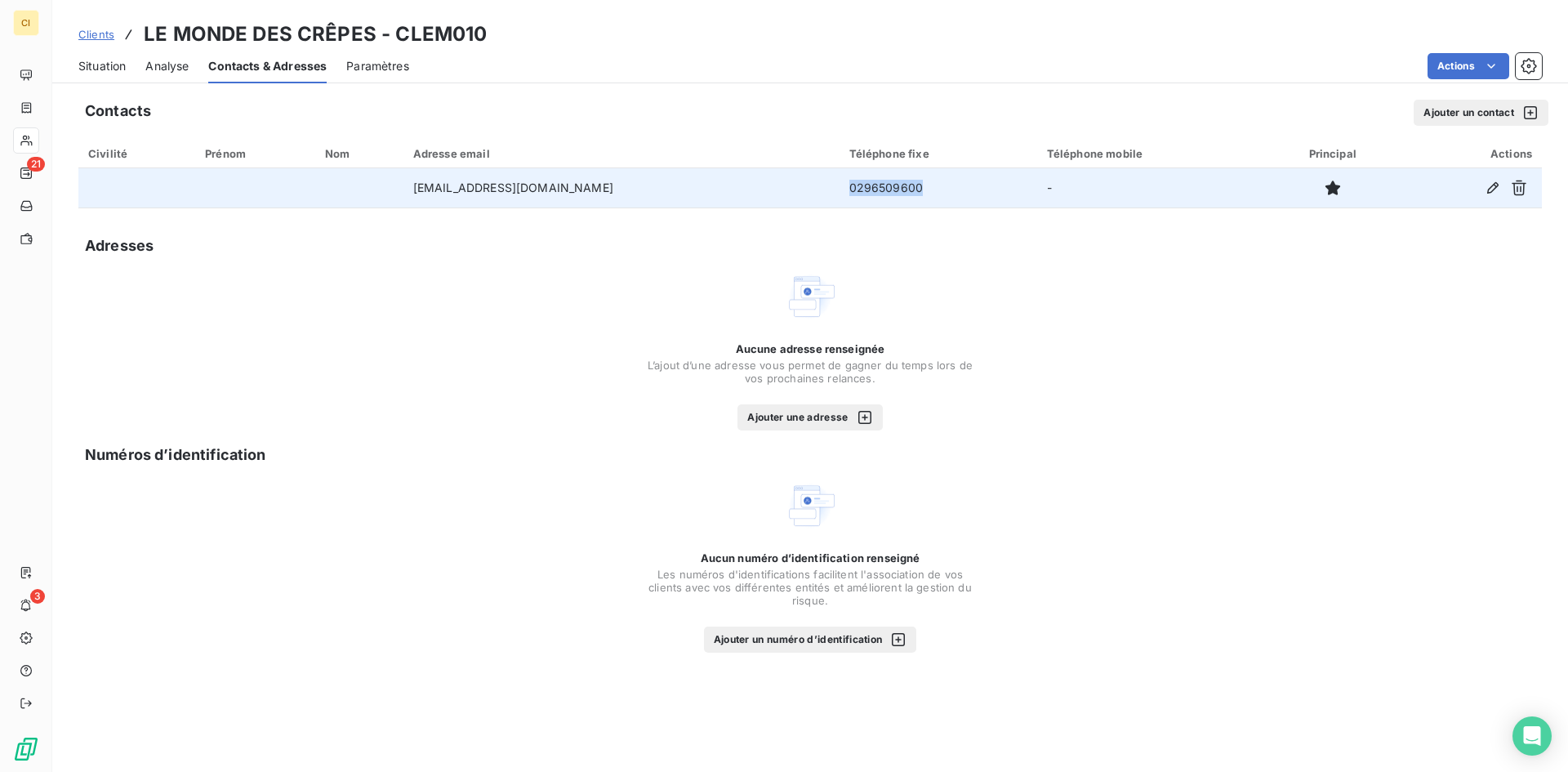
drag, startPoint x: 917, startPoint y: 193, endPoint x: 834, endPoint y: 199, distance: 83.2
click at [839, 199] on td "0296509600" at bounding box center [938, 187] width 197 height 39
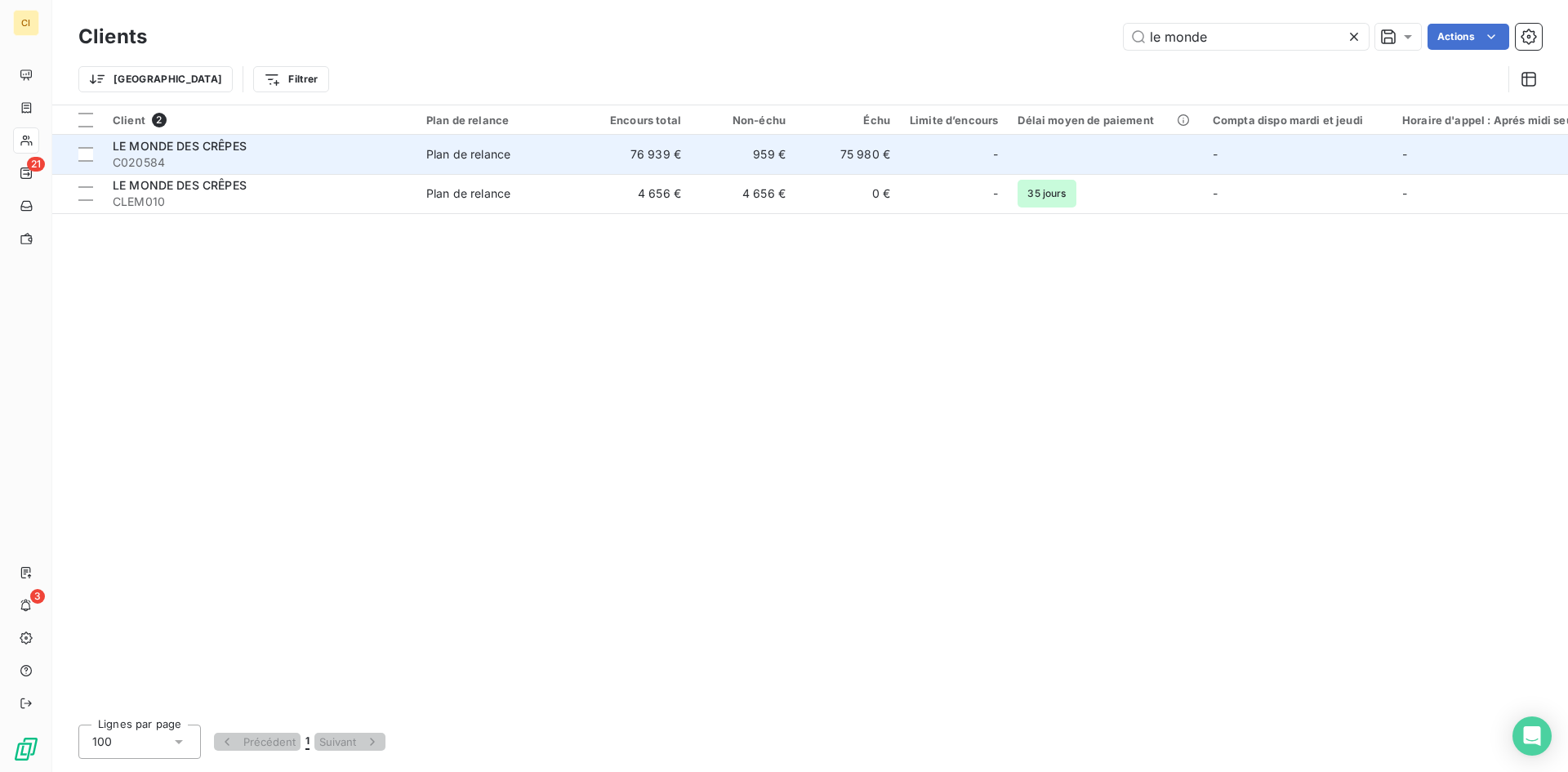
click at [321, 158] on span "C020584" at bounding box center [259, 163] width 294 height 16
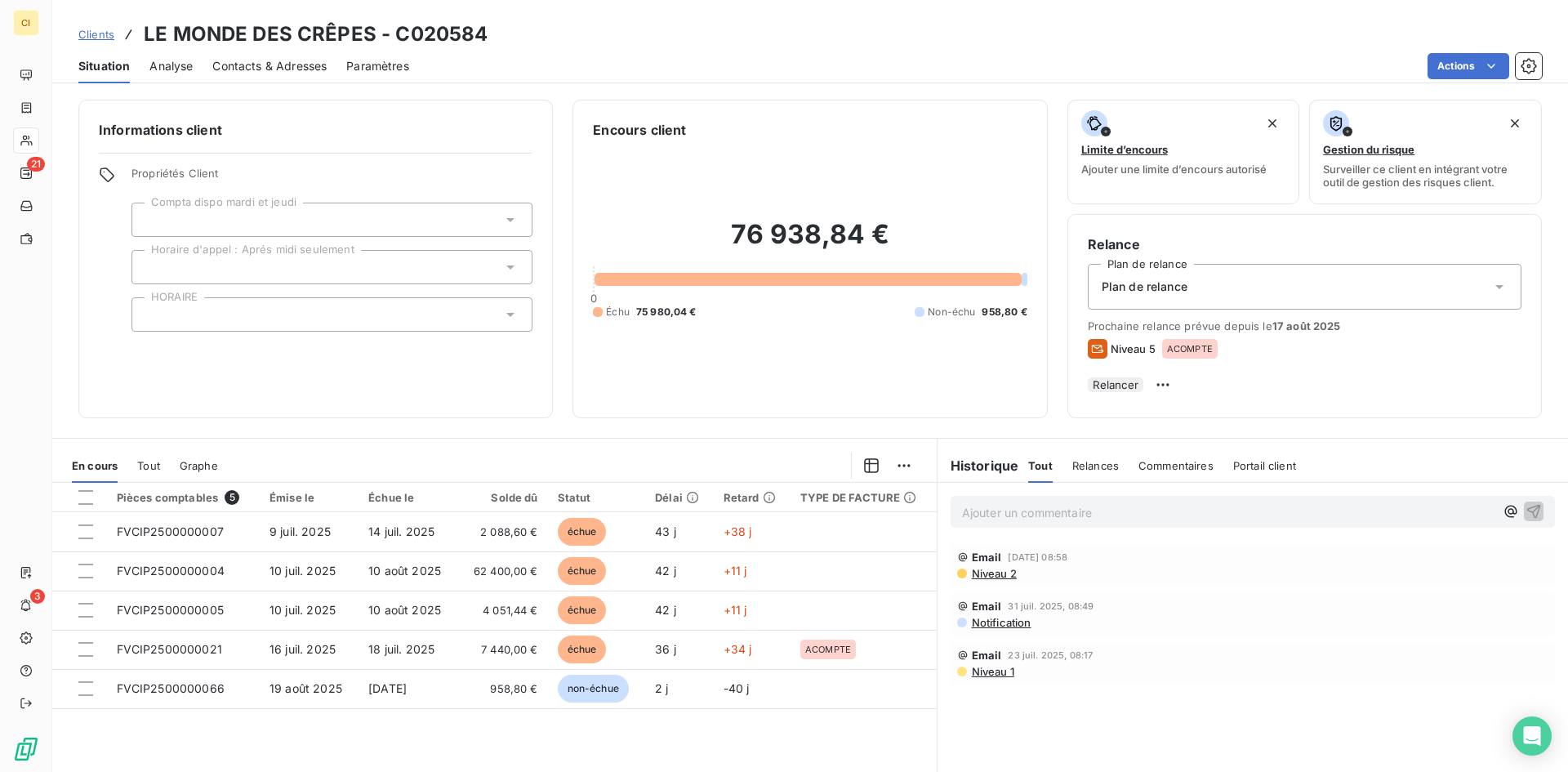
click at [284, 69] on span "Contacts & Adresses" at bounding box center [269, 67] width 114 height 16
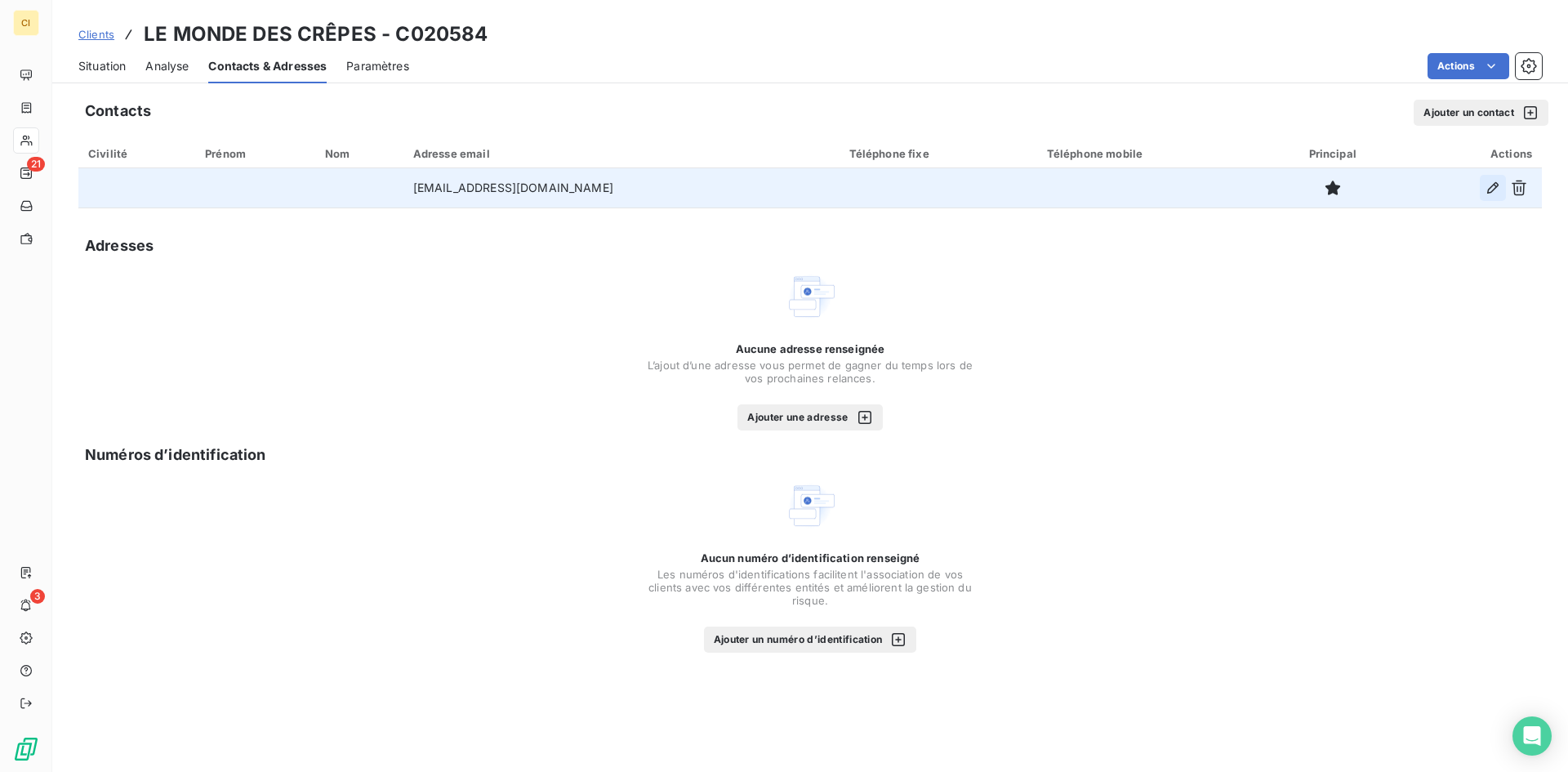
click at [1489, 191] on icon "button" at bounding box center [1493, 188] width 16 height 16
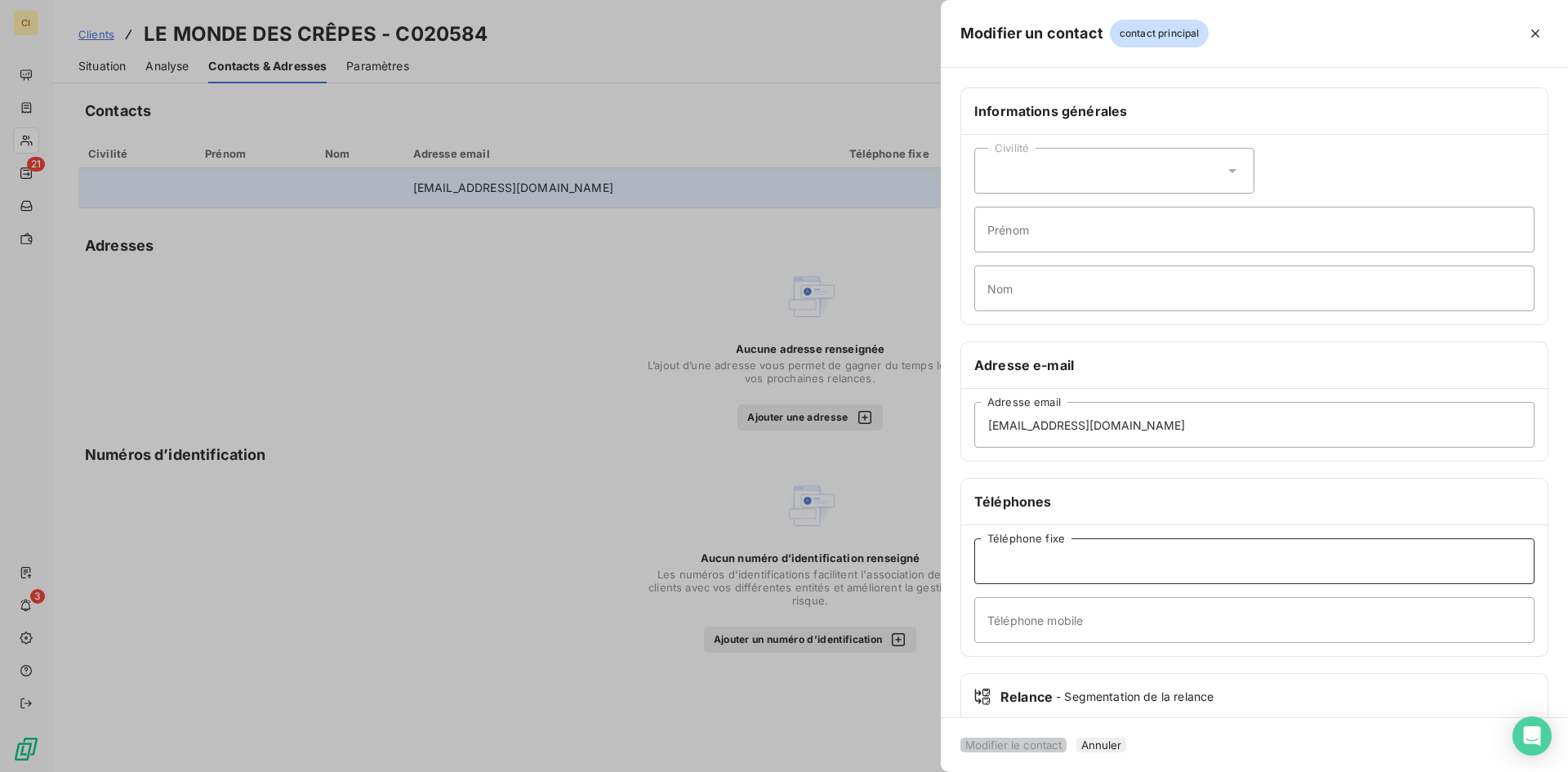
click at [1010, 554] on input "Téléphone fixe" at bounding box center [1255, 561] width 561 height 46
paste input "0296509600"
type input "0296509600"
click at [1057, 738] on button "Modifier le contact" at bounding box center [1014, 746] width 106 height 15
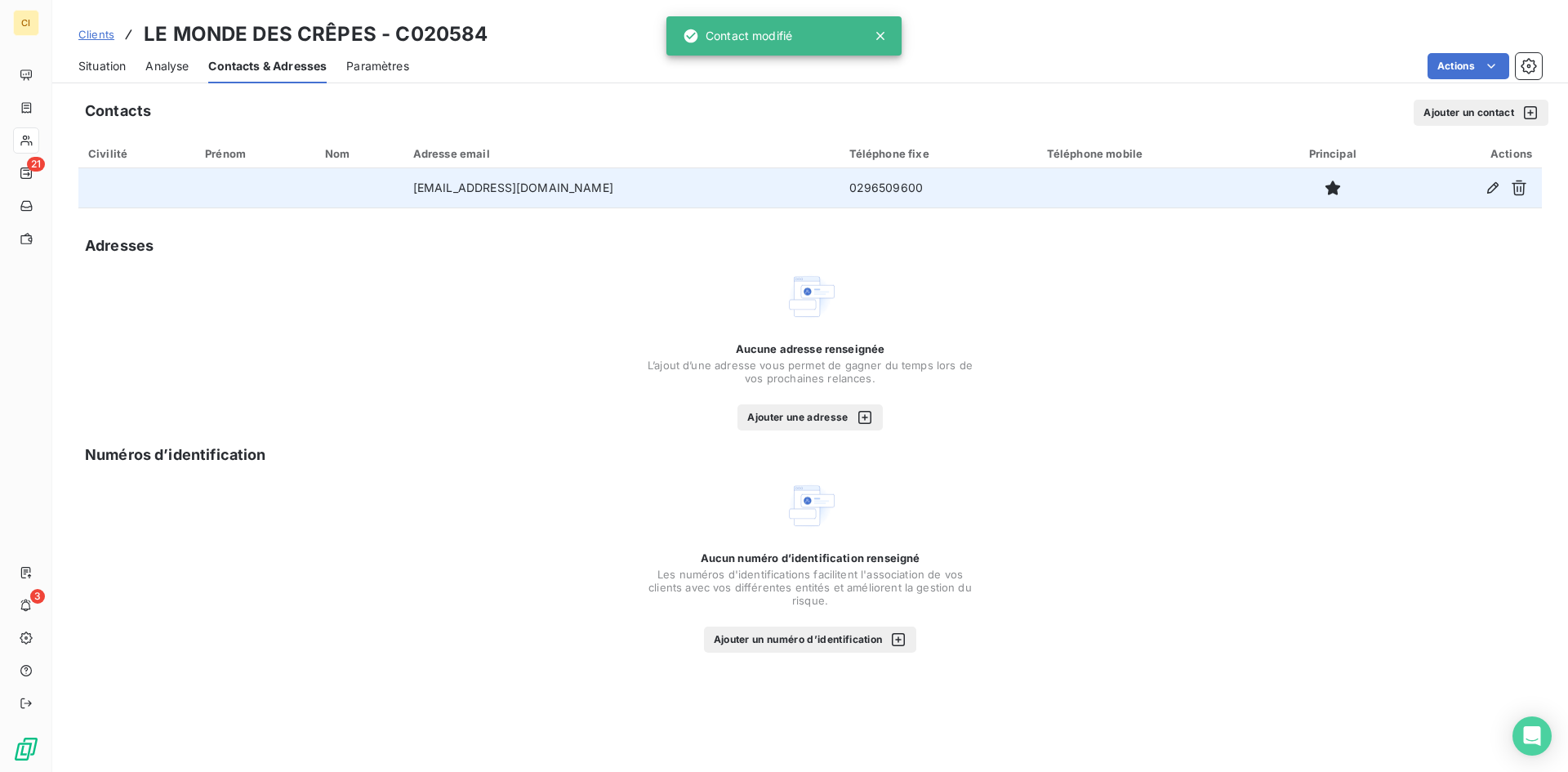
click at [121, 66] on span "Situation" at bounding box center [102, 67] width 47 height 16
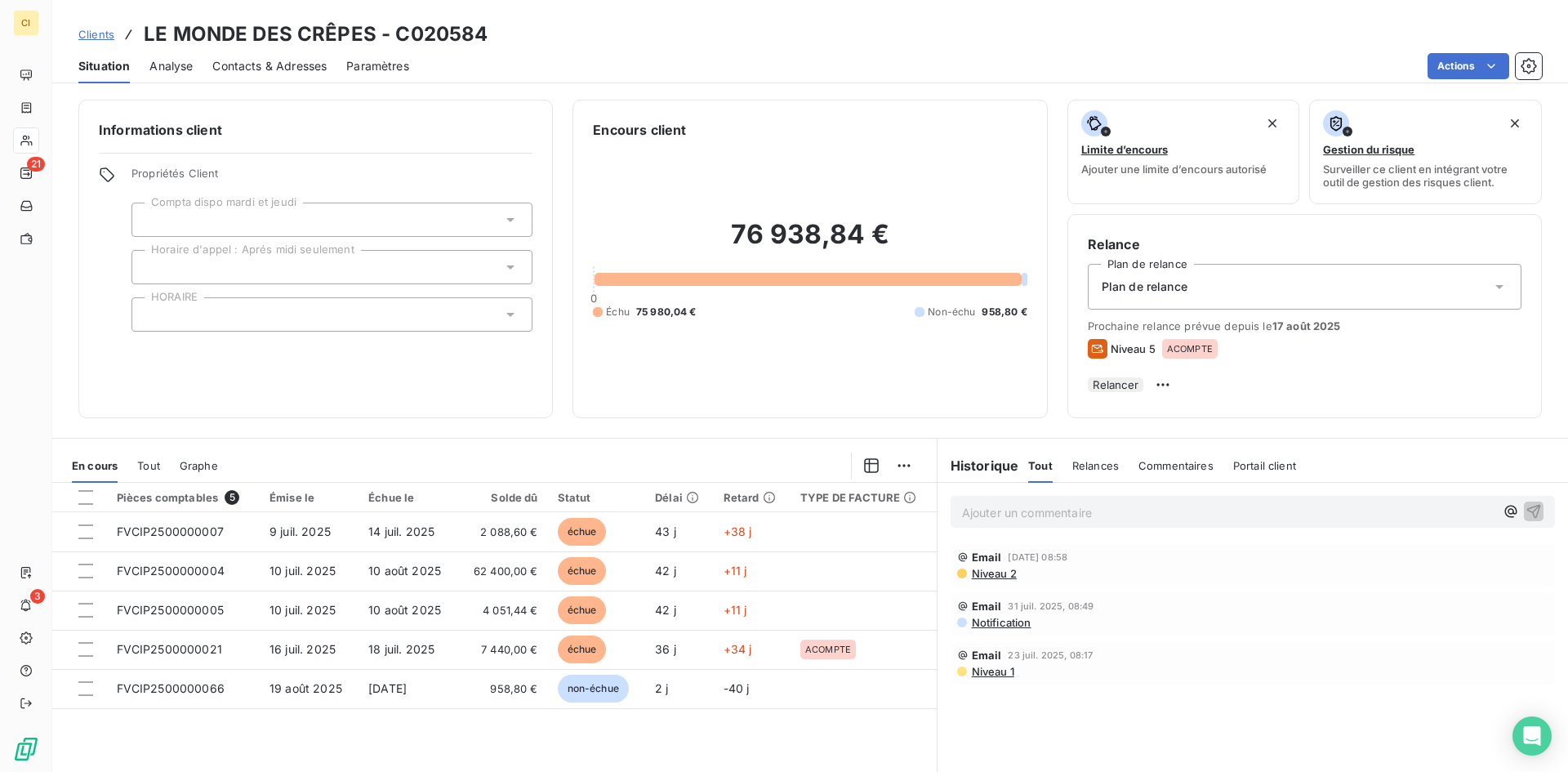
click at [272, 64] on span "Contacts & Adresses" at bounding box center [269, 67] width 114 height 16
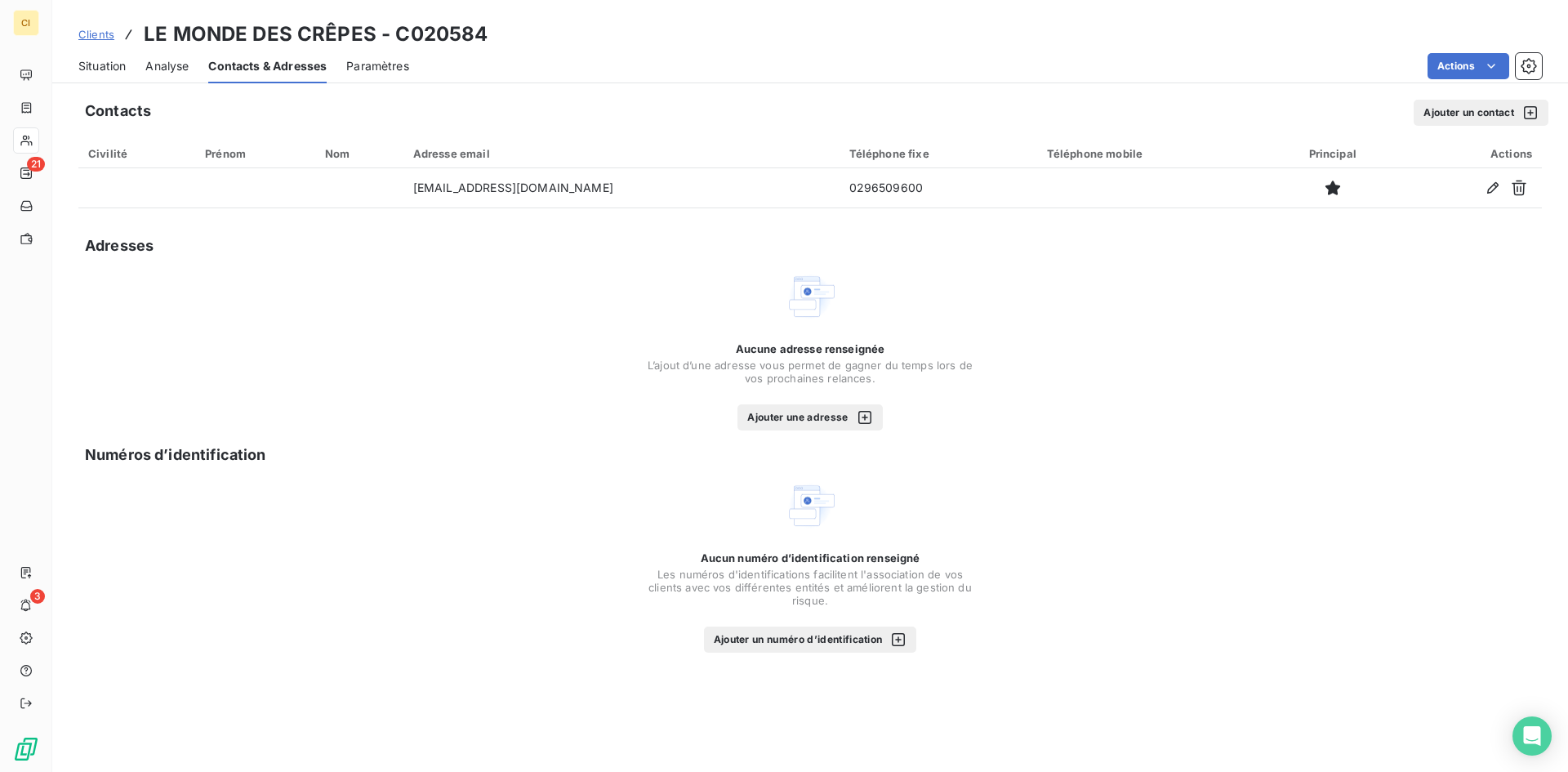
click at [120, 69] on span "Situation" at bounding box center [102, 67] width 47 height 16
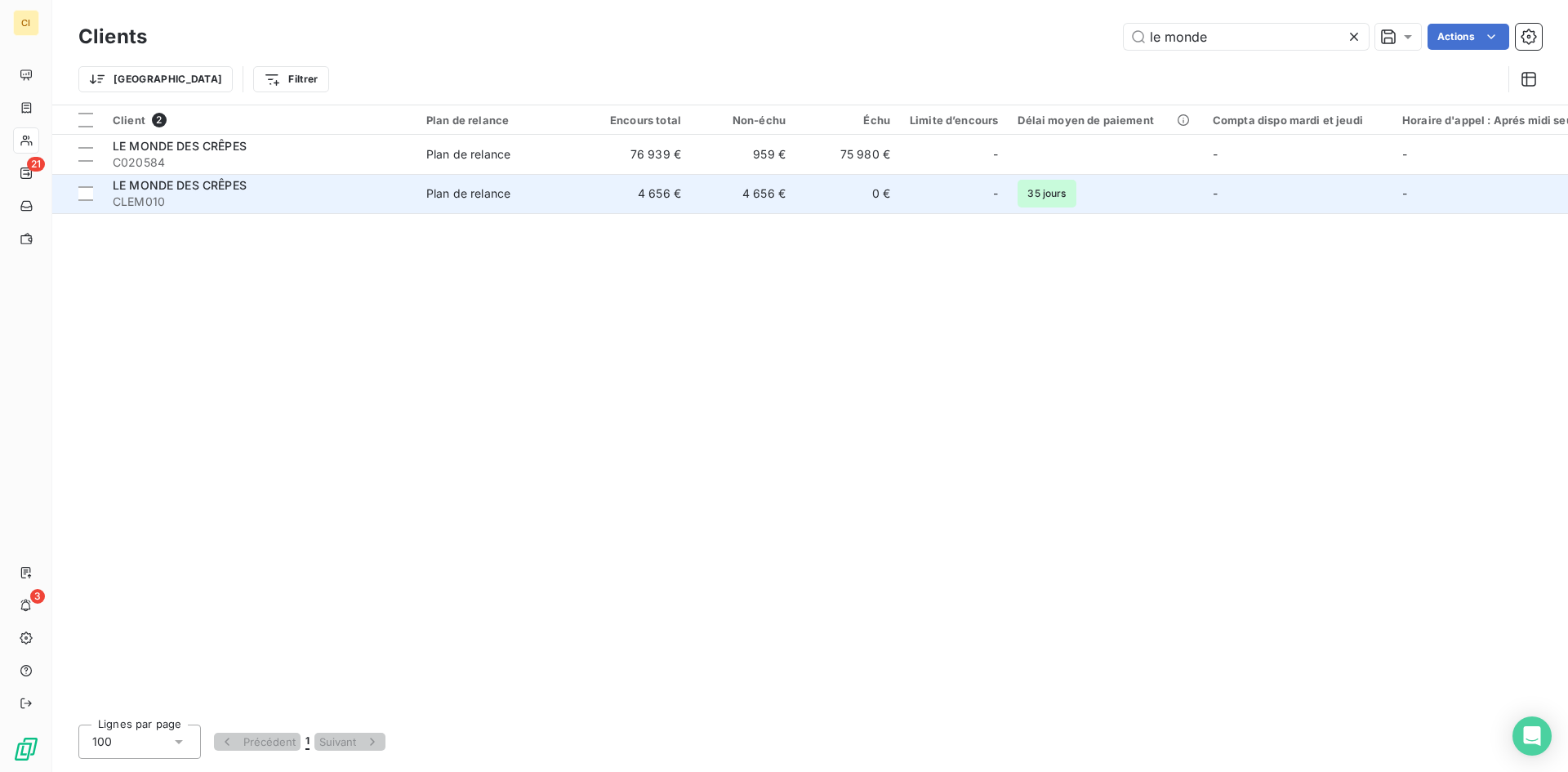
click at [677, 200] on td "4 656 €" at bounding box center [638, 194] width 104 height 39
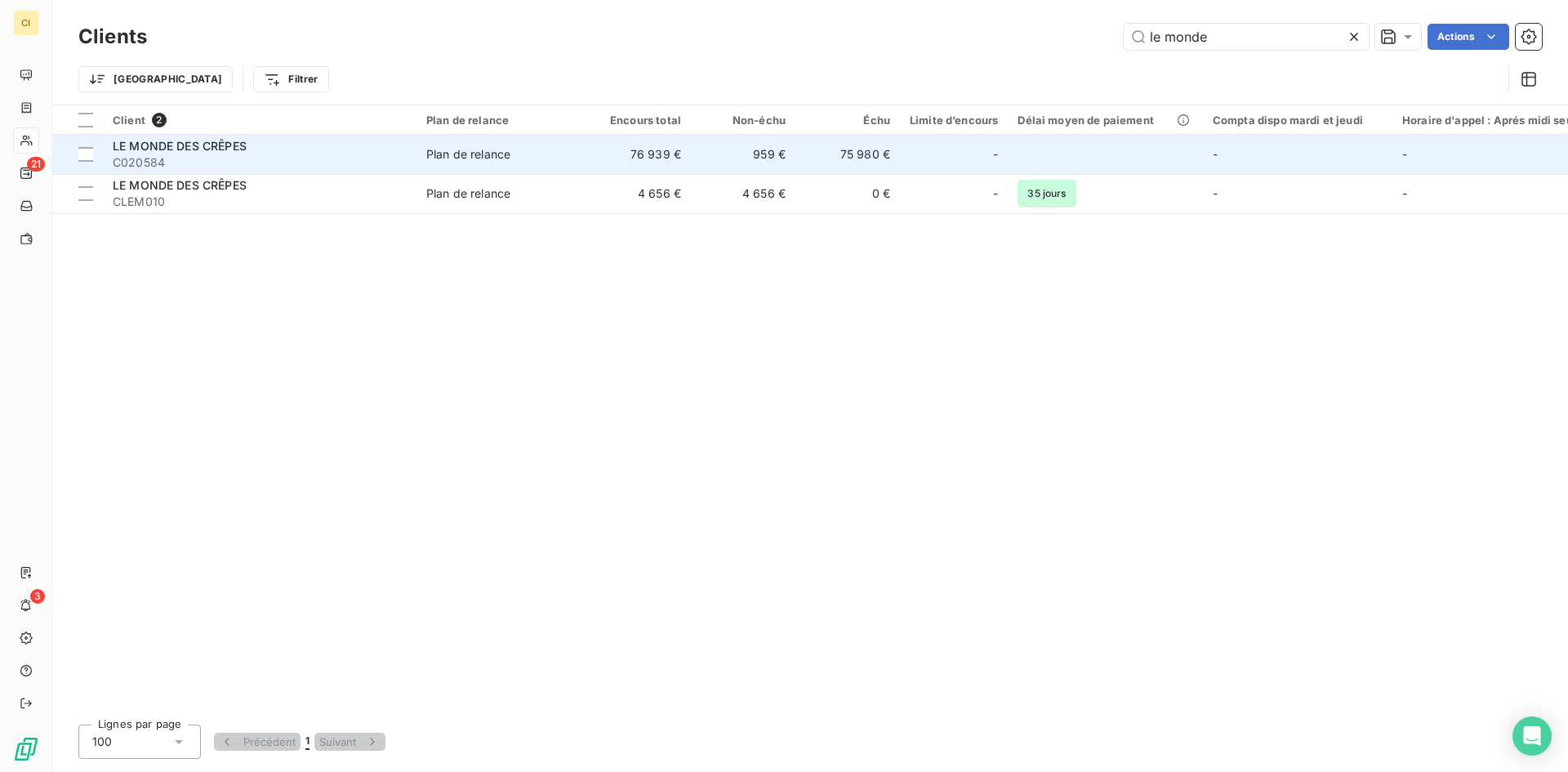
click at [685, 164] on td "76 939 €" at bounding box center [638, 154] width 104 height 39
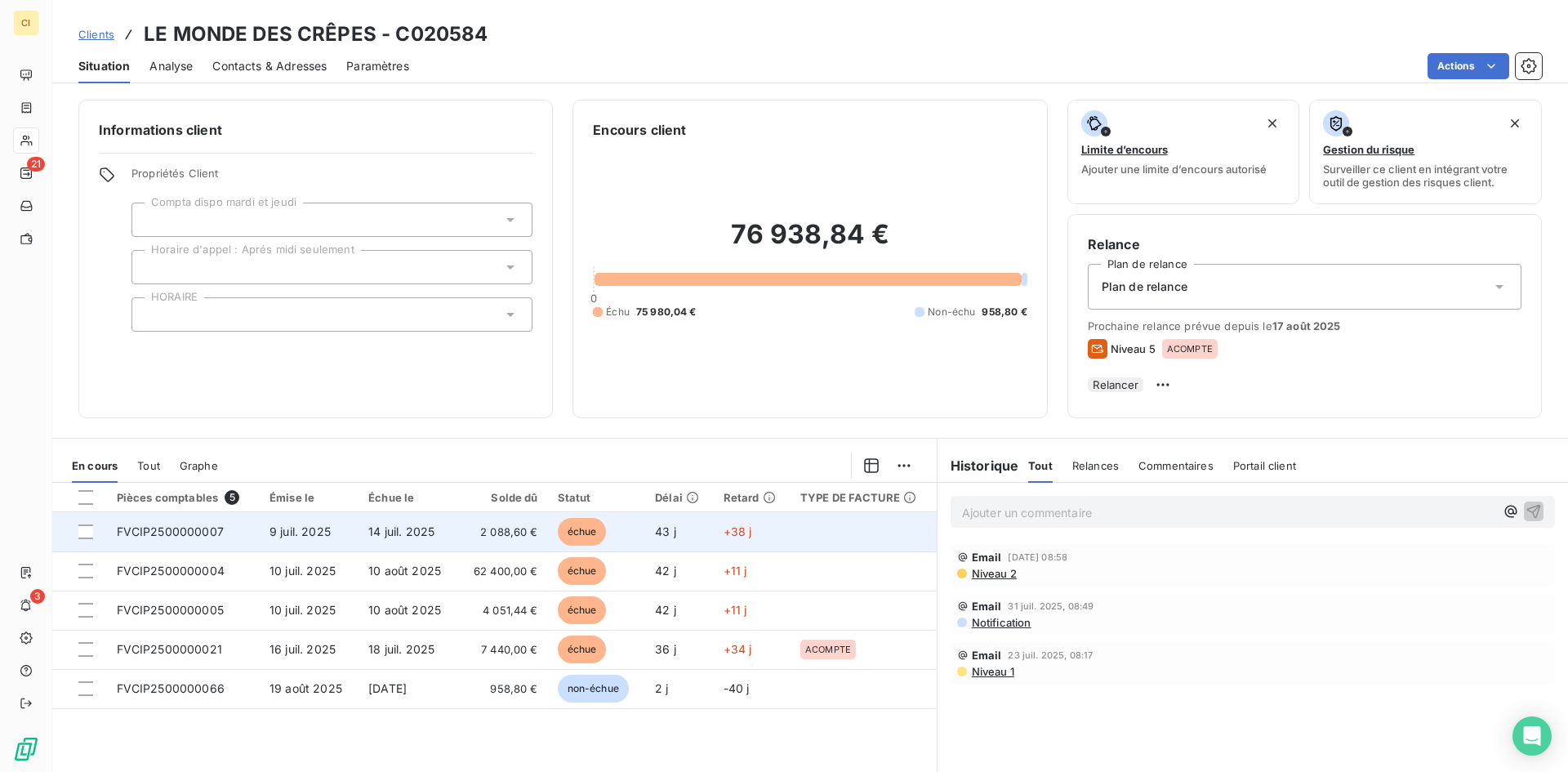
click at [226, 542] on td "FVCIP2500000007" at bounding box center [183, 532] width 153 height 39
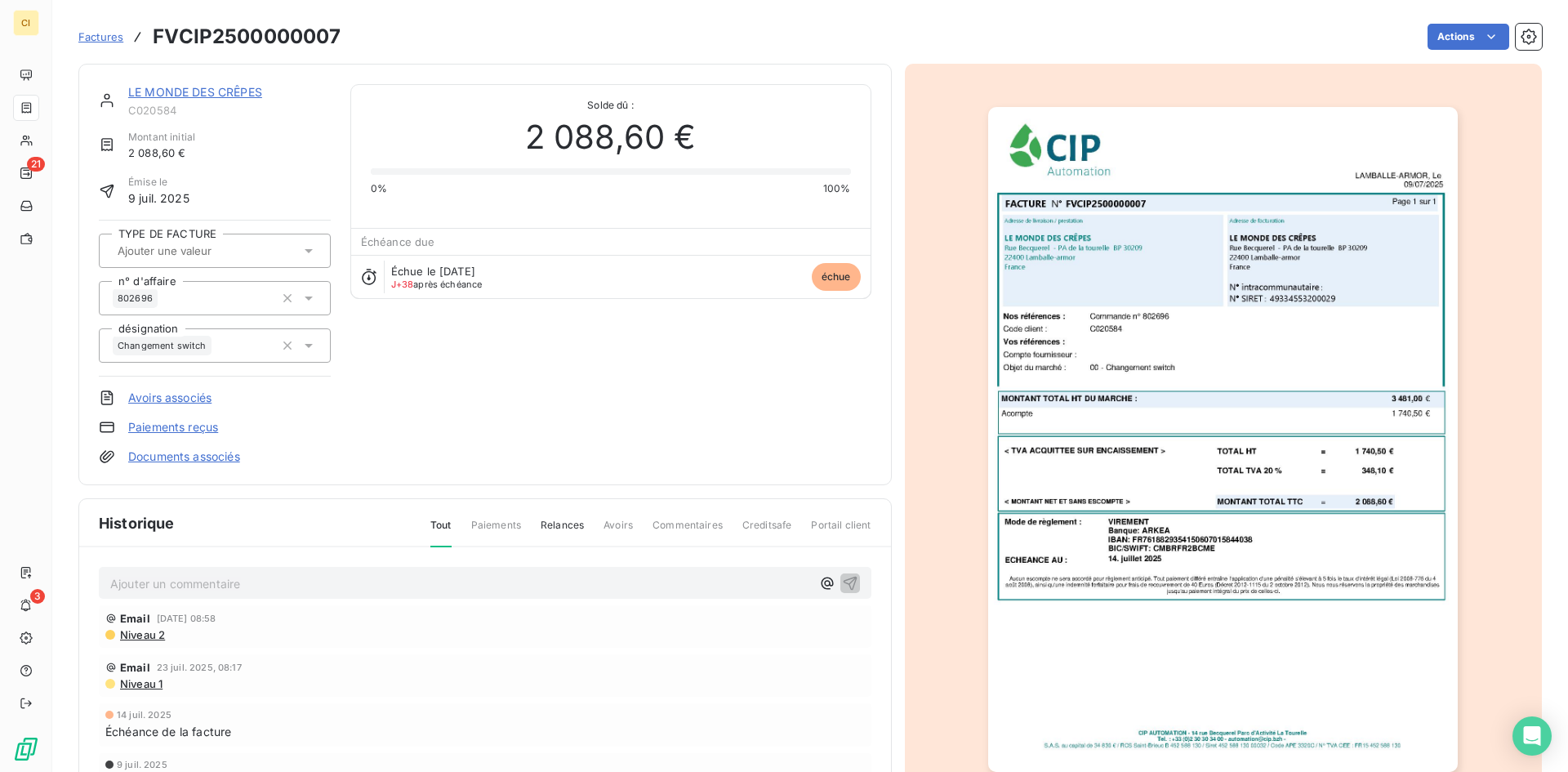
click at [130, 581] on p "Ajouter un commentaire ﻿" at bounding box center [460, 584] width 700 height 20
drag, startPoint x: 439, startPoint y: 580, endPoint x: 68, endPoint y: 594, distance: 371.3
click at [68, 594] on section "Factures FVCIP2500000007 Actions LE MONDE DES CRÊPES C020584 Montant initial 2 …" at bounding box center [810, 386] width 1516 height 772
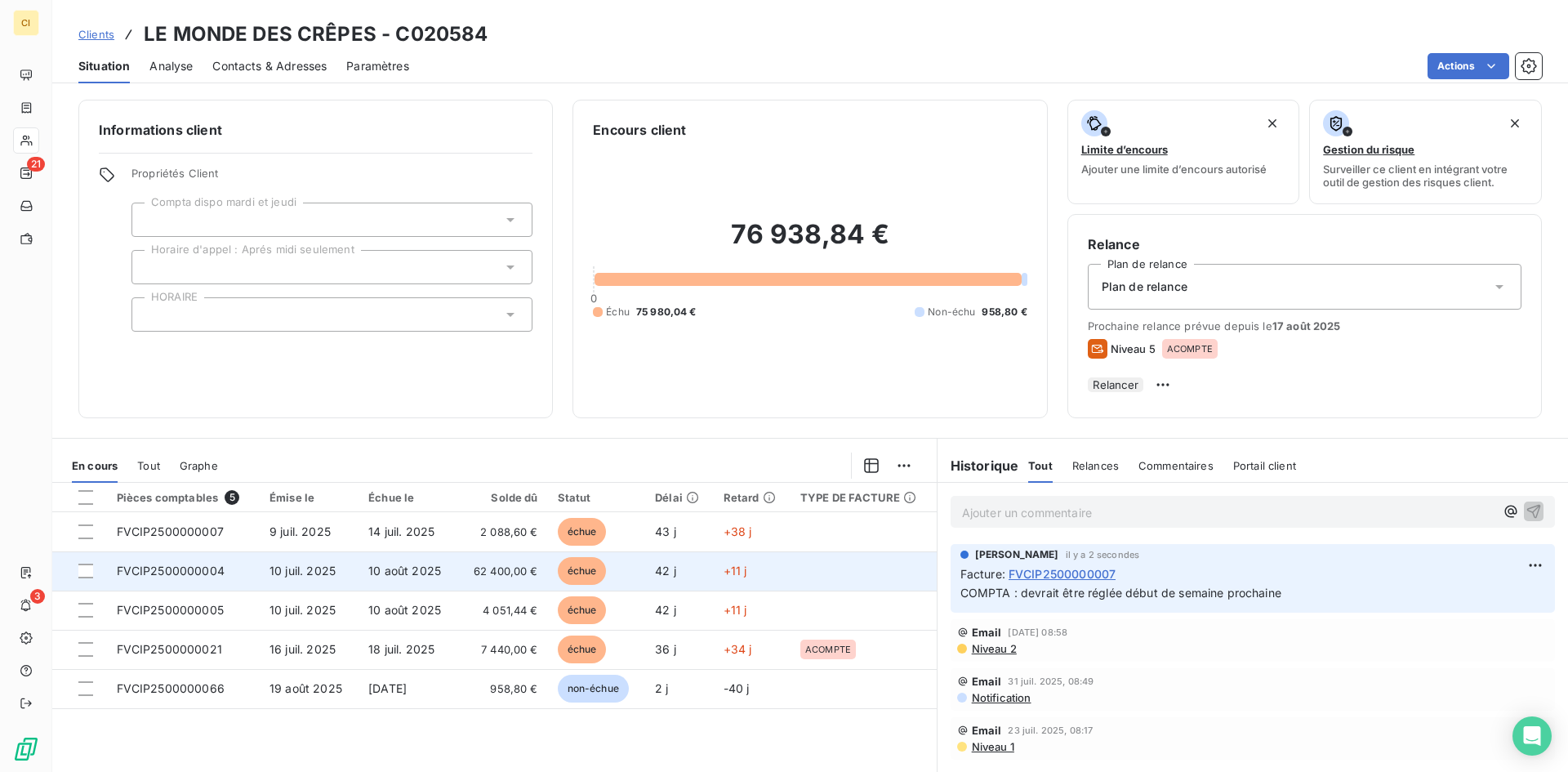
click at [155, 577] on span "FVCIP2500000004" at bounding box center [171, 570] width 108 height 14
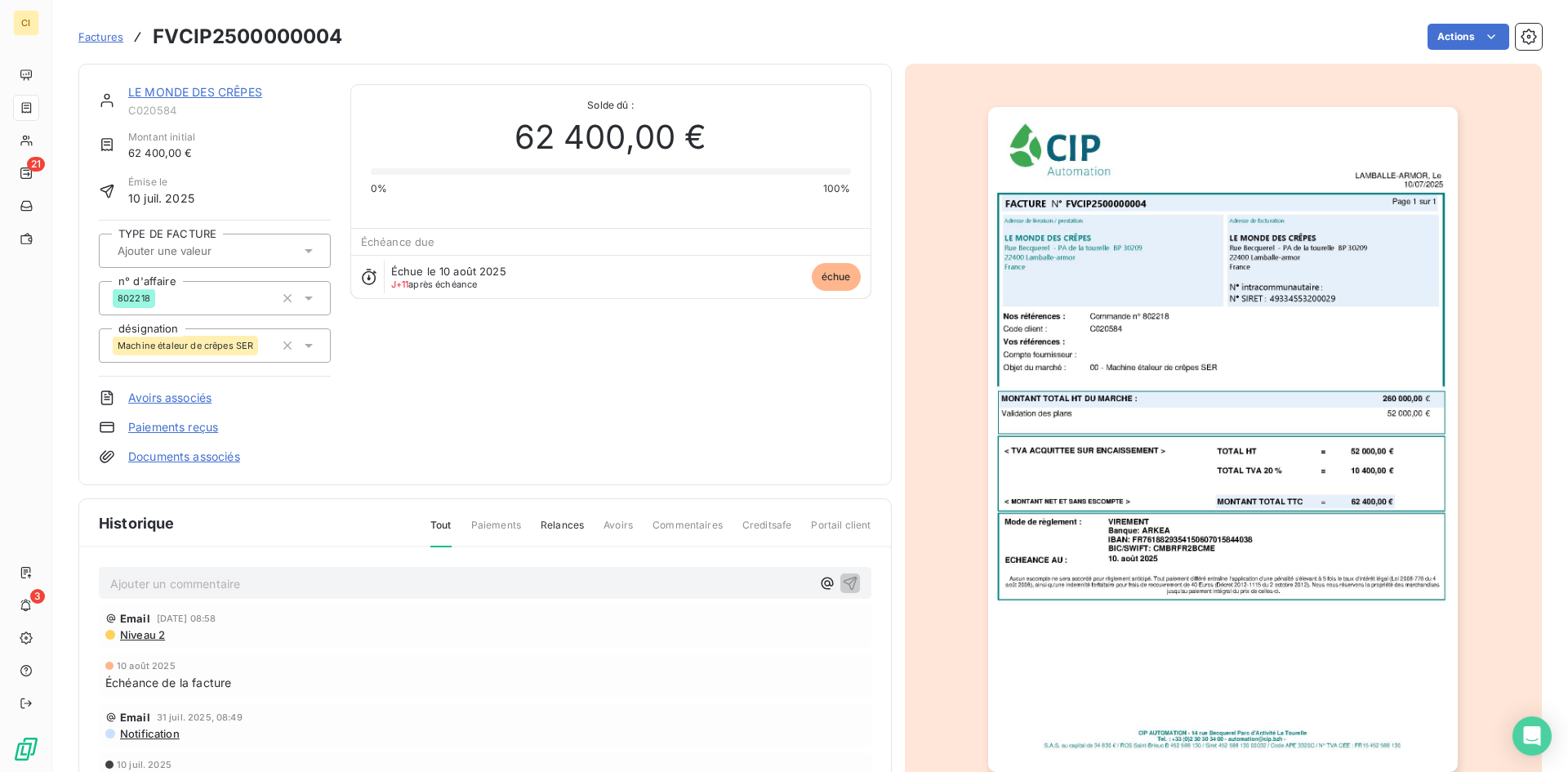
click at [147, 580] on p "Ajouter un commentaire ﻿" at bounding box center [460, 584] width 700 height 20
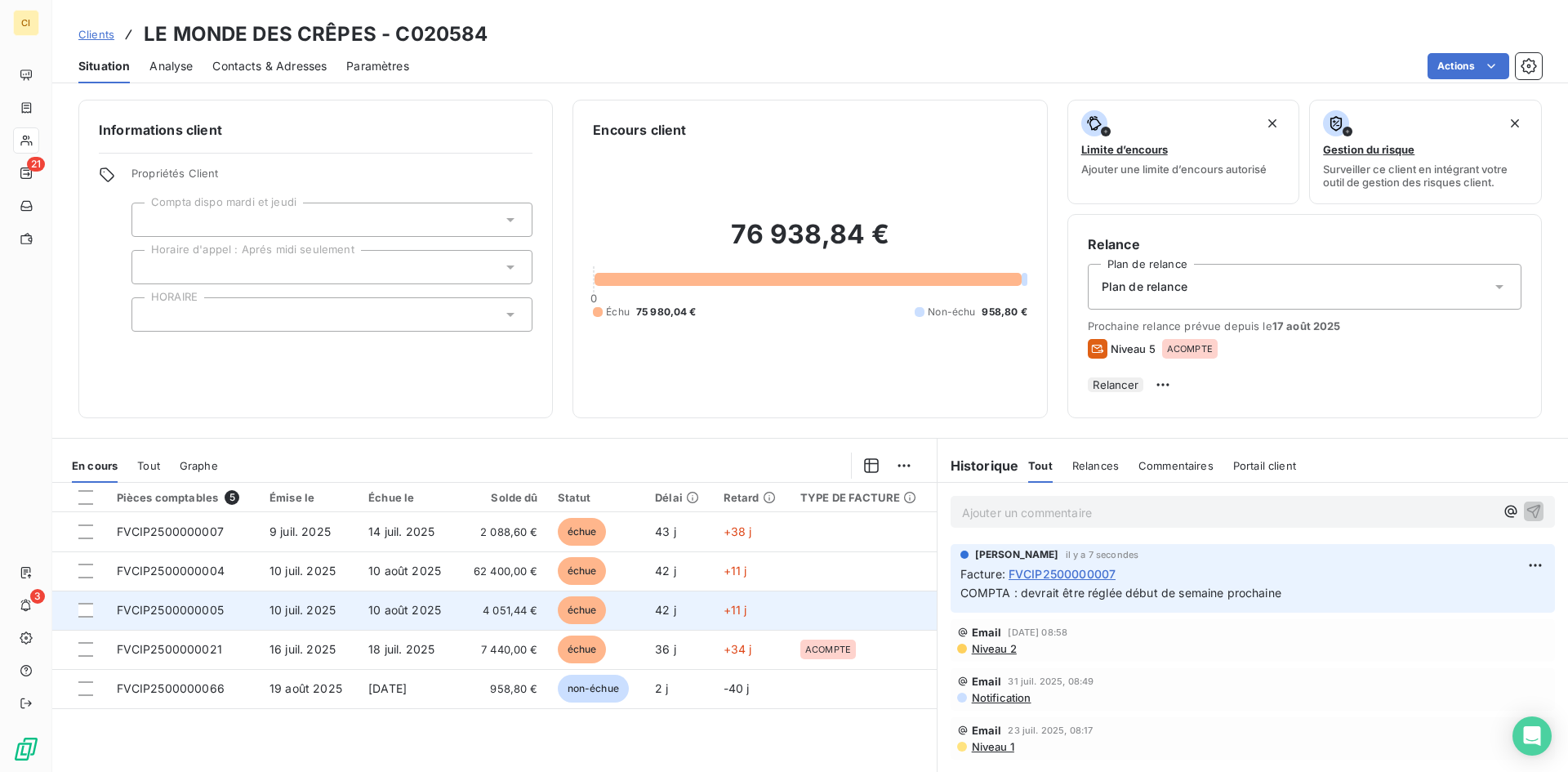
click at [193, 617] on span "FVCIP2500000005" at bounding box center [170, 609] width 107 height 14
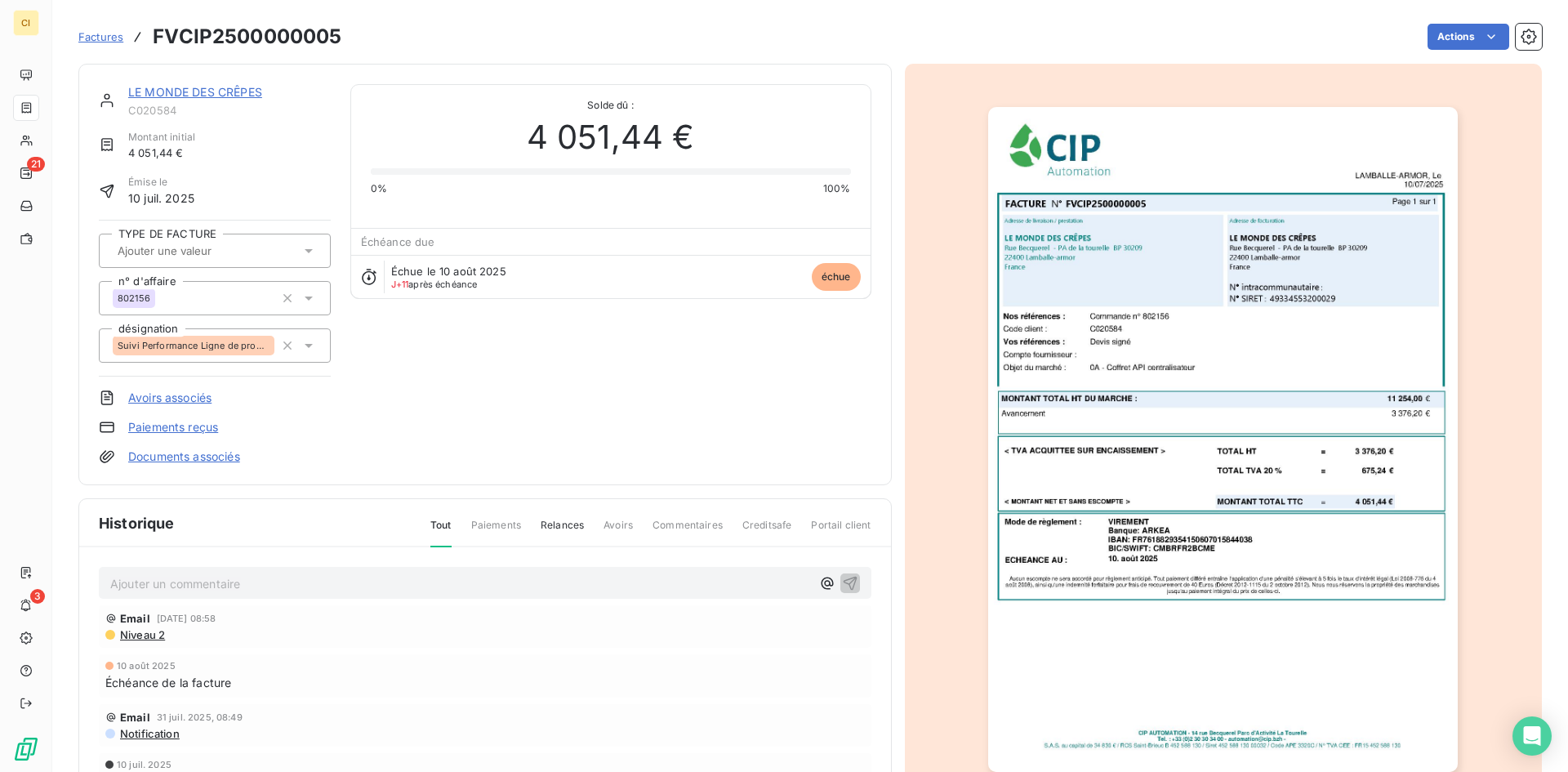
click at [180, 587] on p "Ajouter un commentaire ﻿" at bounding box center [460, 584] width 700 height 20
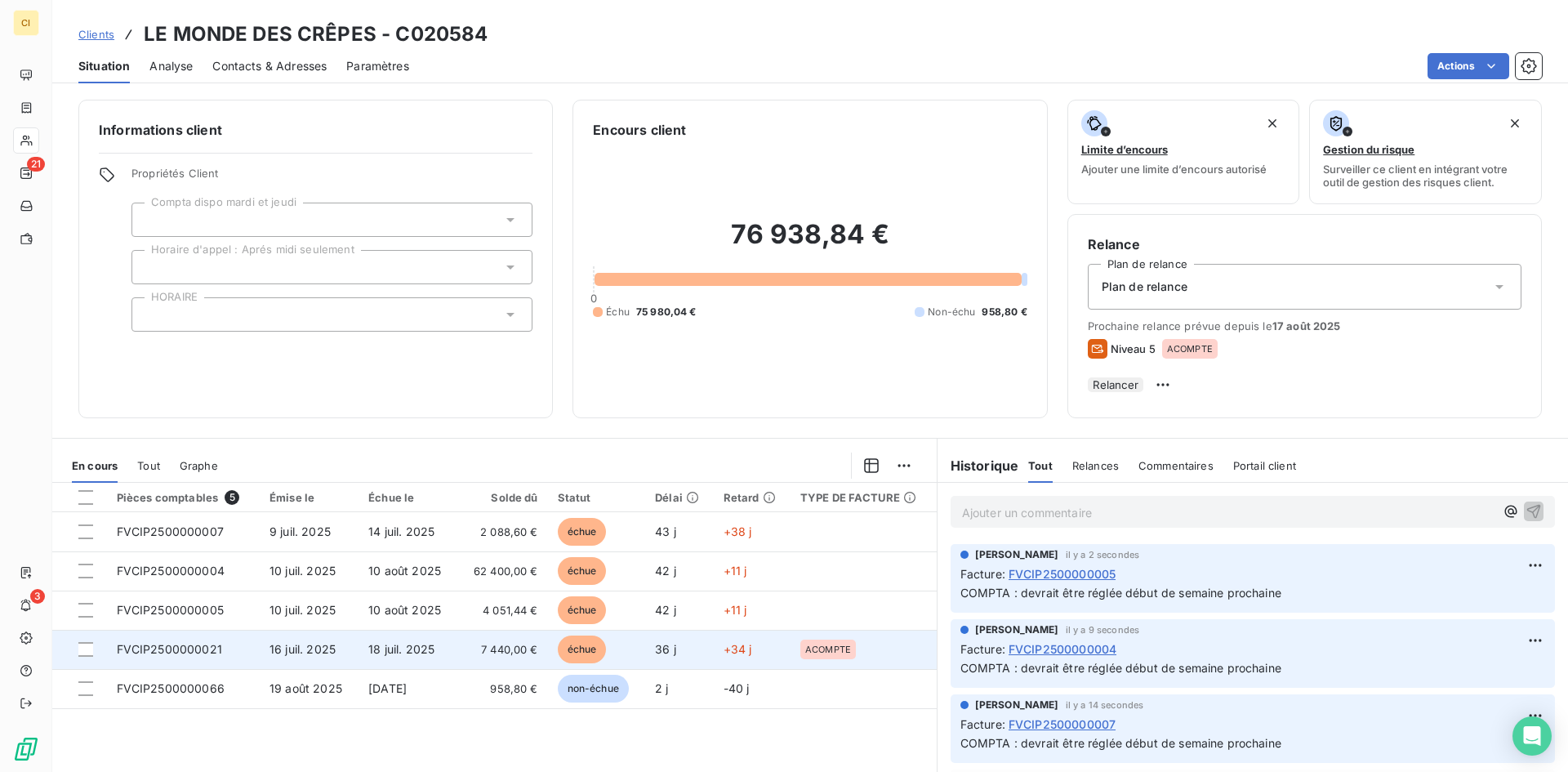
click at [224, 667] on td "FVCIP2500000021" at bounding box center [183, 650] width 153 height 39
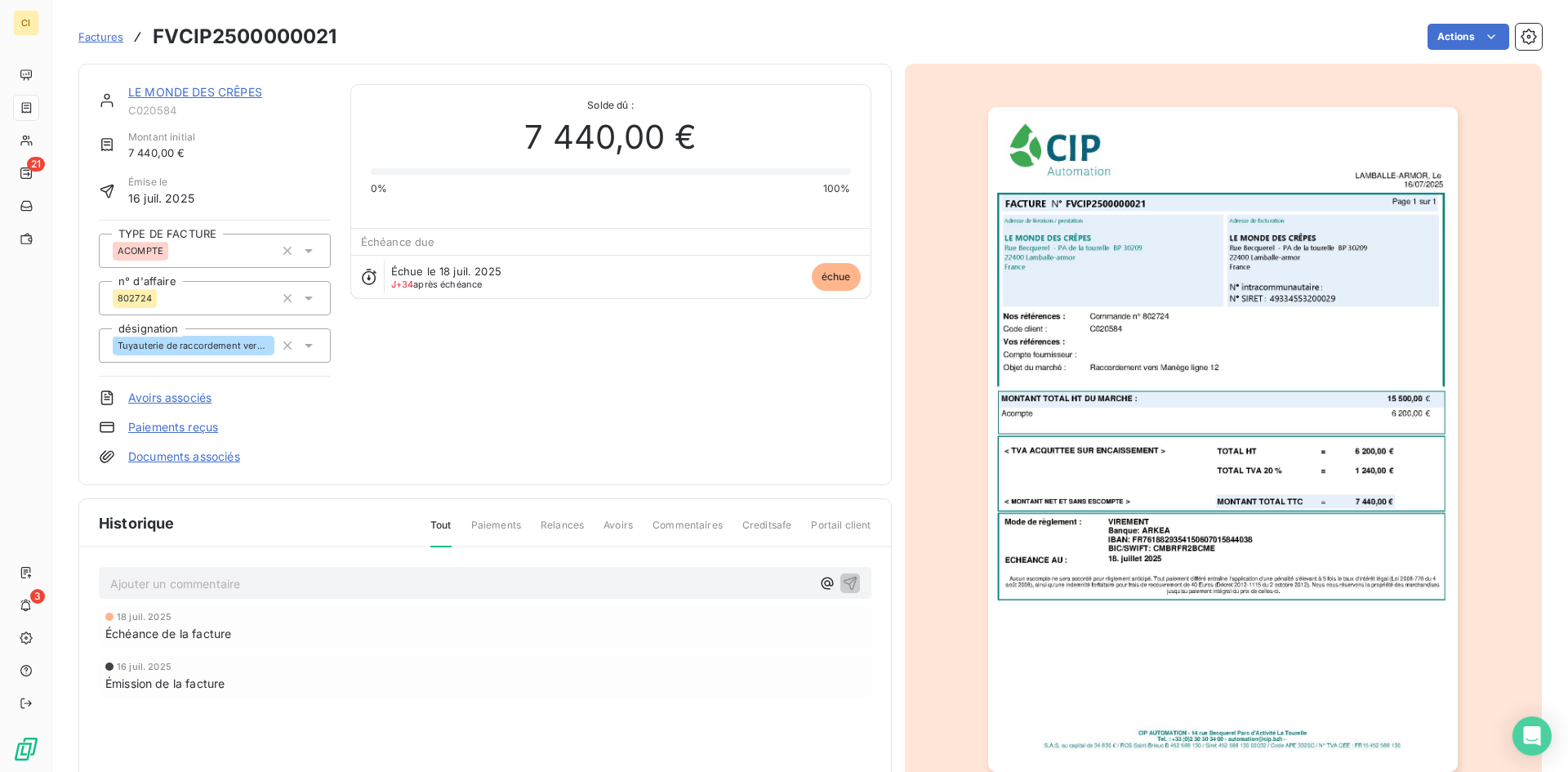
click at [215, 567] on div "Ajouter un commentaire ﻿" at bounding box center [485, 583] width 773 height 32
click at [230, 587] on p "Ajouter un commentaire ﻿" at bounding box center [460, 584] width 700 height 20
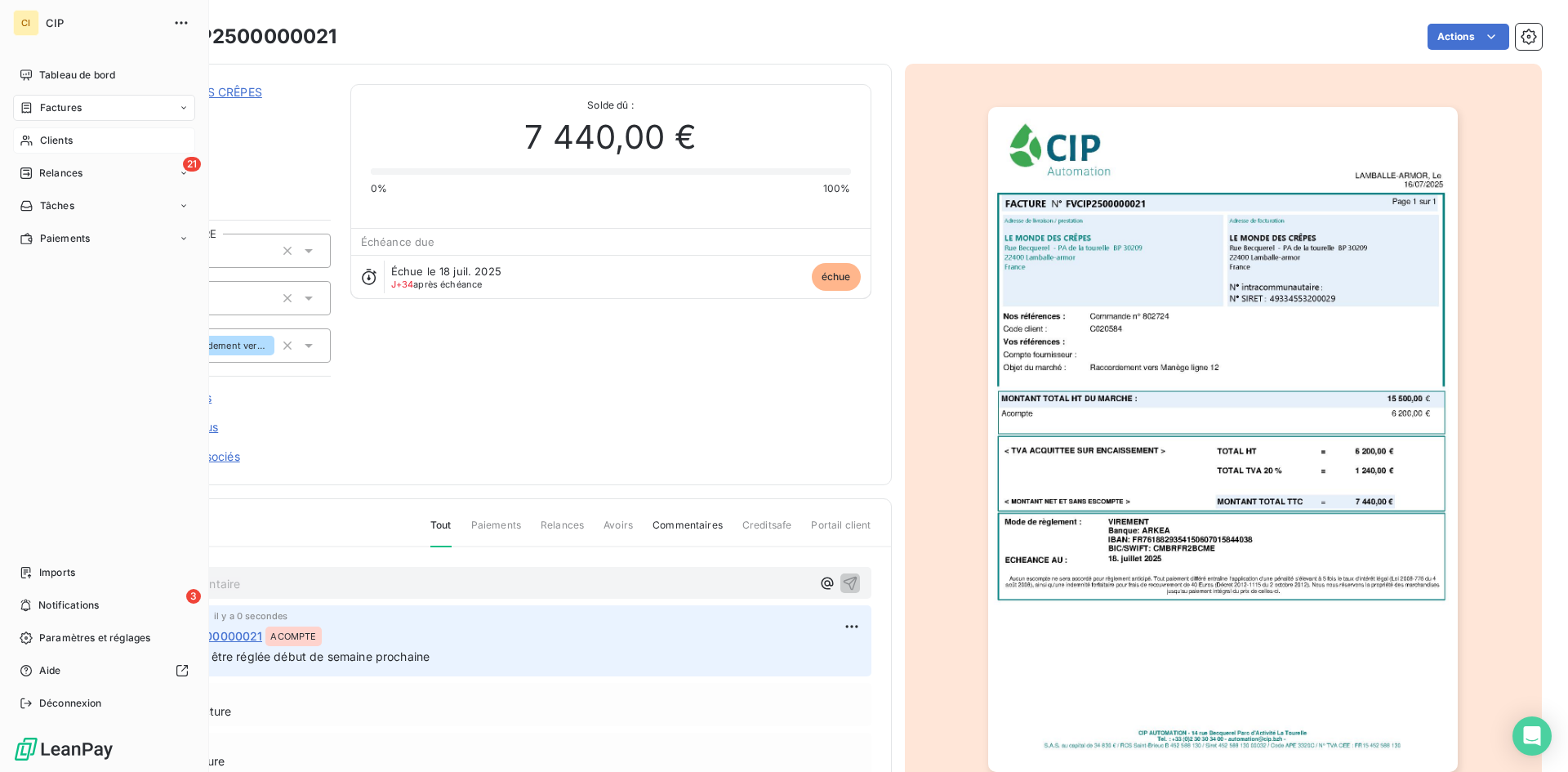
click at [68, 145] on span "Clients" at bounding box center [57, 141] width 33 height 15
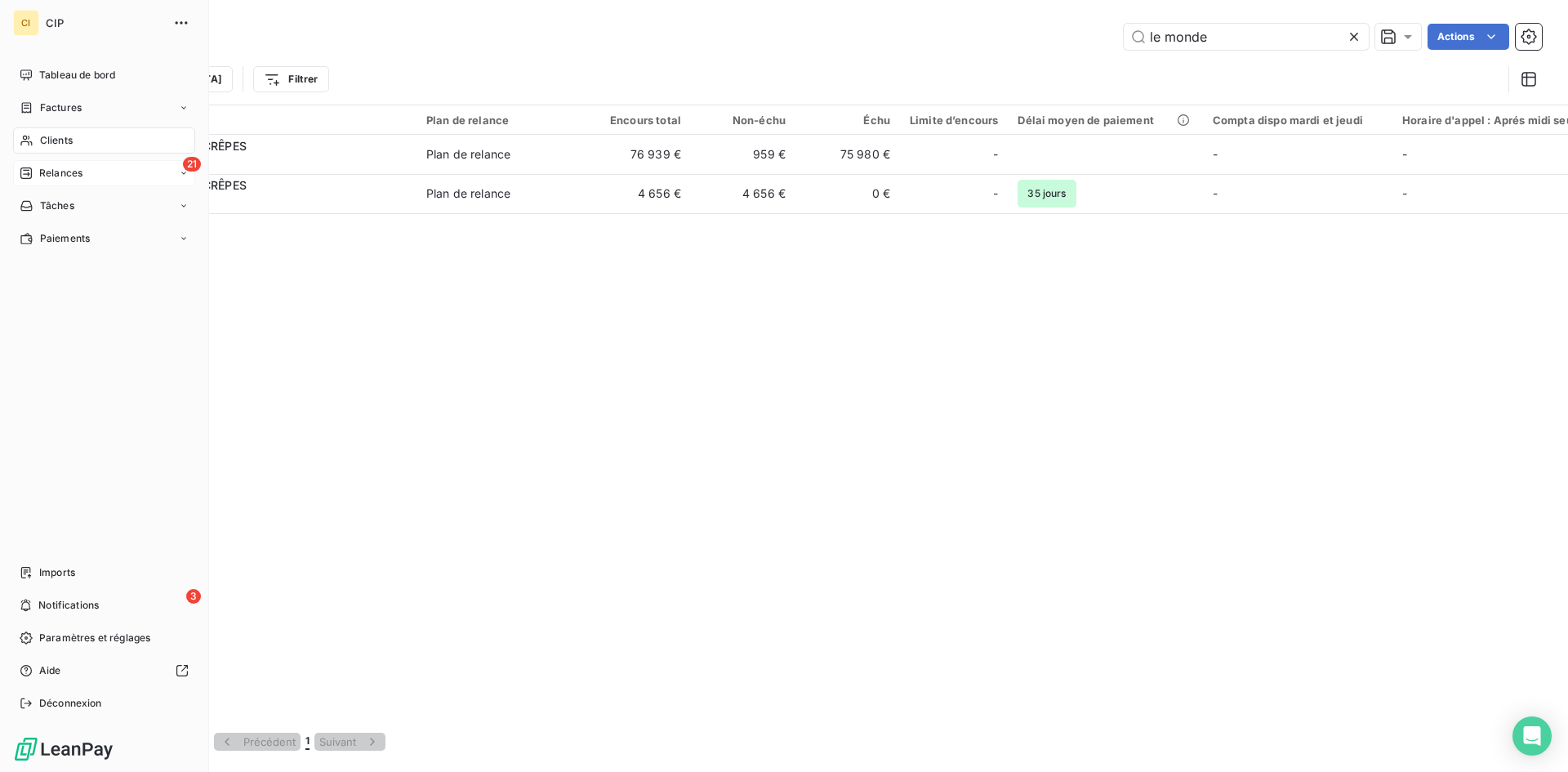
click at [52, 171] on span "Relances" at bounding box center [60, 174] width 43 height 15
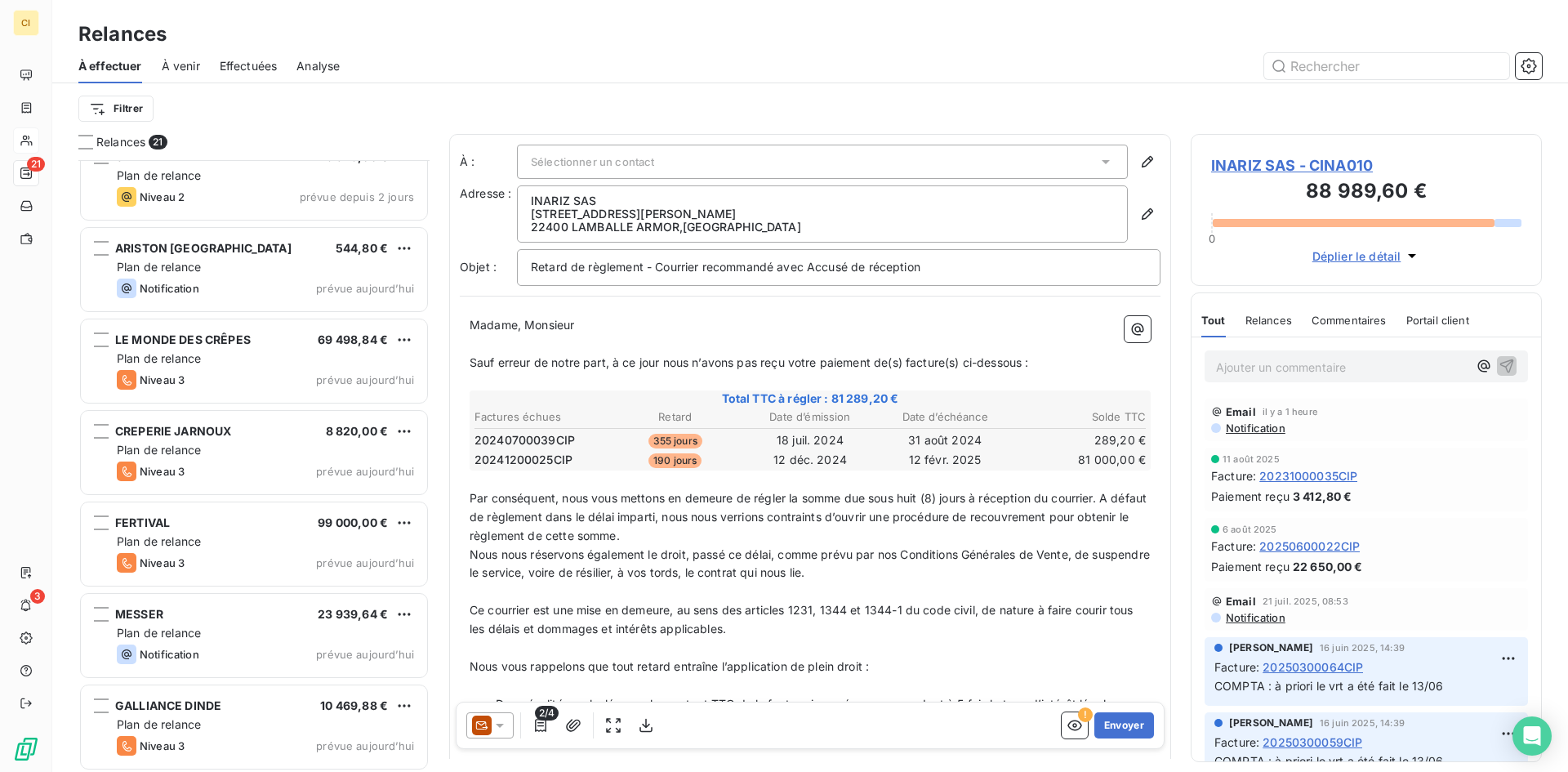
scroll to position [1311, 0]
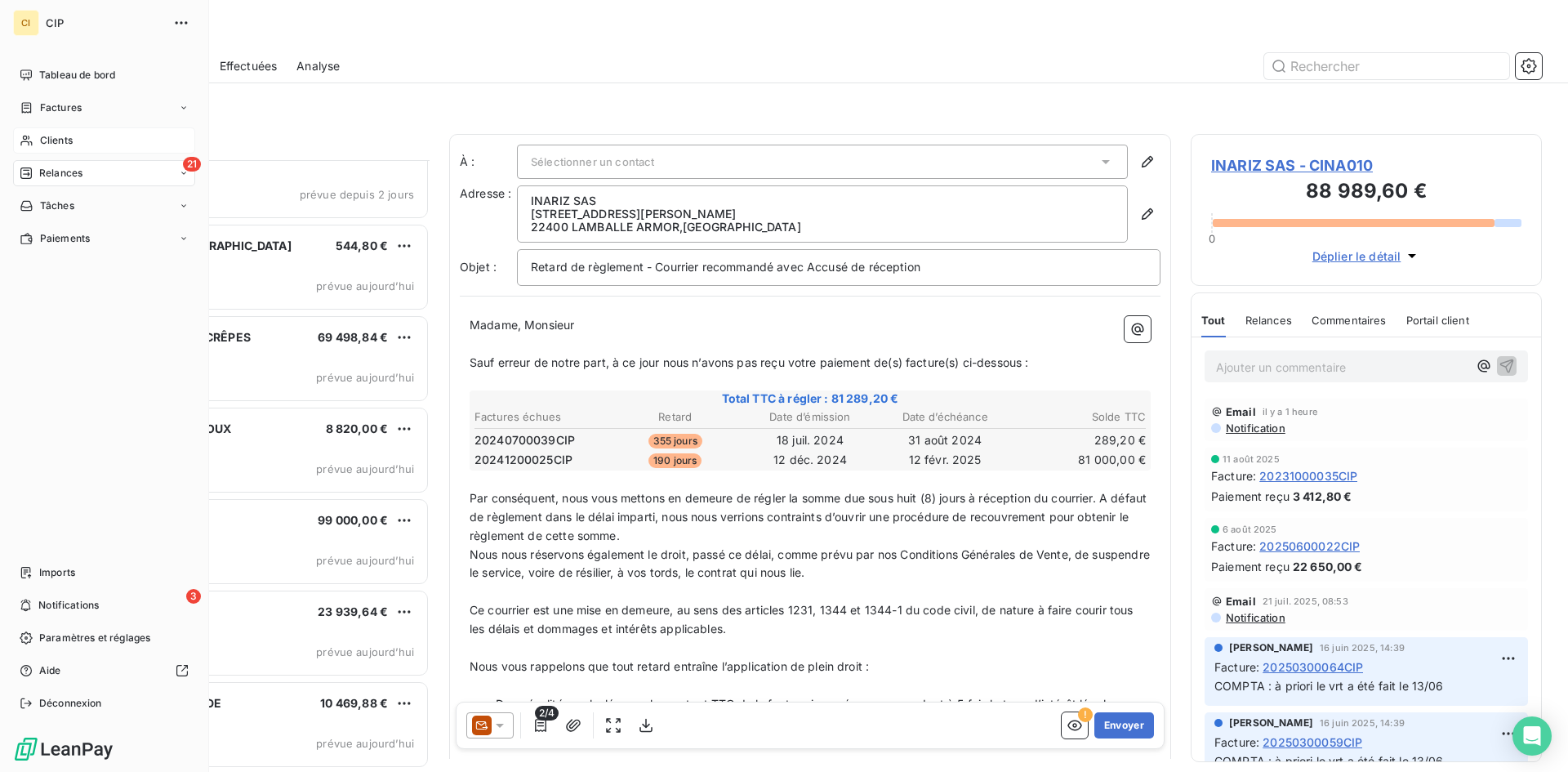
drag, startPoint x: 61, startPoint y: 143, endPoint x: 146, endPoint y: 143, distance: 85.0
click at [61, 143] on span "Clients" at bounding box center [57, 141] width 33 height 15
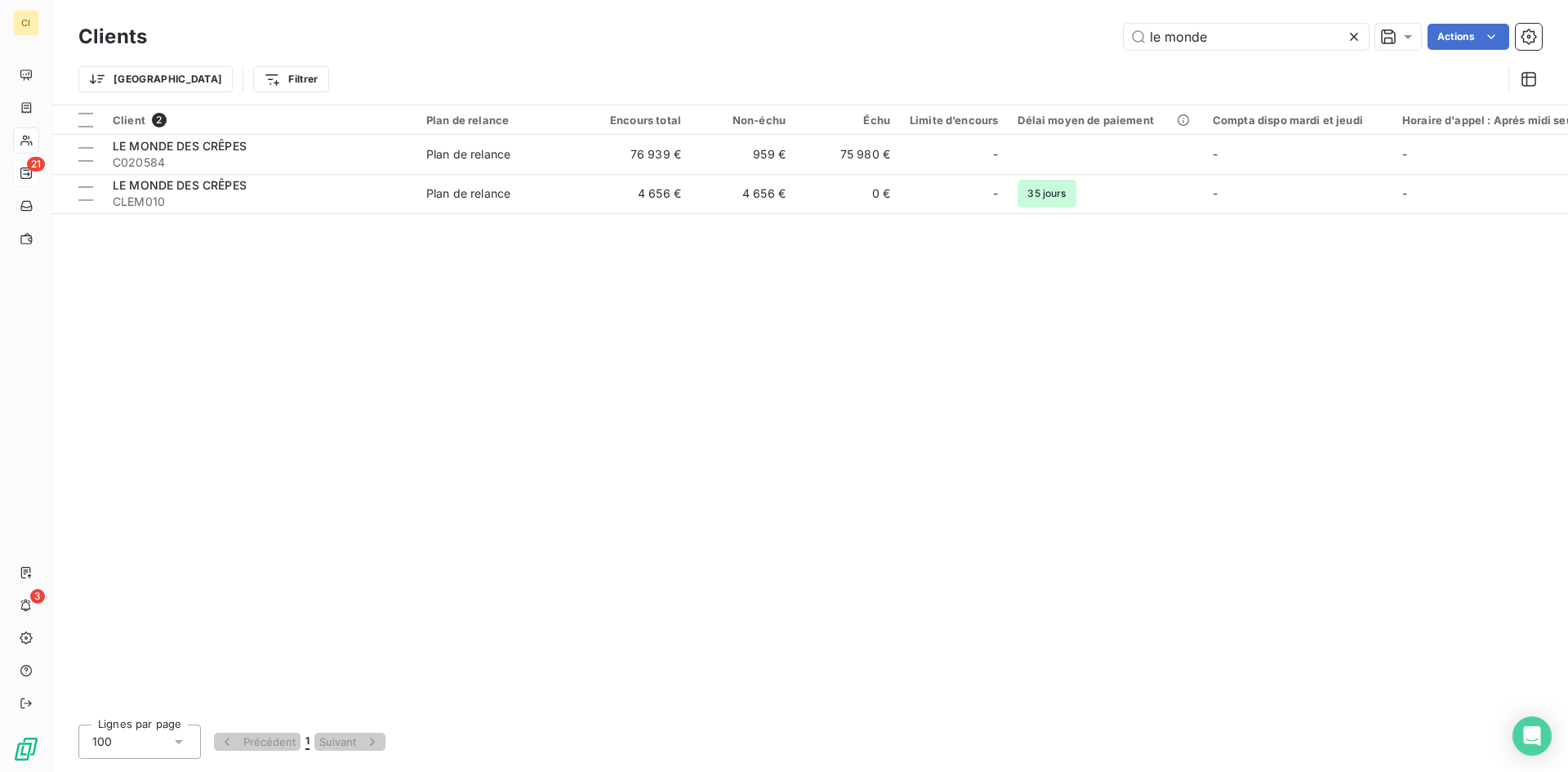
drag, startPoint x: 1248, startPoint y: 40, endPoint x: 1008, endPoint y: 49, distance: 240.2
click at [1008, 49] on div "le monde Actions" at bounding box center [854, 37] width 1375 height 26
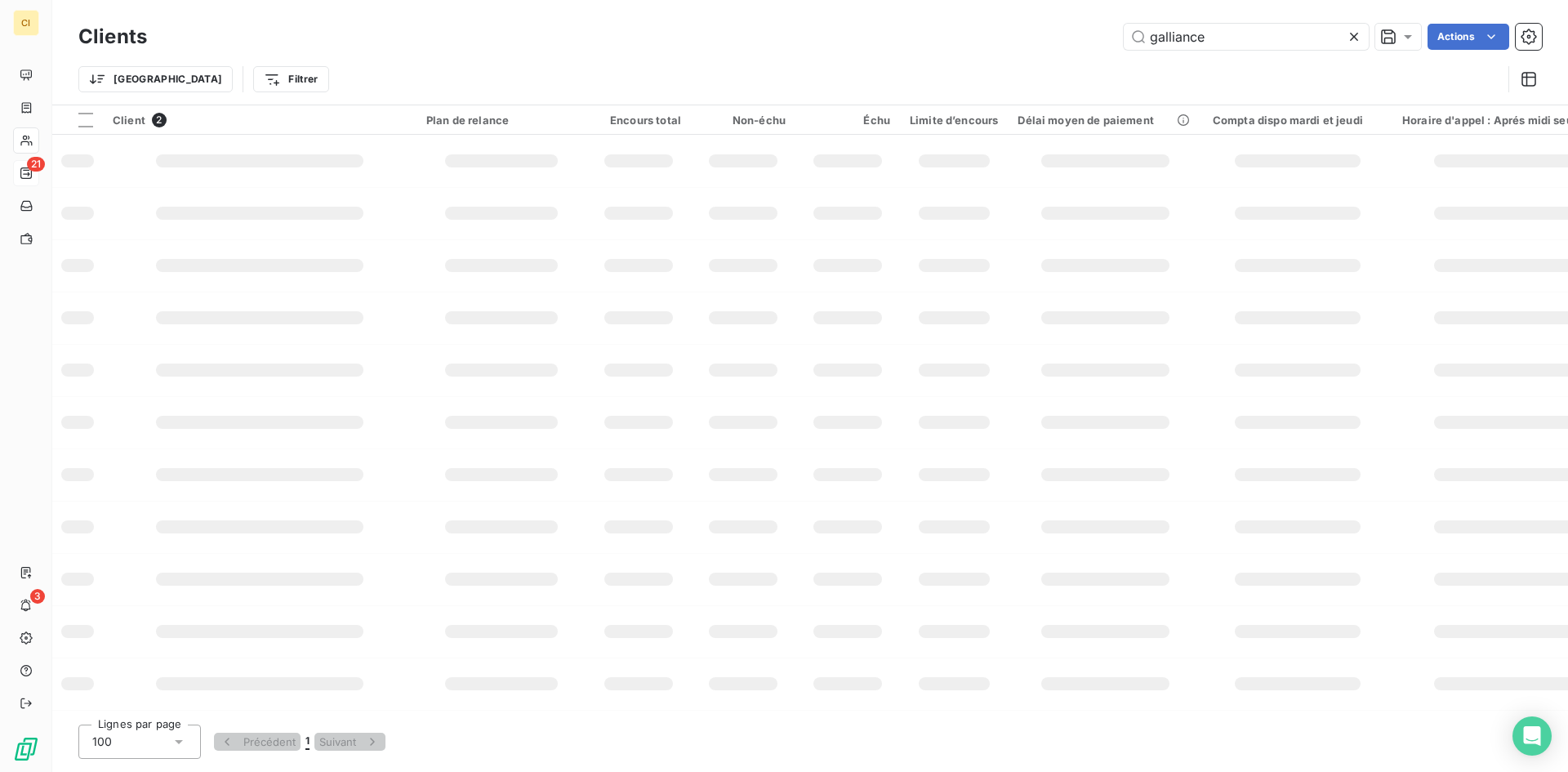
type input "galliance"
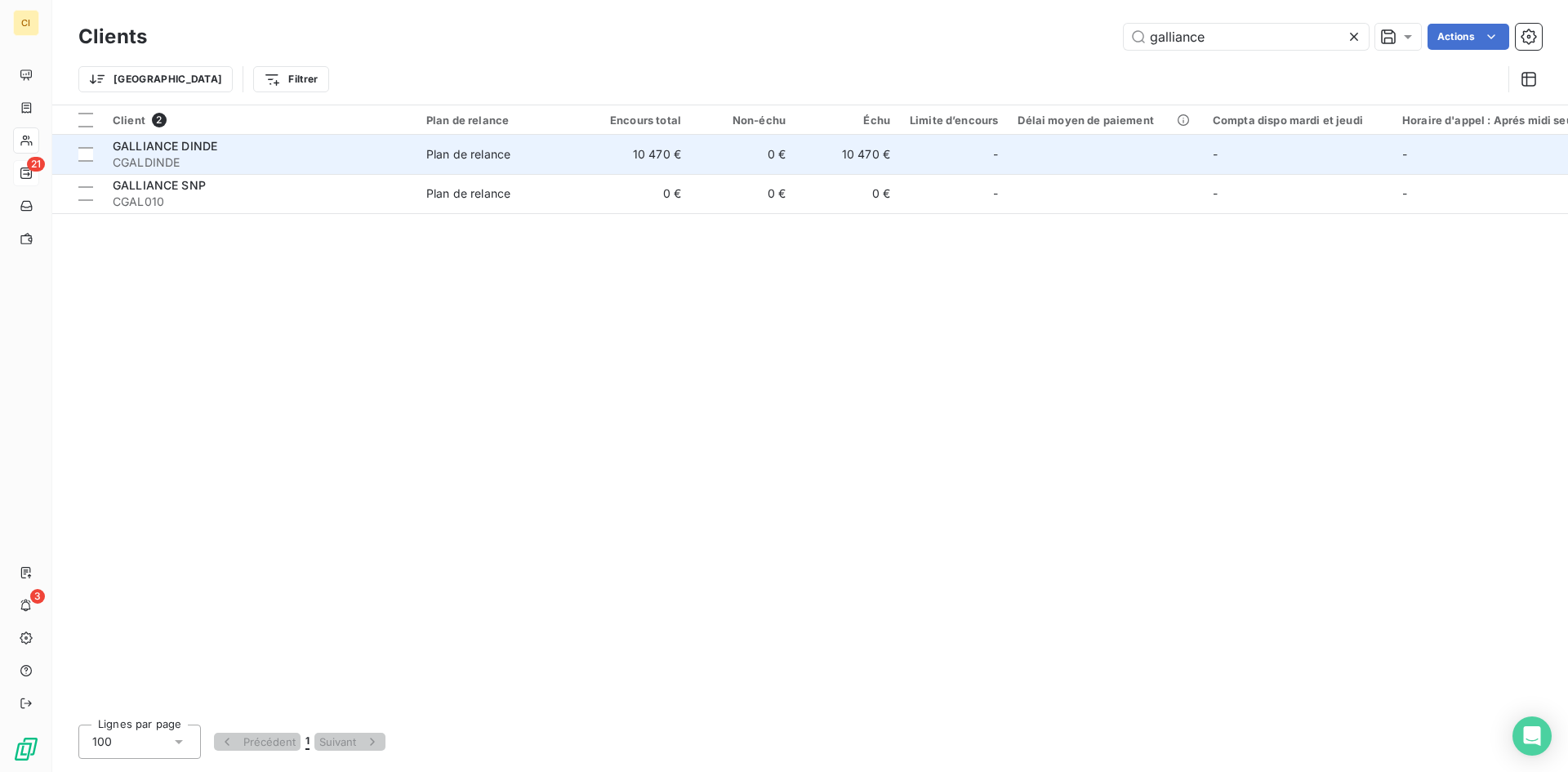
click at [262, 151] on div "GALLIANCE DINDE" at bounding box center [259, 146] width 294 height 16
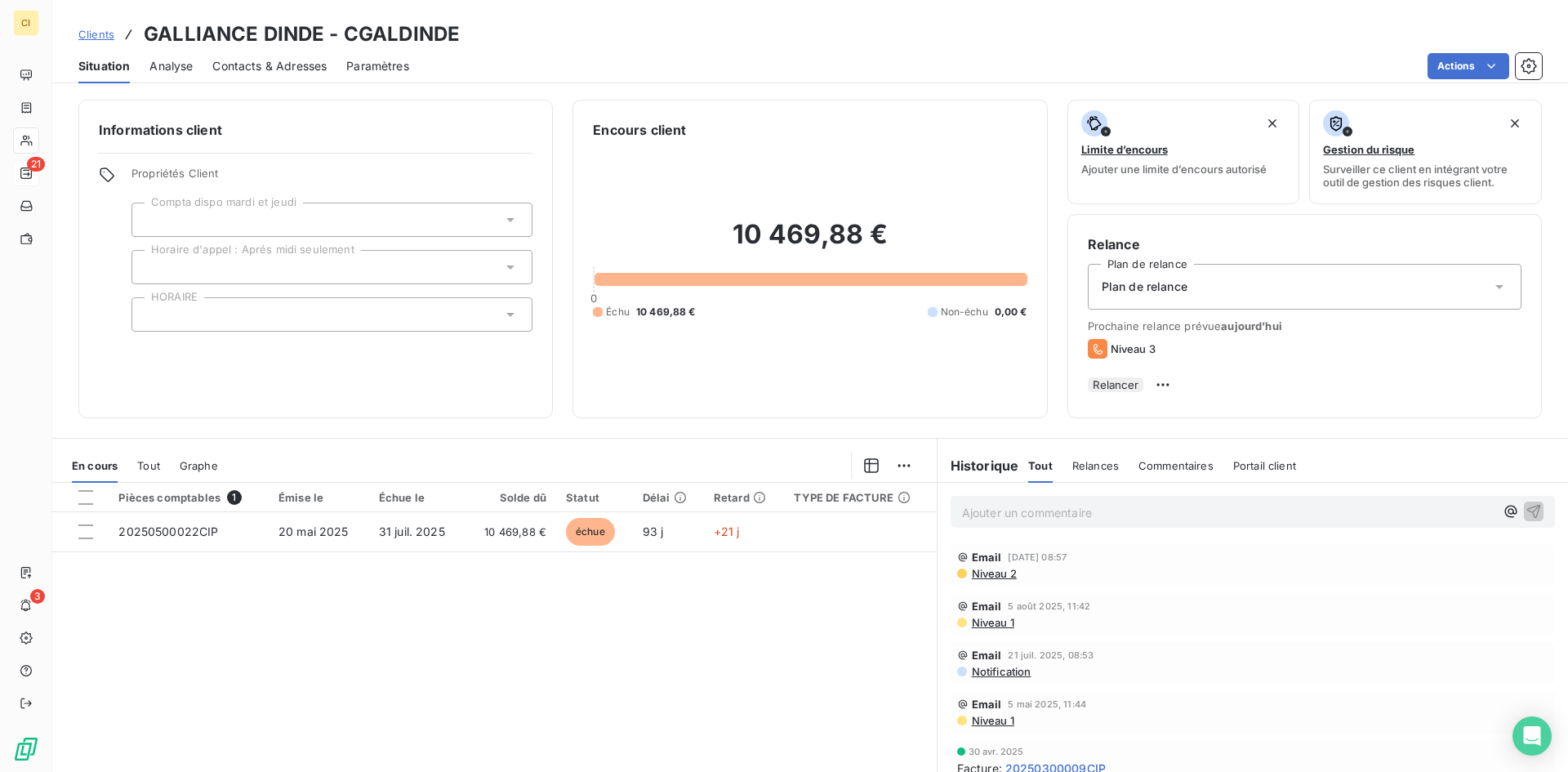
click at [273, 78] on div "Contacts & Adresses" at bounding box center [269, 67] width 114 height 35
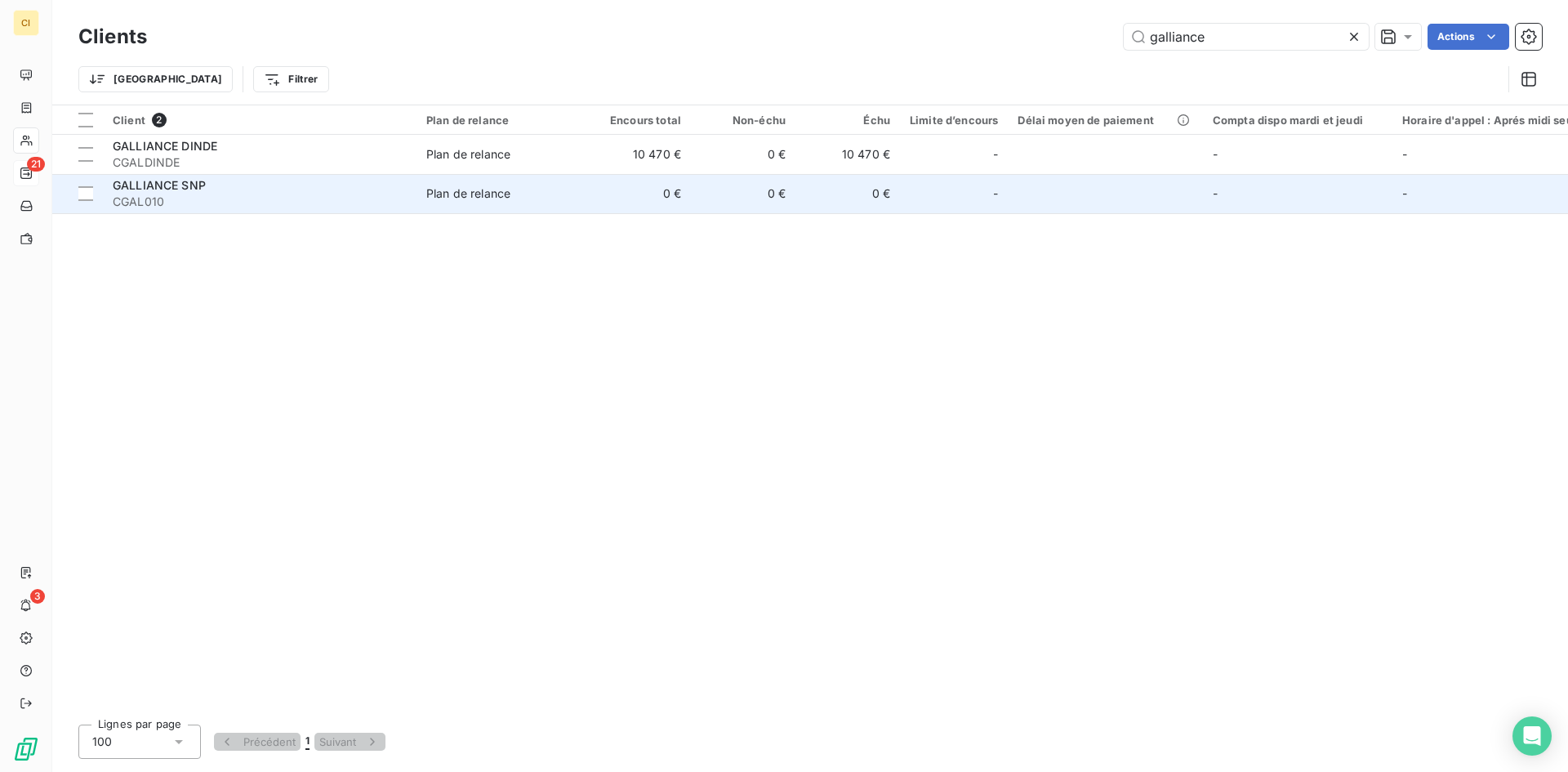
click at [490, 206] on td "Plan de relance" at bounding box center [501, 194] width 170 height 39
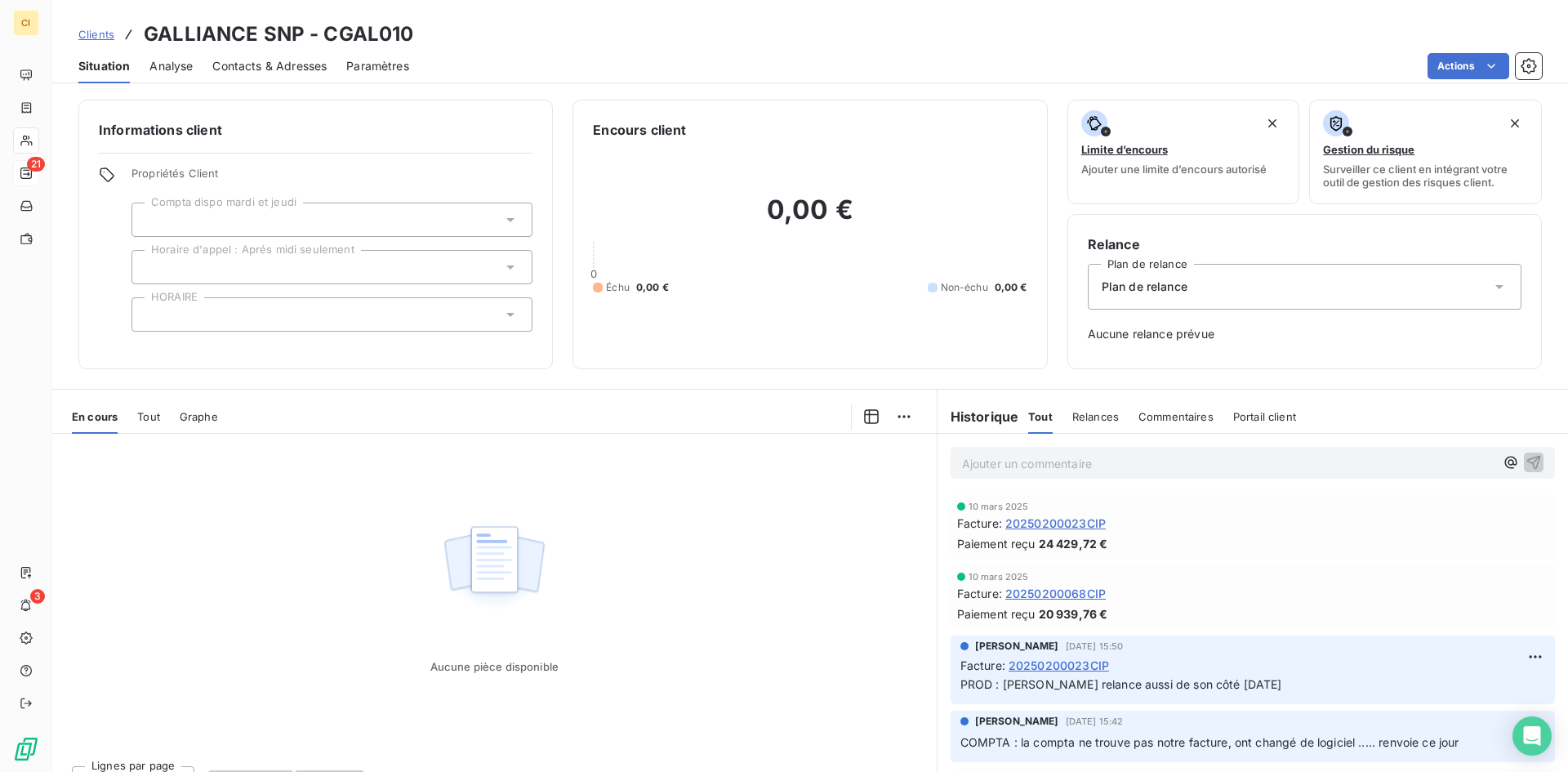
click at [296, 58] on span "Contacts & Adresses" at bounding box center [269, 67] width 114 height 16
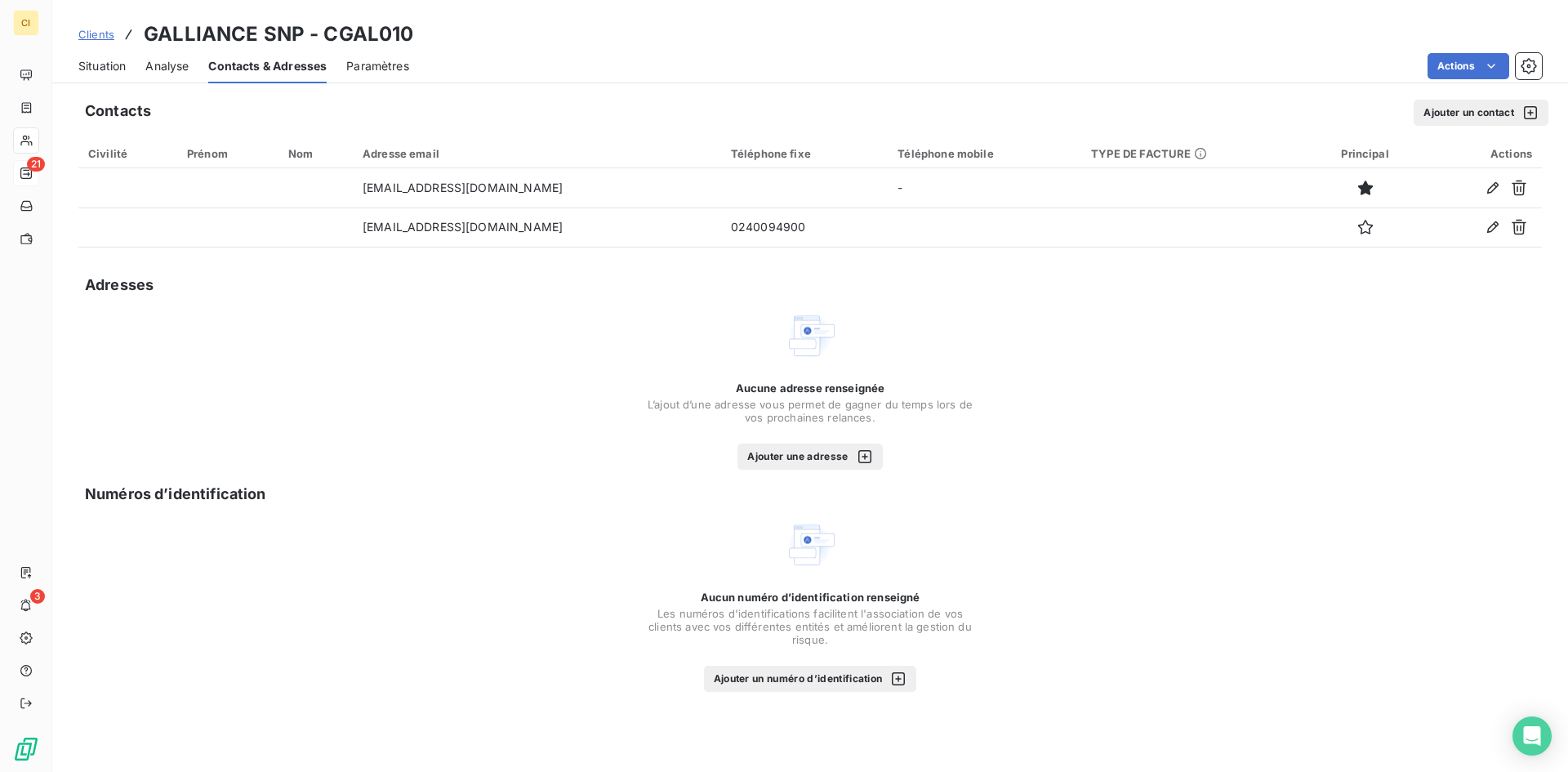
click at [116, 63] on span "Situation" at bounding box center [102, 67] width 47 height 16
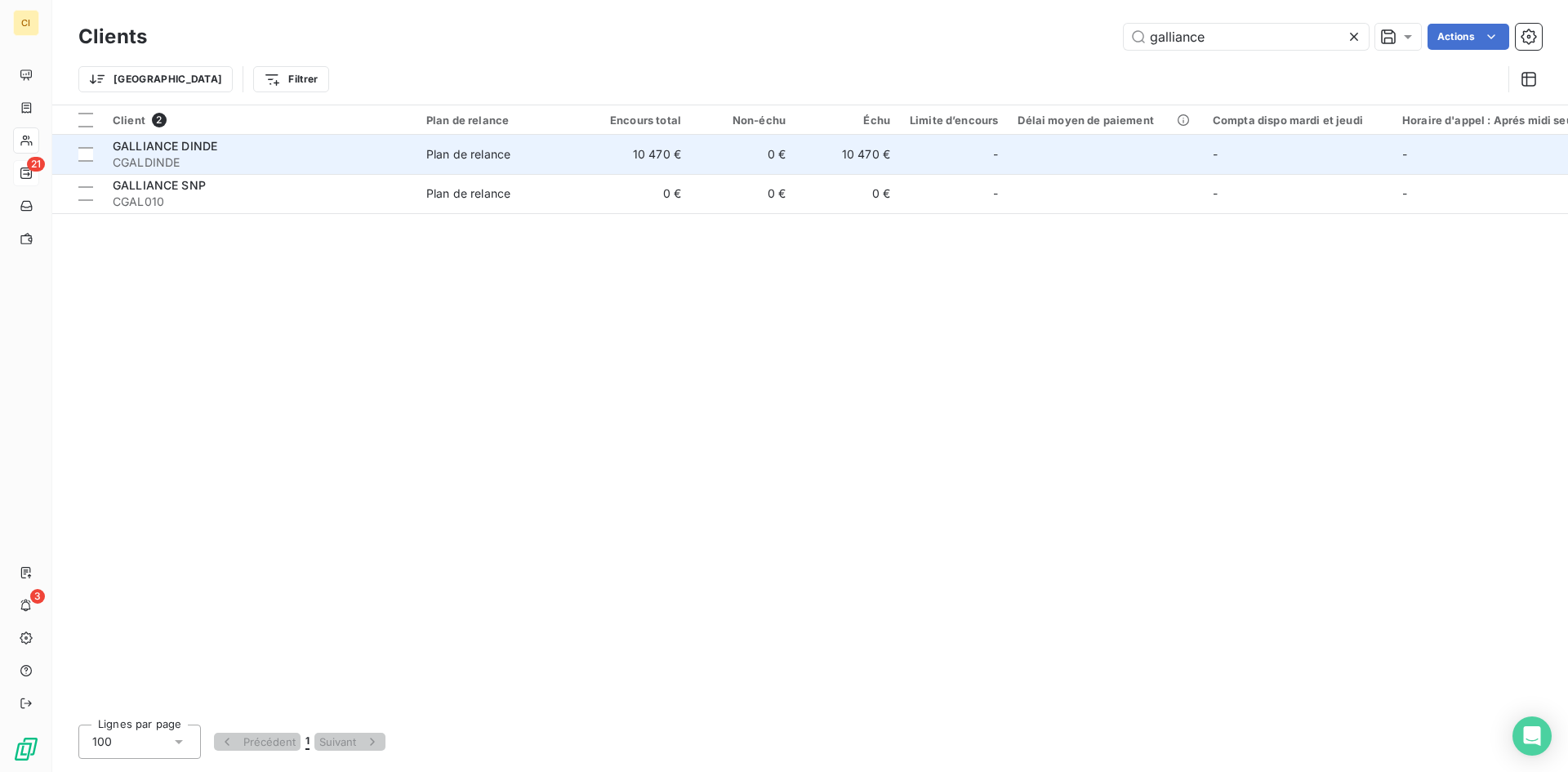
click at [177, 143] on span "GALLIANCE DINDE" at bounding box center [164, 145] width 104 height 14
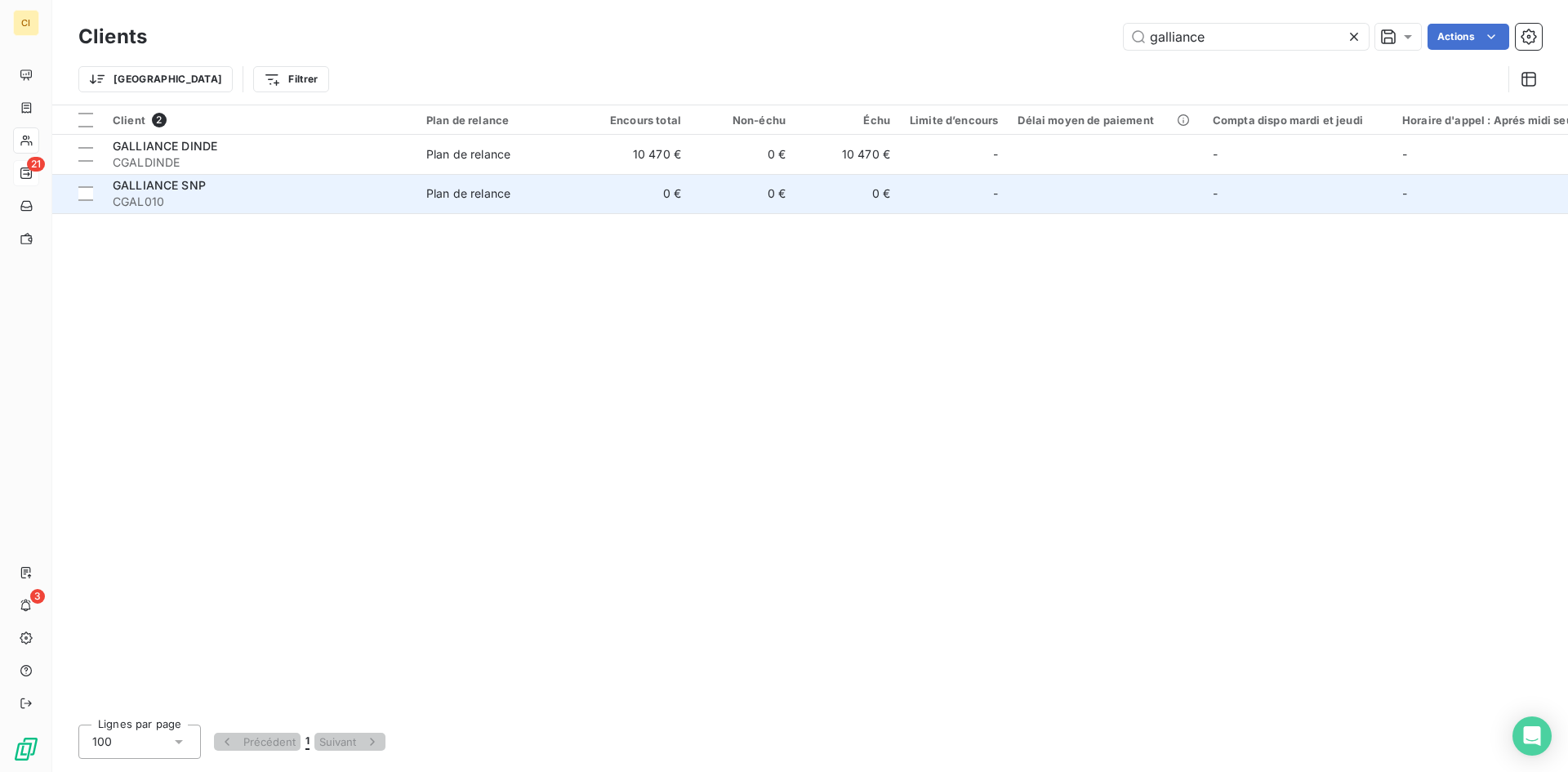
click at [271, 196] on span "CGAL010" at bounding box center [259, 202] width 294 height 16
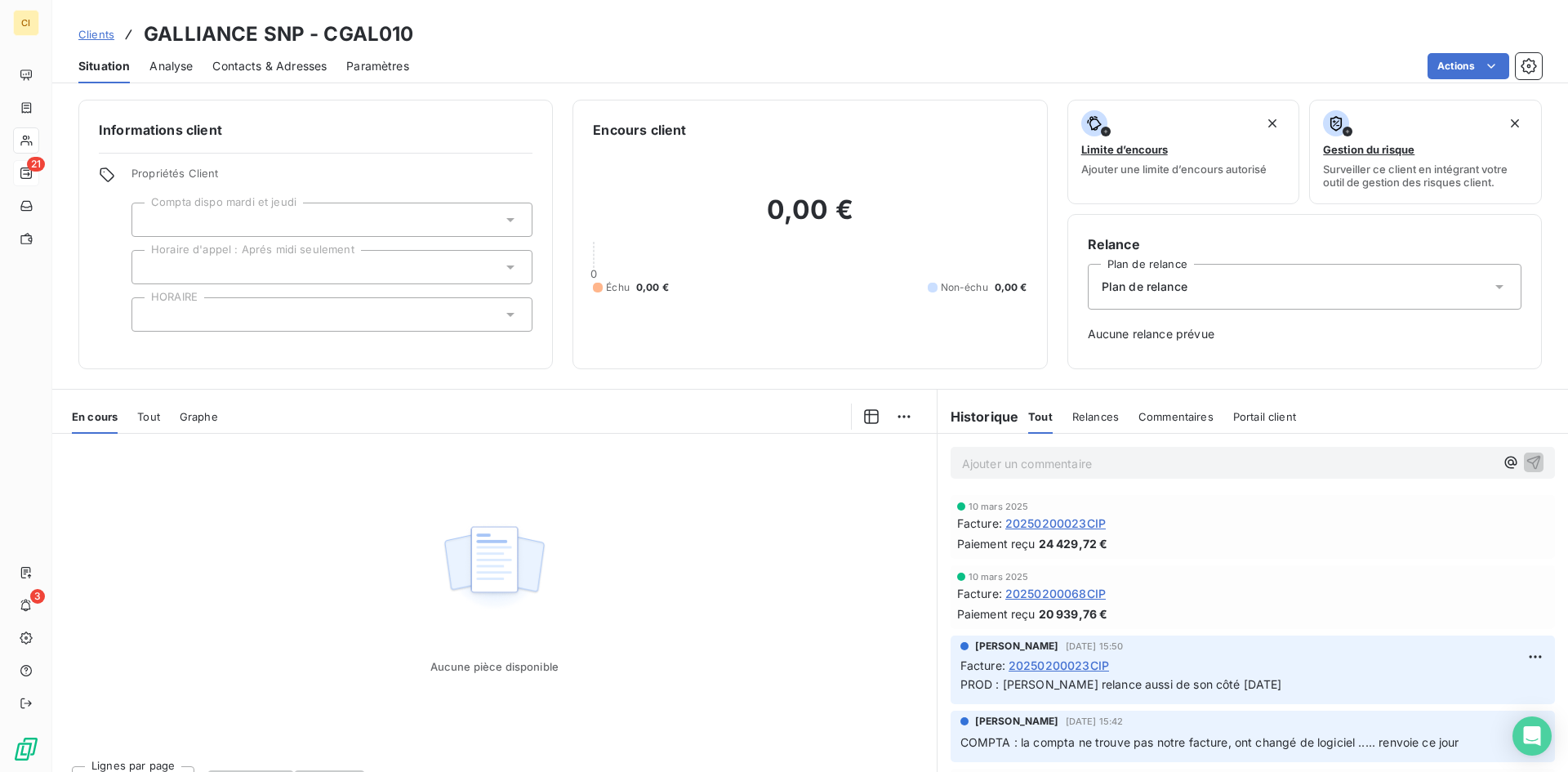
click at [321, 67] on span "Contacts & Adresses" at bounding box center [269, 67] width 114 height 16
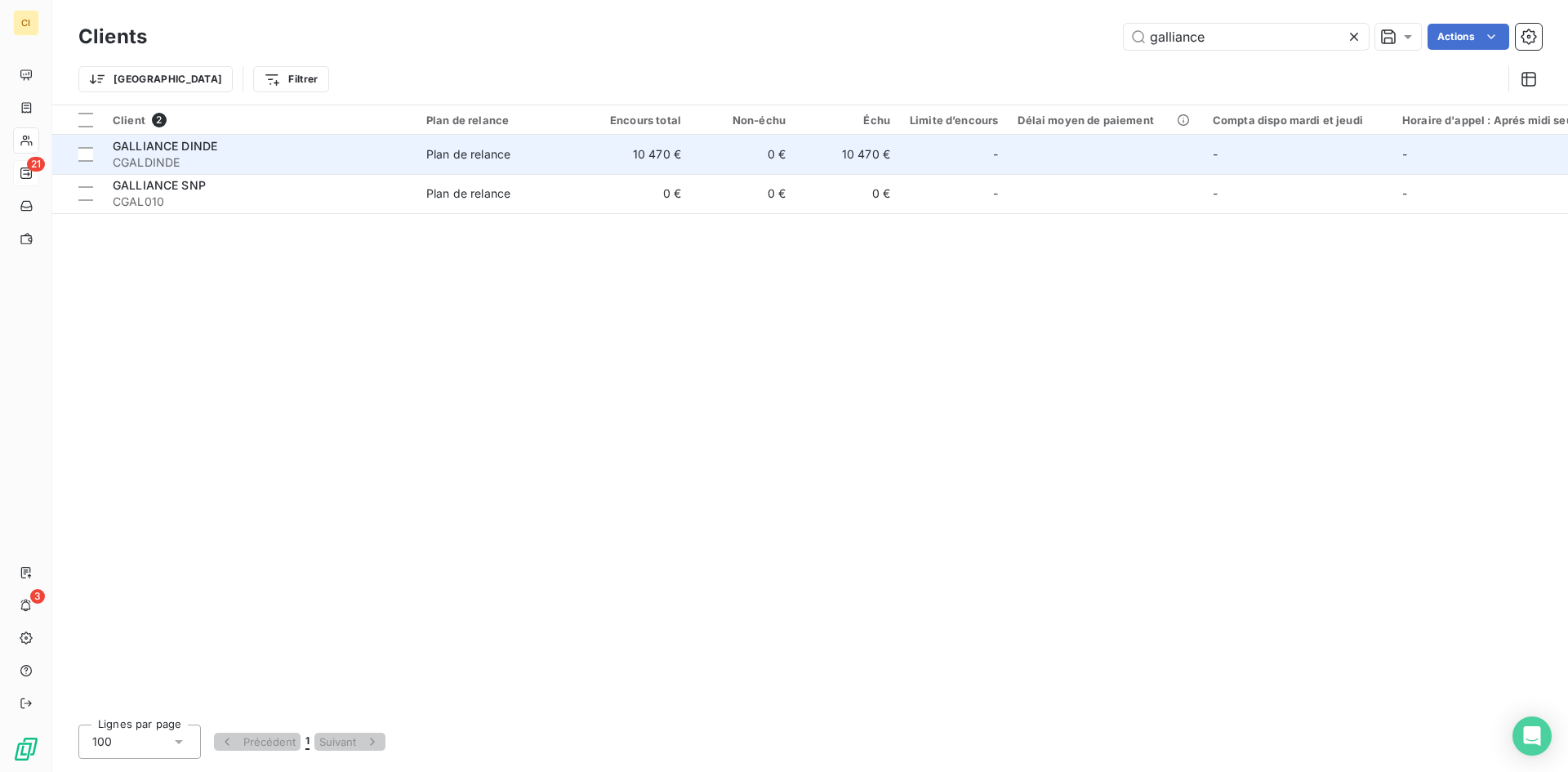
click at [648, 153] on td "10 470 €" at bounding box center [638, 154] width 104 height 39
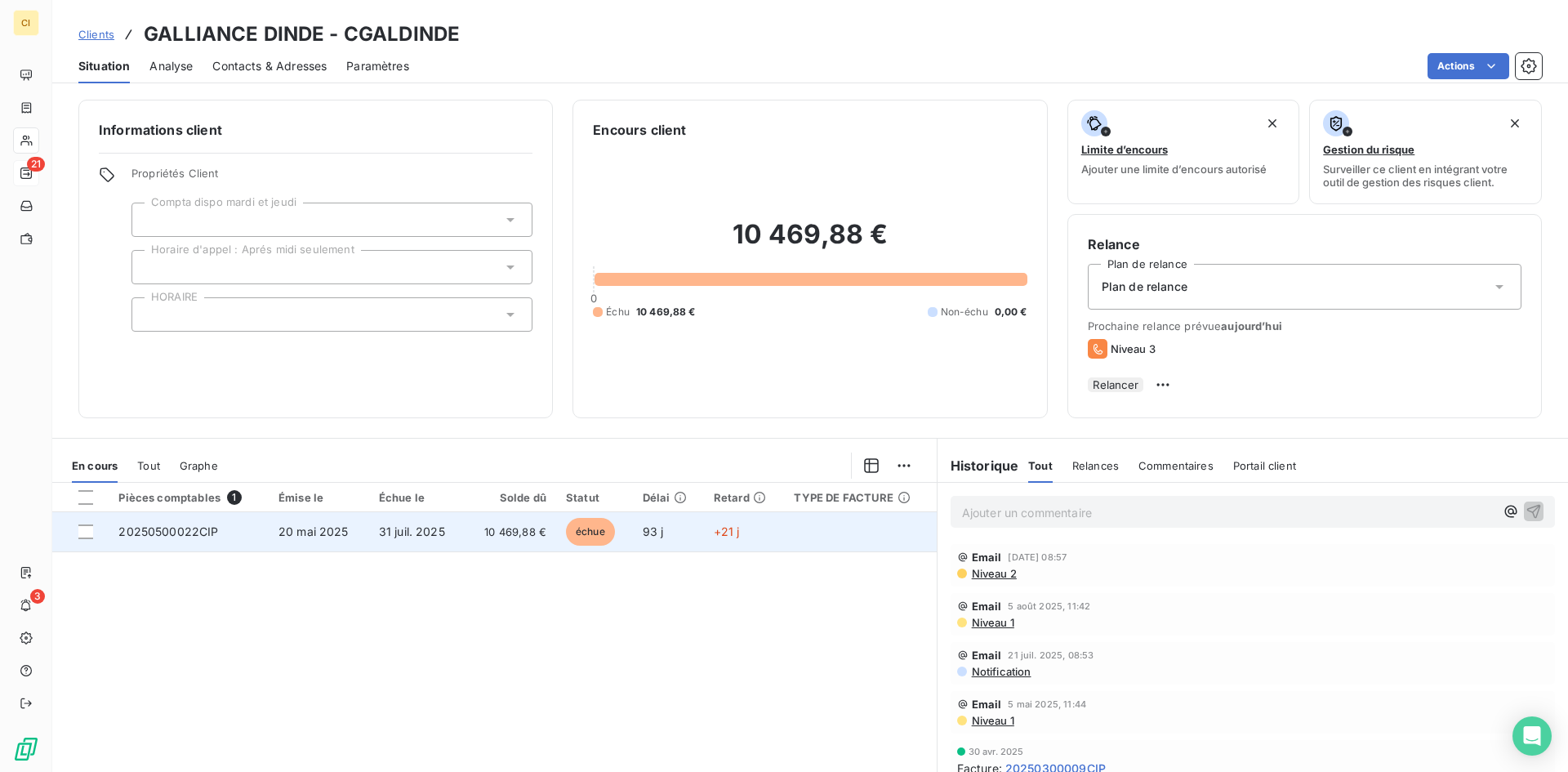
click at [182, 538] on span "20250500022CIP" at bounding box center [168, 531] width 100 height 14
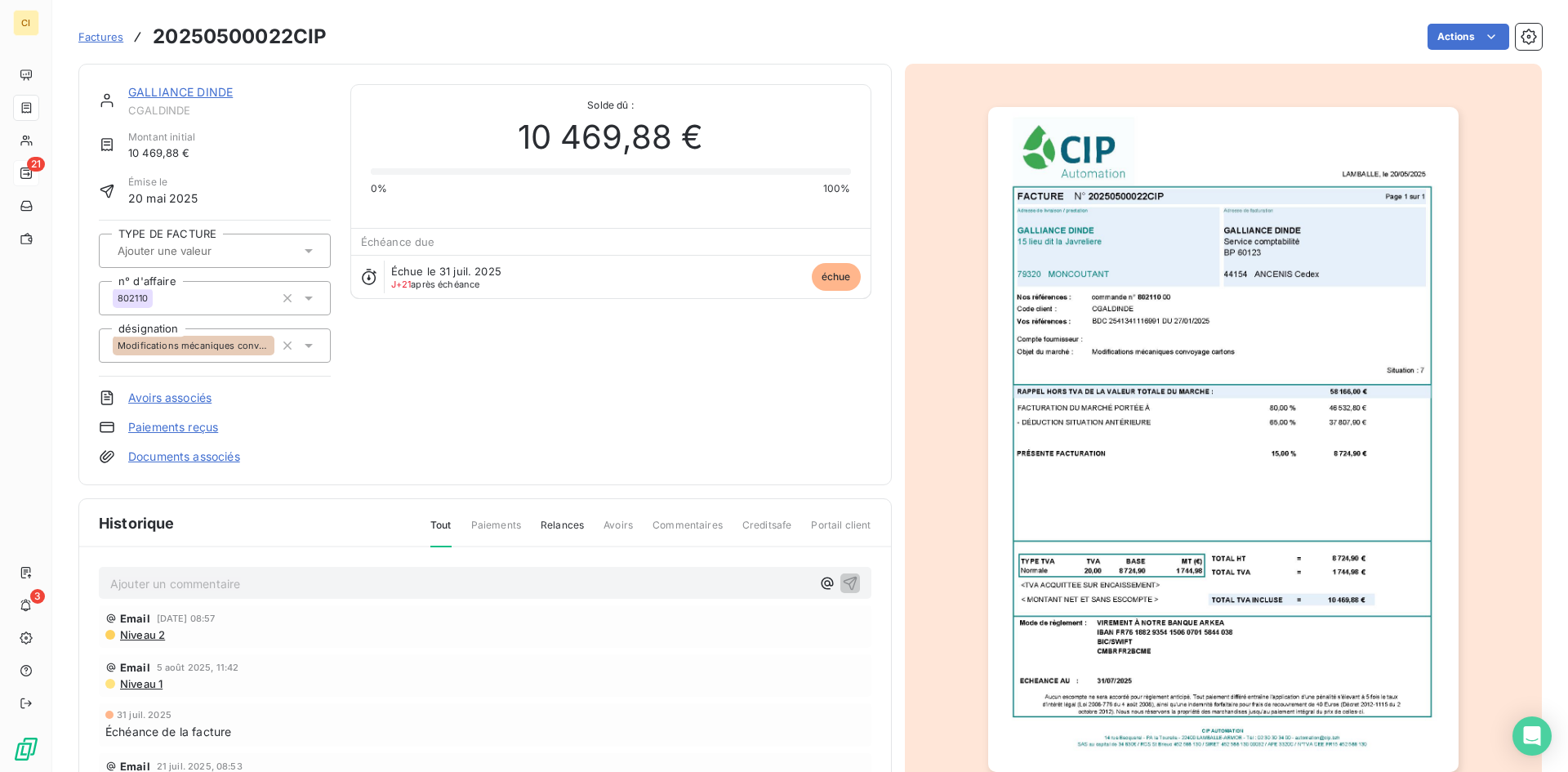
click at [1204, 606] on img "button" at bounding box center [1223, 439] width 470 height 665
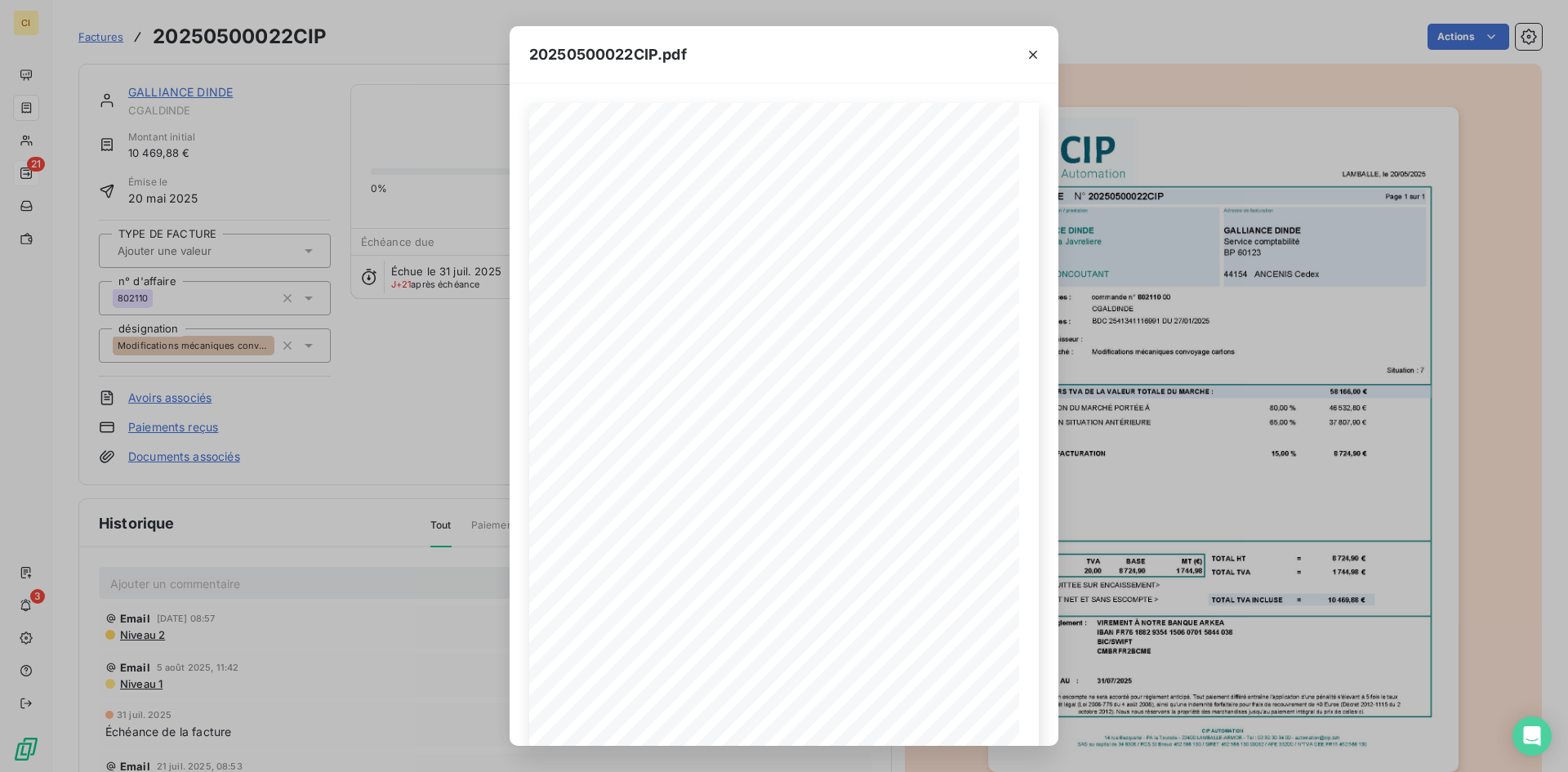
click at [150, 580] on div "20250500022CIP.pdf LAMBALLE, le [DATE] FACTURE N° 20250500022CIP Page 1 sur 1 c…" at bounding box center [784, 386] width 1568 height 772
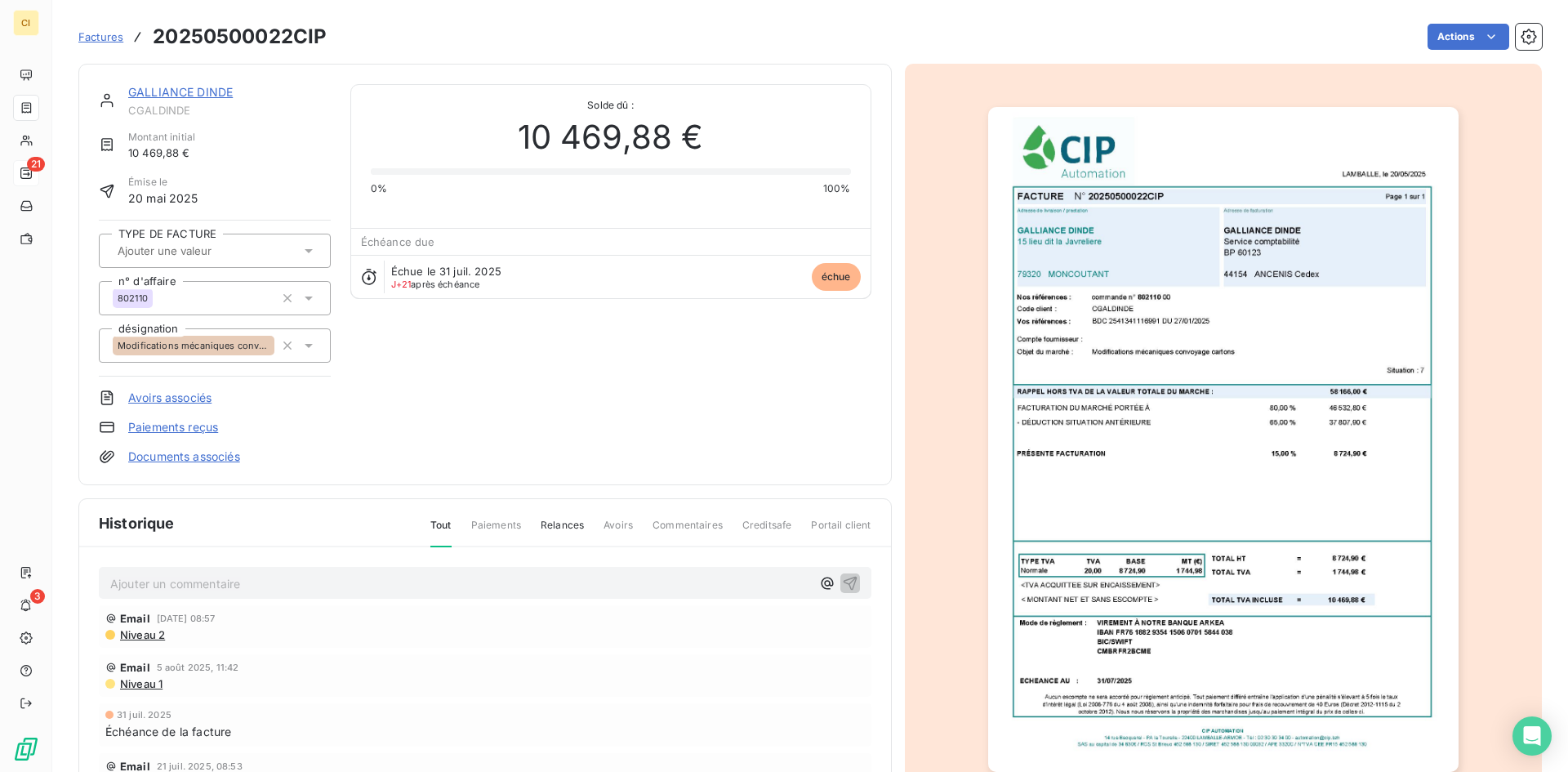
click at [153, 588] on p "Ajouter un commentaire ﻿" at bounding box center [460, 584] width 700 height 20
click at [845, 582] on icon "button" at bounding box center [850, 583] width 16 height 16
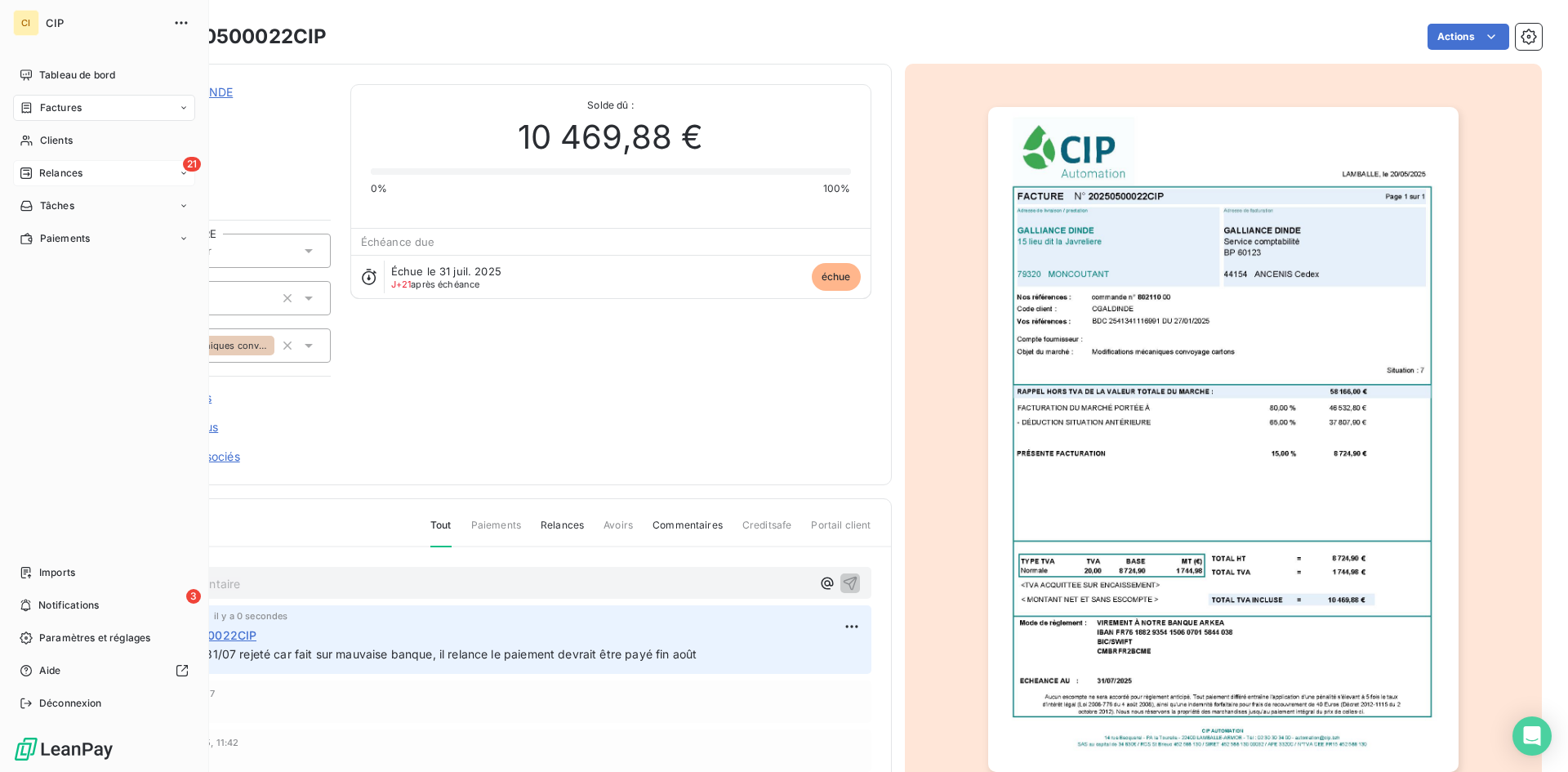
click at [67, 164] on div "21 Relances" at bounding box center [103, 173] width 182 height 26
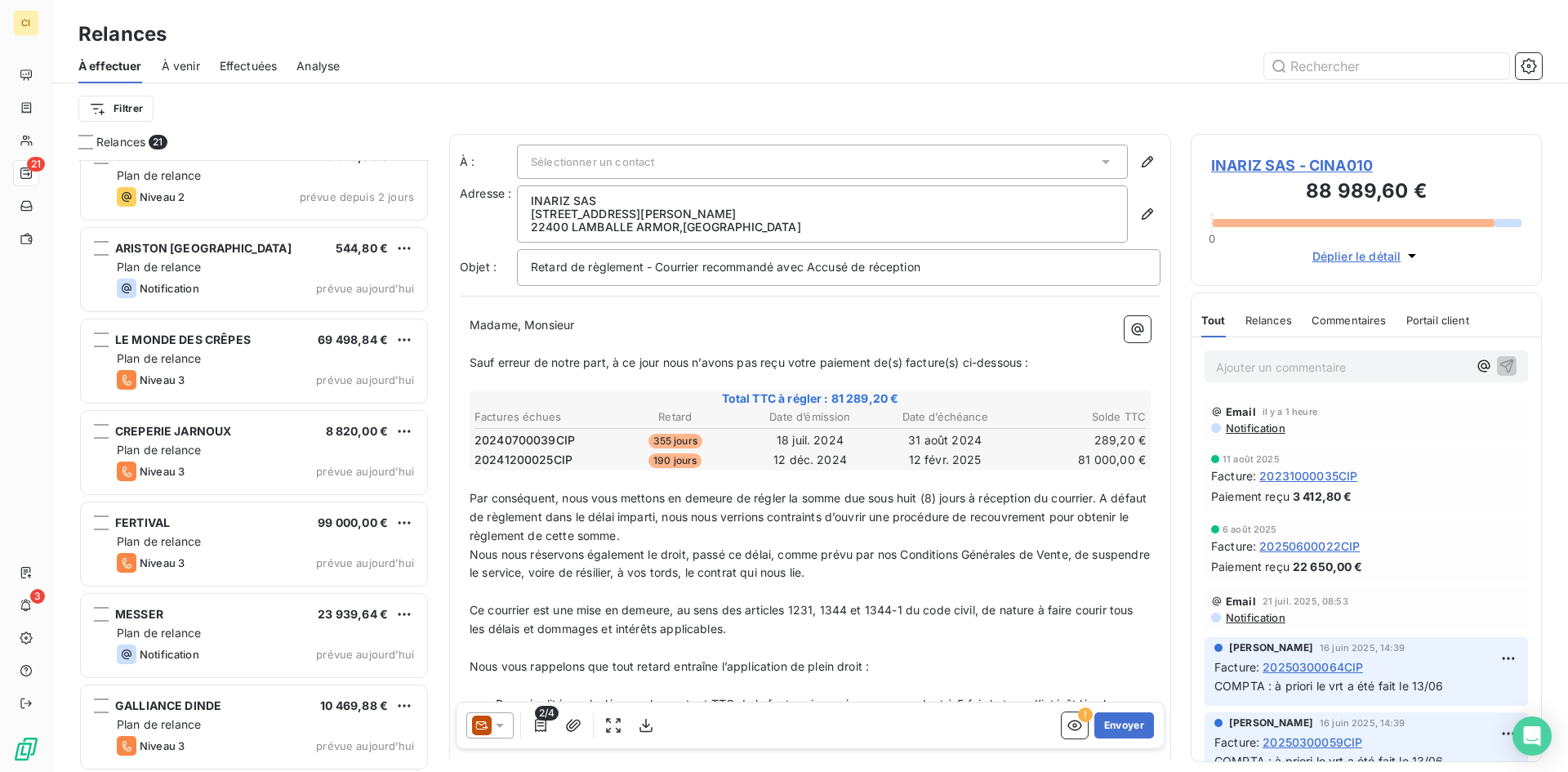
scroll to position [1311, 0]
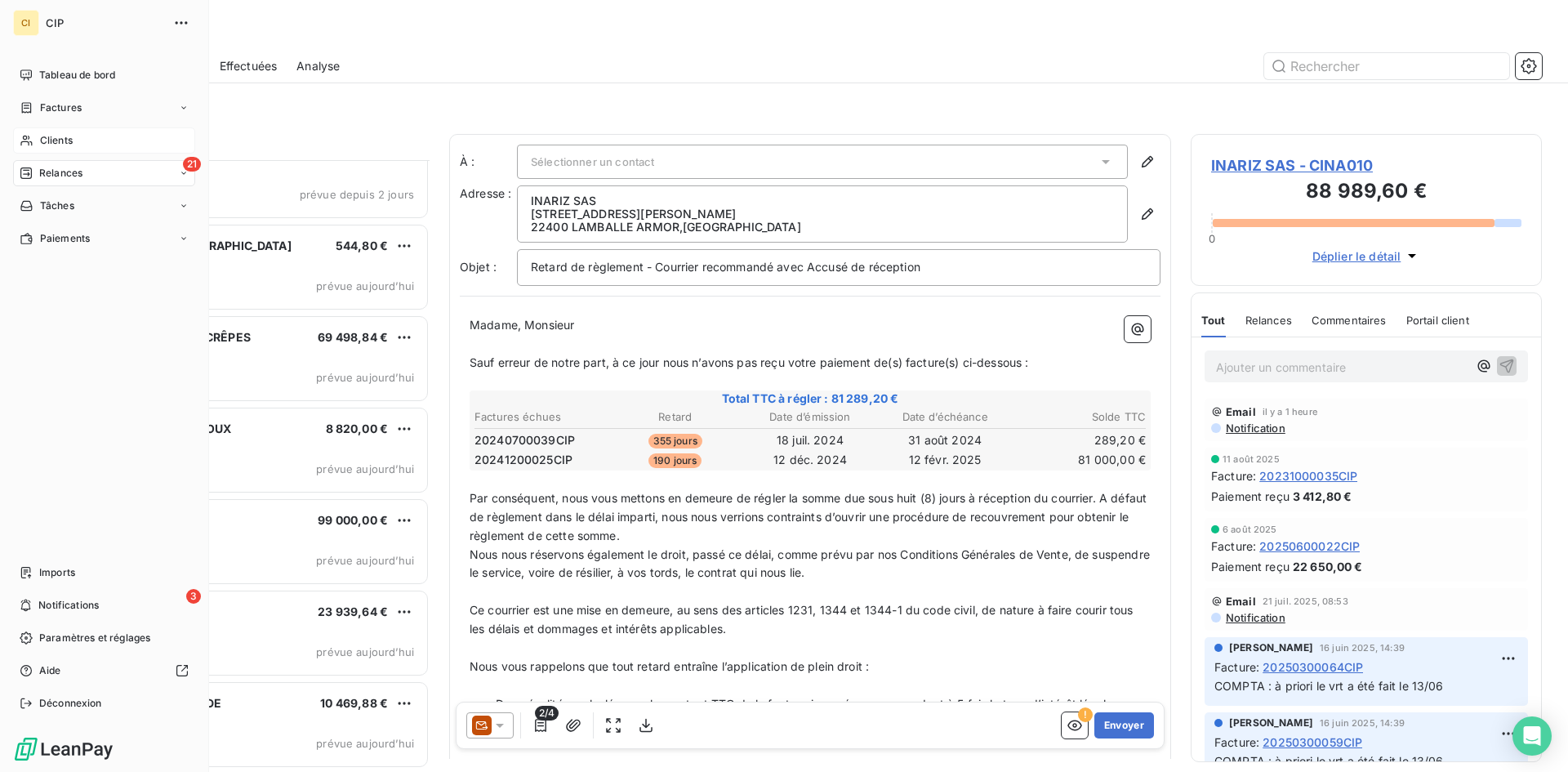
click at [48, 145] on span "Clients" at bounding box center [57, 141] width 33 height 15
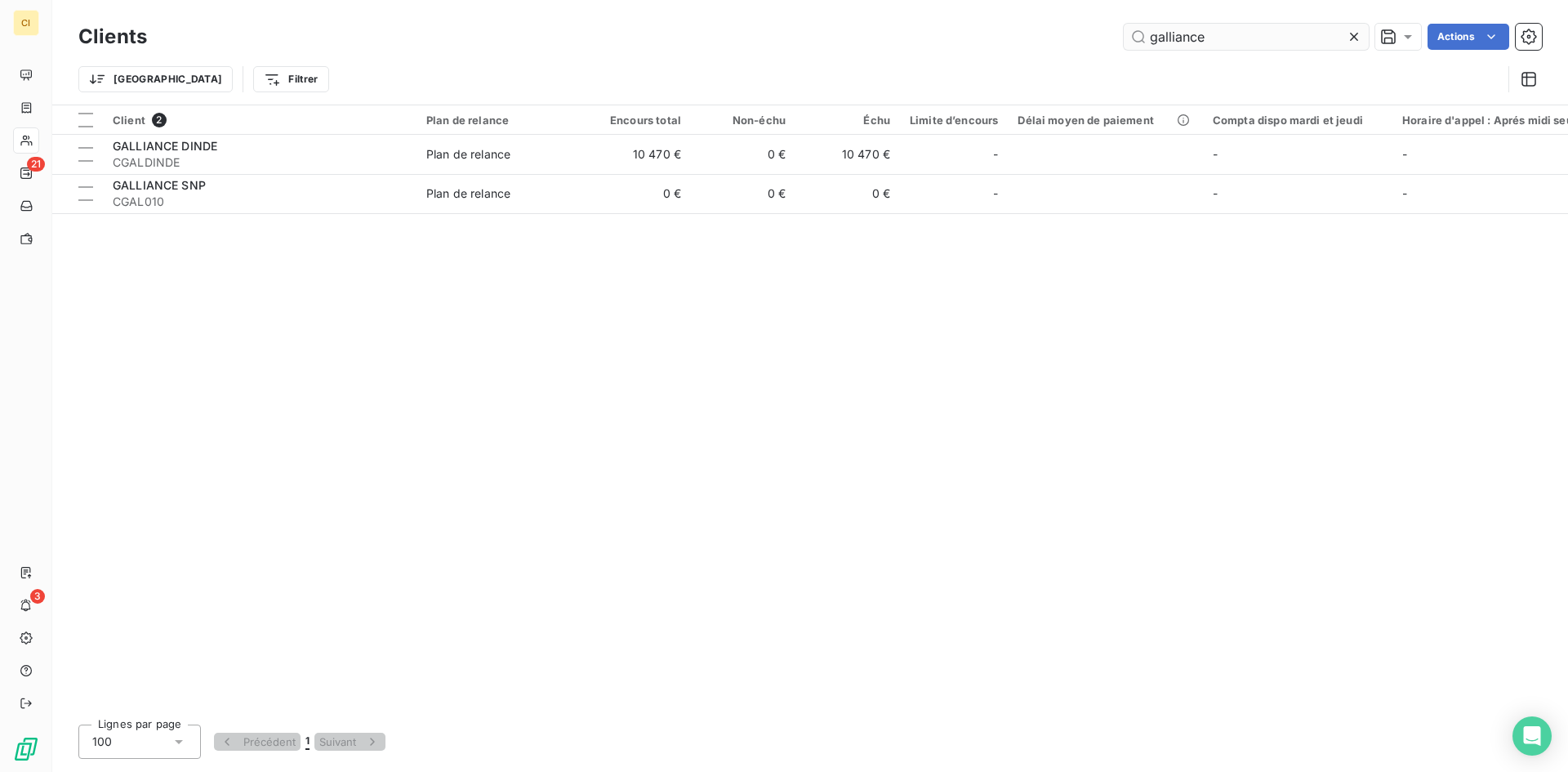
drag, startPoint x: 1214, startPoint y: 37, endPoint x: 1139, endPoint y: 49, distance: 76.0
click at [1139, 49] on input "galliance" at bounding box center [1247, 37] width 245 height 26
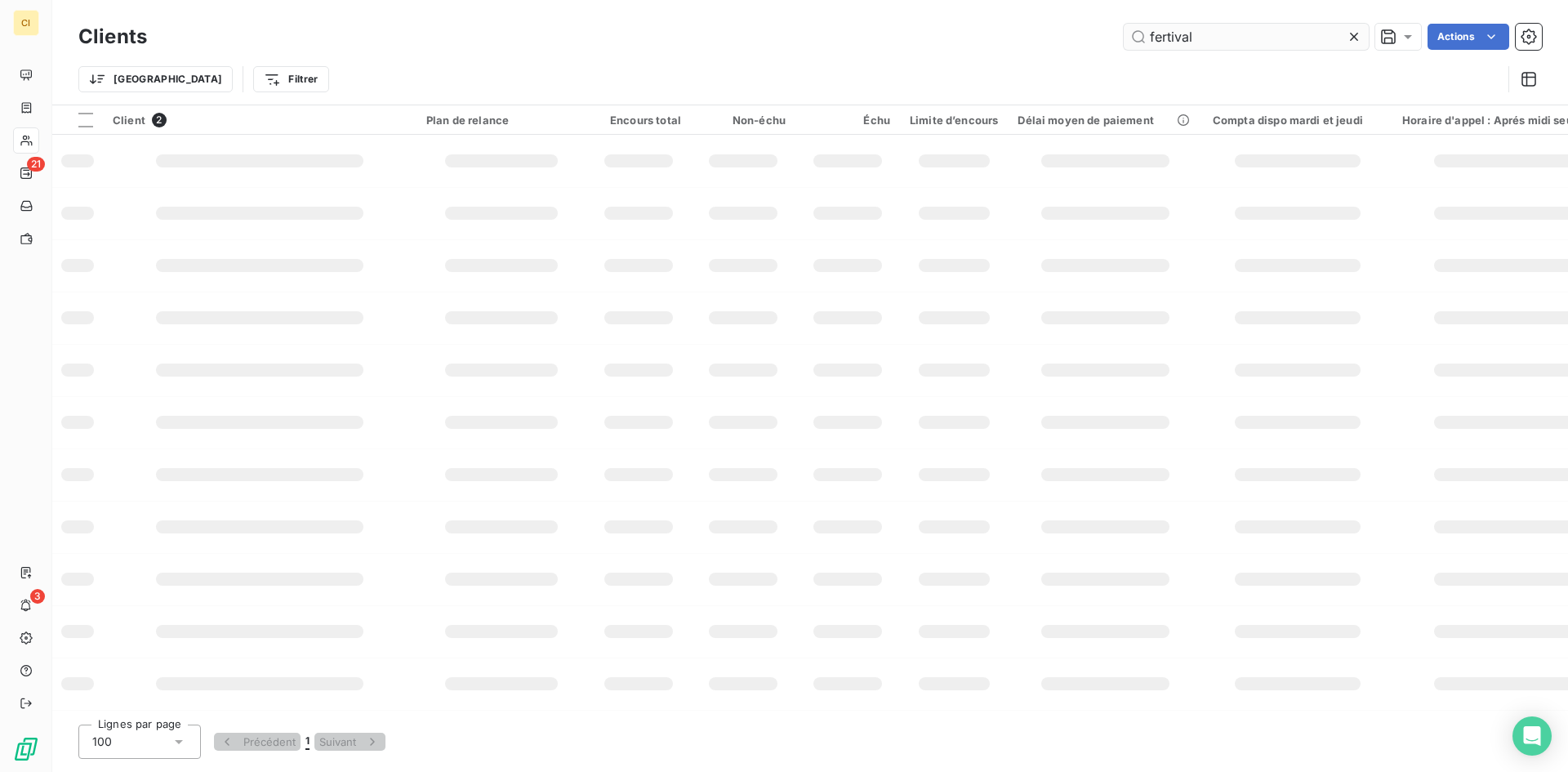
type input "fertival"
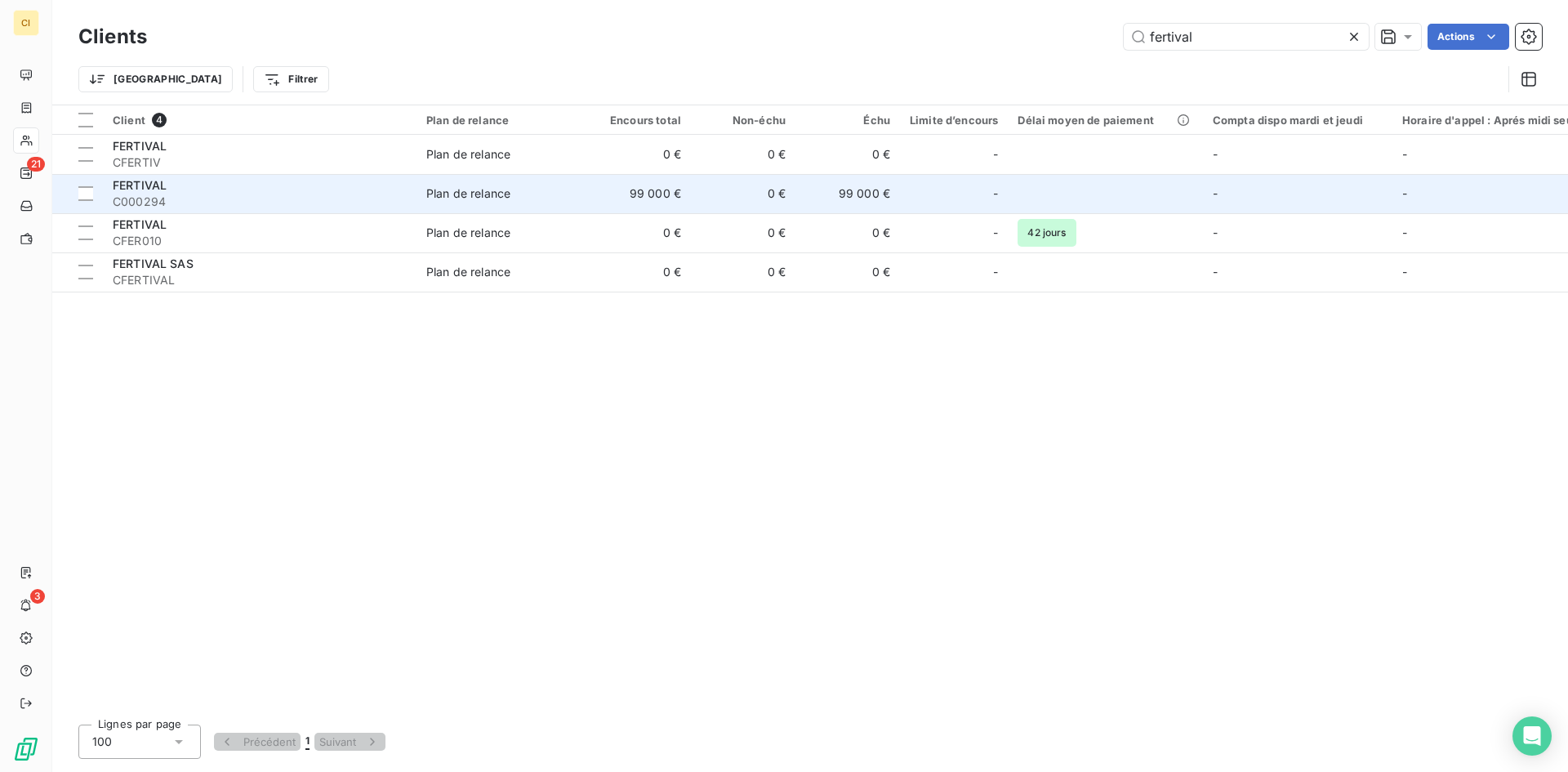
click at [148, 205] on span "C000294" at bounding box center [259, 202] width 294 height 16
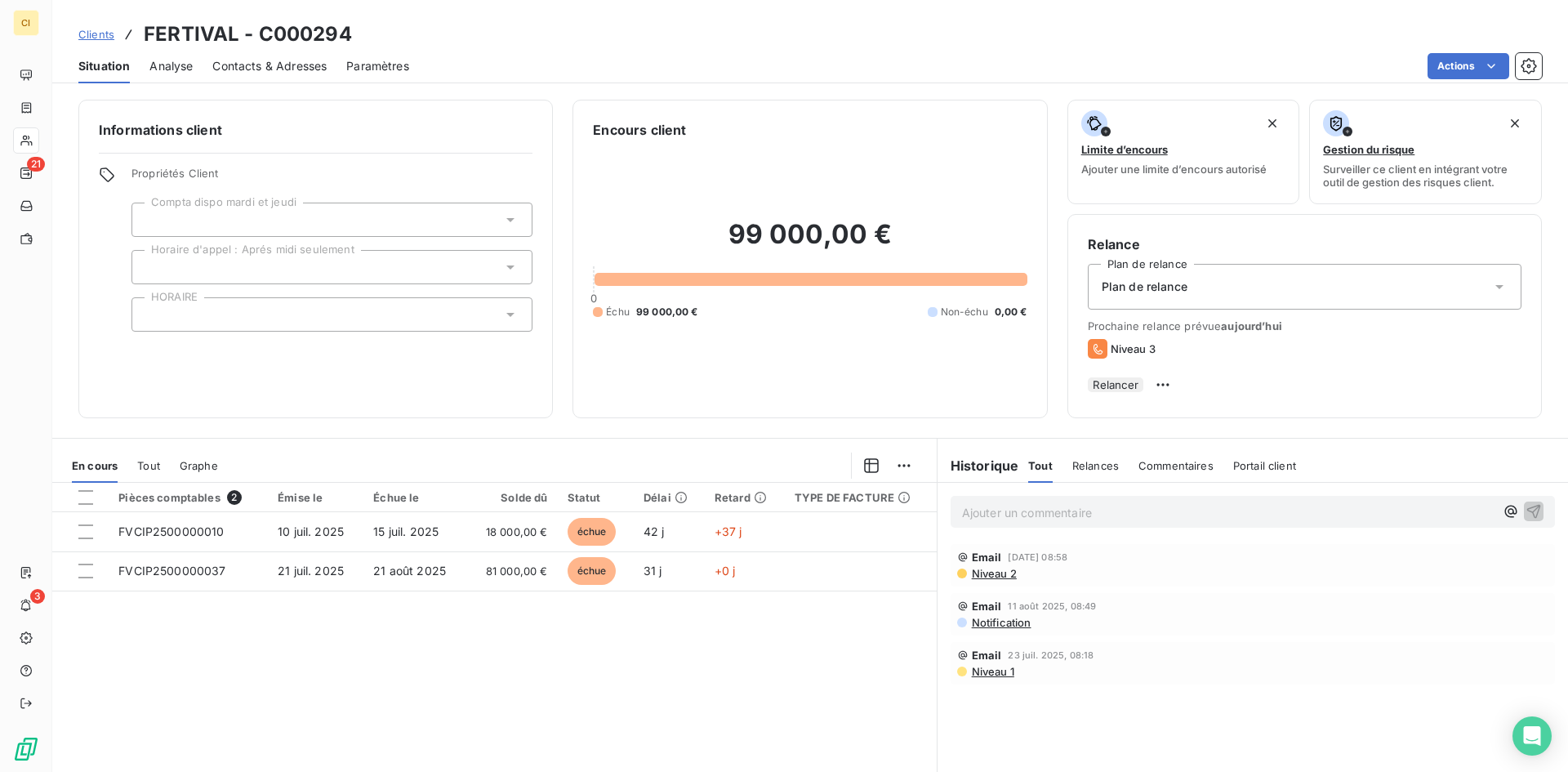
click at [263, 66] on span "Contacts & Adresses" at bounding box center [269, 67] width 114 height 16
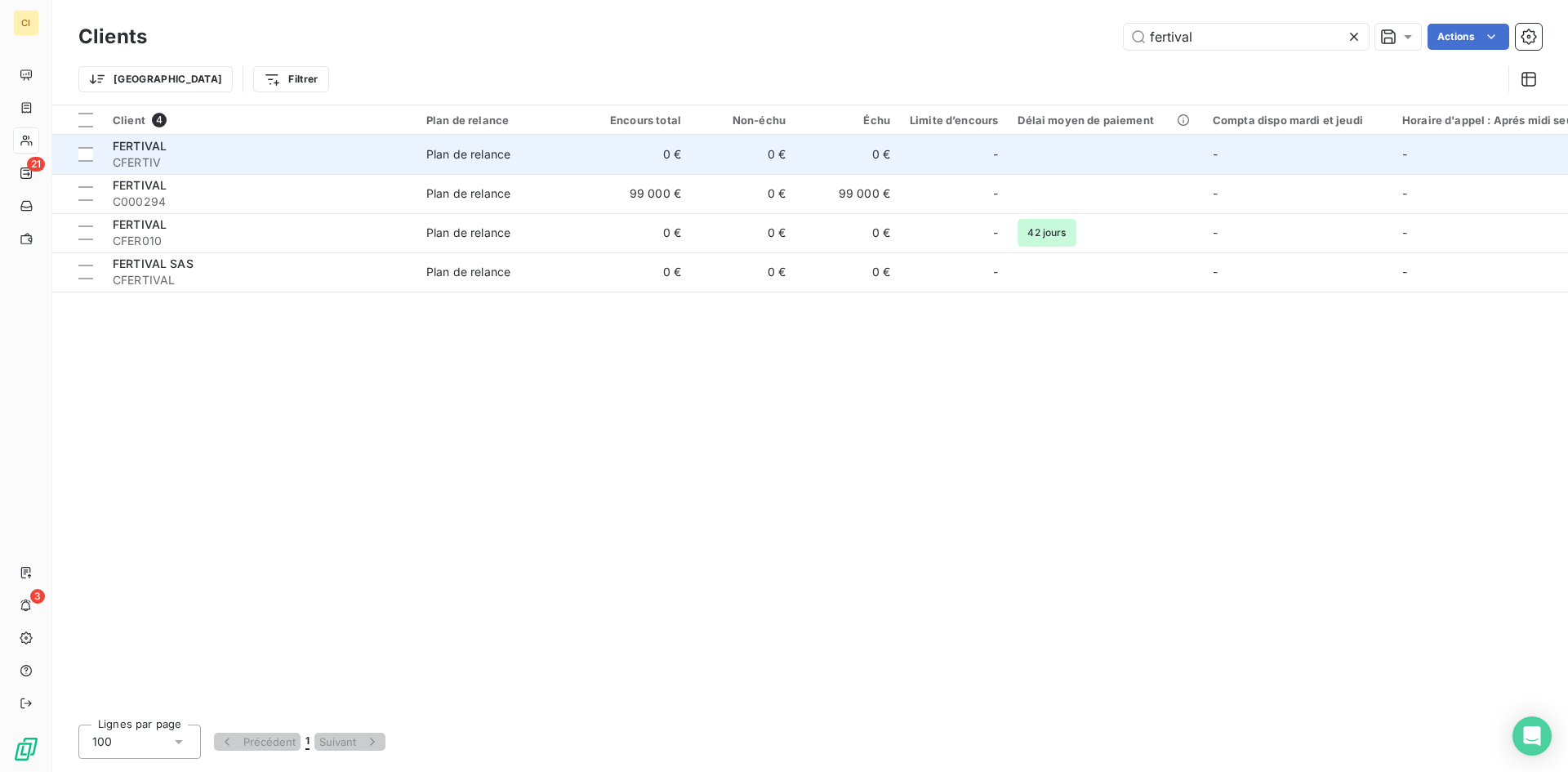
click at [143, 154] on span "CFERTIV" at bounding box center [259, 163] width 294 height 16
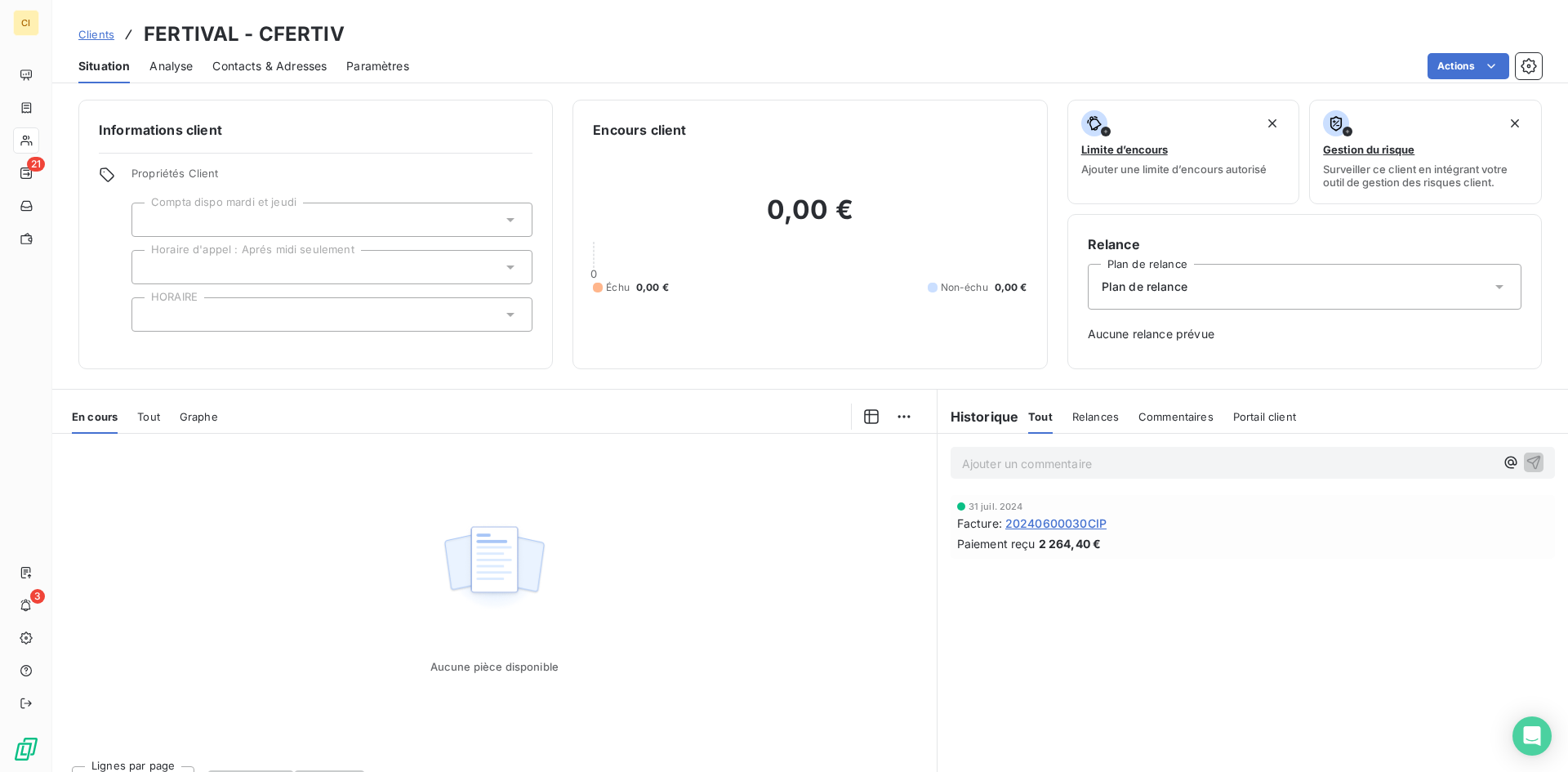
click at [297, 69] on span "Contacts & Adresses" at bounding box center [269, 67] width 114 height 16
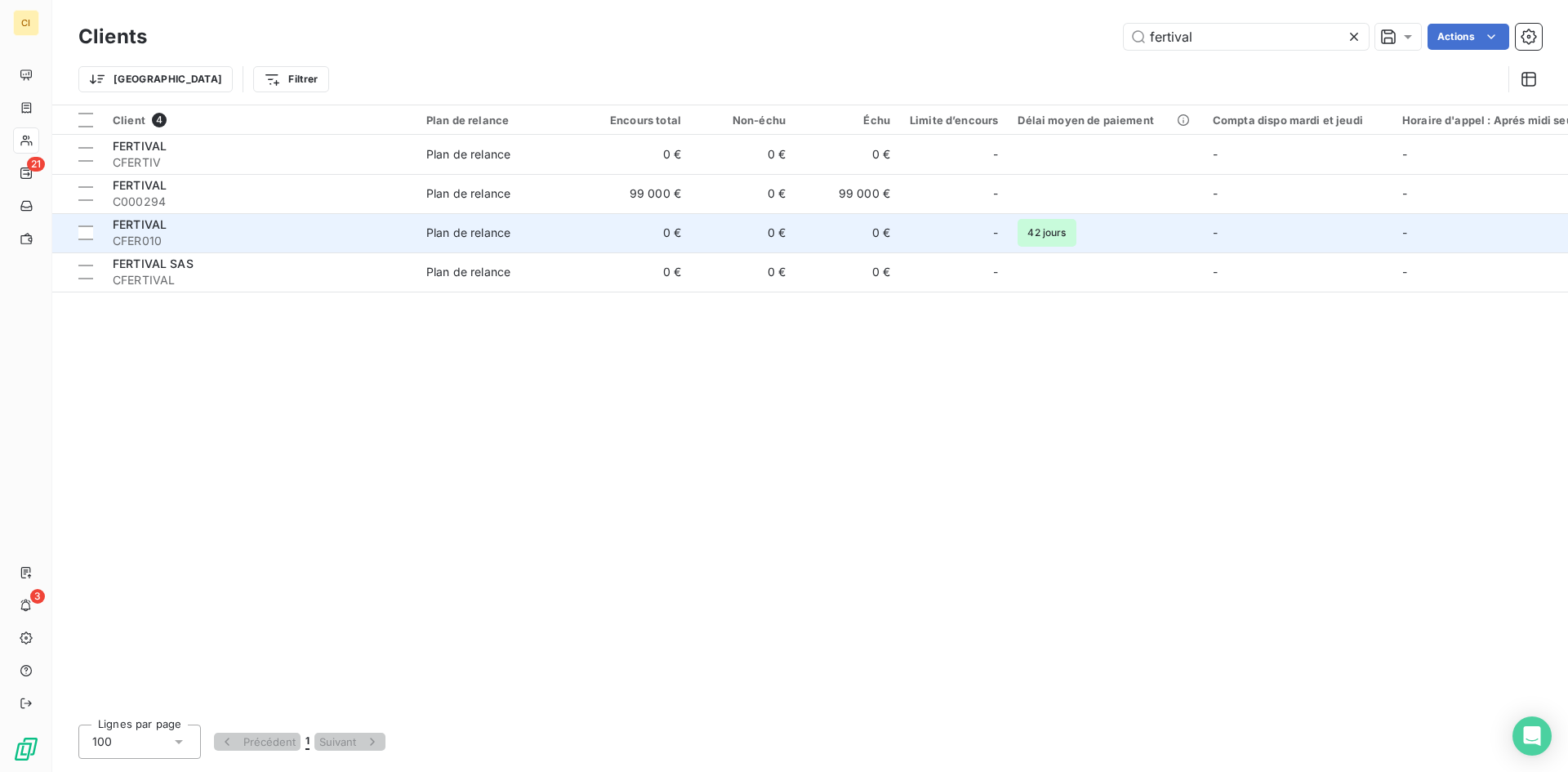
click at [151, 227] on span "FERTIVAL" at bounding box center [139, 224] width 54 height 14
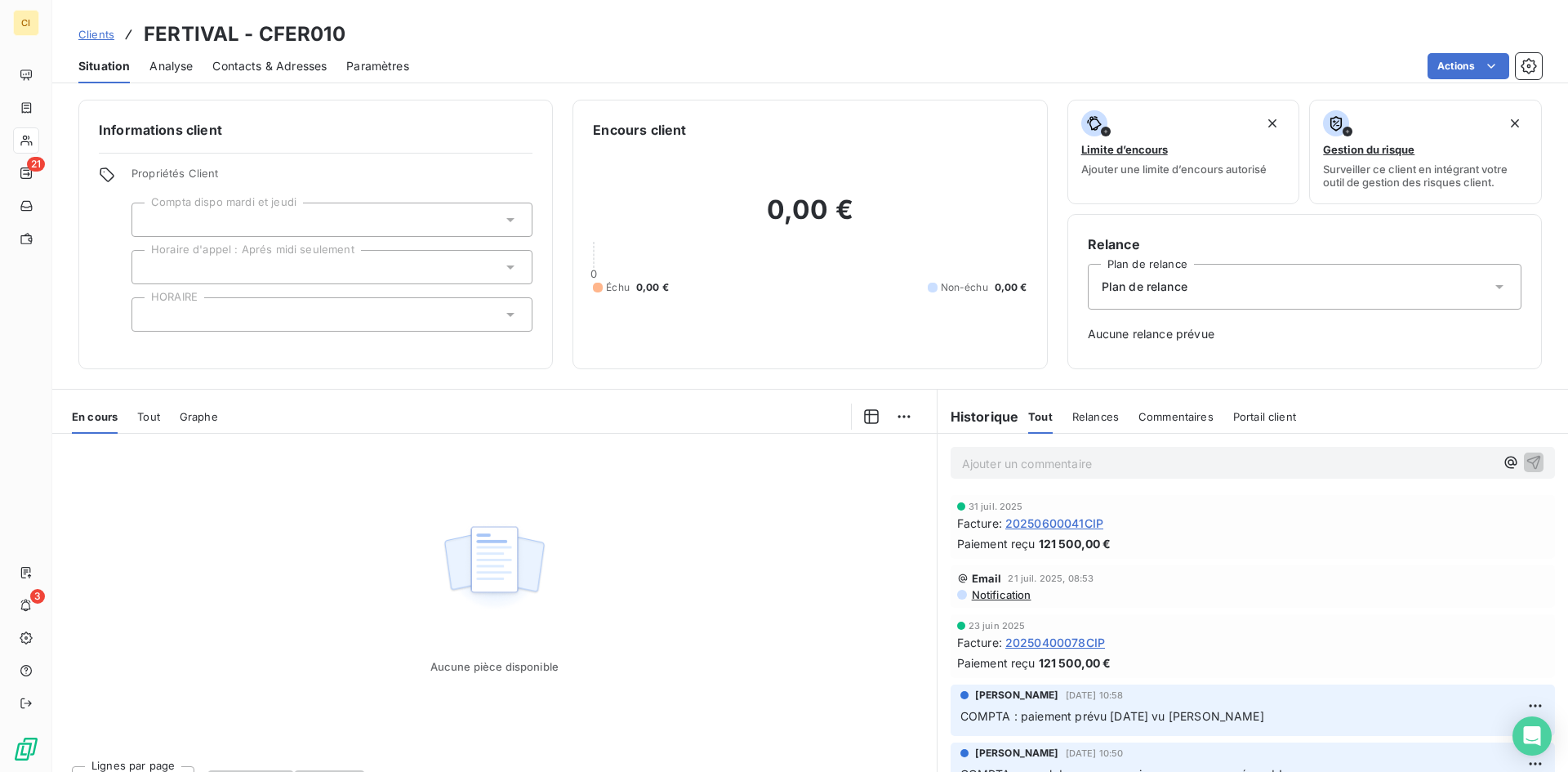
click at [325, 69] on span "Contacts & Adresses" at bounding box center [269, 67] width 114 height 16
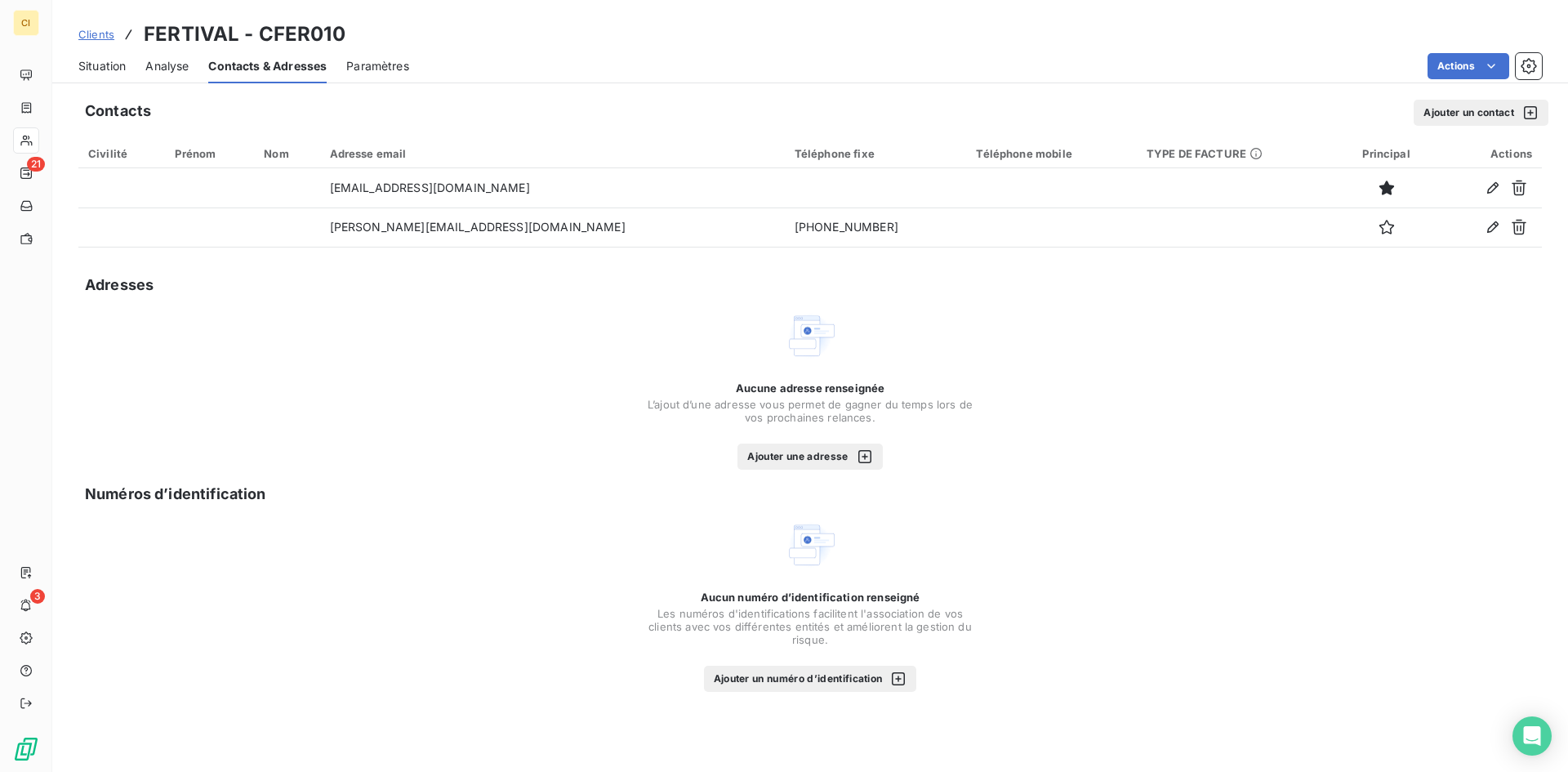
click at [116, 69] on span "Situation" at bounding box center [102, 67] width 47 height 16
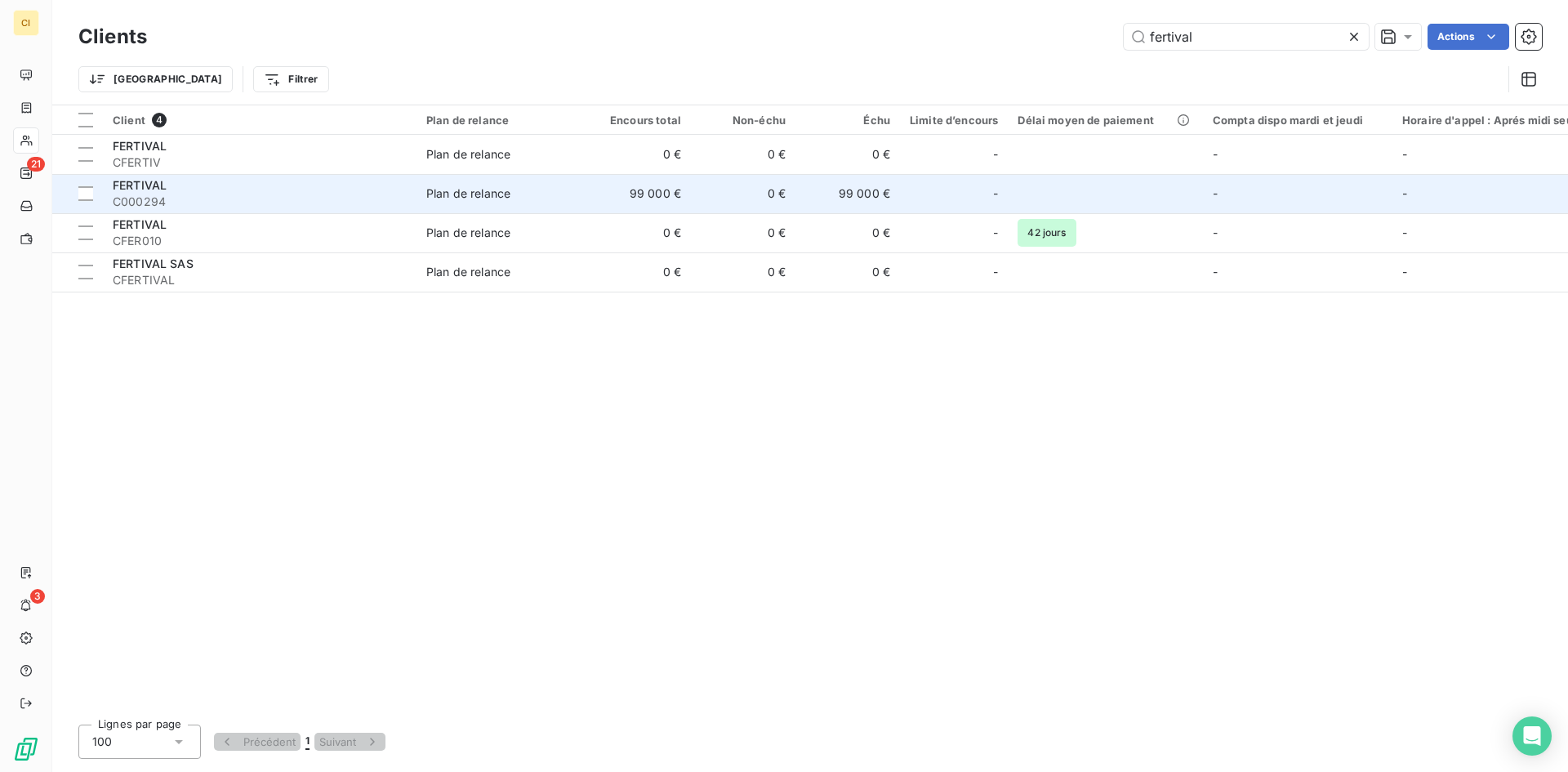
click at [668, 191] on td "99 000 €" at bounding box center [638, 194] width 104 height 39
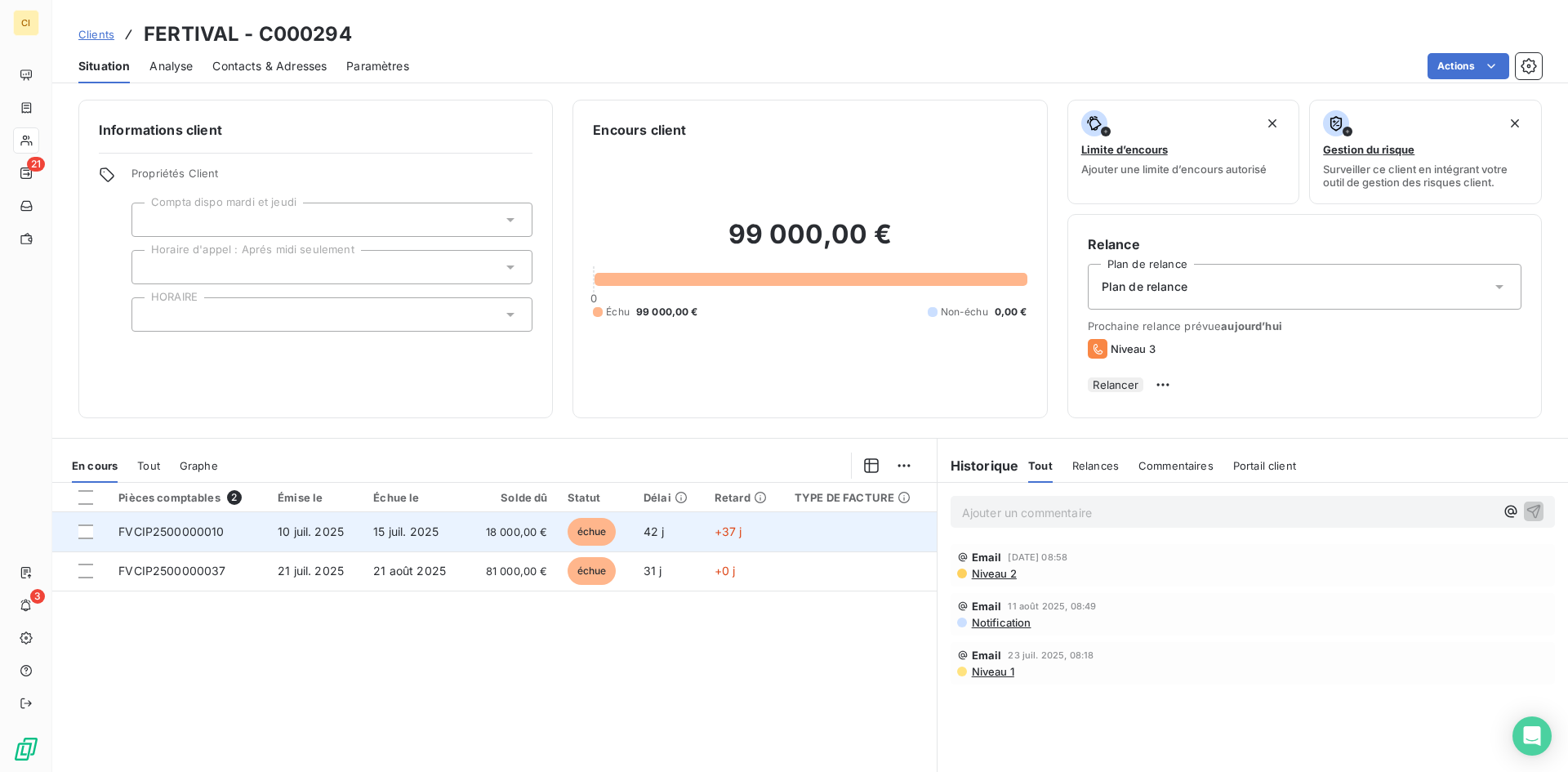
click at [149, 546] on td "FVCIP2500000010" at bounding box center [188, 532] width 159 height 39
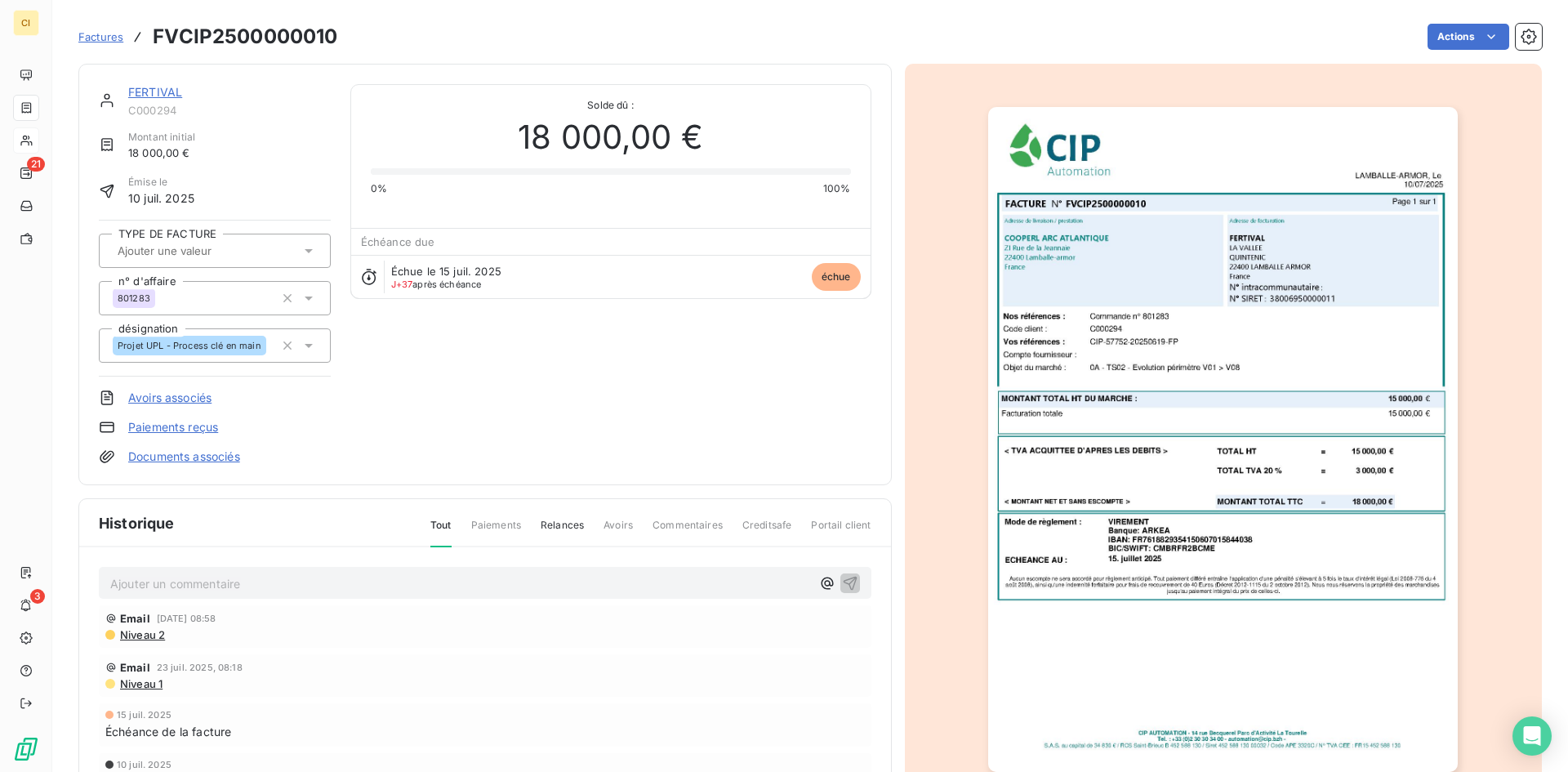
click at [184, 572] on div "Ajouter un commentaire ﻿" at bounding box center [460, 583] width 700 height 22
click at [235, 580] on p "Ajouter un commentaire ﻿" at bounding box center [460, 584] width 700 height 20
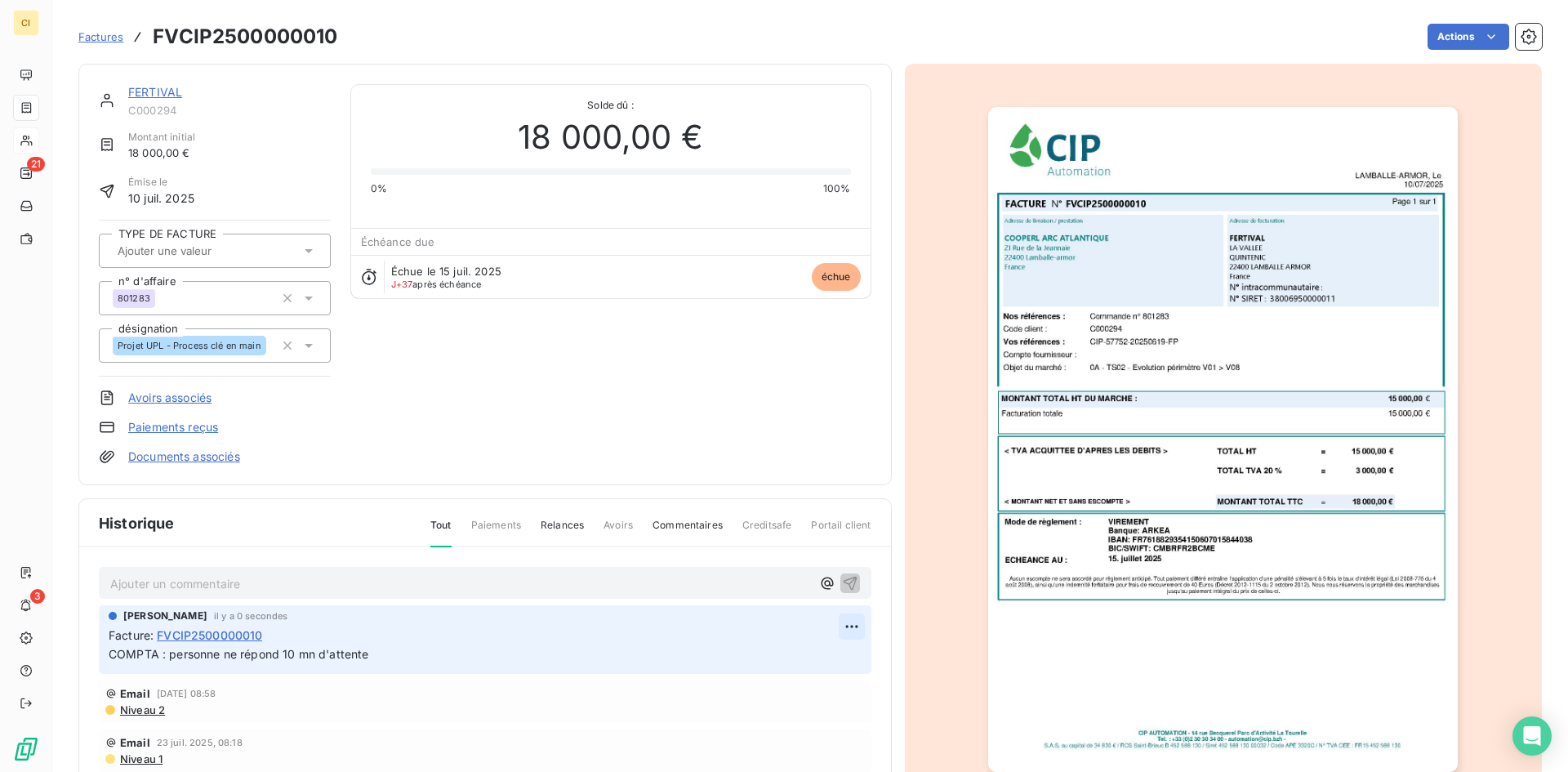
click at [831, 623] on html "CI 21 3 Factures FVCIP2500000010 Actions FERTIVAL C000294 Montant initial 18 00…" at bounding box center [784, 386] width 1568 height 772
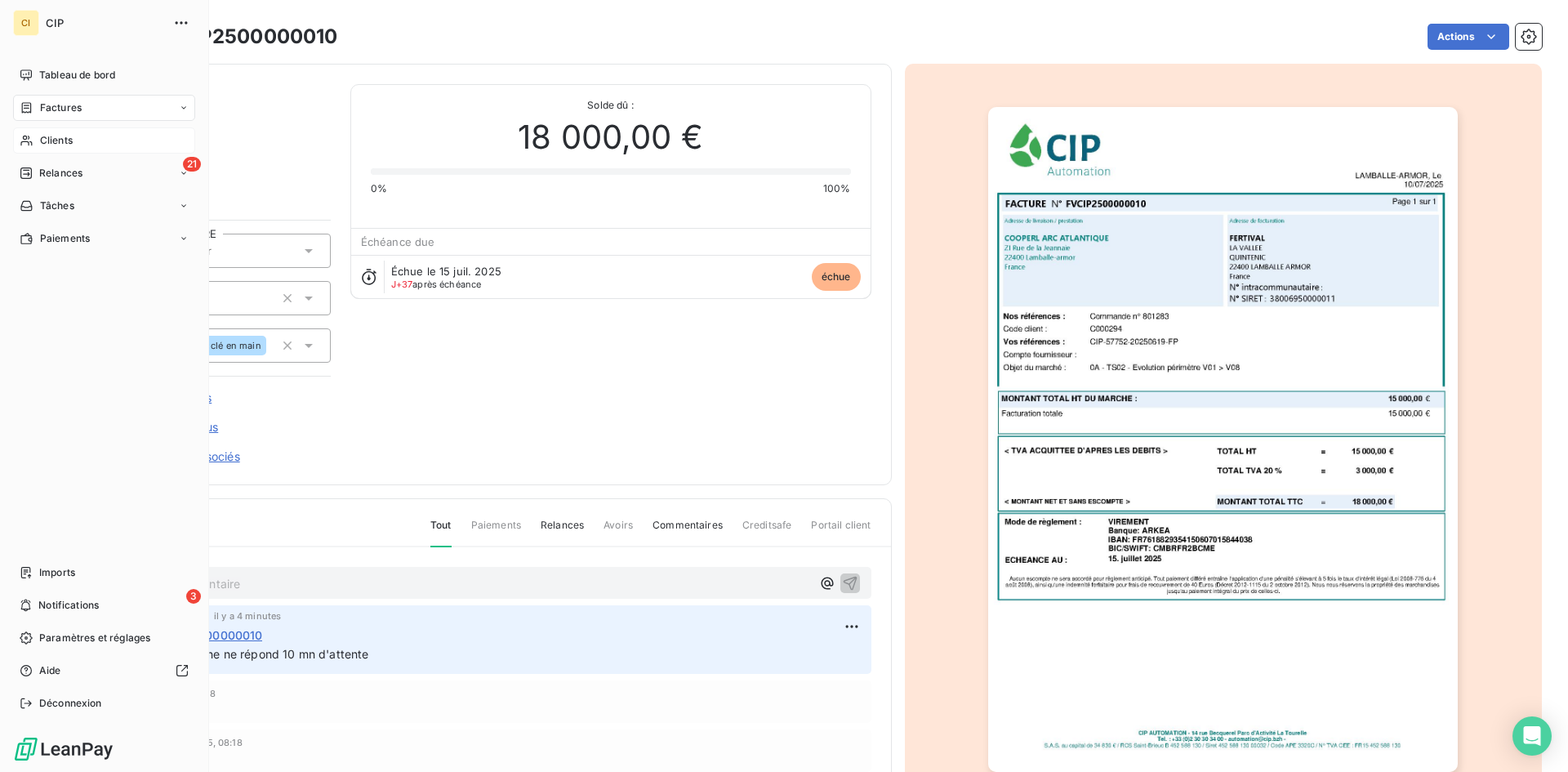
click at [27, 142] on html "CI CIP Tableau de bord Factures Clients 21 Relances Tâches Paiements Imports 3 …" at bounding box center [784, 386] width 1568 height 772
click at [81, 176] on span "Relances" at bounding box center [60, 174] width 43 height 15
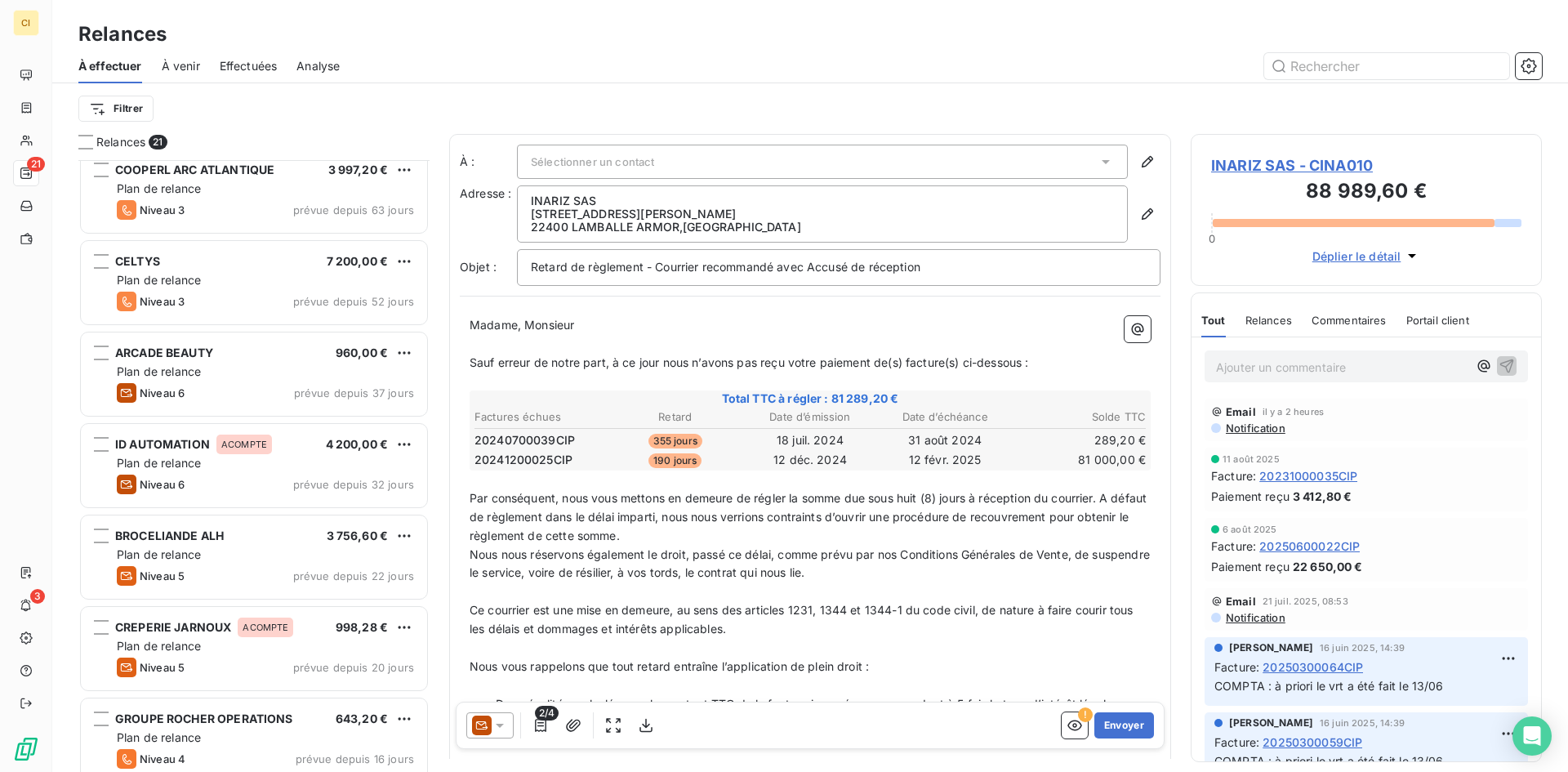
scroll to position [246, 0]
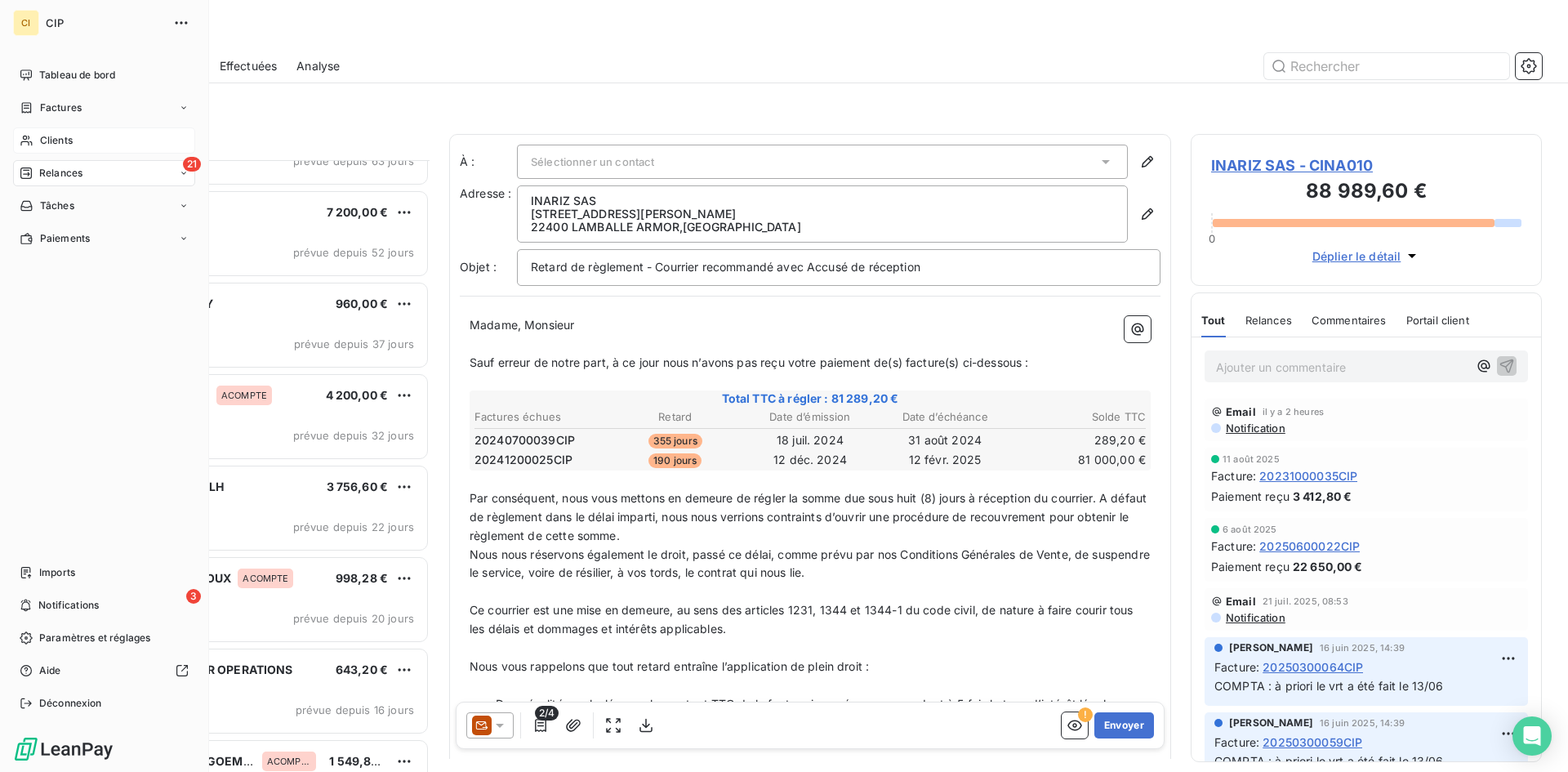
click at [61, 144] on span "Clients" at bounding box center [57, 141] width 33 height 15
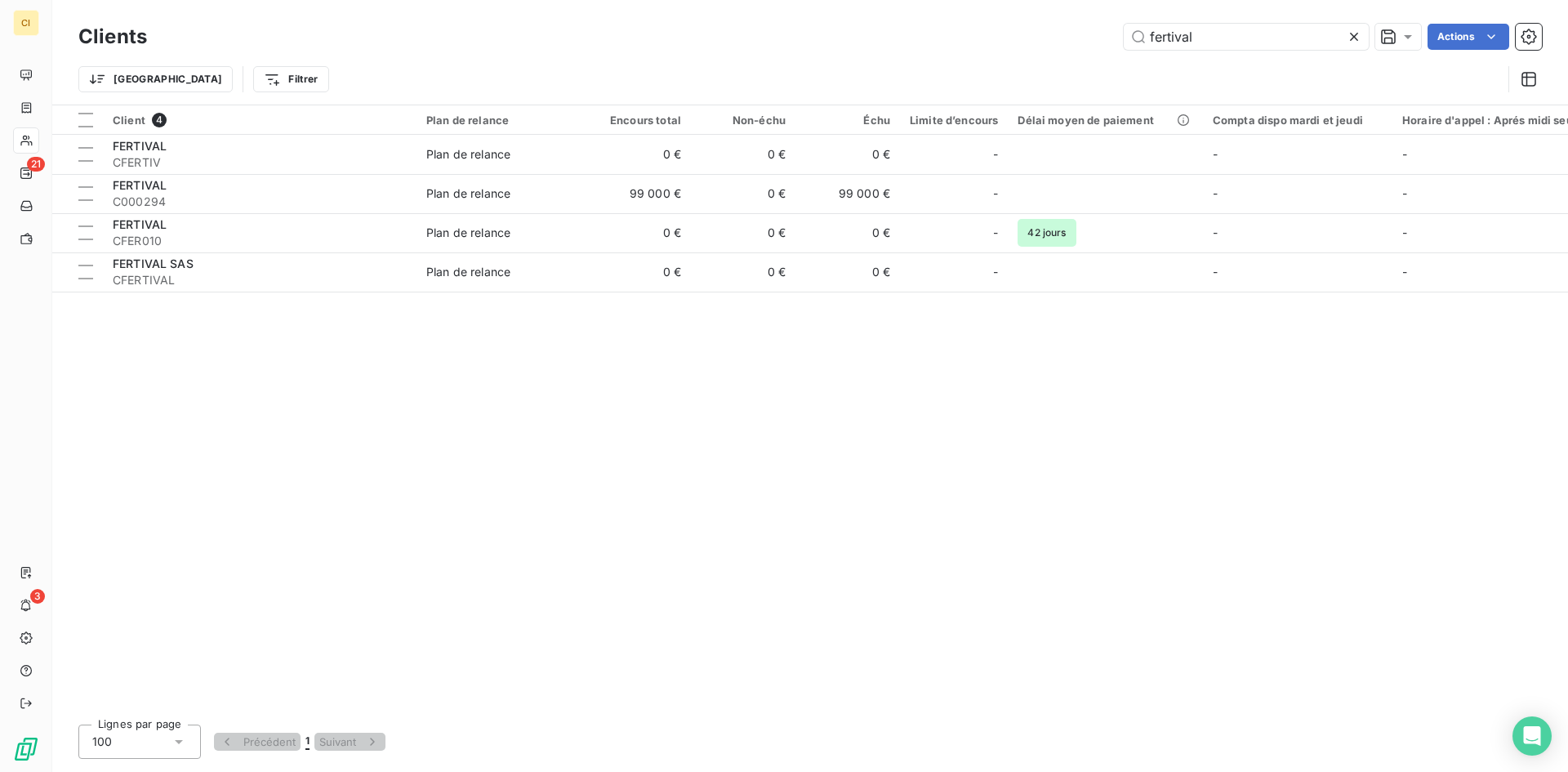
drag, startPoint x: 1203, startPoint y: 39, endPoint x: 1103, endPoint y: 50, distance: 100.6
click at [1103, 50] on div "Clients fertival Actions" at bounding box center [810, 37] width 1464 height 35
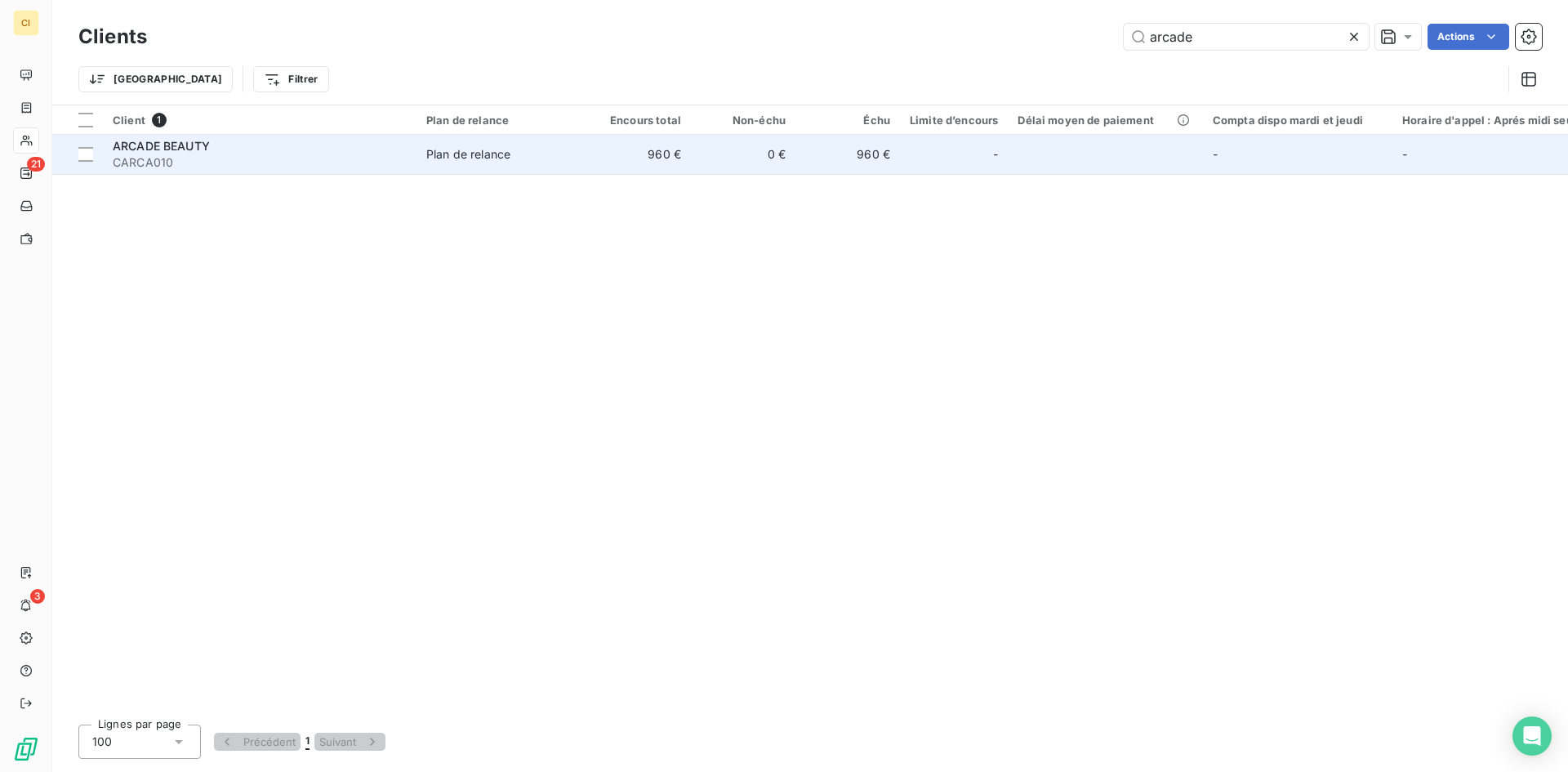
type input "arcade"
click at [232, 171] on td "ARCADE BEAUTY CARCA010" at bounding box center [259, 154] width 313 height 39
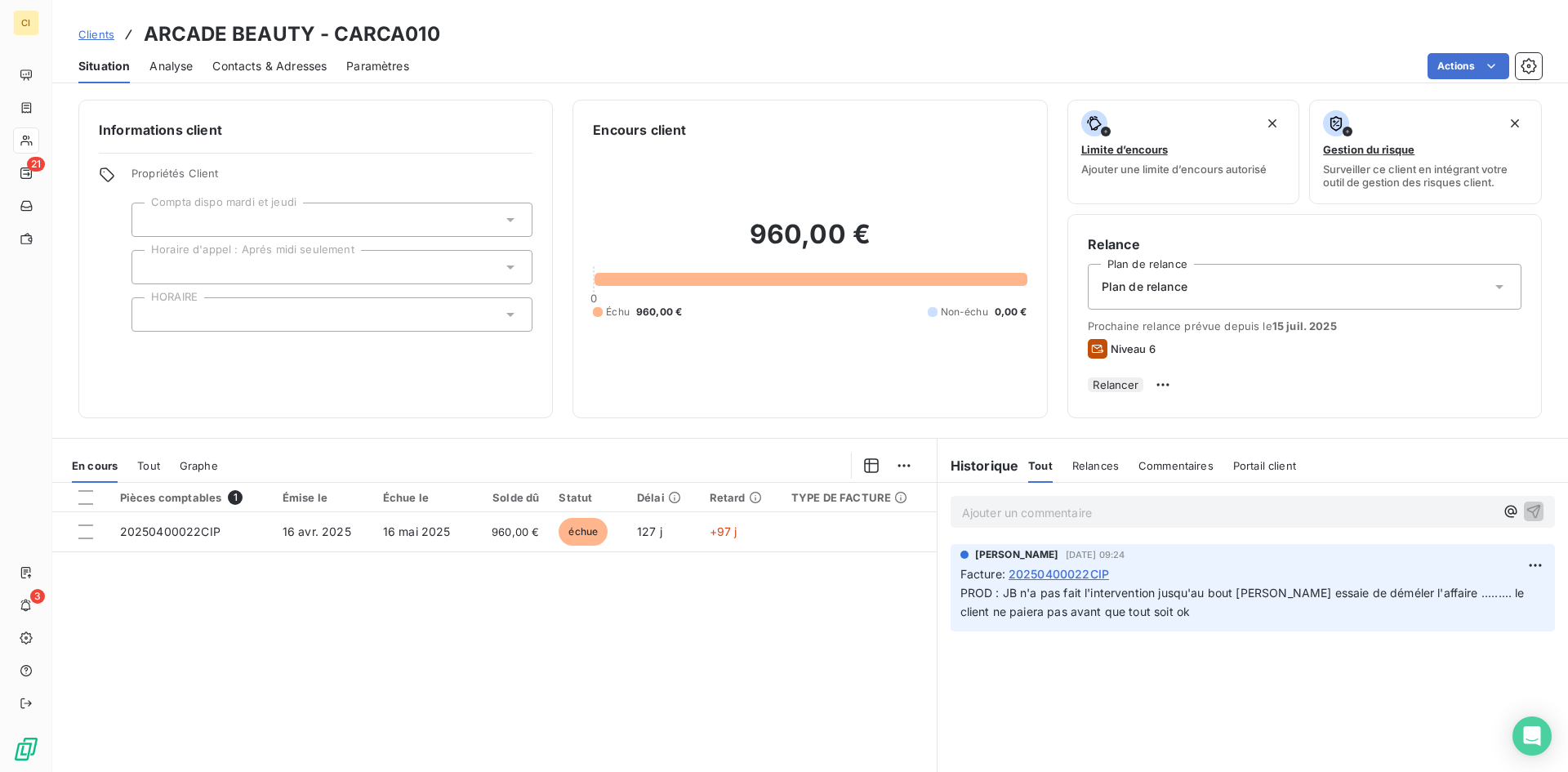
click at [285, 64] on span "Contacts & Adresses" at bounding box center [269, 67] width 114 height 16
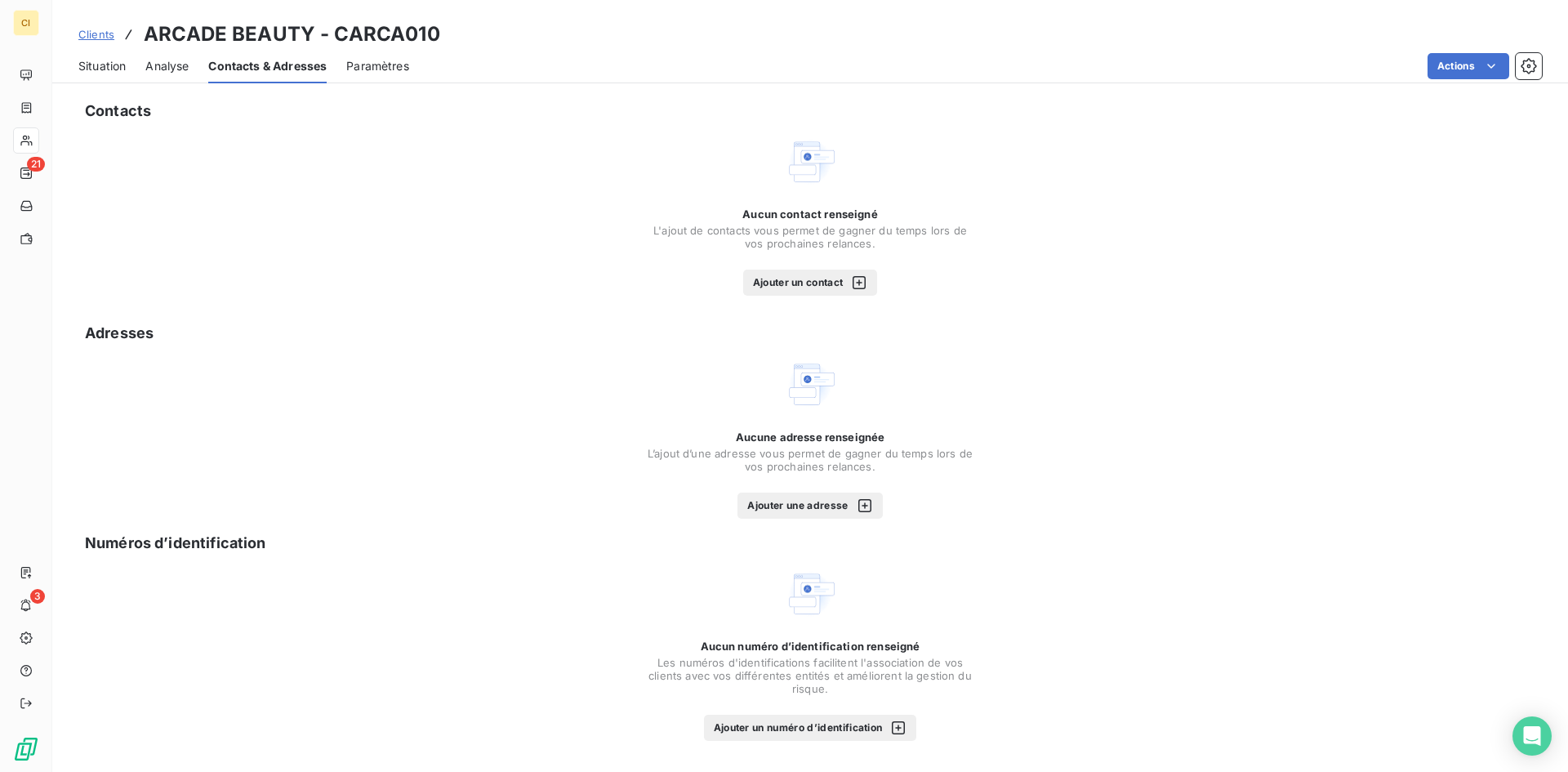
click at [110, 69] on span "Situation" at bounding box center [102, 67] width 47 height 16
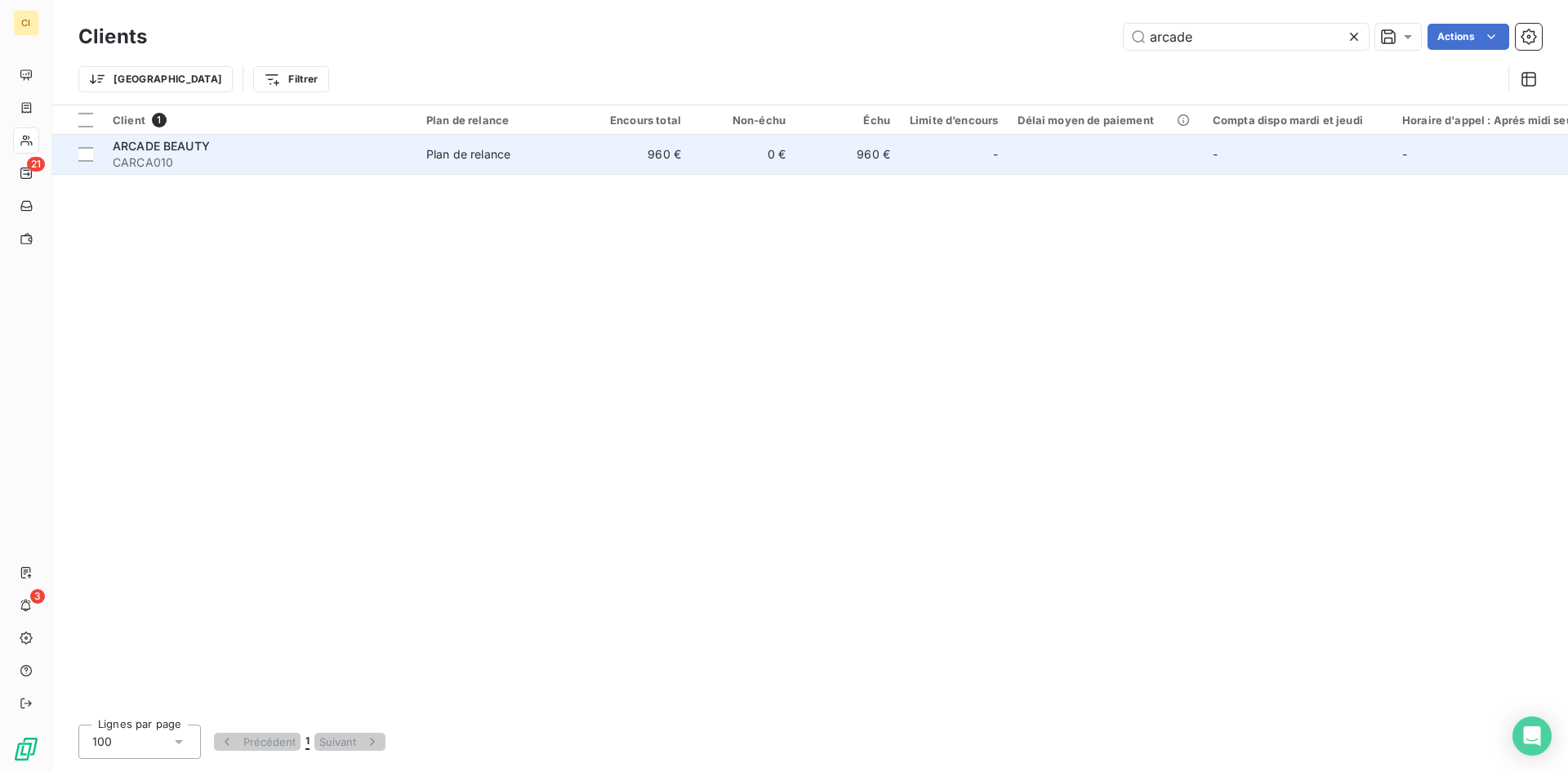
click at [156, 161] on span "CARCA010" at bounding box center [259, 163] width 294 height 16
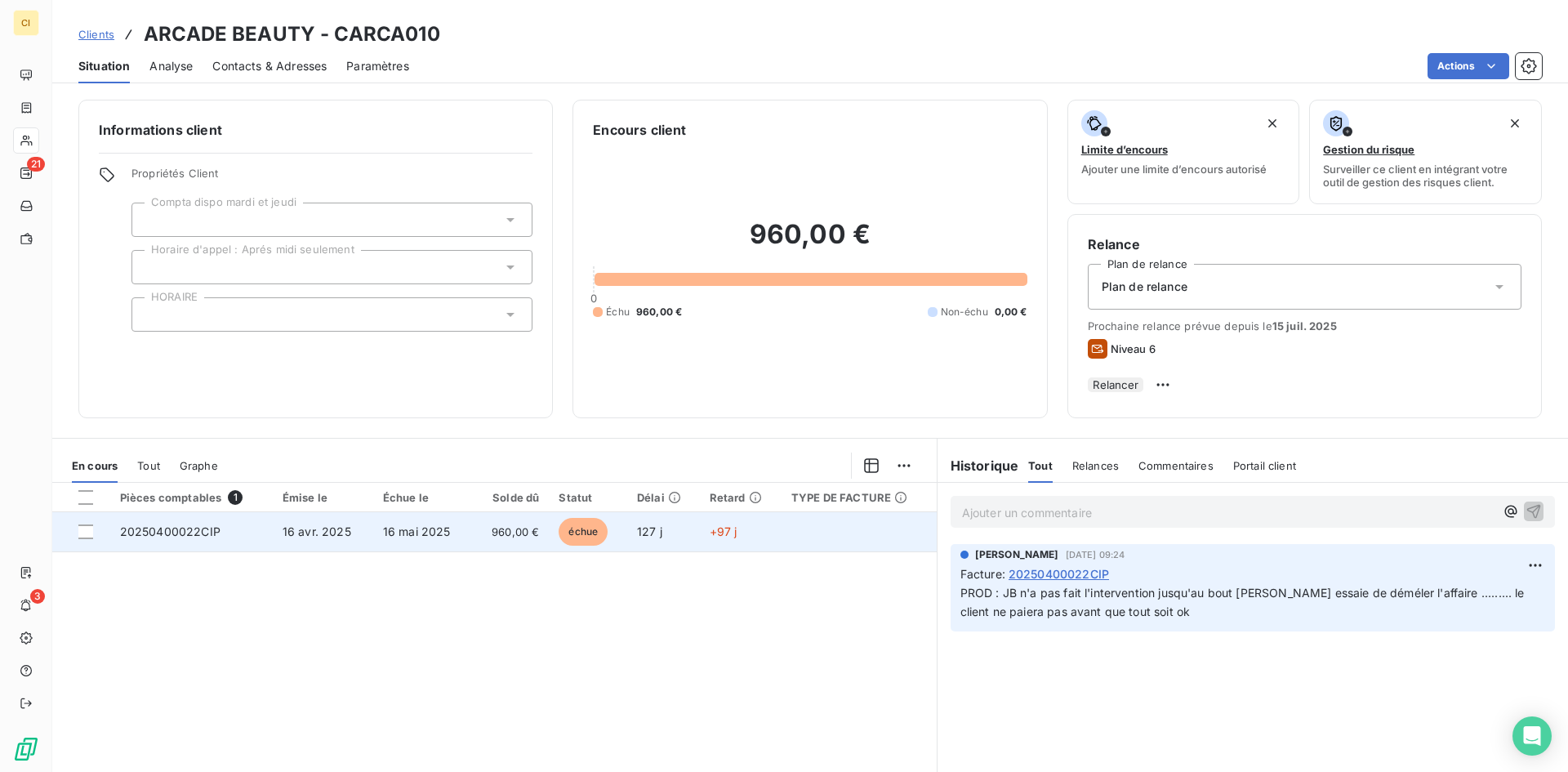
click at [191, 538] on span "20250400022CIP" at bounding box center [170, 531] width 100 height 14
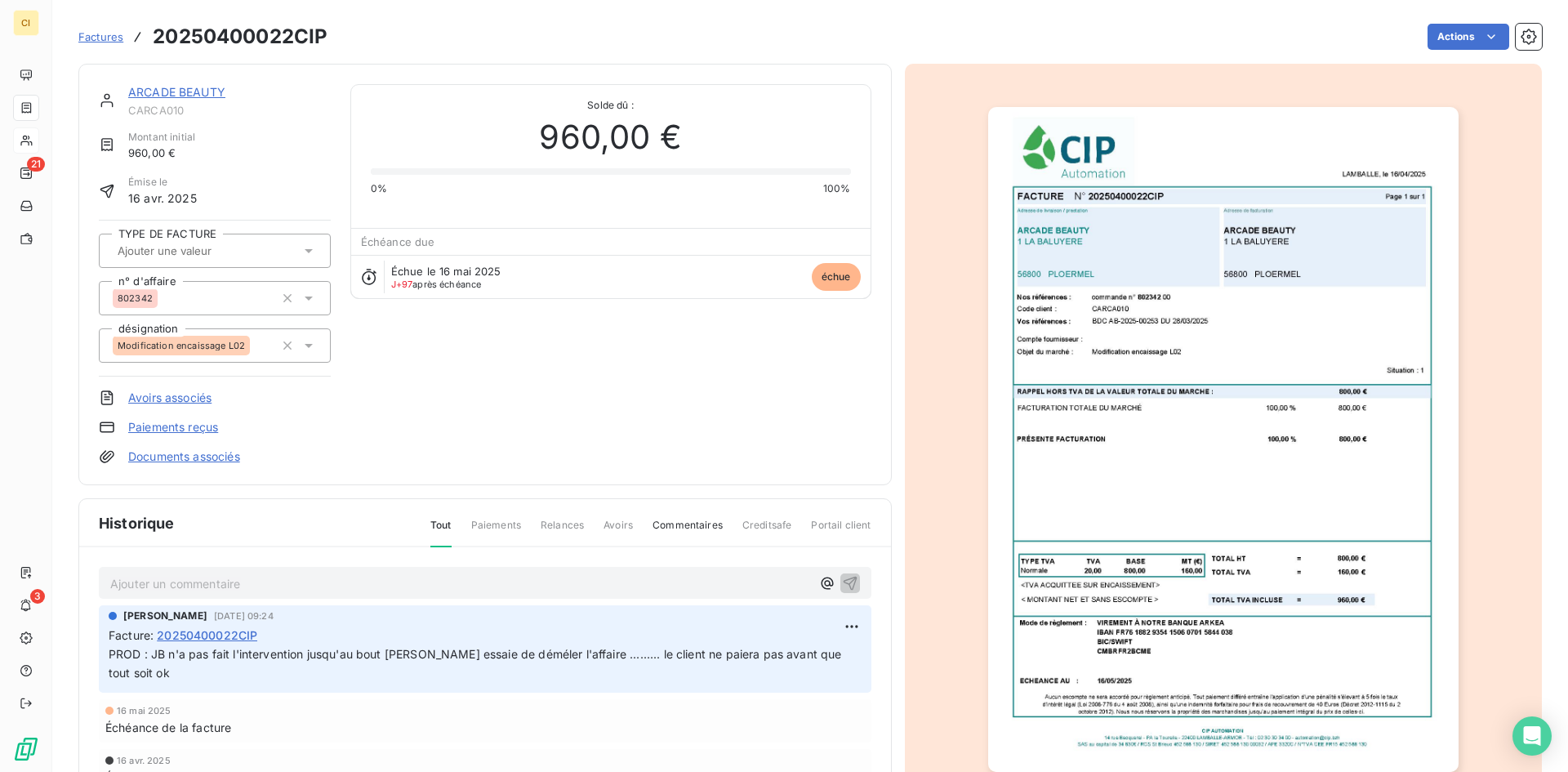
click at [1159, 332] on img "button" at bounding box center [1223, 439] width 470 height 665
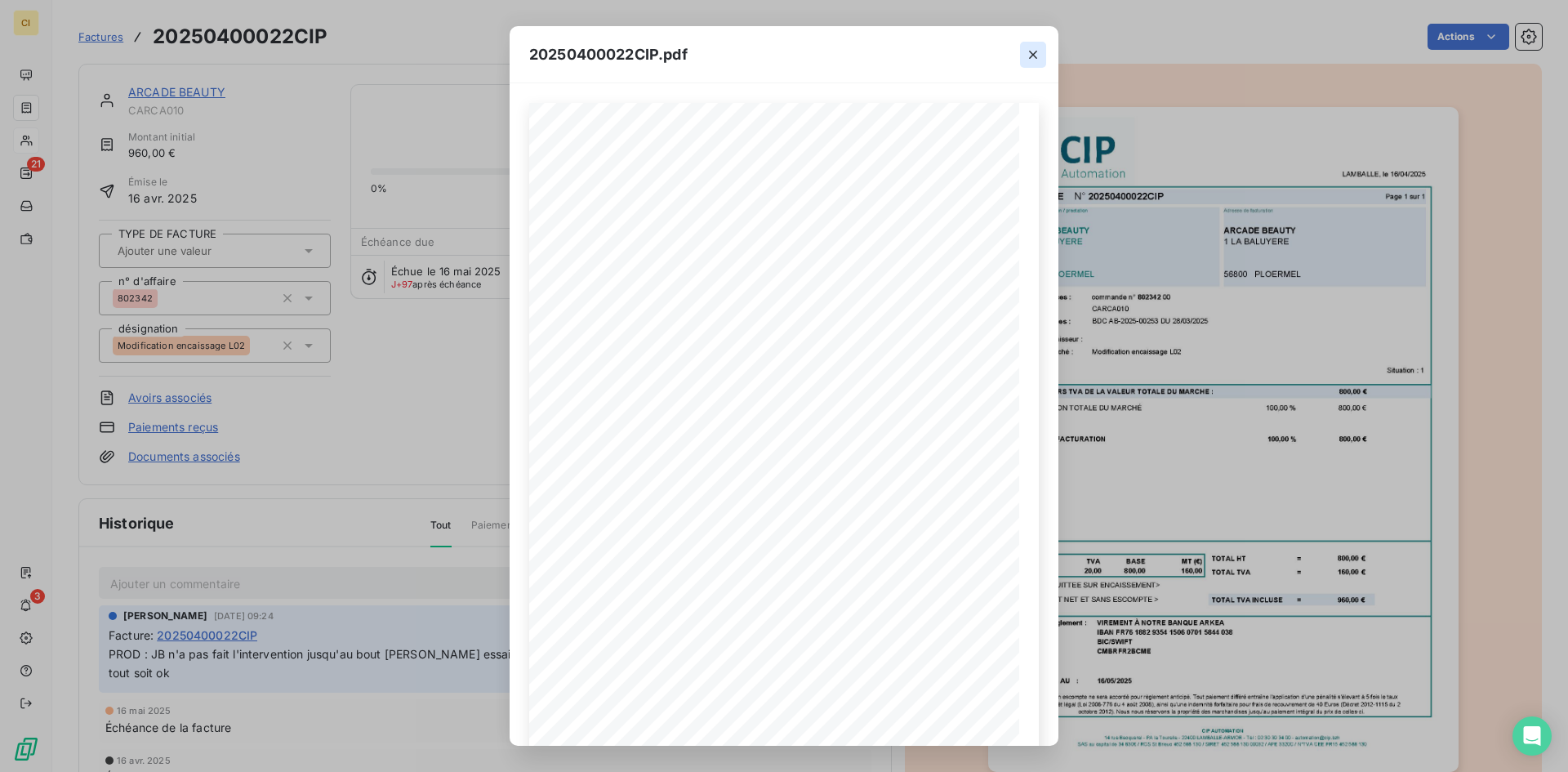
click at [1031, 55] on icon "button" at bounding box center [1033, 55] width 16 height 16
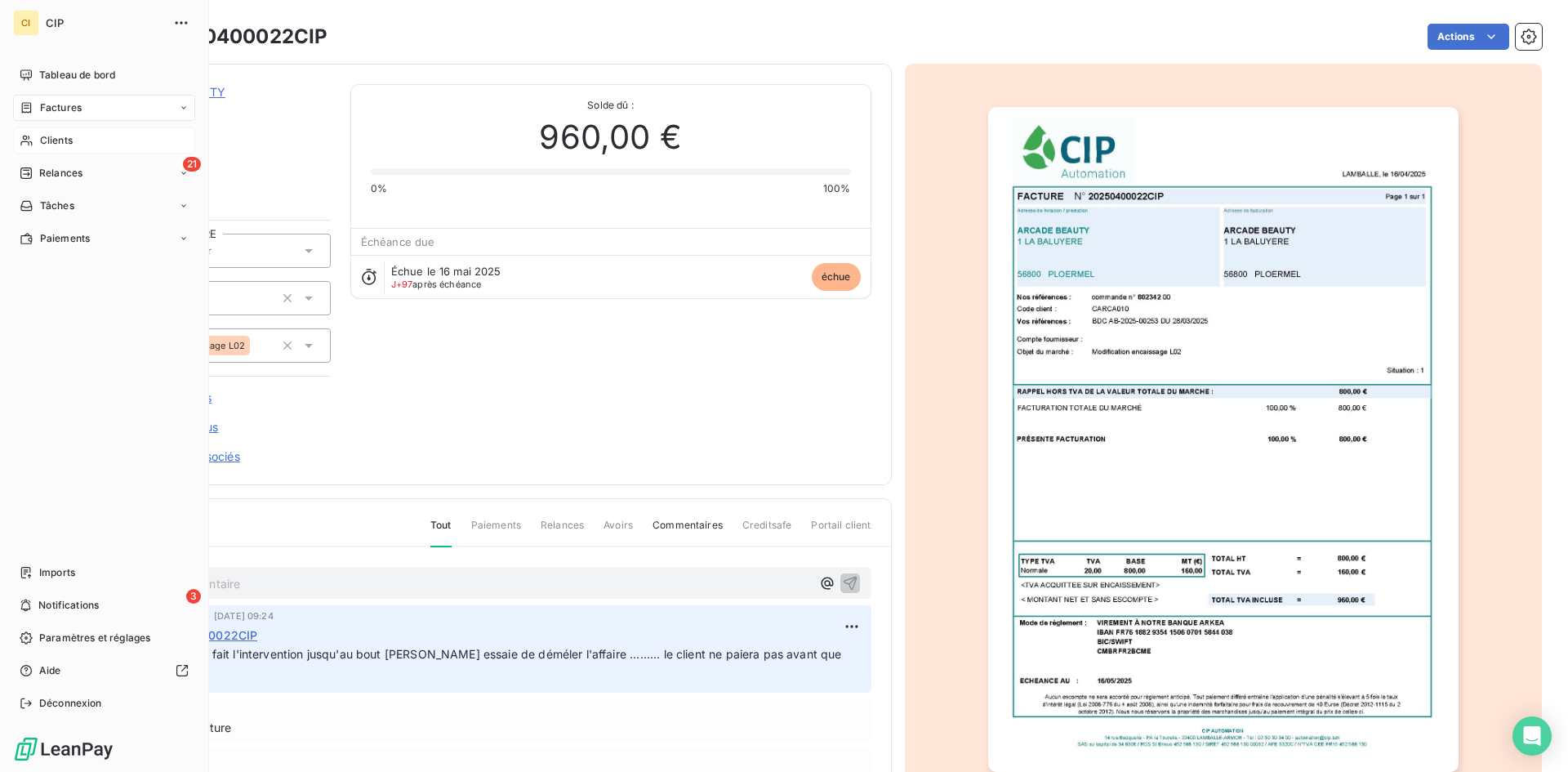
click at [54, 175] on span "Relances" at bounding box center [60, 174] width 43 height 15
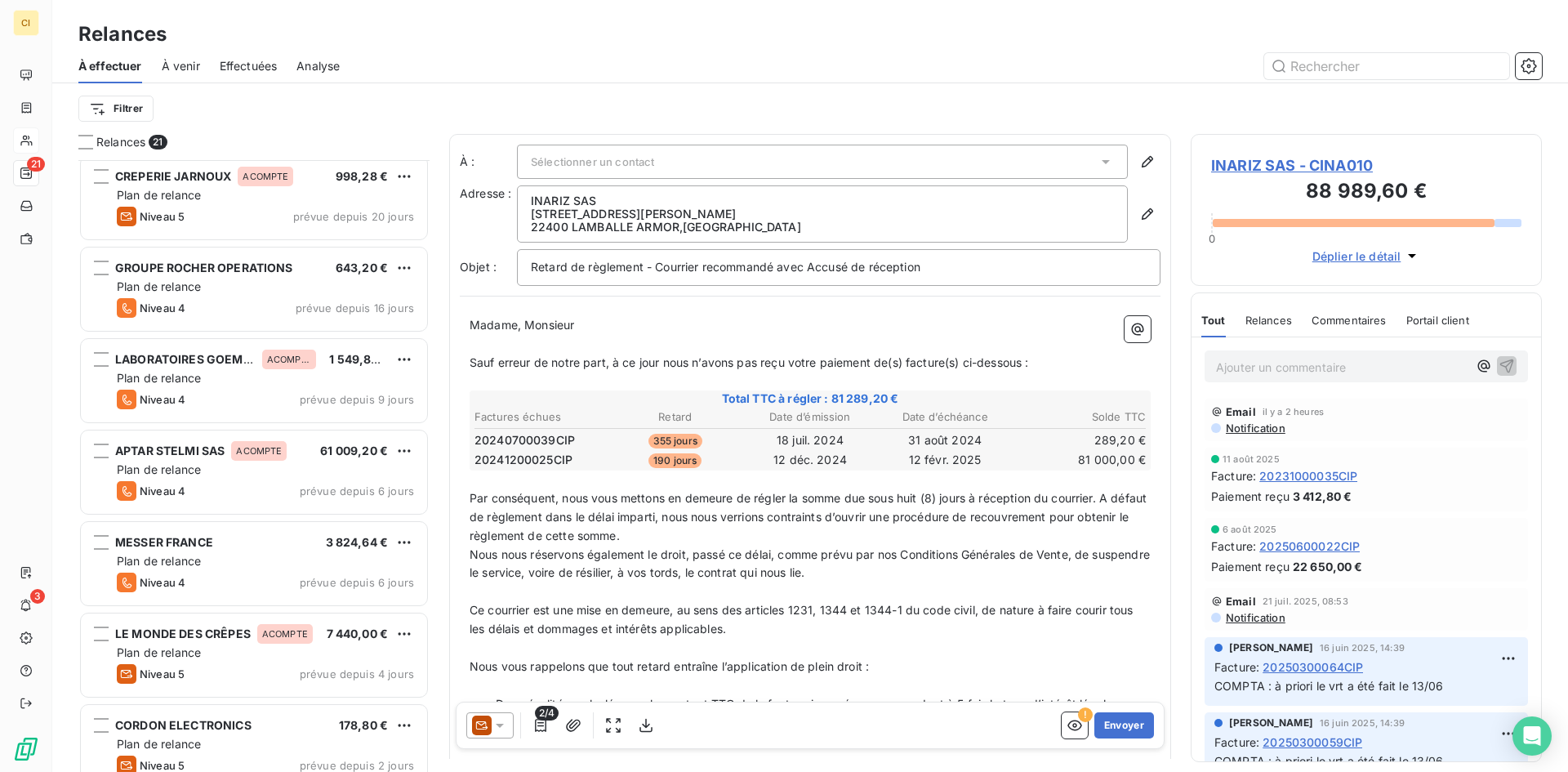
scroll to position [654, 0]
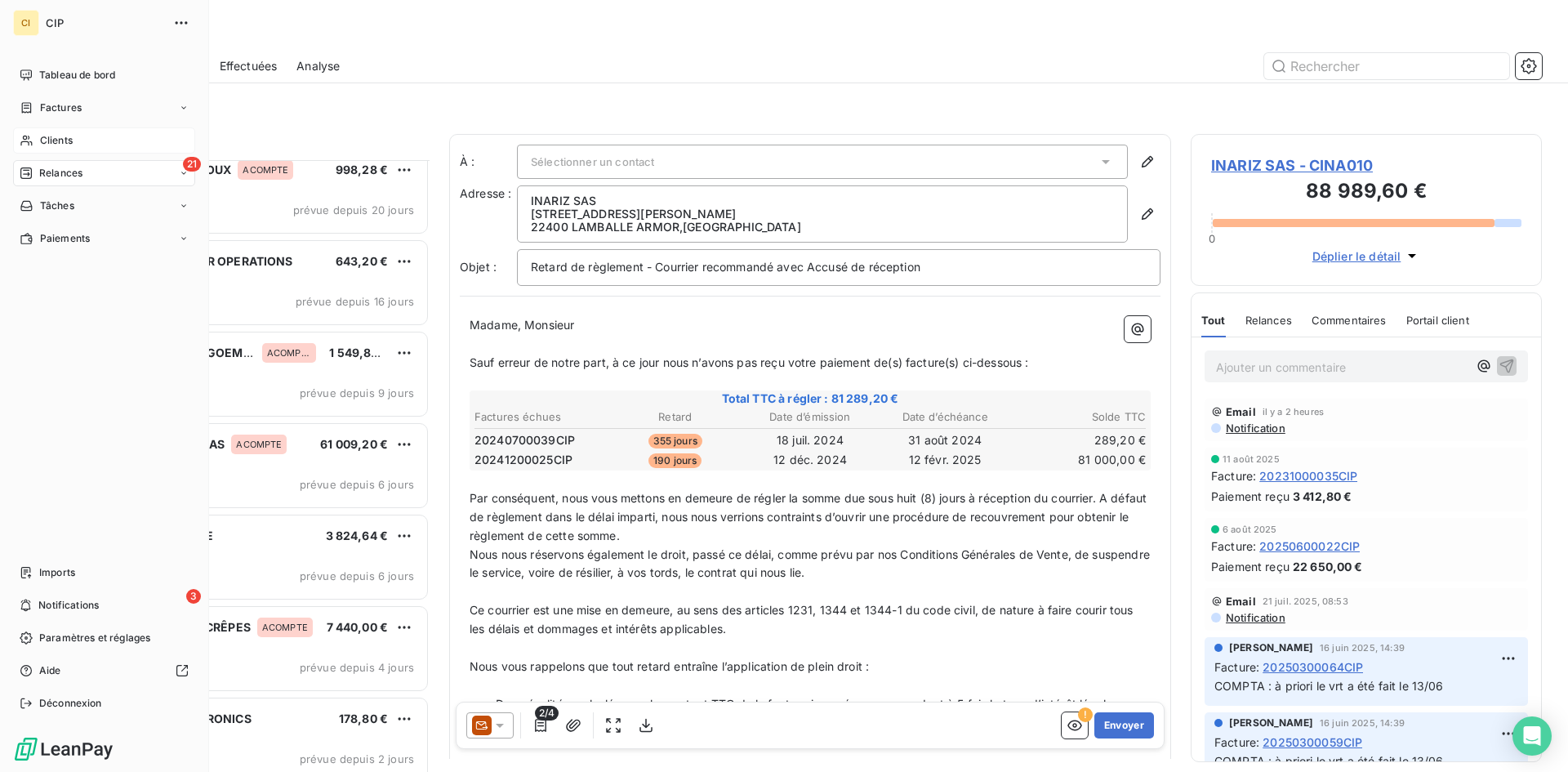
click at [66, 135] on span "Clients" at bounding box center [57, 141] width 33 height 15
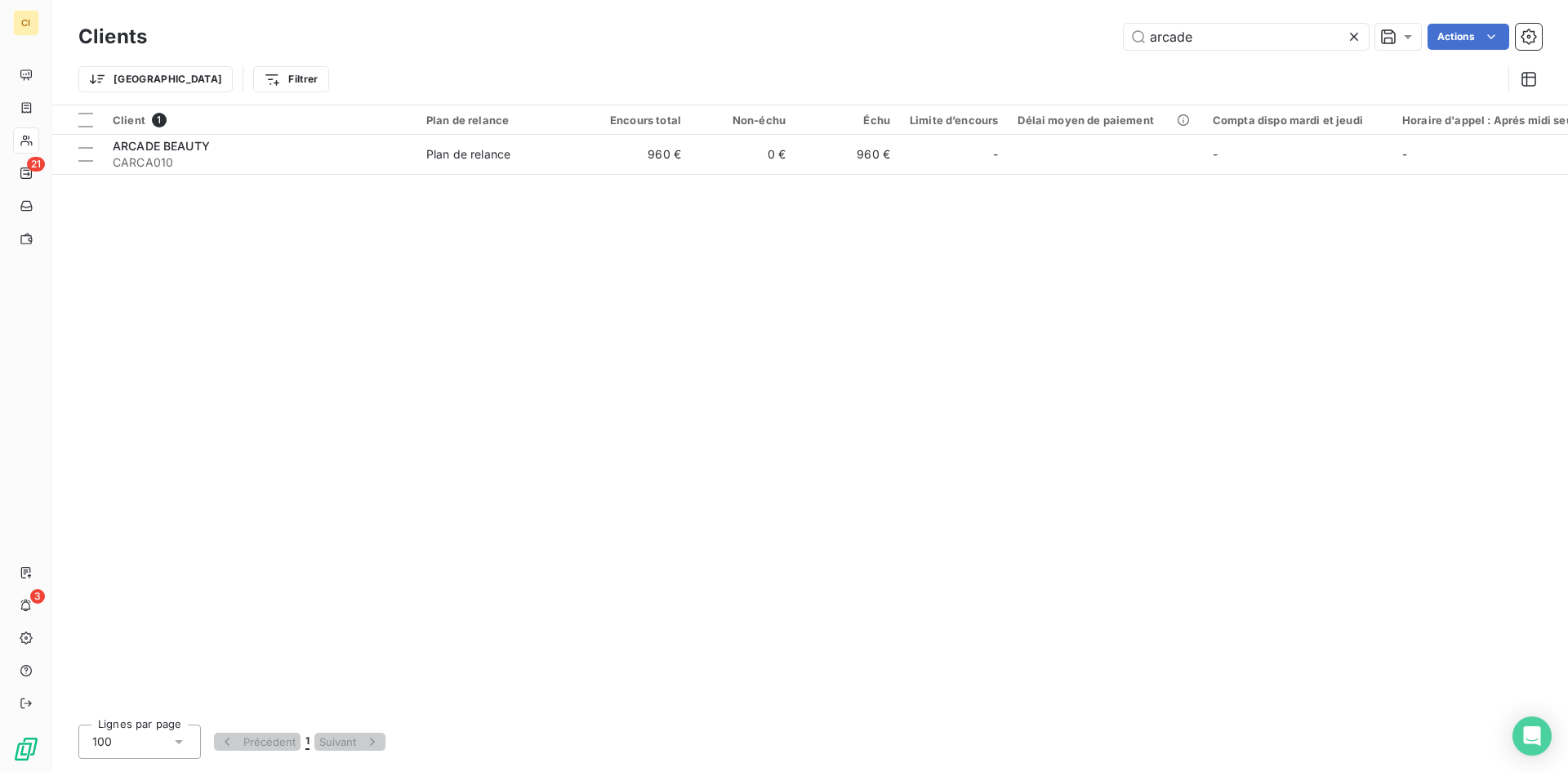
drag, startPoint x: 1241, startPoint y: 30, endPoint x: 952, endPoint y: 96, distance: 296.4
click at [952, 96] on div "Clients arcade Actions Trier Filtrer" at bounding box center [810, 61] width 1464 height 85
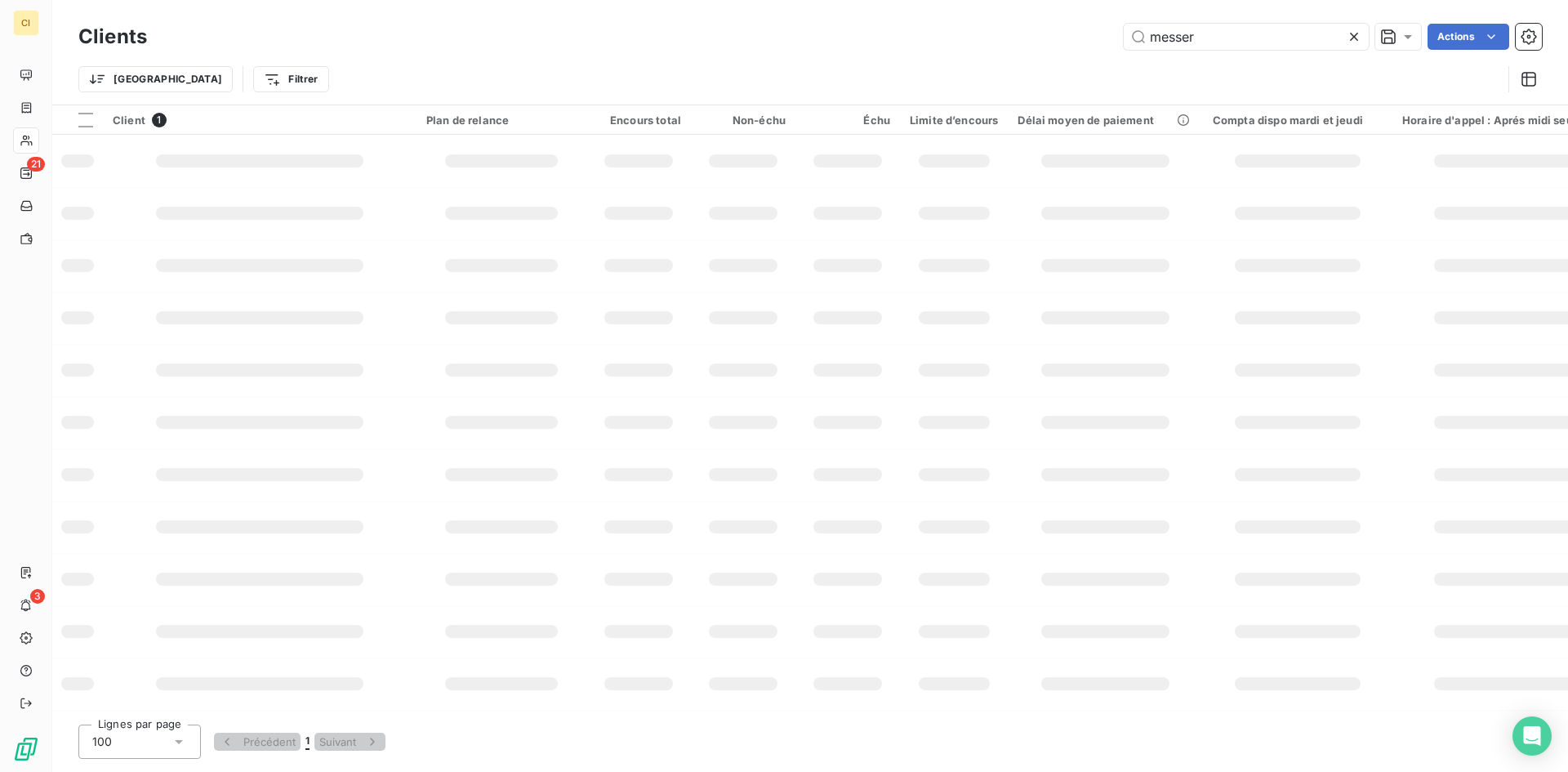
type input "messer"
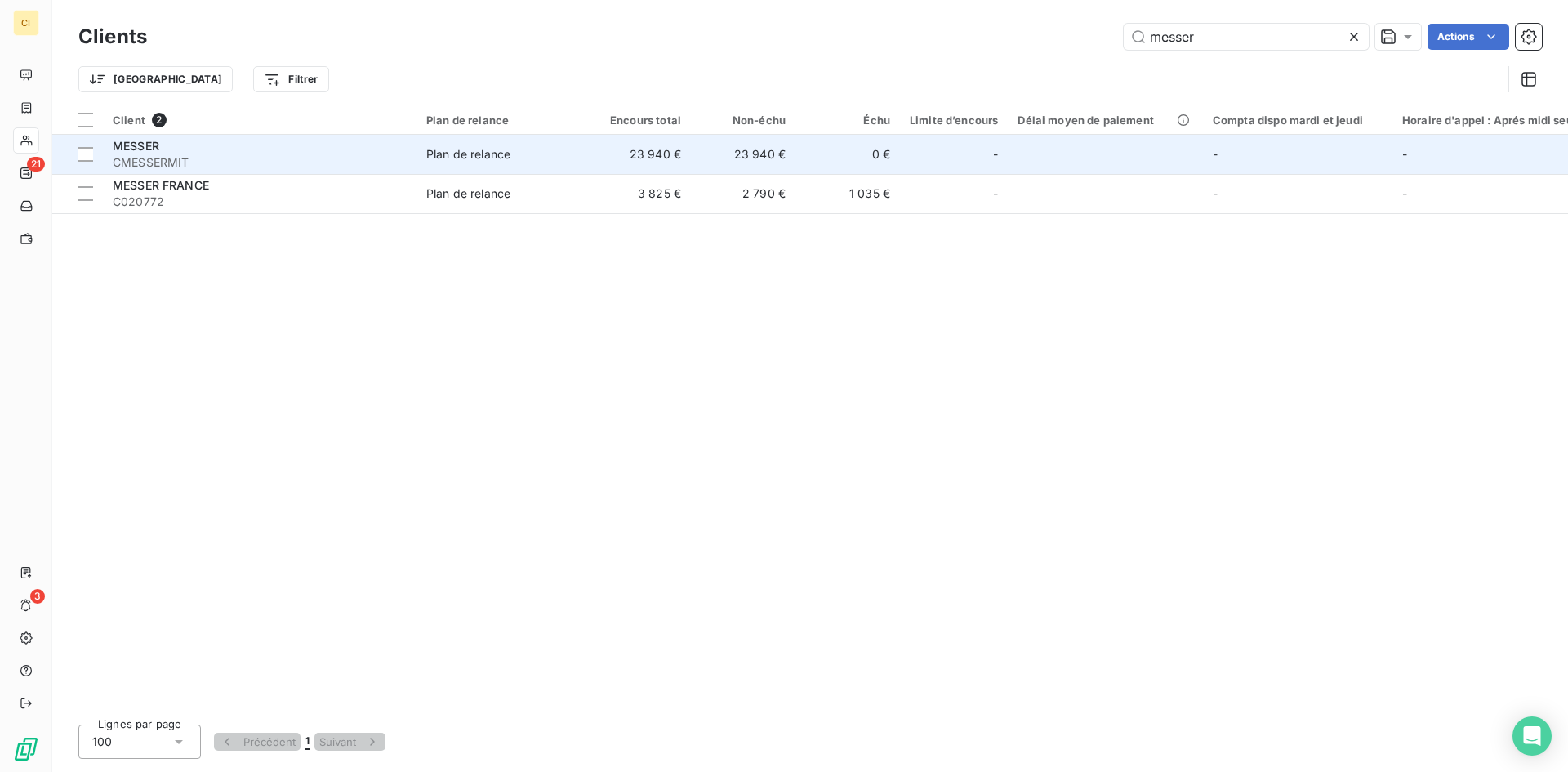
click at [242, 165] on span "CMESSERMIT" at bounding box center [259, 163] width 294 height 16
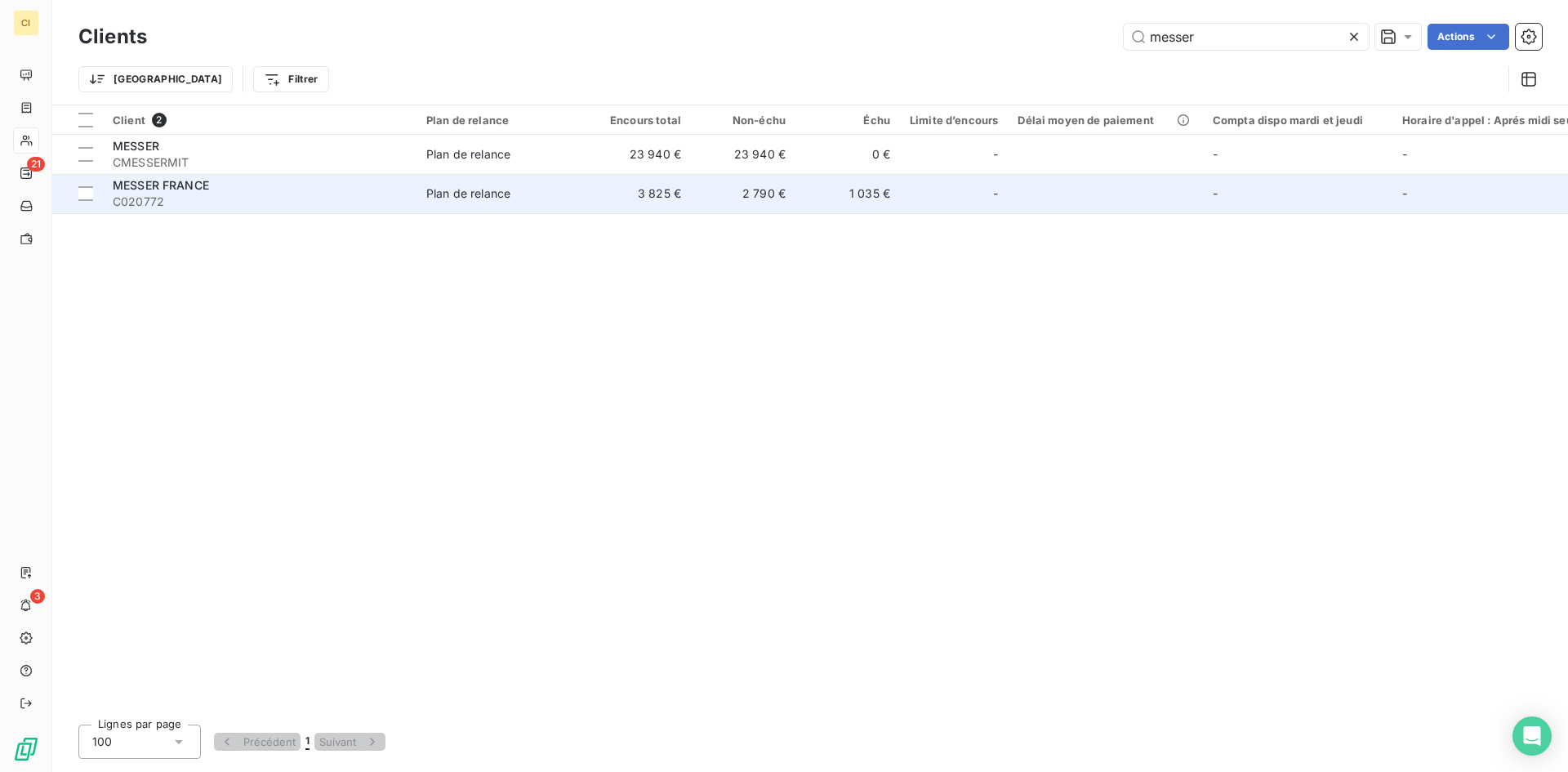
click at [163, 197] on span "C020772" at bounding box center [259, 202] width 294 height 16
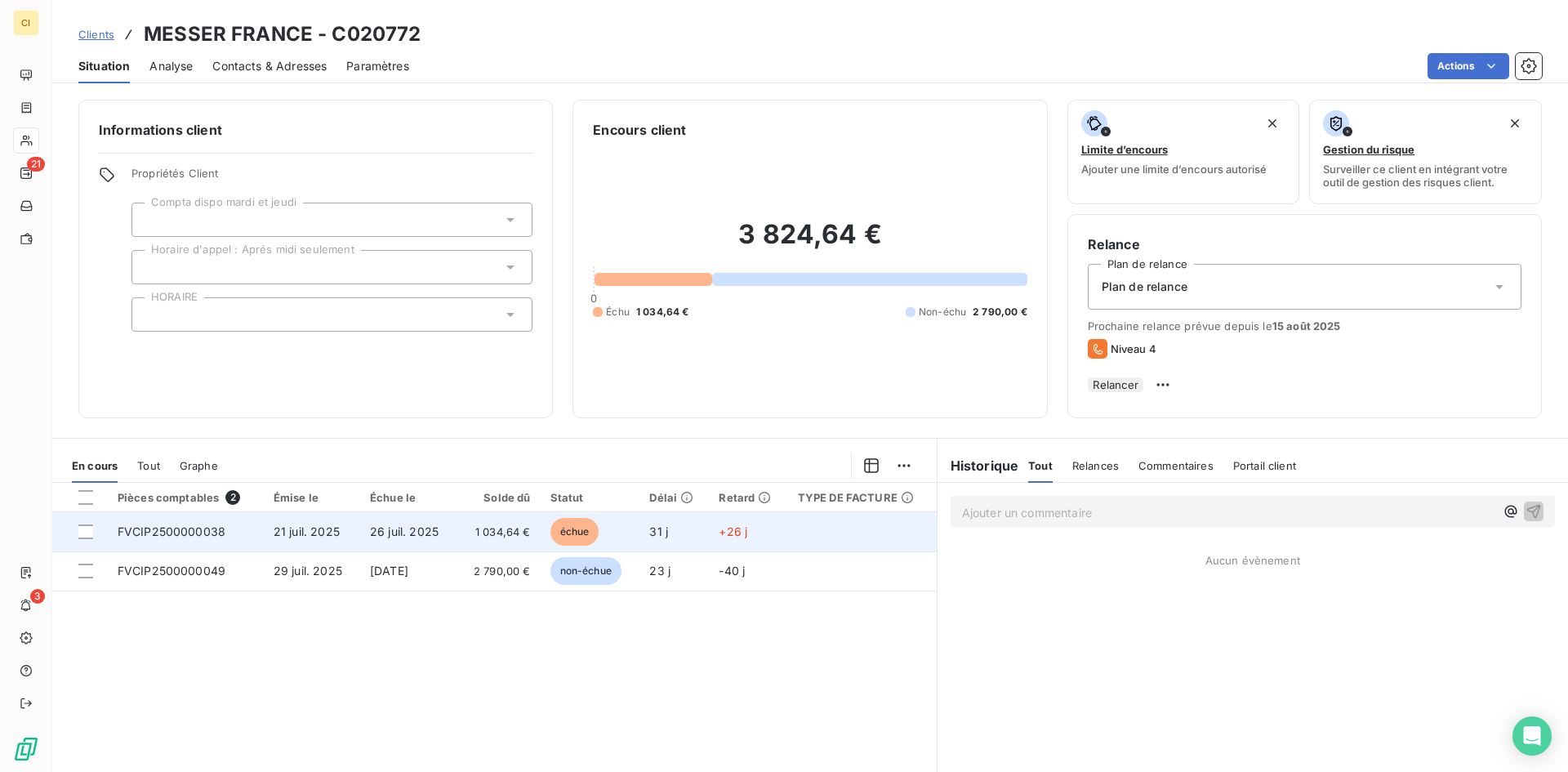
click at [340, 550] on td "21 juil. 2025" at bounding box center [312, 532] width 97 height 39
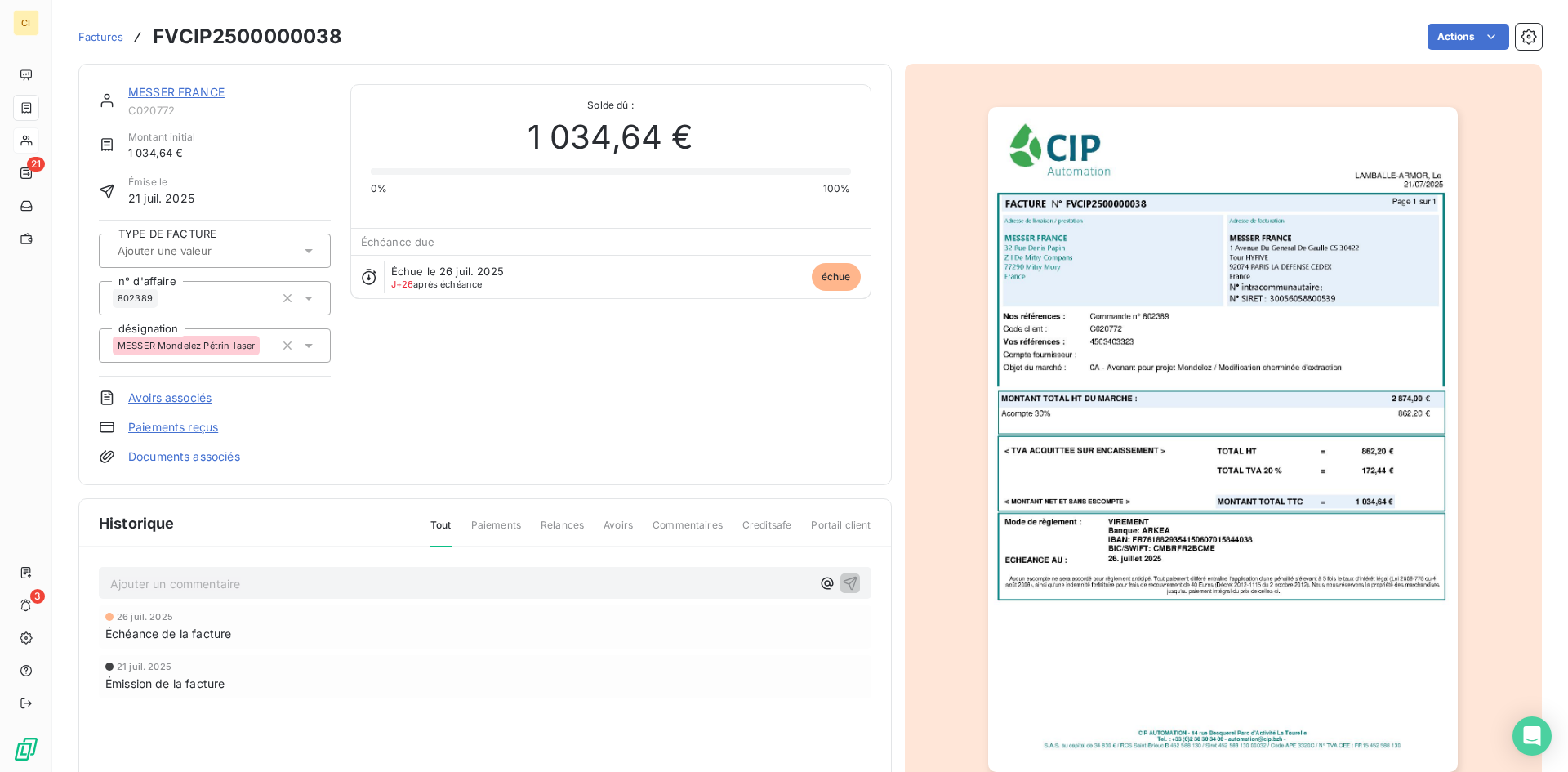
click at [303, 252] on icon at bounding box center [309, 251] width 16 height 16
click at [174, 291] on span "ACOMPTE" at bounding box center [159, 294] width 46 height 10
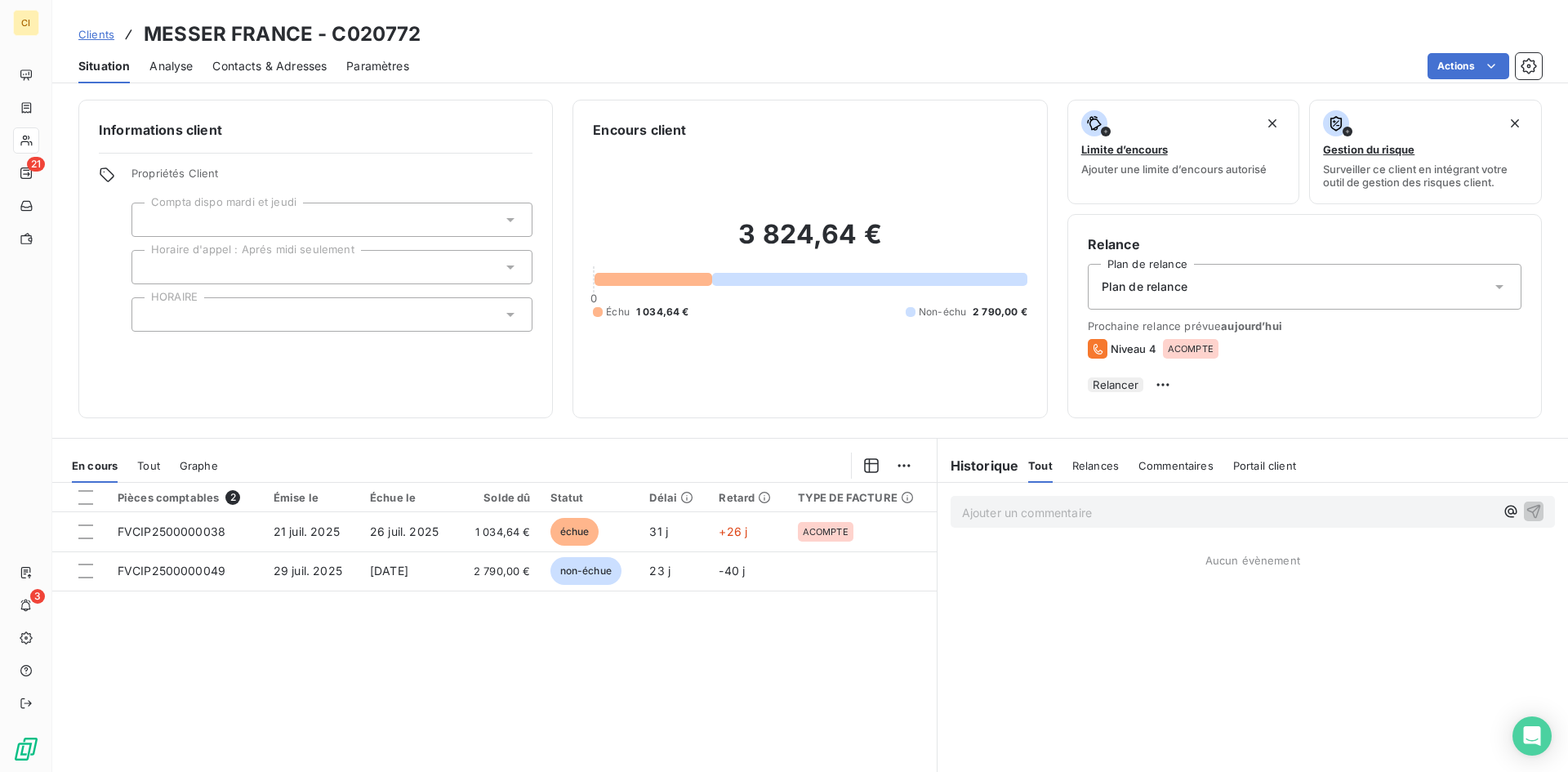
click at [281, 73] on div "Contacts & Adresses" at bounding box center [269, 67] width 114 height 35
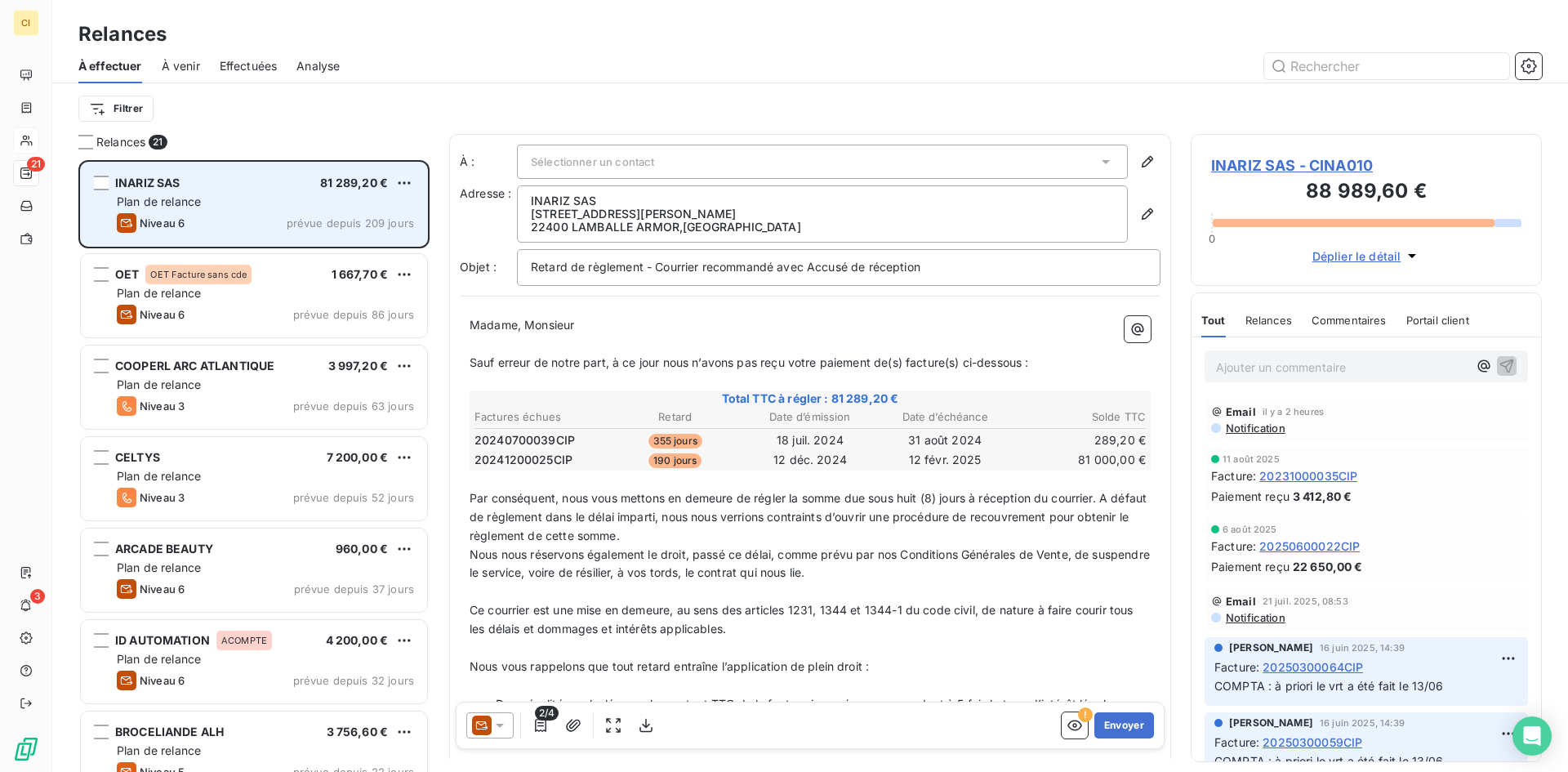
scroll to position [599, 339]
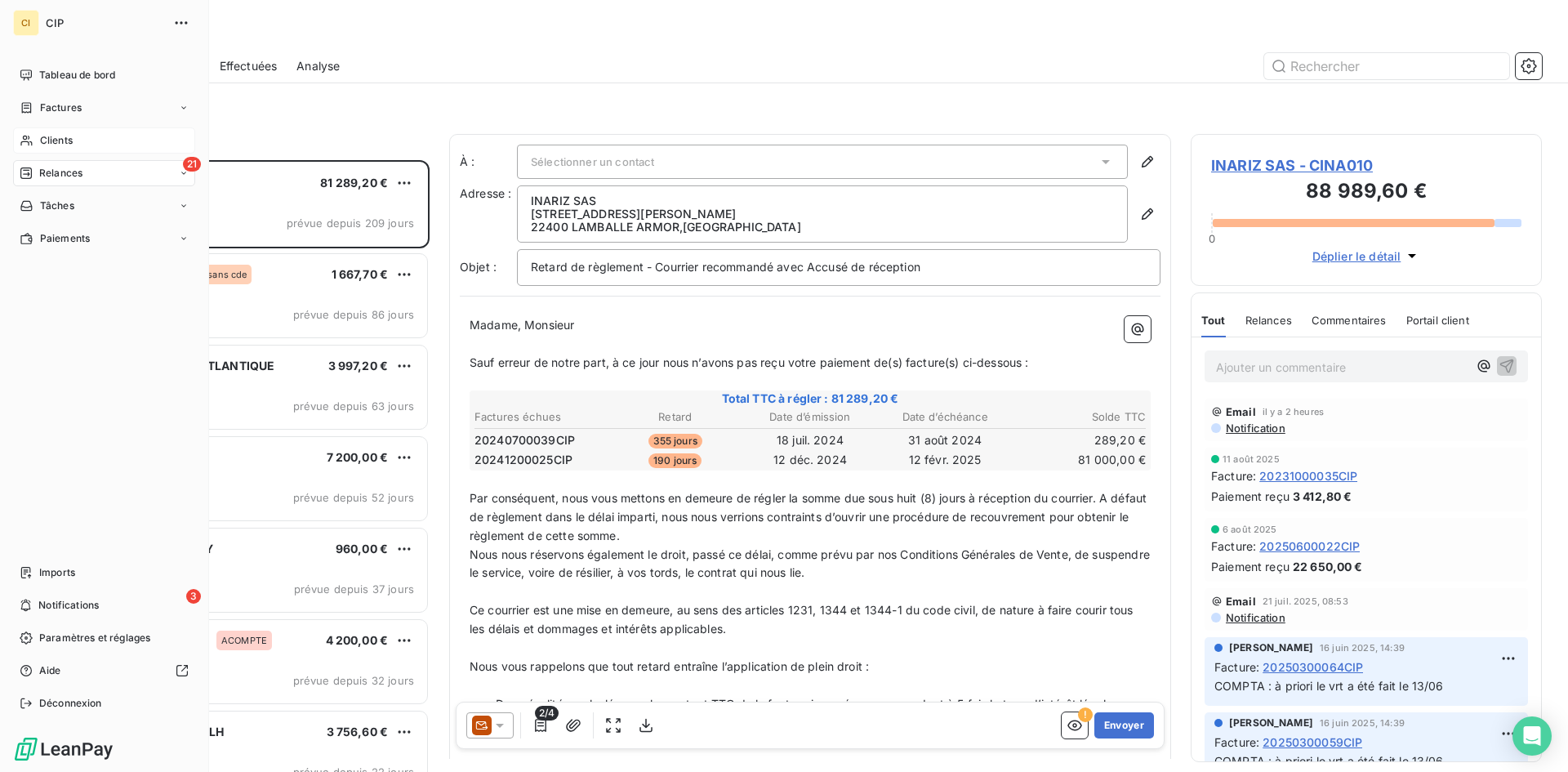
click at [60, 143] on span "Clients" at bounding box center [57, 141] width 33 height 15
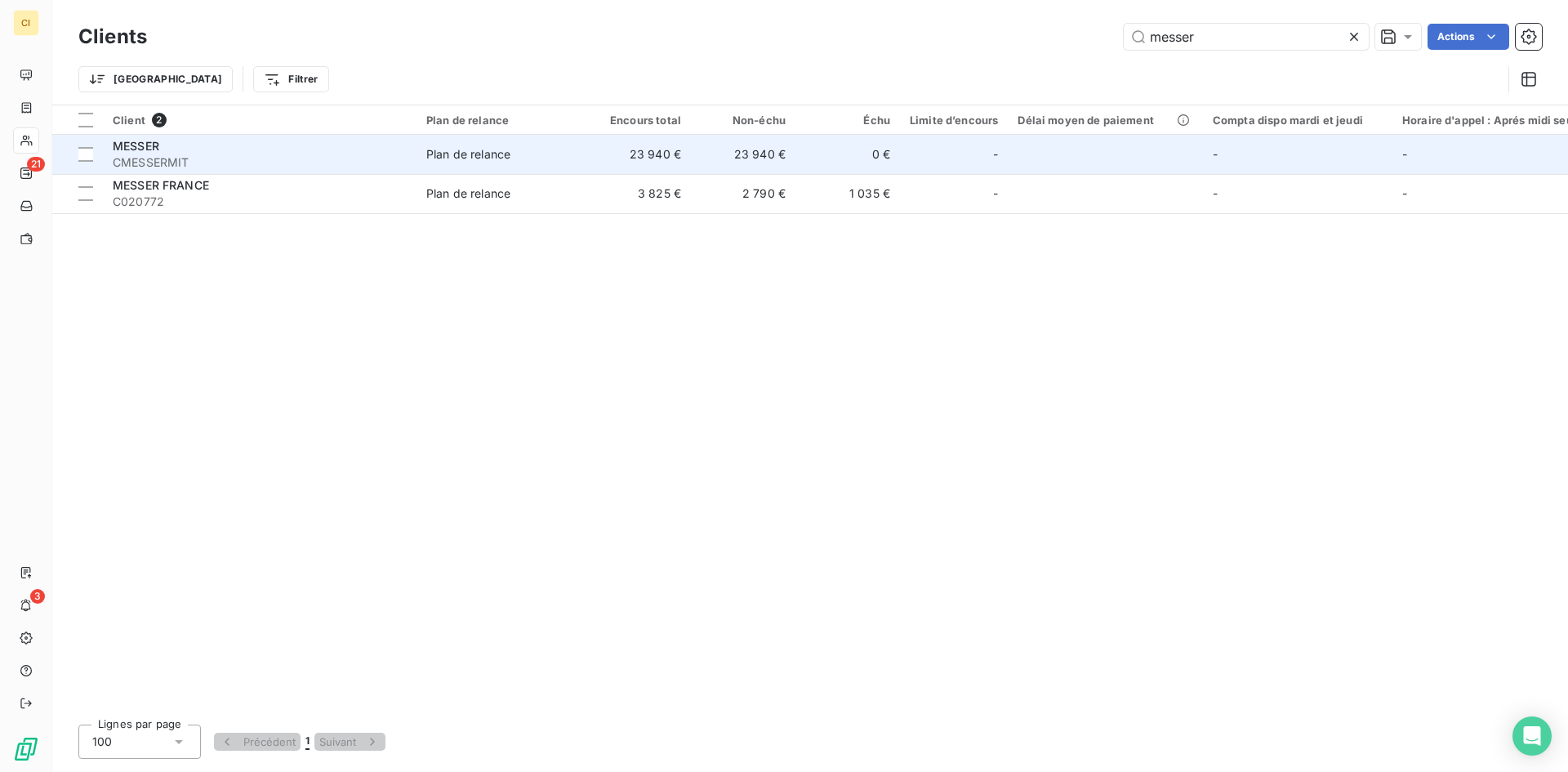
click at [576, 158] on span "Plan de relance" at bounding box center [501, 154] width 151 height 16
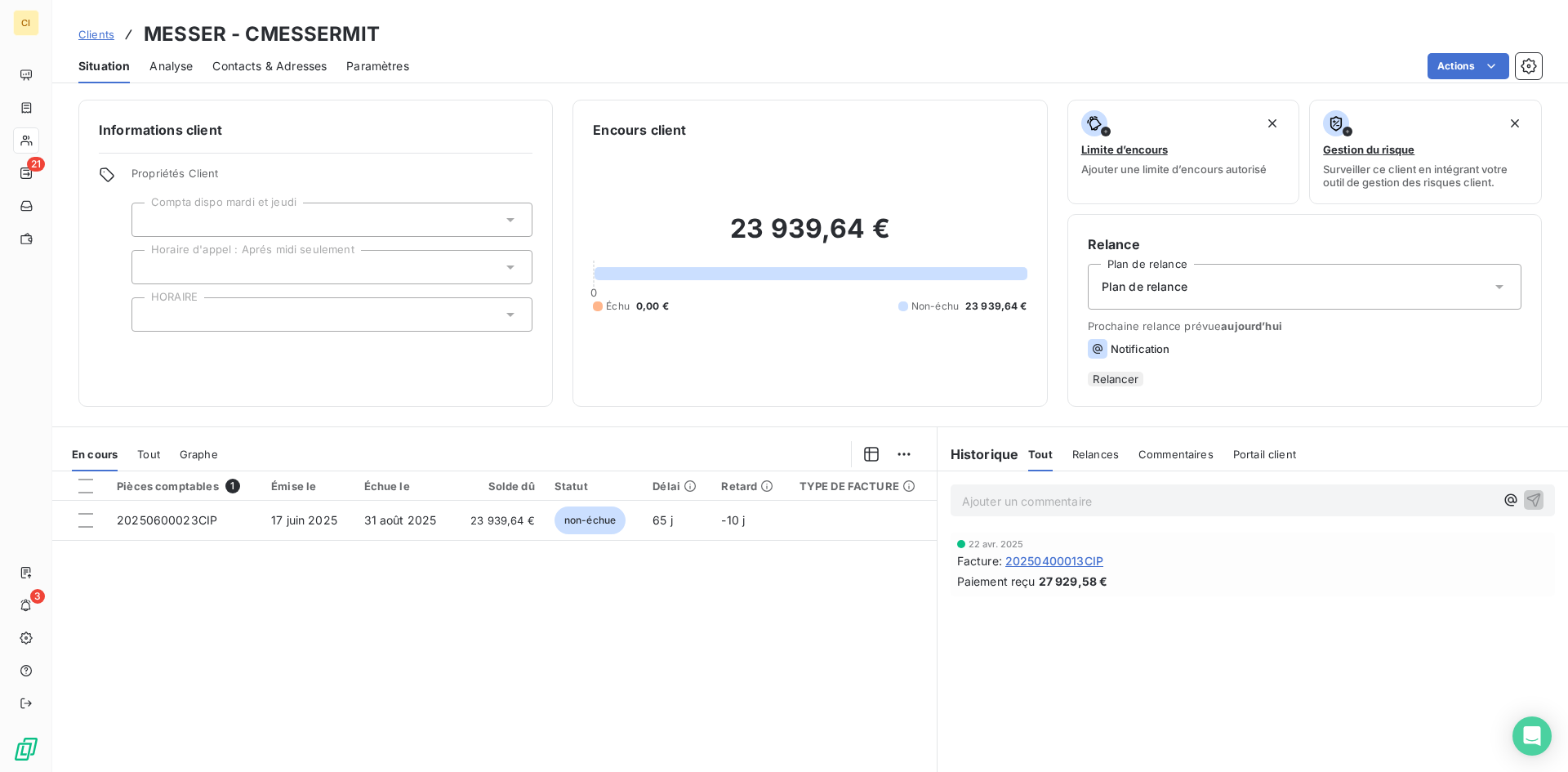
click at [289, 70] on span "Contacts & Adresses" at bounding box center [269, 67] width 114 height 16
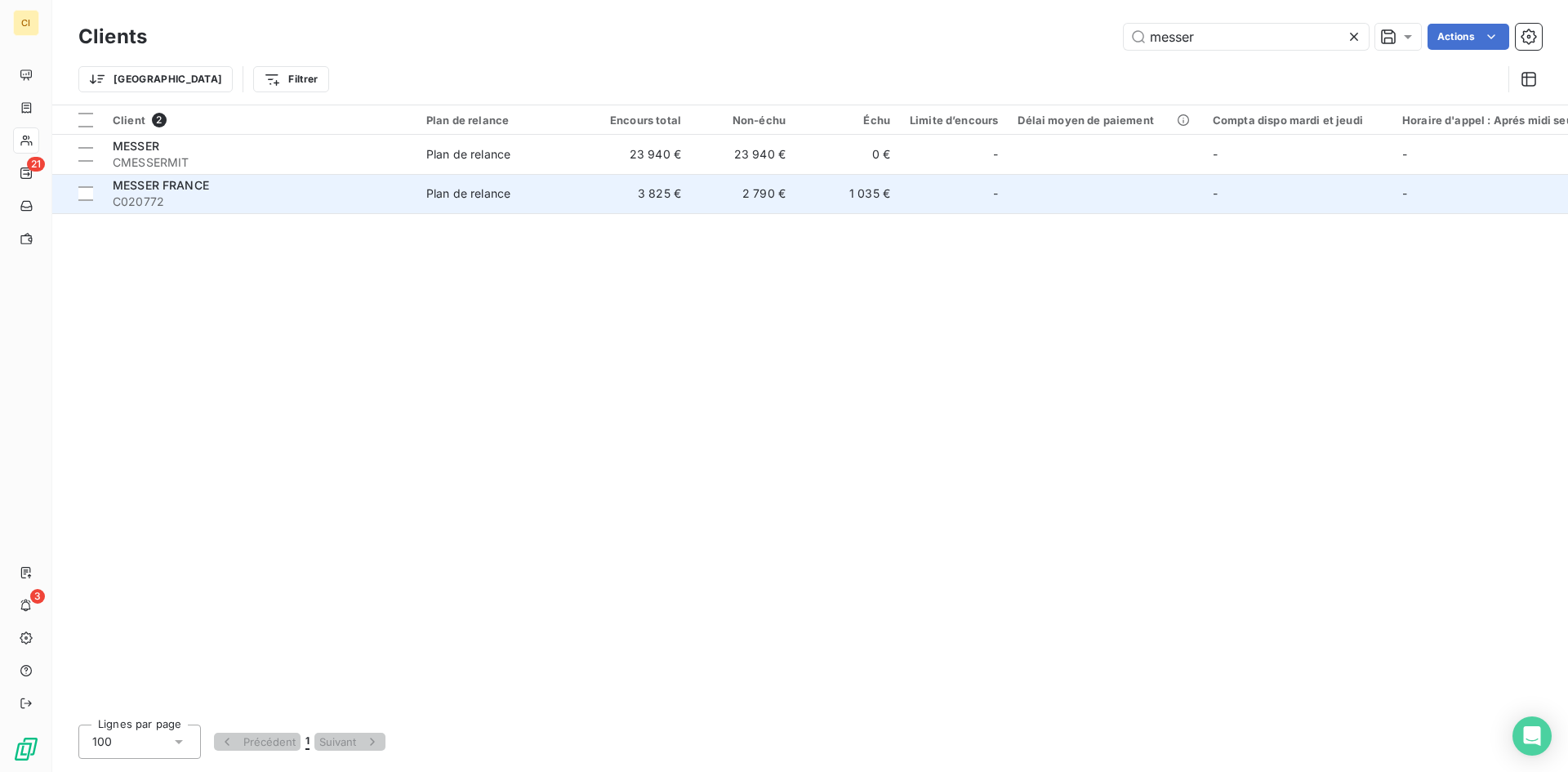
click at [488, 185] on div "Plan de relance" at bounding box center [468, 194] width 84 height 16
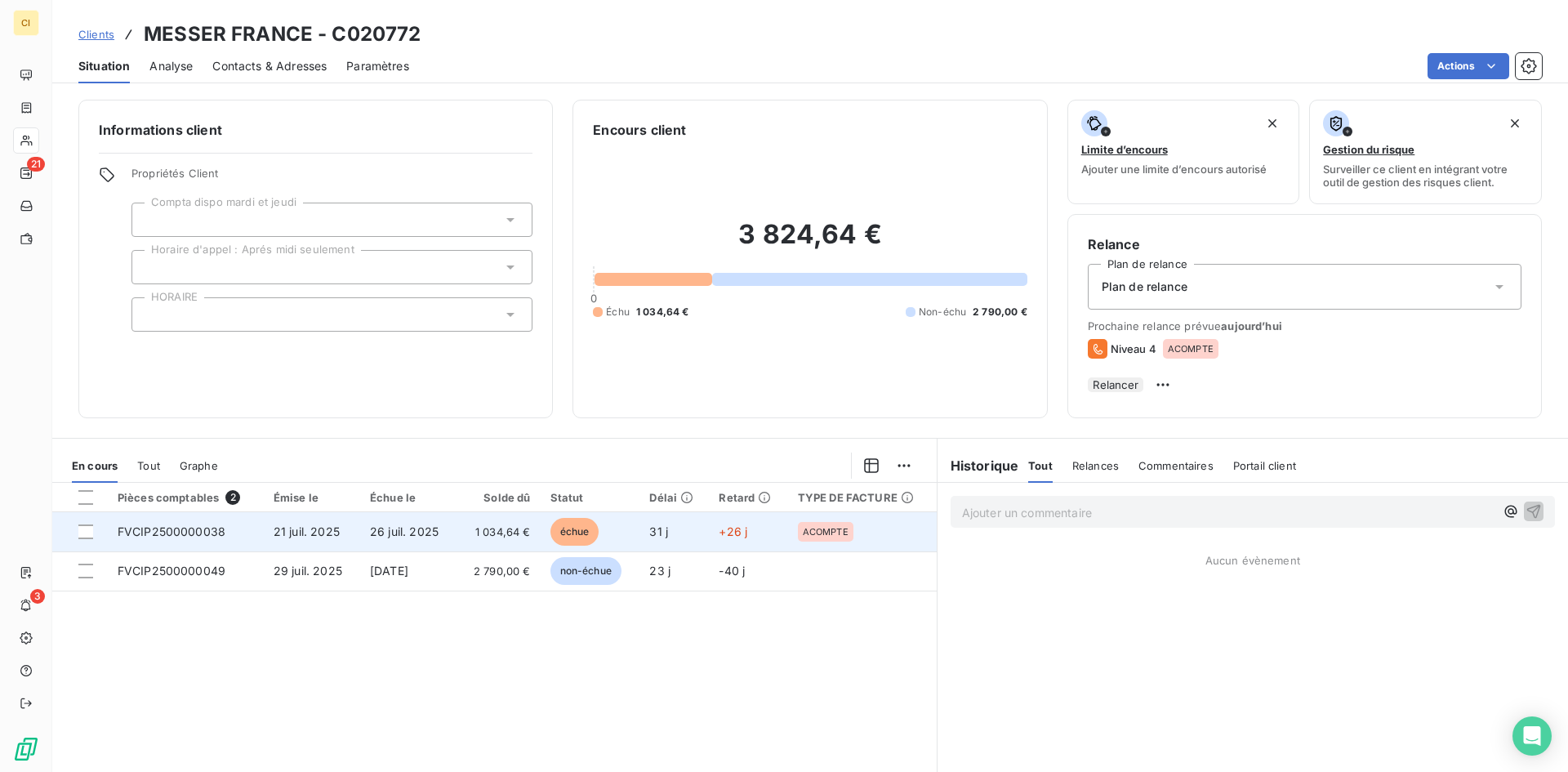
click at [496, 549] on td "1 034,64 €" at bounding box center [498, 532] width 83 height 39
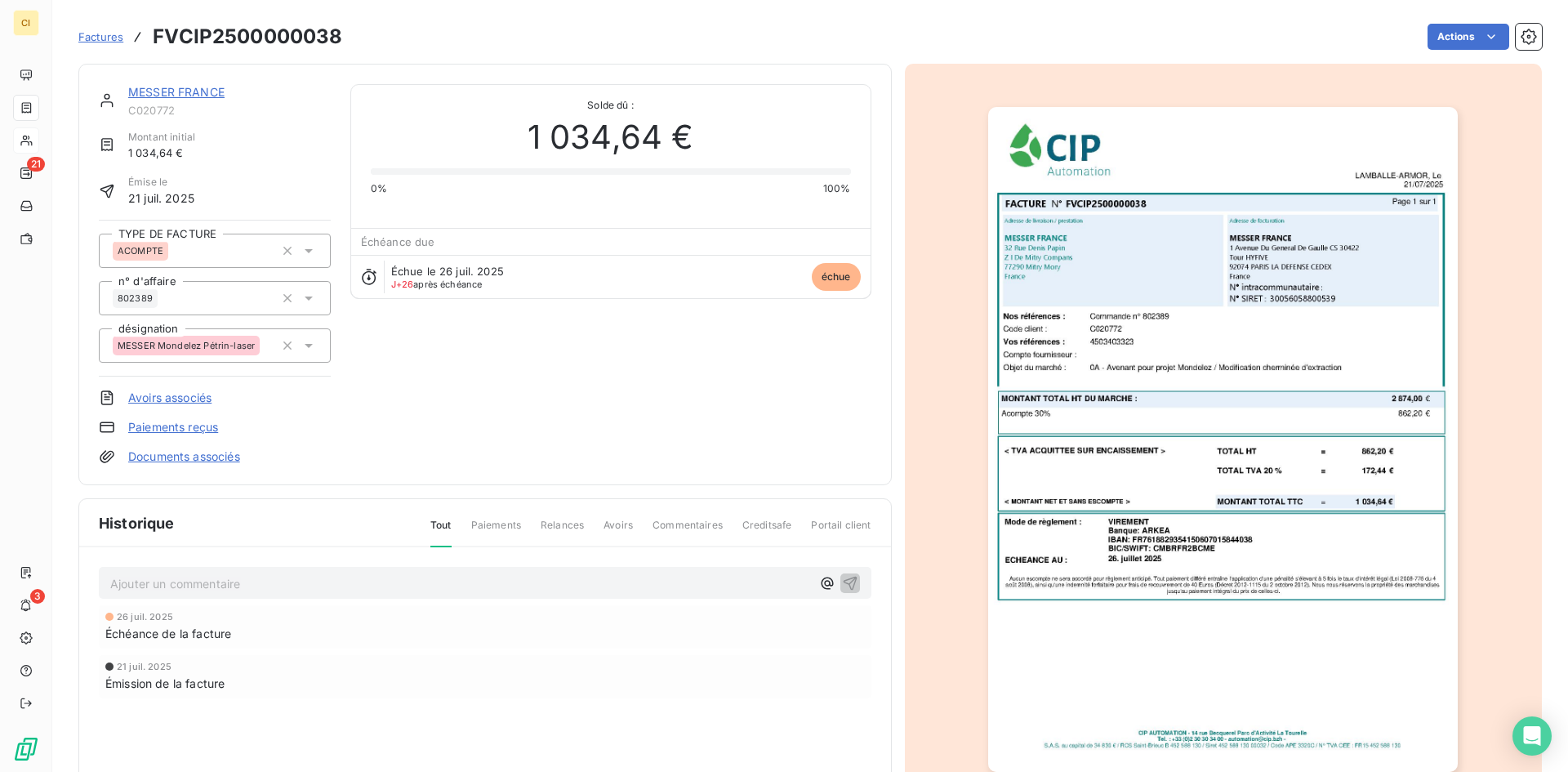
click at [155, 95] on link "MESSER FRANCE" at bounding box center [176, 91] width 97 height 14
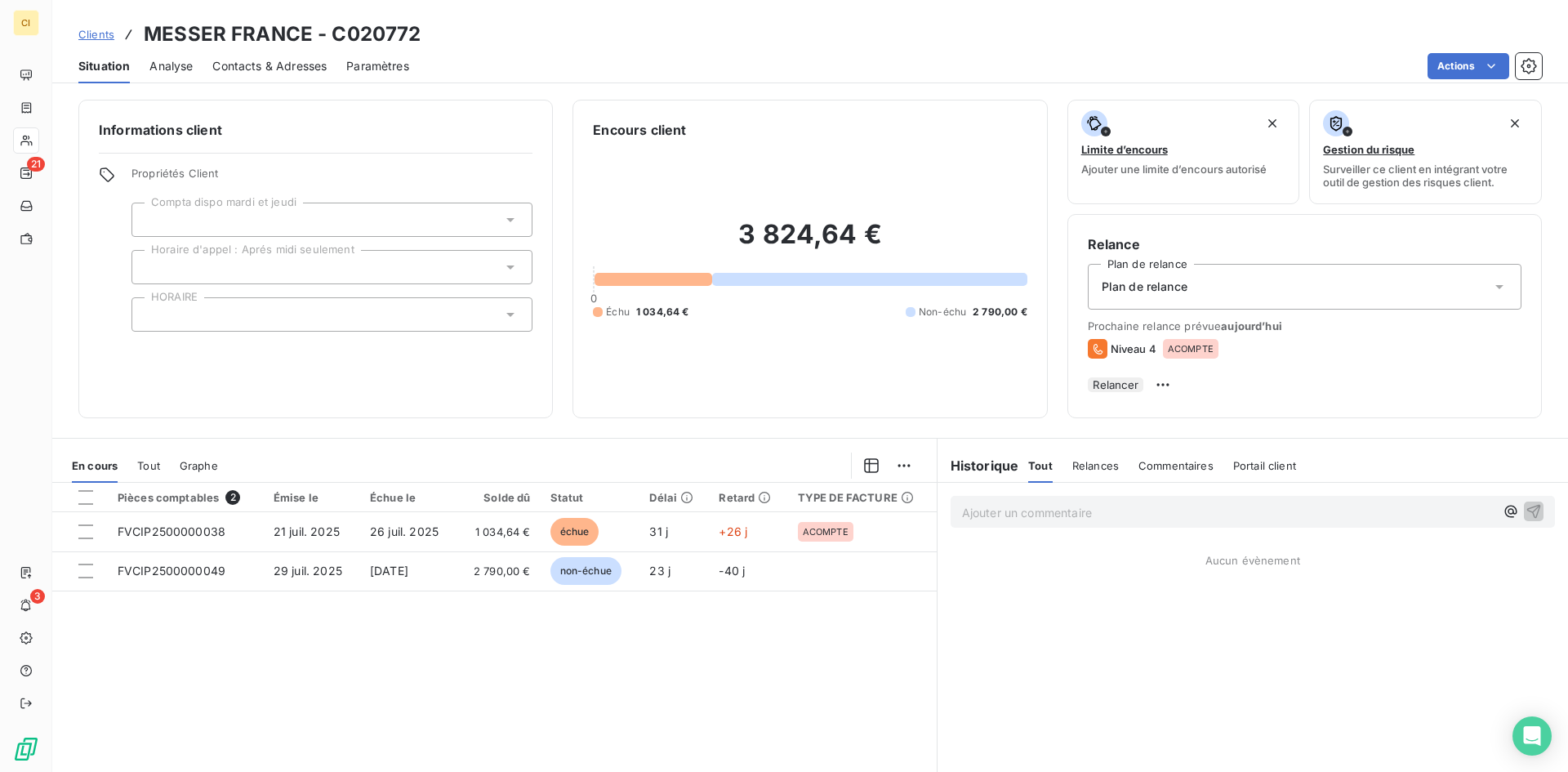
click at [298, 66] on span "Contacts & Adresses" at bounding box center [269, 67] width 114 height 16
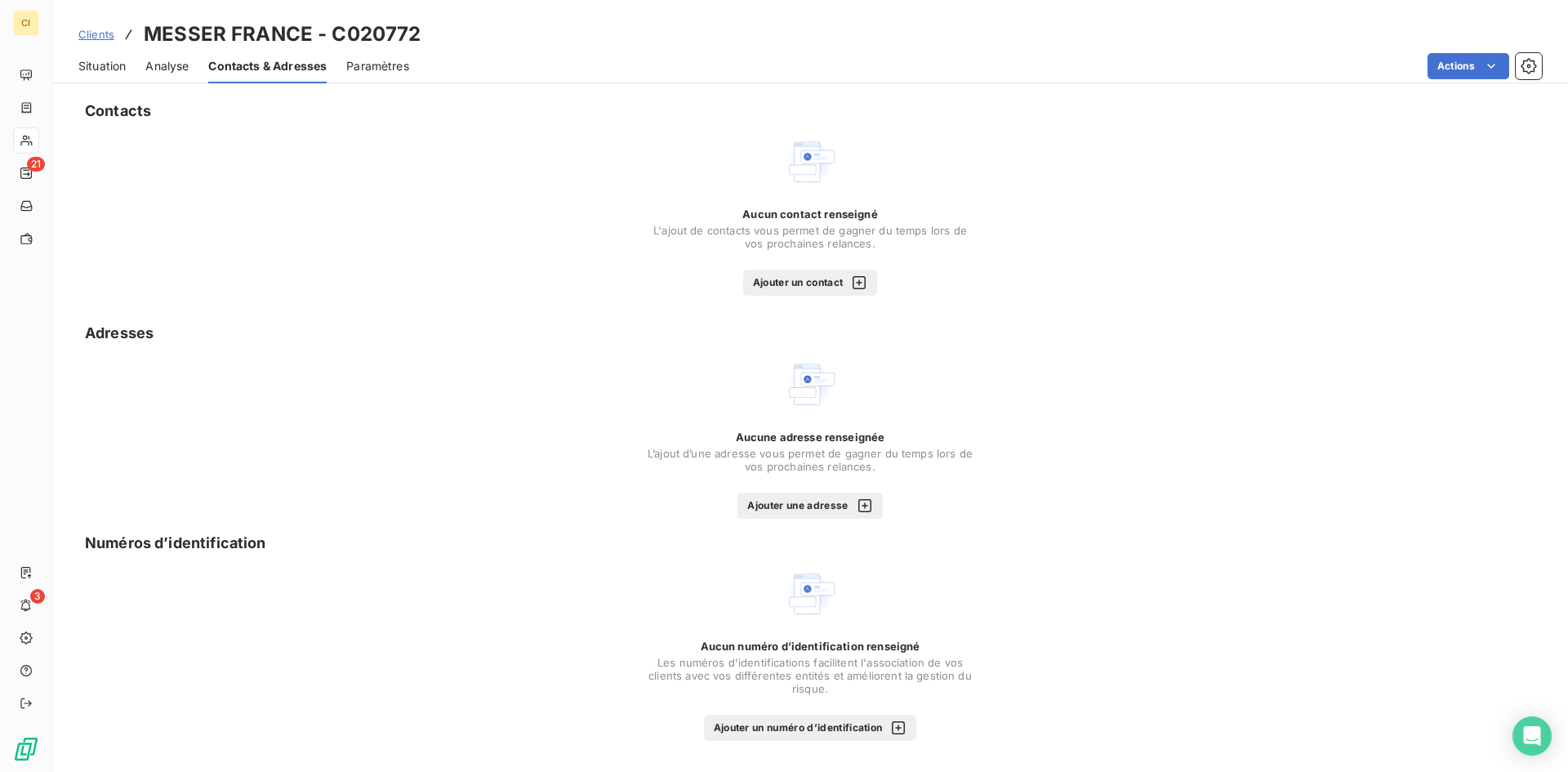
click at [103, 67] on span "Situation" at bounding box center [102, 67] width 47 height 16
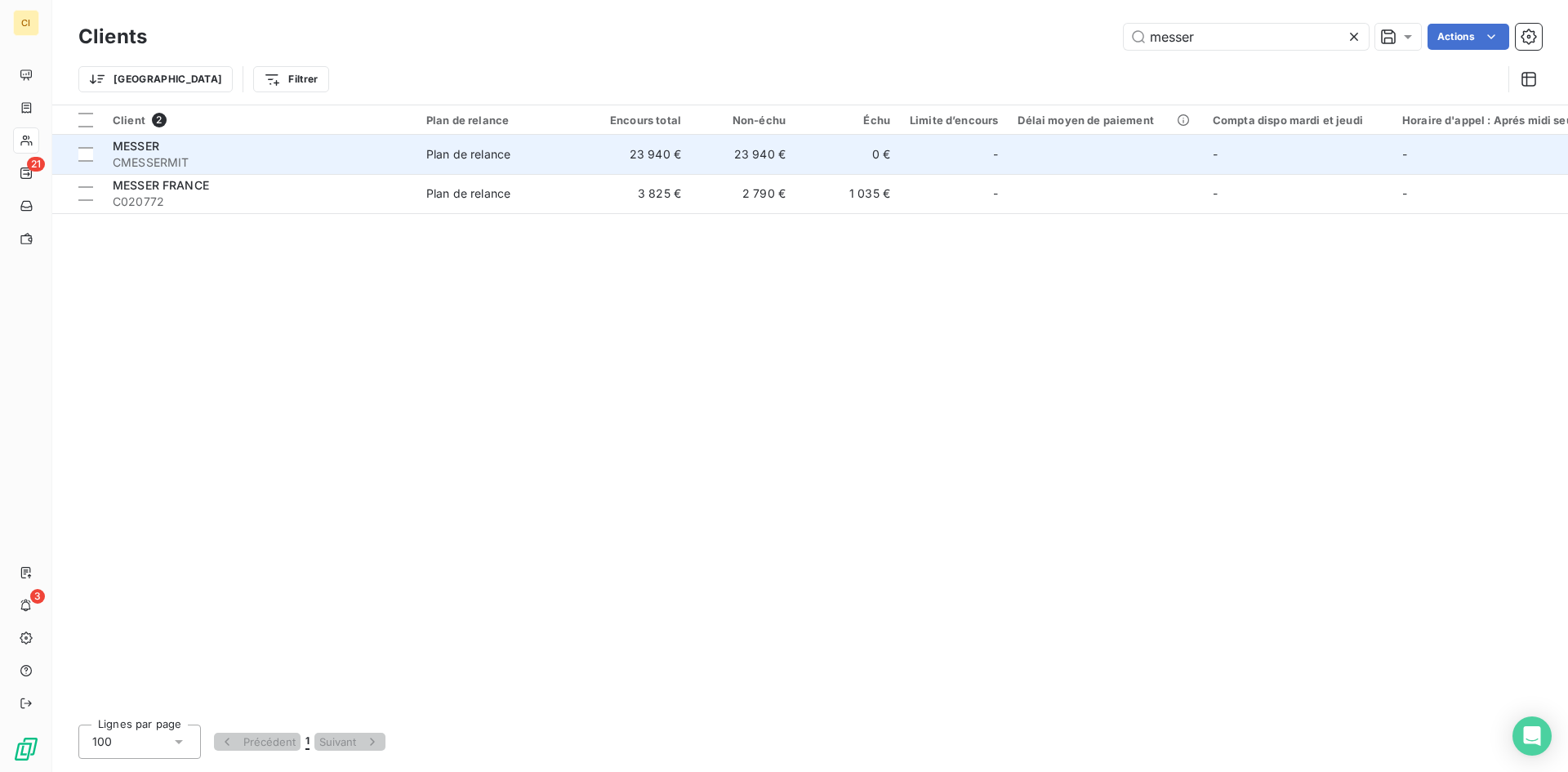
click at [483, 149] on div "Plan de relance" at bounding box center [468, 154] width 84 height 16
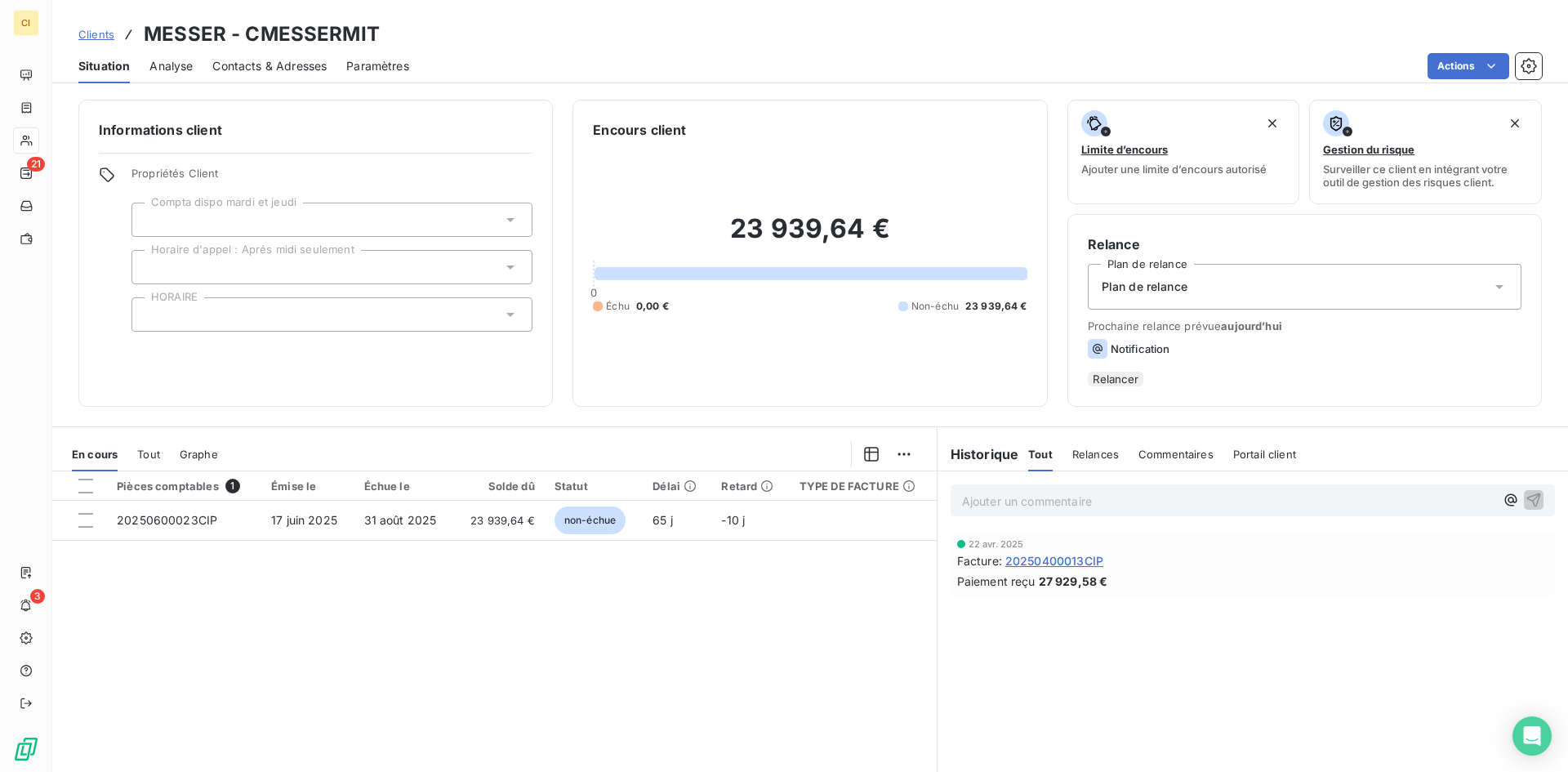
click at [291, 73] on span "Contacts & Adresses" at bounding box center [269, 67] width 114 height 16
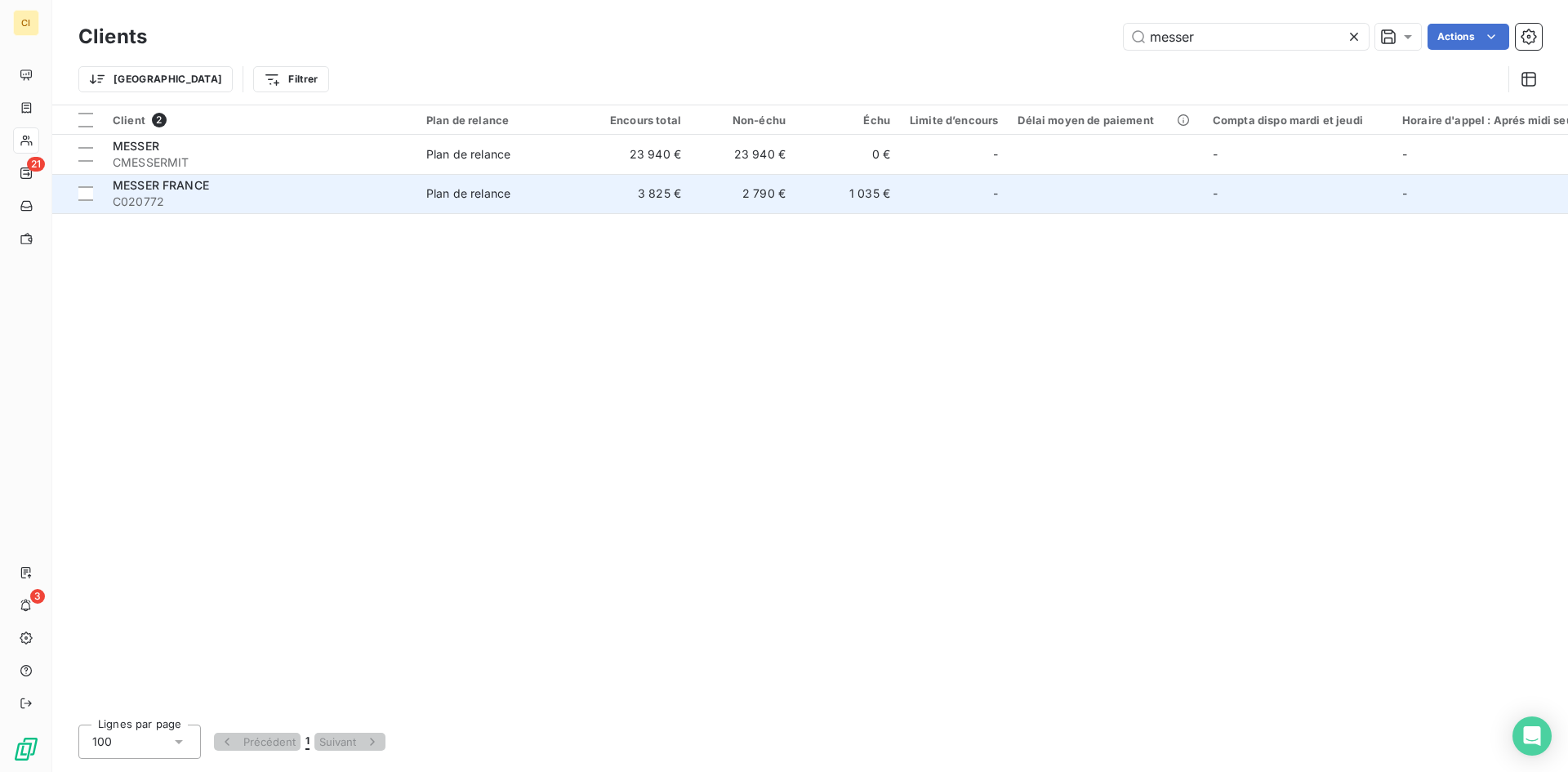
click at [491, 188] on div "Plan de relance" at bounding box center [468, 194] width 84 height 16
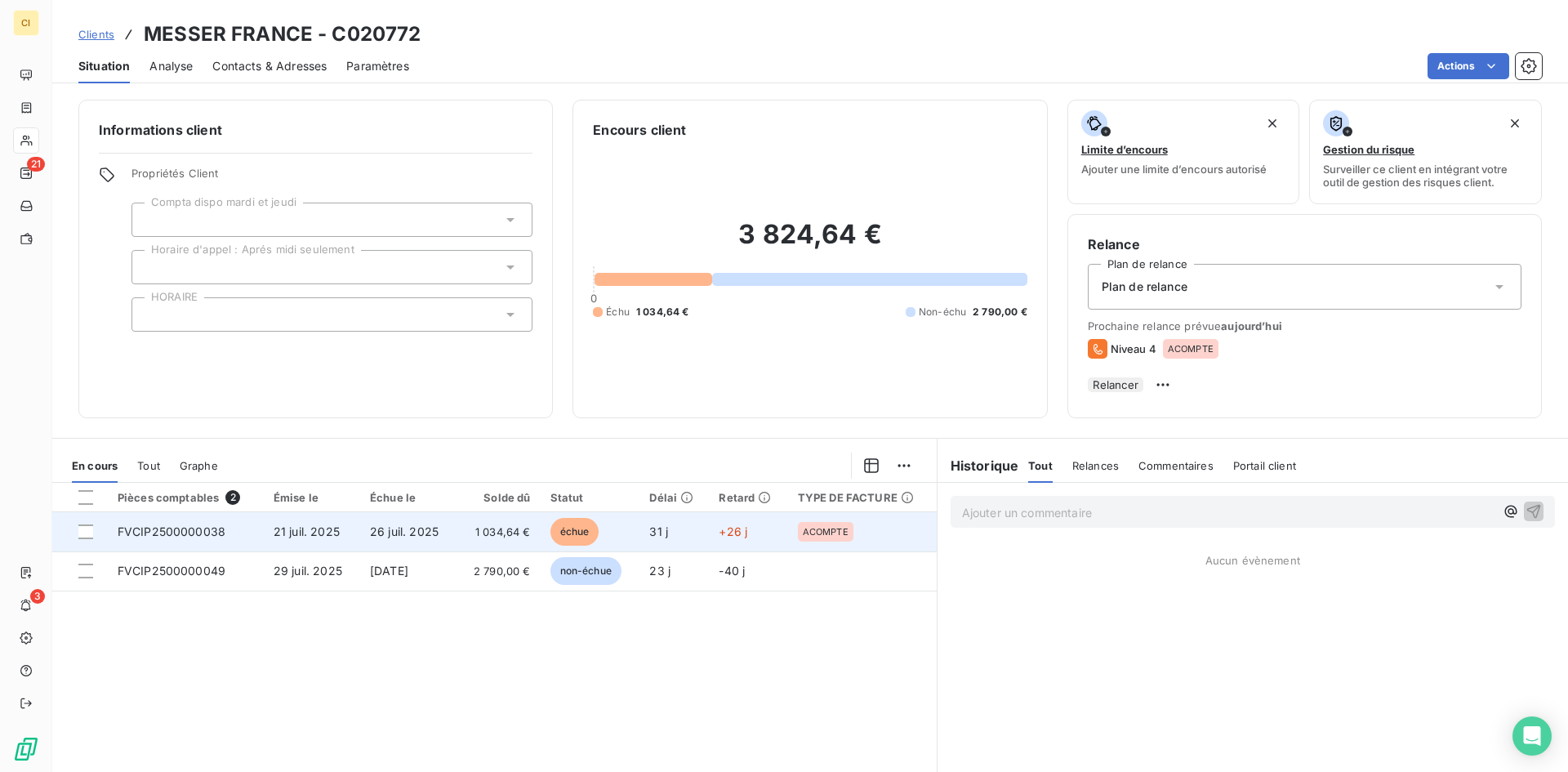
click at [165, 552] on td "FVCIP2500000038" at bounding box center [185, 532] width 156 height 39
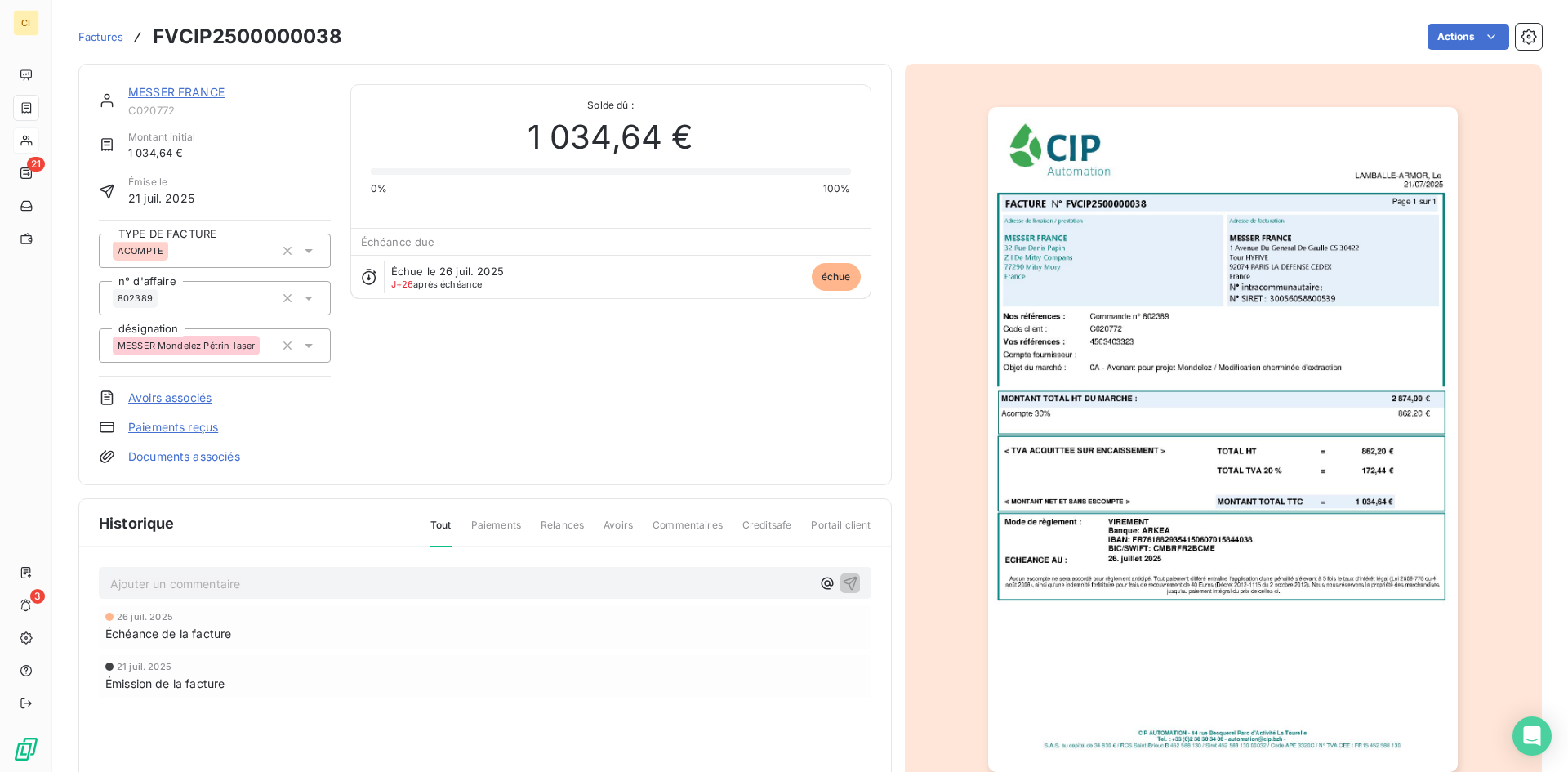
drag, startPoint x: 157, startPoint y: 586, endPoint x: 154, endPoint y: 594, distance: 8.5
click at [157, 587] on p "Ajouter un commentaire ﻿" at bounding box center [460, 584] width 700 height 20
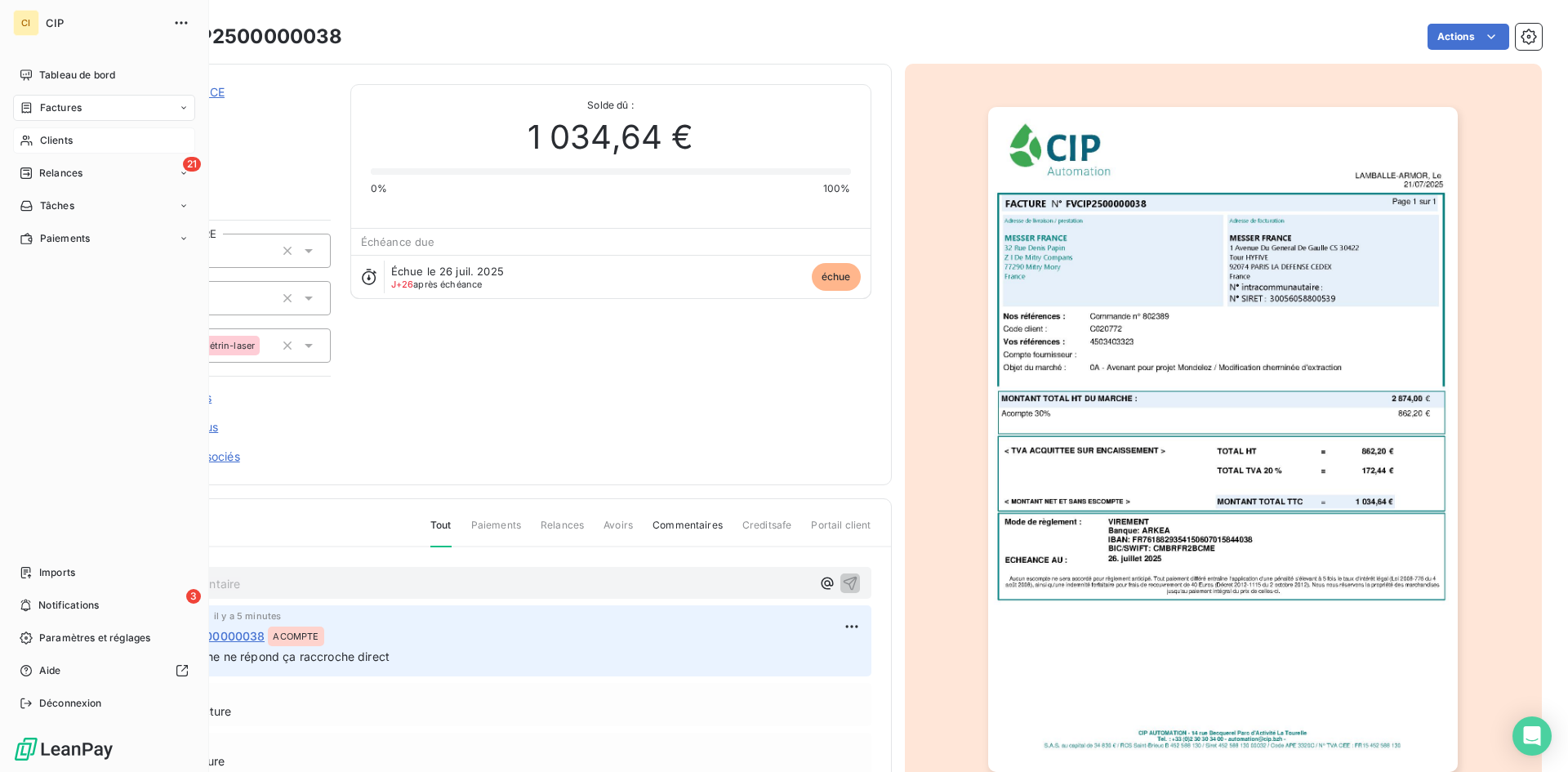
click at [58, 175] on span "Relances" at bounding box center [60, 174] width 43 height 15
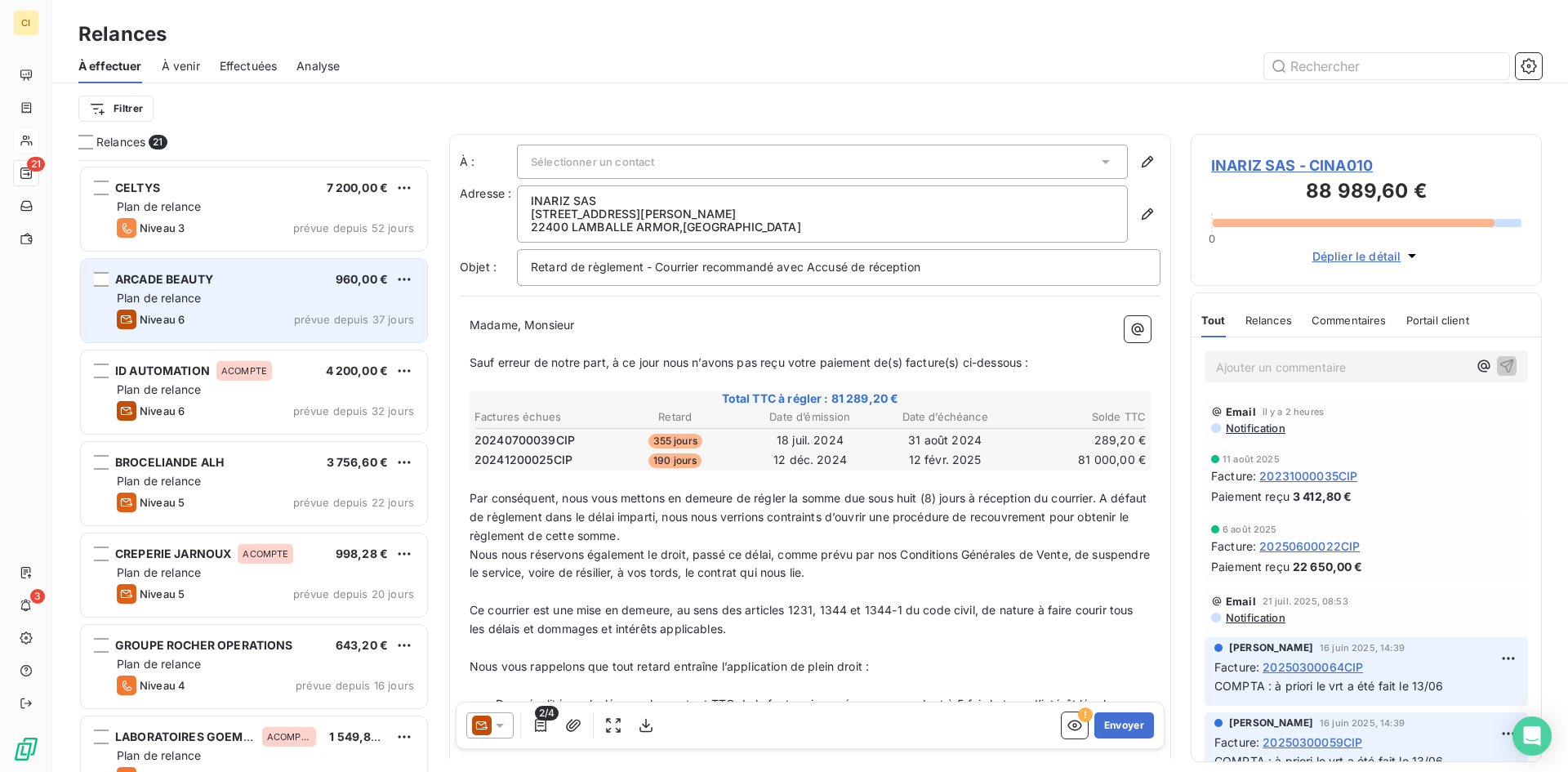
scroll to position [328, 0]
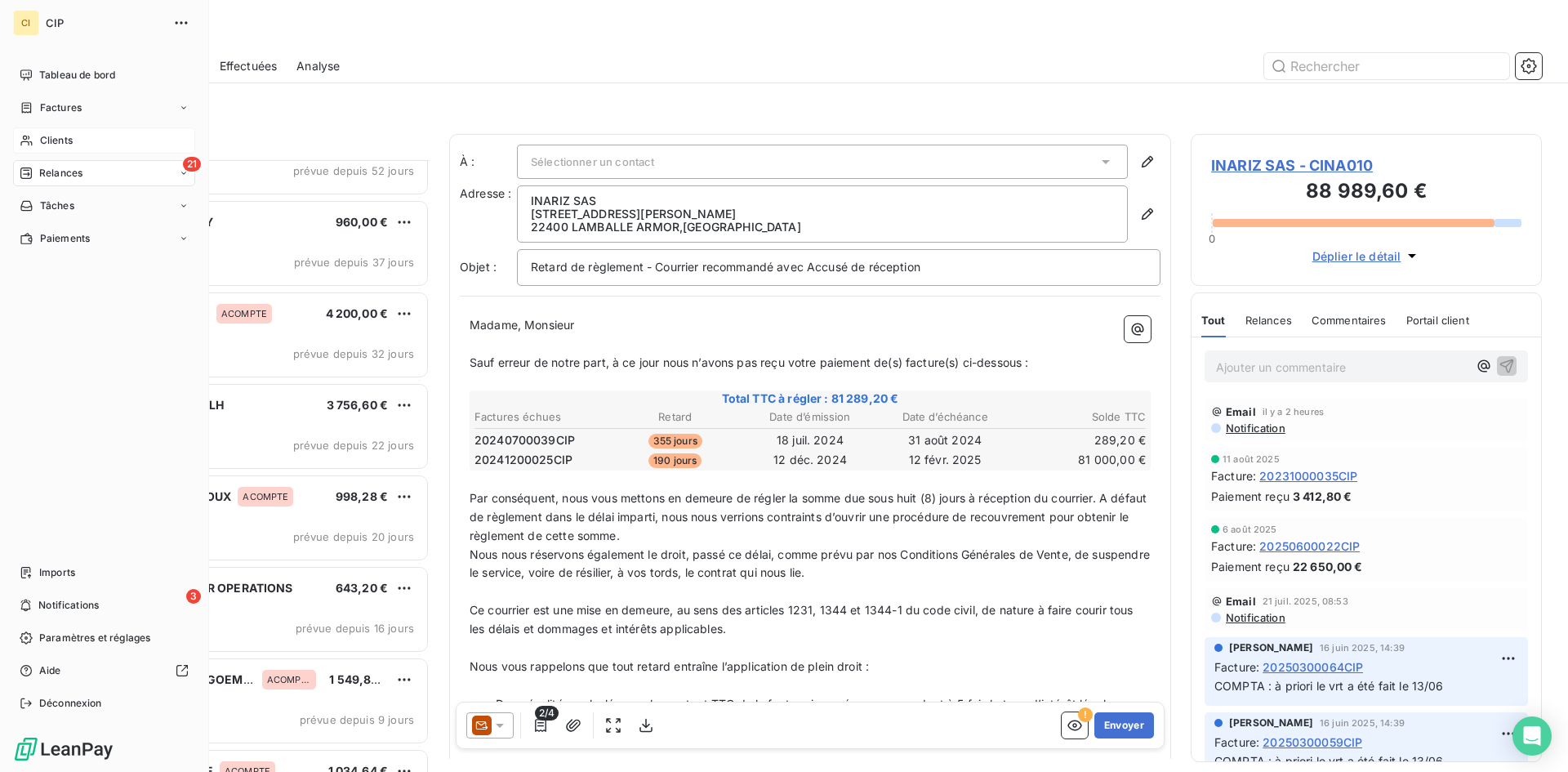
drag, startPoint x: 49, startPoint y: 143, endPoint x: 43, endPoint y: 135, distance: 10.0
click at [43, 135] on span "Clients" at bounding box center [57, 141] width 33 height 15
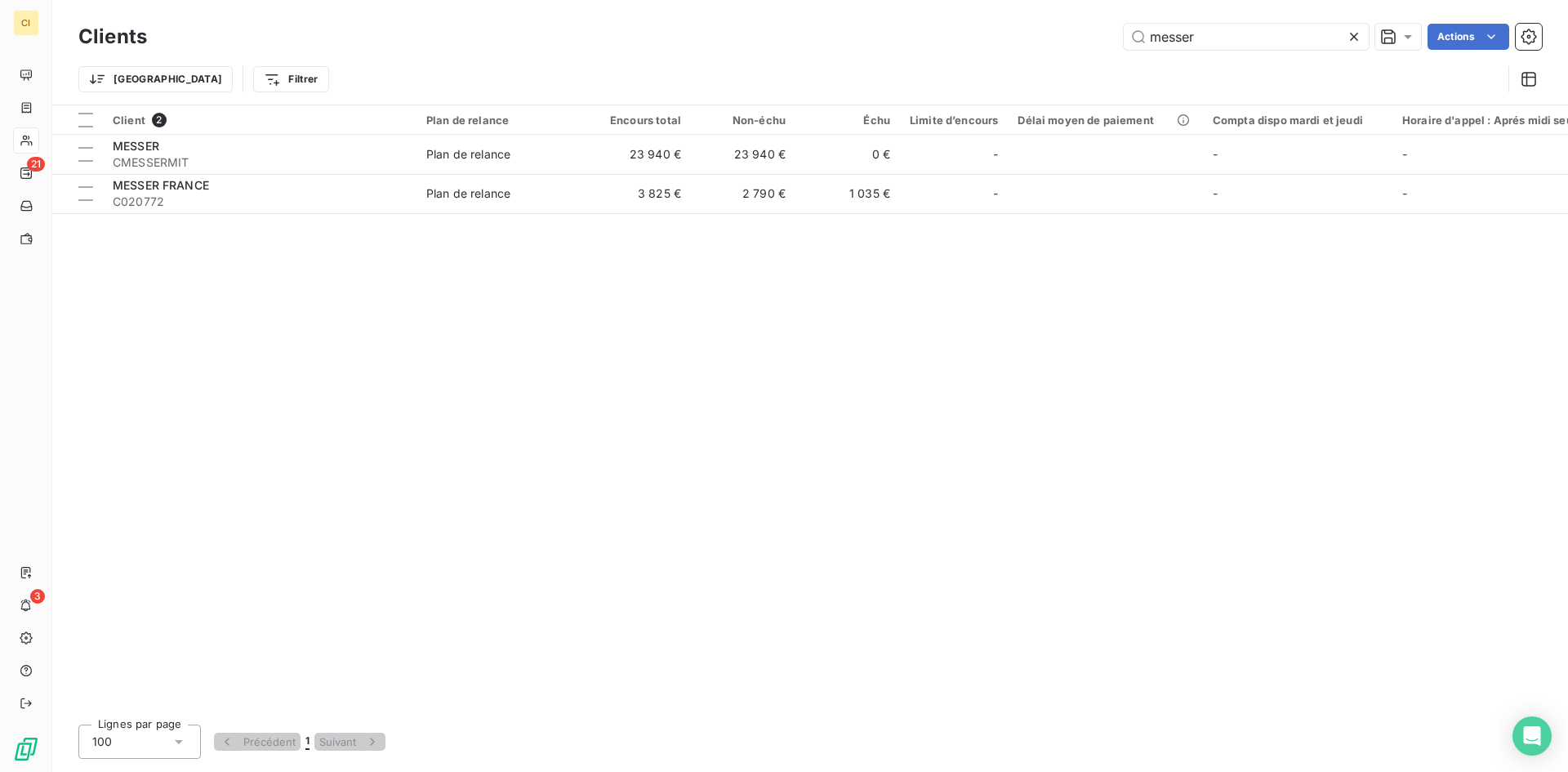
drag, startPoint x: 1203, startPoint y: 41, endPoint x: 978, endPoint y: 79, distance: 228.2
click at [986, 79] on div "Clients messer Actions Trier Filtrer" at bounding box center [810, 61] width 1464 height 85
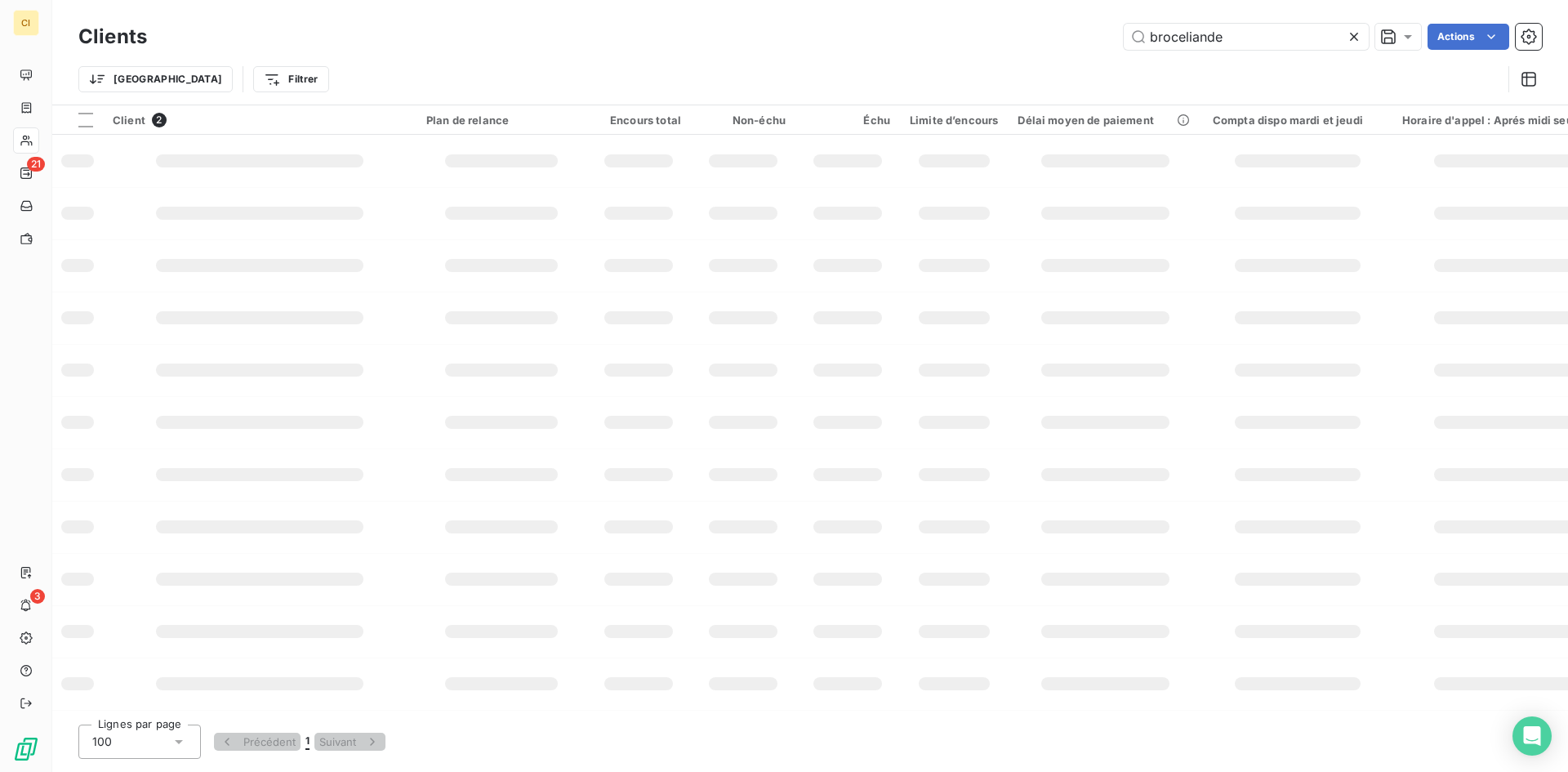
type input "broceliande"
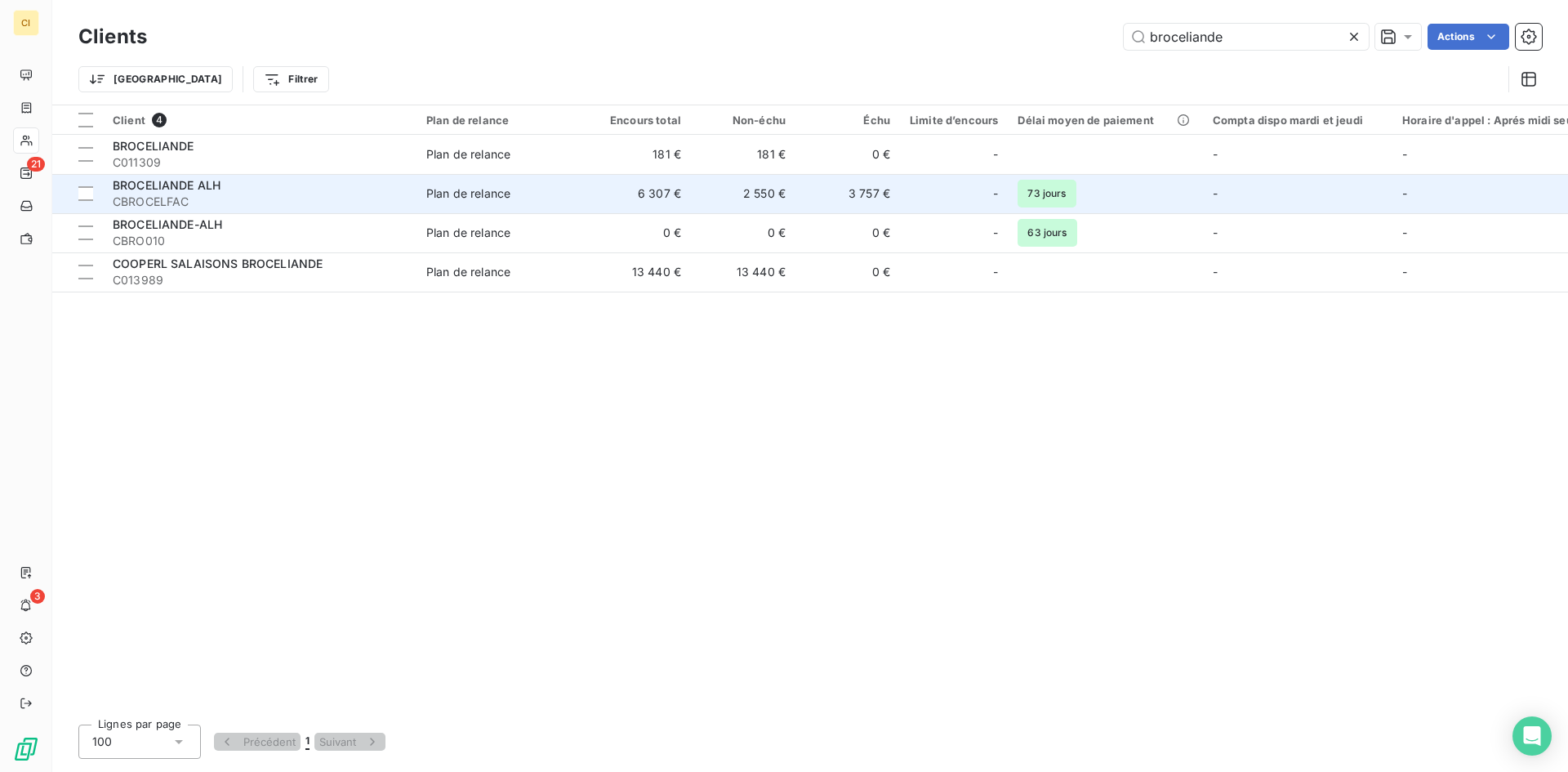
click at [178, 193] on div "BROCELIANDE ALH" at bounding box center [259, 185] width 294 height 16
click at [213, 196] on span "CBROCELFAC" at bounding box center [259, 202] width 294 height 16
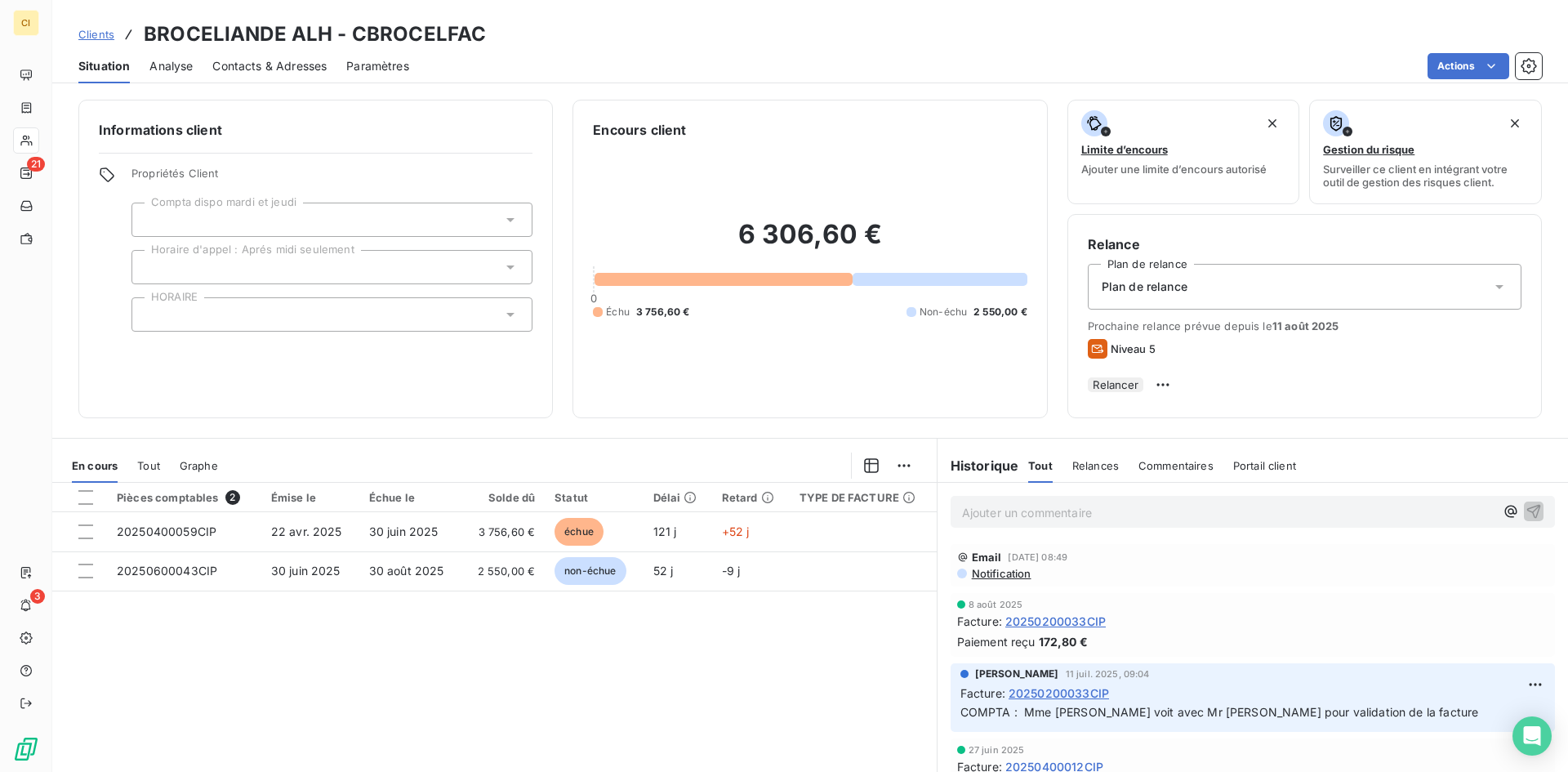
click at [306, 68] on span "Contacts & Adresses" at bounding box center [269, 67] width 114 height 16
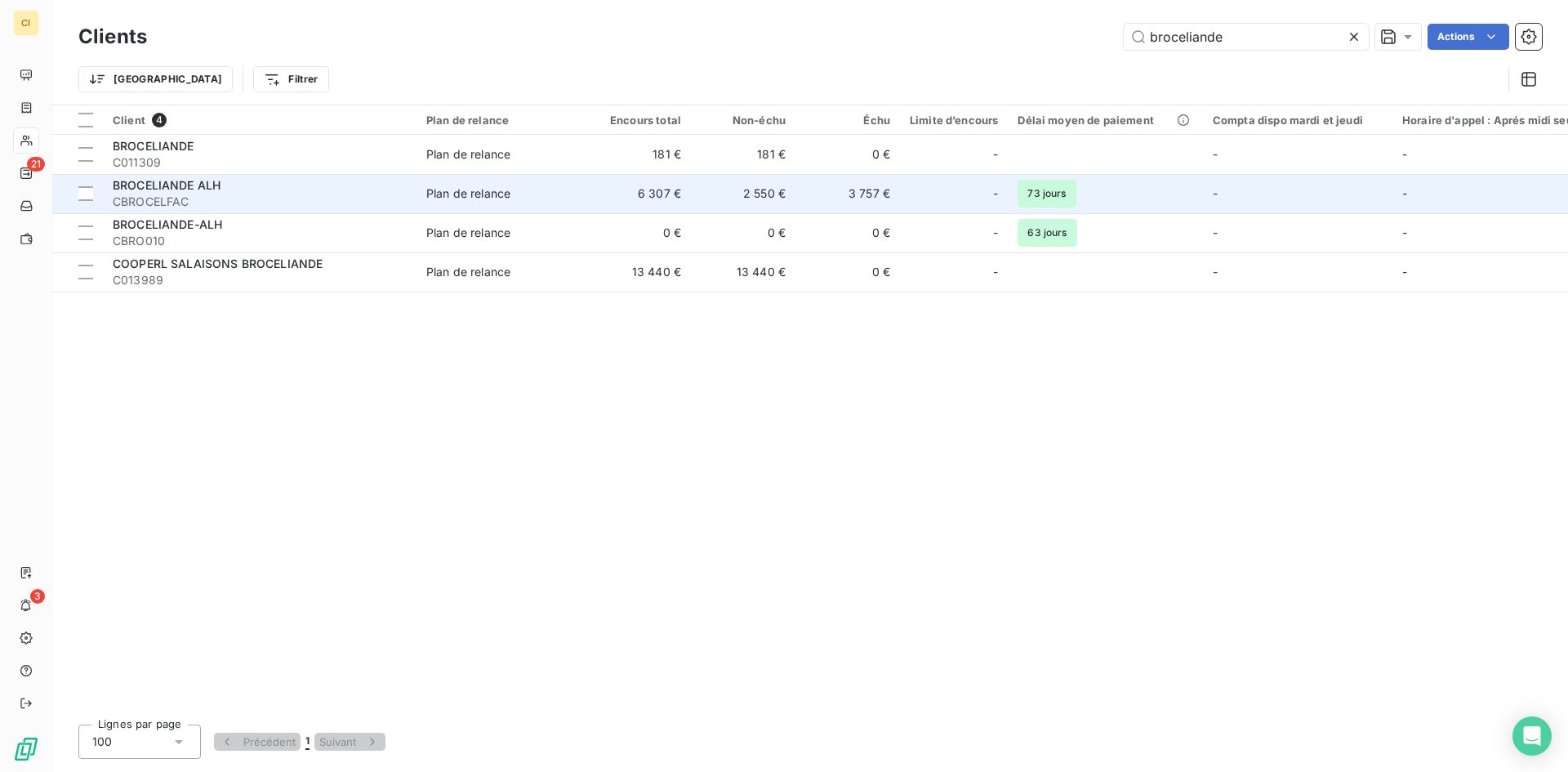
click at [637, 196] on td "6 307 €" at bounding box center [638, 194] width 104 height 39
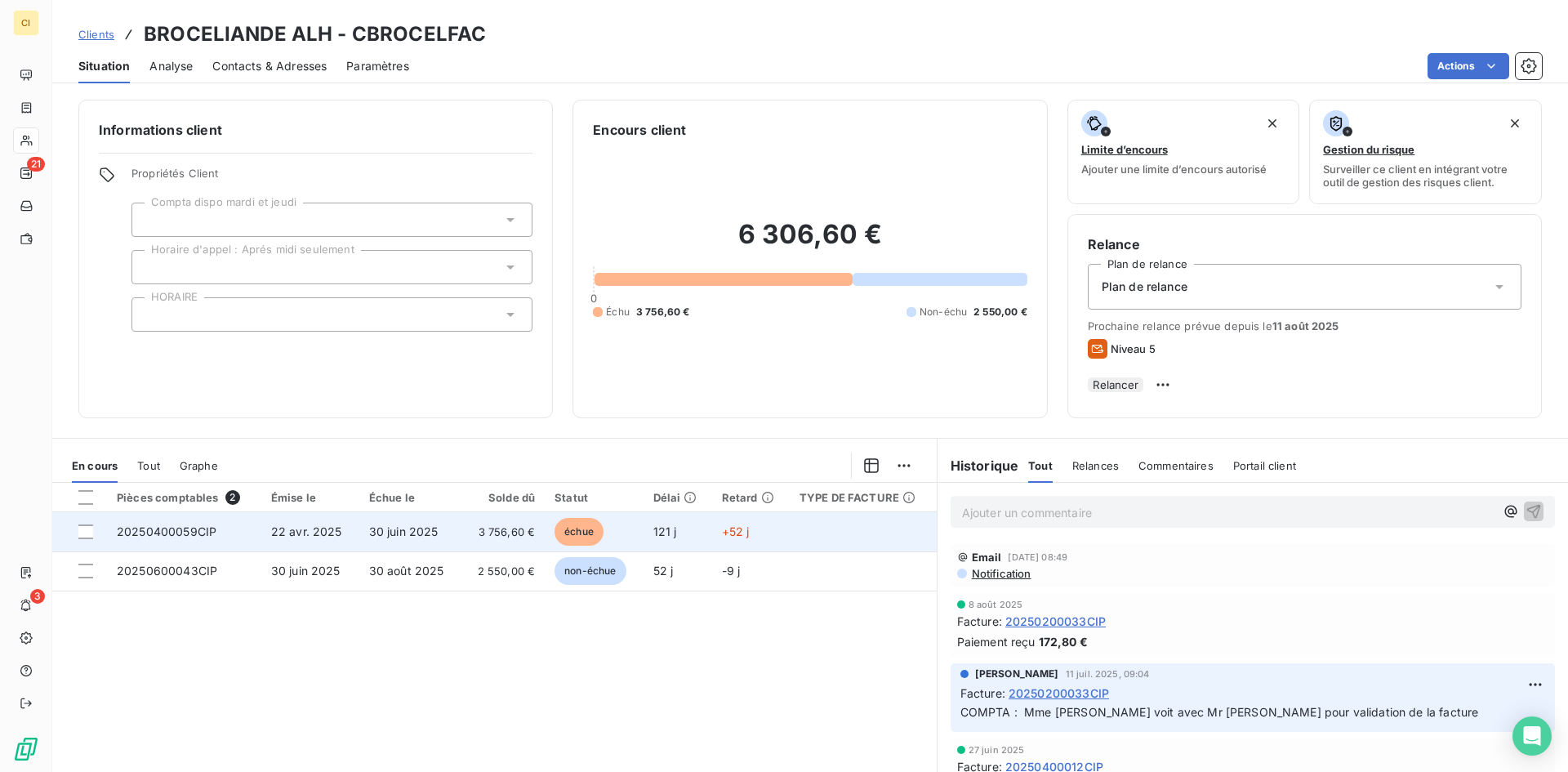
click at [291, 534] on span "22 avr. 2025" at bounding box center [307, 531] width 71 height 14
click at [398, 538] on span "30 juin 2025" at bounding box center [404, 531] width 69 height 14
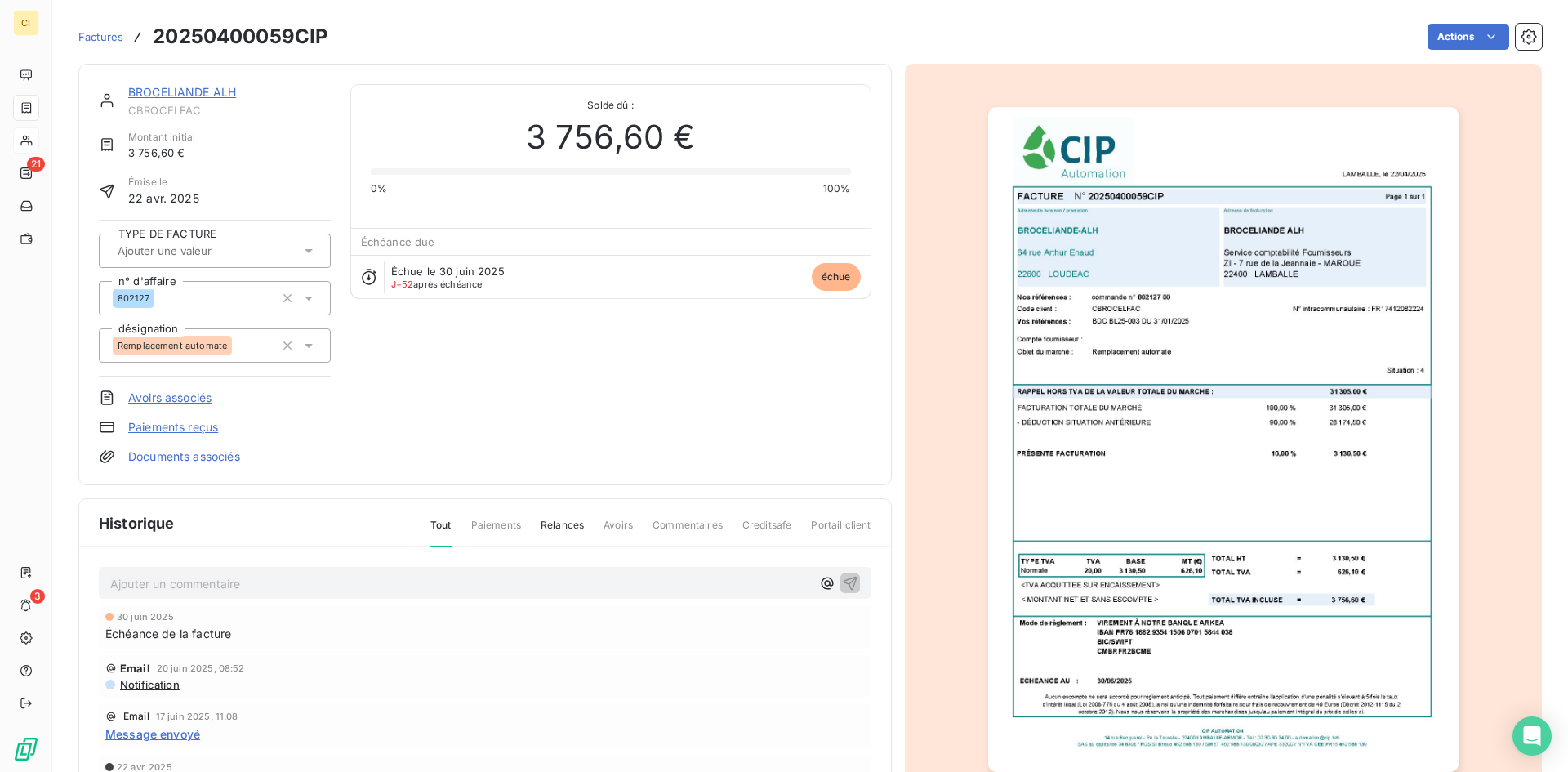
click at [259, 576] on p "Ajouter un commentaire ﻿" at bounding box center [460, 584] width 700 height 20
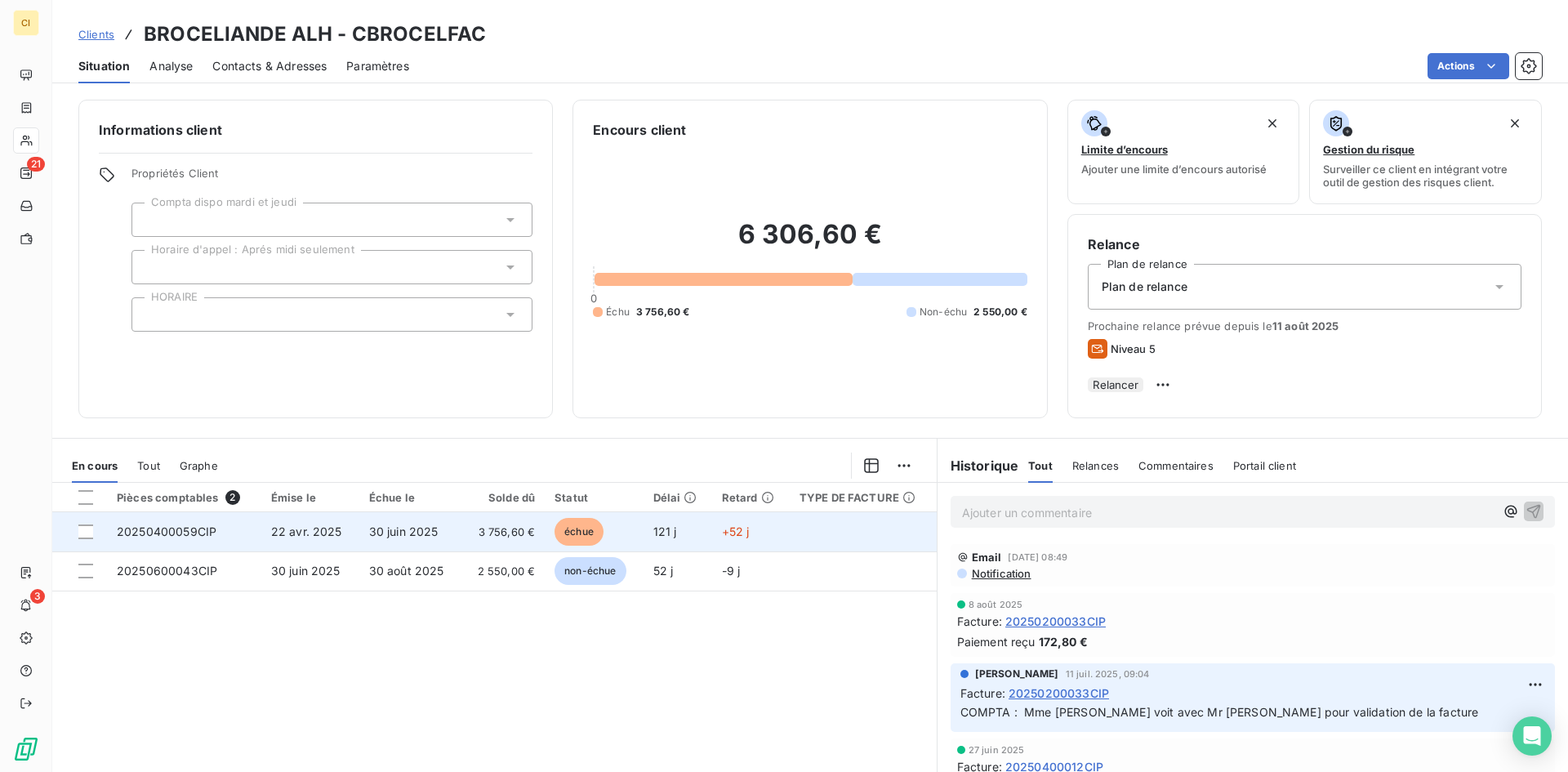
click at [186, 538] on span "20250400059CIP" at bounding box center [166, 531] width 100 height 14
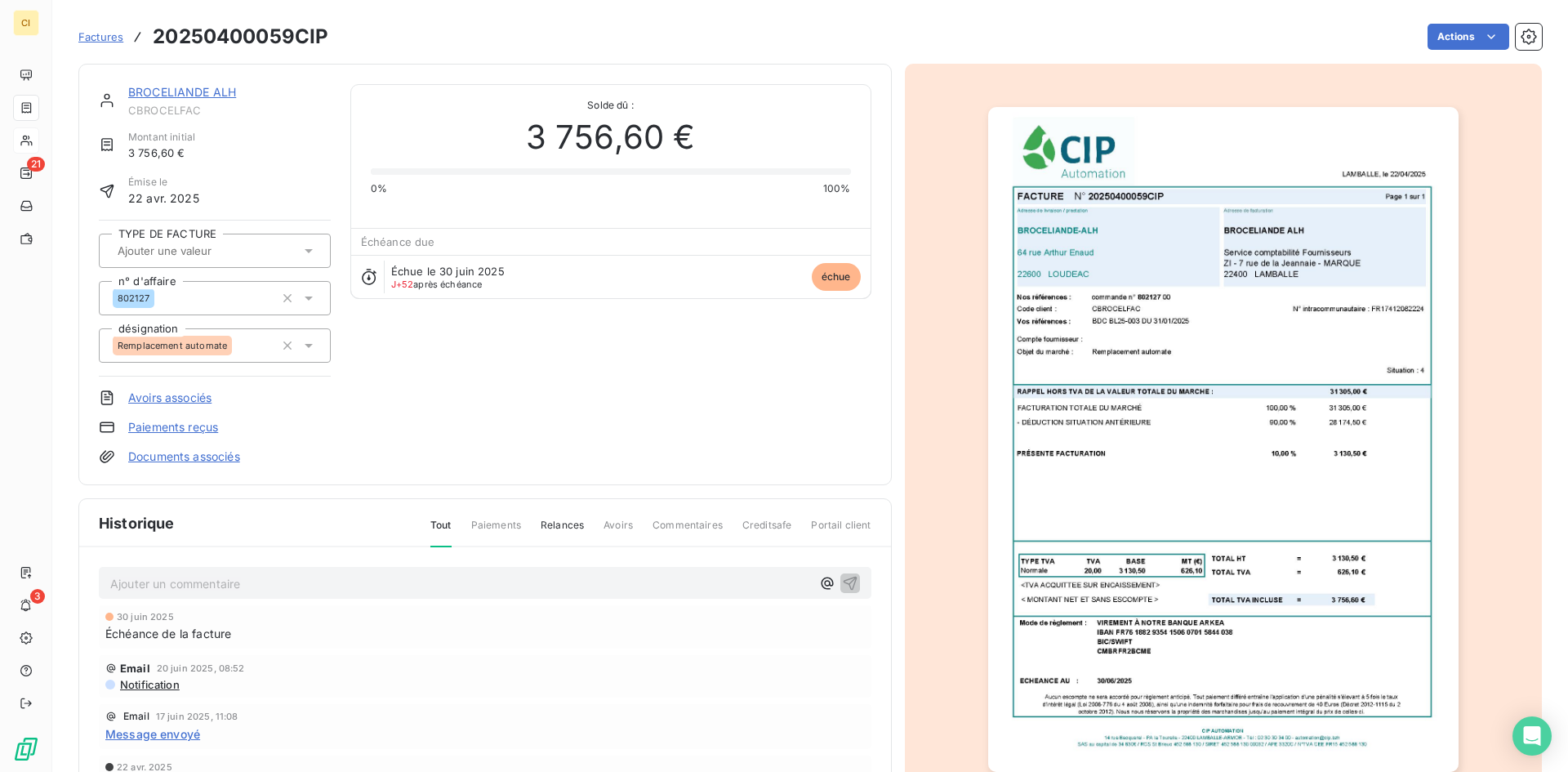
click at [116, 38] on span "Factures" at bounding box center [100, 37] width 45 height 13
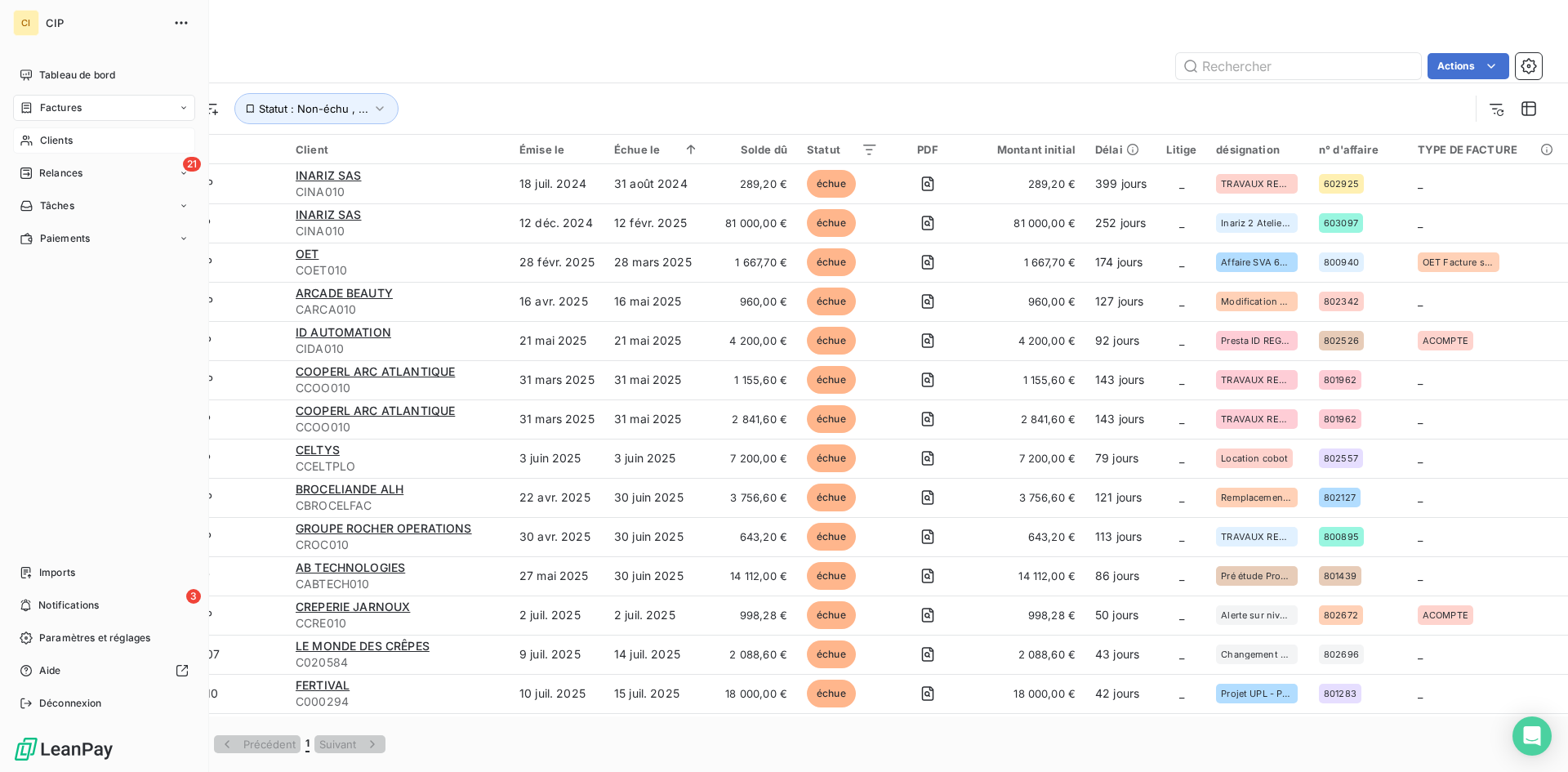
click at [59, 143] on span "Clients" at bounding box center [57, 141] width 33 height 15
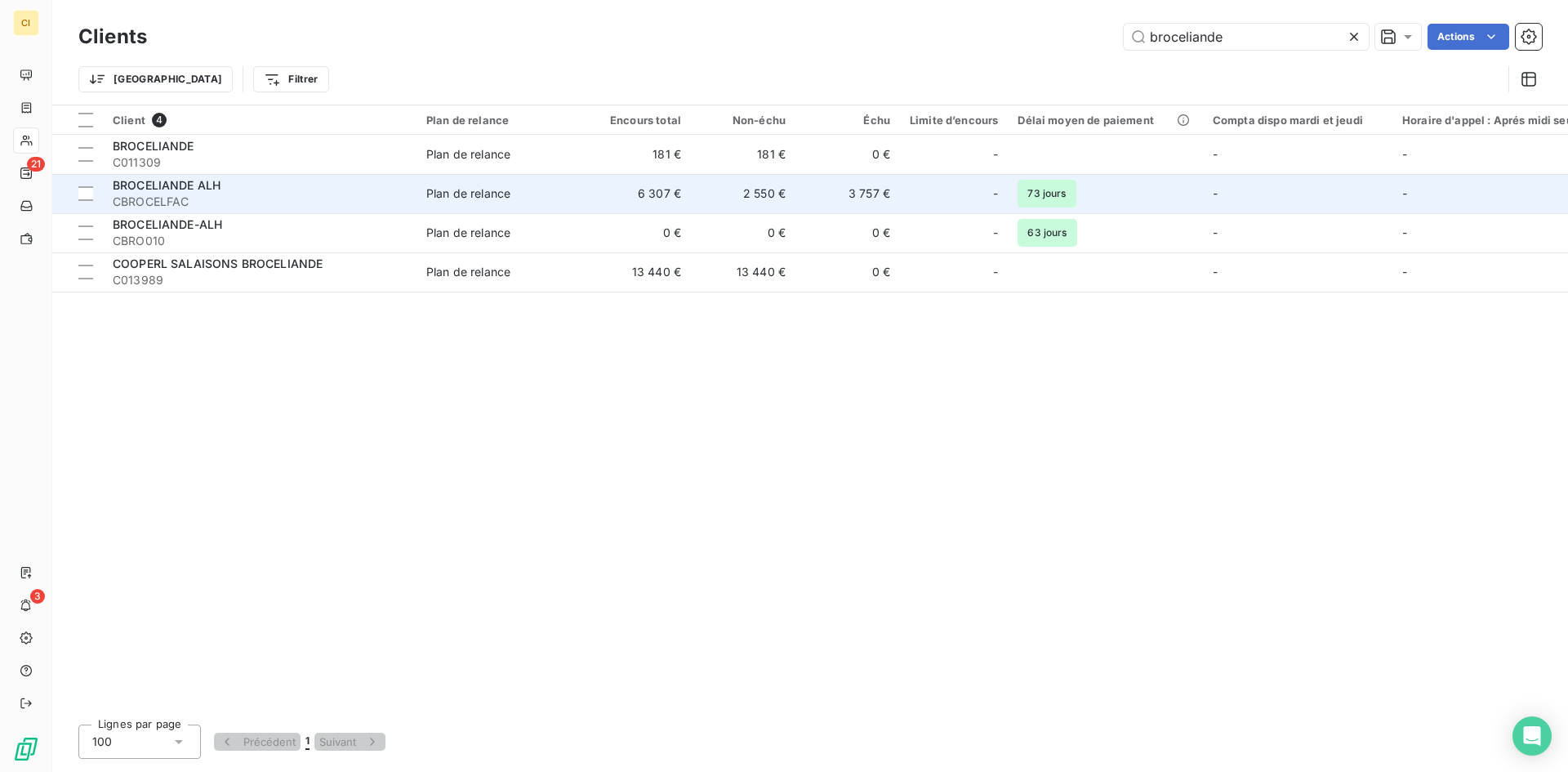
click at [361, 198] on span "CBROCELFAC" at bounding box center [259, 202] width 294 height 16
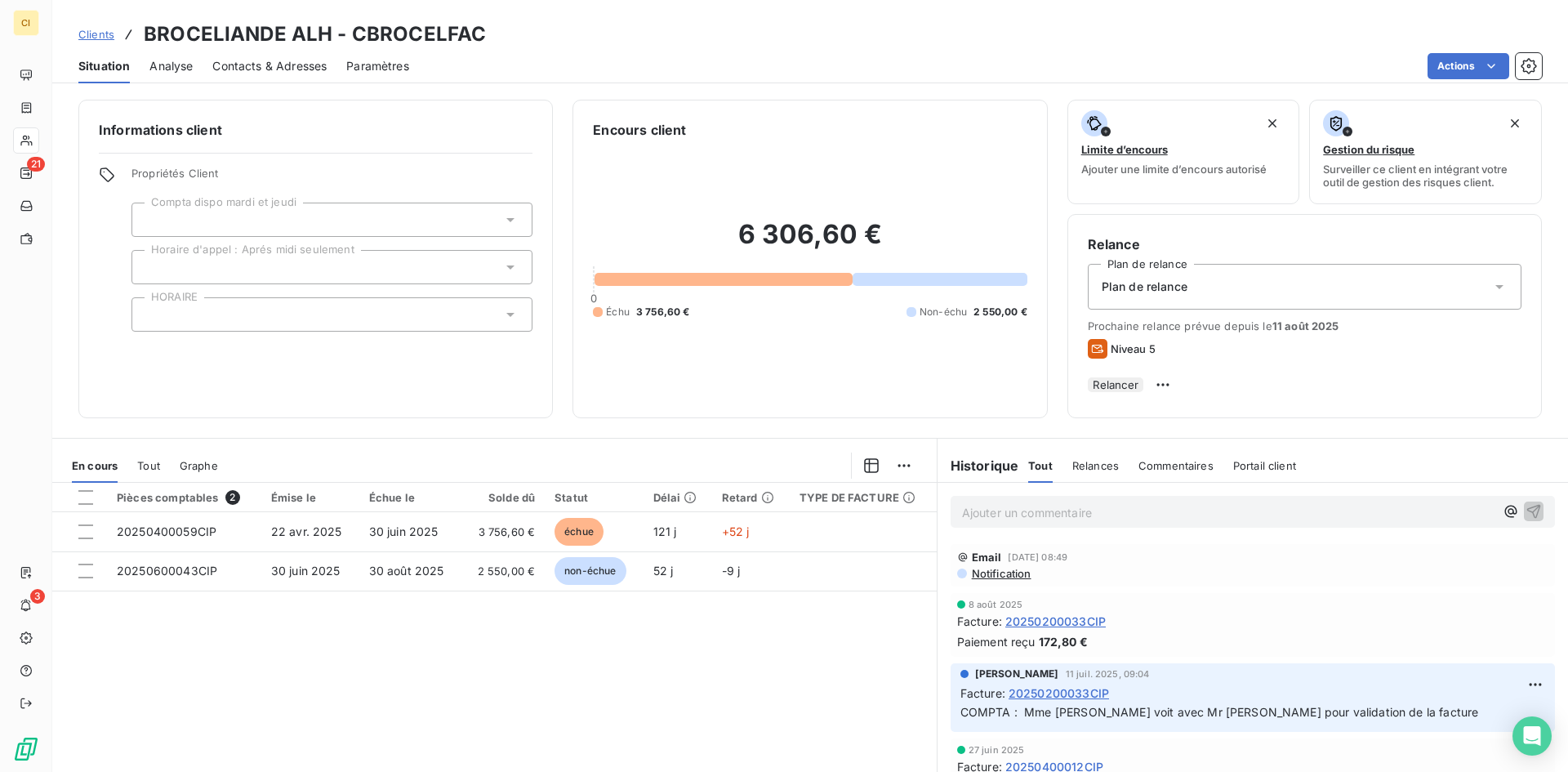
click at [296, 64] on span "Contacts & Adresses" at bounding box center [269, 67] width 114 height 16
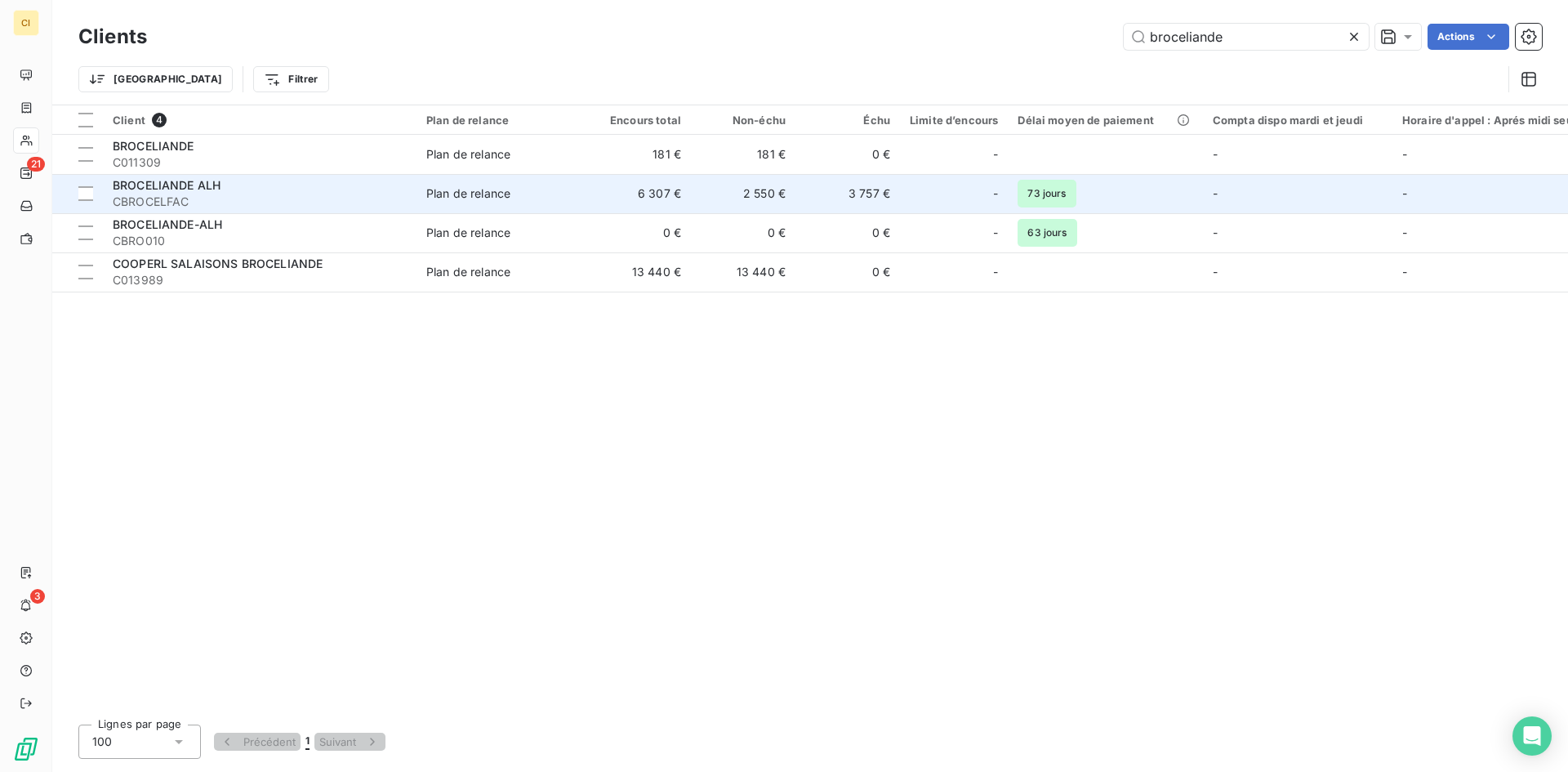
click at [265, 206] on span "CBROCELFAC" at bounding box center [259, 202] width 294 height 16
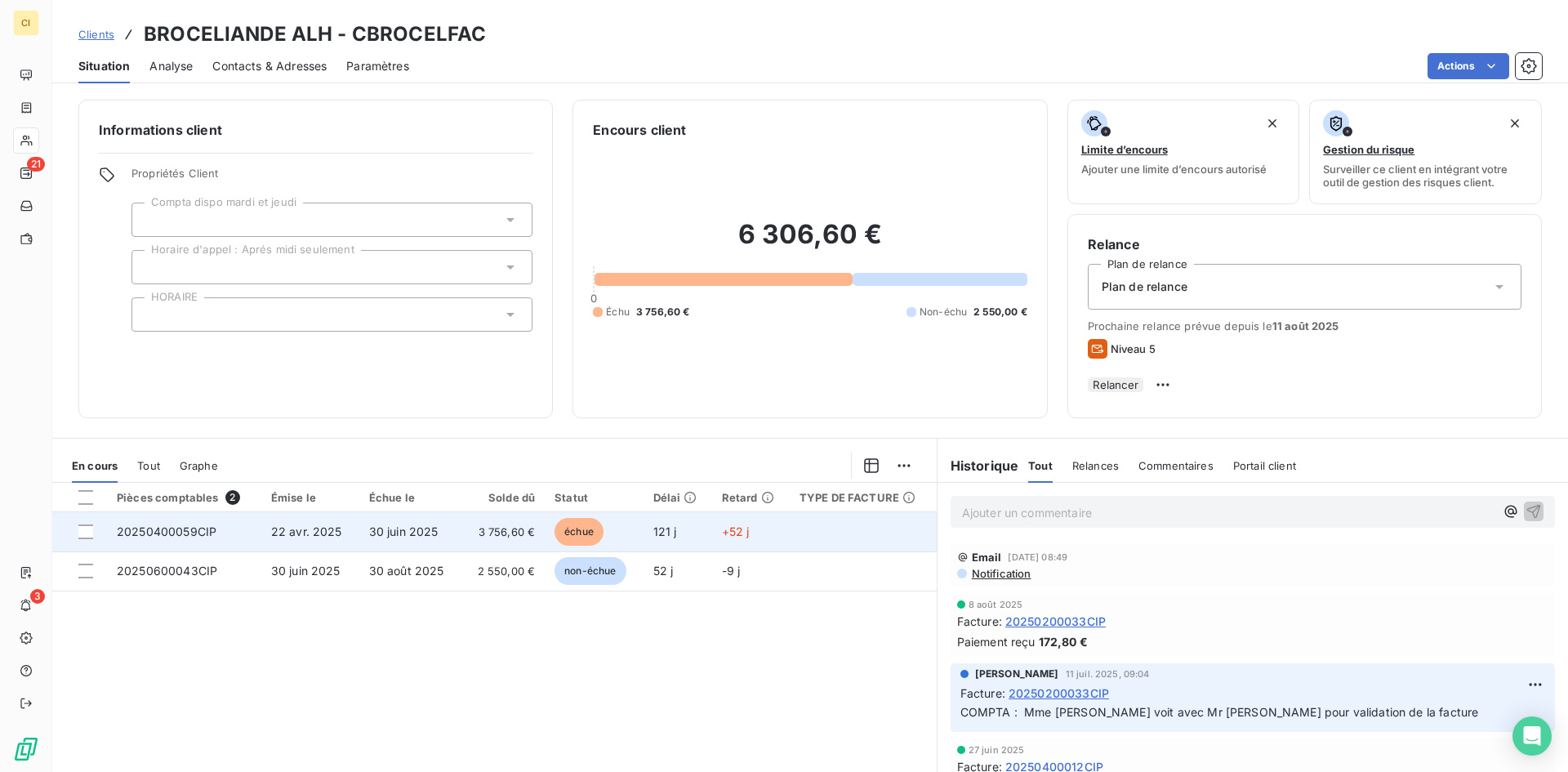
click at [479, 530] on td "3 756,60 €" at bounding box center [502, 532] width 83 height 39
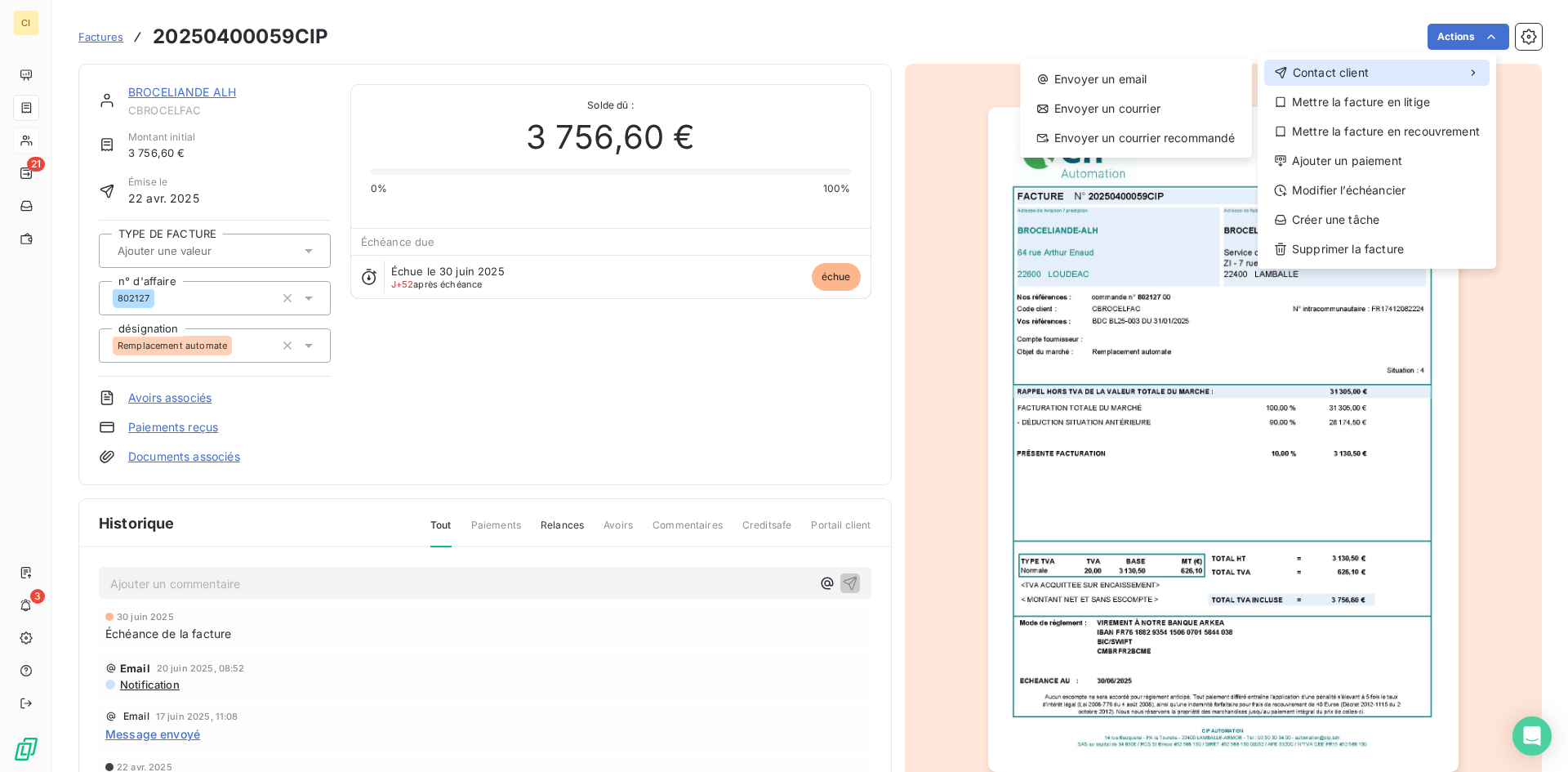
click at [1381, 72] on div "Contact client" at bounding box center [1377, 72] width 226 height 26
click at [1162, 82] on div "Envoyer un email" at bounding box center [1136, 79] width 219 height 26
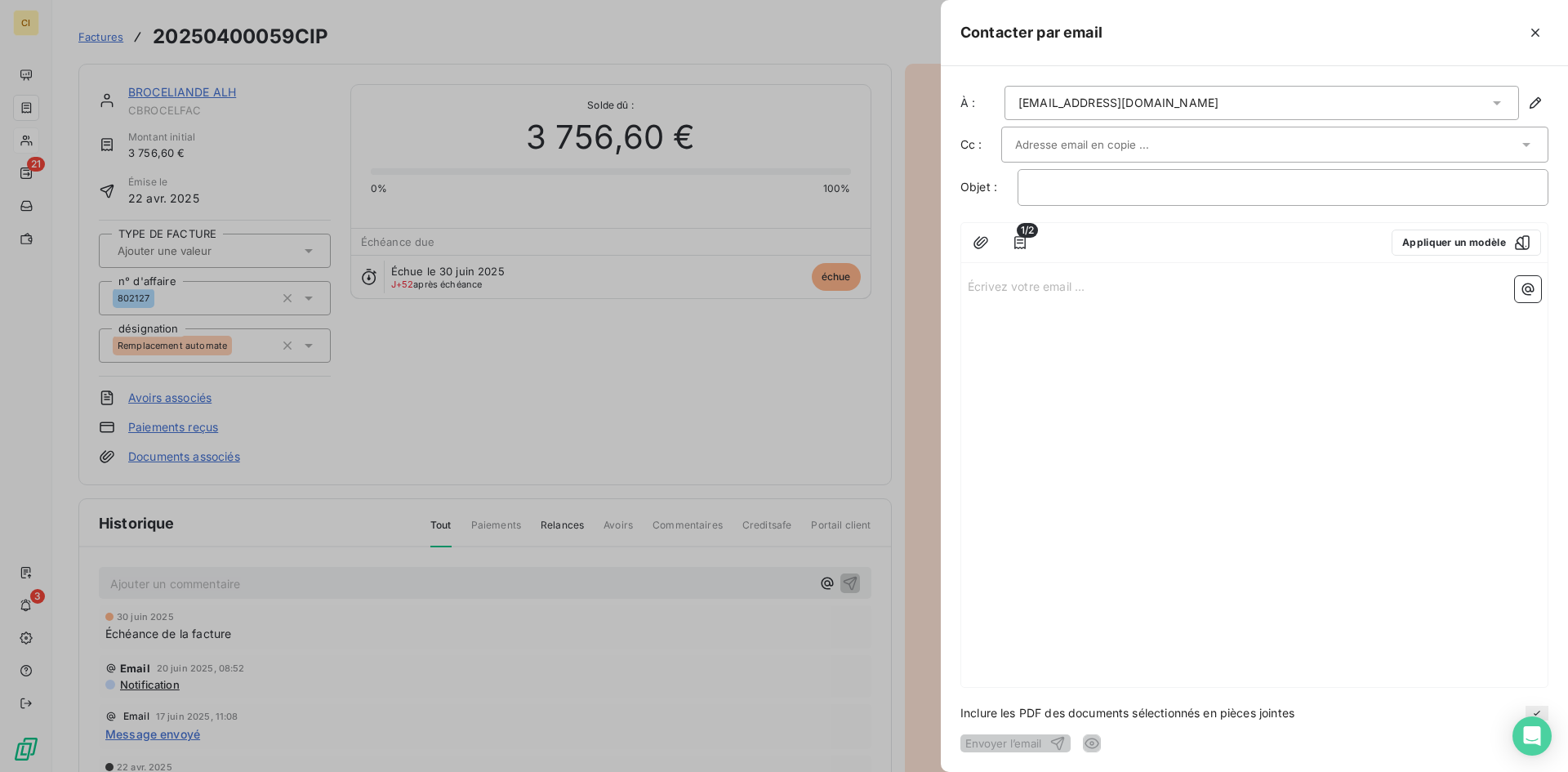
click at [1058, 153] on input "text" at bounding box center [1103, 144] width 175 height 25
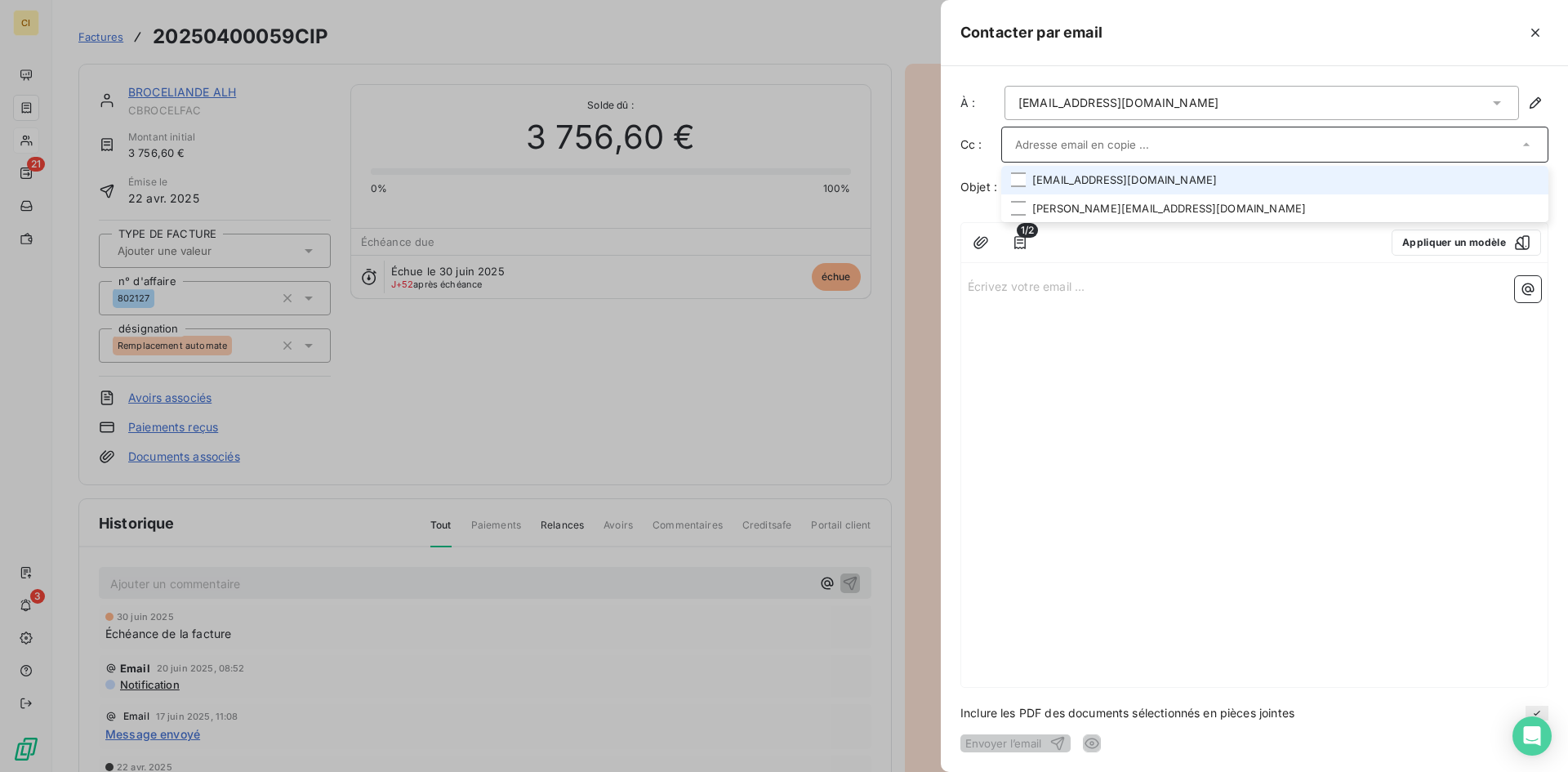
click at [1074, 183] on li "[EMAIL_ADDRESS][DOMAIN_NAME]" at bounding box center [1275, 180] width 547 height 28
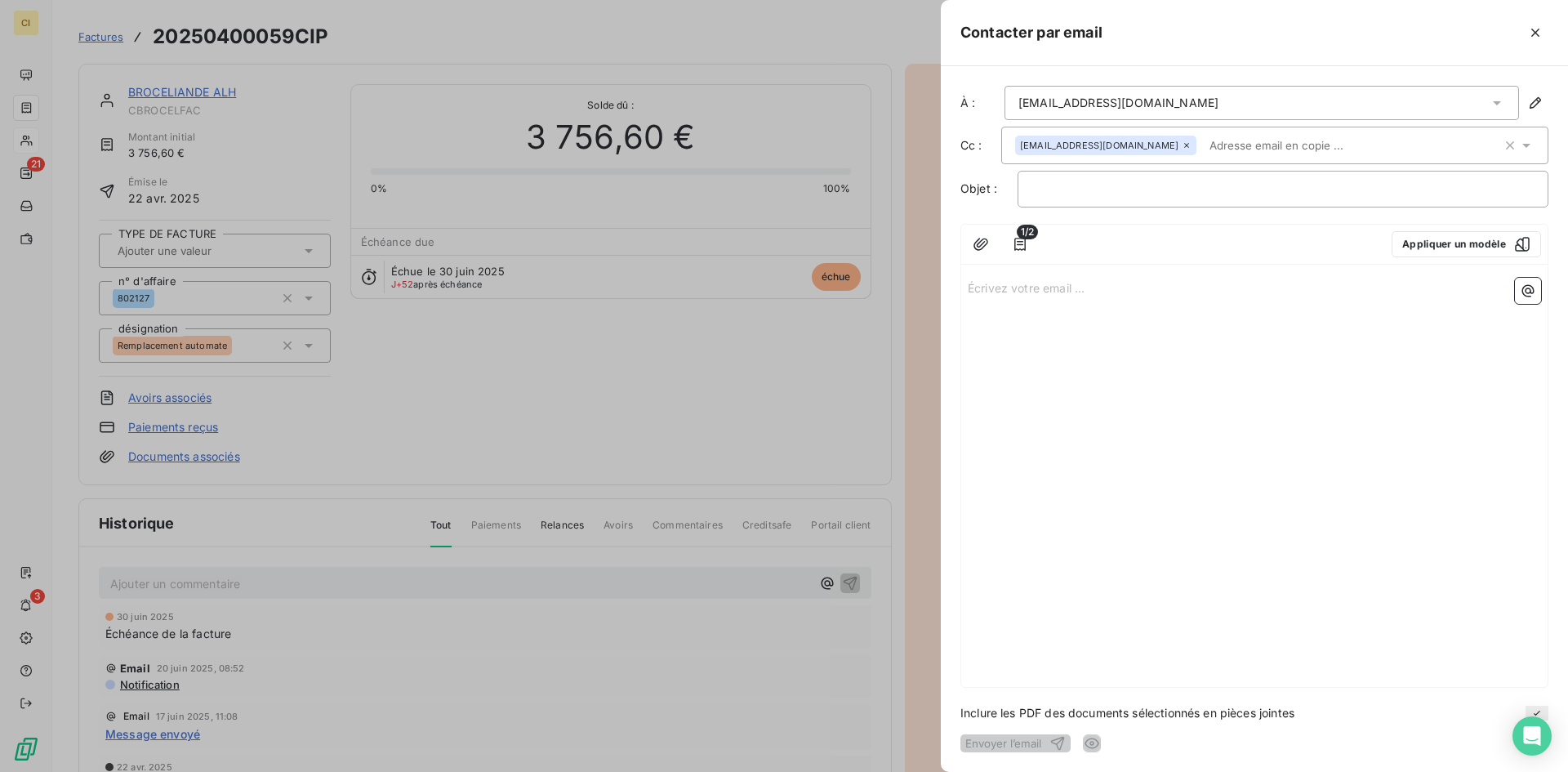
click at [1033, 295] on p "Écrivez votre email ... ﻿" at bounding box center [1255, 287] width 574 height 19
click at [1037, 189] on p "﻿" at bounding box center [1283, 189] width 503 height 19
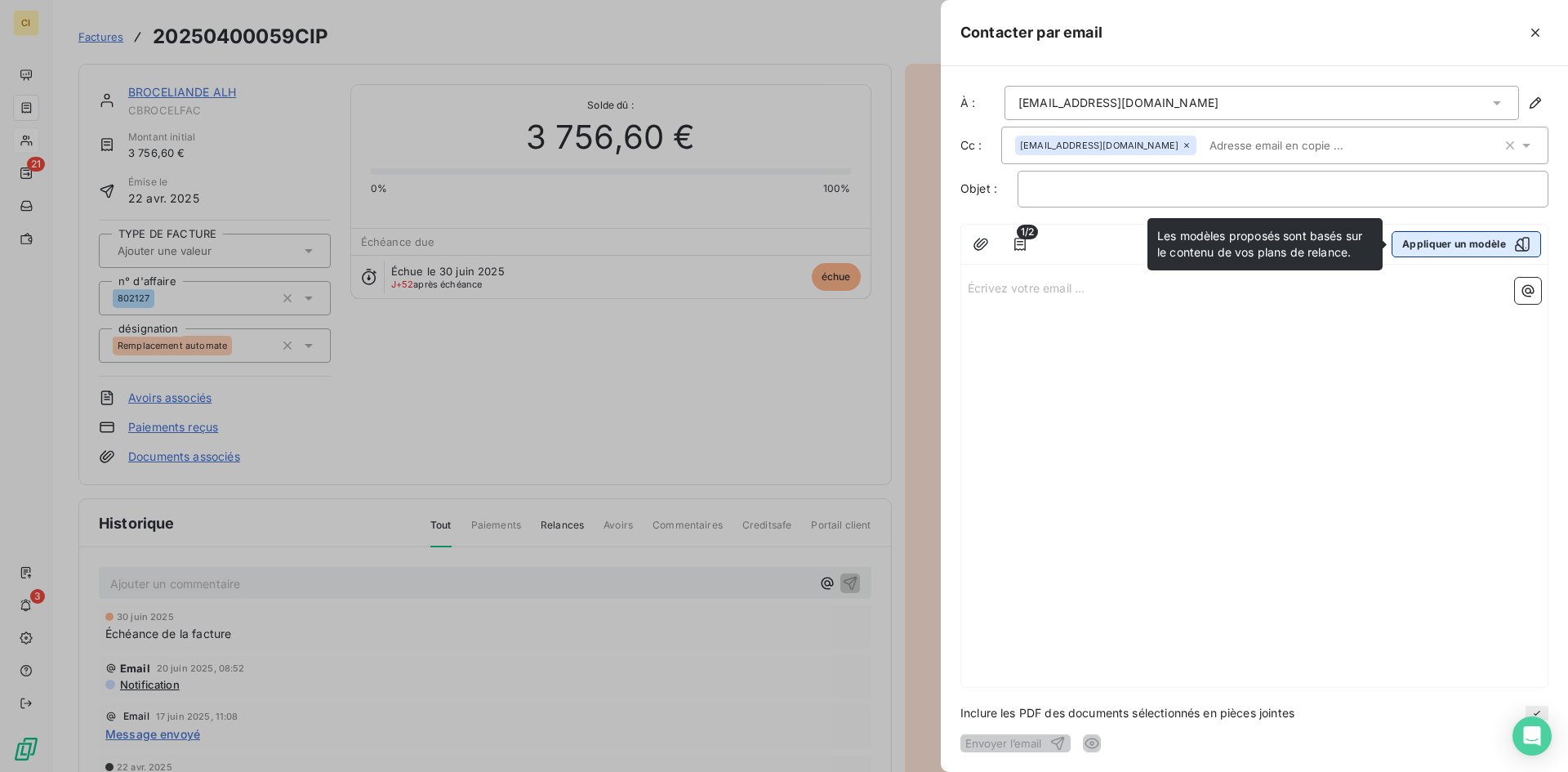
click at [1477, 250] on button "Appliquer un modèle" at bounding box center [1467, 244] width 150 height 26
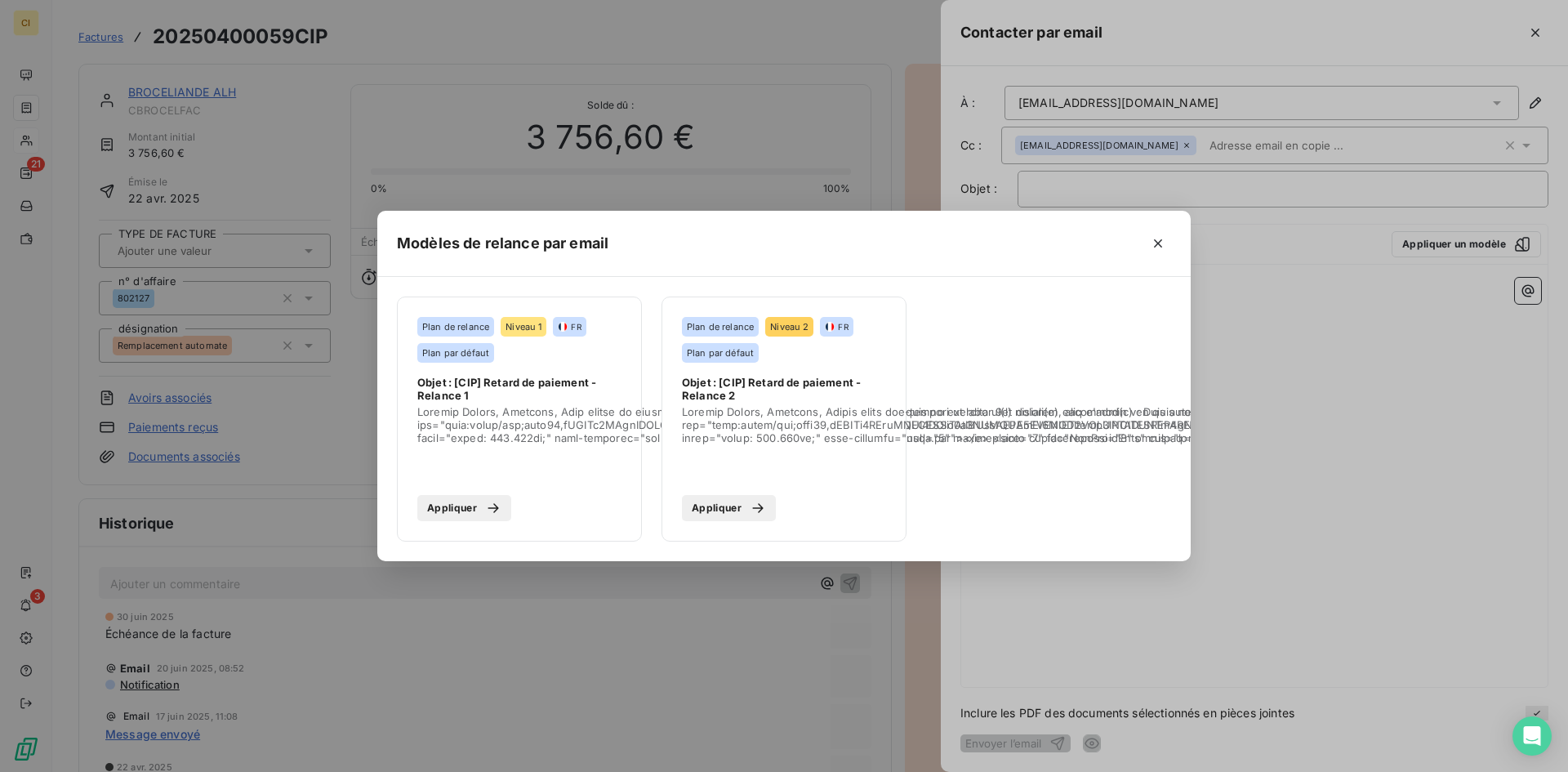
click at [793, 381] on span "Objet : [CIP] Retard de paiement - Relance 2" at bounding box center [784, 388] width 205 height 26
click at [760, 503] on icon "button" at bounding box center [758, 508] width 11 height 10
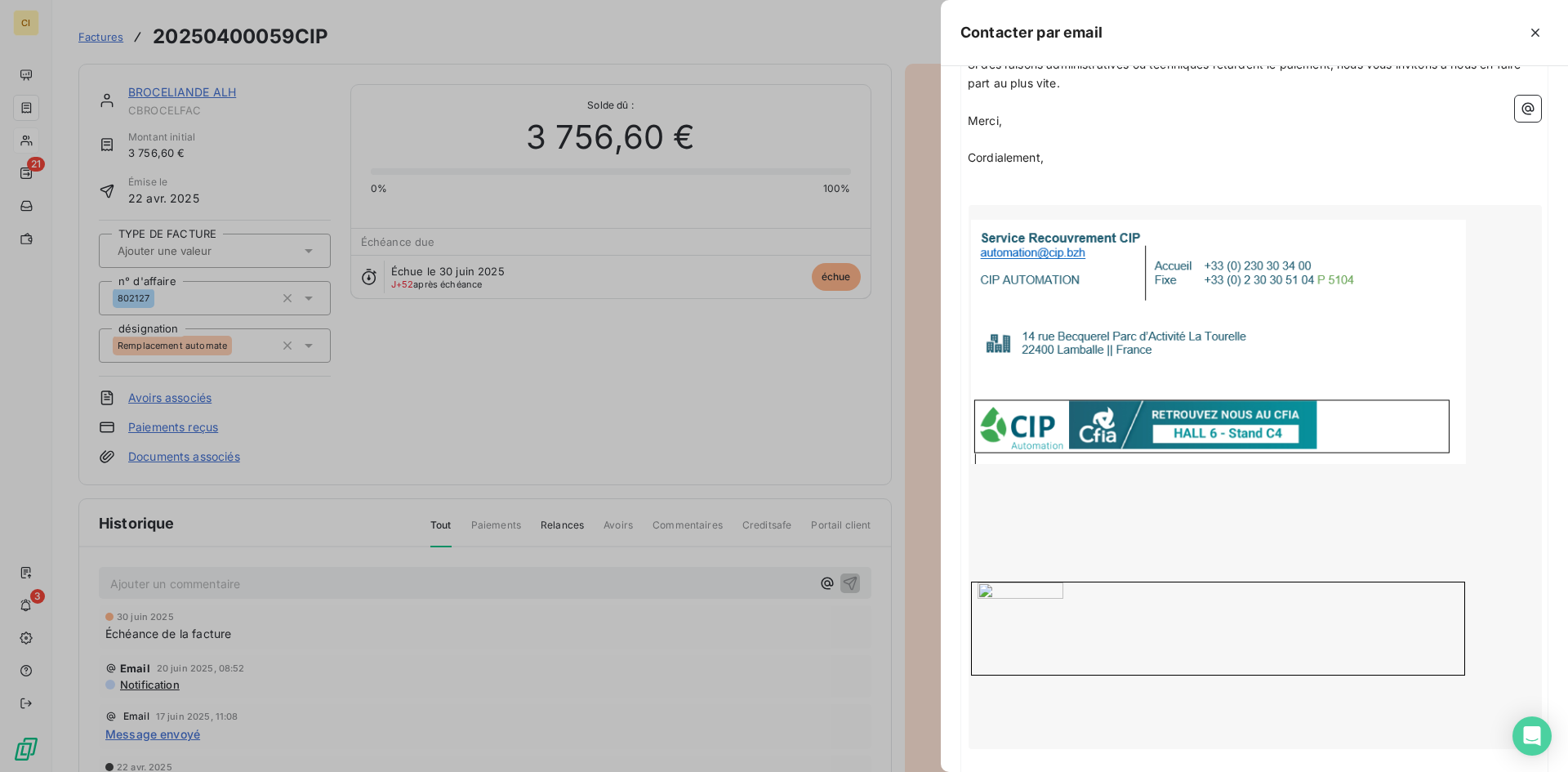
scroll to position [728, 0]
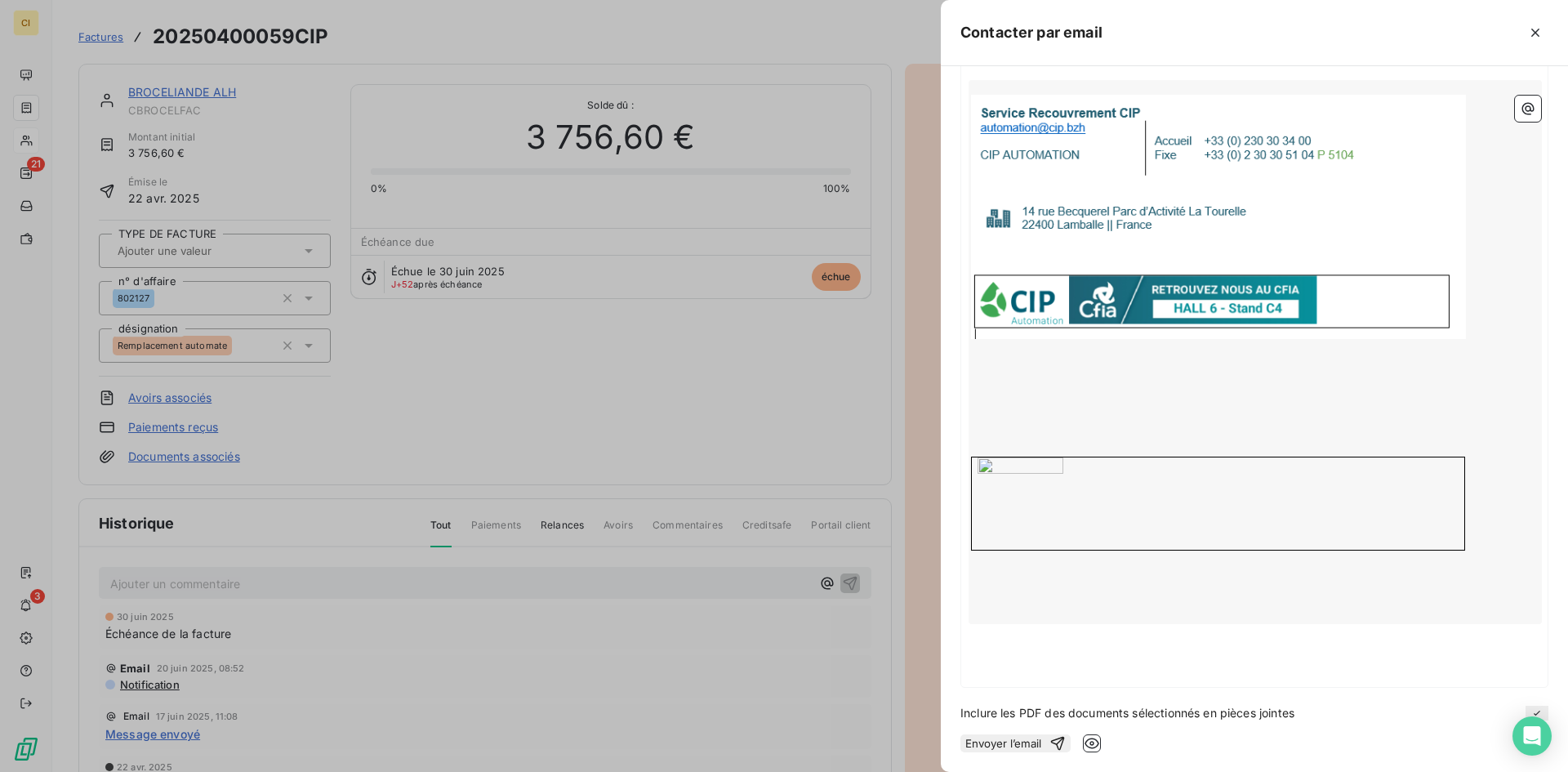
click at [1059, 735] on button "Envoyer l’email" at bounding box center [1016, 744] width 110 height 18
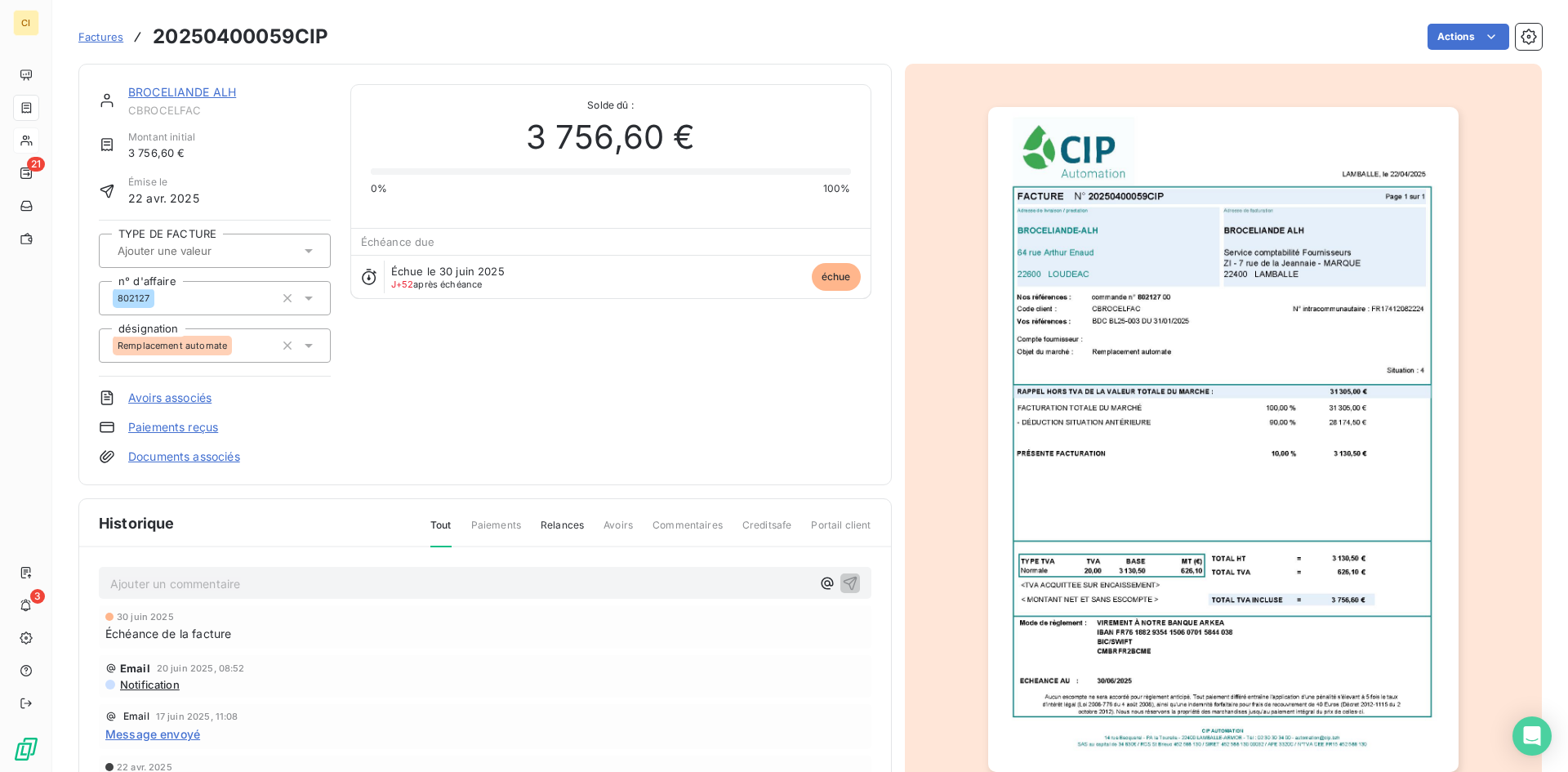
click at [160, 578] on p "Ajouter un commentaire ﻿" at bounding box center [460, 584] width 700 height 20
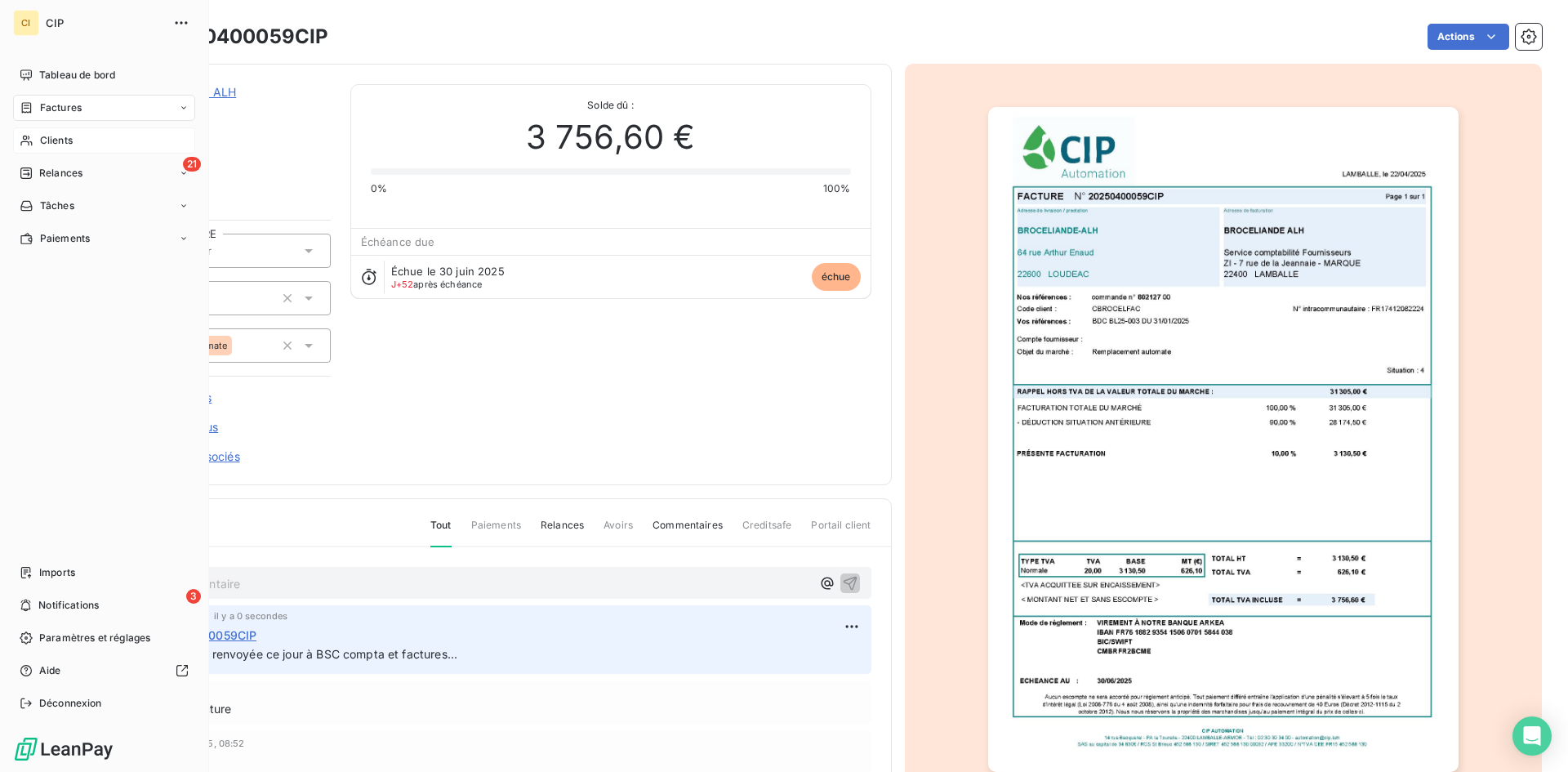
click at [71, 180] on span "Relances" at bounding box center [60, 174] width 43 height 15
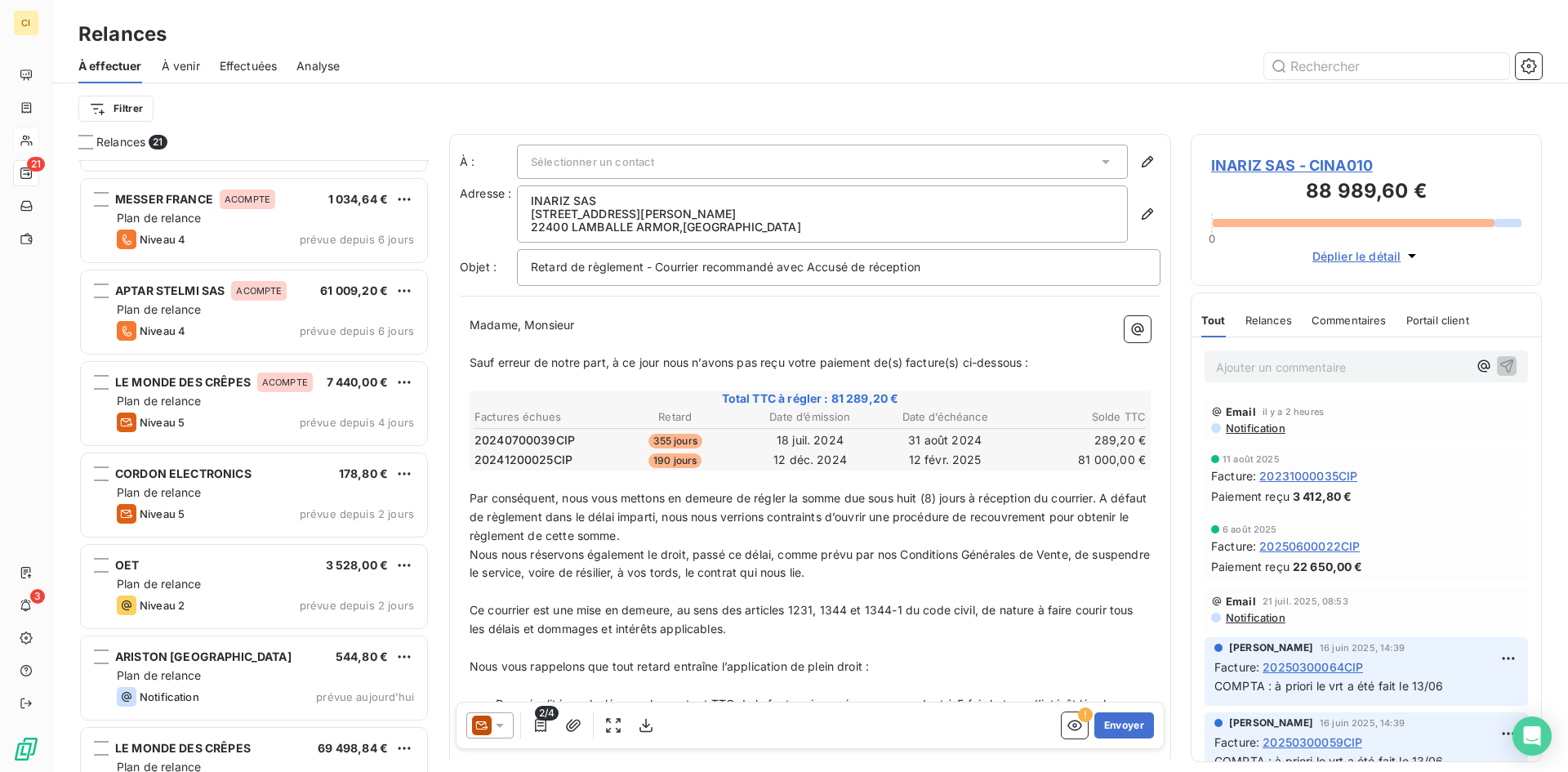
scroll to position [1226, 0]
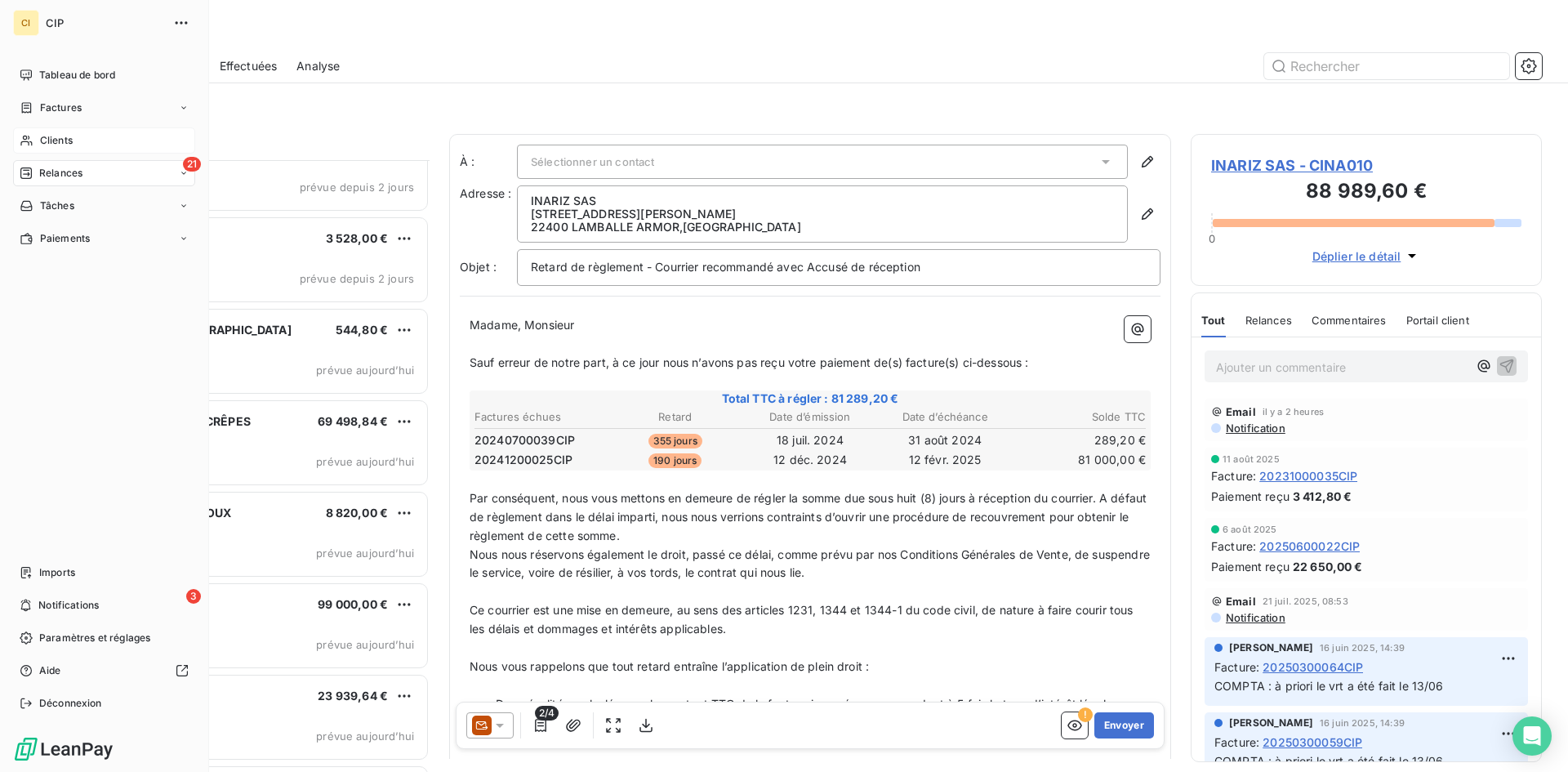
click at [44, 138] on span "Clients" at bounding box center [57, 141] width 33 height 15
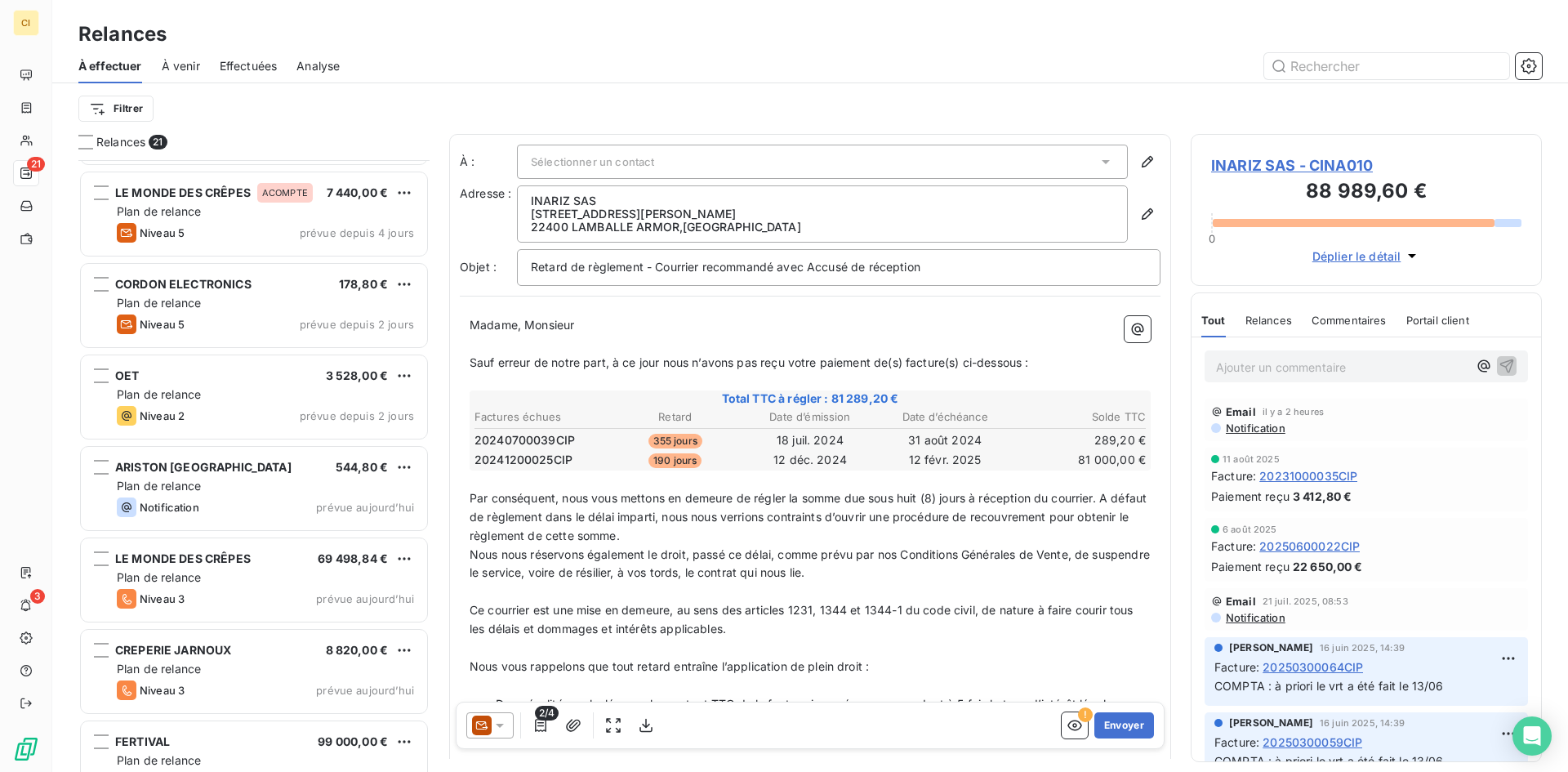
scroll to position [1226, 0]
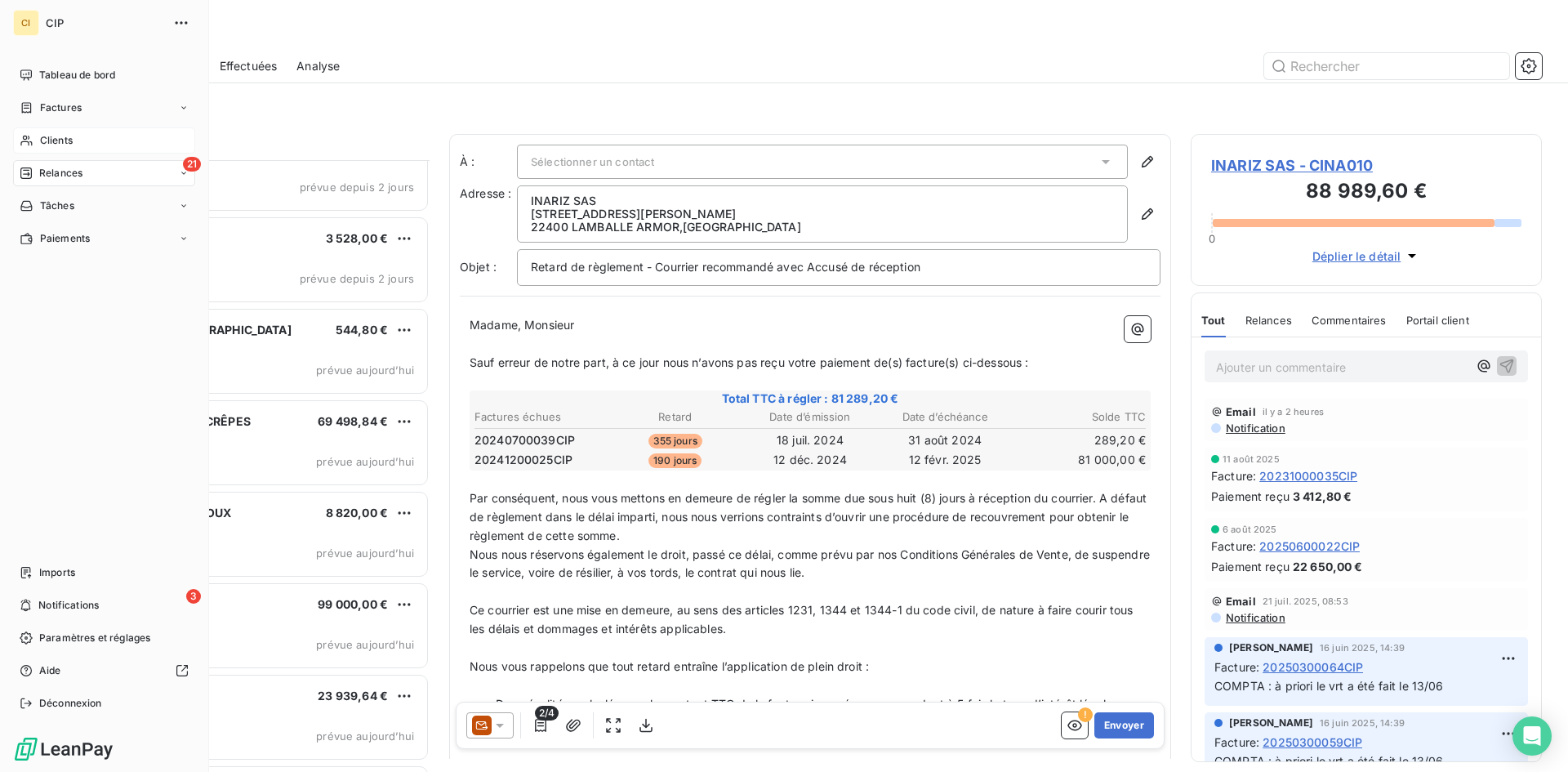
click at [54, 138] on span "Clients" at bounding box center [57, 141] width 33 height 15
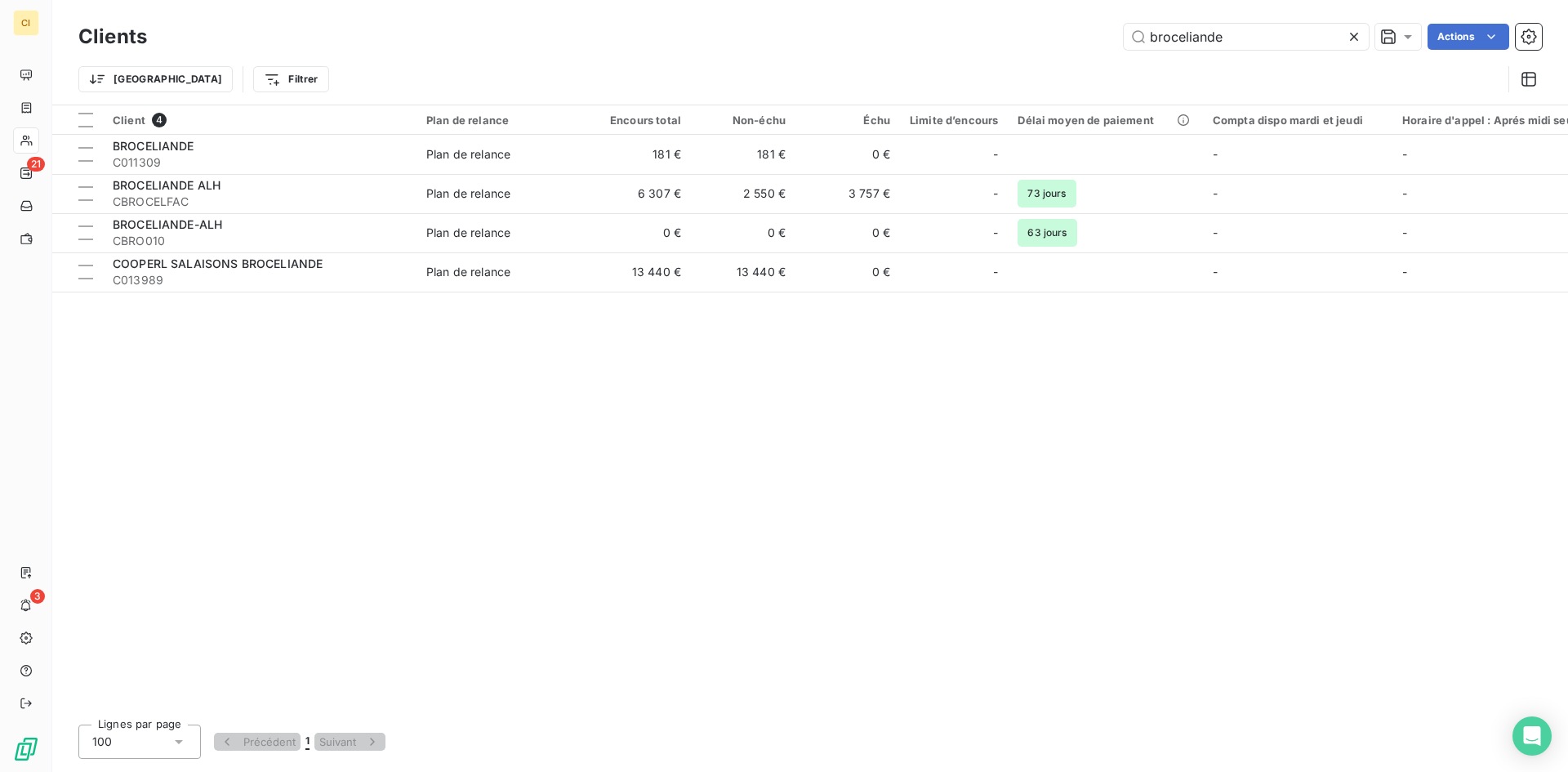
drag, startPoint x: 1217, startPoint y: 39, endPoint x: 1156, endPoint y: 69, distance: 68.0
click at [1091, 47] on div "broceliande Actions" at bounding box center [854, 37] width 1375 height 26
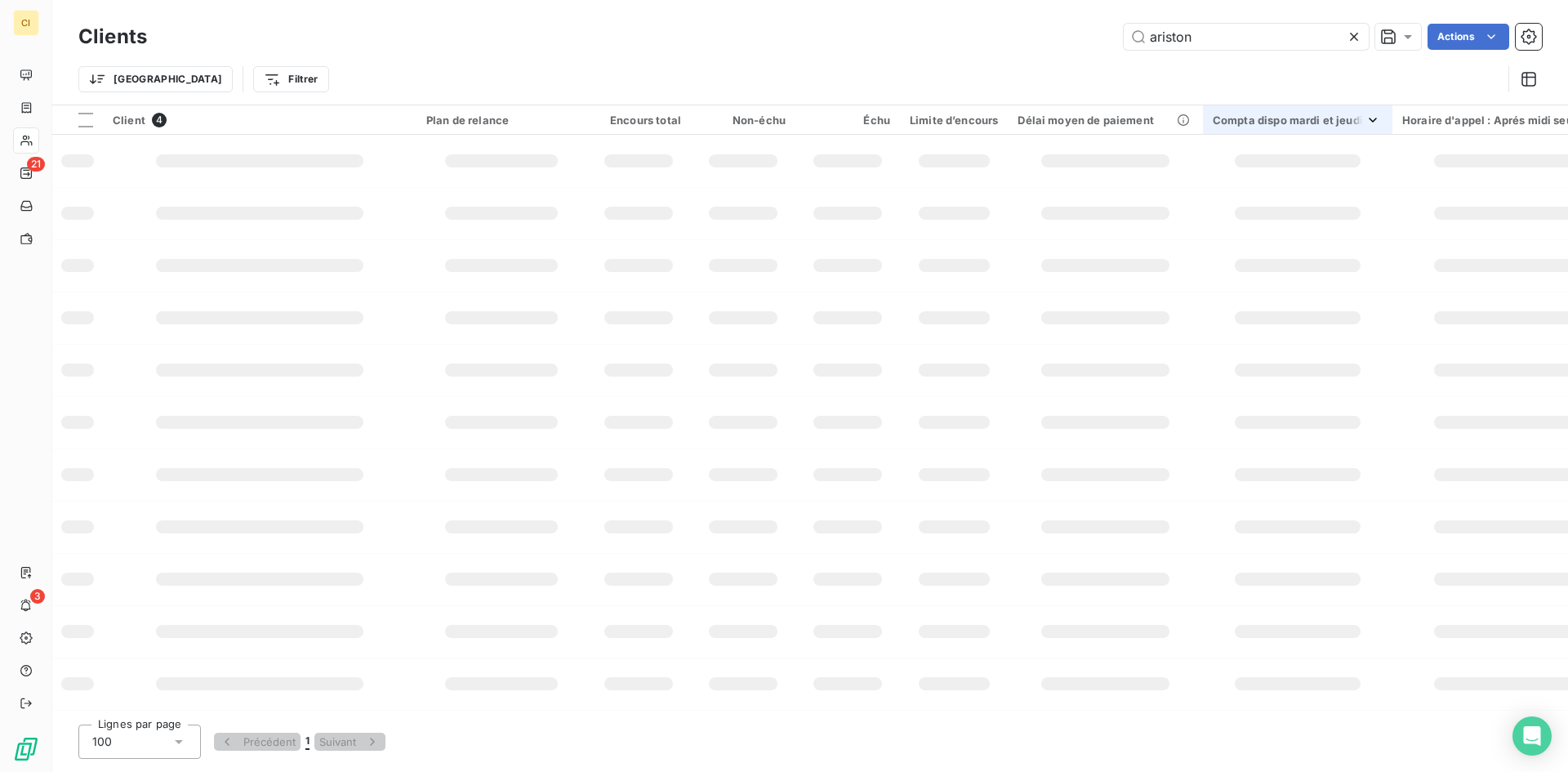
type input "ariston"
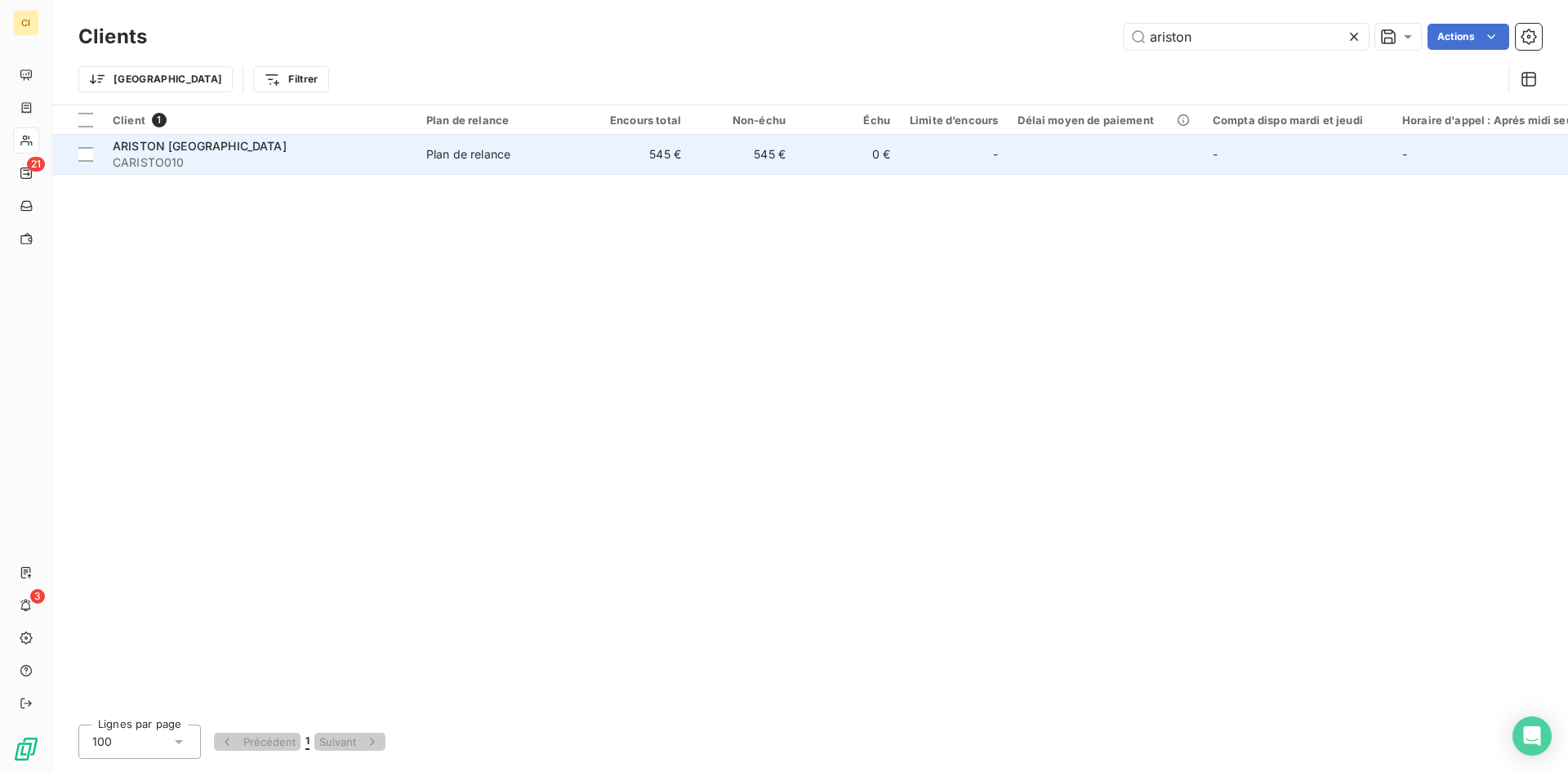
click at [170, 163] on span "CARISTO010" at bounding box center [259, 163] width 294 height 16
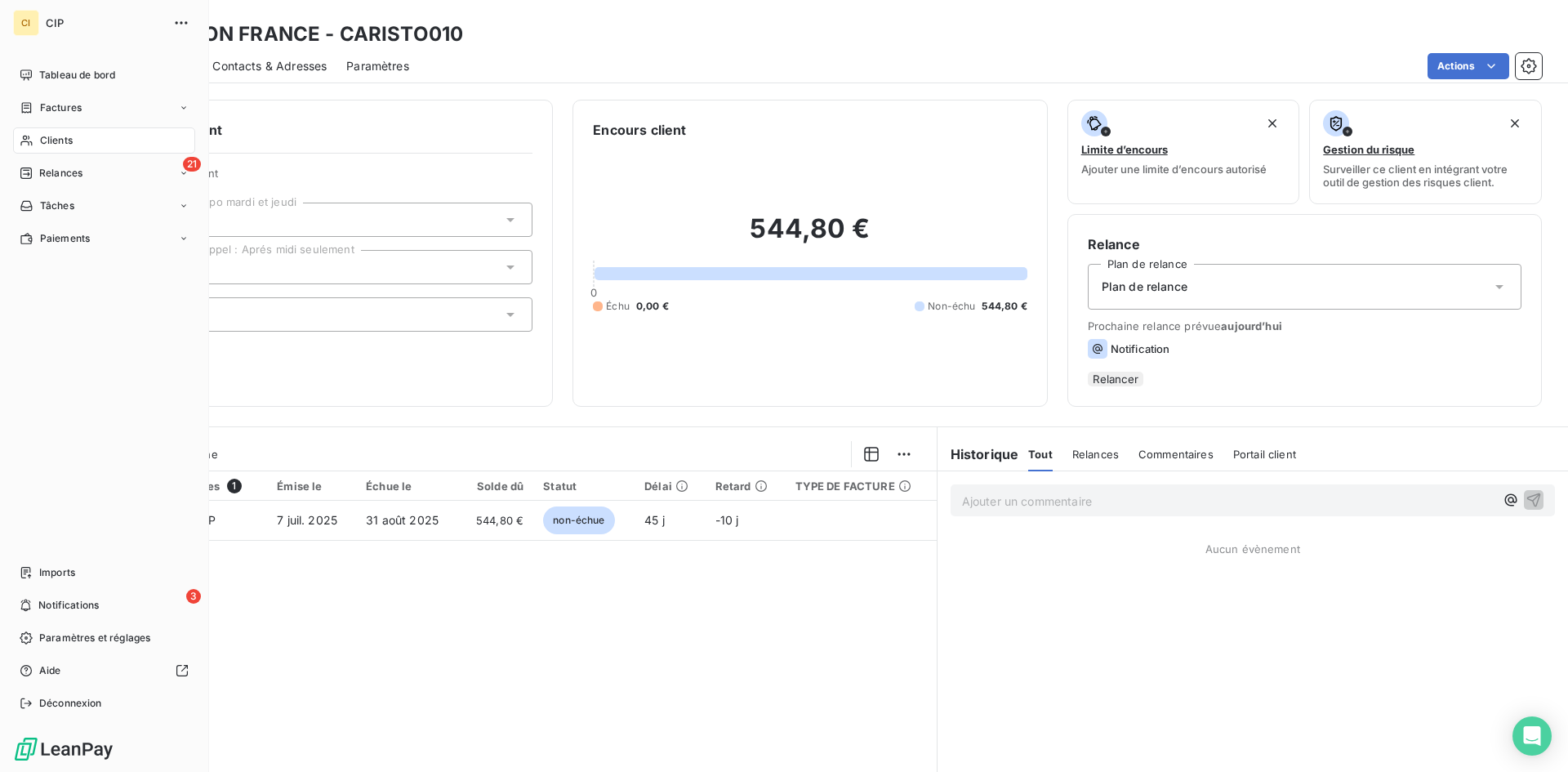
click at [54, 141] on span "Clients" at bounding box center [57, 141] width 33 height 15
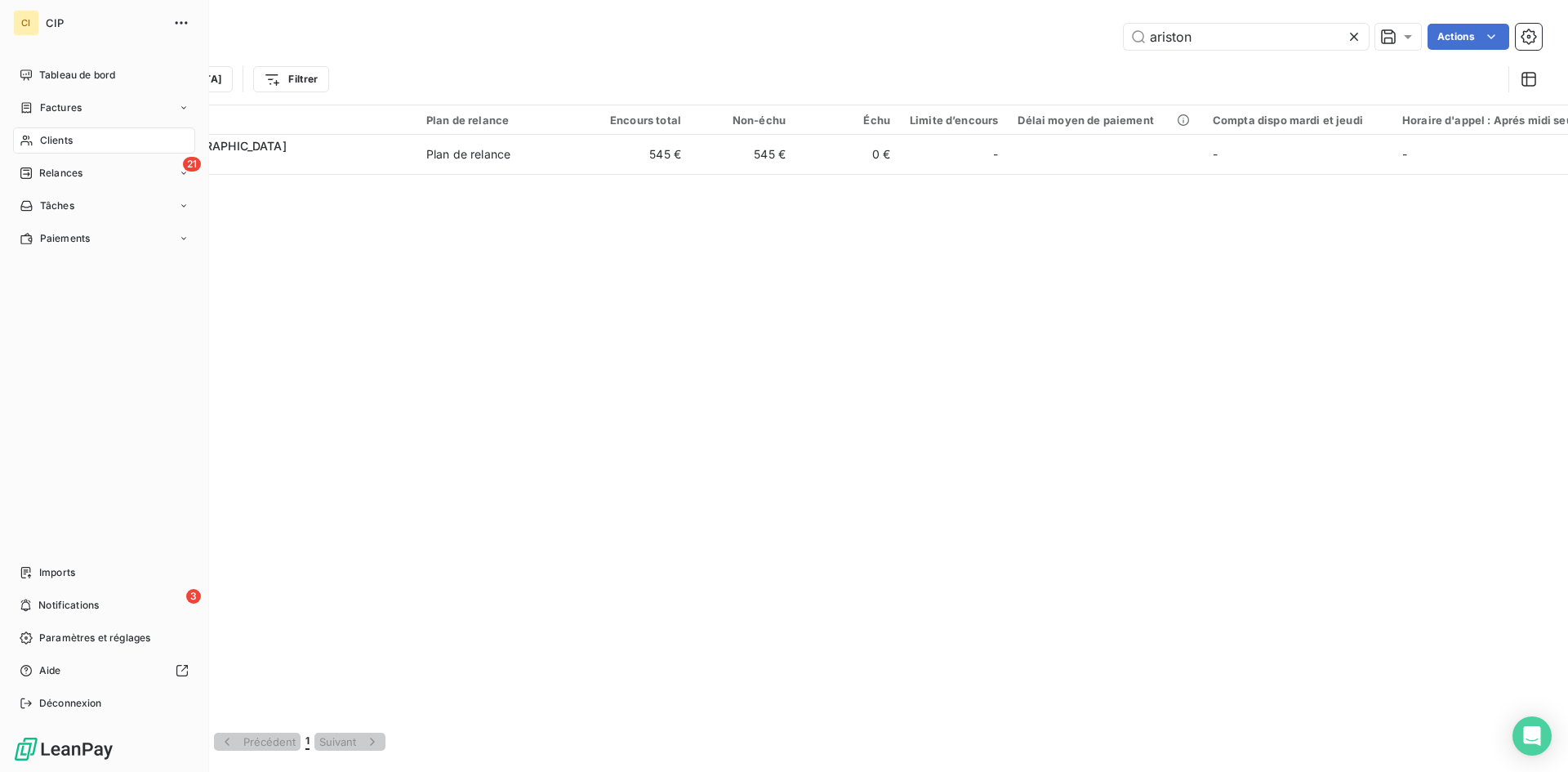
click at [62, 176] on span "Relances" at bounding box center [60, 174] width 43 height 15
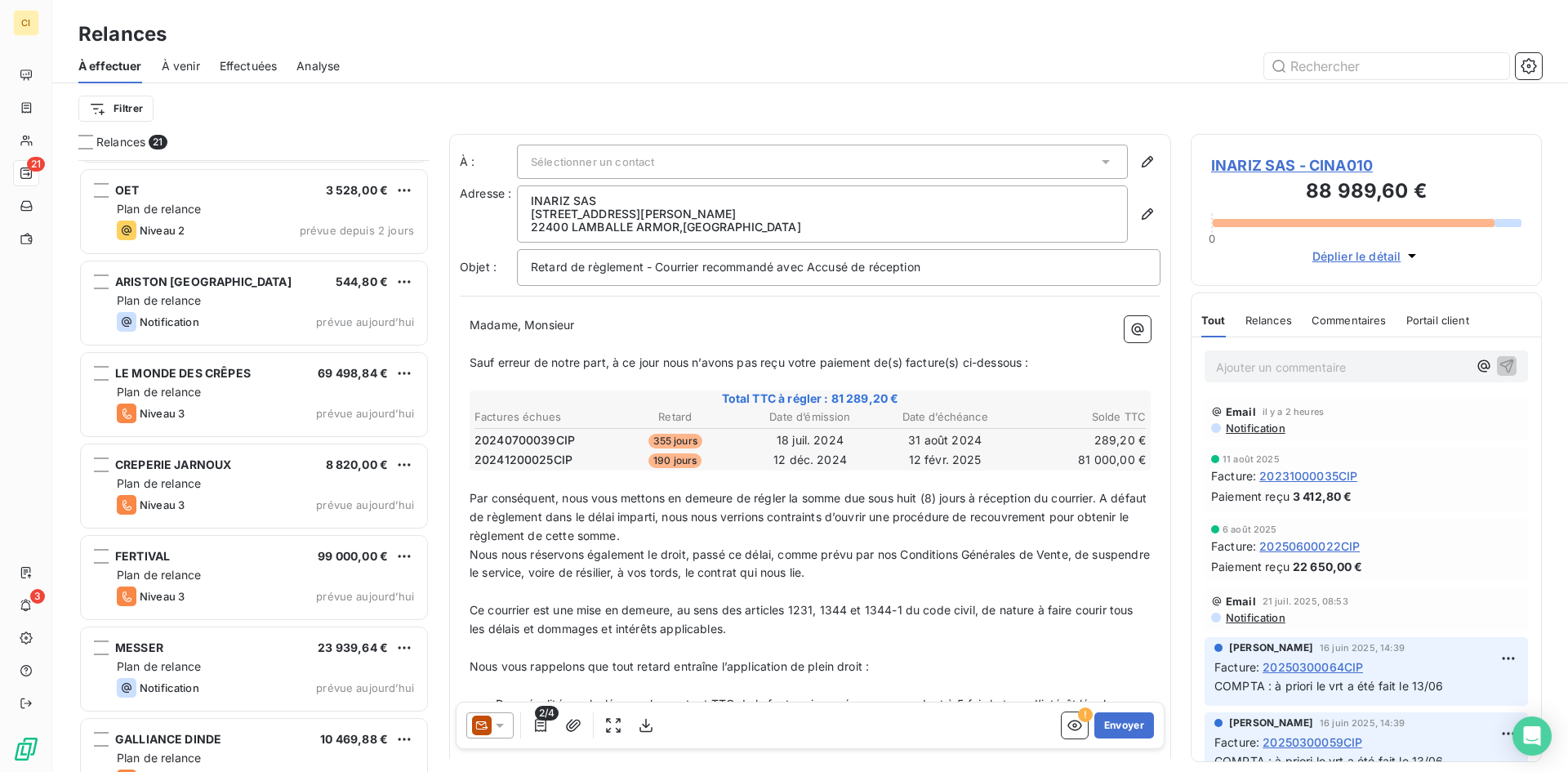
scroll to position [1311, 0]
